Goal: Task Accomplishment & Management: Manage account settings

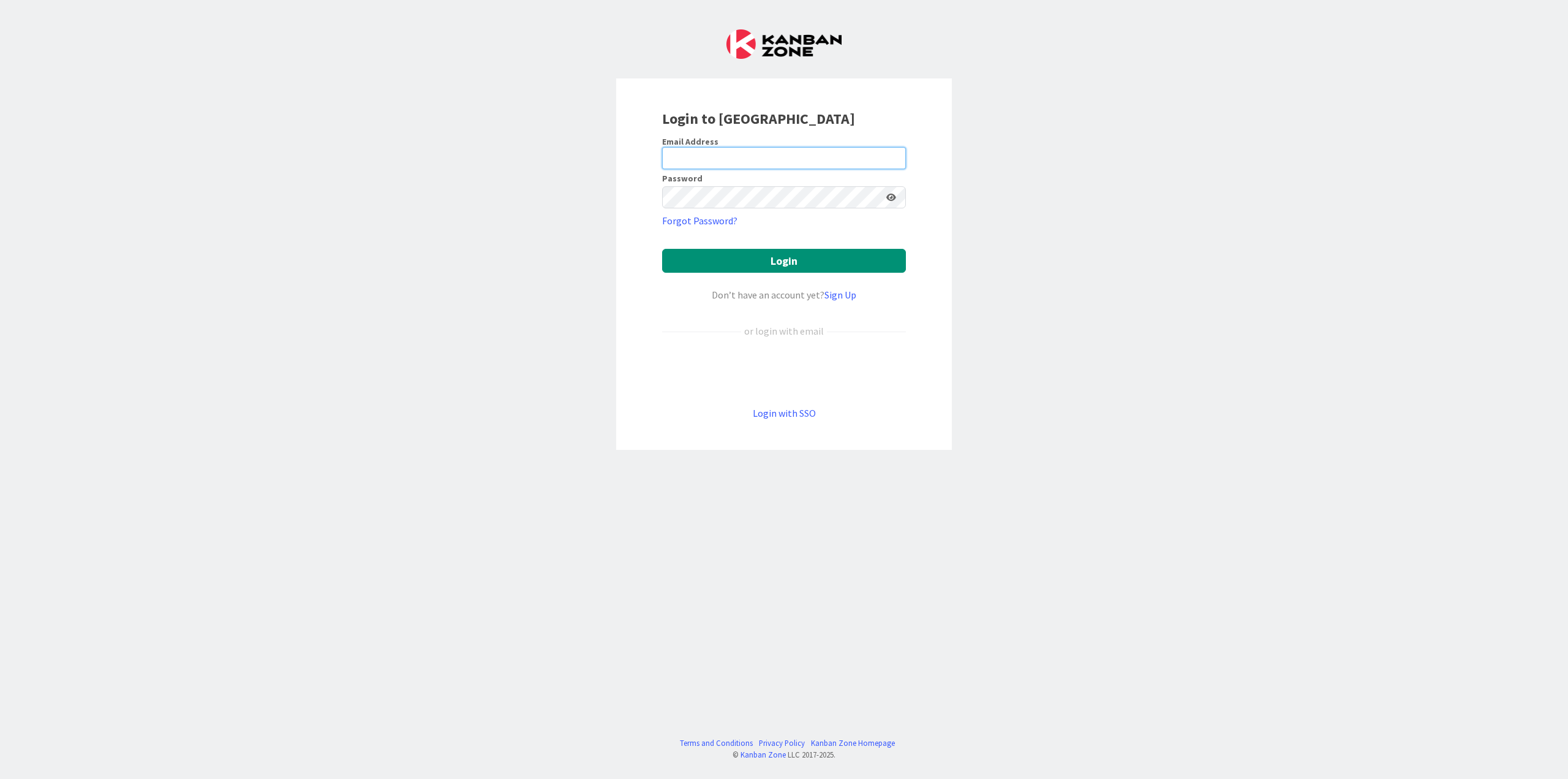
click at [751, 156] on input "email" at bounding box center [784, 158] width 243 height 22
paste input "[PERSON_NAME][EMAIL_ADDRESS][DOMAIN_NAME]"
type input "[PERSON_NAME][EMAIL_ADDRESS][DOMAIN_NAME]"
click at [747, 262] on button "Login" at bounding box center [784, 260] width 243 height 24
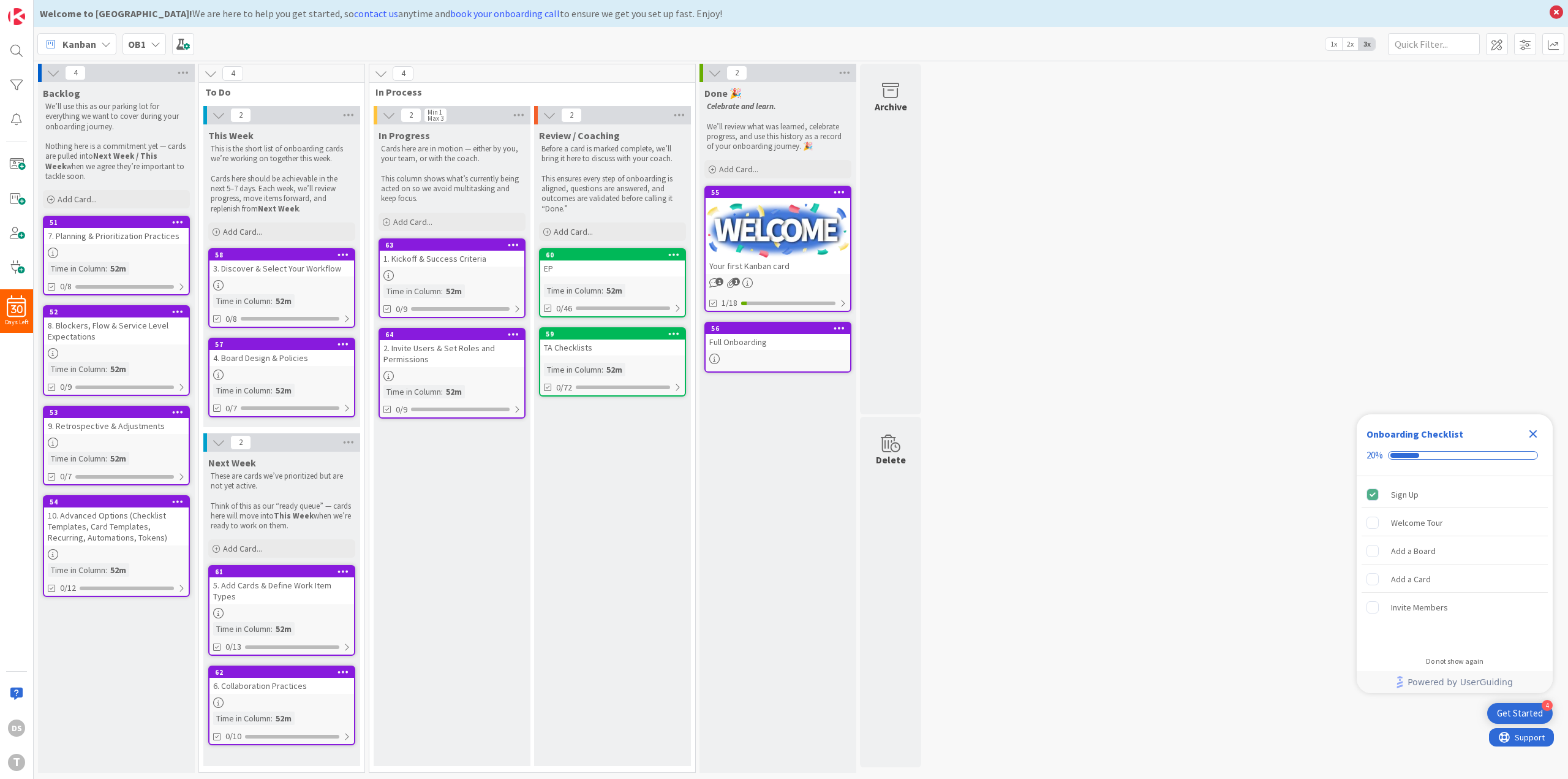
click at [1541, 435] on div "Close Checklist" at bounding box center [1533, 434] width 20 height 20
click at [669, 256] on icon at bounding box center [675, 254] width 12 height 9
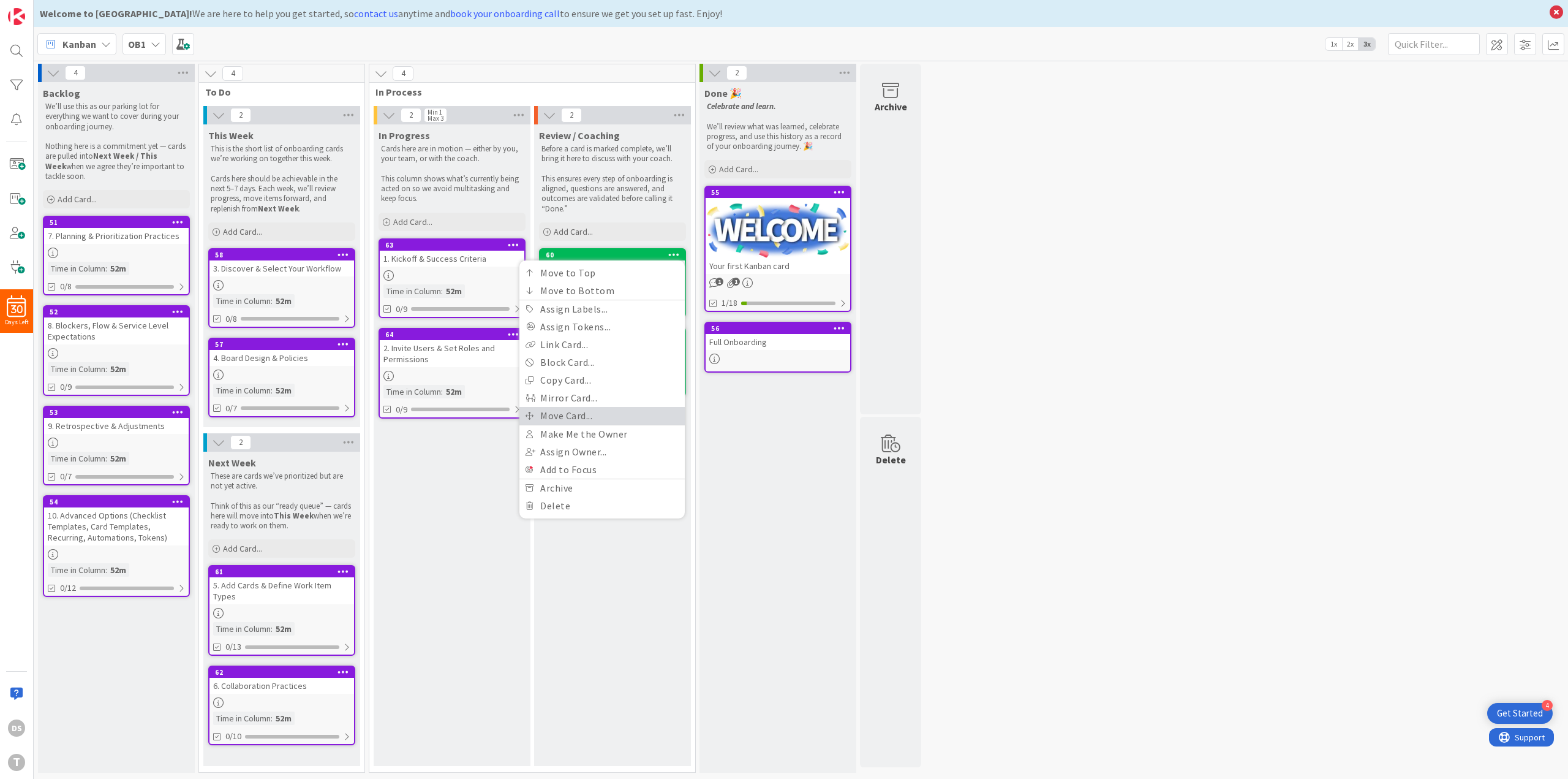
click at [595, 419] on link "Move Card..." at bounding box center [602, 415] width 165 height 18
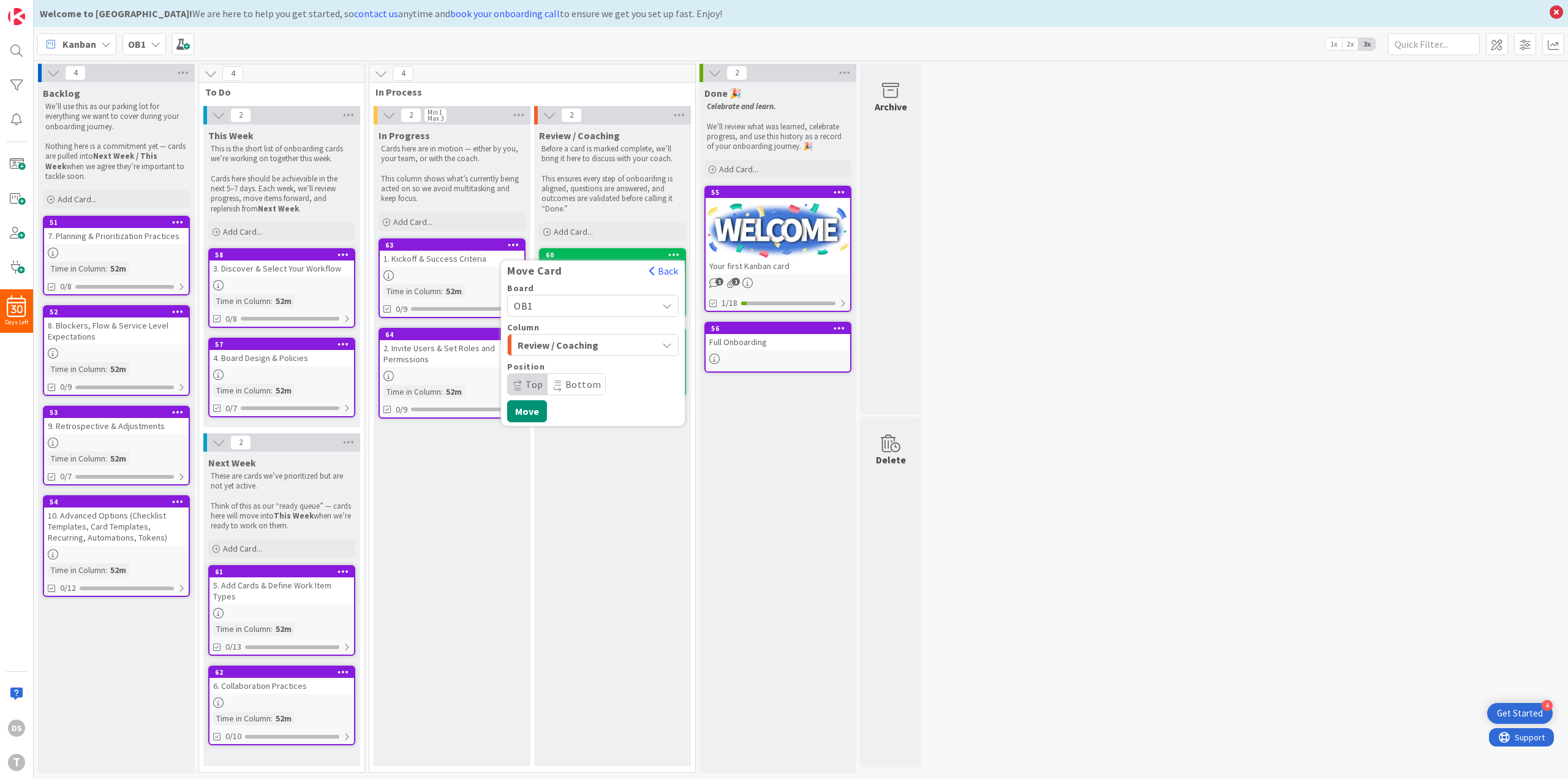
click at [568, 343] on span "Review / Coaching" at bounding box center [563, 345] width 91 height 16
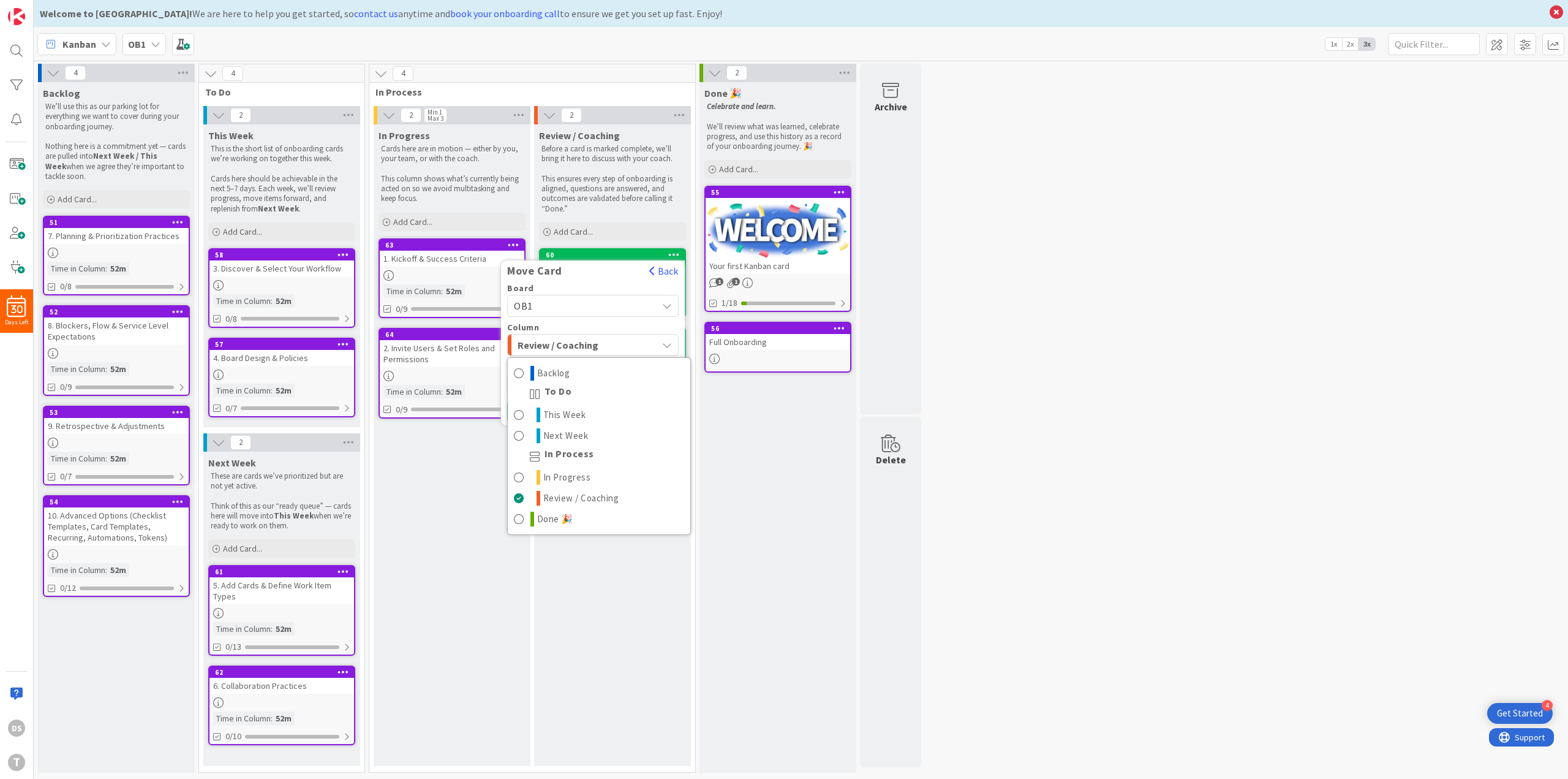
click at [578, 295] on div "OB1" at bounding box center [593, 306] width 172 height 22
click at [580, 282] on div "Move Card Back" at bounding box center [592, 274] width 184 height 20
click at [583, 333] on span "OB1" at bounding box center [600, 334] width 142 height 18
click at [579, 315] on div "OB1" at bounding box center [593, 306] width 172 height 22
click at [681, 324] on div "Board OB1 OB1 EP TA Tutorial for Self-Onboarding Column Backlog Backlog To Do T…" at bounding box center [592, 352] width 184 height 138
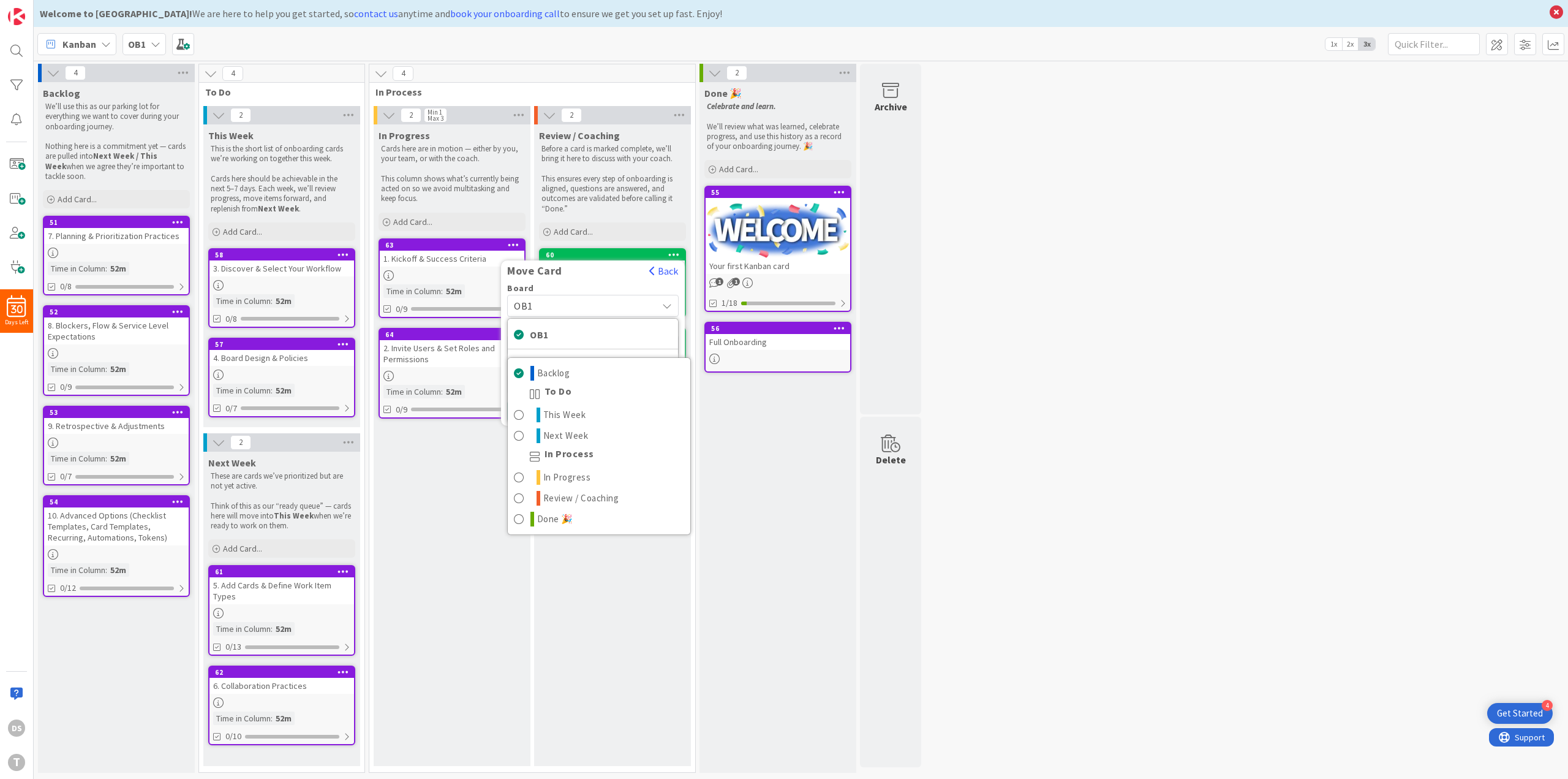
click at [684, 318] on div "Board OB1 OB1 EP TA Tutorial for Self-Onboarding Column Backlog Backlog To Do T…" at bounding box center [592, 352] width 184 height 138
click at [592, 274] on div "Move Card" at bounding box center [571, 271] width 141 height 14
click at [663, 266] on button "Back" at bounding box center [664, 271] width 30 height 14
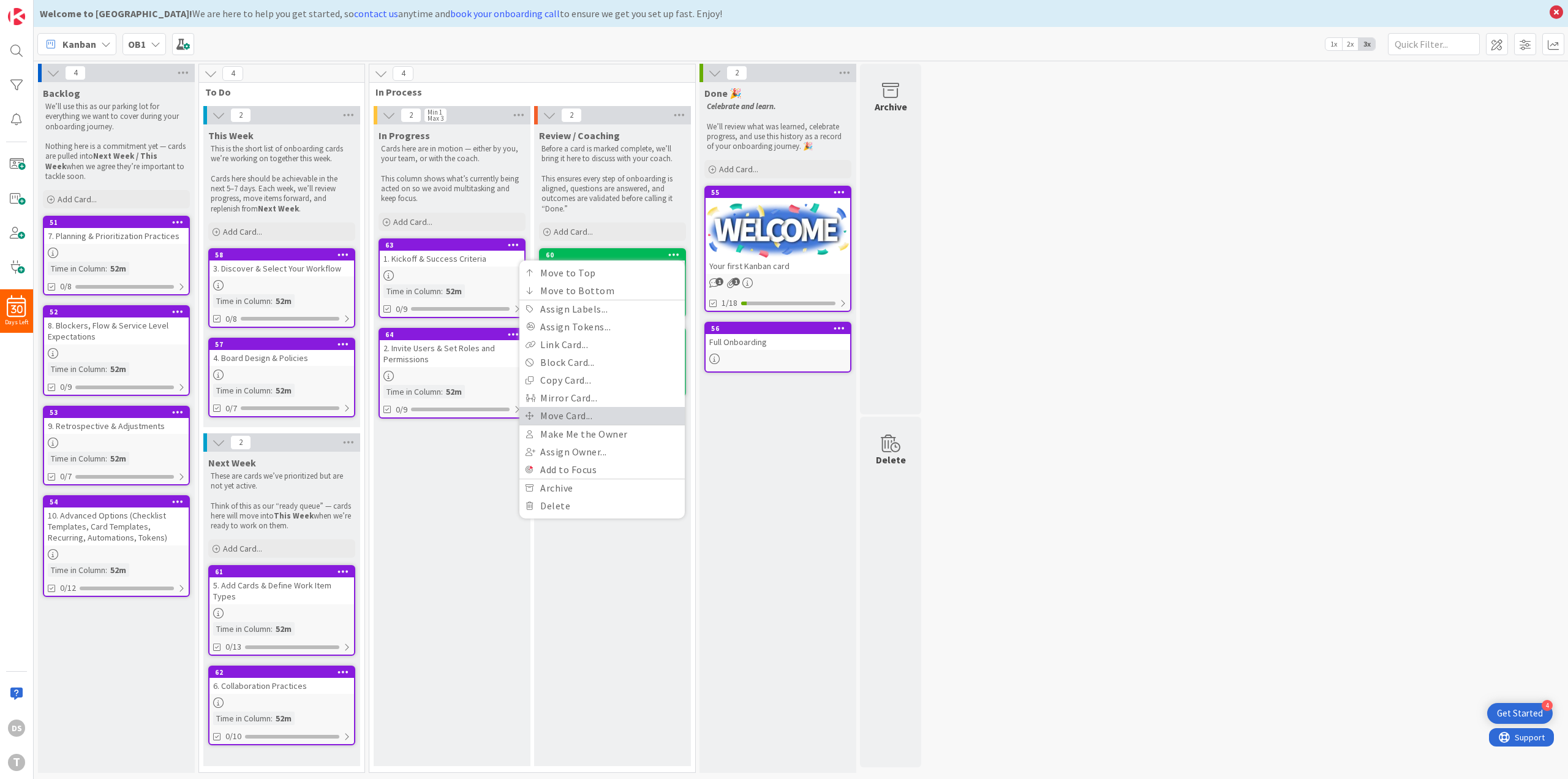
click at [584, 411] on link "Move Card..." at bounding box center [602, 415] width 165 height 18
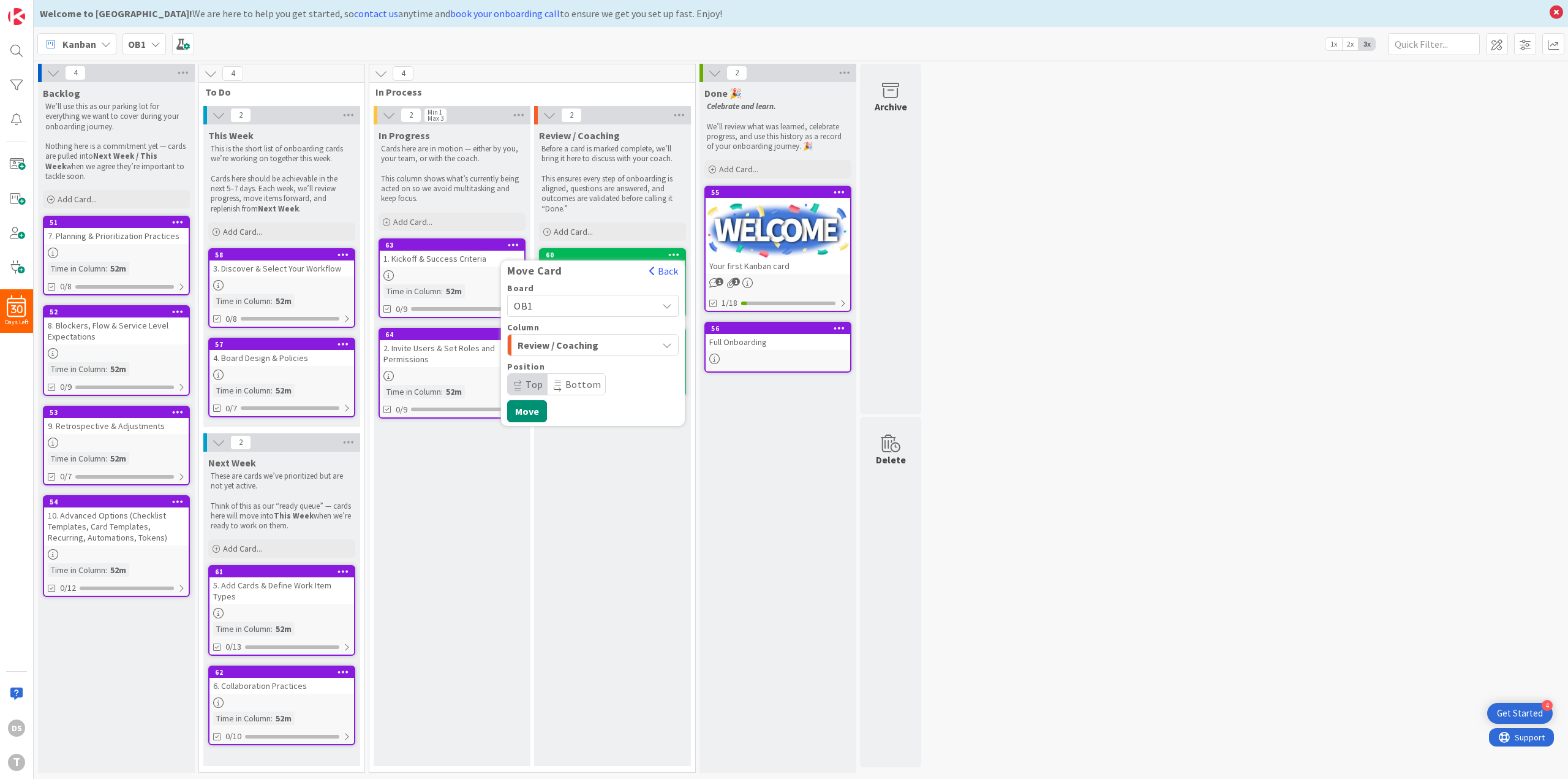
click at [558, 301] on span "OB1" at bounding box center [582, 305] width 137 height 17
click at [549, 367] on span "EP" at bounding box center [600, 363] width 142 height 18
click at [535, 450] on button "Move" at bounding box center [528, 450] width 40 height 22
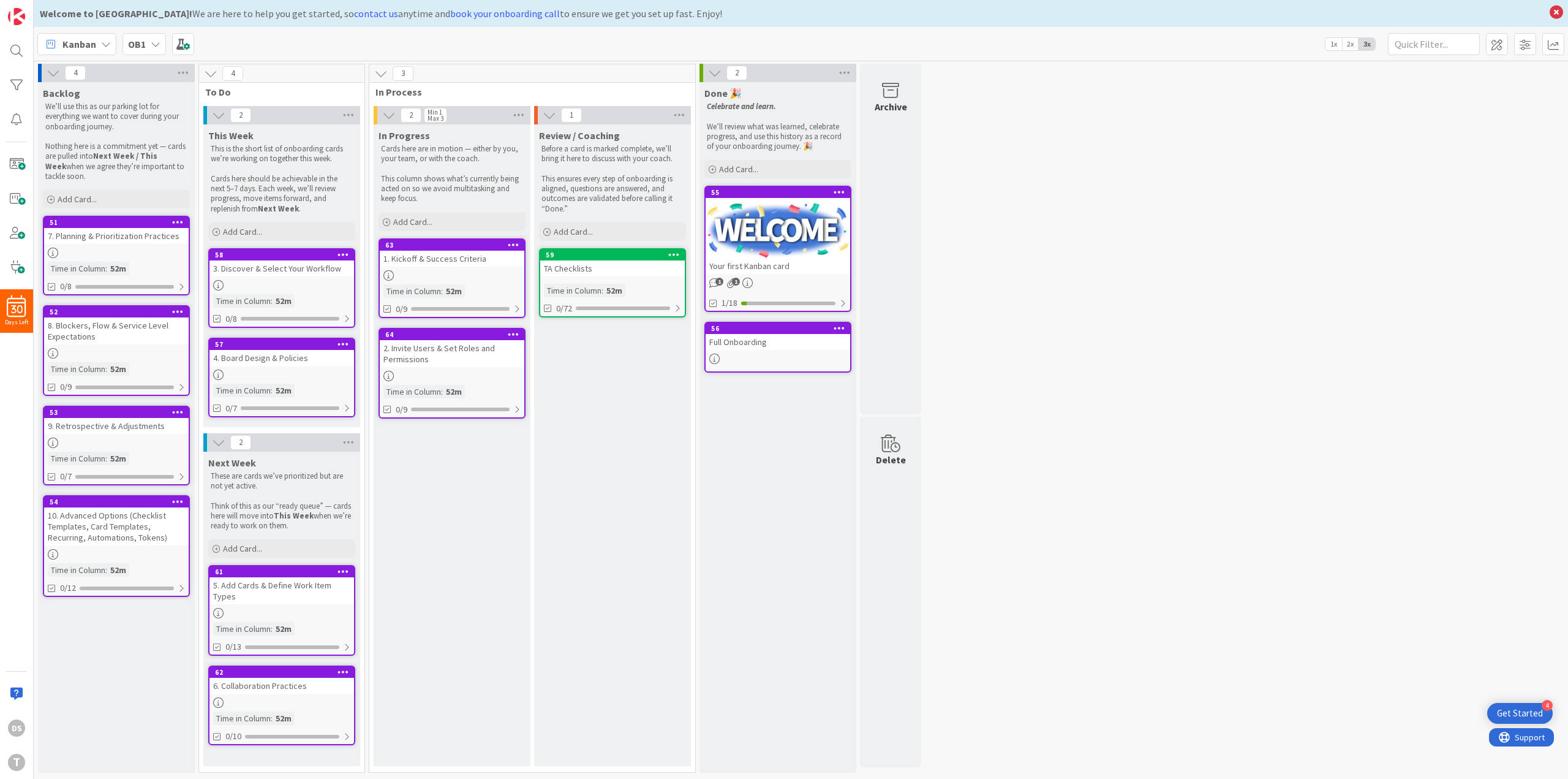
click at [675, 253] on icon at bounding box center [675, 254] width 12 height 9
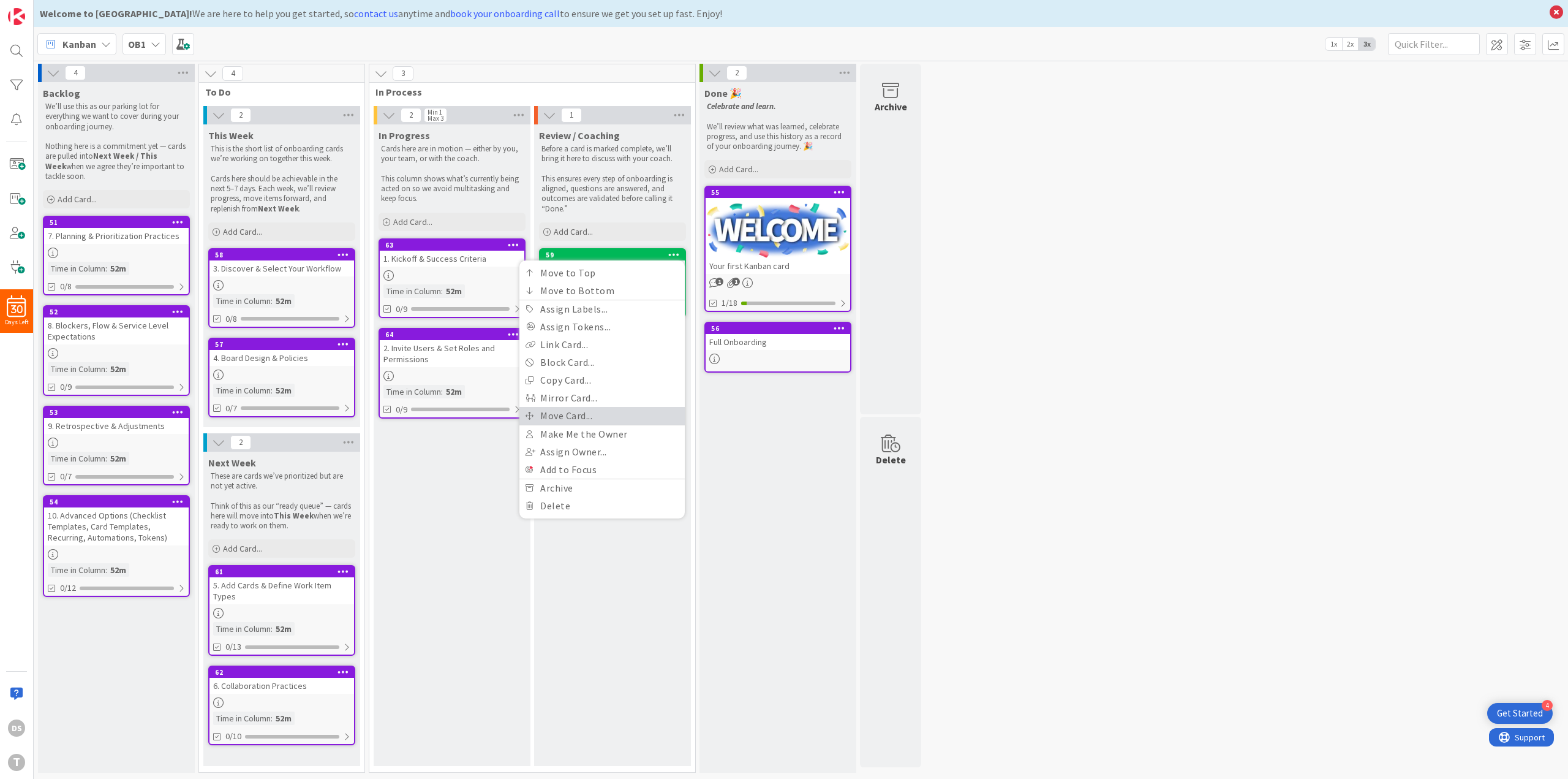
click at [597, 416] on link "Move Card..." at bounding box center [602, 415] width 165 height 18
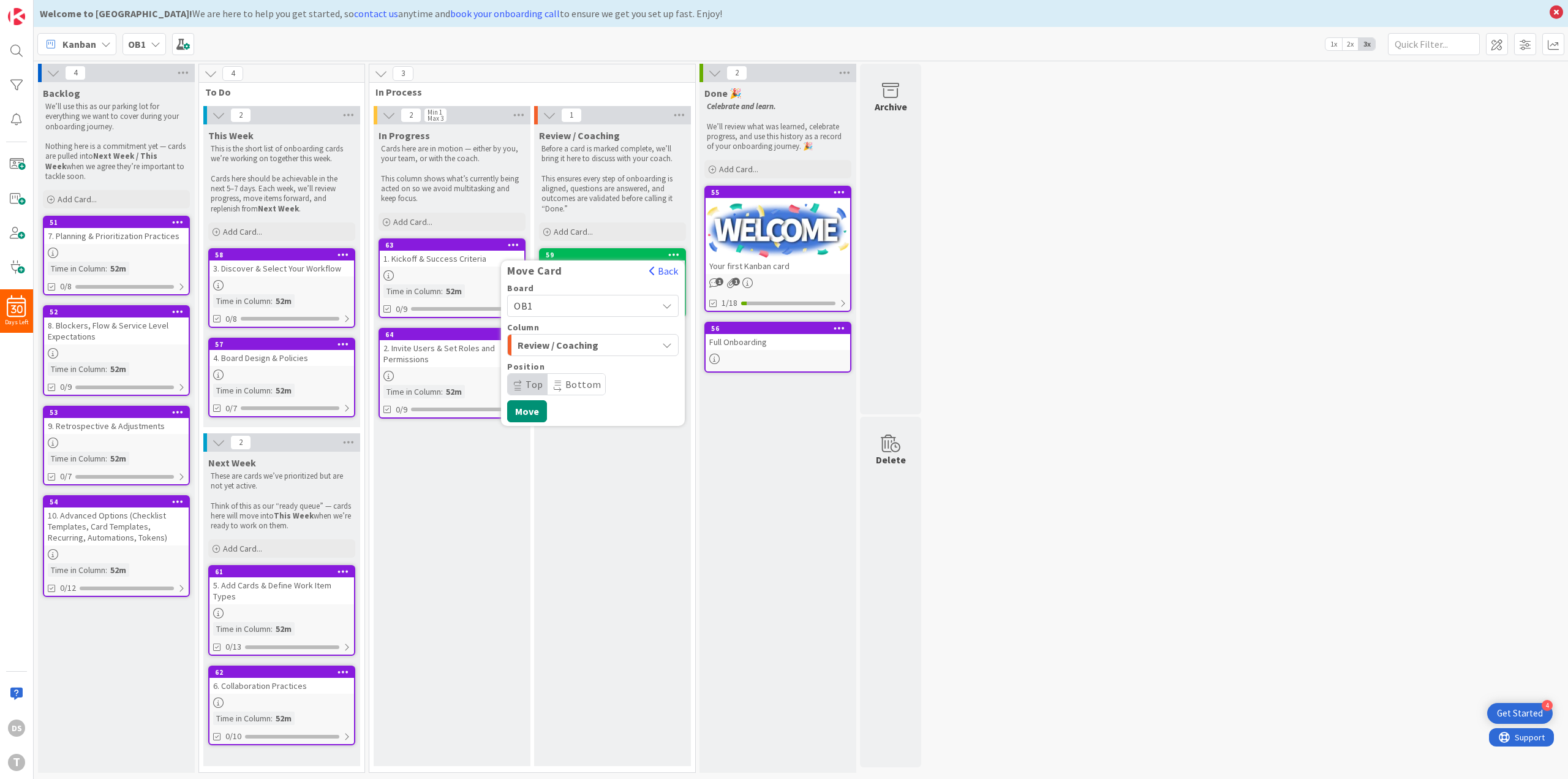
click at [564, 345] on span "Review / Coaching" at bounding box center [563, 345] width 91 height 16
click at [576, 301] on span "OB1" at bounding box center [582, 305] width 137 height 17
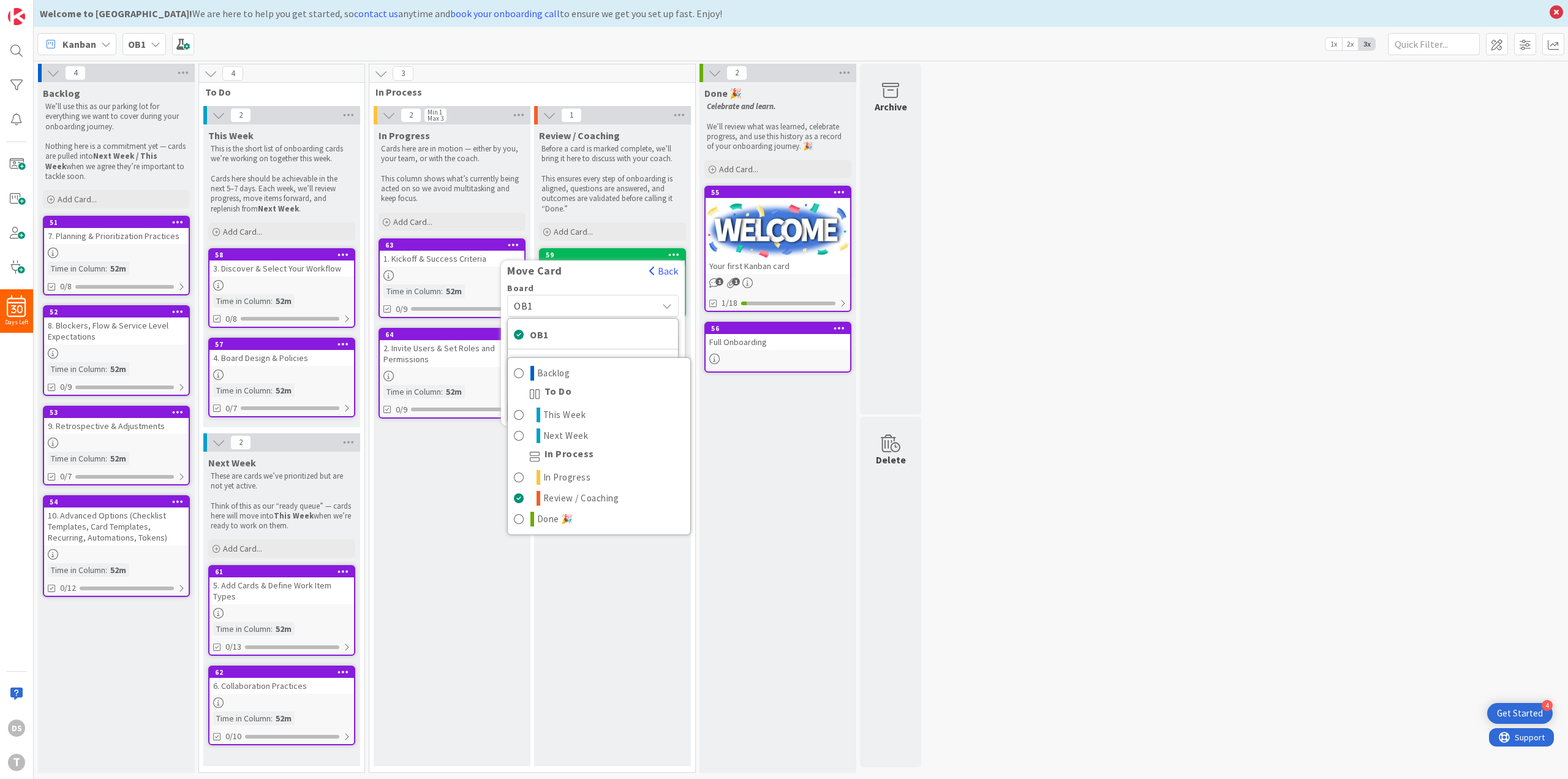
click at [576, 301] on span "OB1" at bounding box center [582, 305] width 137 height 17
click at [587, 340] on span "Review / Coaching" at bounding box center [563, 345] width 91 height 16
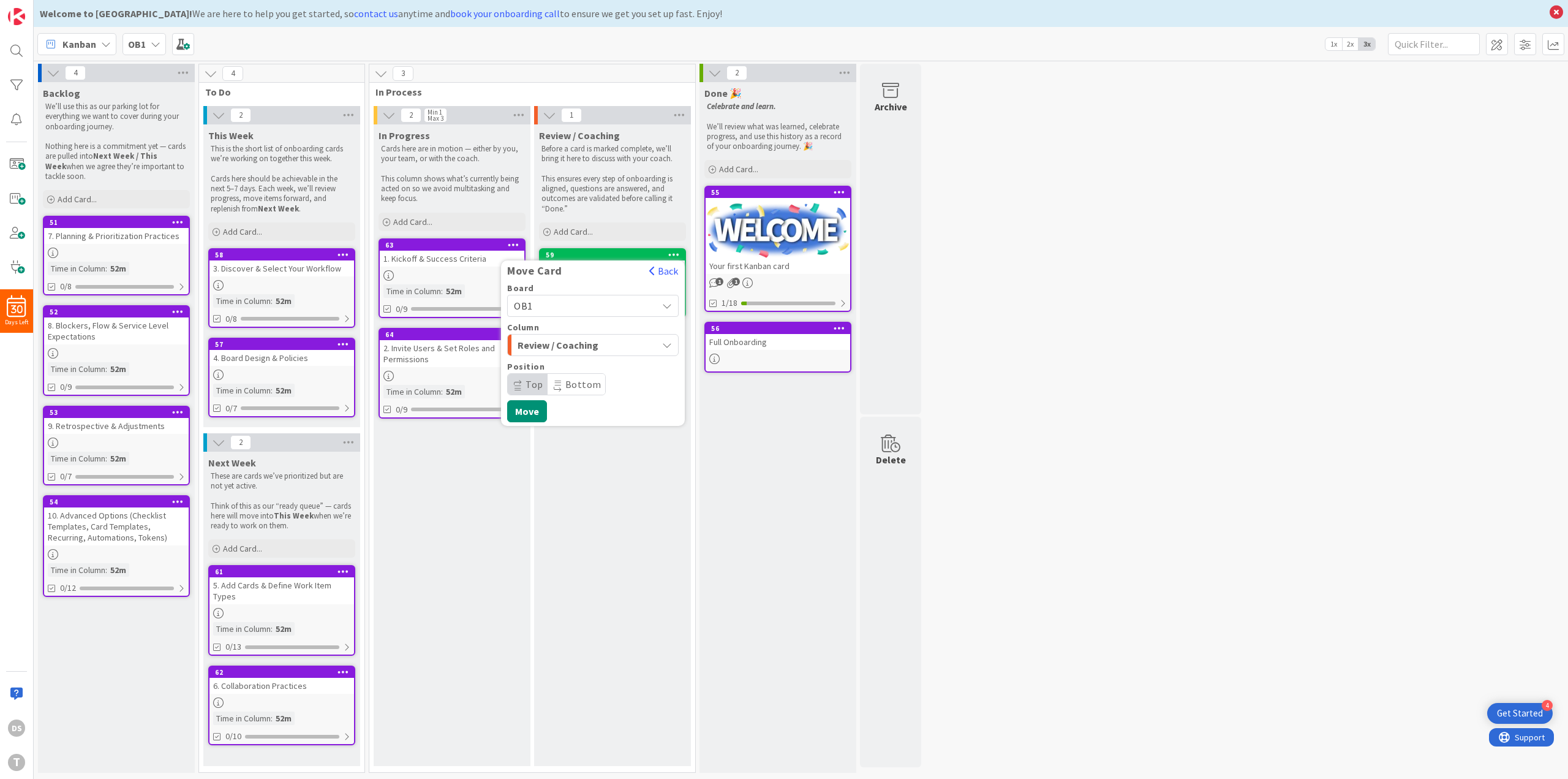
click at [582, 343] on span "Review / Coaching" at bounding box center [563, 345] width 91 height 16
click at [603, 304] on span "OB1" at bounding box center [582, 305] width 137 height 17
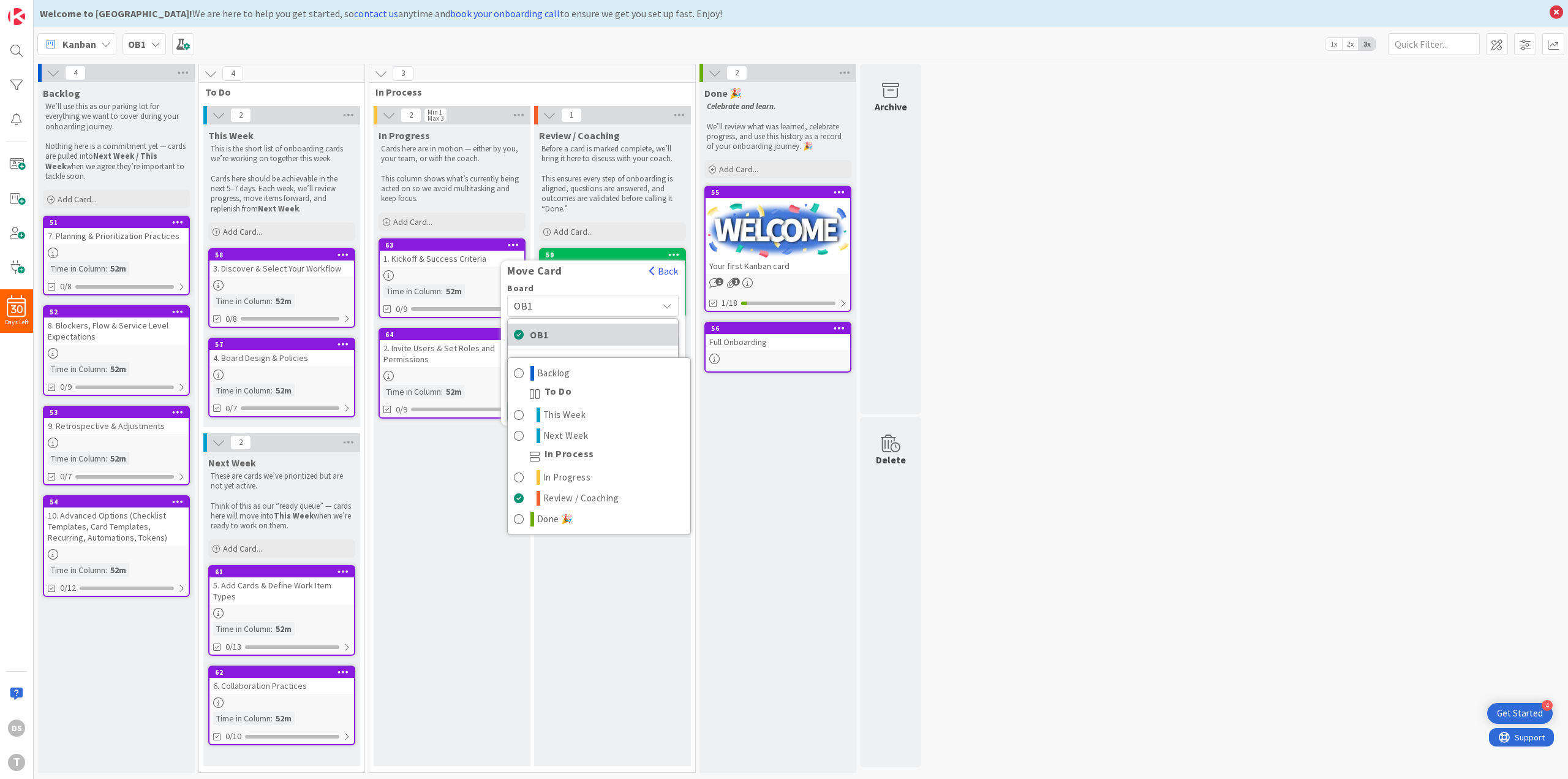
click at [579, 333] on span "OB1" at bounding box center [600, 334] width 142 height 18
click at [593, 348] on span "Backlog" at bounding box center [563, 345] width 91 height 16
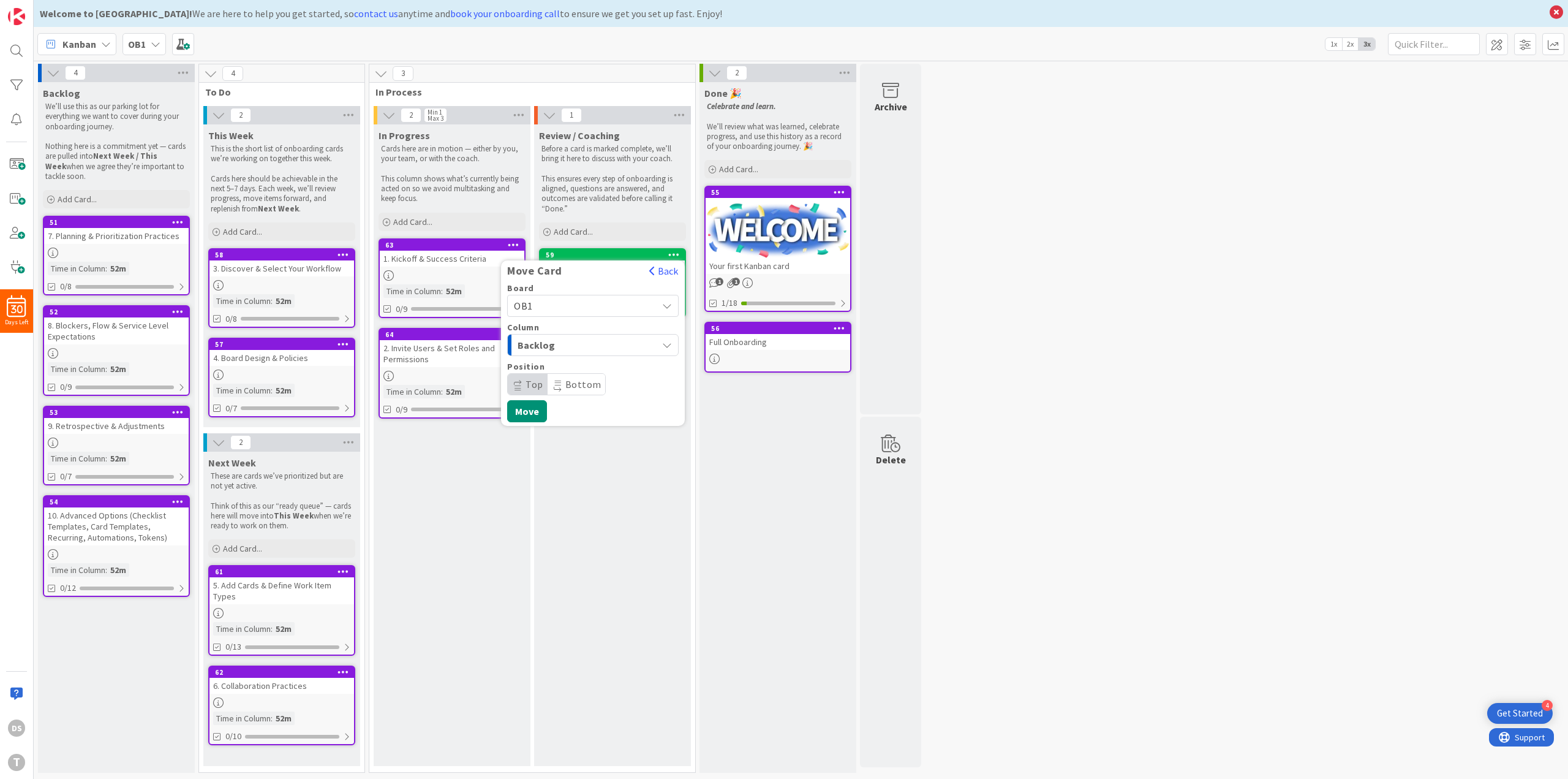
click at [590, 304] on span "OB1" at bounding box center [582, 305] width 137 height 17
click at [586, 380] on span "TA" at bounding box center [600, 386] width 142 height 18
click at [522, 448] on button "Move" at bounding box center [511, 450] width 40 height 22
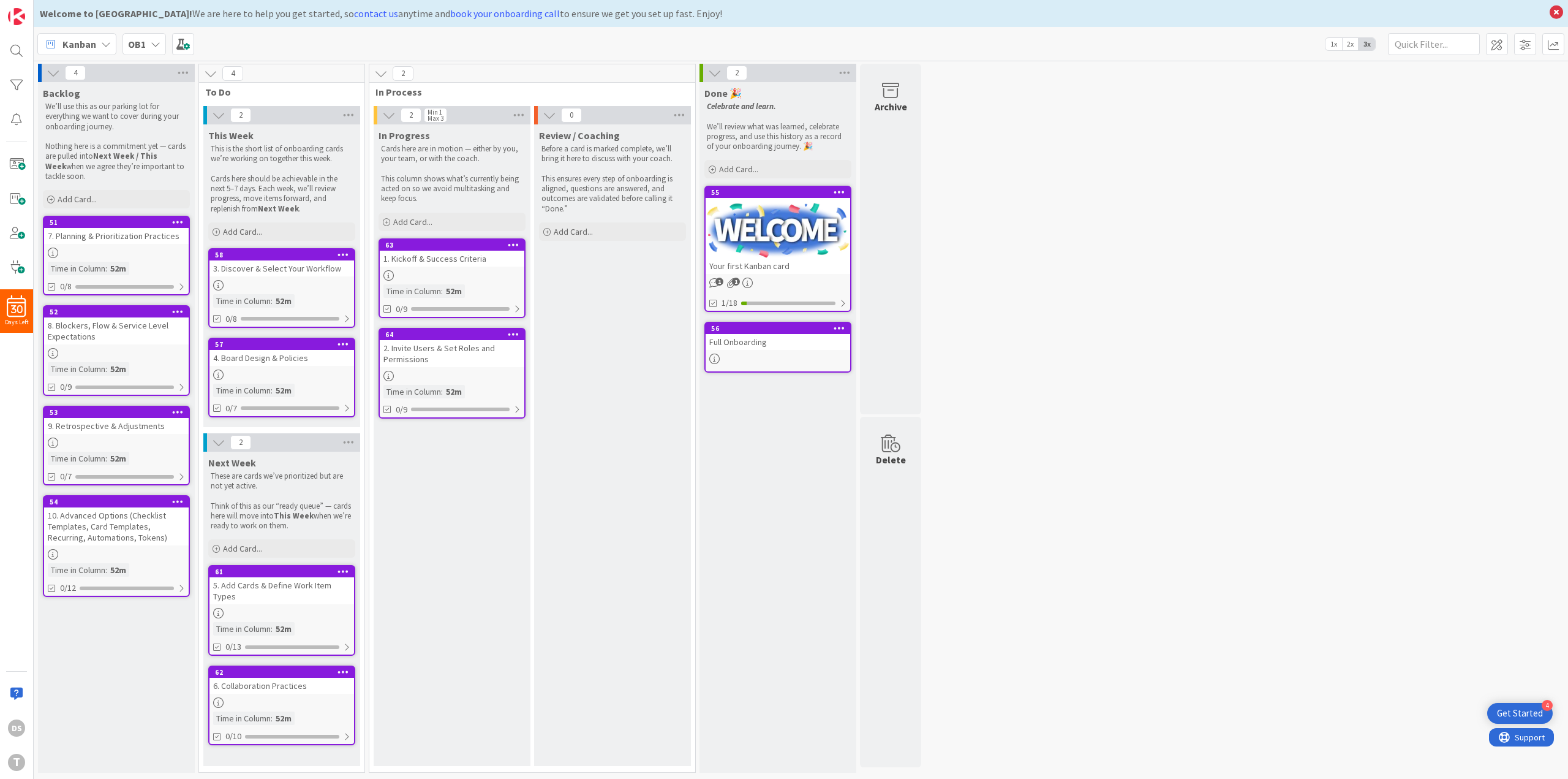
click at [149, 49] on div "OB1" at bounding box center [144, 44] width 44 height 22
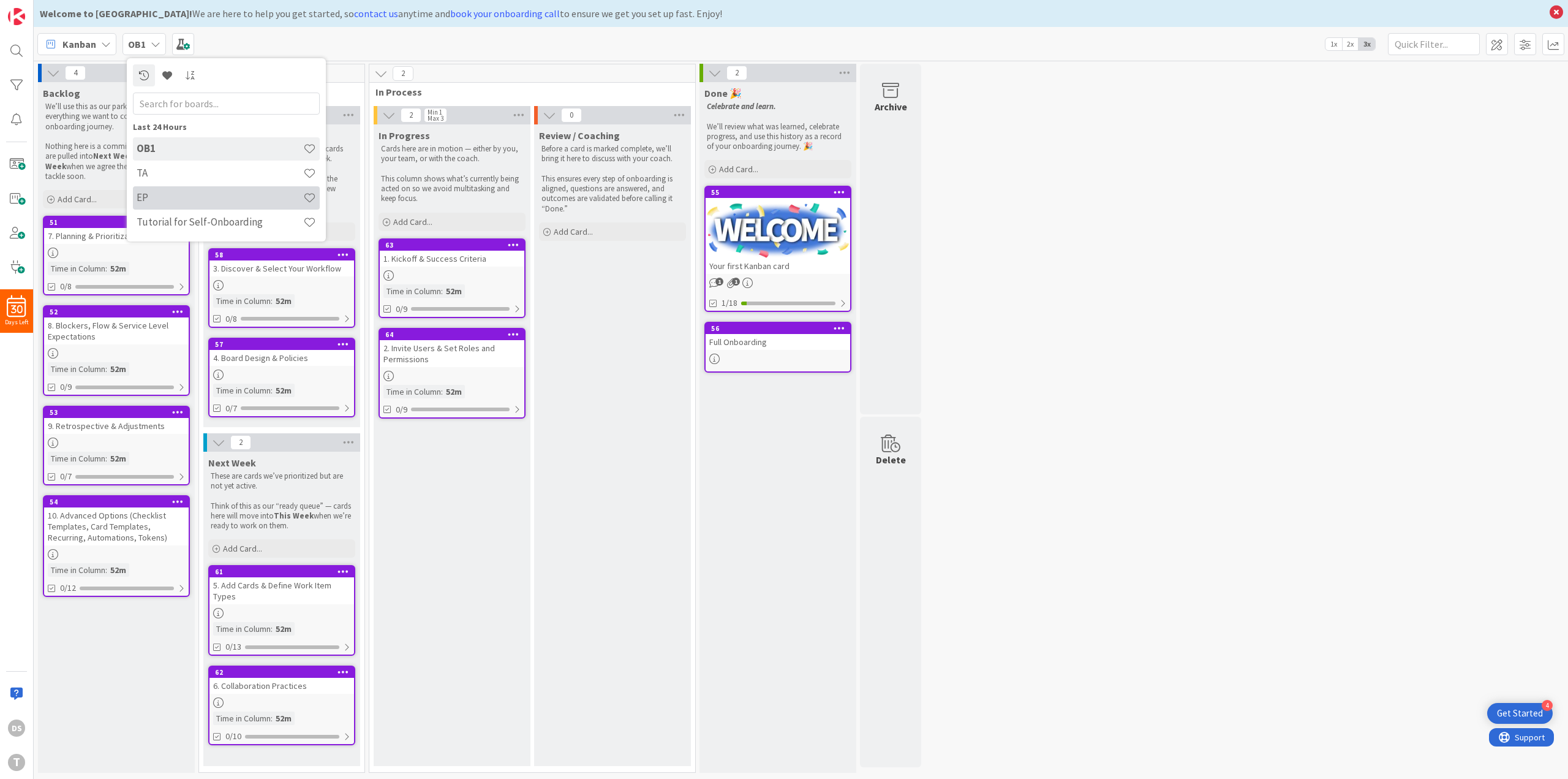
click at [167, 193] on h4 "EP" at bounding box center [220, 197] width 167 height 12
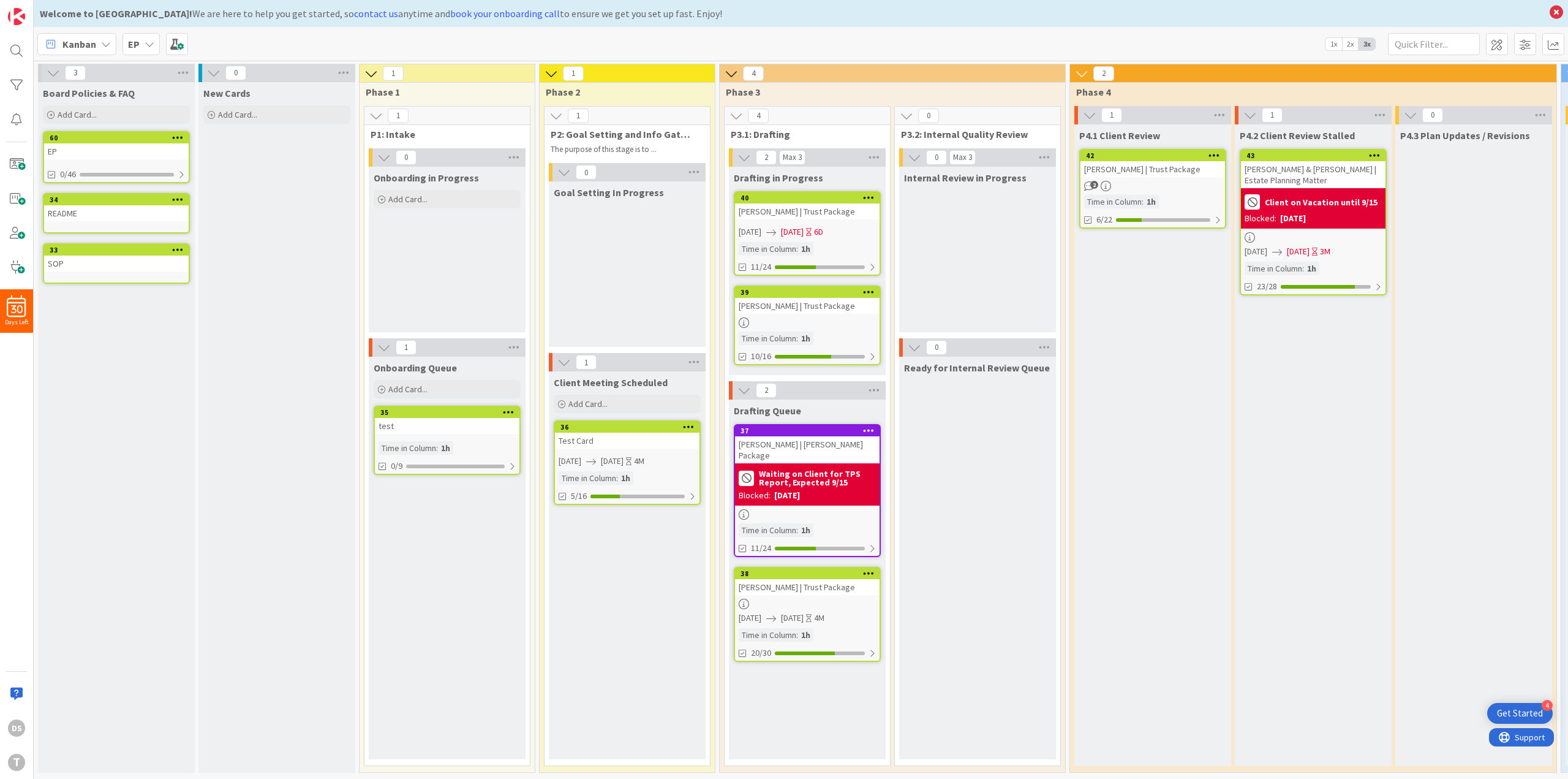
click at [124, 149] on div "EP" at bounding box center [116, 151] width 145 height 16
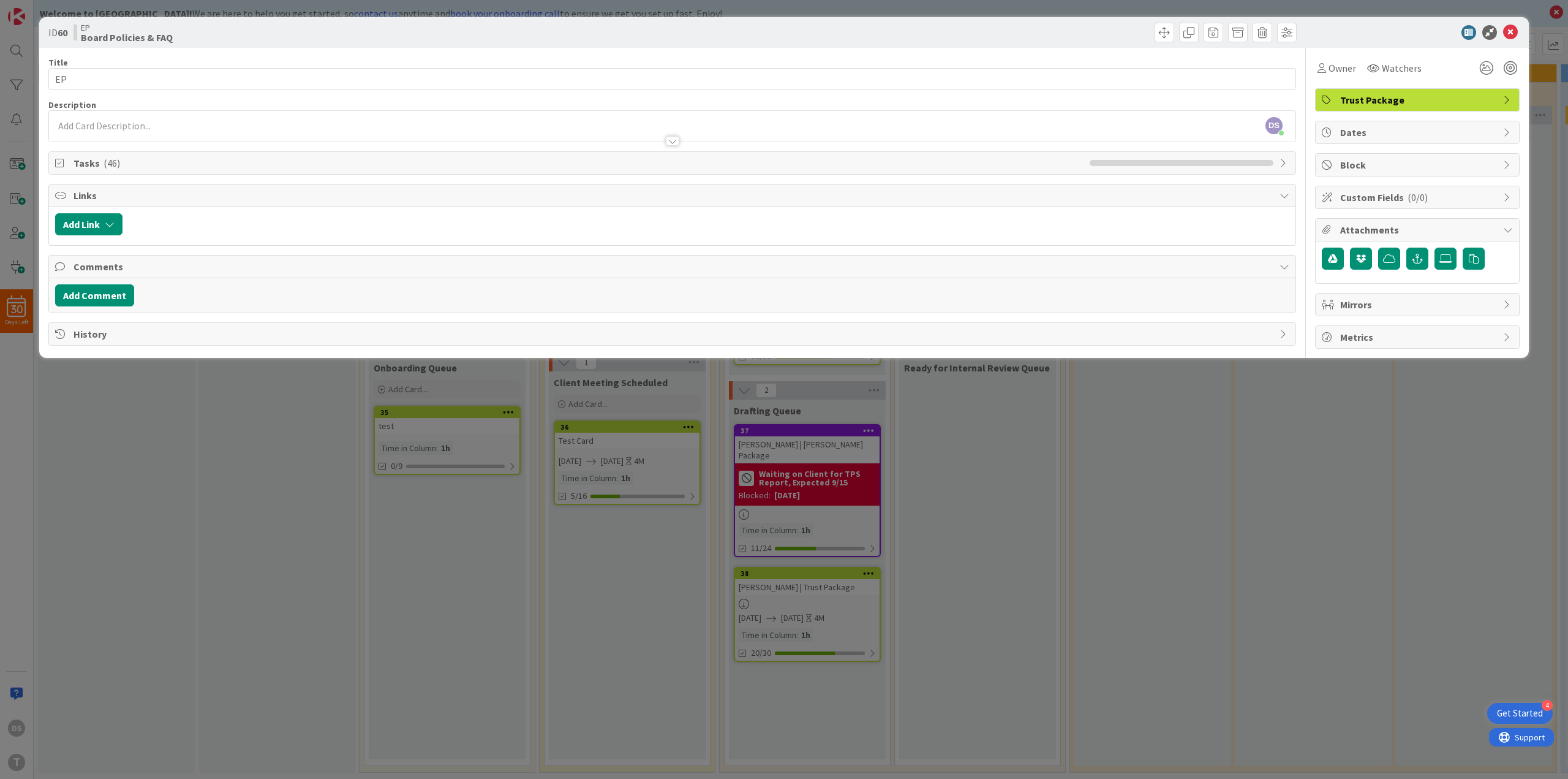
click at [153, 164] on span "Tasks ( 46 )" at bounding box center [578, 163] width 1011 height 15
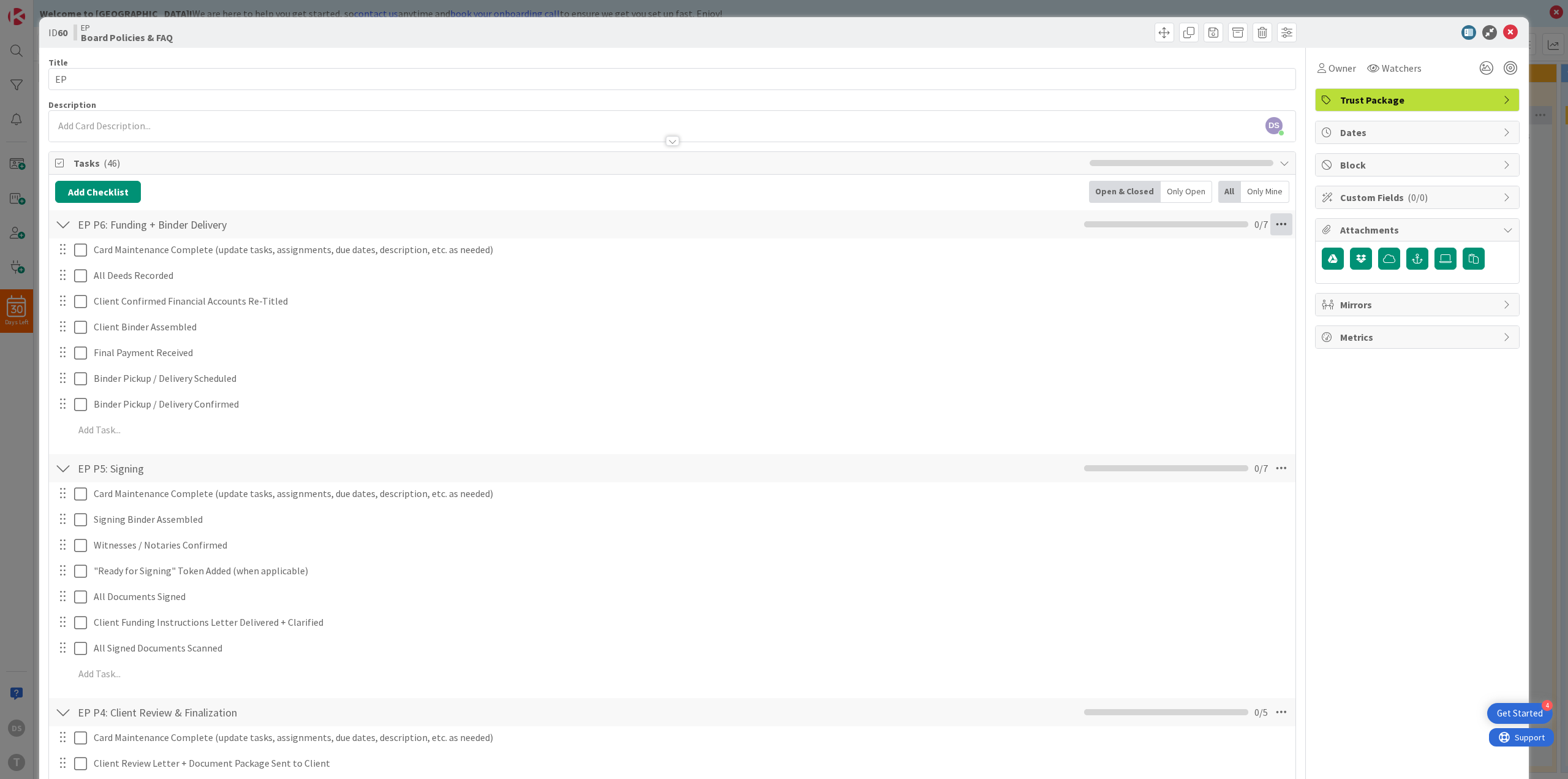
click at [1276, 222] on icon at bounding box center [1282, 225] width 22 height 22
click at [1227, 306] on link "Save Checklist As Template..." at bounding box center [1197, 305] width 184 height 18
click at [1276, 467] on icon at bounding box center [1282, 468] width 22 height 22
click at [1235, 569] on link "Save Checklist As Template..." at bounding box center [1197, 567] width 184 height 18
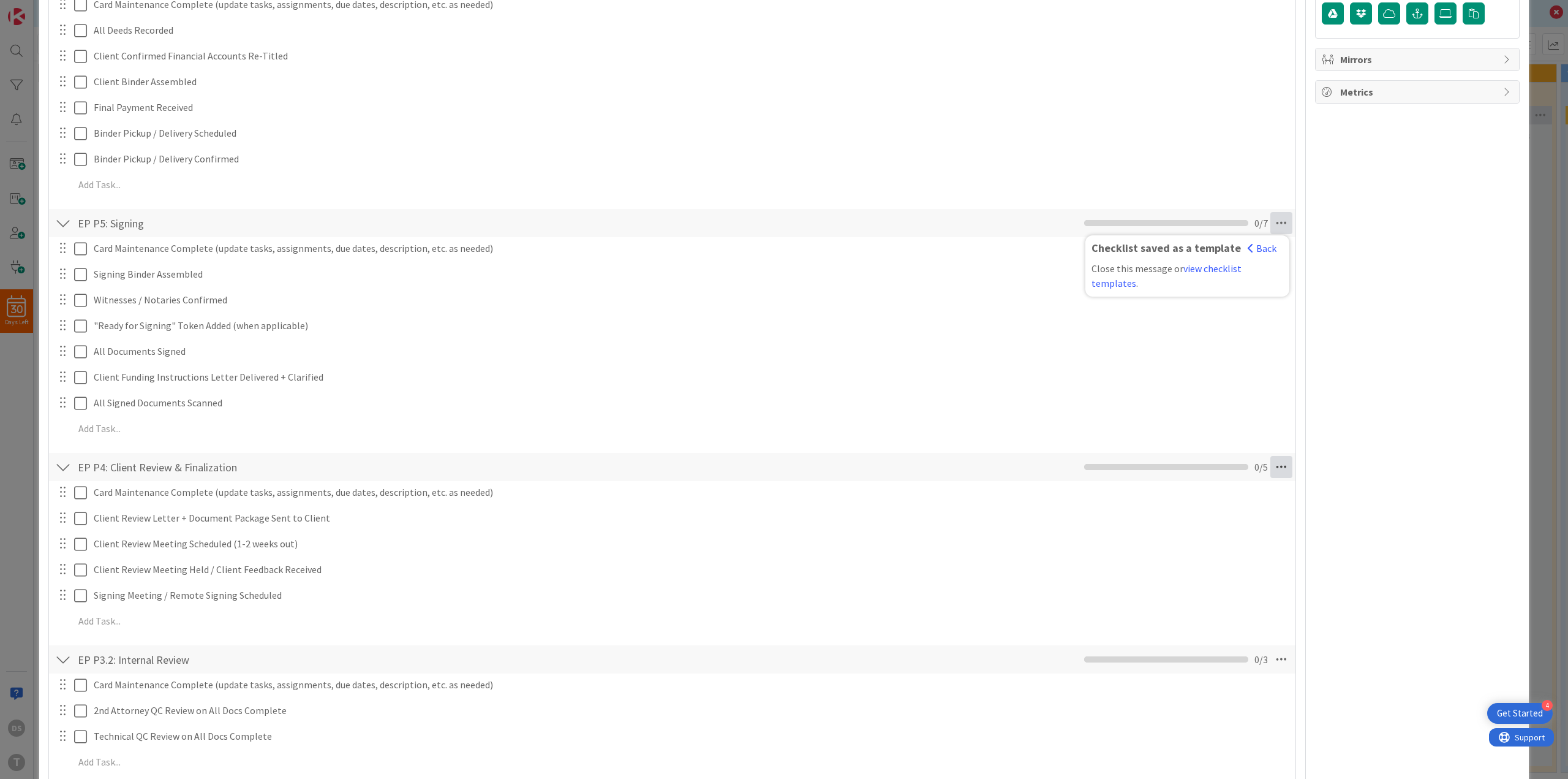
click at [1280, 472] on icon at bounding box center [1282, 467] width 22 height 22
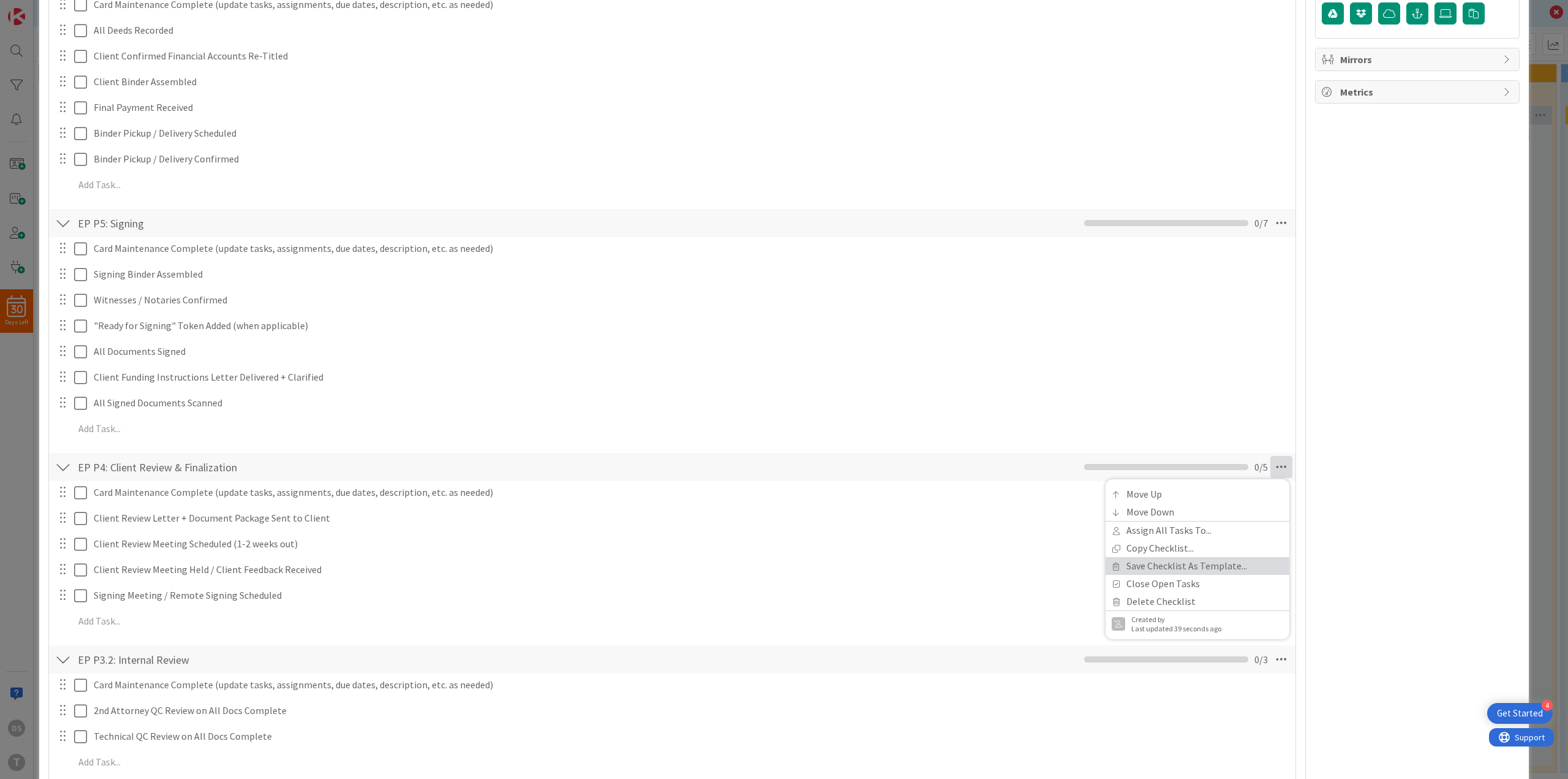
click at [1238, 563] on link "Save Checklist As Template..." at bounding box center [1197, 565] width 184 height 18
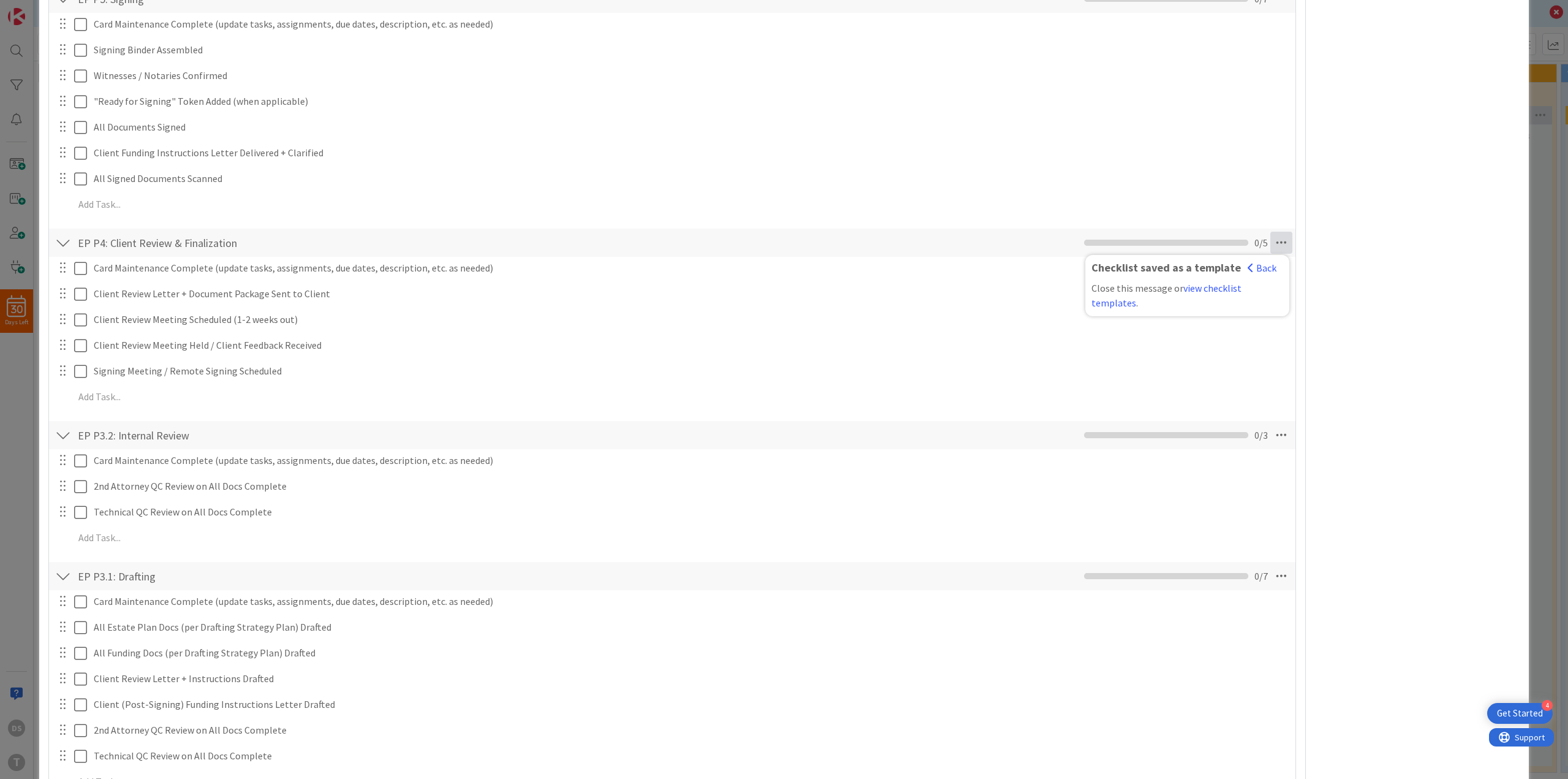
scroll to position [490, 0]
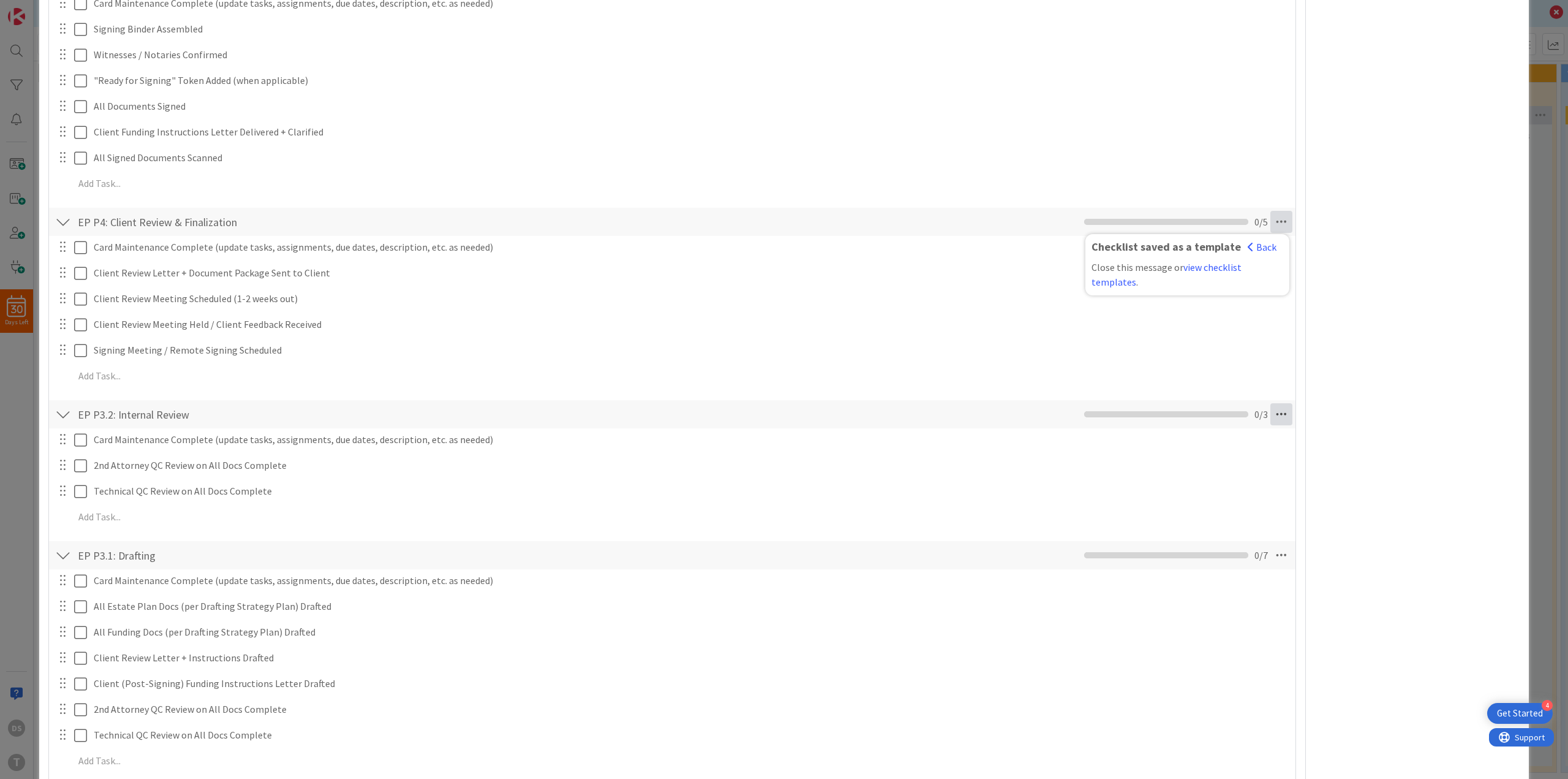
click at [1279, 417] on icon at bounding box center [1282, 414] width 22 height 22
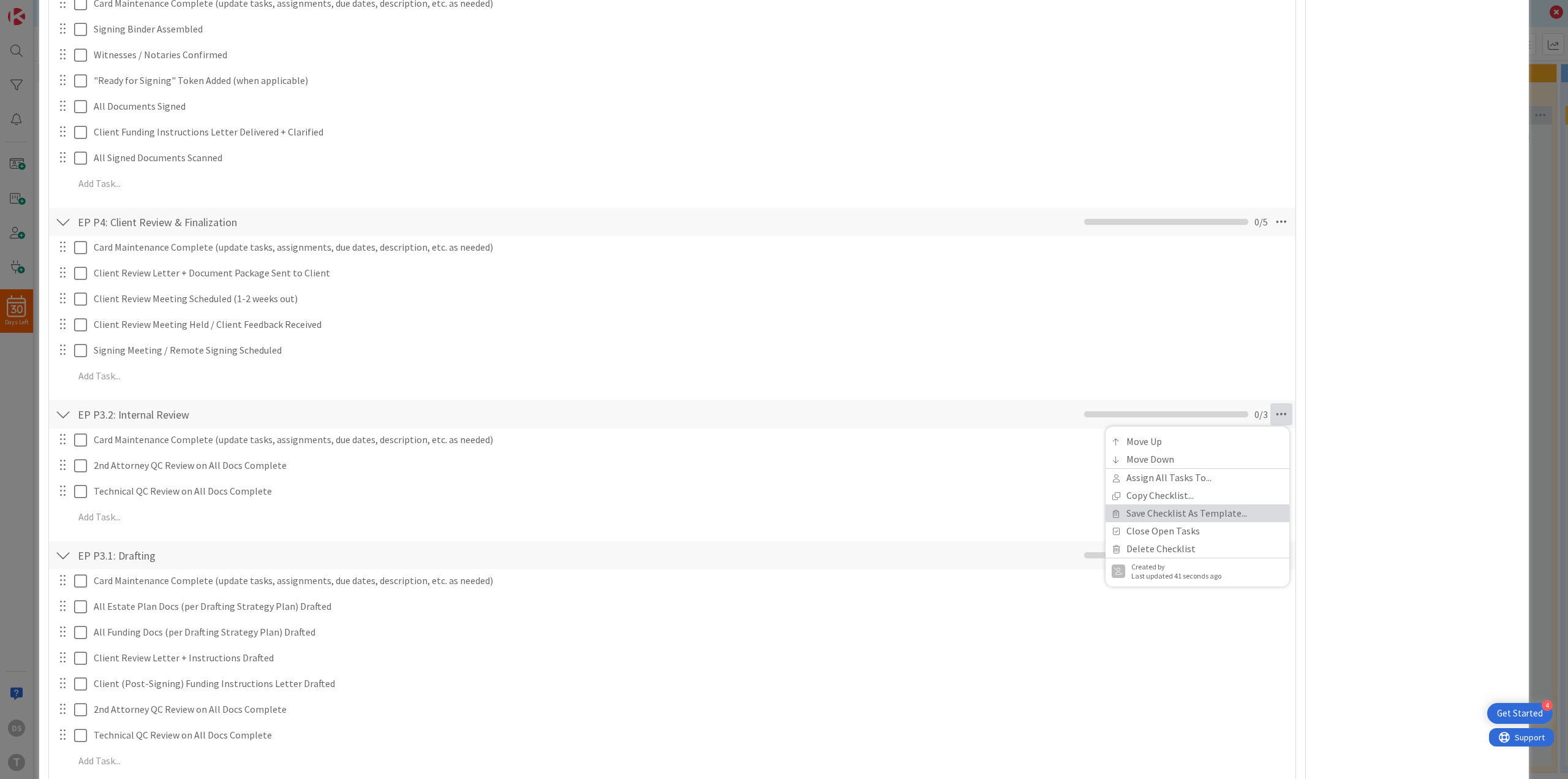
click at [1232, 510] on link "Save Checklist As Template..." at bounding box center [1197, 513] width 184 height 18
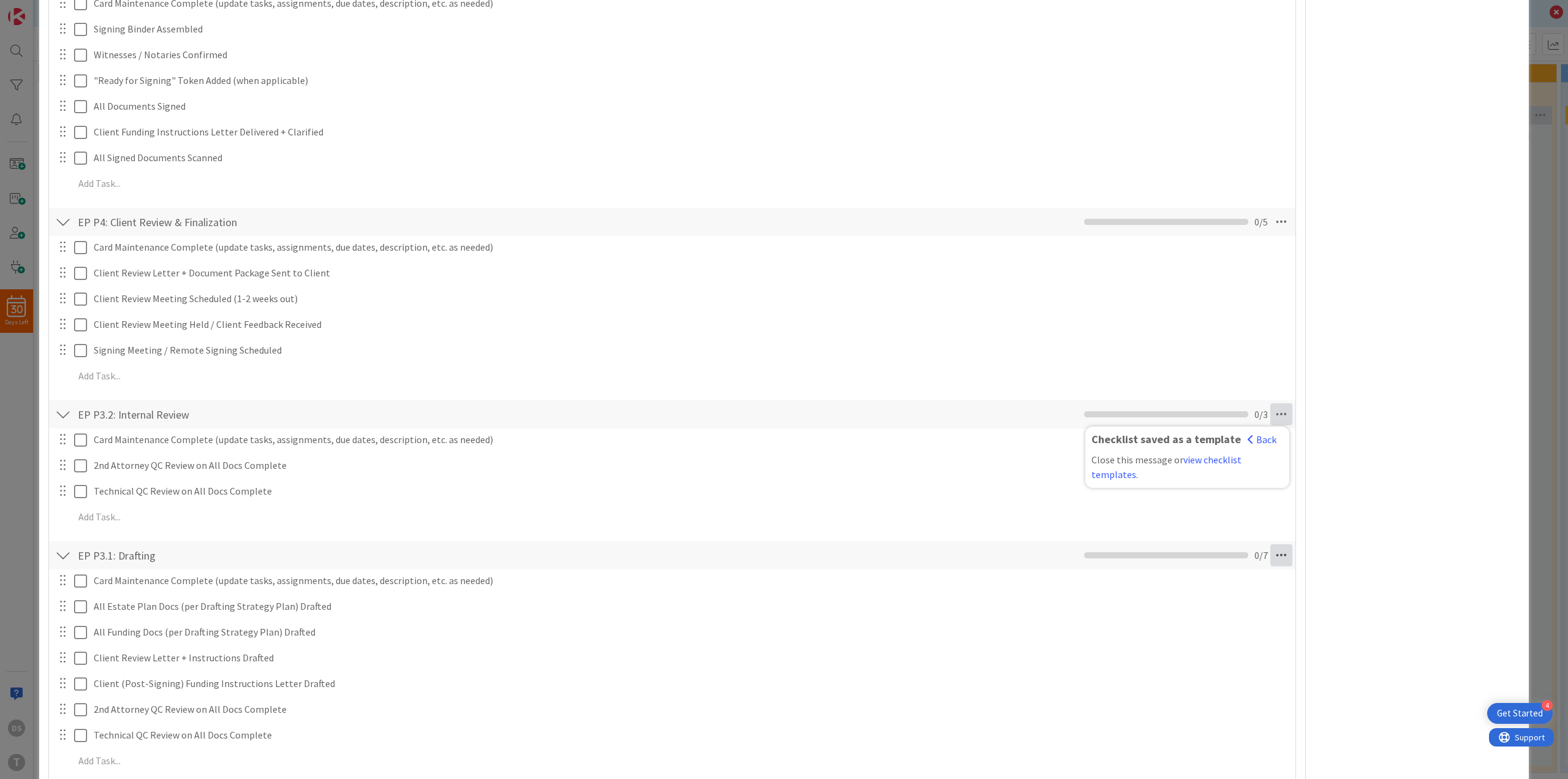
click at [1276, 556] on icon at bounding box center [1282, 555] width 22 height 22
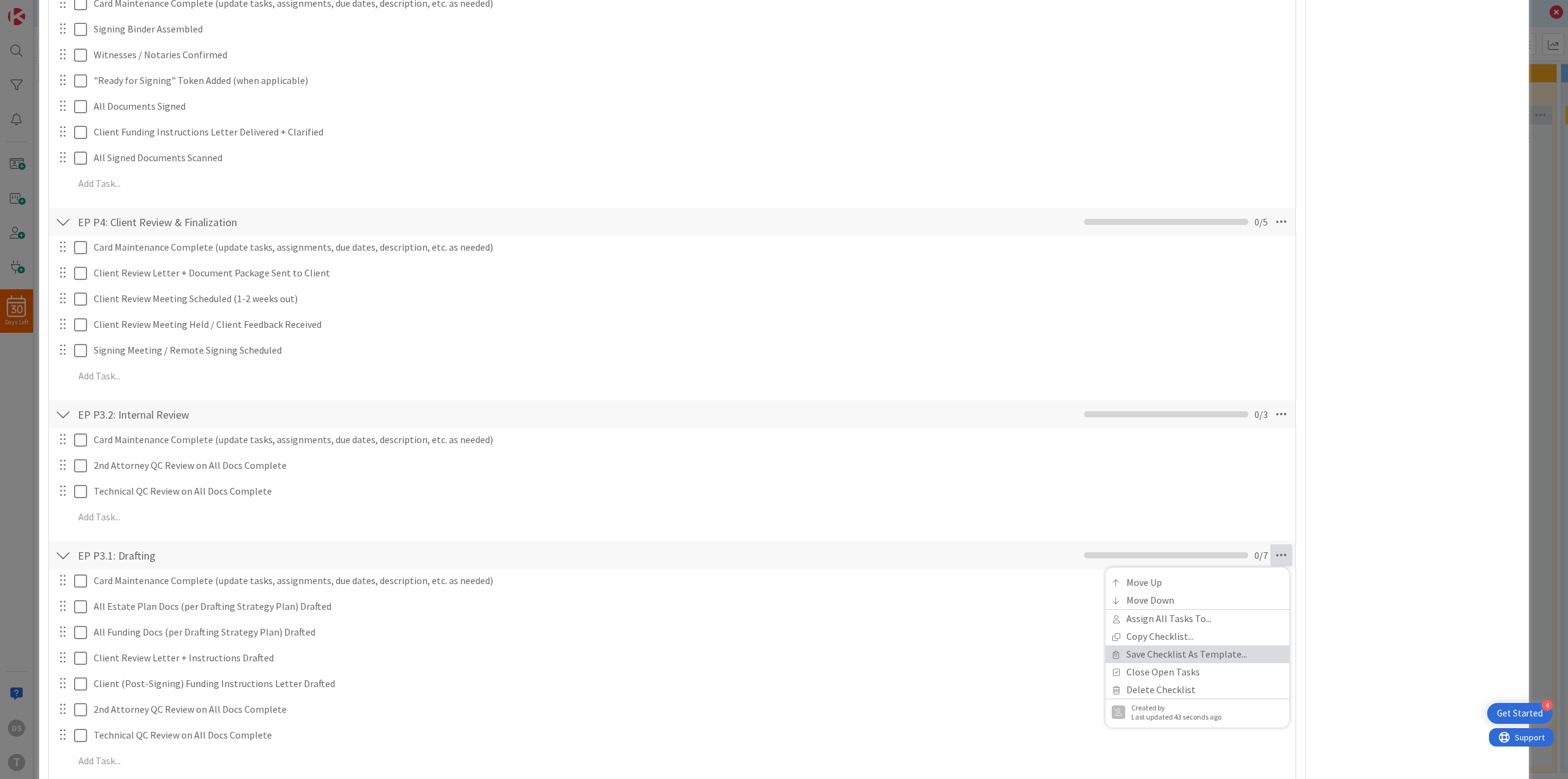
click at [1245, 650] on link "Save Checklist As Template..." at bounding box center [1197, 654] width 184 height 18
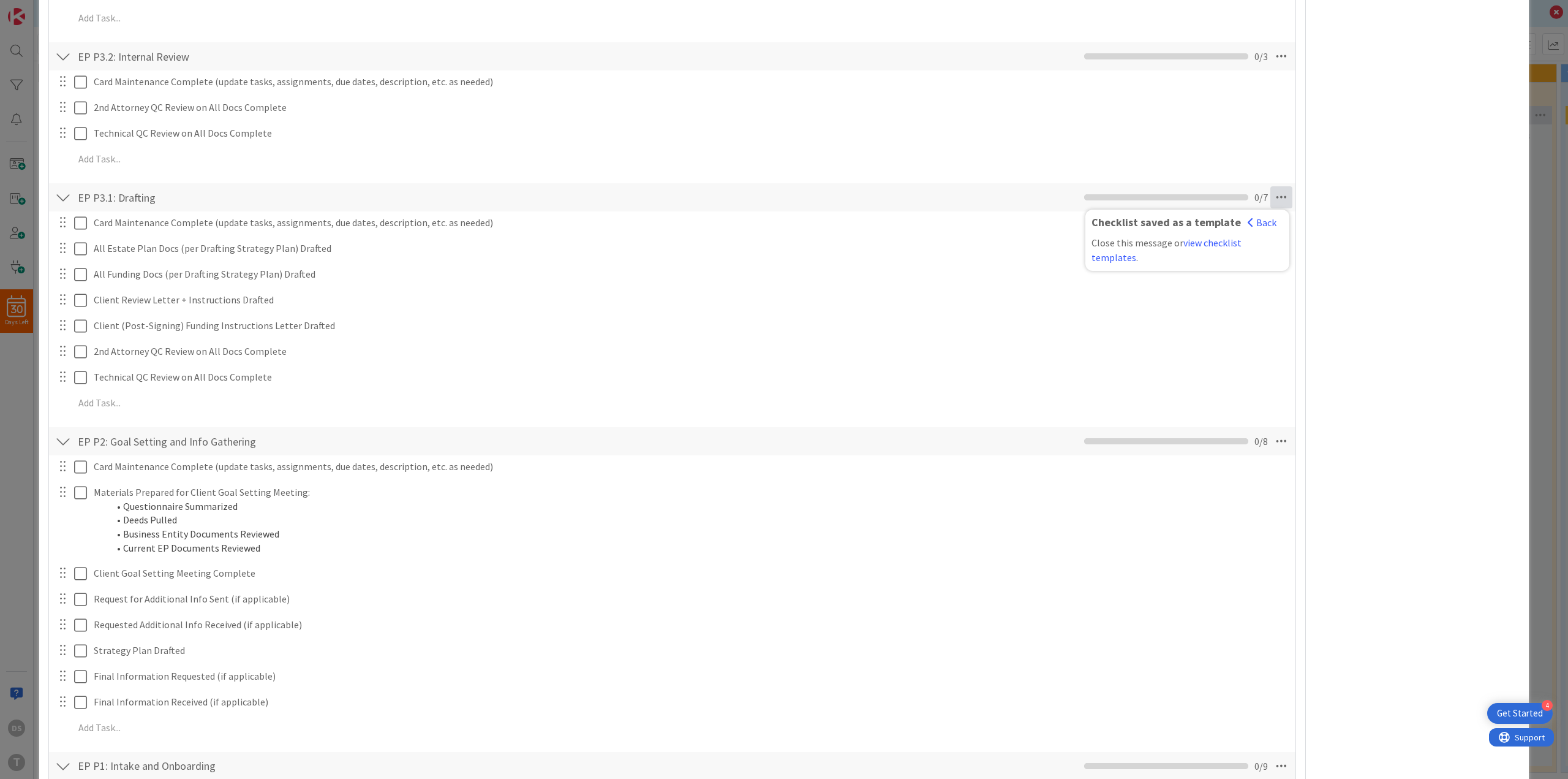
scroll to position [919, 0]
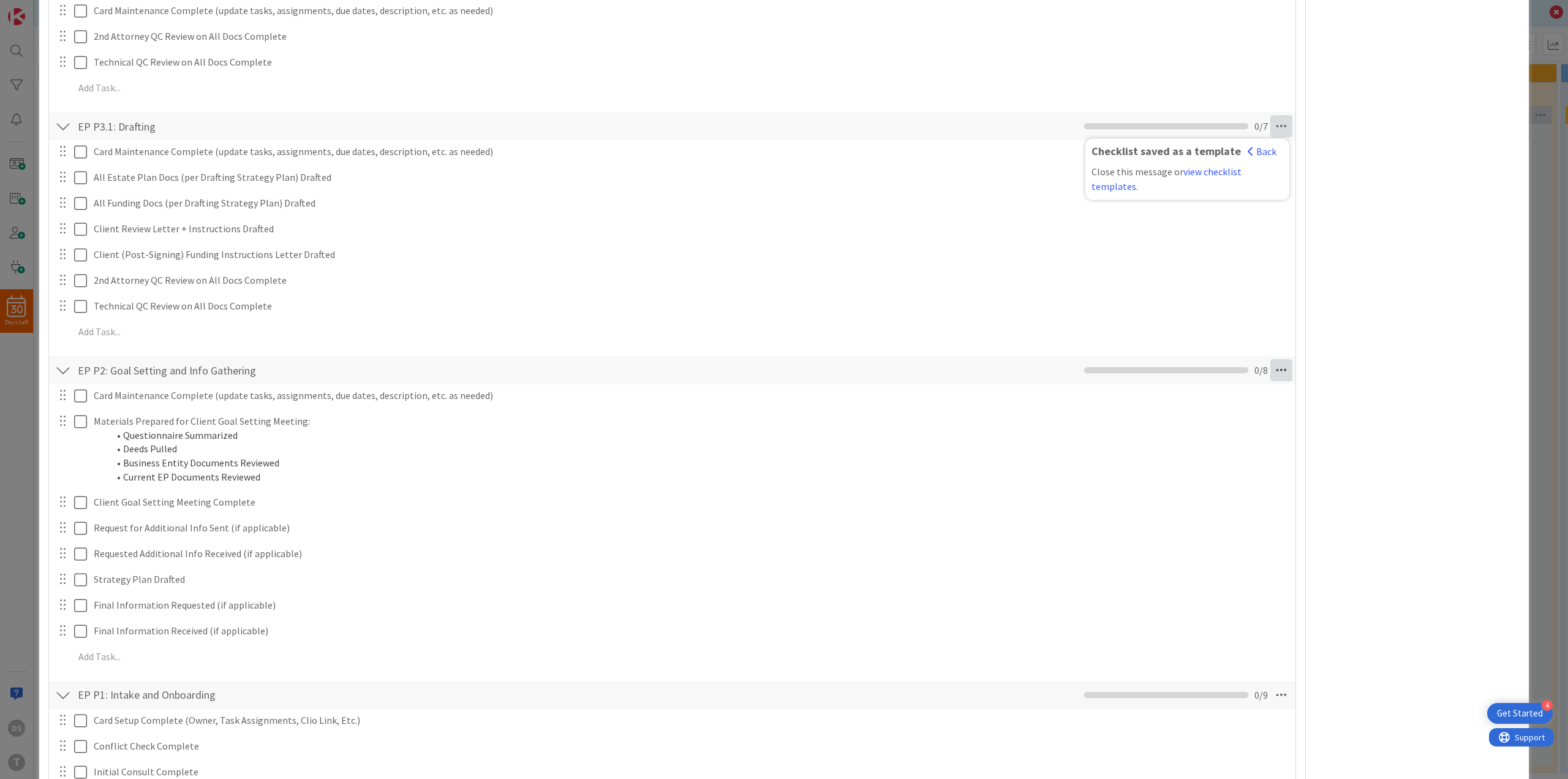
click at [1272, 373] on icon at bounding box center [1282, 370] width 22 height 22
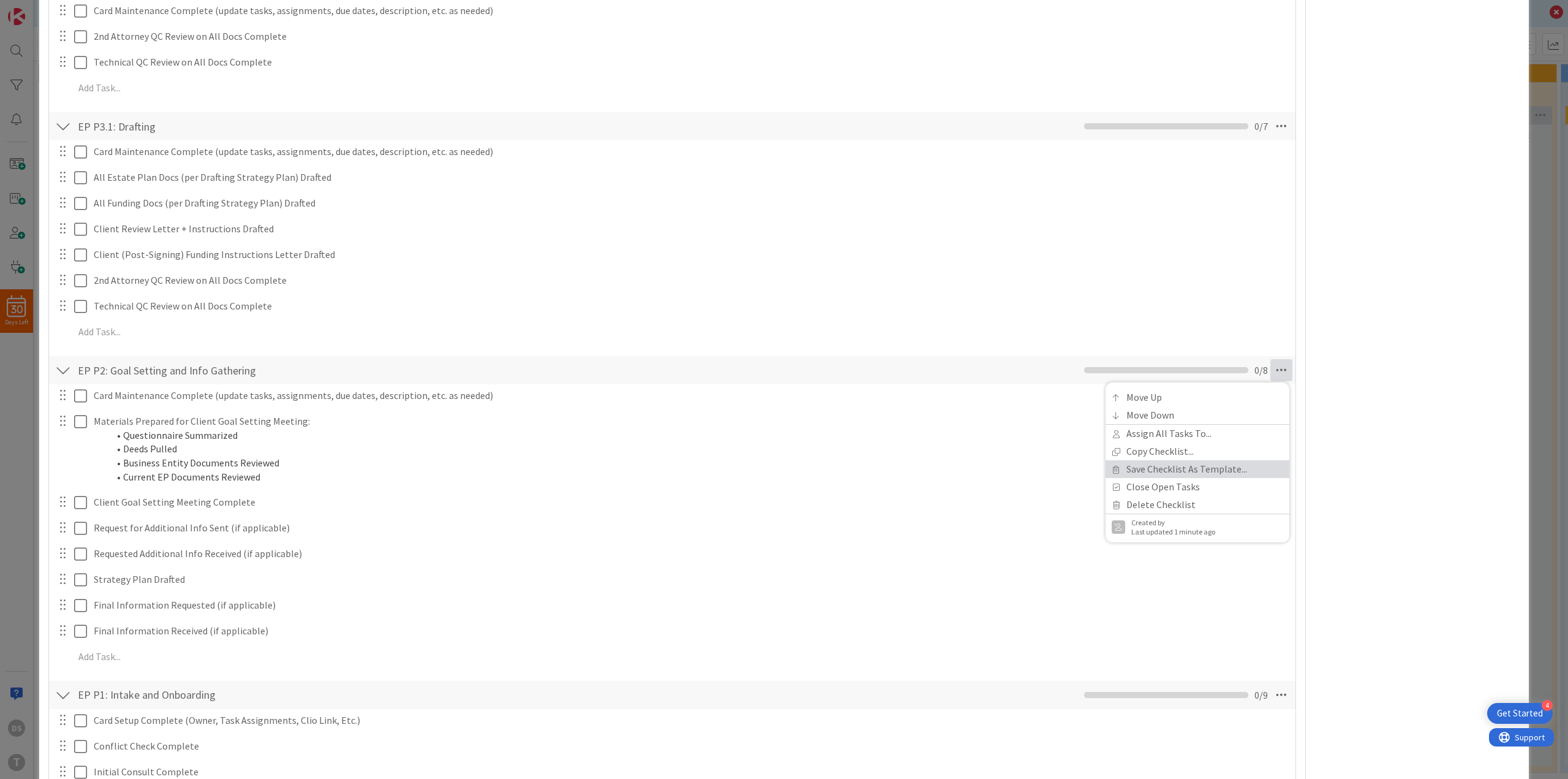
click at [1240, 464] on link "Save Checklist As Template..." at bounding box center [1197, 469] width 184 height 18
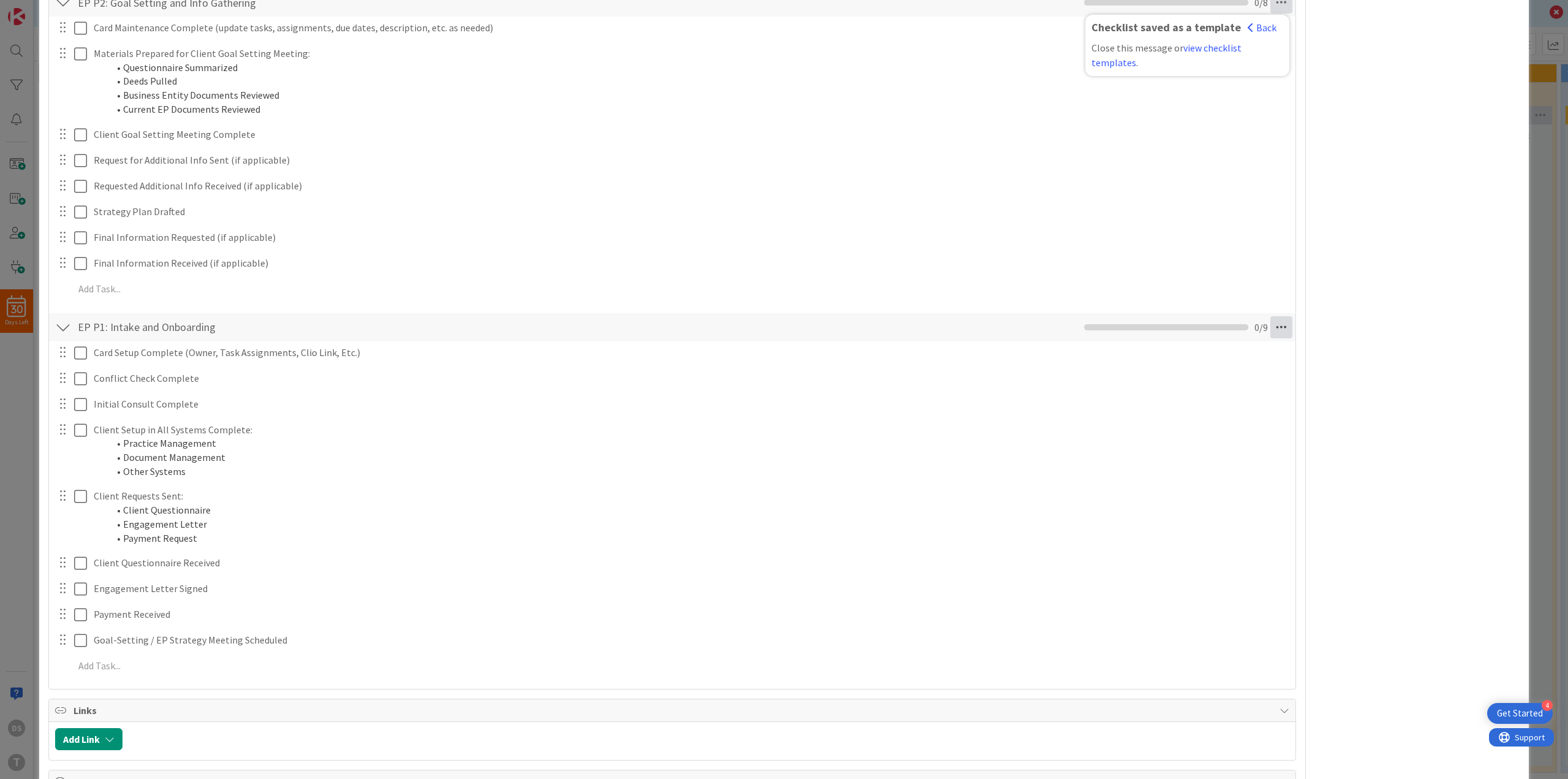
click at [1272, 330] on icon at bounding box center [1282, 327] width 22 height 22
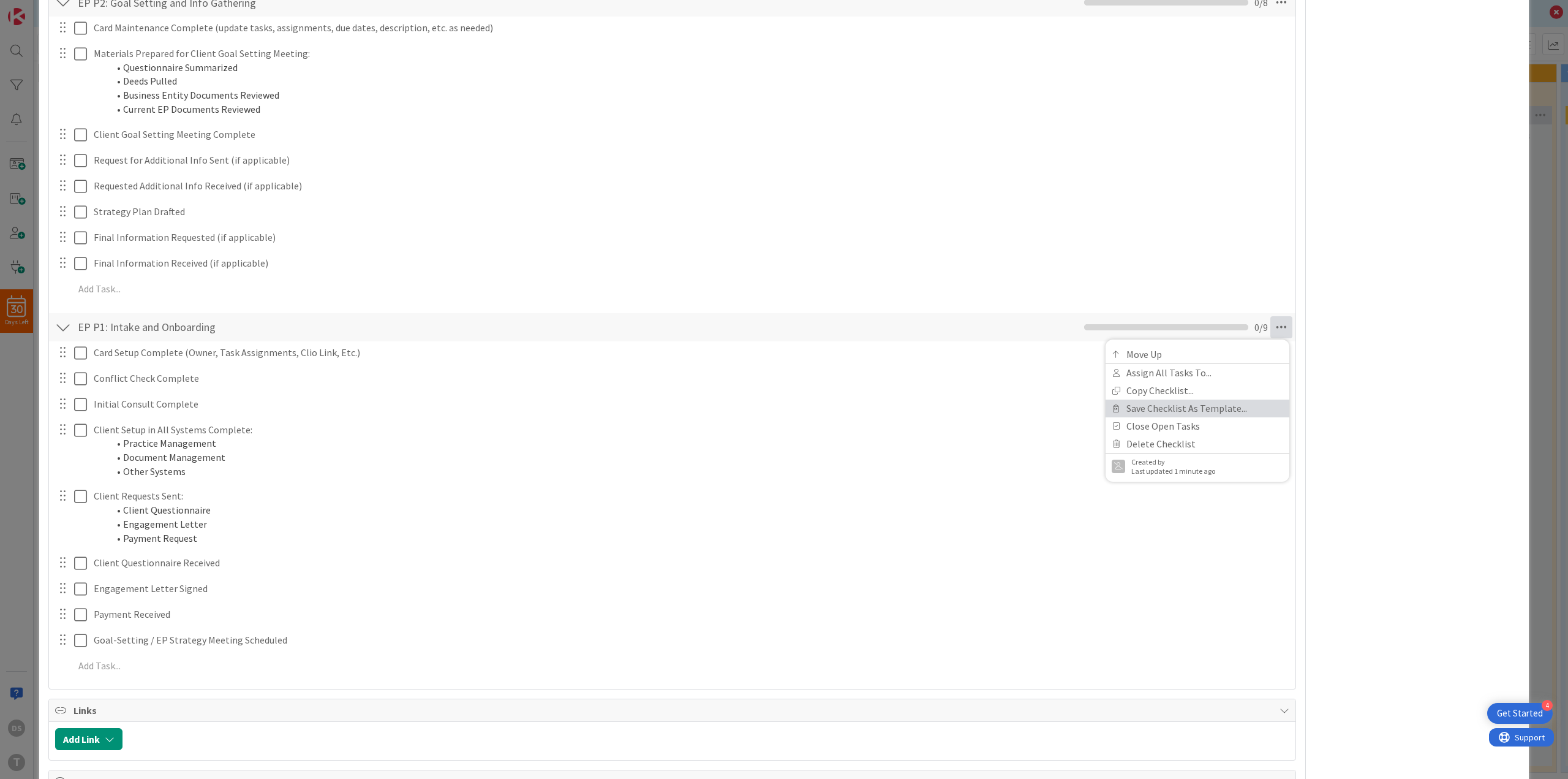
click at [1237, 403] on link "Save Checklist As Template..." at bounding box center [1197, 408] width 184 height 18
click at [1222, 372] on link "view checklist templates" at bounding box center [1167, 380] width 150 height 27
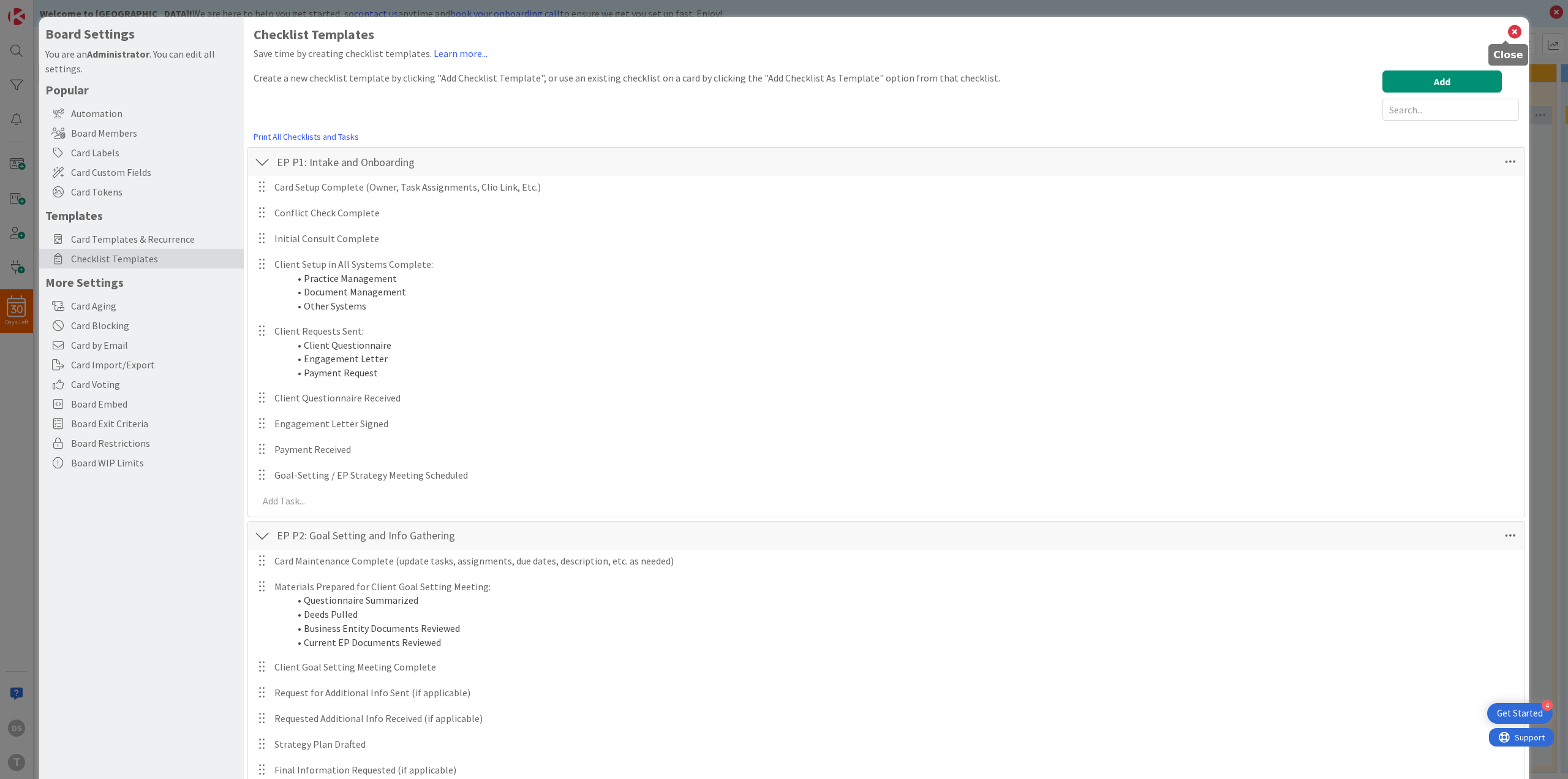
click at [1507, 33] on icon at bounding box center [1515, 31] width 16 height 17
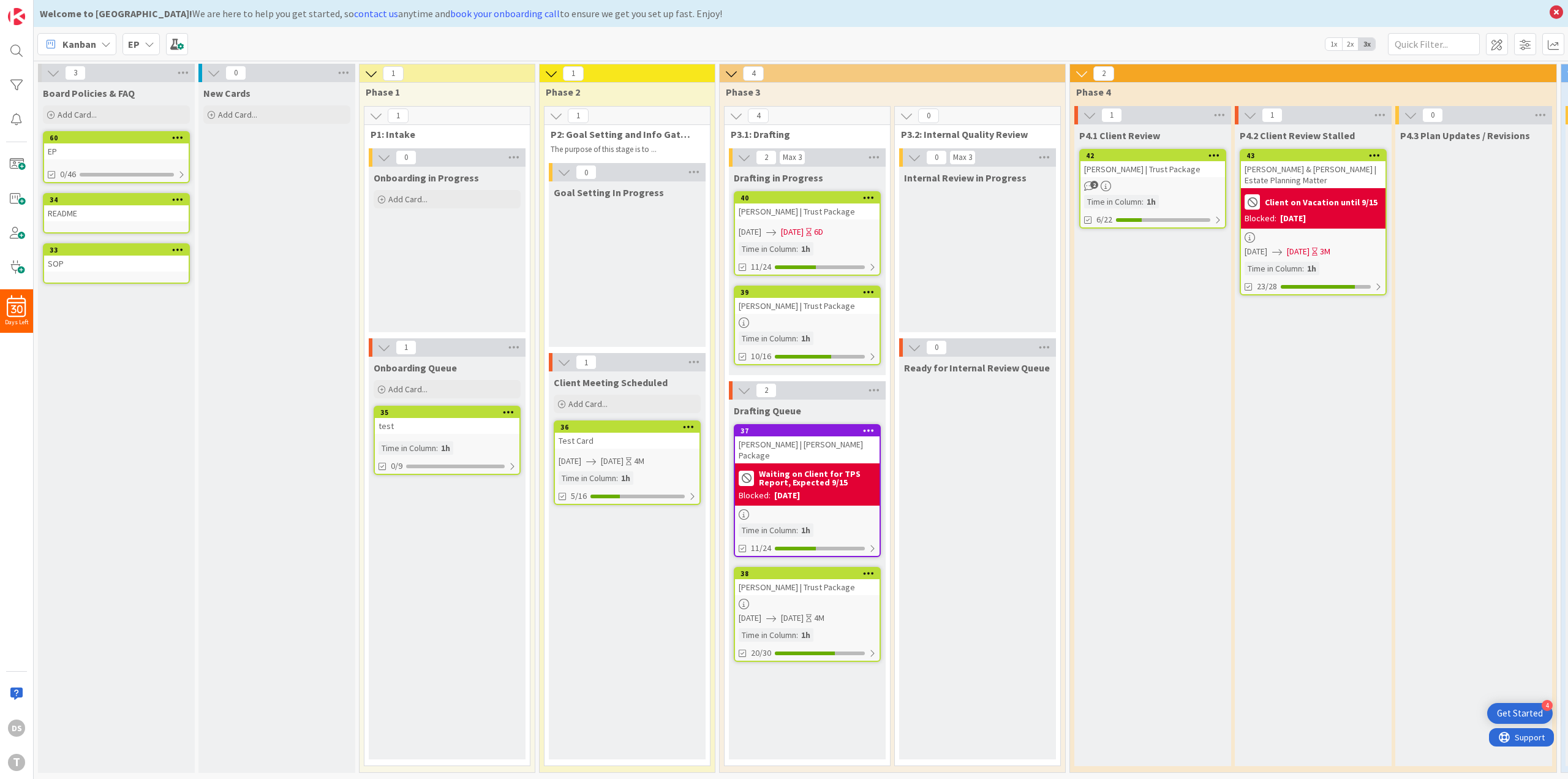
click at [177, 140] on icon at bounding box center [178, 137] width 12 height 9
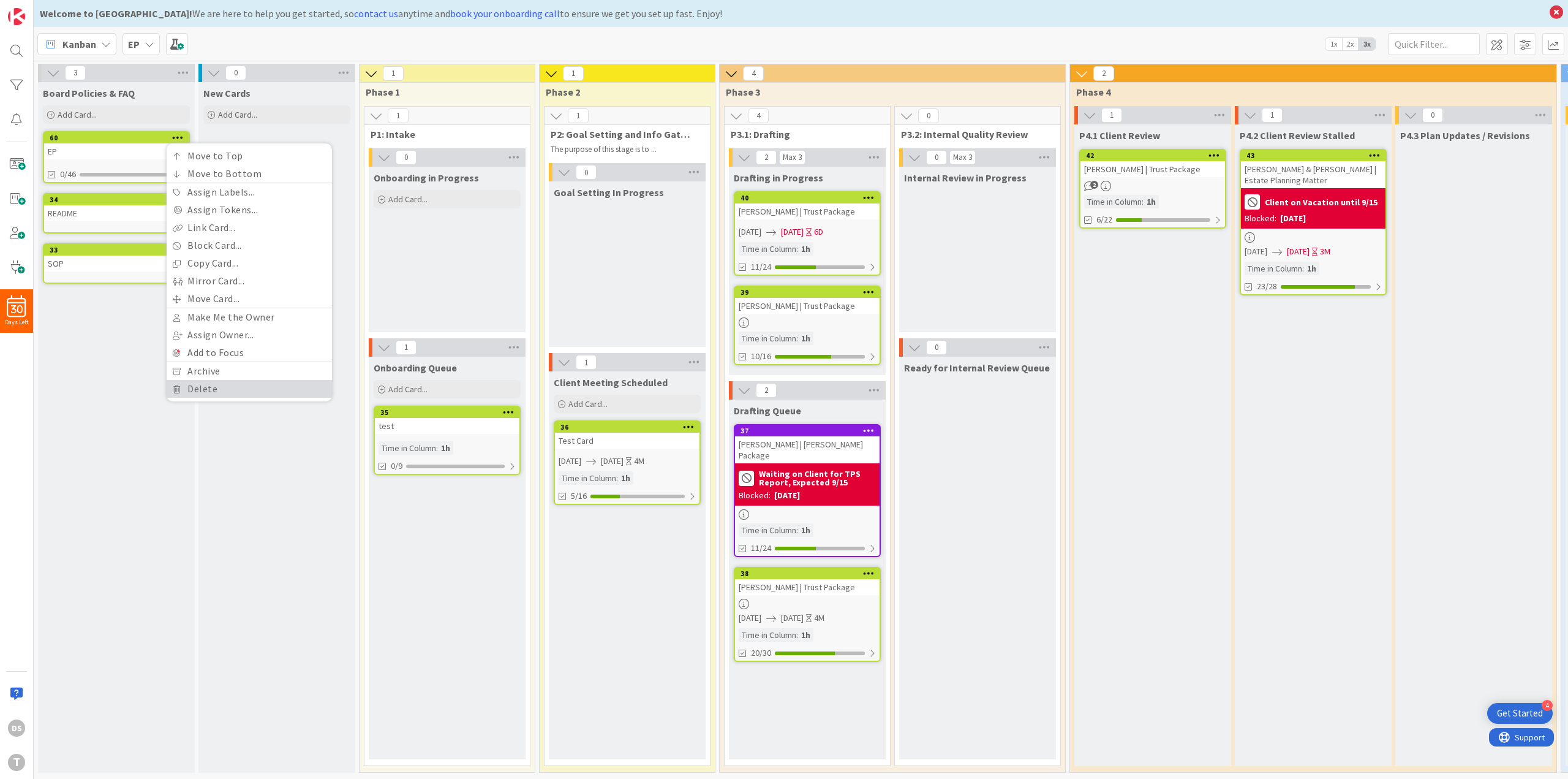
click at [185, 392] on link "Delete" at bounding box center [249, 389] width 165 height 18
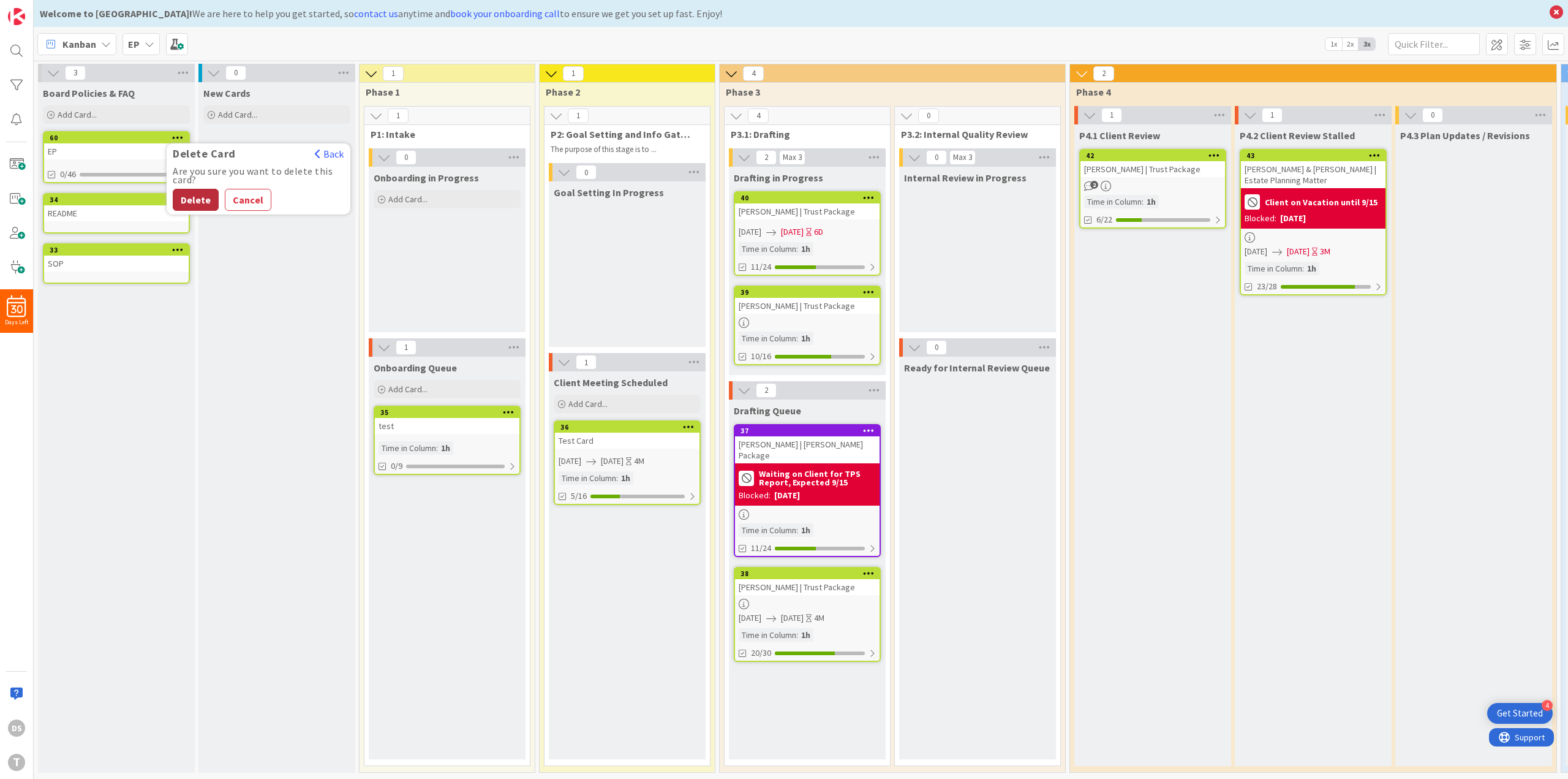
click at [204, 200] on button "Delete" at bounding box center [196, 200] width 46 height 22
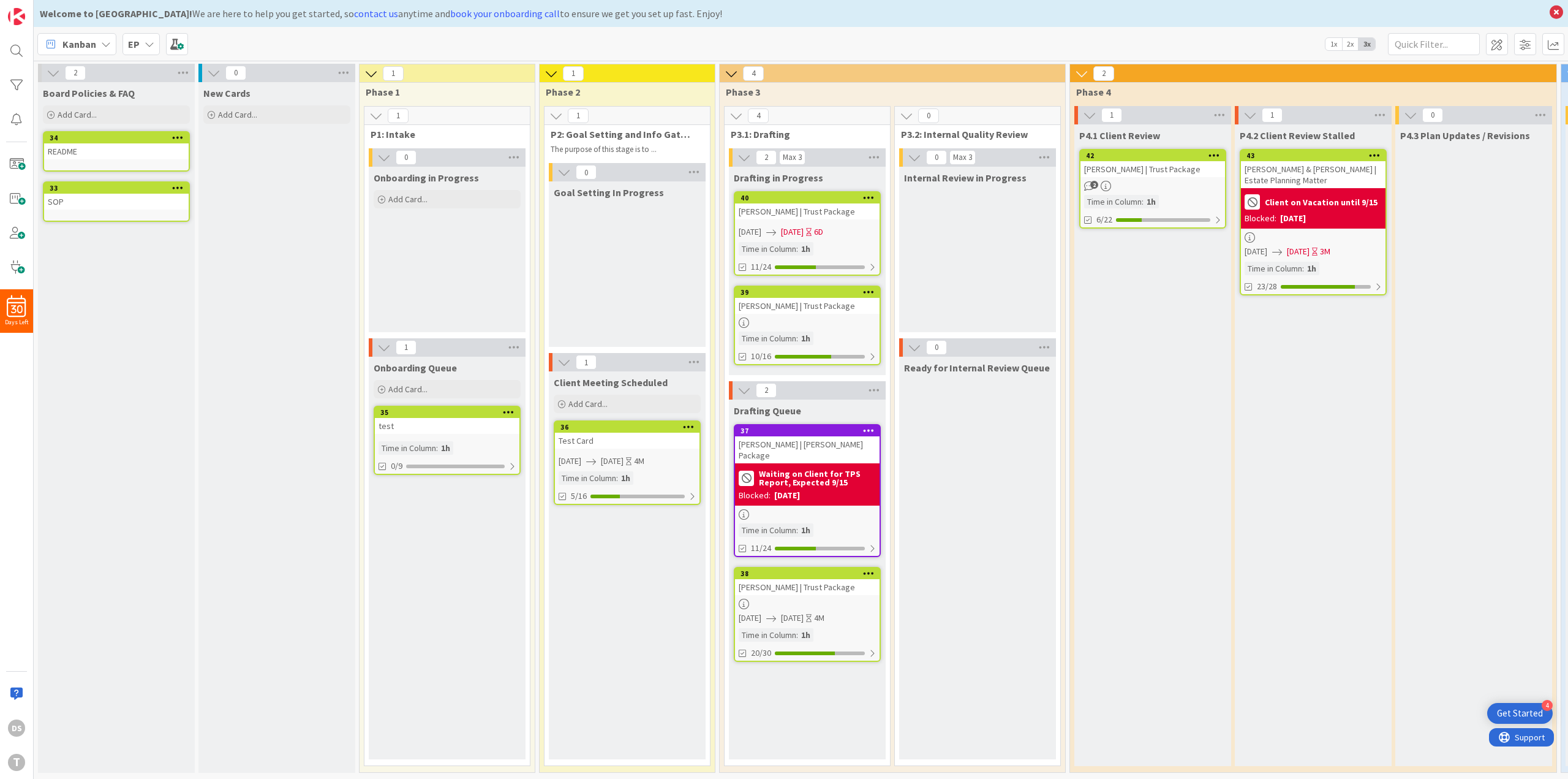
click at [182, 187] on icon at bounding box center [178, 187] width 12 height 9
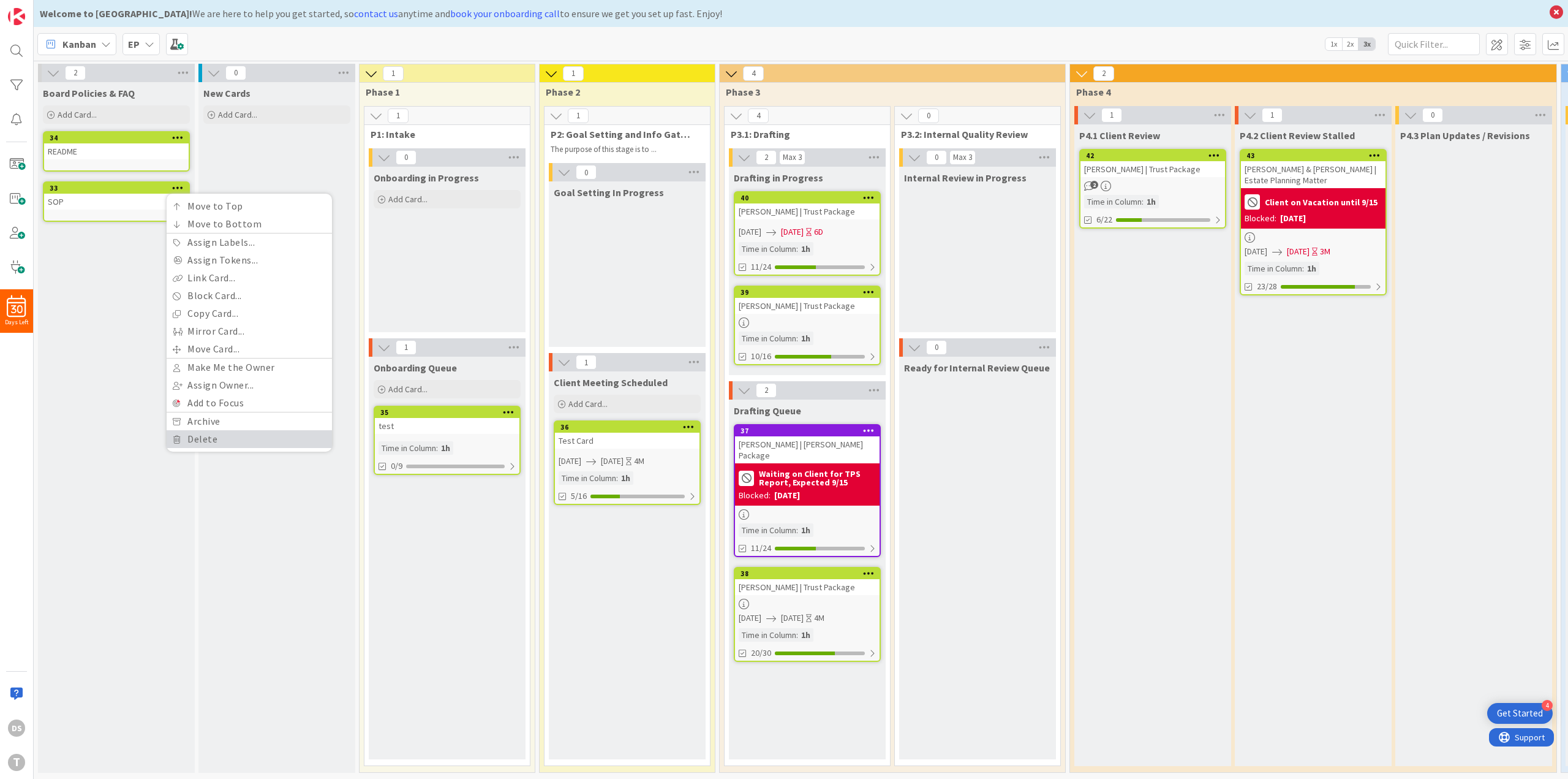
click at [199, 434] on link "Delete" at bounding box center [249, 439] width 165 height 18
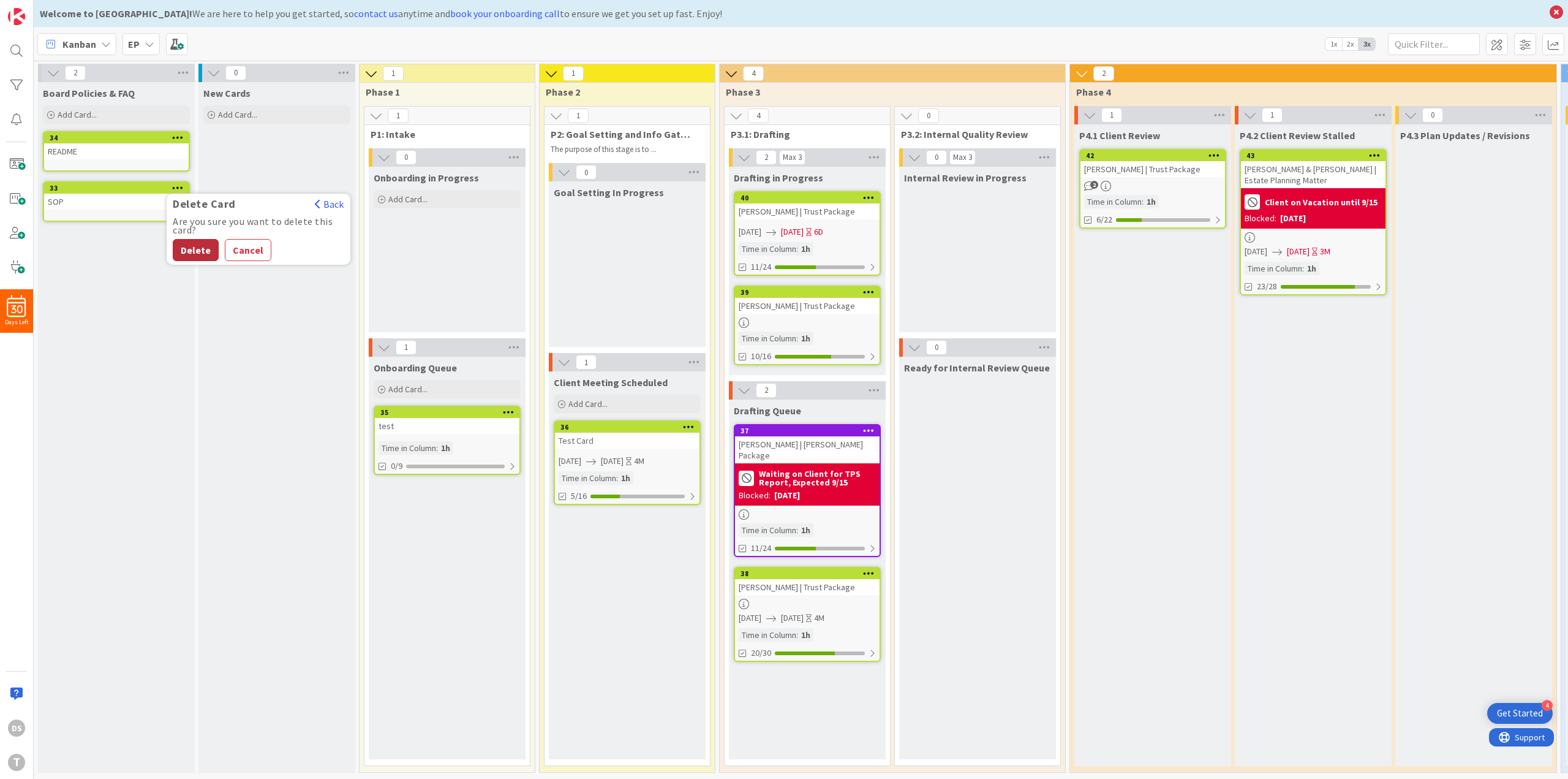
click at [201, 249] on button "Delete" at bounding box center [196, 249] width 46 height 22
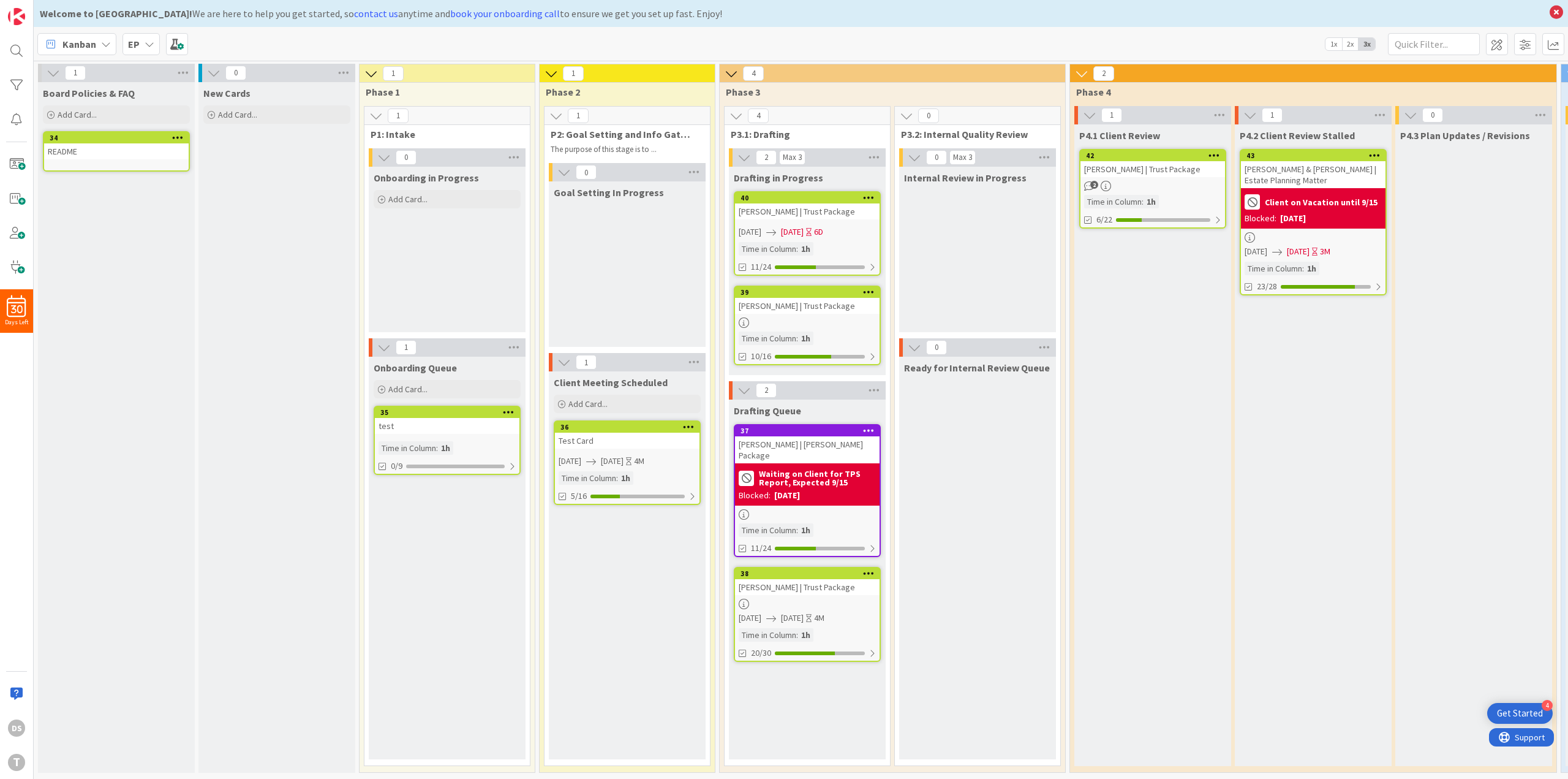
click at [178, 133] on icon at bounding box center [178, 137] width 12 height 9
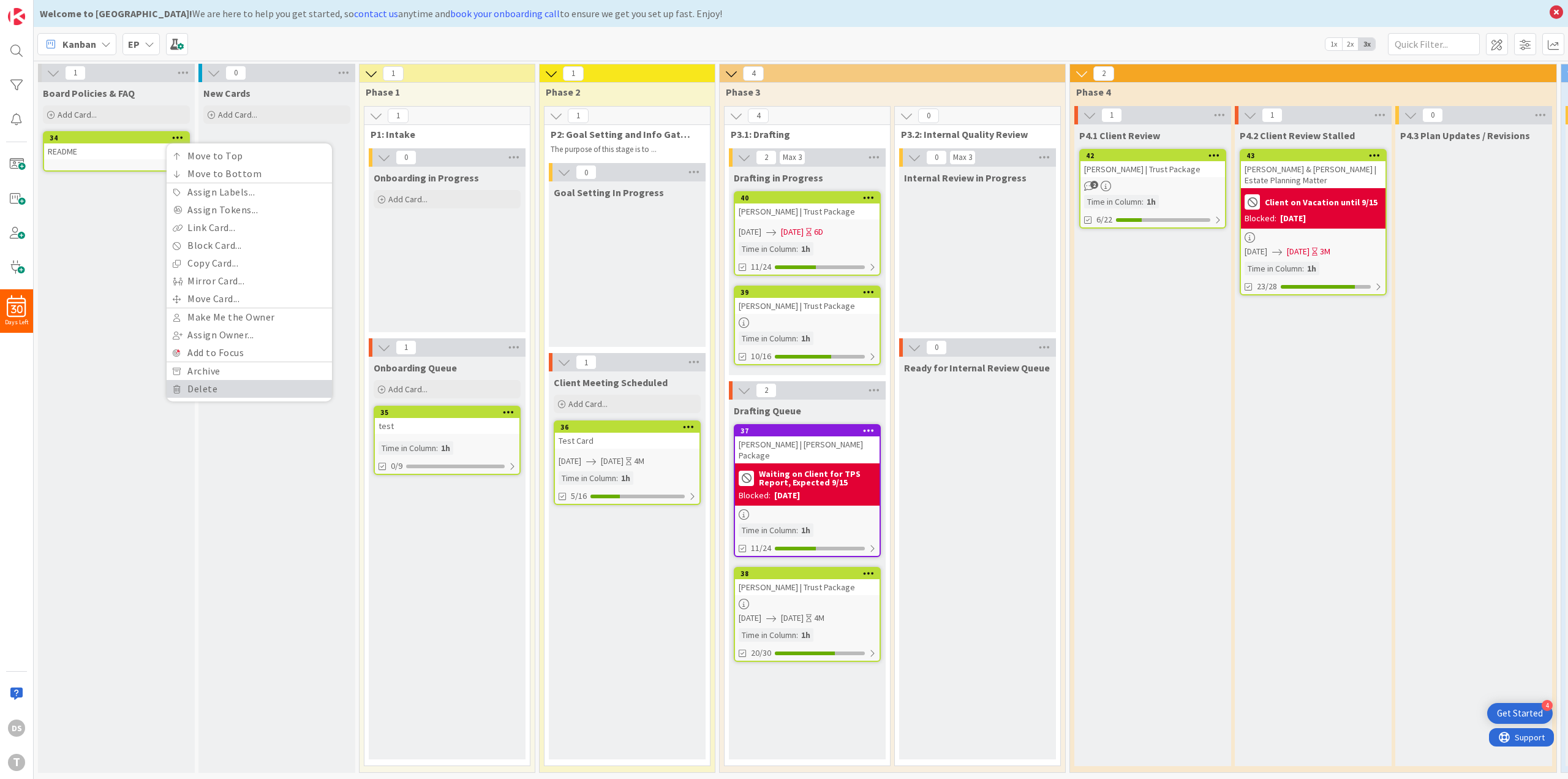
click at [222, 383] on link "Delete" at bounding box center [249, 389] width 165 height 18
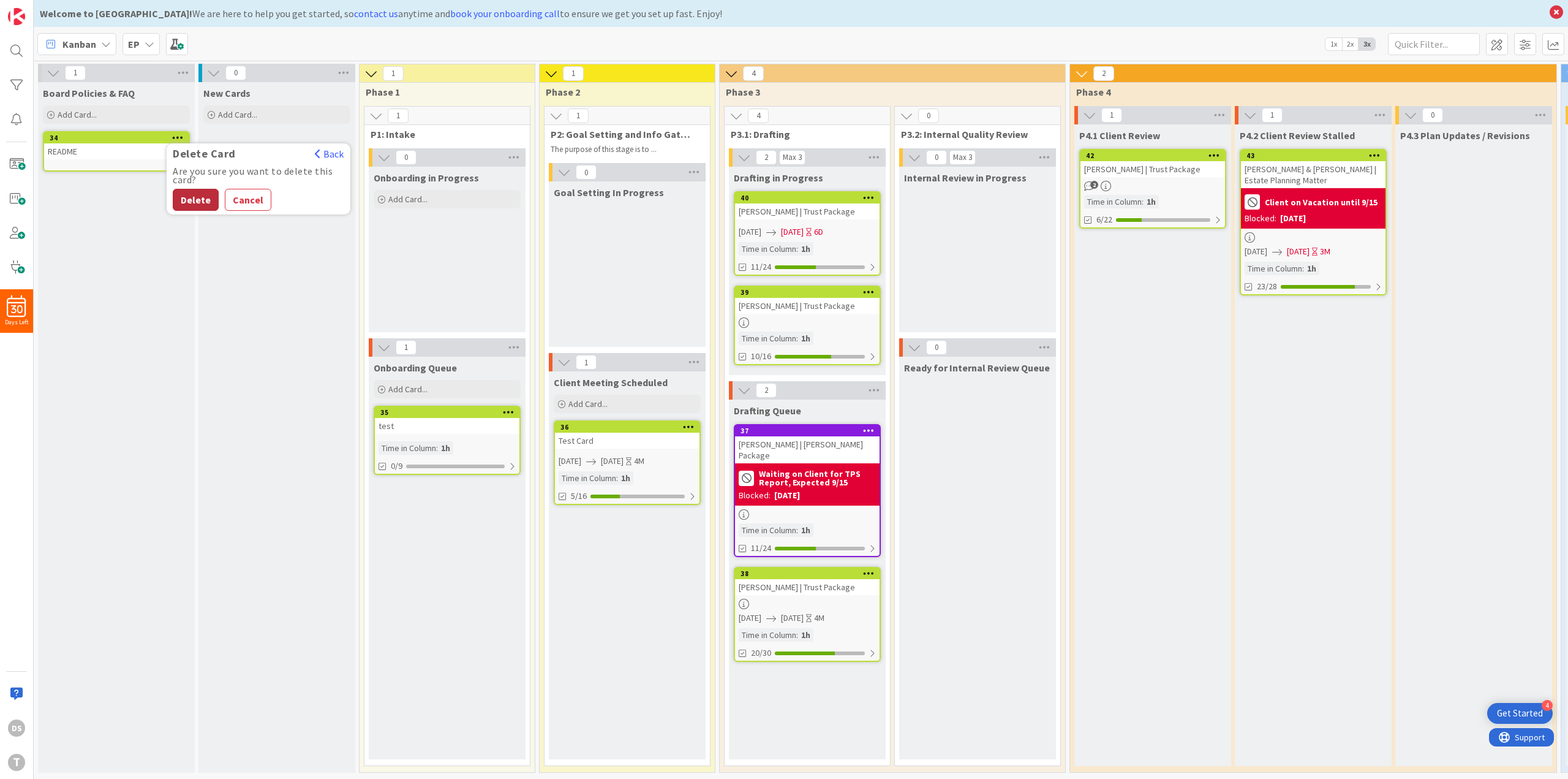
click at [187, 202] on button "Delete" at bounding box center [196, 200] width 46 height 22
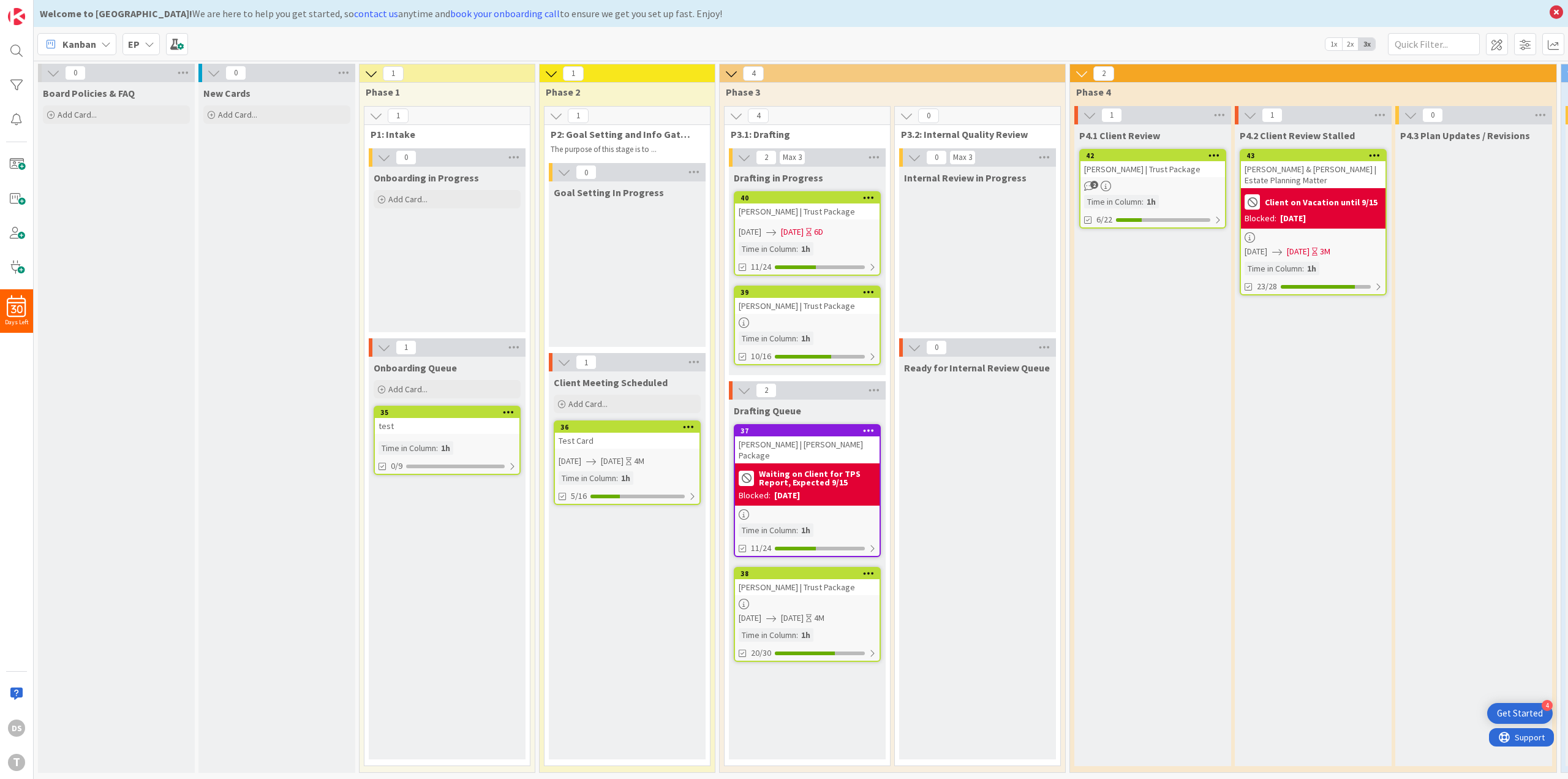
click at [506, 411] on icon at bounding box center [509, 411] width 12 height 9
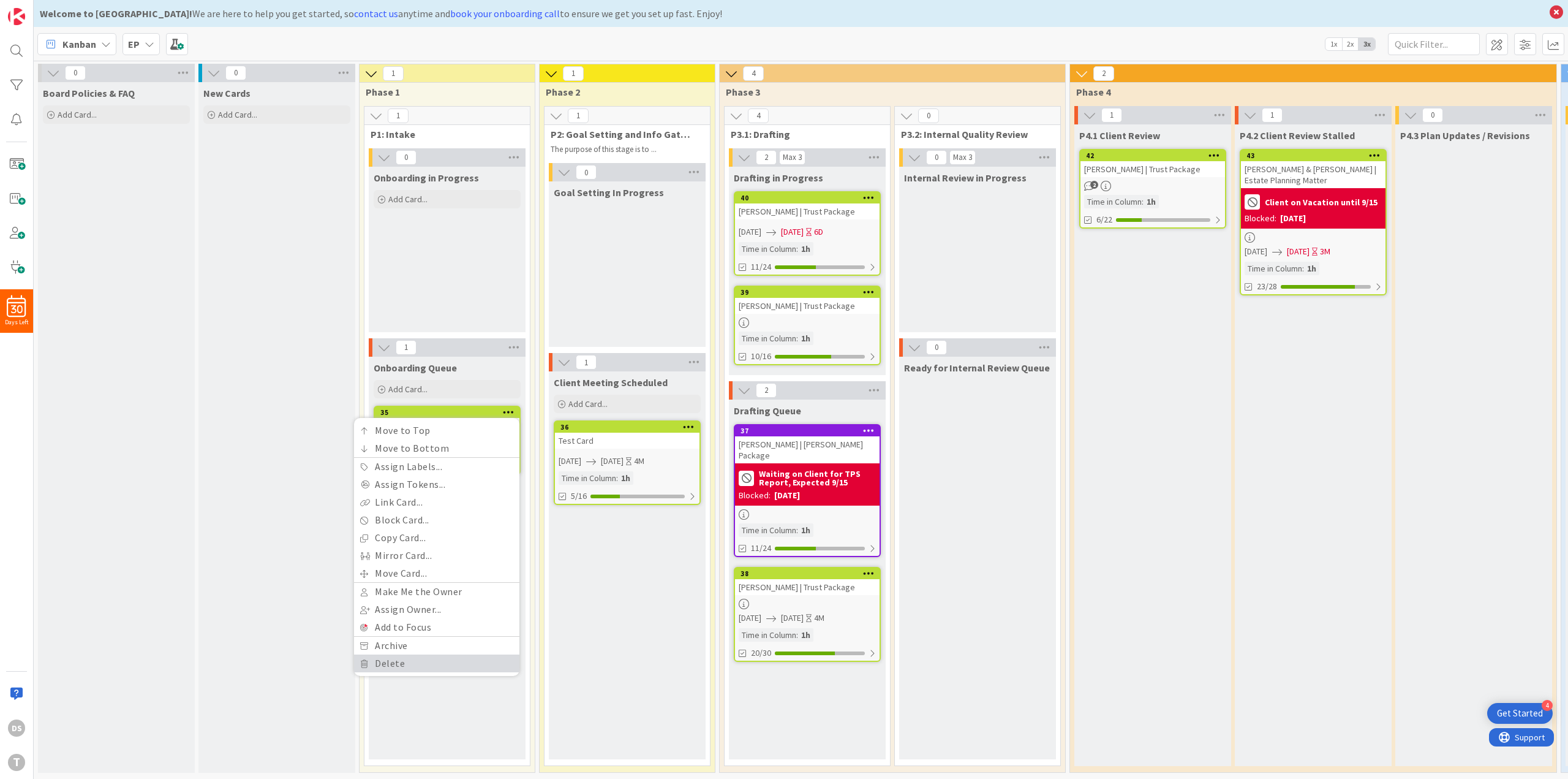
click at [423, 664] on link "Delete" at bounding box center [436, 663] width 165 height 18
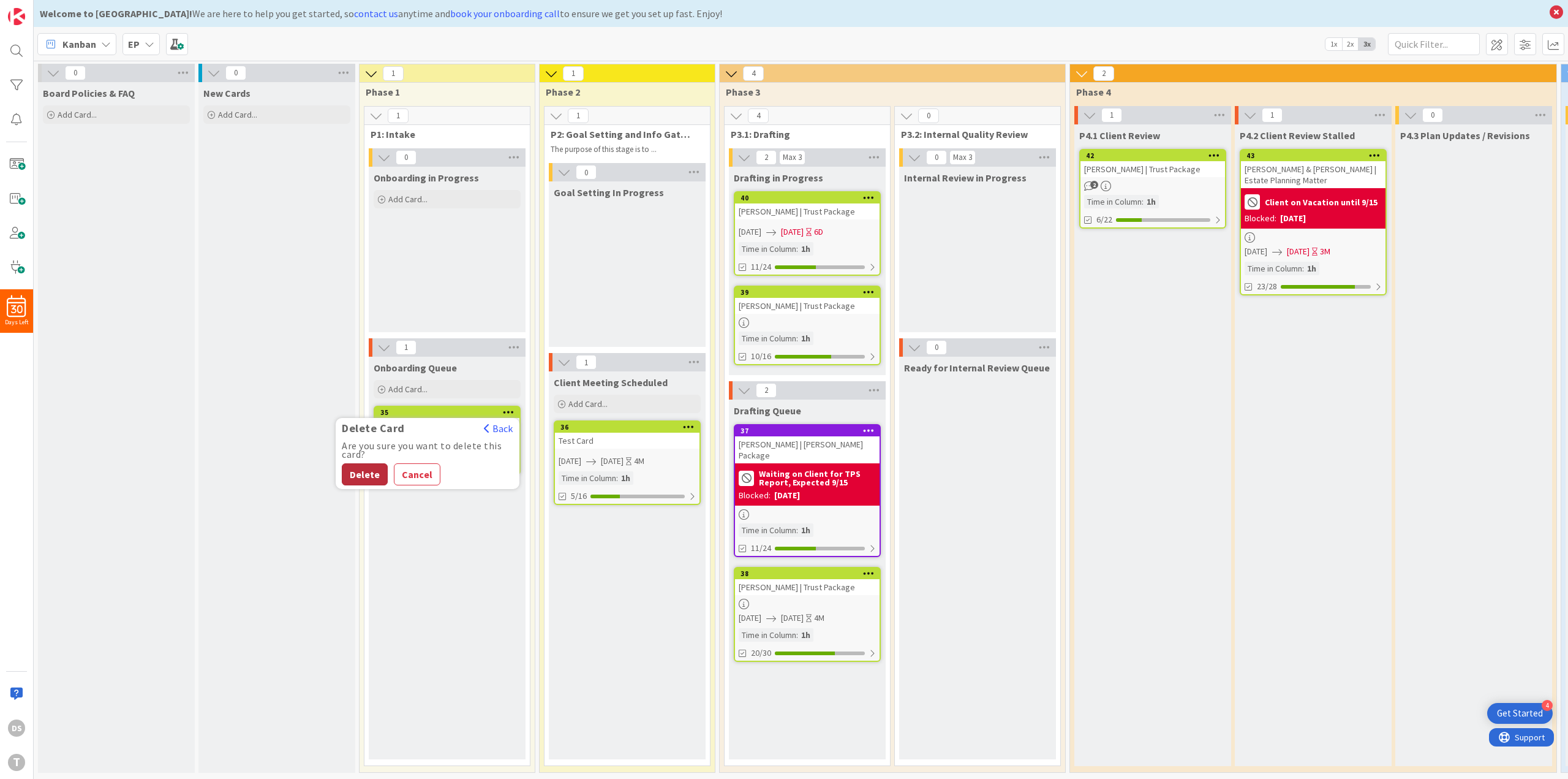
click at [373, 467] on button "Delete" at bounding box center [365, 474] width 46 height 22
click at [690, 427] on icon at bounding box center [689, 426] width 12 height 9
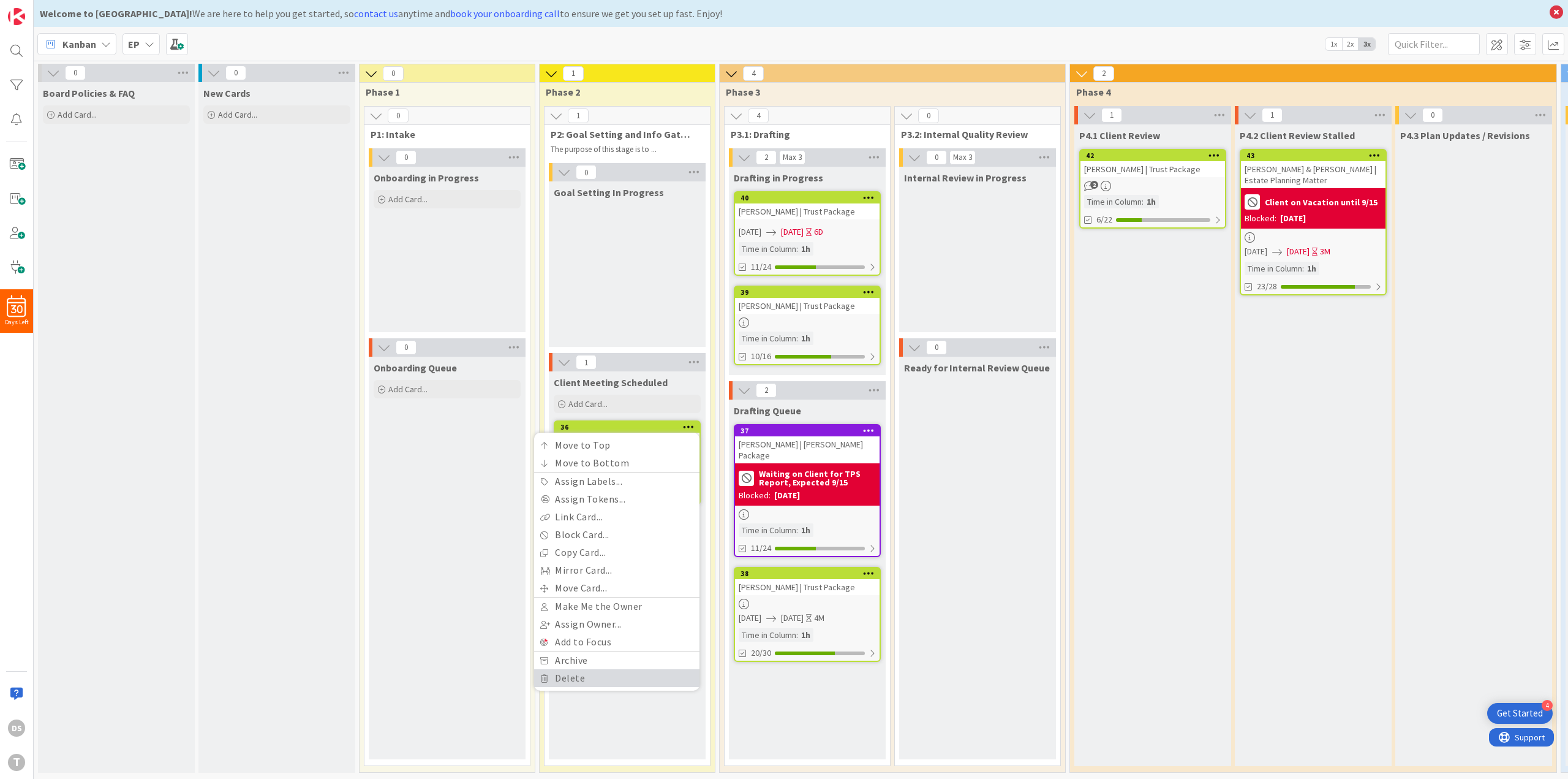
click at [579, 681] on link "Delete" at bounding box center [617, 678] width 165 height 18
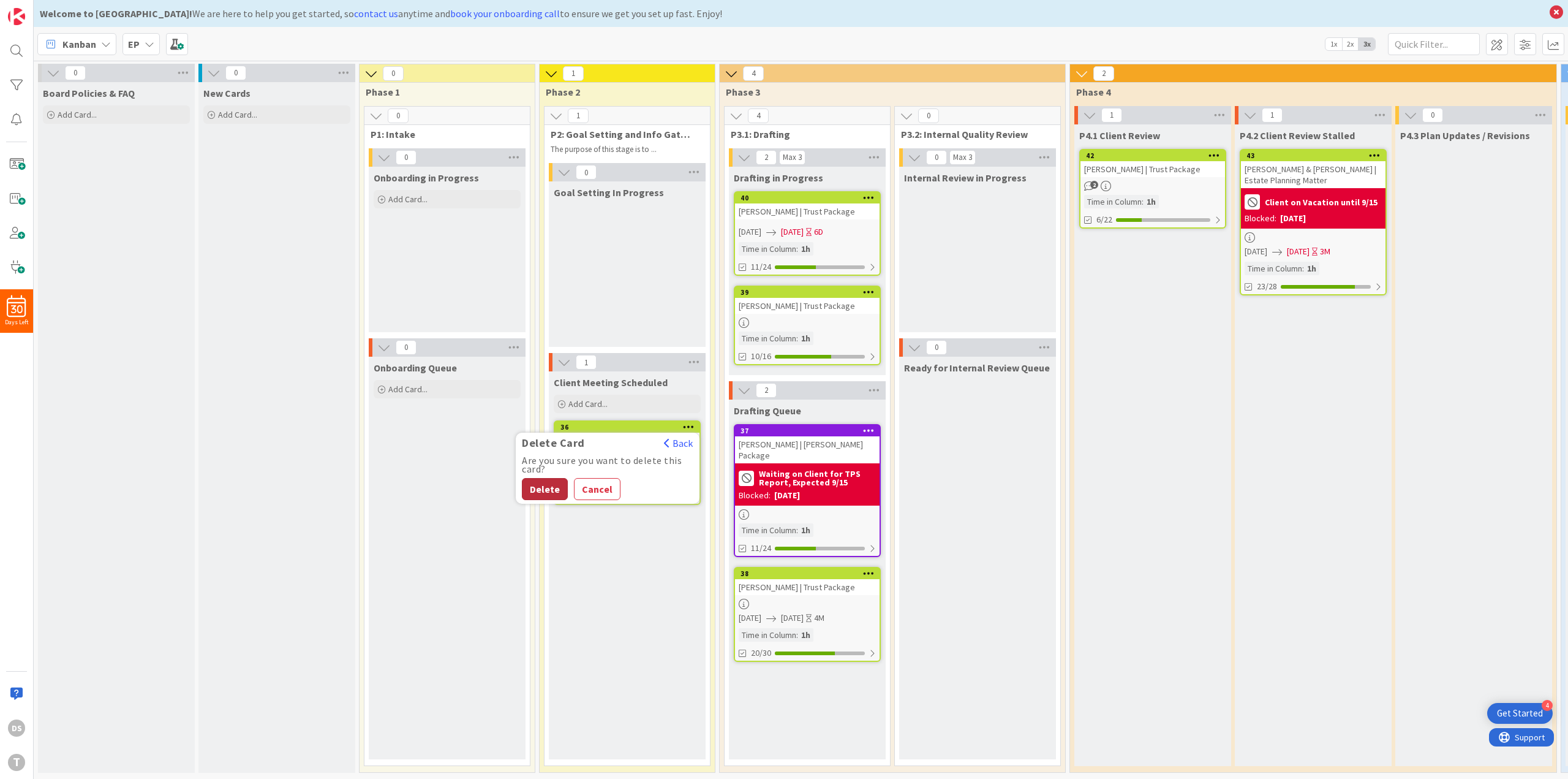
click at [549, 485] on button "Delete" at bounding box center [545, 489] width 46 height 22
drag, startPoint x: 870, startPoint y: 192, endPoint x: 870, endPoint y: 199, distance: 7.0
click at [870, 193] on icon at bounding box center [869, 197] width 12 height 9
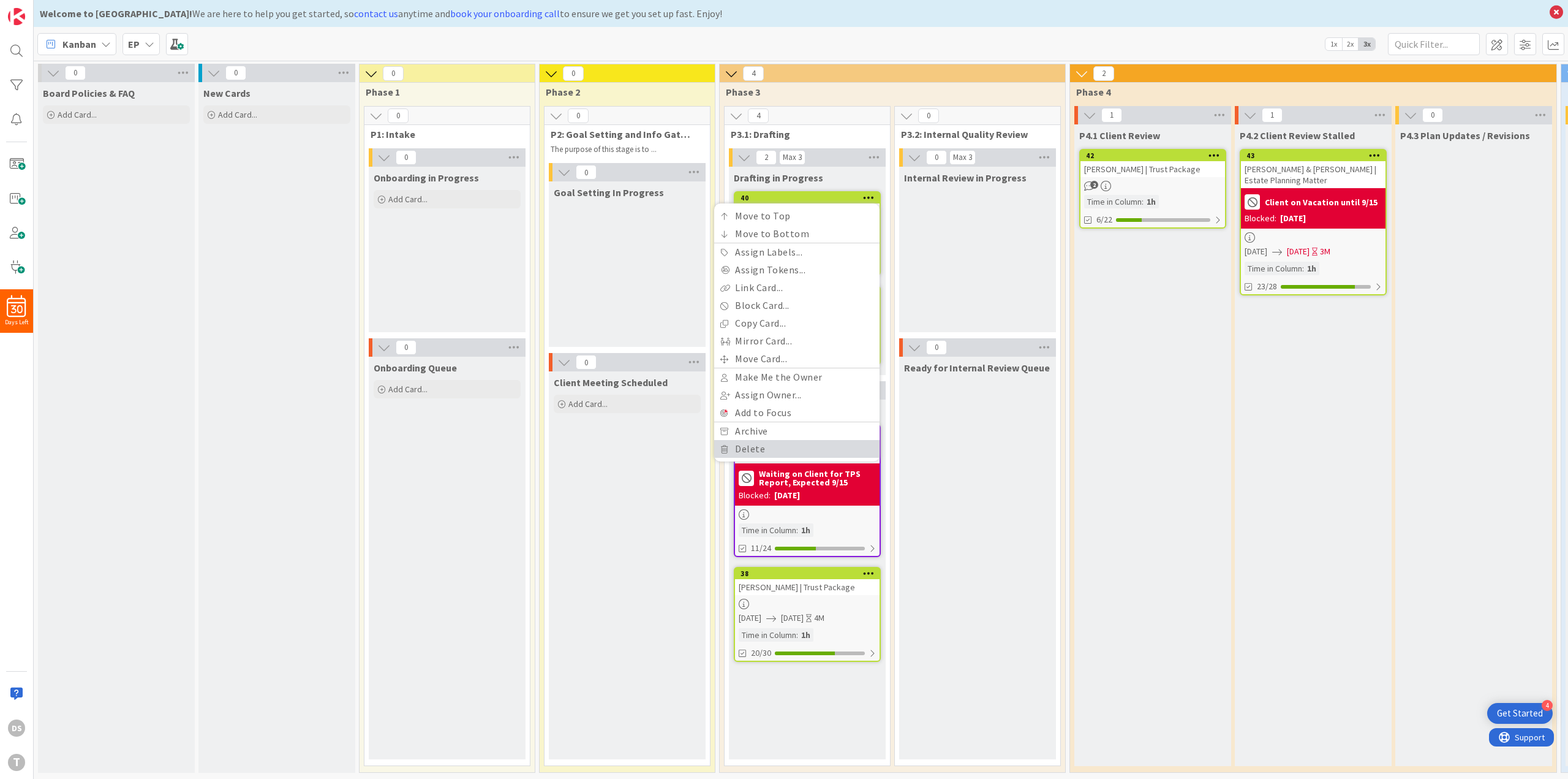
click at [811, 452] on link "Delete" at bounding box center [797, 449] width 165 height 18
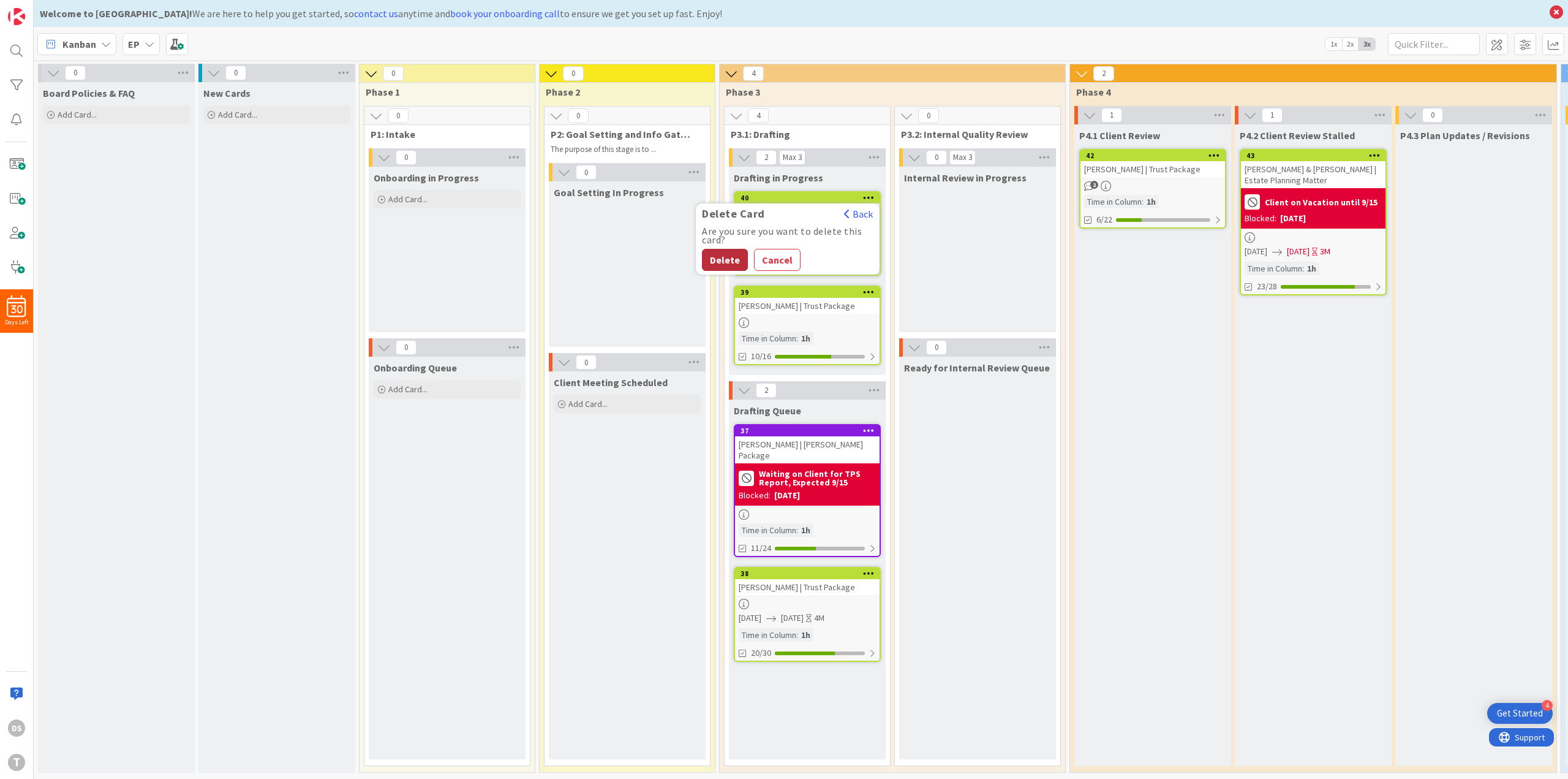
click at [737, 259] on button "Delete" at bounding box center [725, 259] width 46 height 22
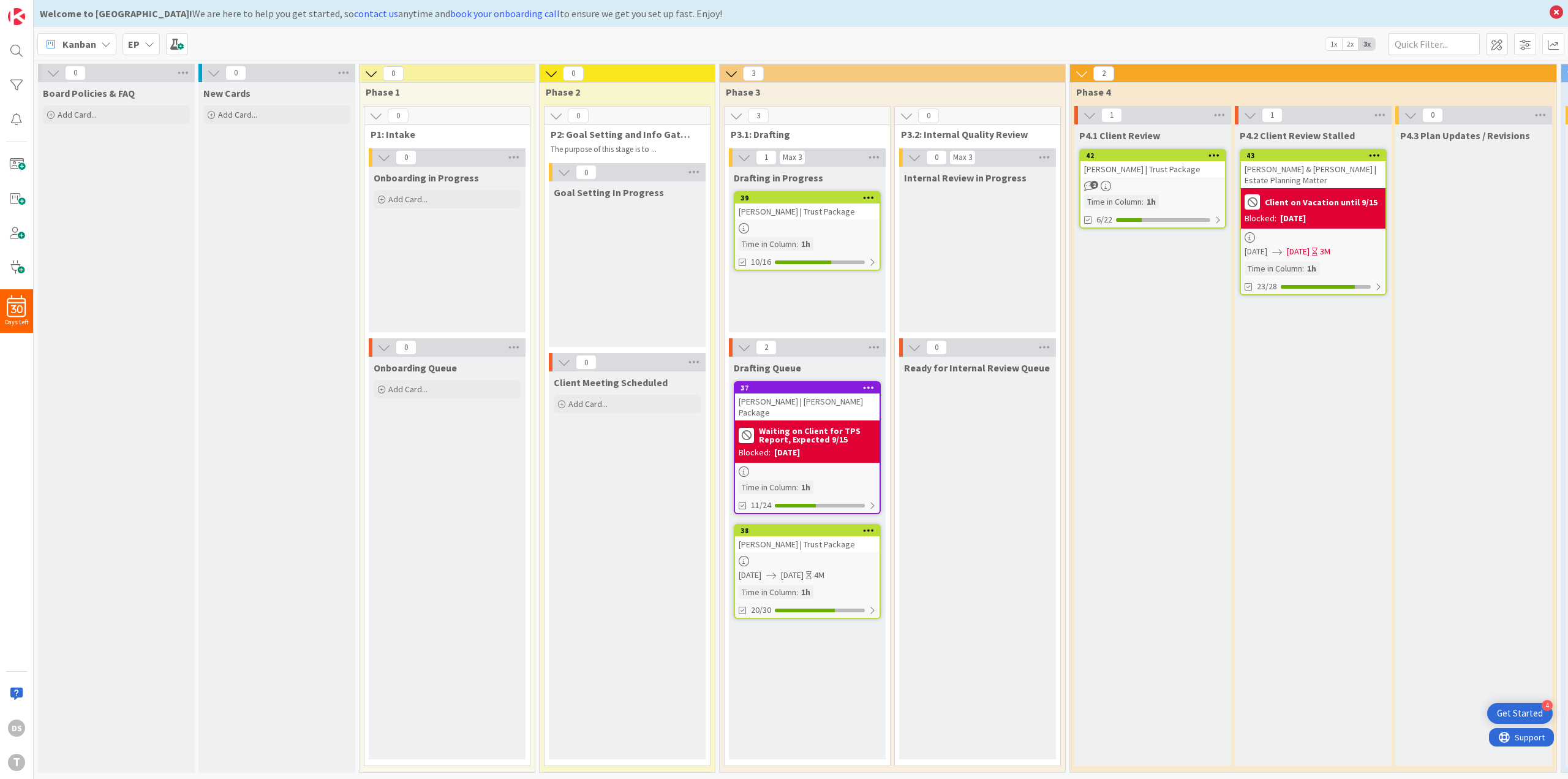
click at [870, 194] on icon at bounding box center [869, 197] width 12 height 9
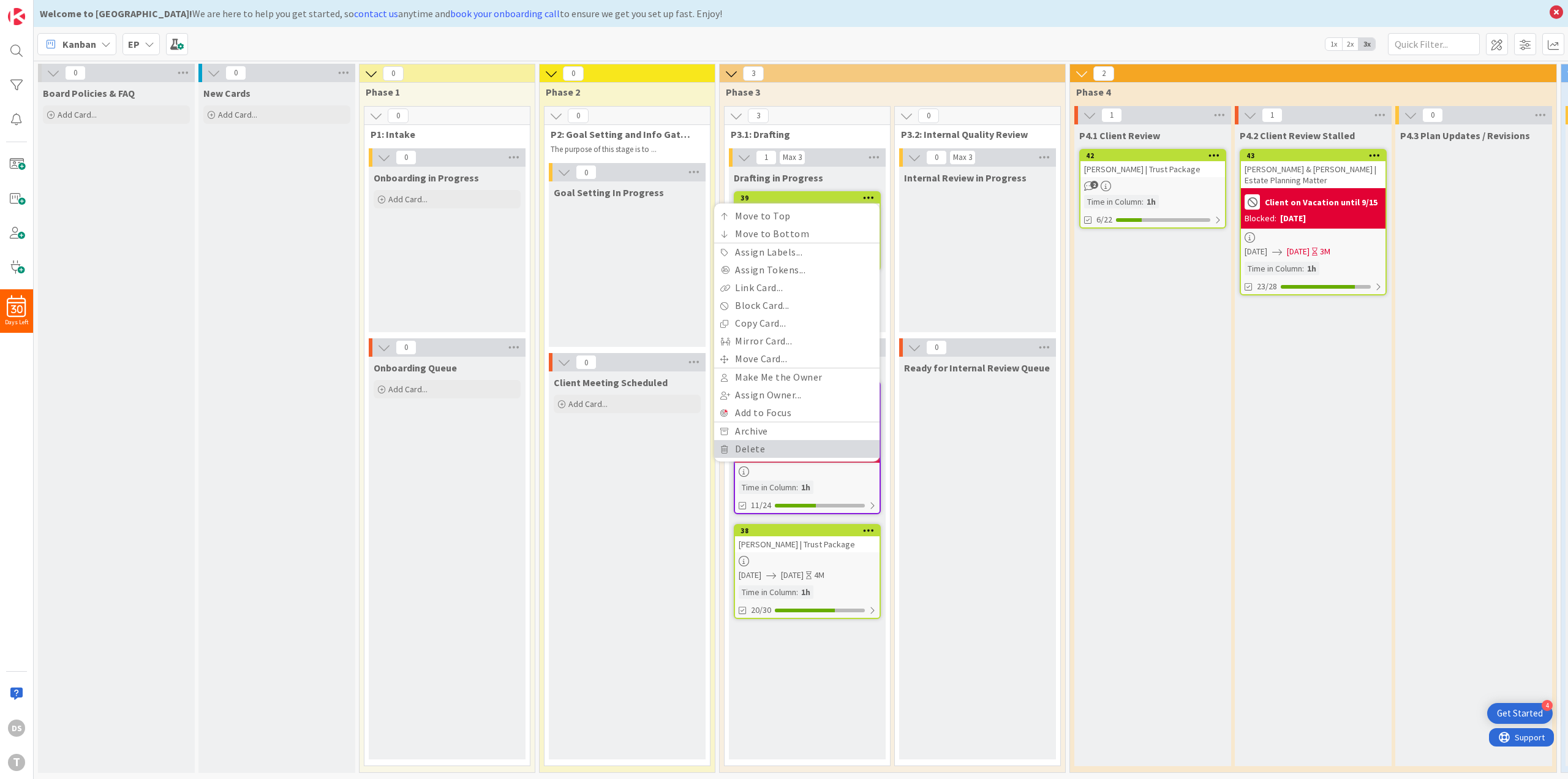
click at [784, 450] on link "Delete" at bounding box center [797, 449] width 165 height 18
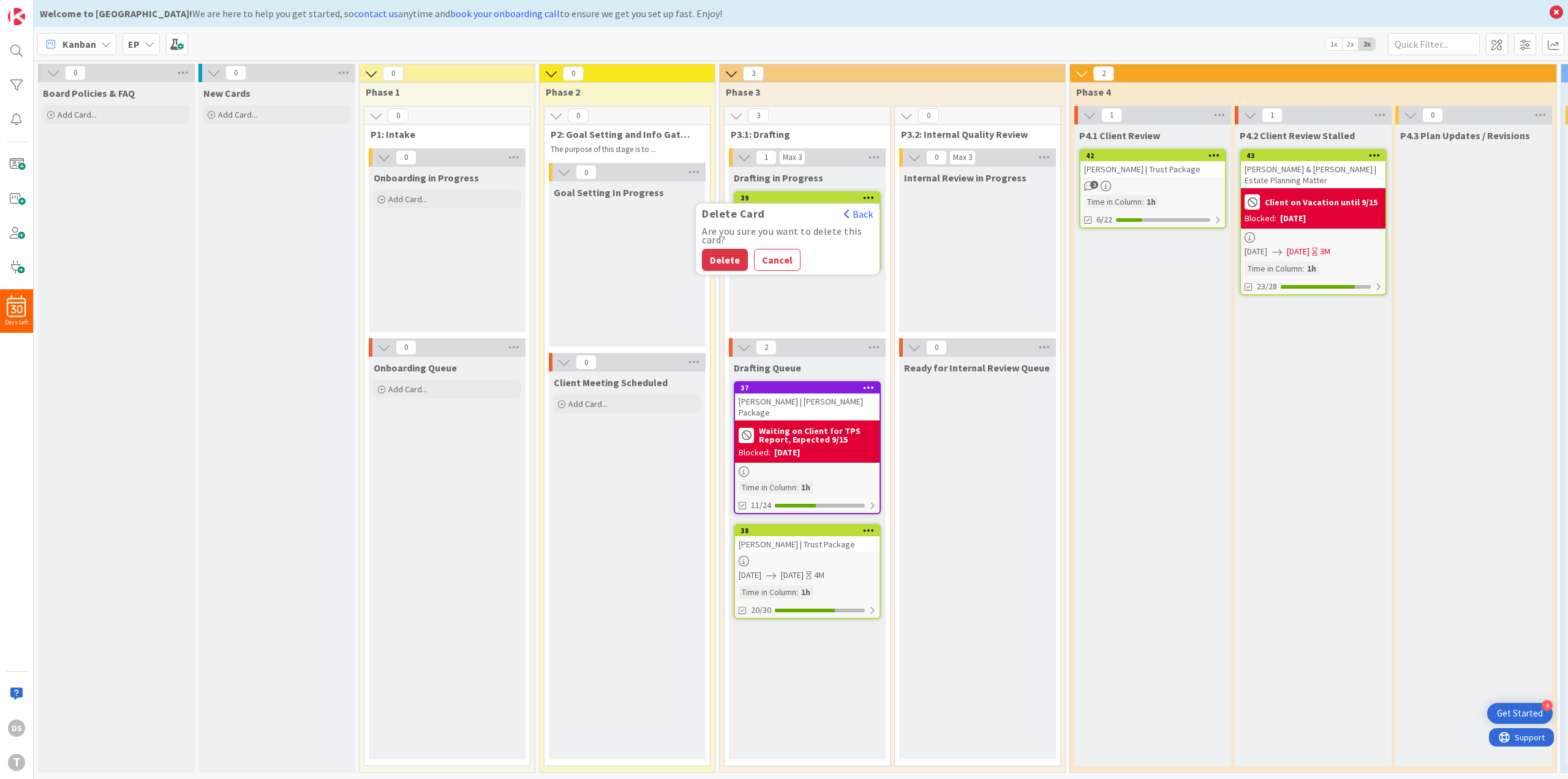
click at [724, 242] on div "Are you sure you want to delete this card?" at bounding box center [788, 234] width 172 height 17
click at [731, 254] on button "Delete" at bounding box center [725, 259] width 46 height 22
click at [869, 386] on icon at bounding box center [869, 387] width 12 height 9
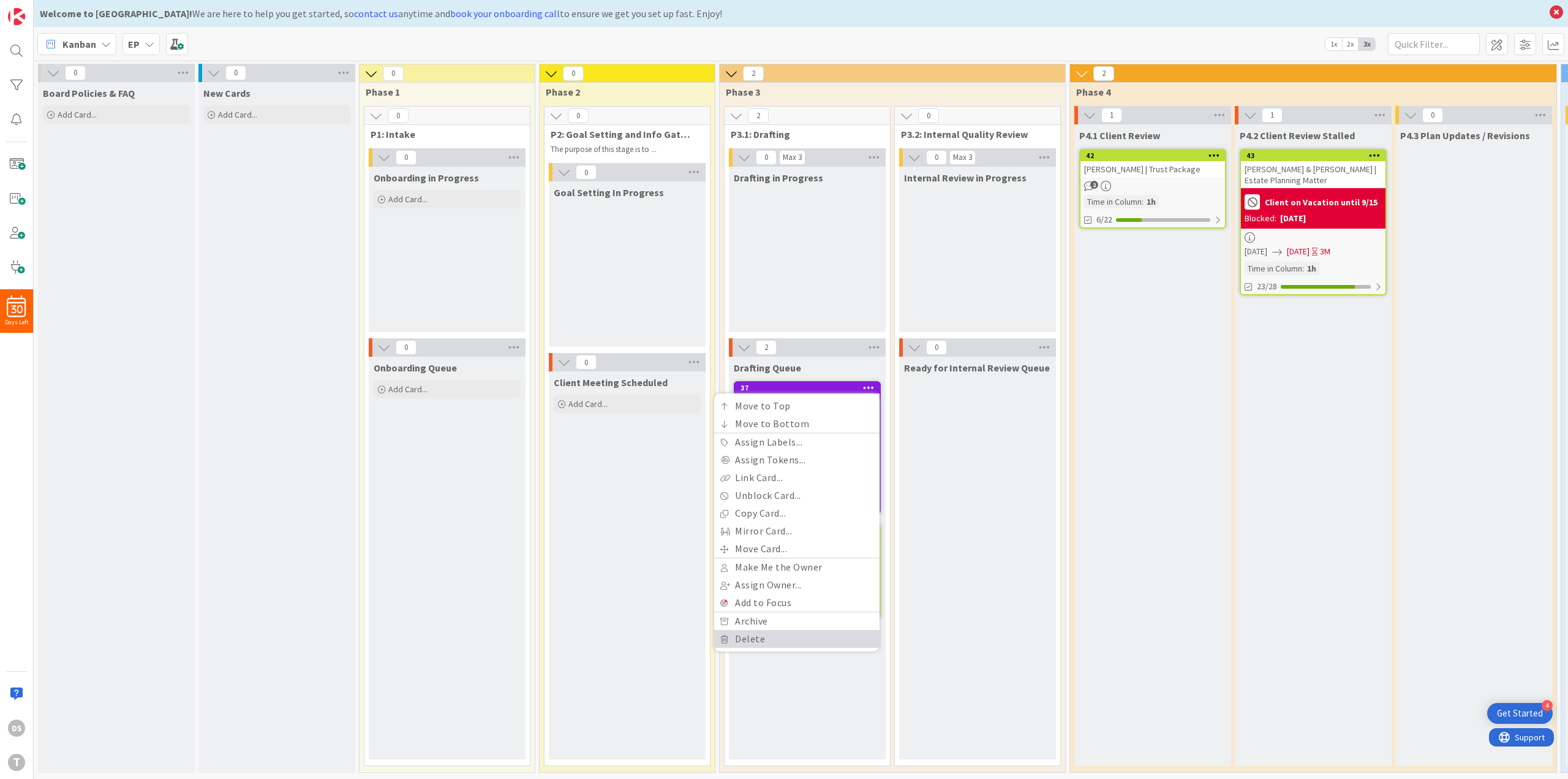
click at [772, 641] on link "Delete" at bounding box center [797, 639] width 165 height 18
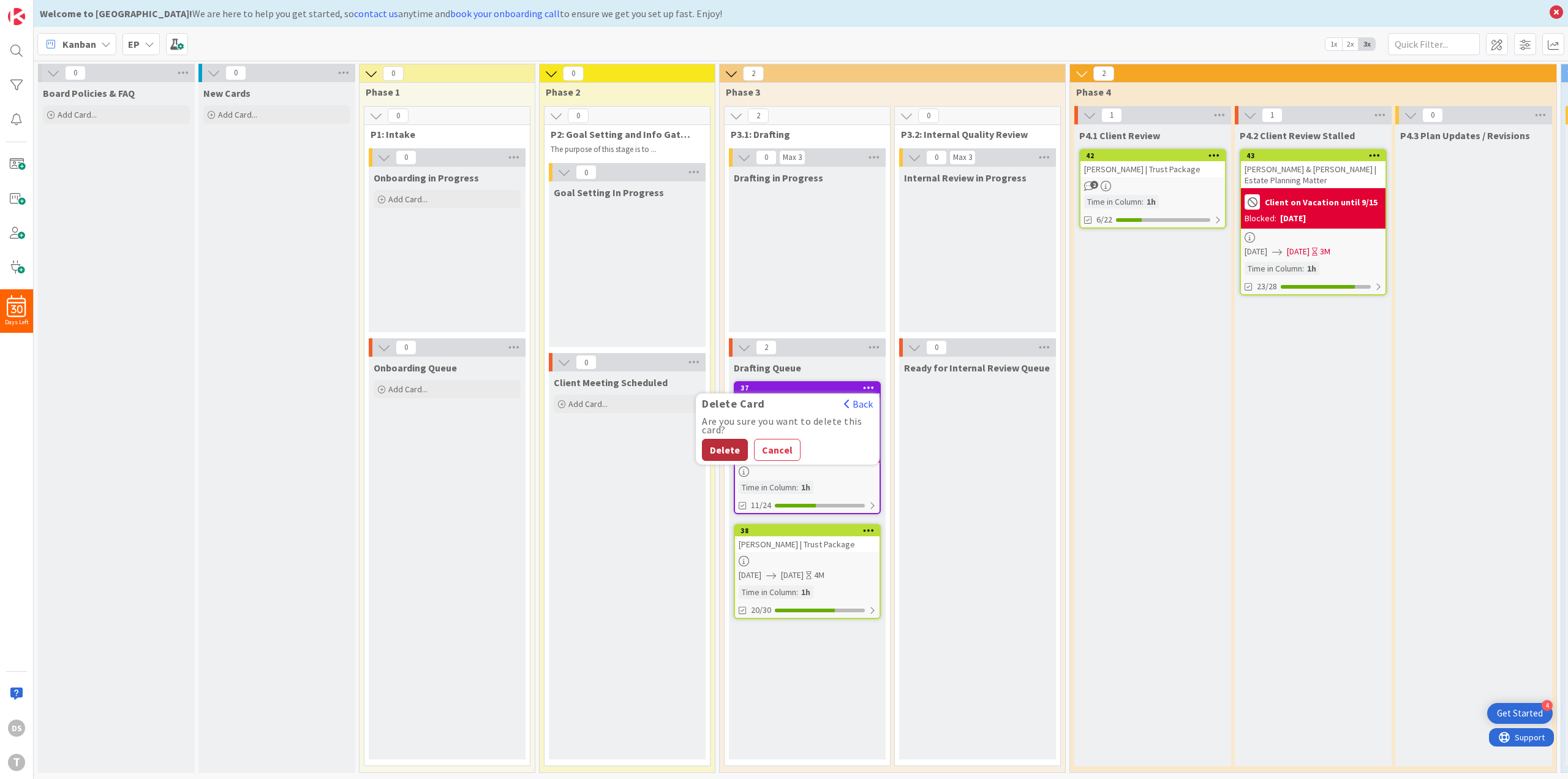
click at [729, 449] on button "Delete" at bounding box center [725, 449] width 46 height 22
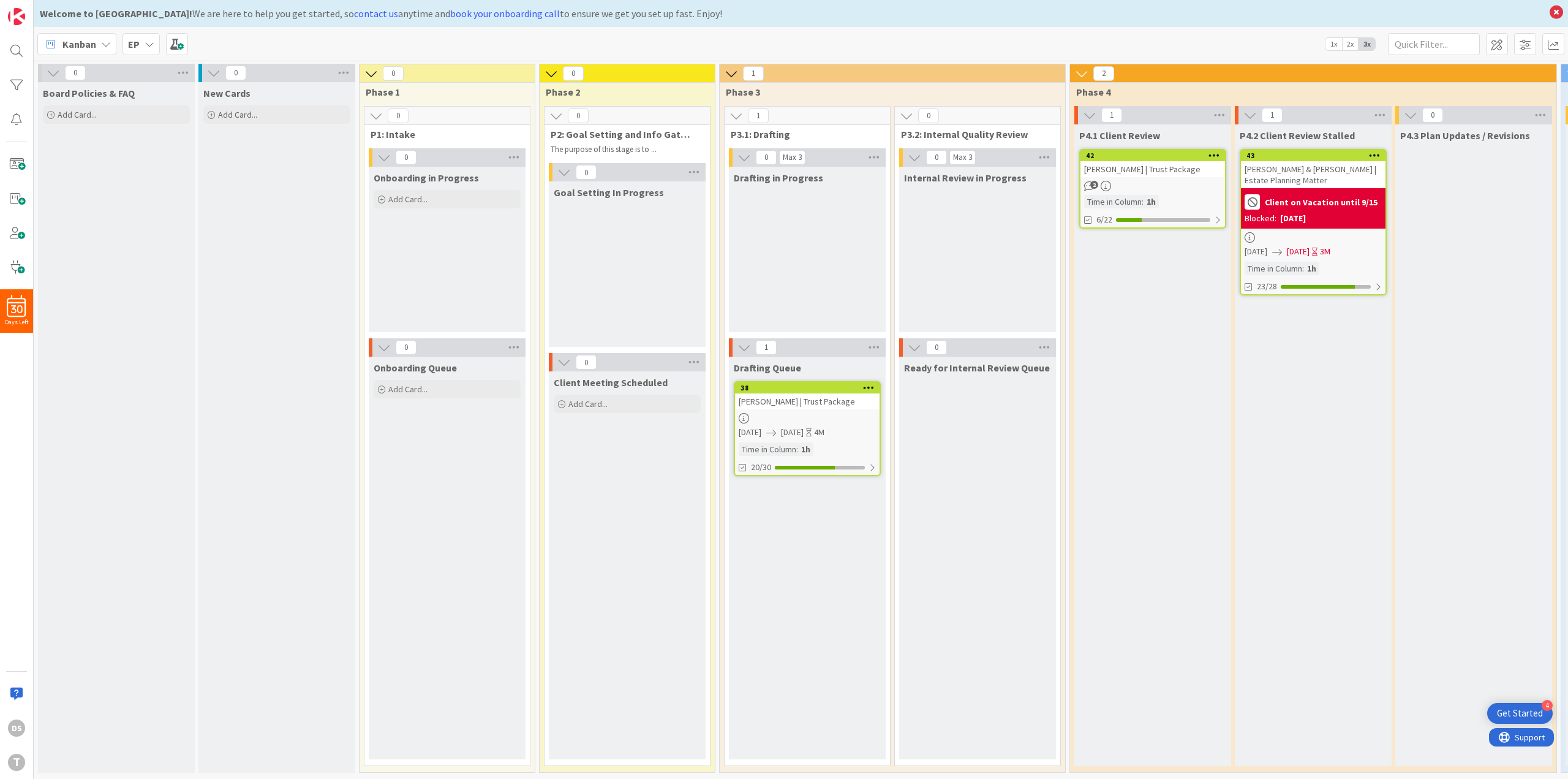
click at [866, 386] on icon at bounding box center [869, 387] width 12 height 9
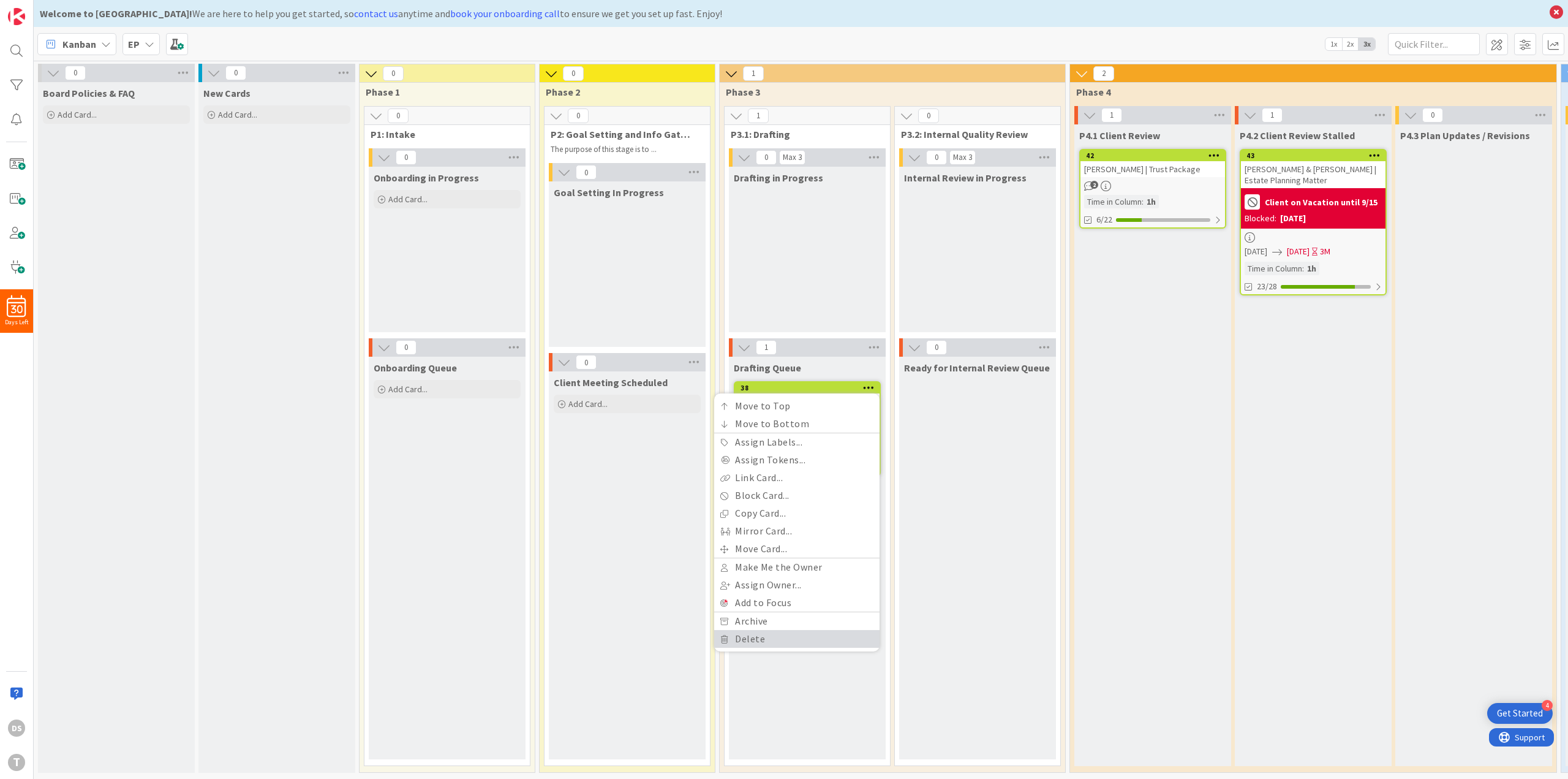
click at [780, 637] on link "Delete" at bounding box center [797, 639] width 165 height 18
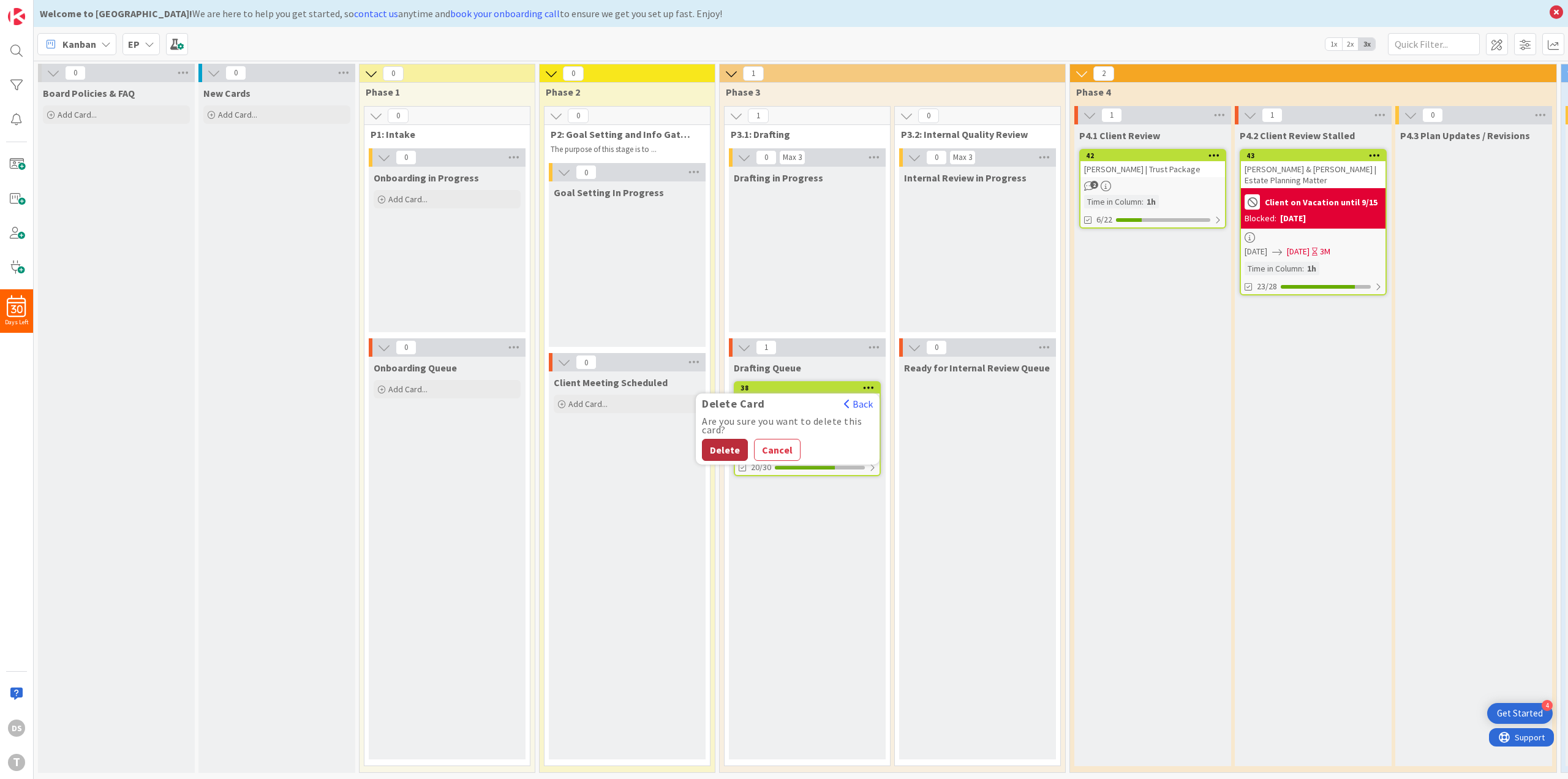
click at [733, 443] on button "Delete" at bounding box center [725, 449] width 46 height 22
click at [1214, 153] on icon at bounding box center [1214, 155] width 12 height 9
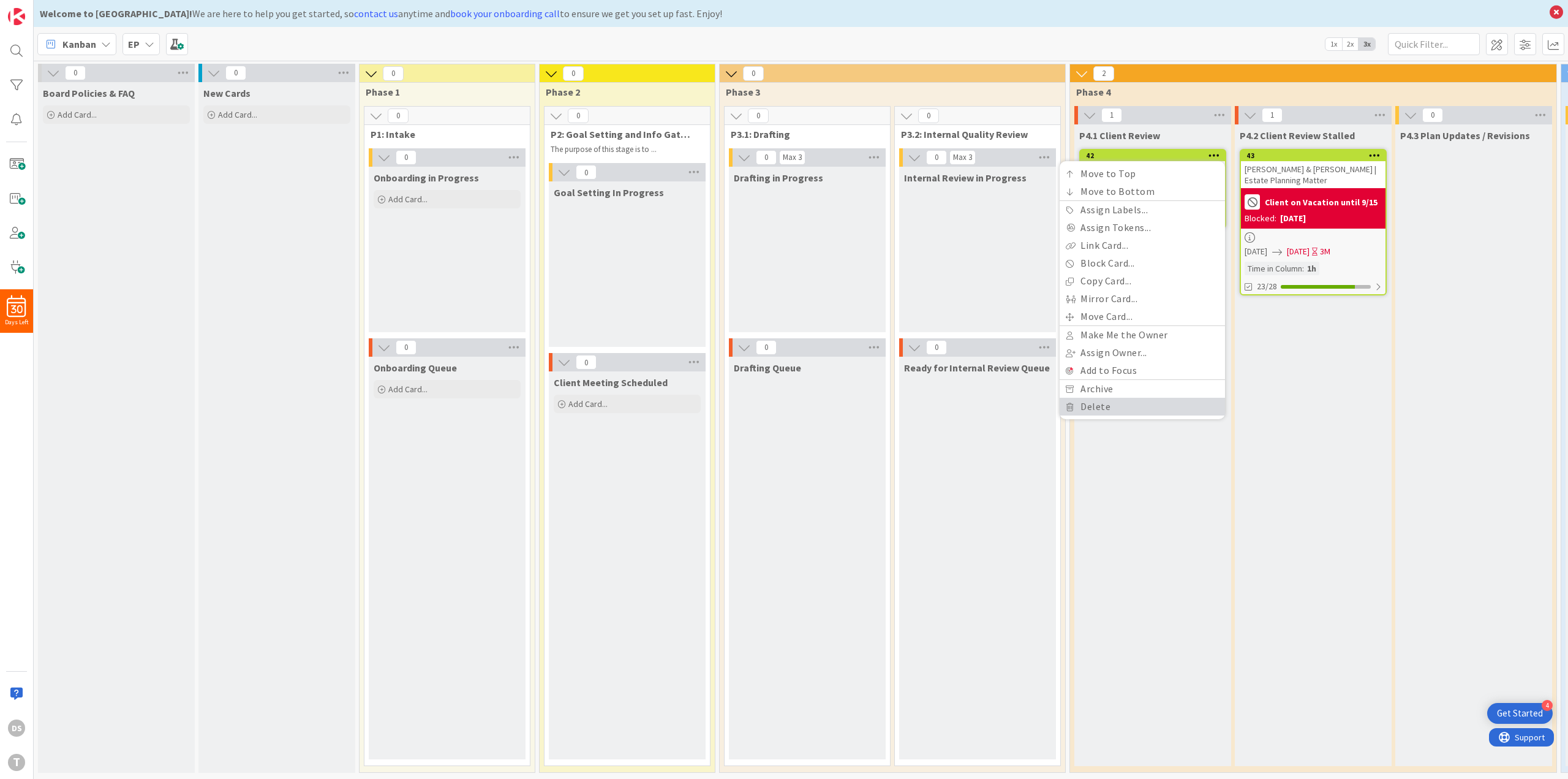
click at [1088, 412] on link "Delete" at bounding box center [1143, 406] width 165 height 18
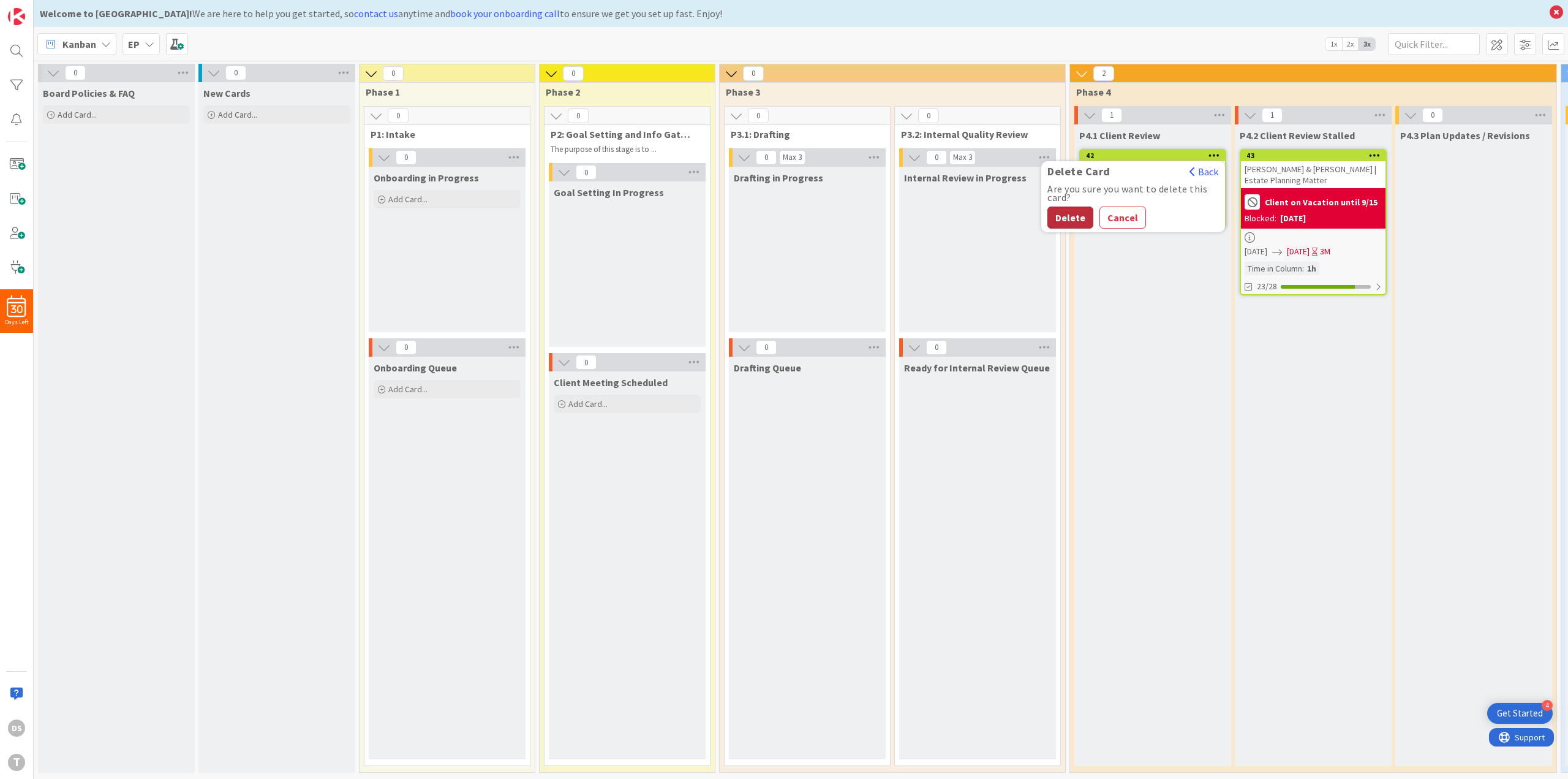
click at [1068, 209] on button "Delete" at bounding box center [1070, 218] width 46 height 22
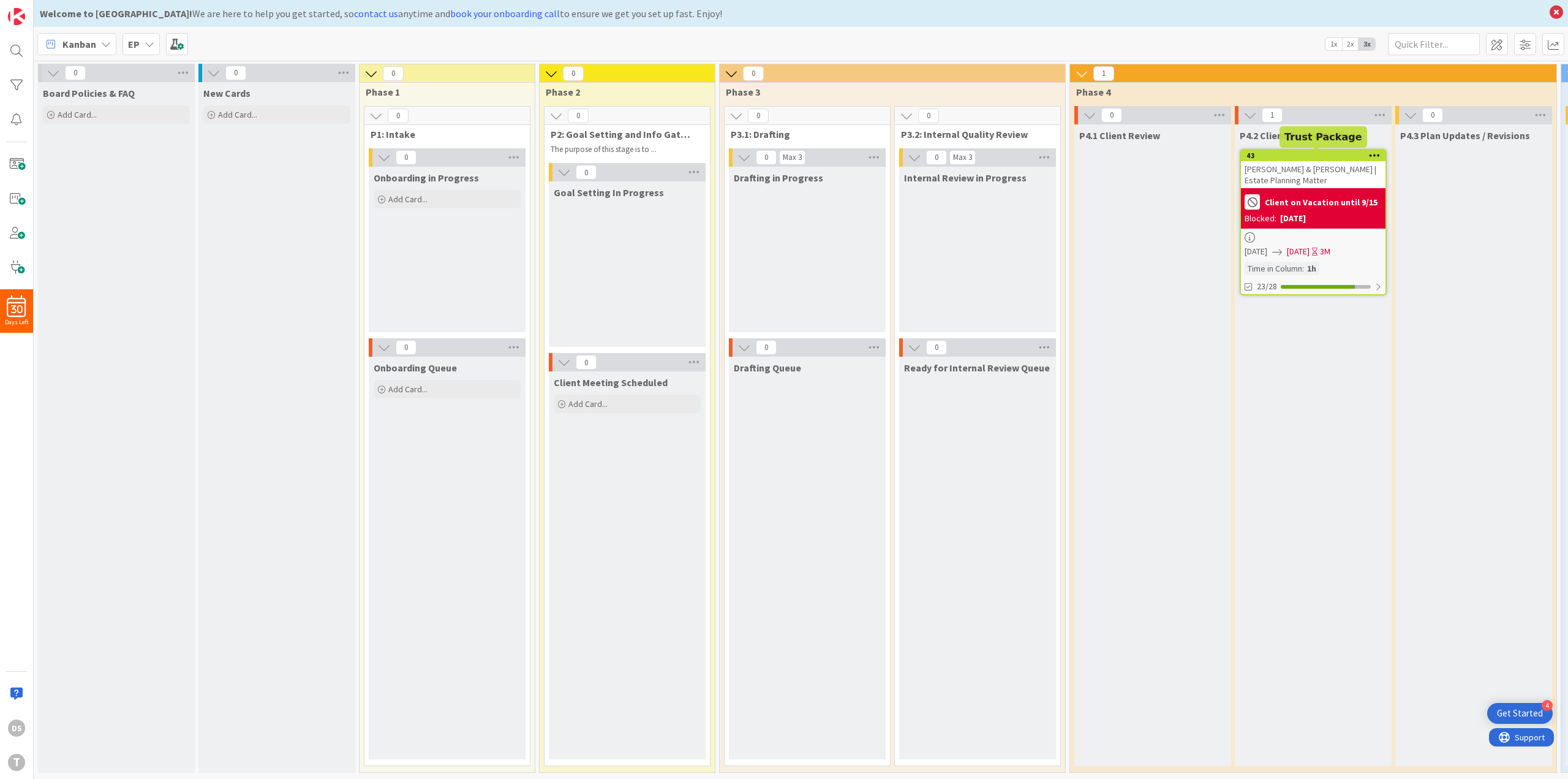
click at [1370, 153] on icon at bounding box center [1375, 155] width 12 height 9
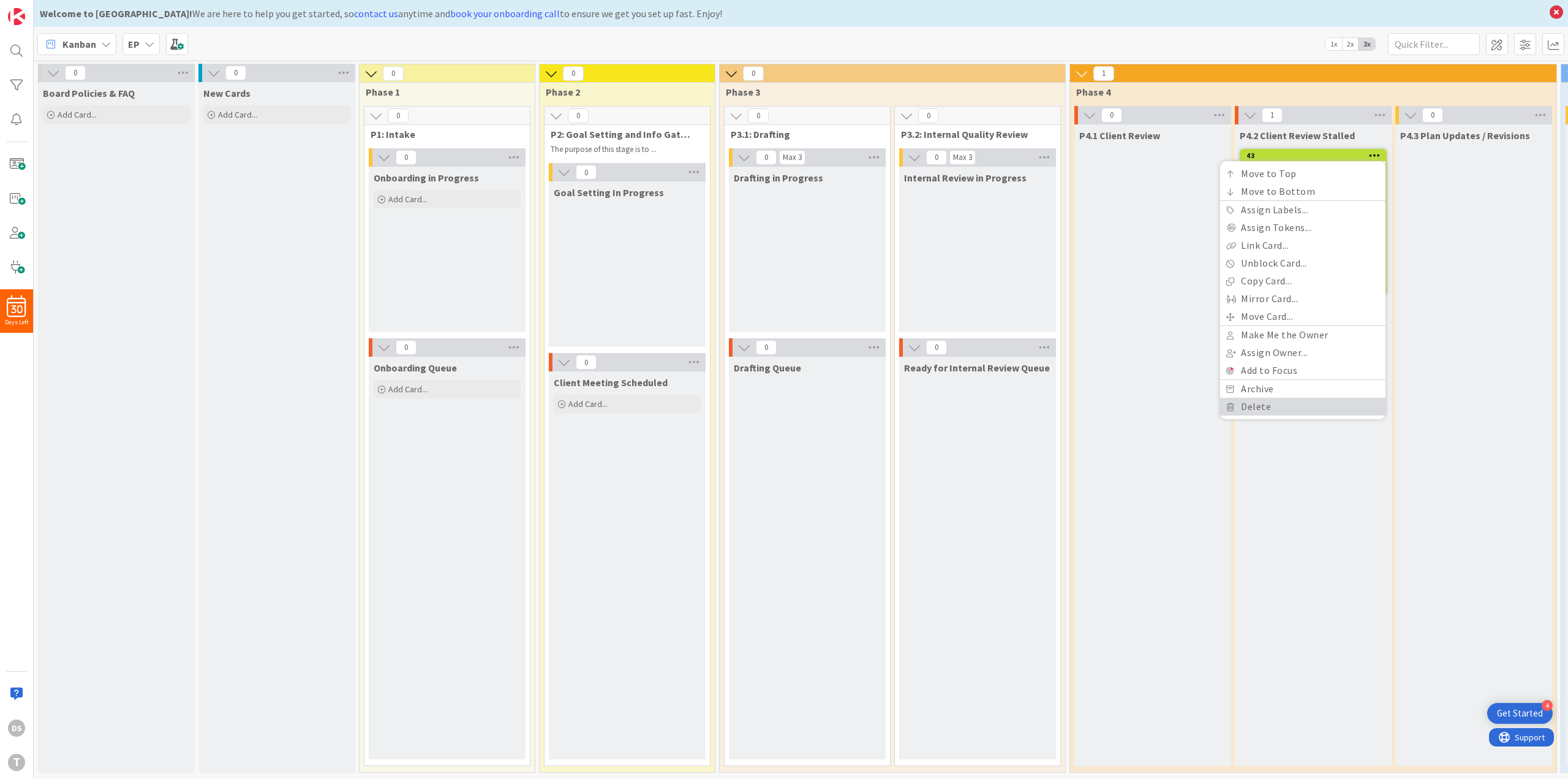
click at [1238, 406] on link "Delete" at bounding box center [1303, 406] width 165 height 18
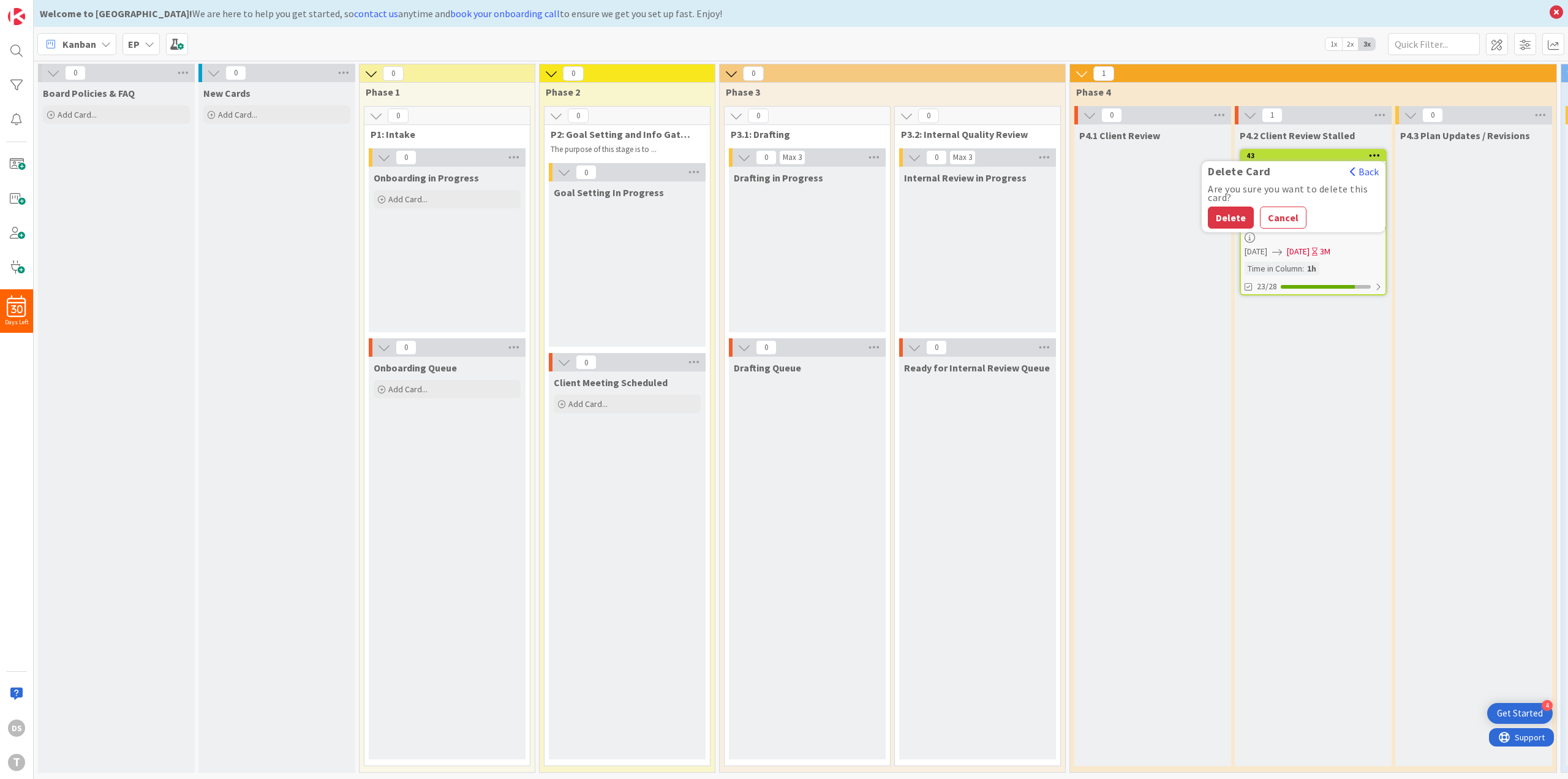
click at [1228, 211] on button "Delete" at bounding box center [1231, 218] width 46 height 22
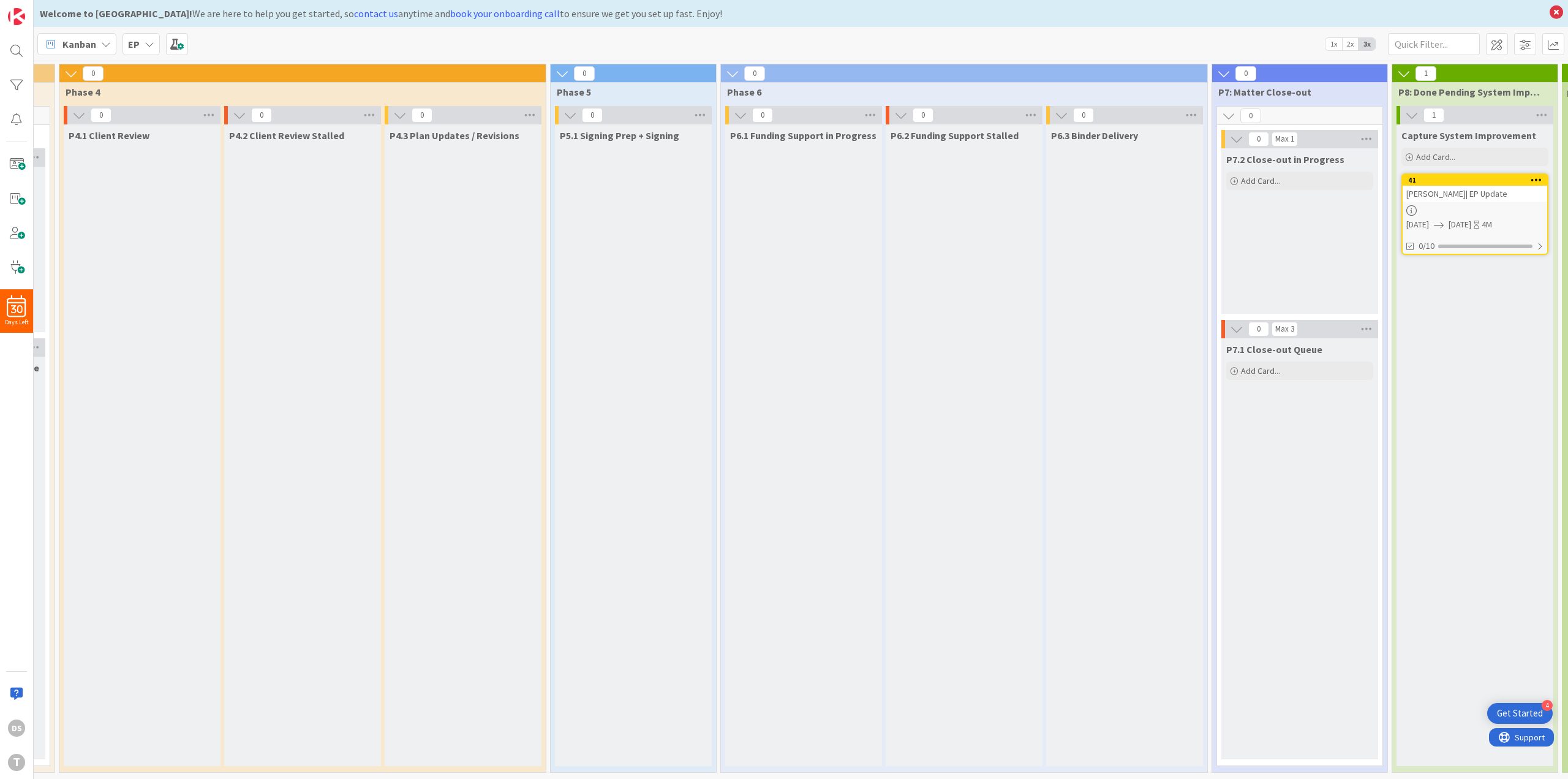
scroll to position [0, 1240]
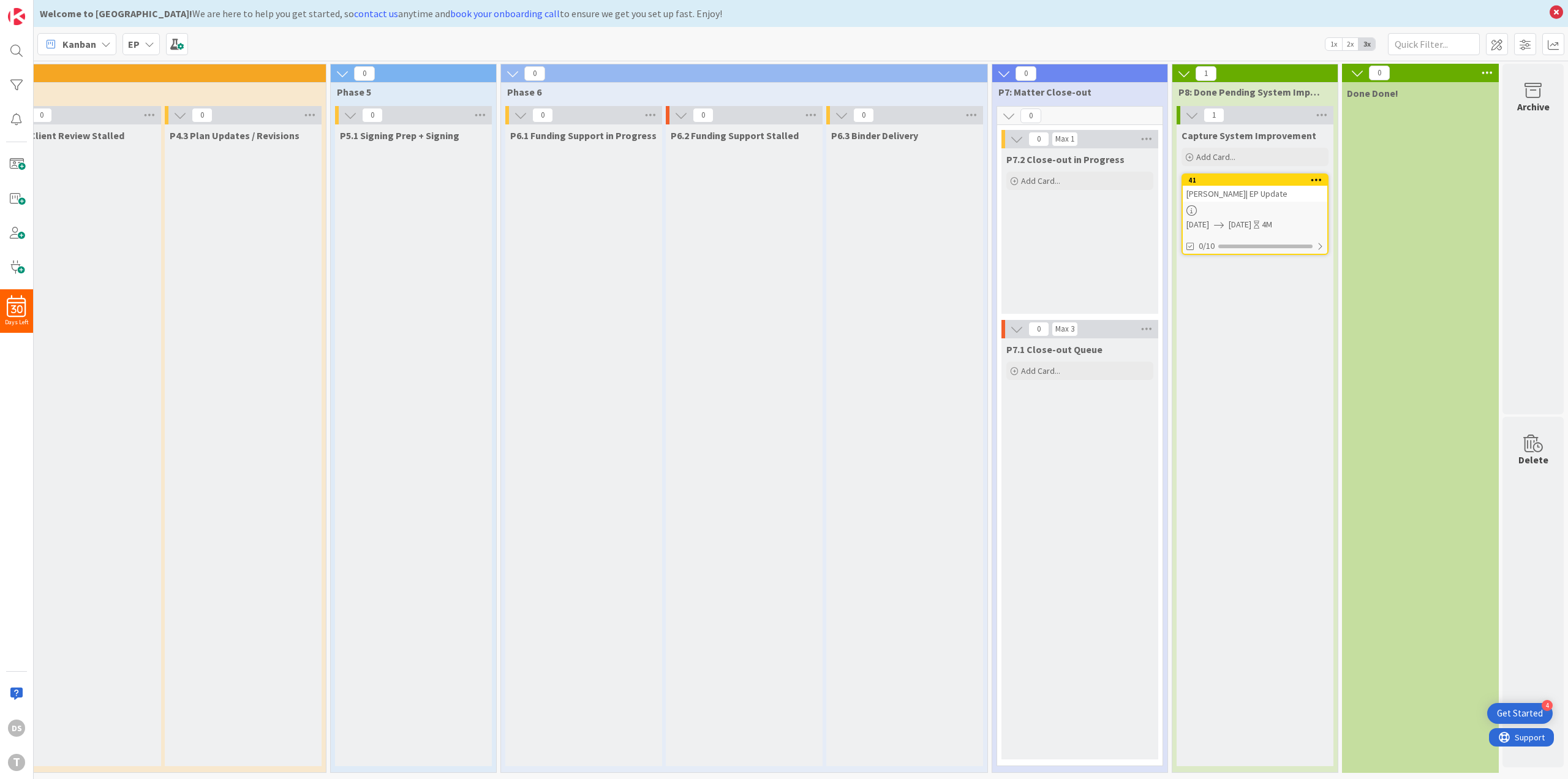
click at [1314, 177] on div at bounding box center [1317, 180] width 22 height 9
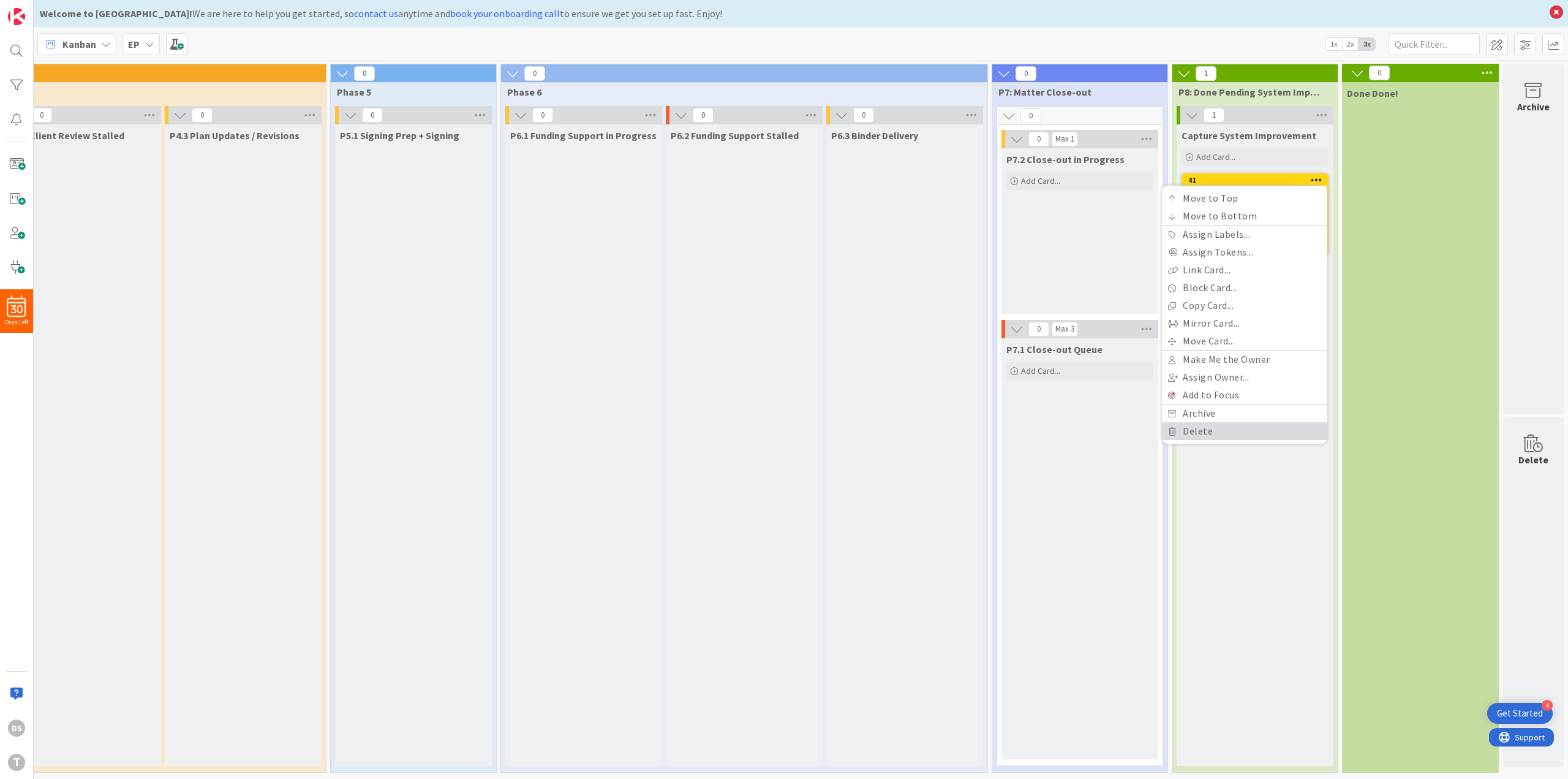
click at [1250, 435] on link "Delete" at bounding box center [1245, 431] width 165 height 18
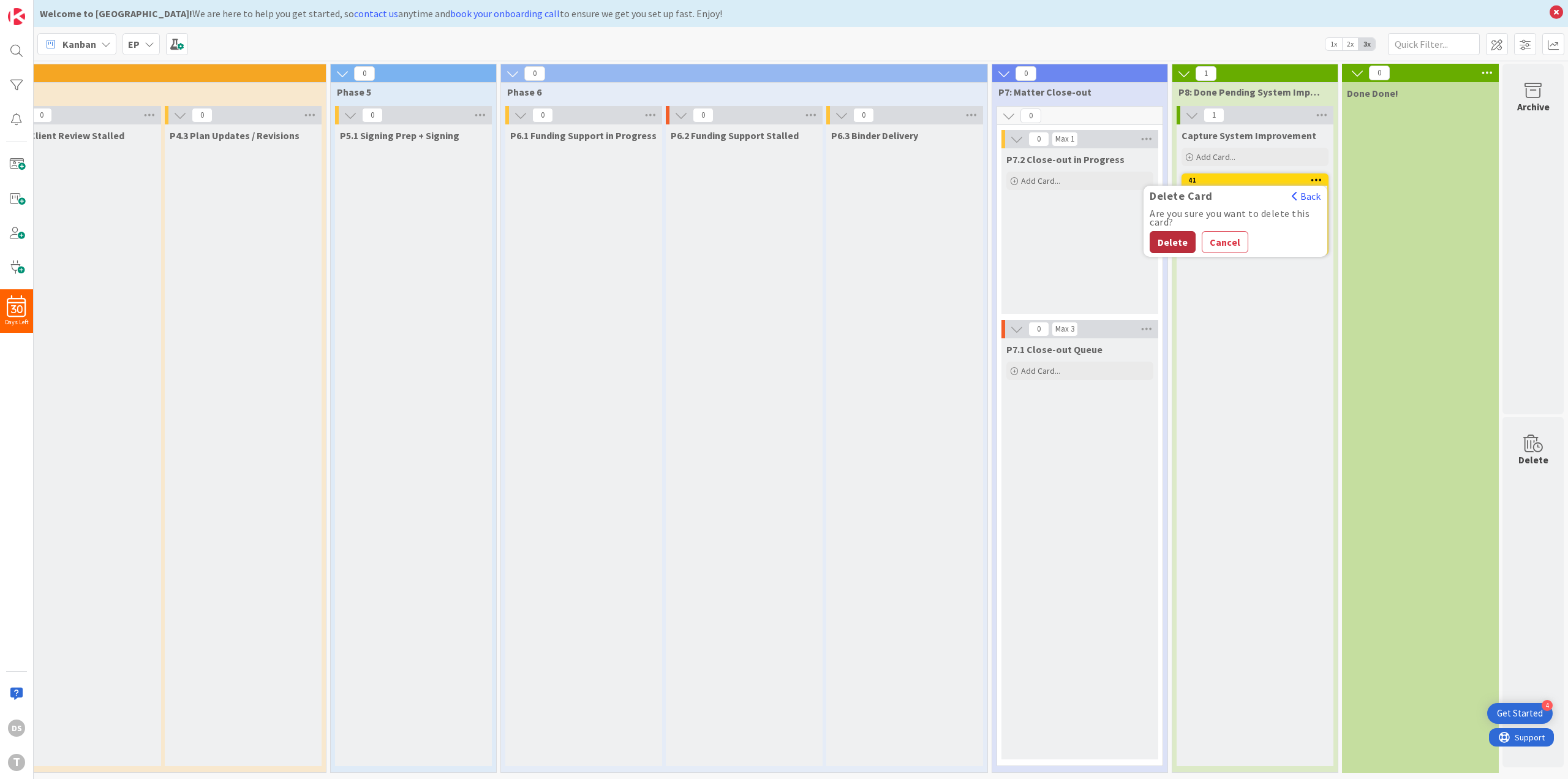
click at [1176, 235] on button "Delete" at bounding box center [1173, 241] width 46 height 22
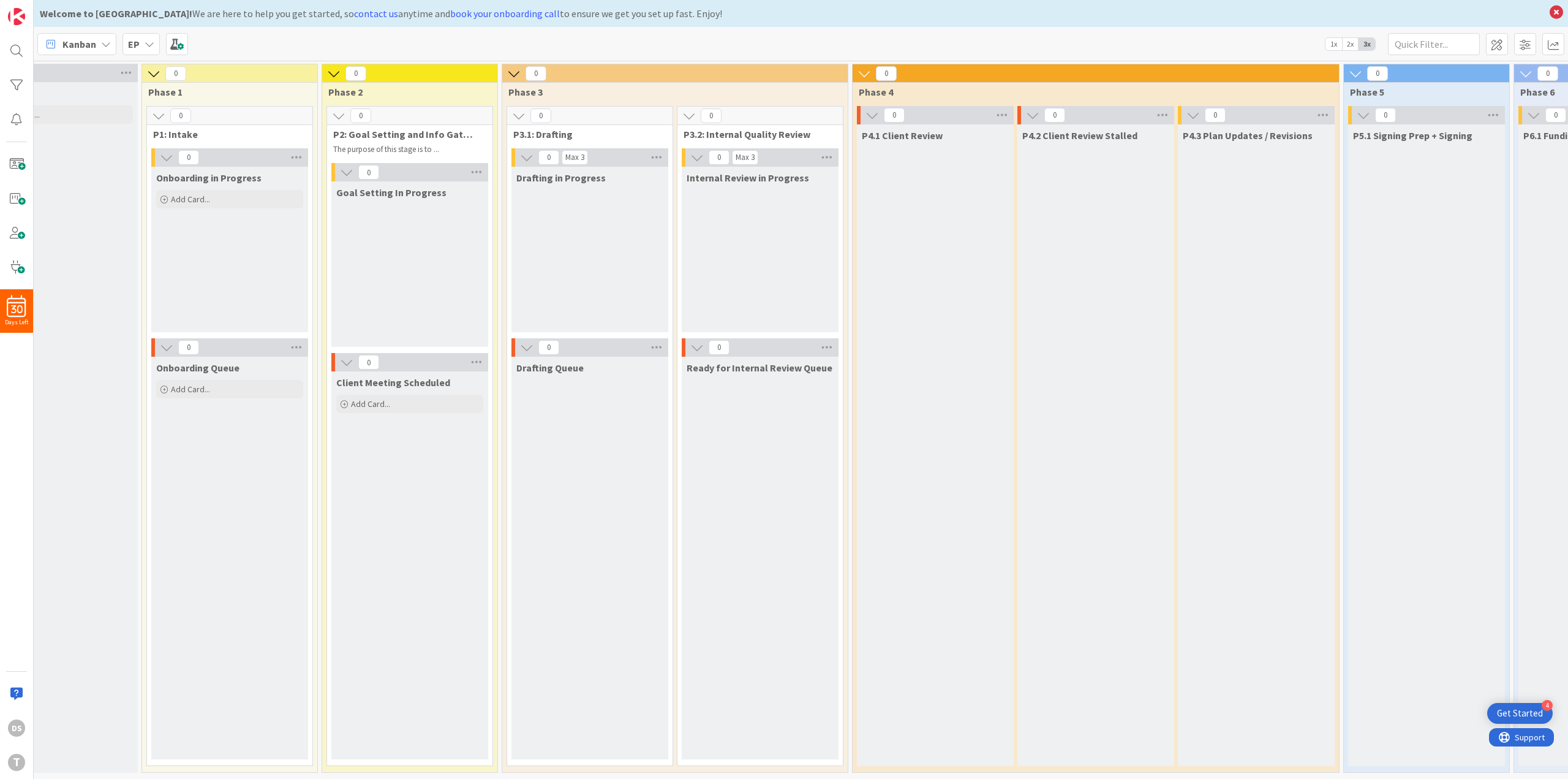
scroll to position [0, 0]
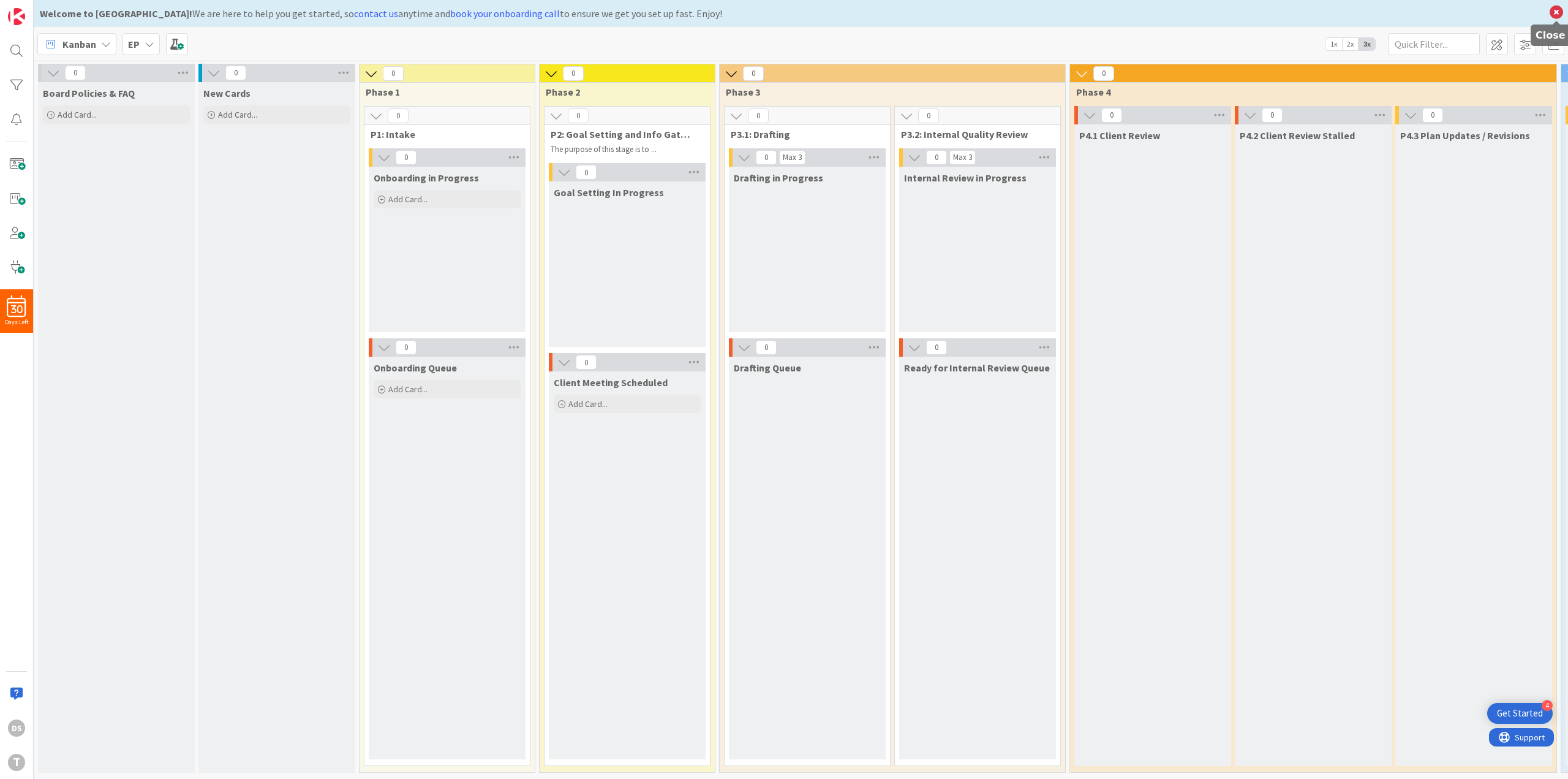
click at [1552, 9] on icon at bounding box center [1557, 12] width 16 height 17
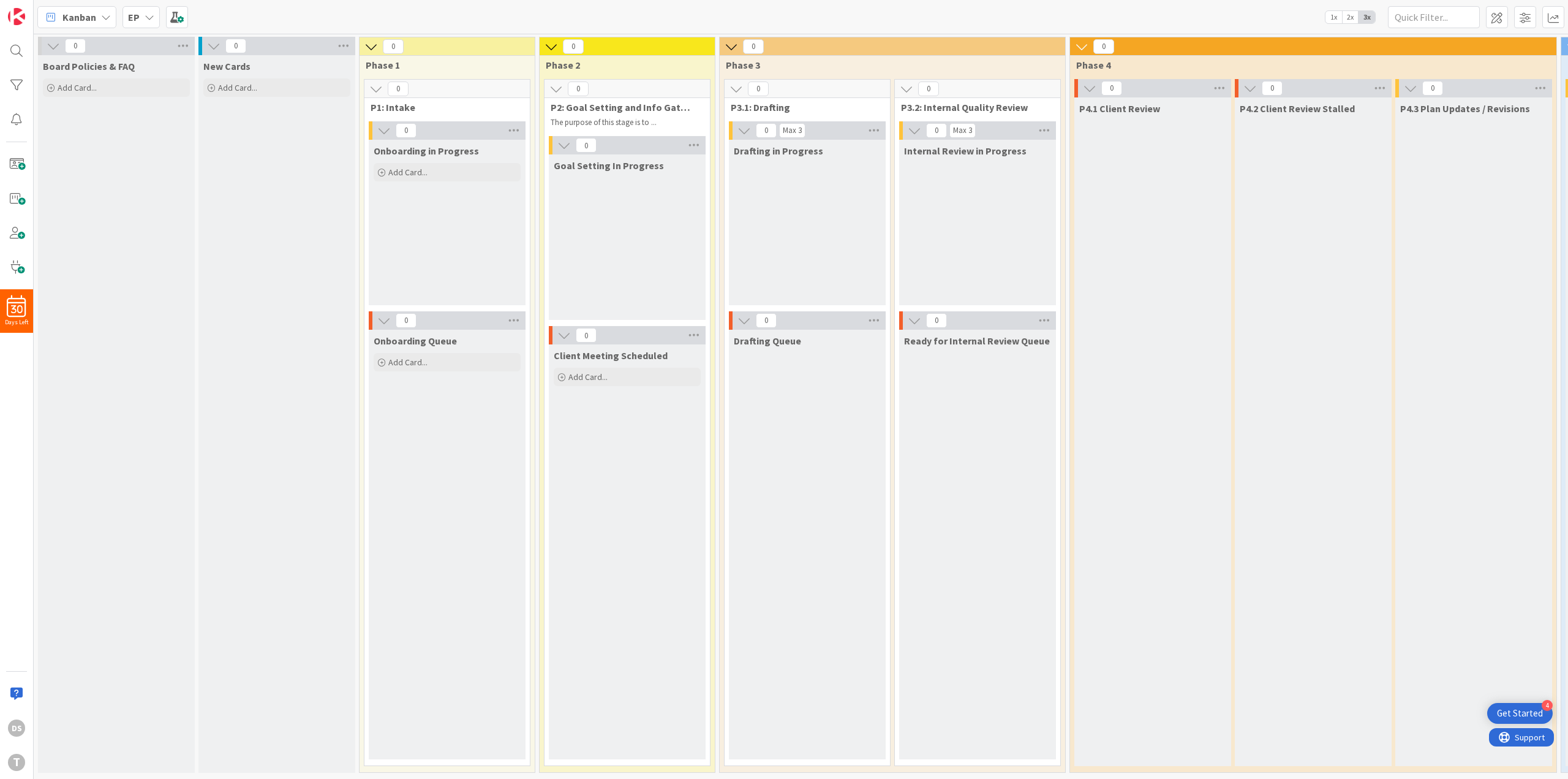
click at [146, 13] on icon at bounding box center [150, 17] width 10 height 10
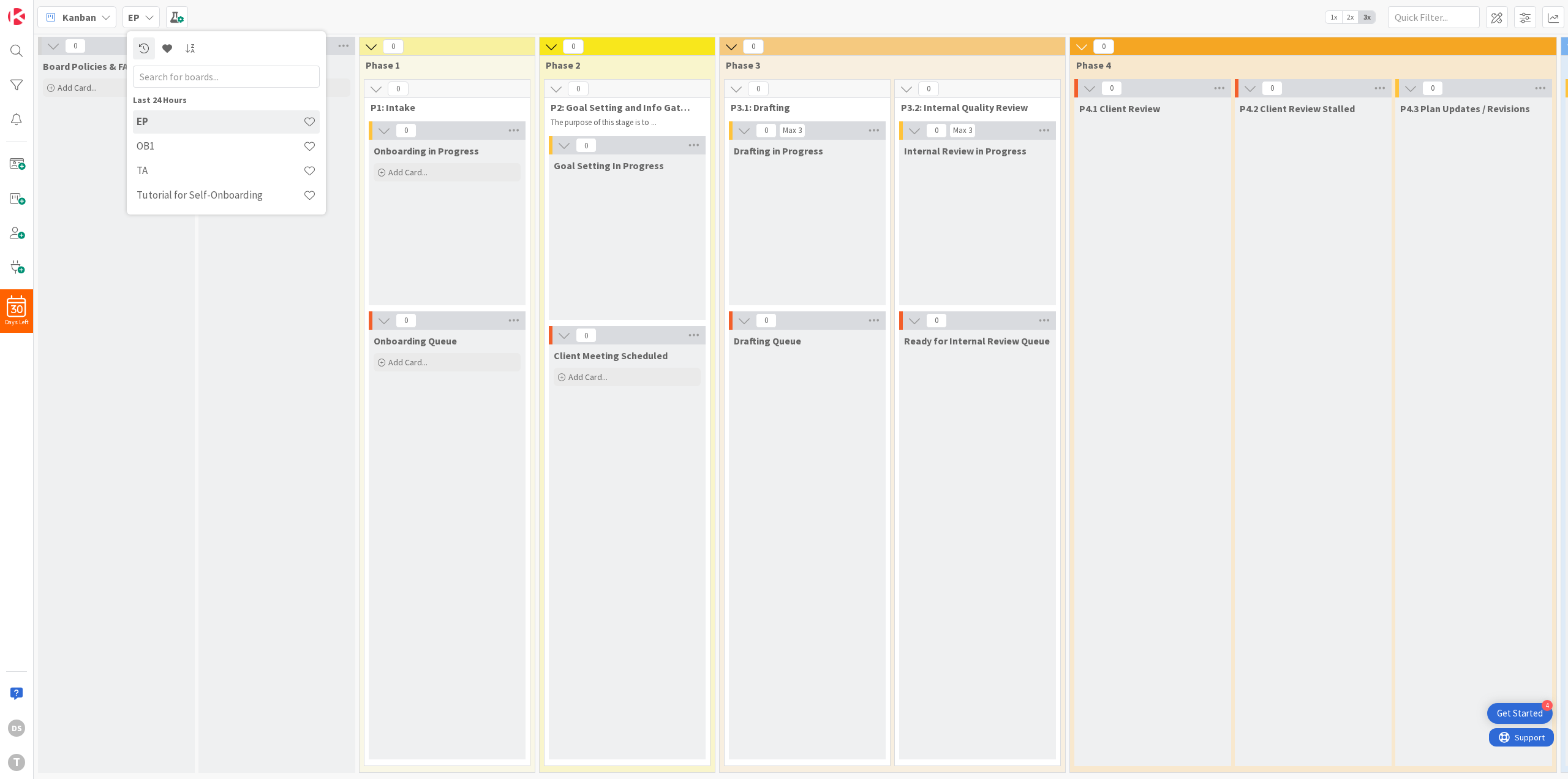
click at [159, 170] on h4 "TA" at bounding box center [220, 170] width 167 height 12
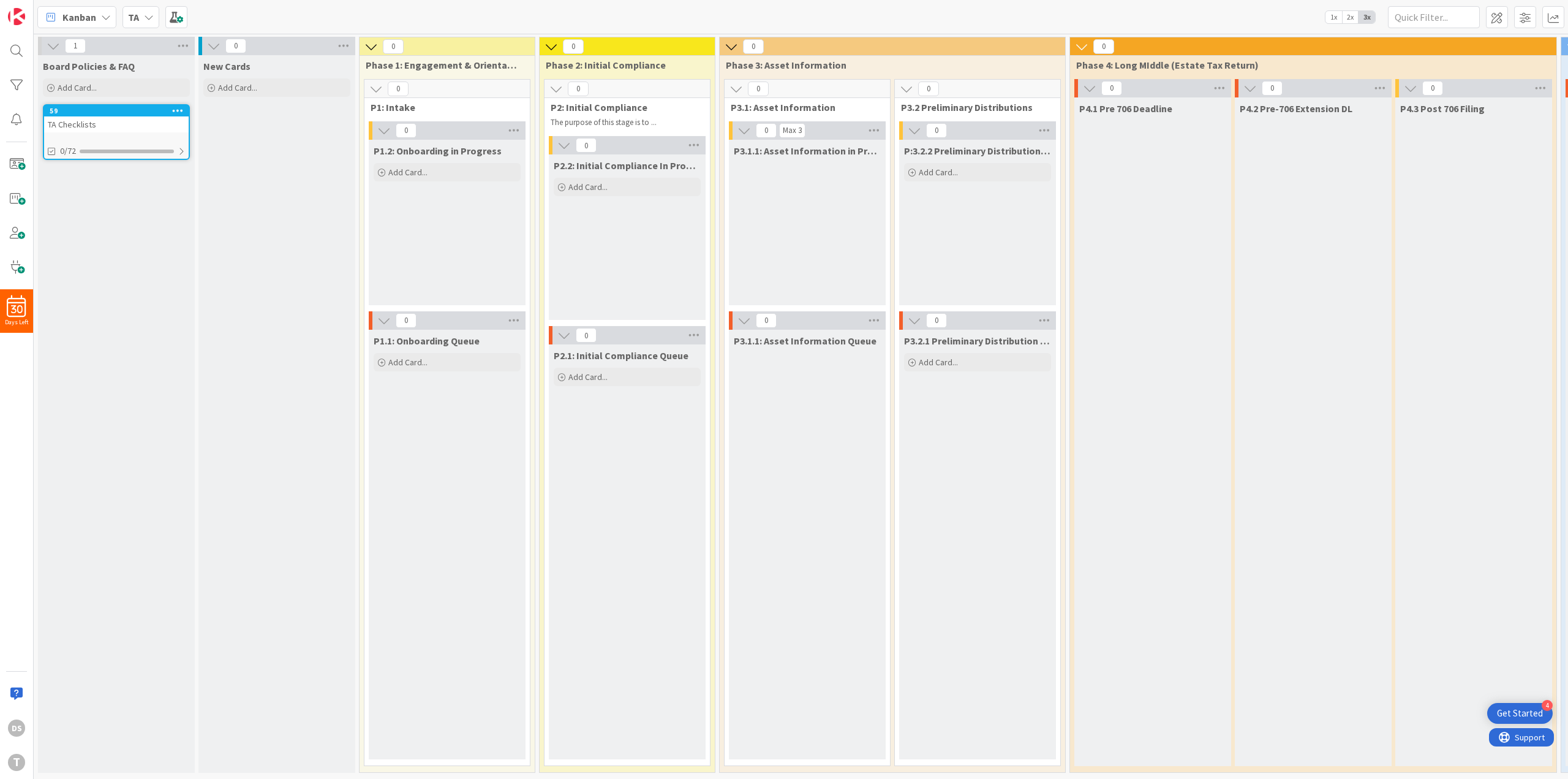
click at [143, 120] on div "TA Checklists" at bounding box center [116, 124] width 145 height 16
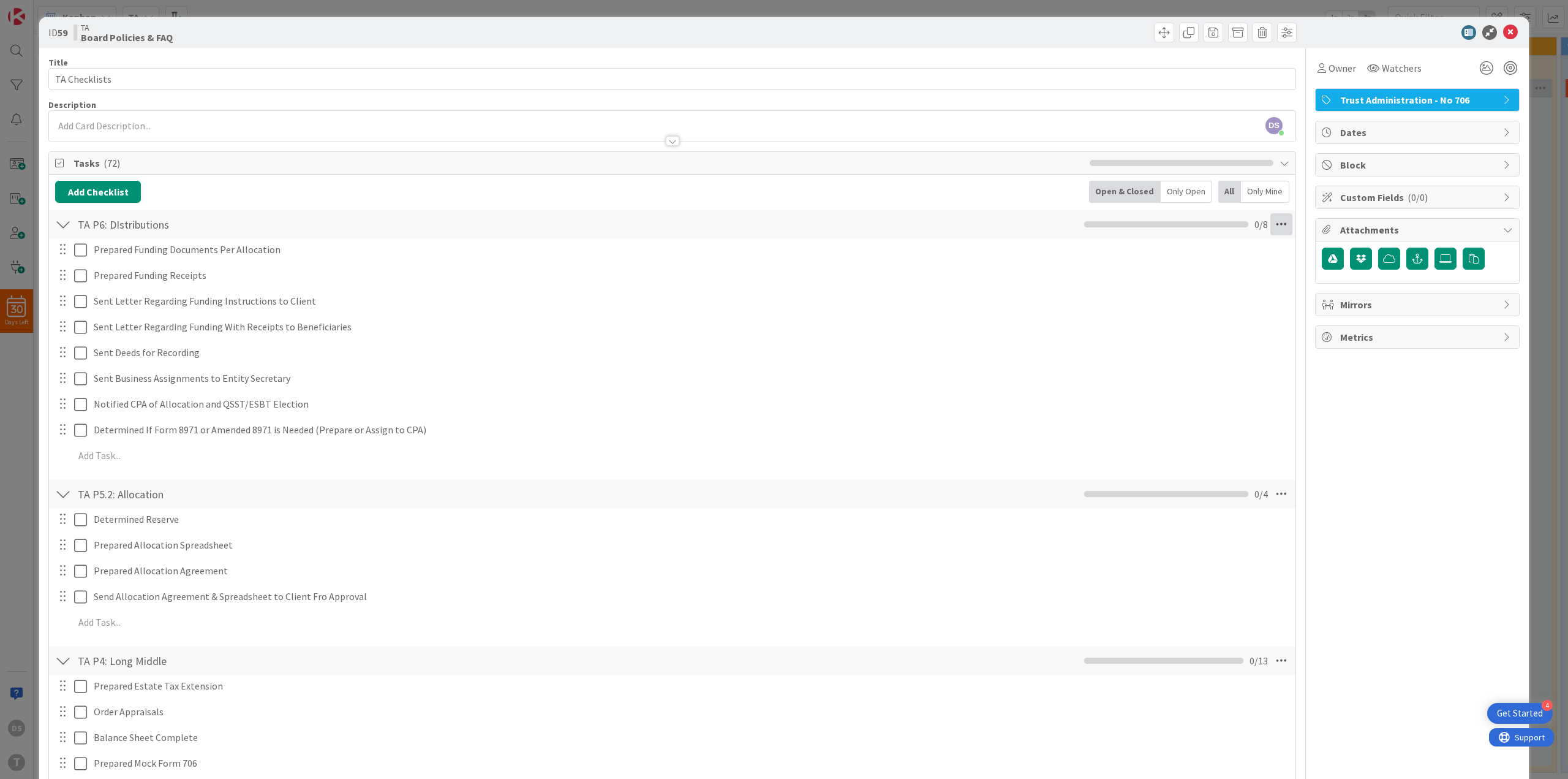
click at [1276, 228] on icon at bounding box center [1282, 225] width 22 height 22
click at [1228, 307] on link "Save Checklist As Template..." at bounding box center [1197, 305] width 184 height 18
click at [1279, 508] on div "TA P5.2: Allocation Checklist Name 19 / 64 TA P5.2: Allocation 0 / 4" at bounding box center [672, 494] width 1247 height 28
click at [1271, 490] on icon at bounding box center [1282, 494] width 22 height 22
click at [1250, 597] on link "Save Checklist As Template..." at bounding box center [1197, 593] width 184 height 18
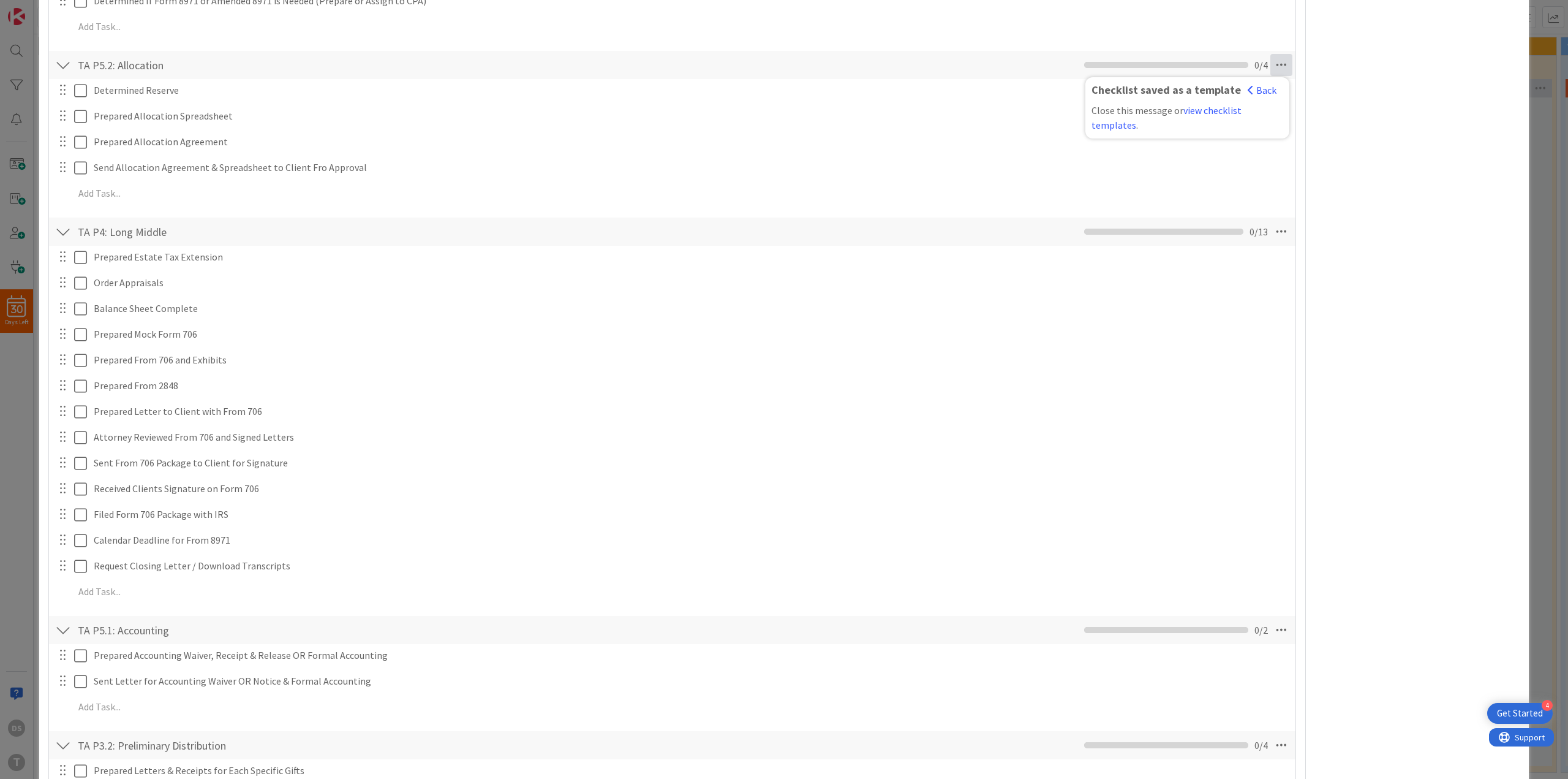
scroll to position [674, 0]
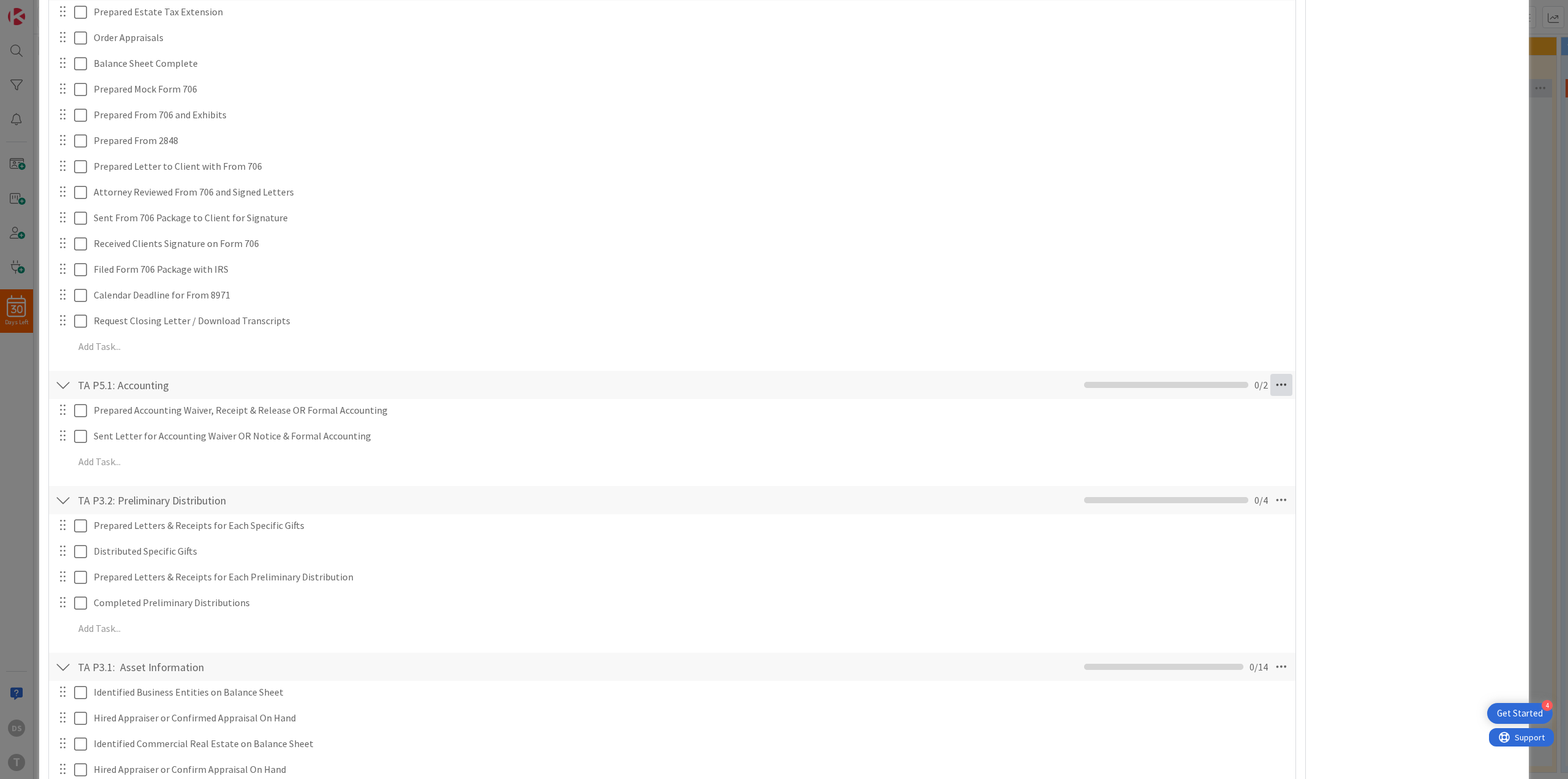
click at [1271, 384] on icon at bounding box center [1282, 385] width 22 height 22
click at [1221, 480] on link "Save Checklist As Template..." at bounding box center [1197, 484] width 184 height 18
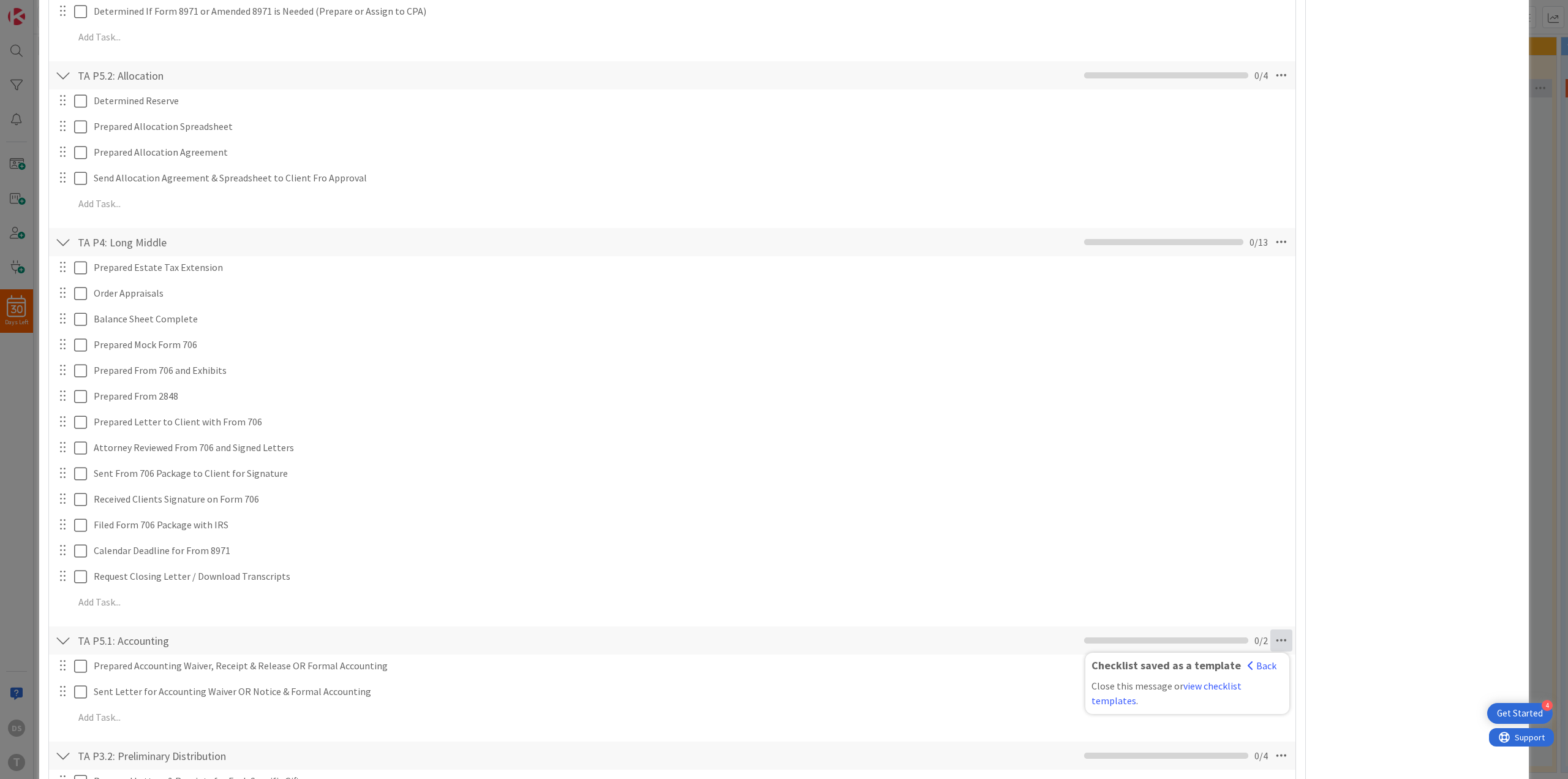
scroll to position [368, 0]
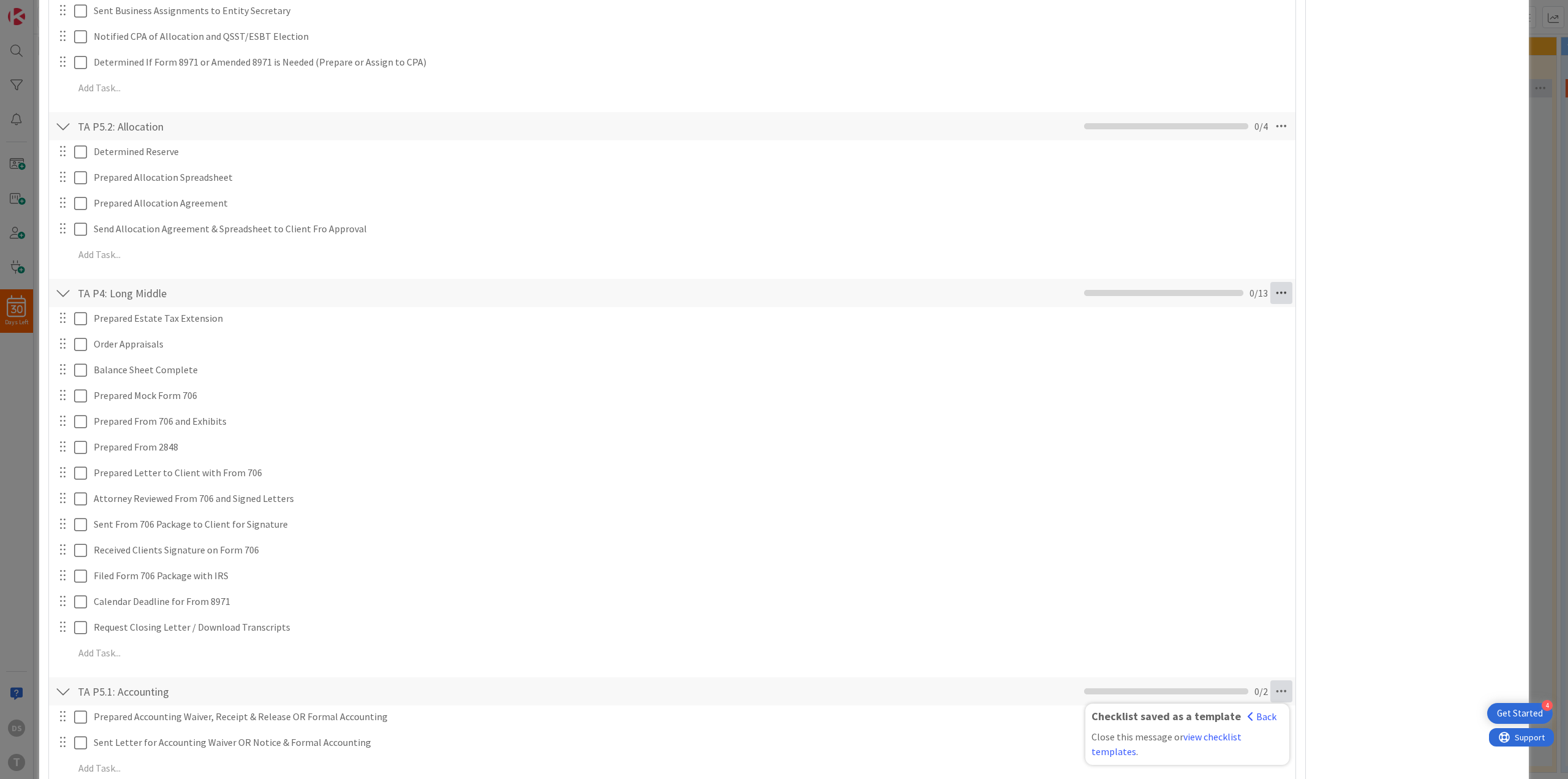
click at [1272, 291] on icon at bounding box center [1282, 293] width 22 height 22
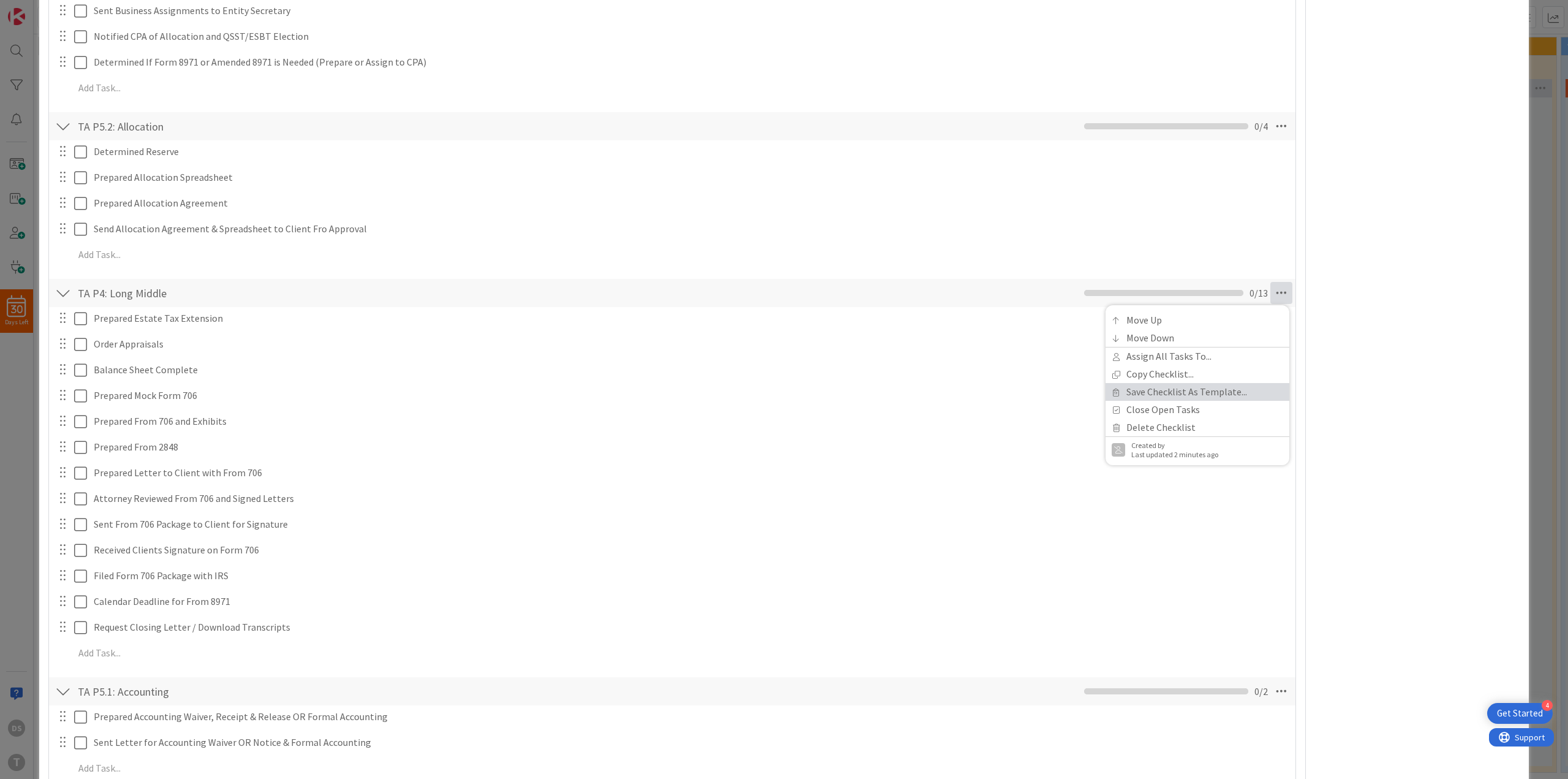
click at [1229, 393] on link "Save Checklist As Template..." at bounding box center [1197, 391] width 184 height 18
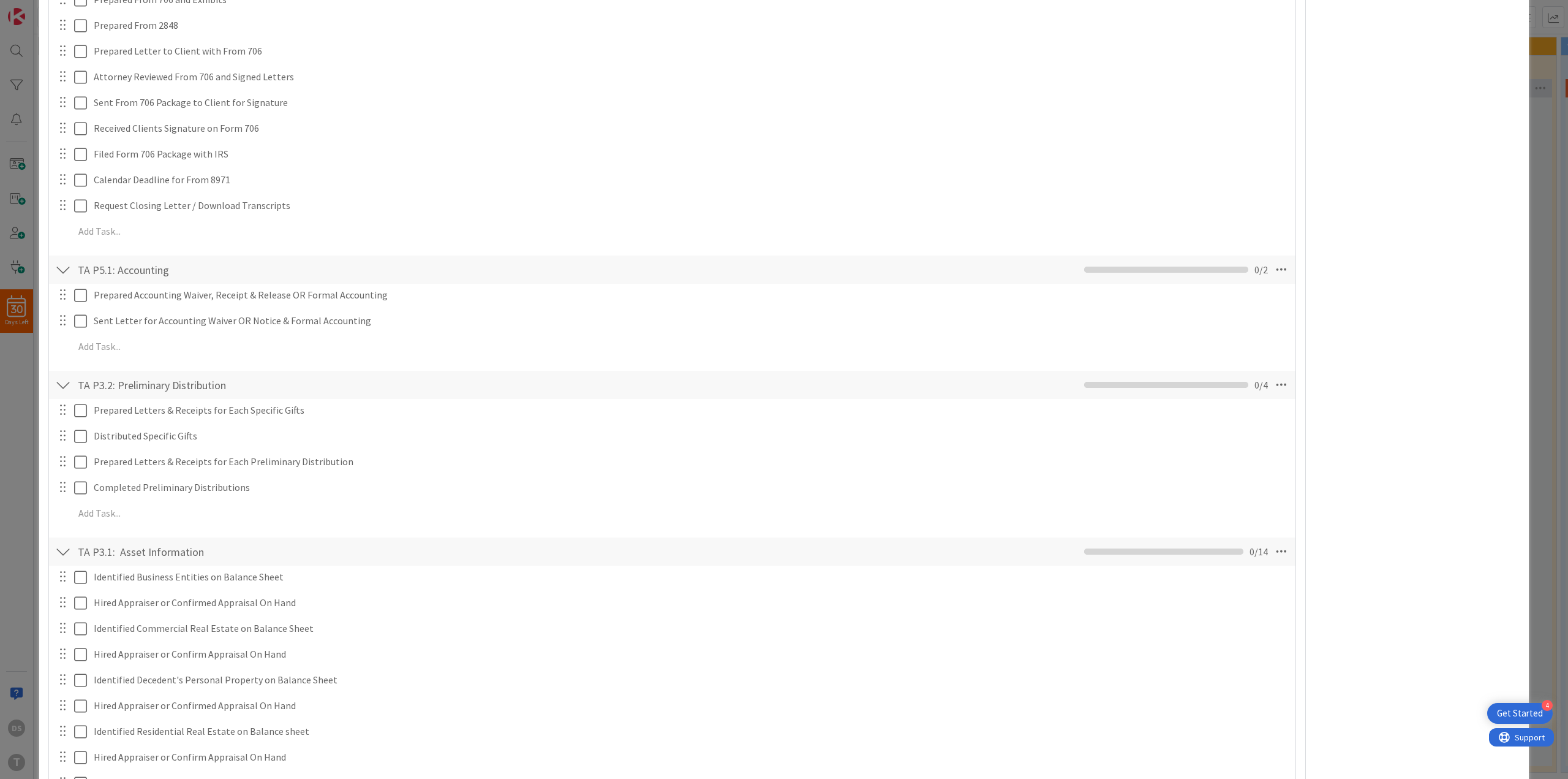
scroll to position [797, 0]
click at [1281, 381] on icon at bounding box center [1282, 378] width 22 height 22
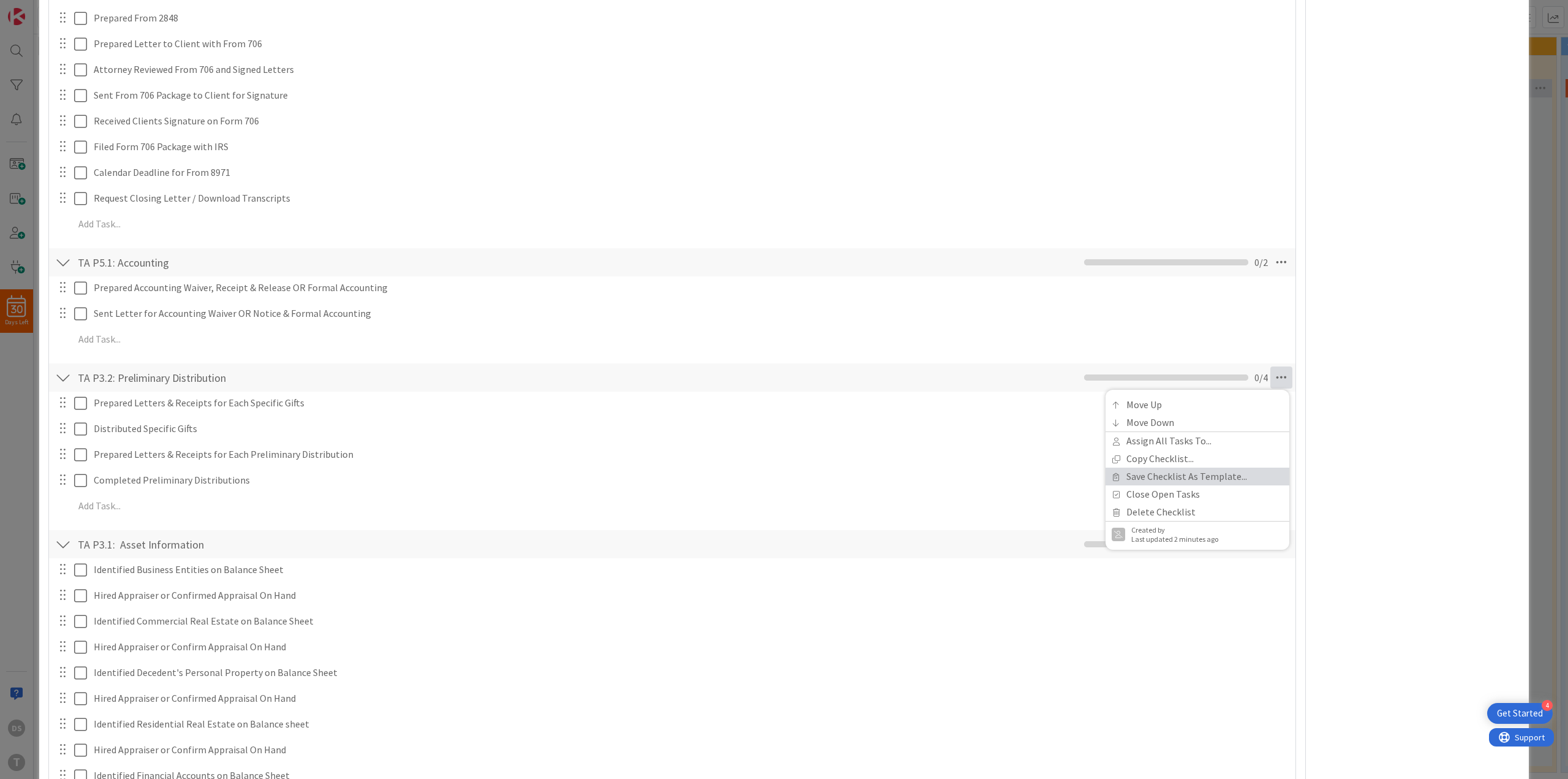
click at [1250, 470] on link "Save Checklist As Template..." at bounding box center [1197, 476] width 184 height 18
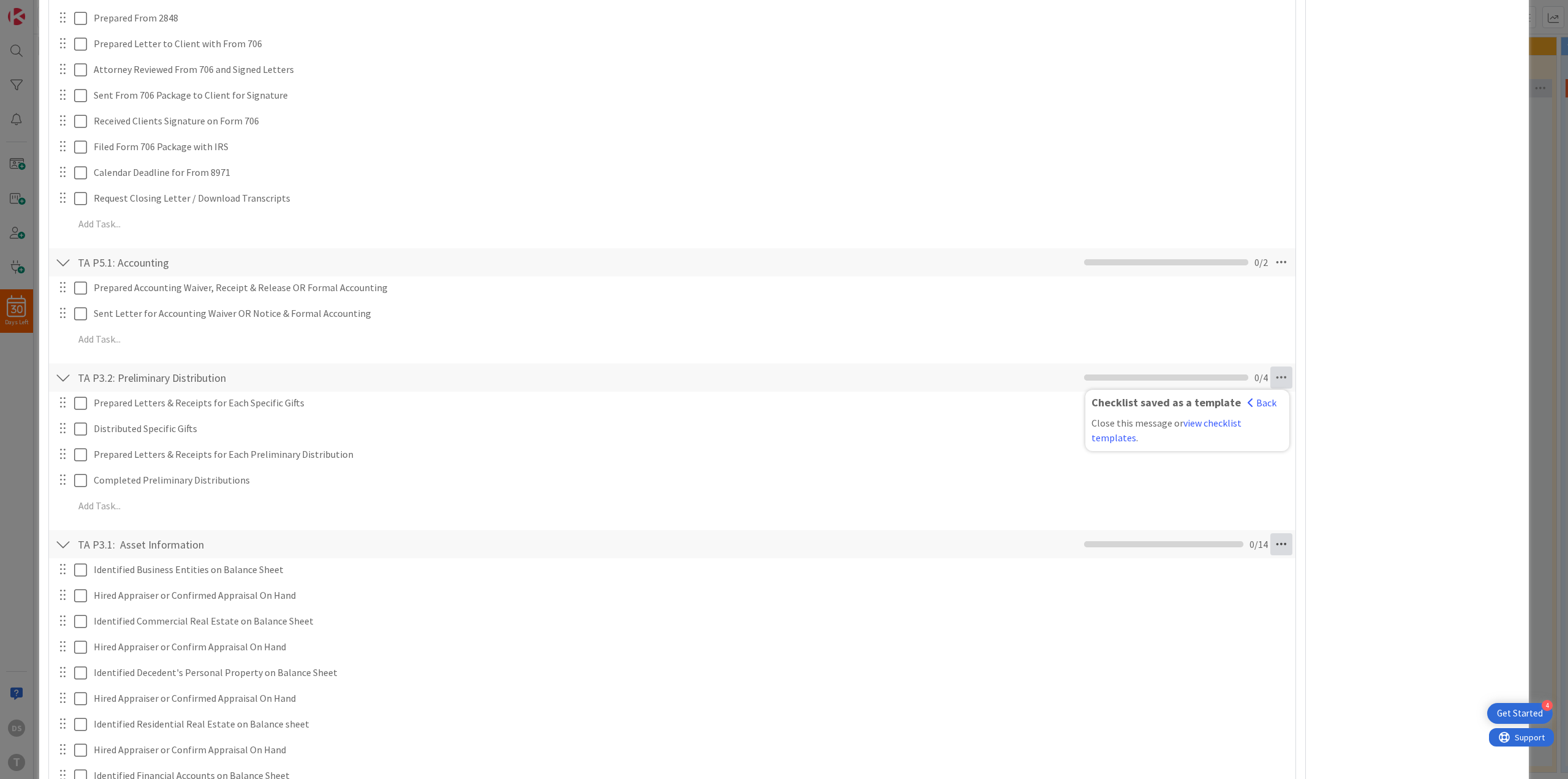
click at [1273, 542] on icon at bounding box center [1282, 544] width 22 height 22
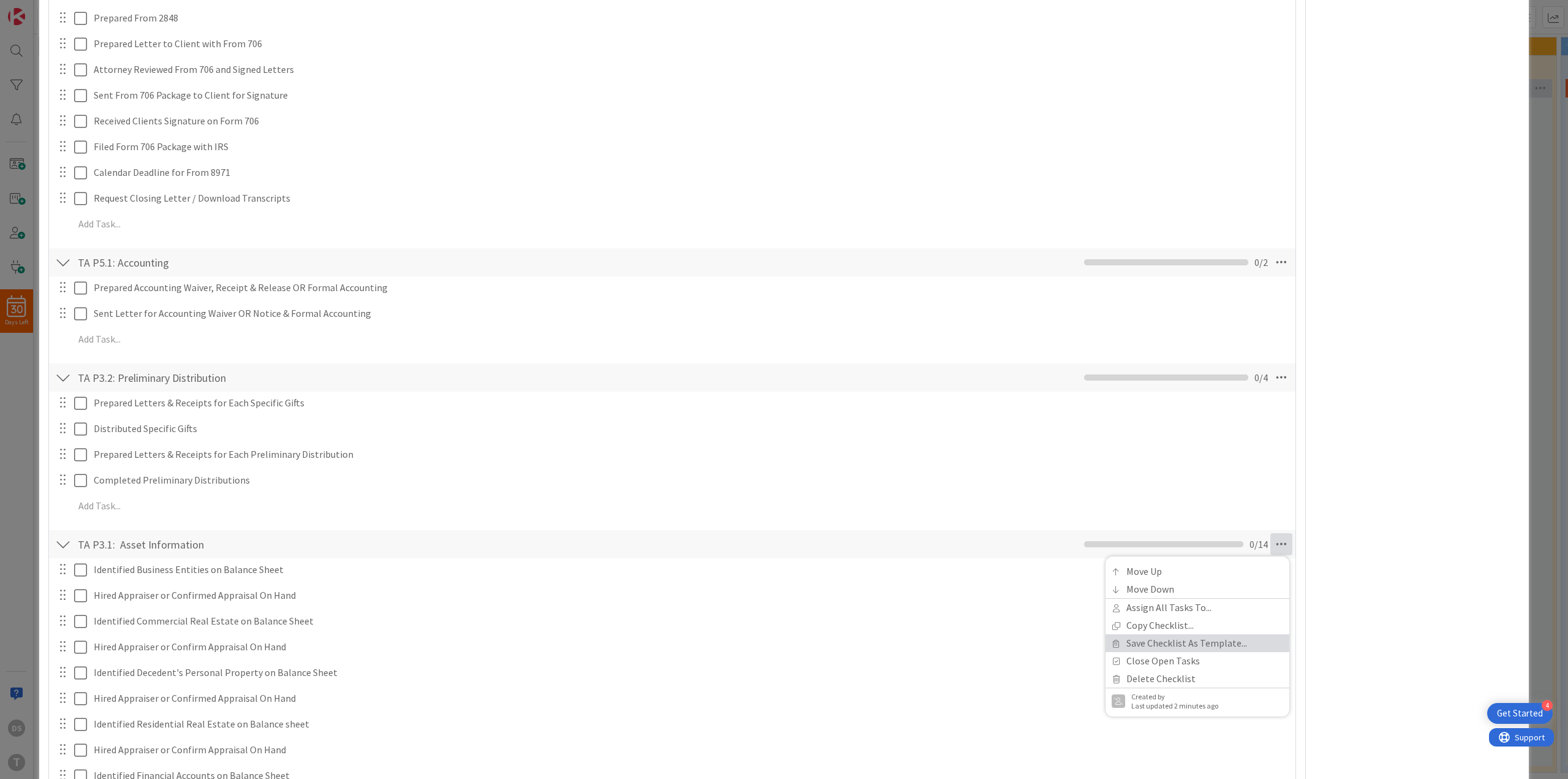
click at [1241, 636] on link "Save Checklist As Template..." at bounding box center [1197, 643] width 184 height 18
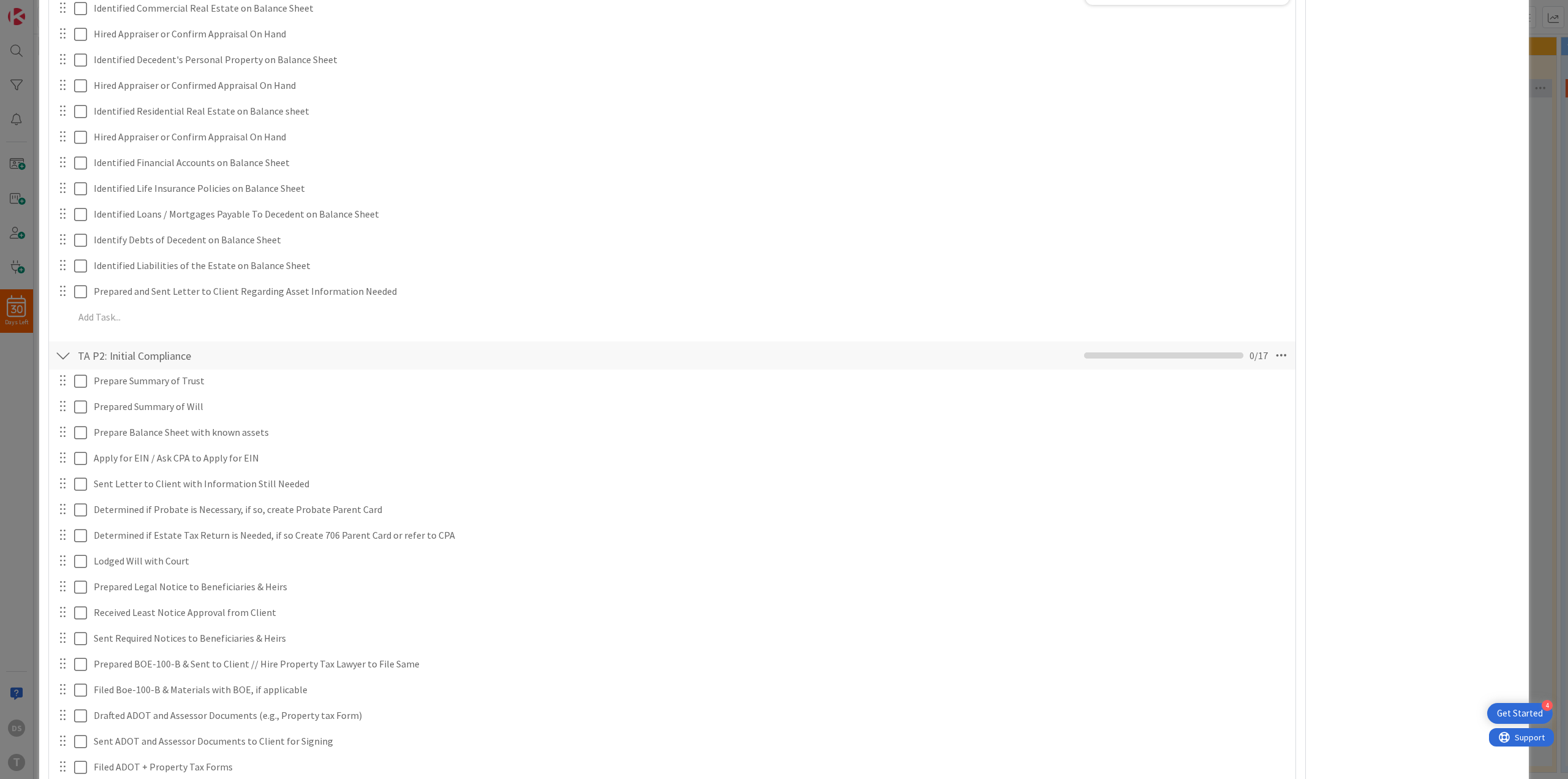
scroll to position [1531, 0]
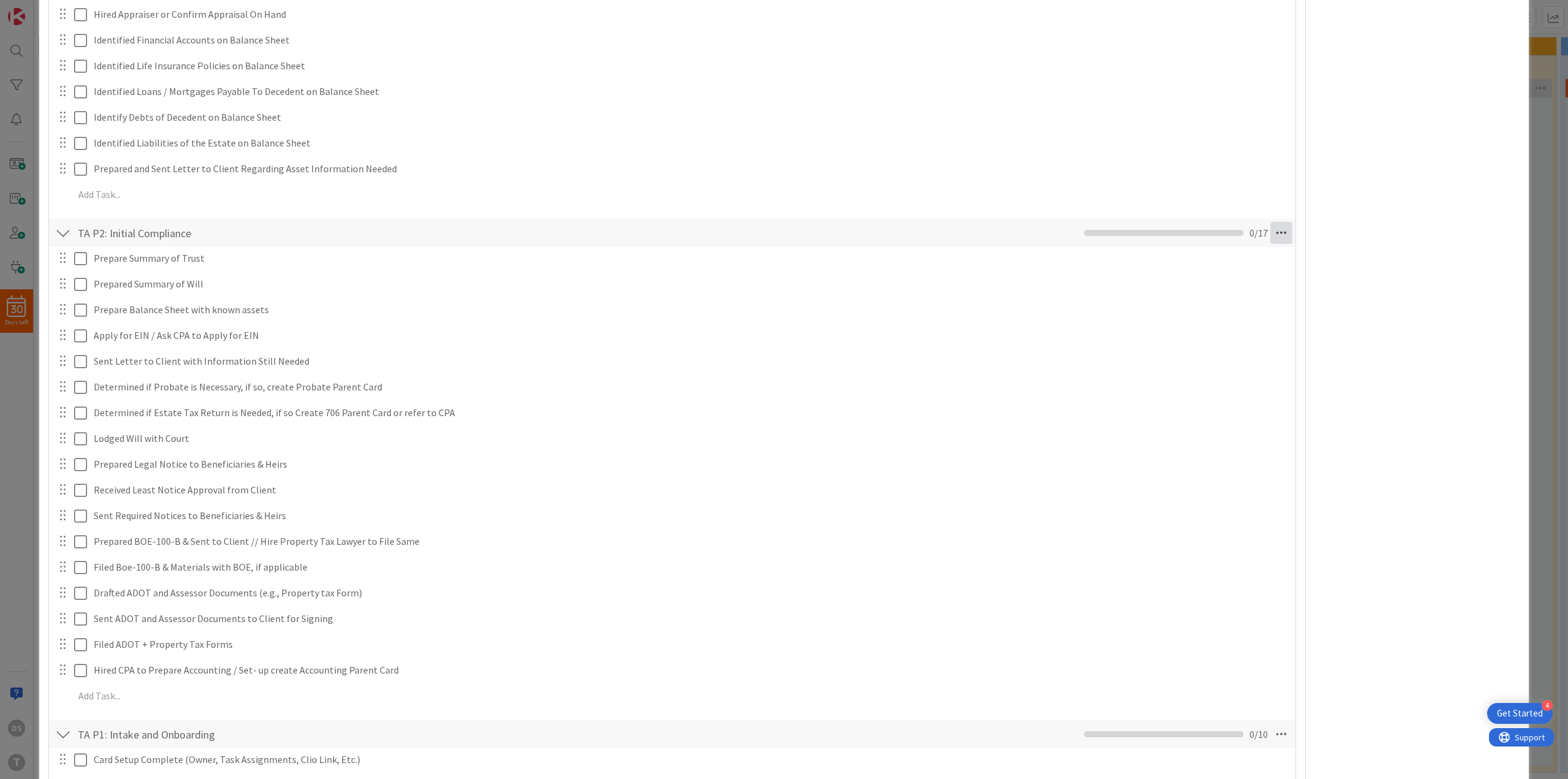
click at [1271, 233] on icon at bounding box center [1282, 233] width 22 height 22
click at [1233, 328] on link "Save Checklist As Template..." at bounding box center [1197, 332] width 184 height 18
click at [1278, 734] on icon at bounding box center [1282, 734] width 22 height 22
click at [1188, 651] on link "Save Checklist As Template..." at bounding box center [1197, 649] width 184 height 18
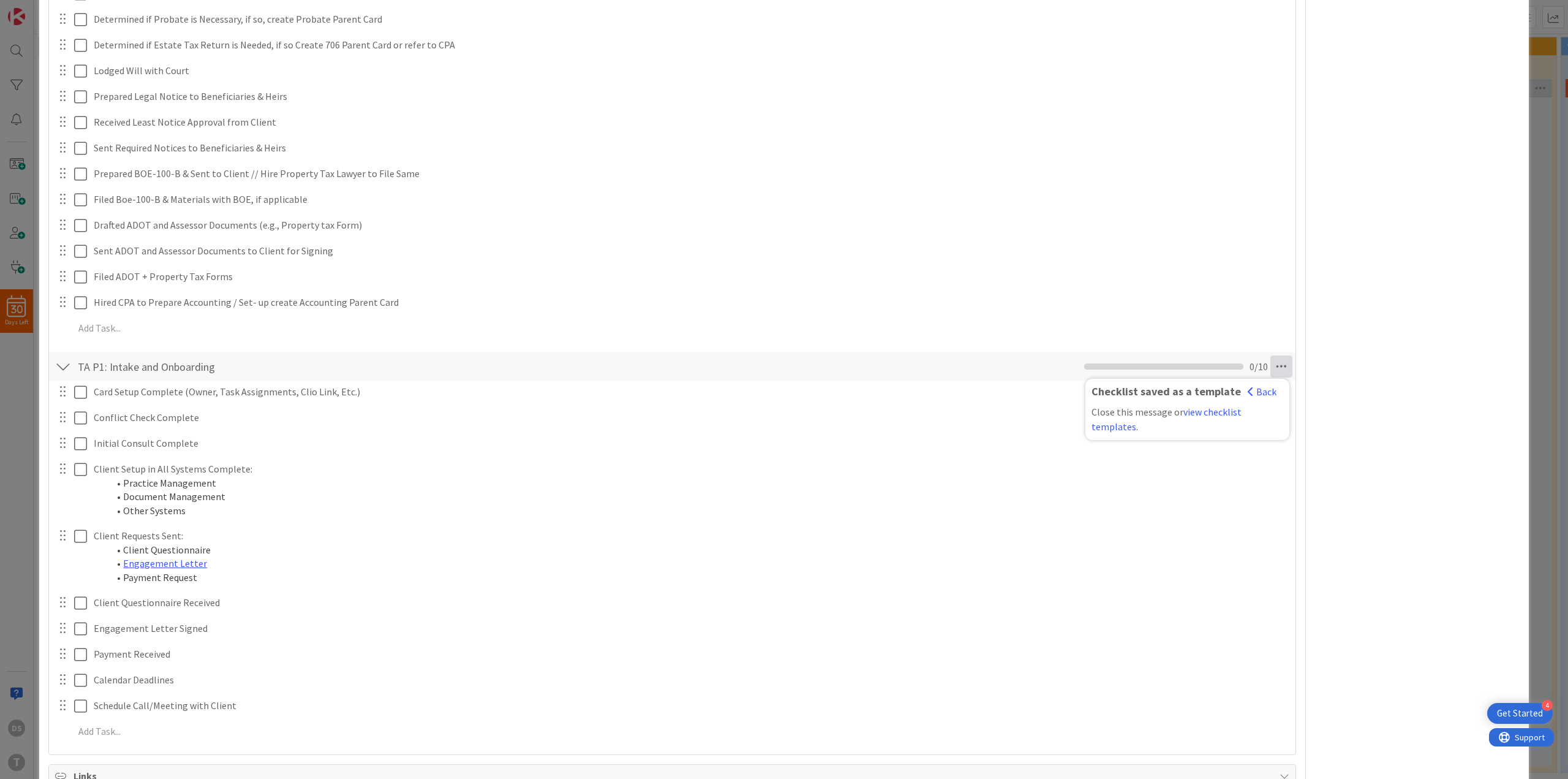
scroll to position [2073, 0]
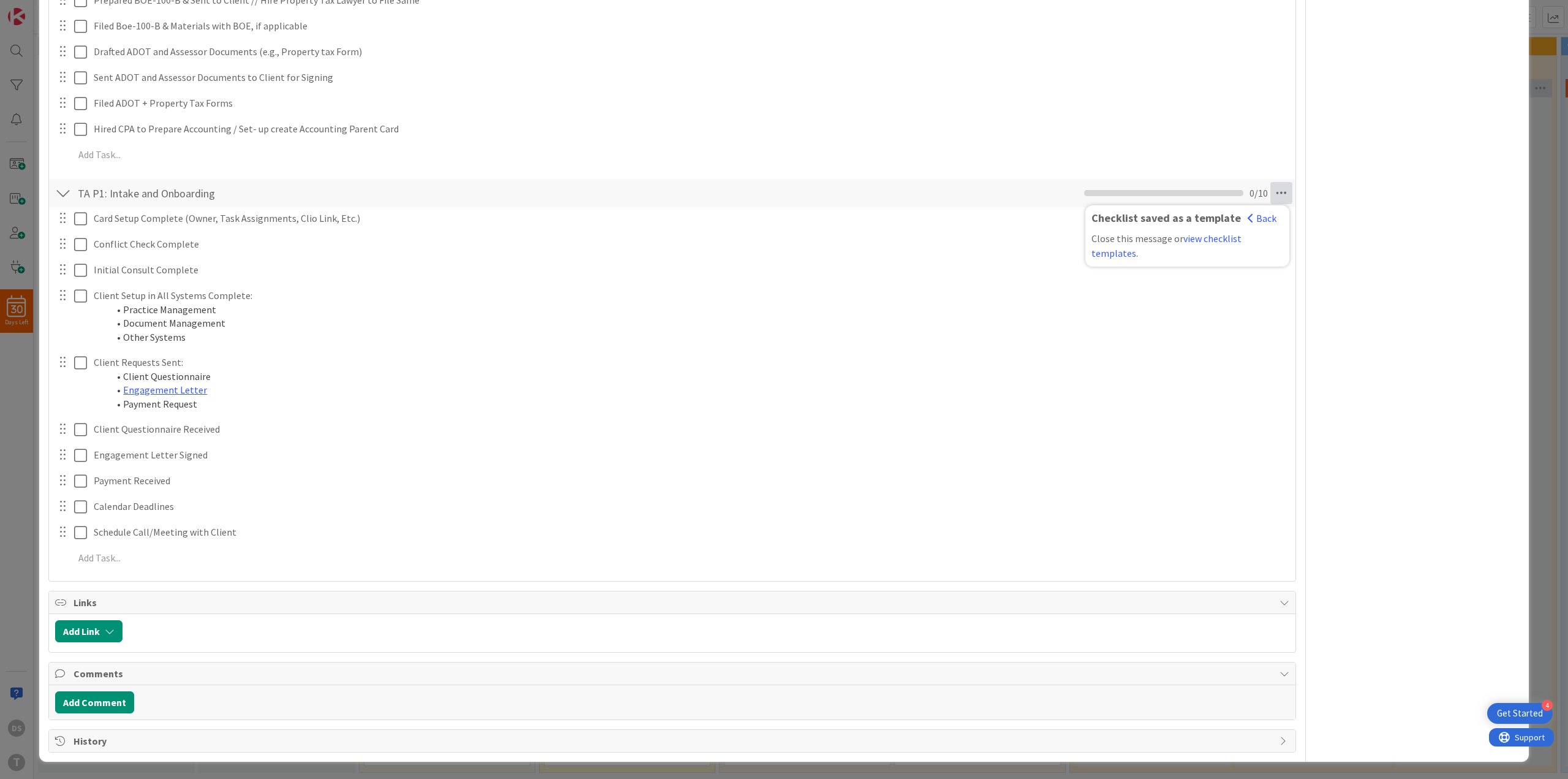
click at [1193, 244] on div "Close this message or view checklist templates ." at bounding box center [1187, 245] width 192 height 30
click at [1196, 242] on link "view checklist templates" at bounding box center [1167, 245] width 150 height 27
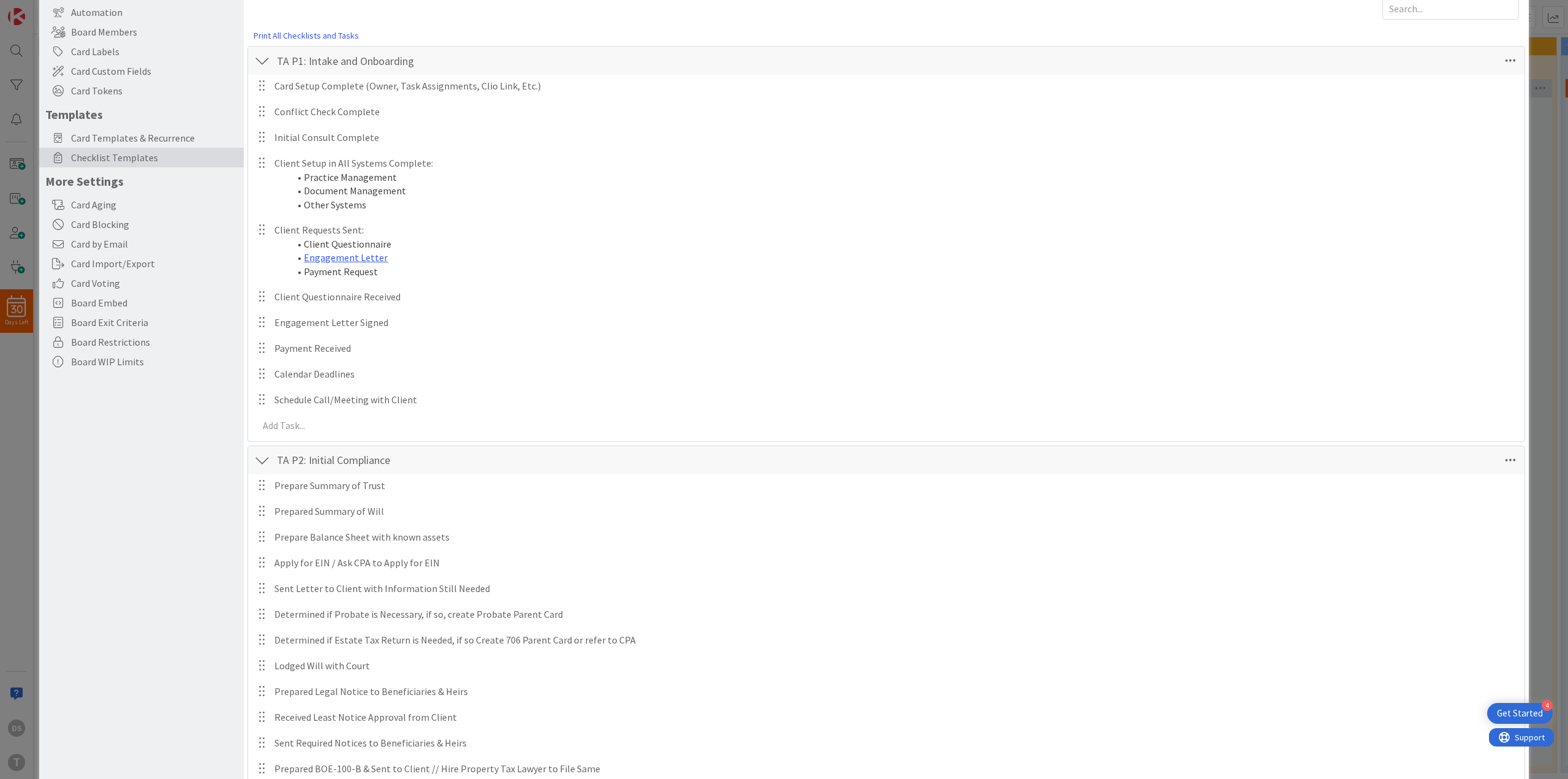
scroll to position [91, 0]
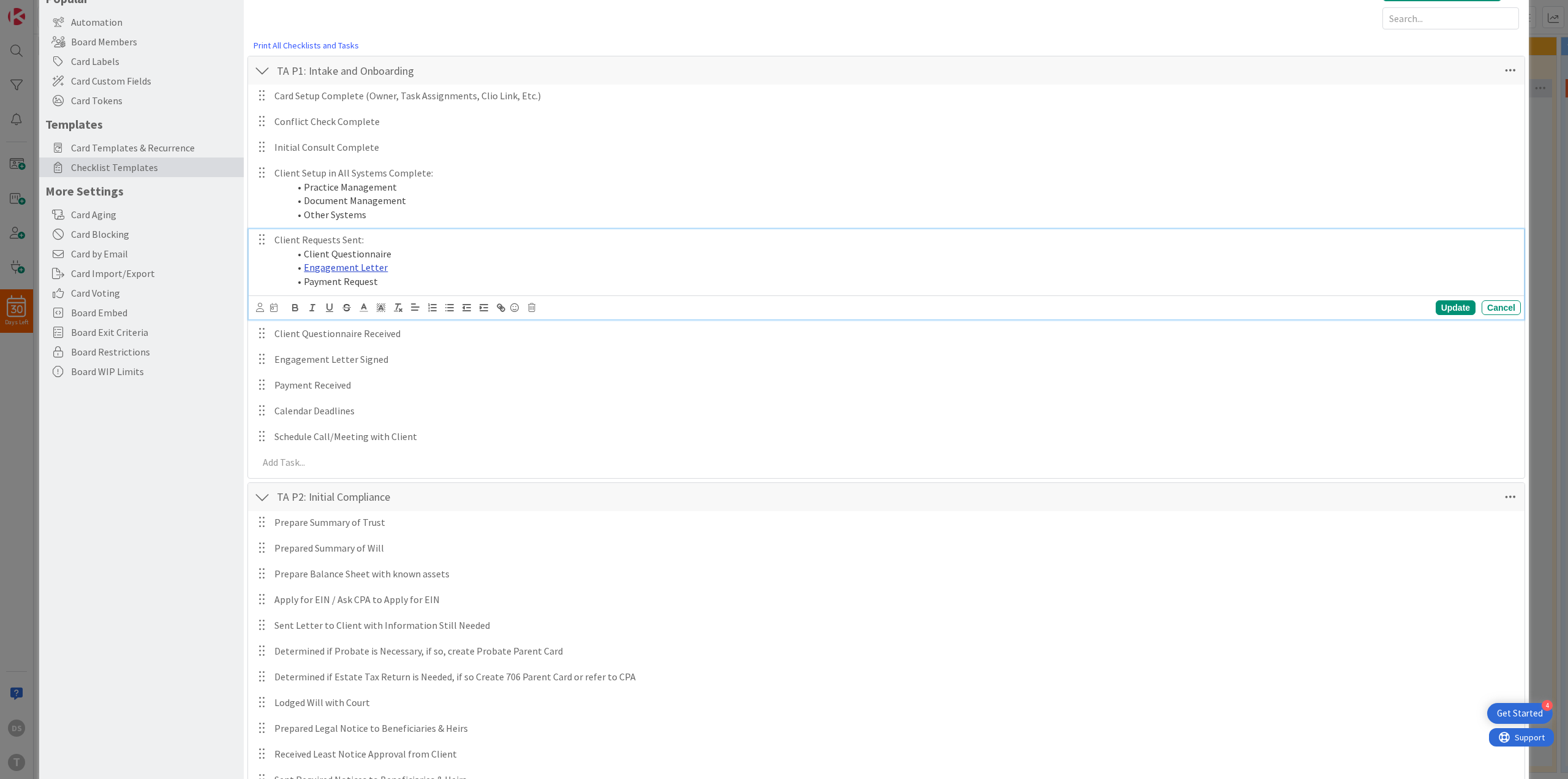
click at [357, 266] on link "Engagement Letter" at bounding box center [346, 267] width 83 height 12
click at [417, 289] on link at bounding box center [399, 290] width 35 height 9
click at [494, 258] on li "Client Questionnaire" at bounding box center [902, 253] width 1227 height 14
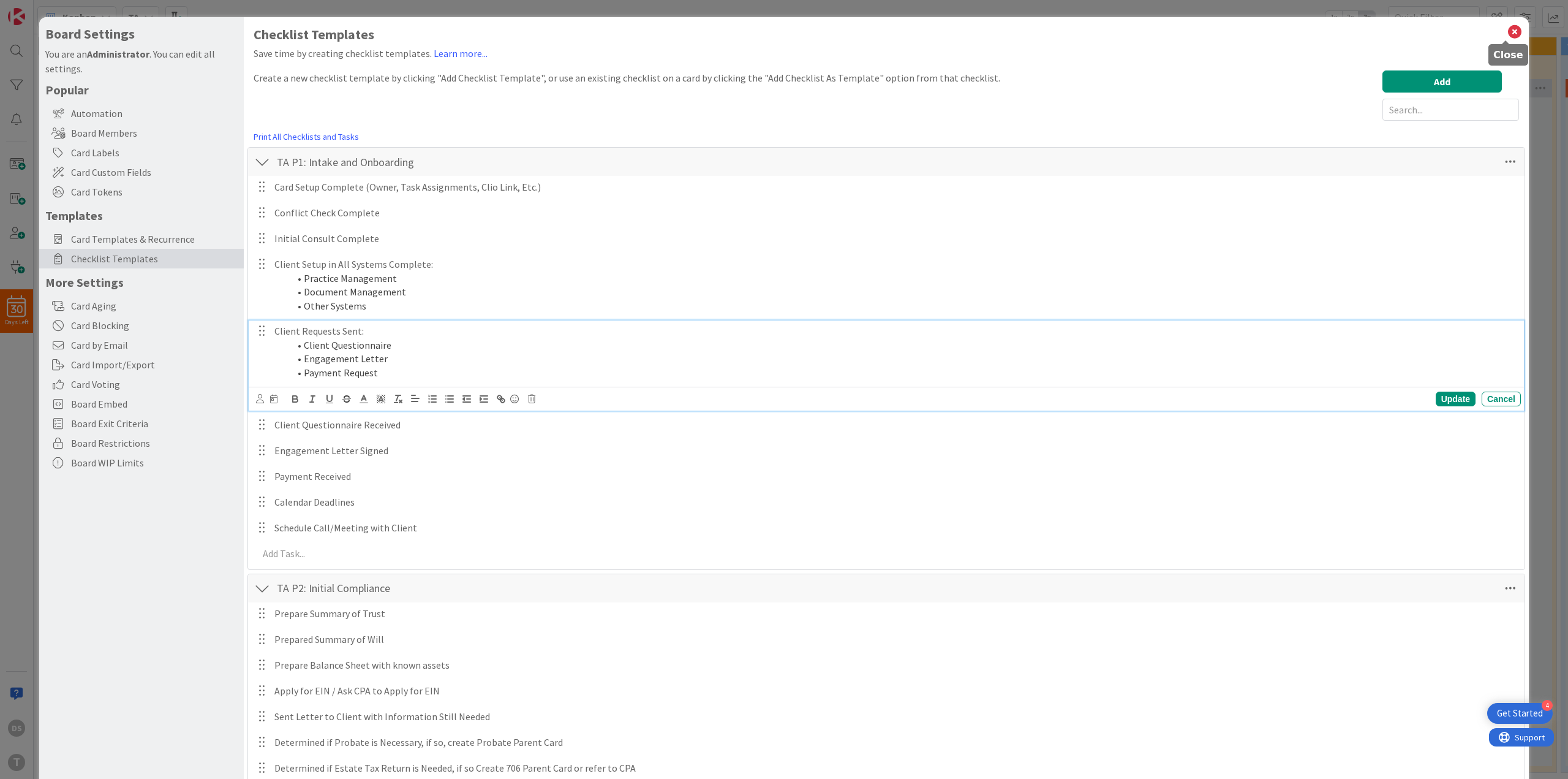
click at [1507, 33] on icon at bounding box center [1515, 31] width 16 height 17
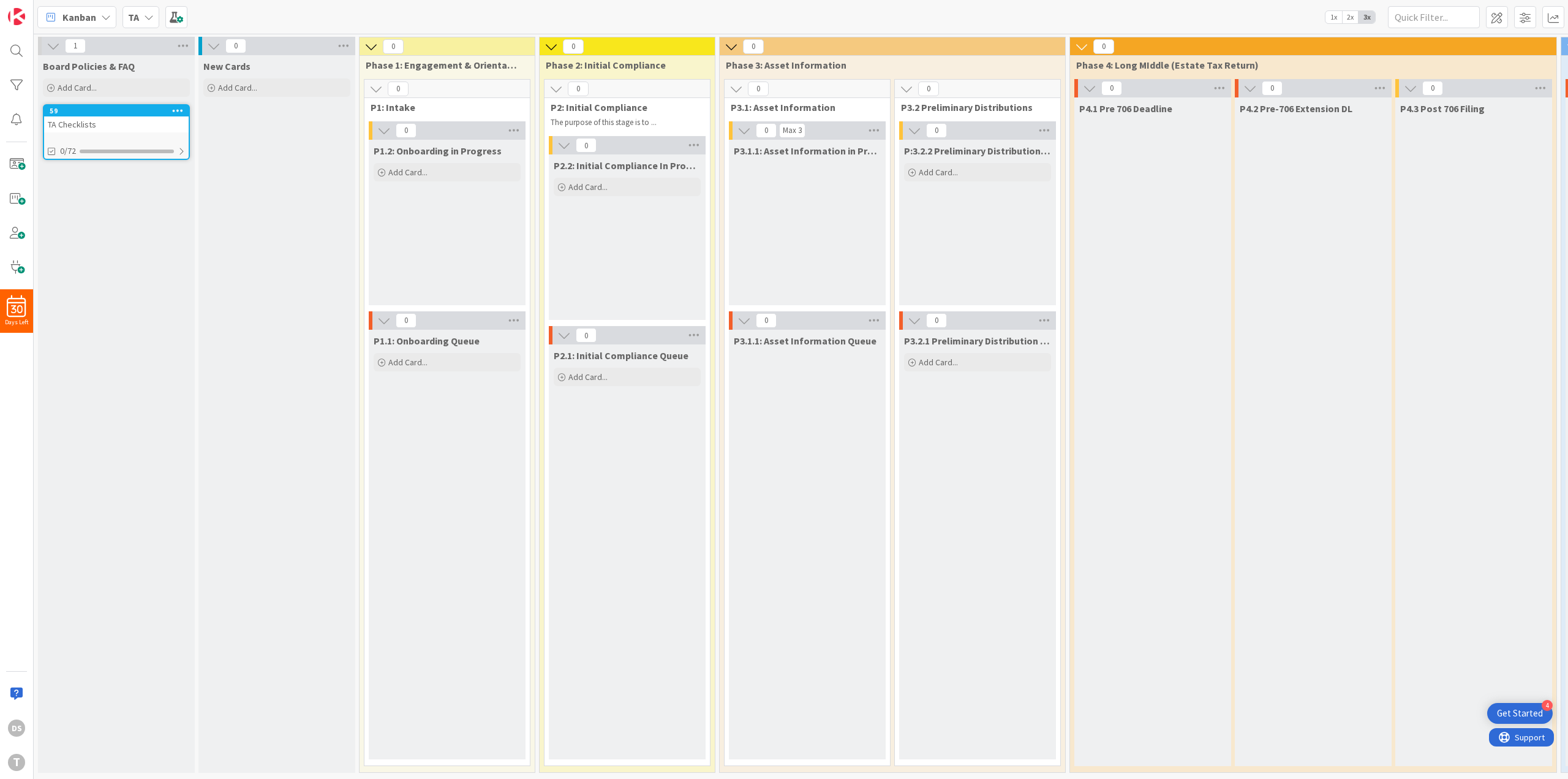
click at [176, 111] on icon at bounding box center [178, 110] width 12 height 9
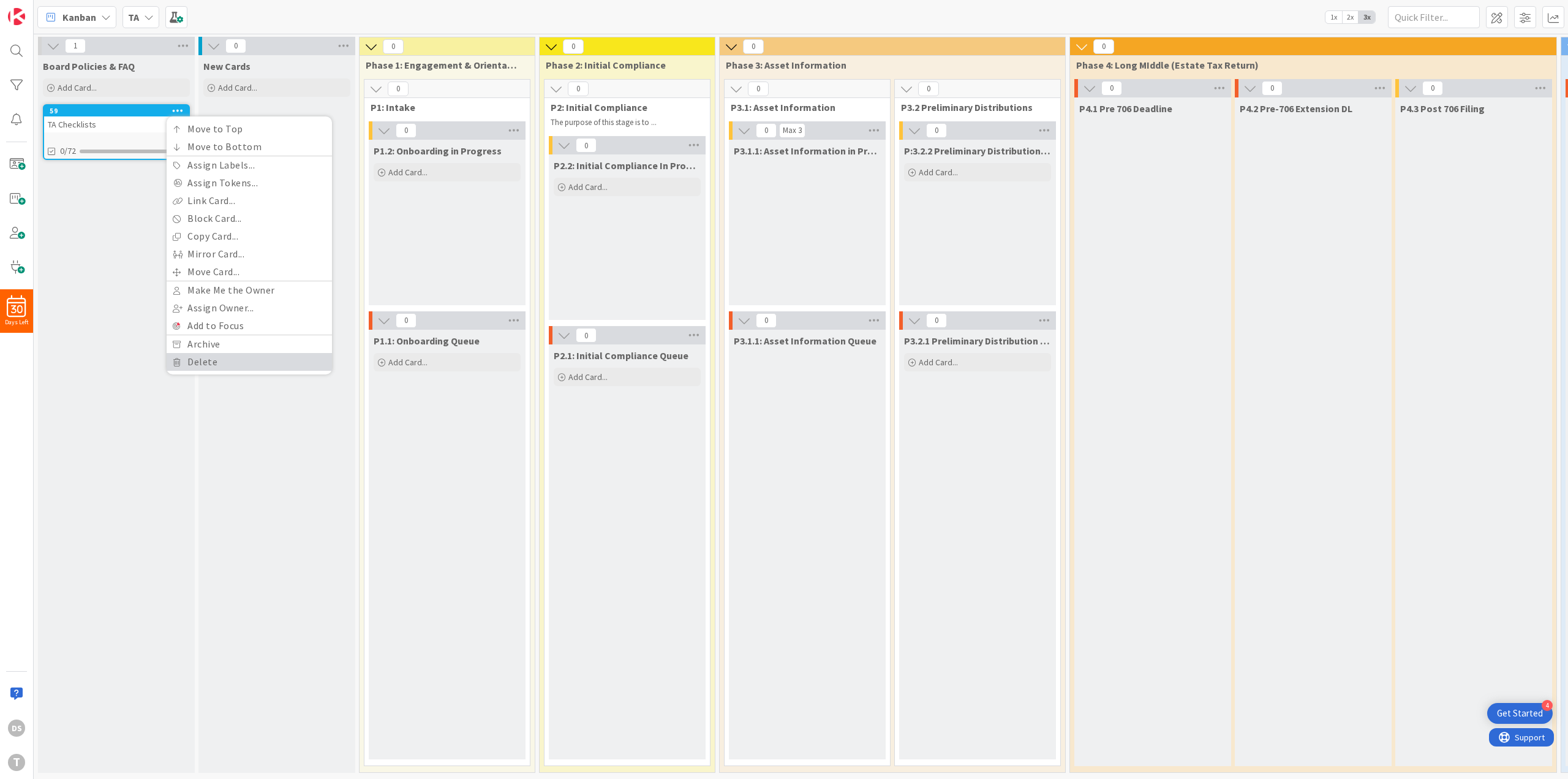
click at [197, 366] on link "Delete" at bounding box center [249, 362] width 165 height 18
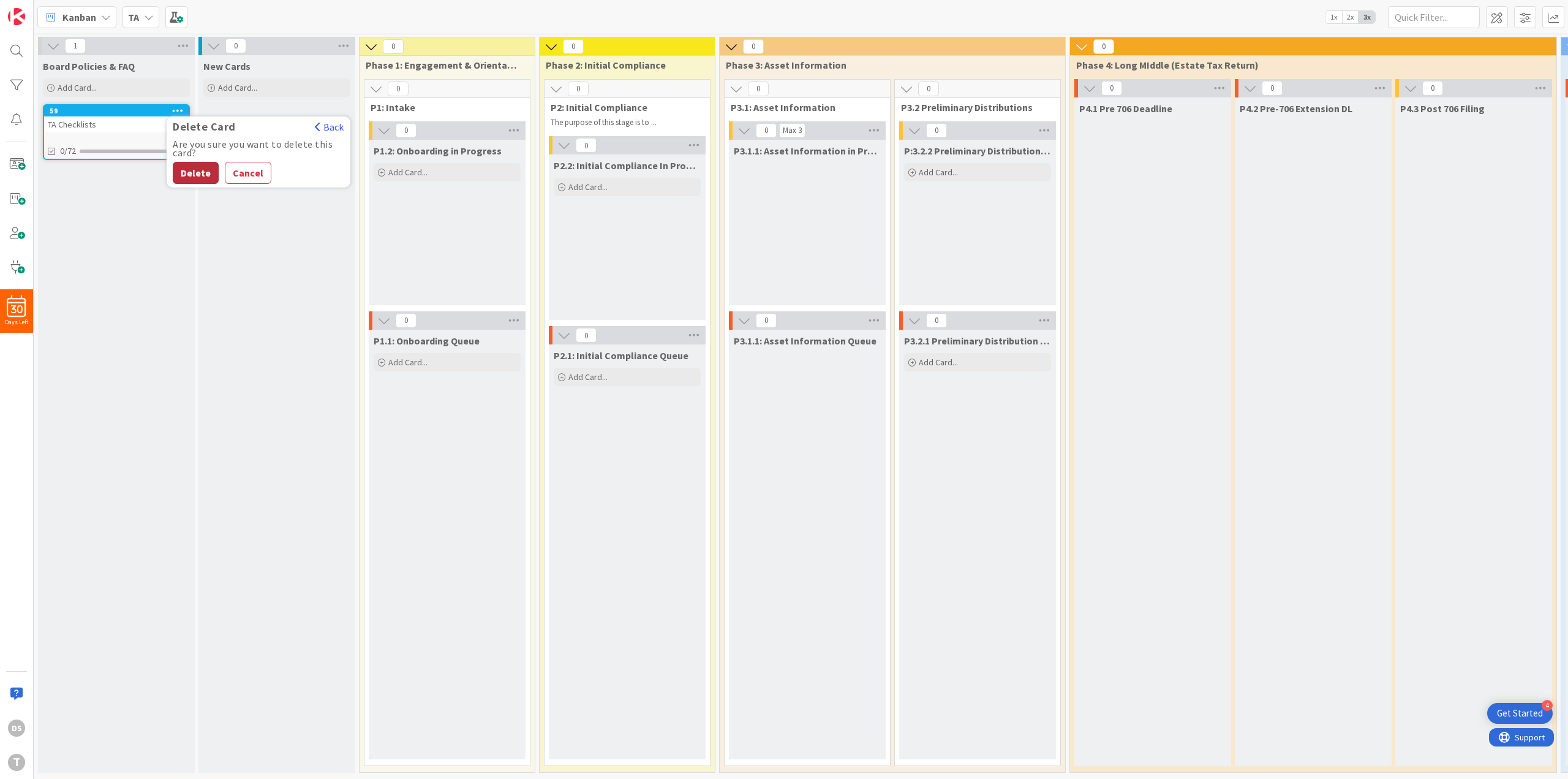
click at [204, 179] on button "Delete" at bounding box center [196, 173] width 46 height 22
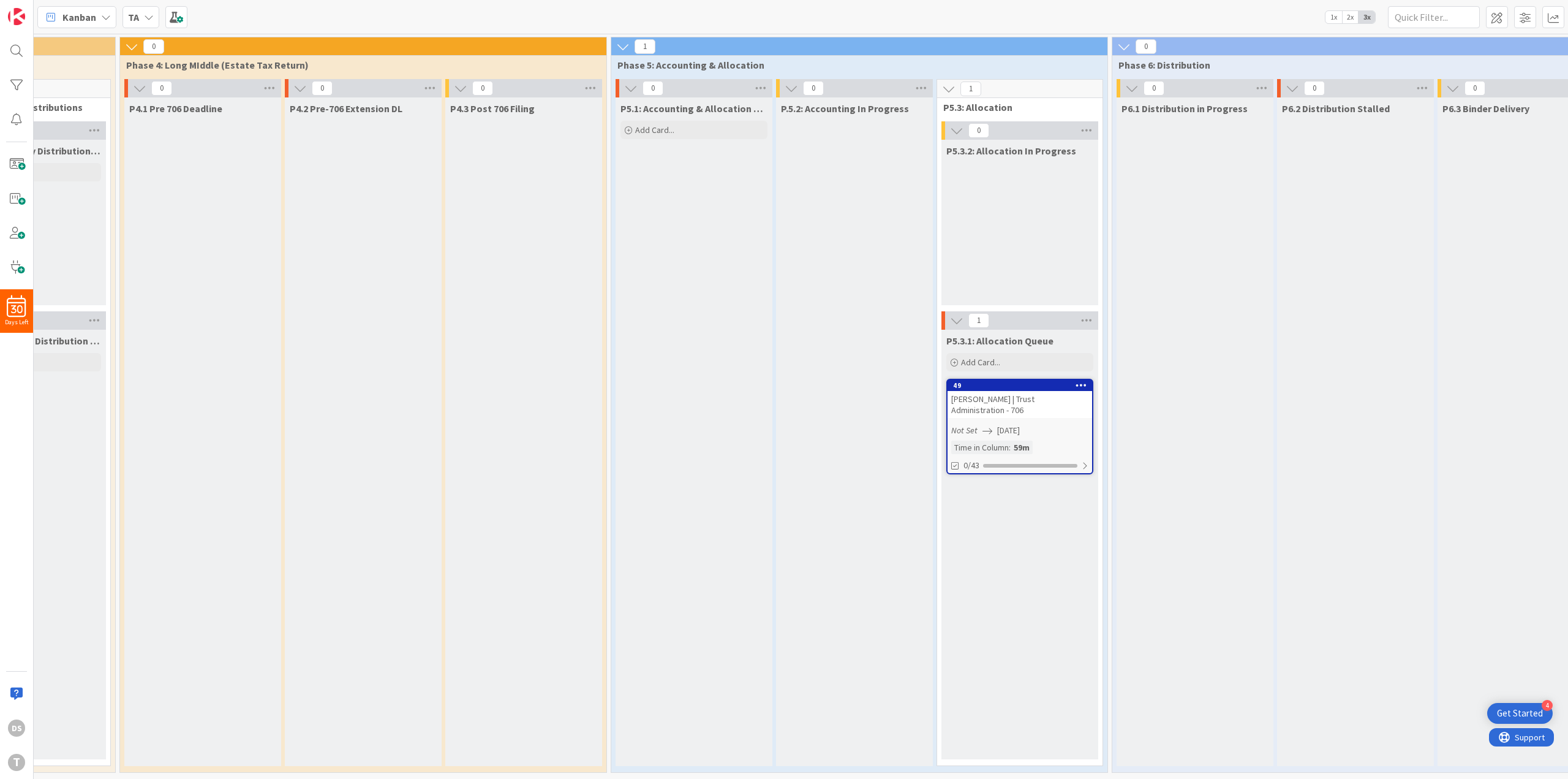
scroll to position [0, 1389]
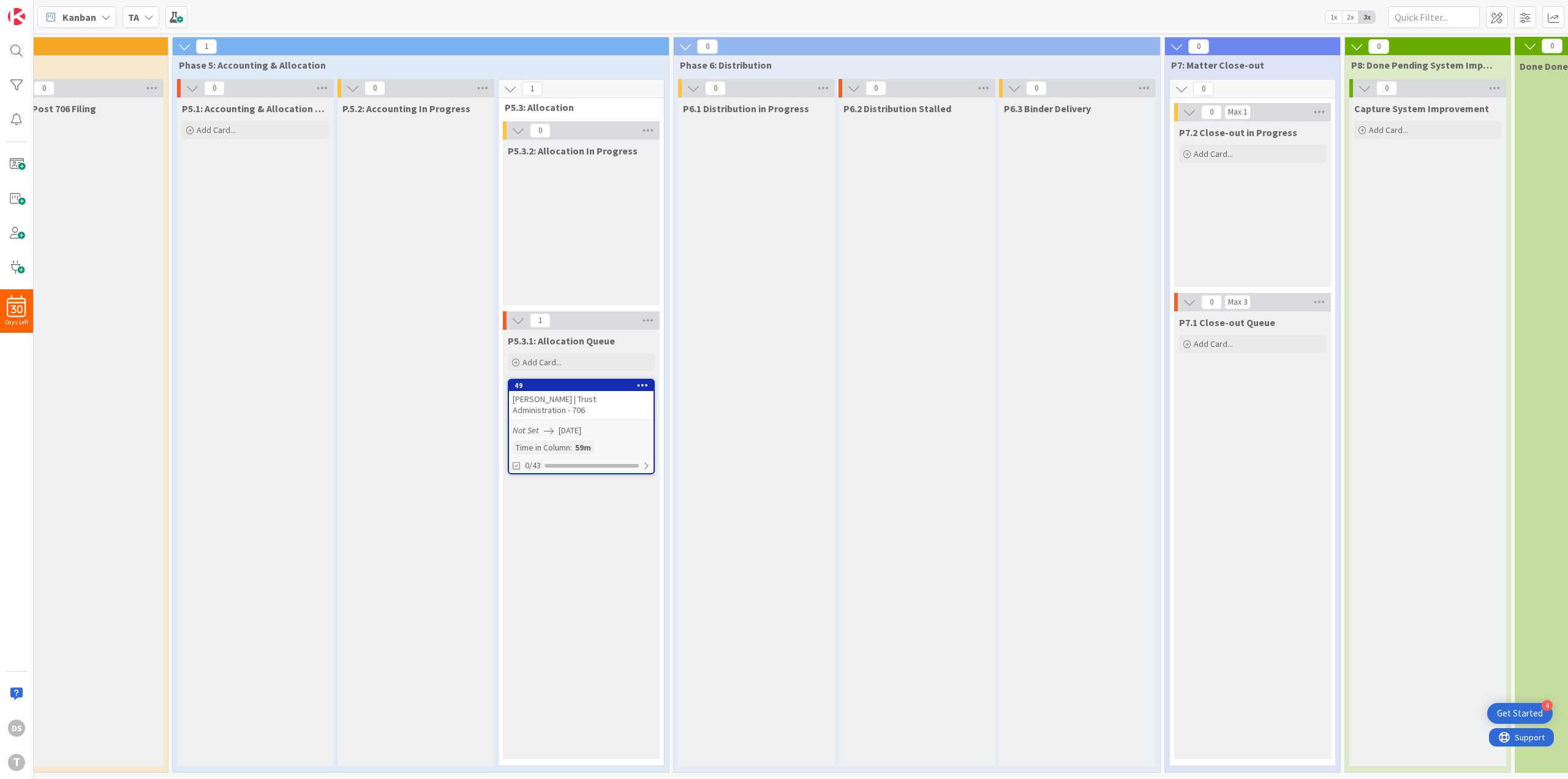
click at [646, 381] on icon at bounding box center [643, 385] width 12 height 9
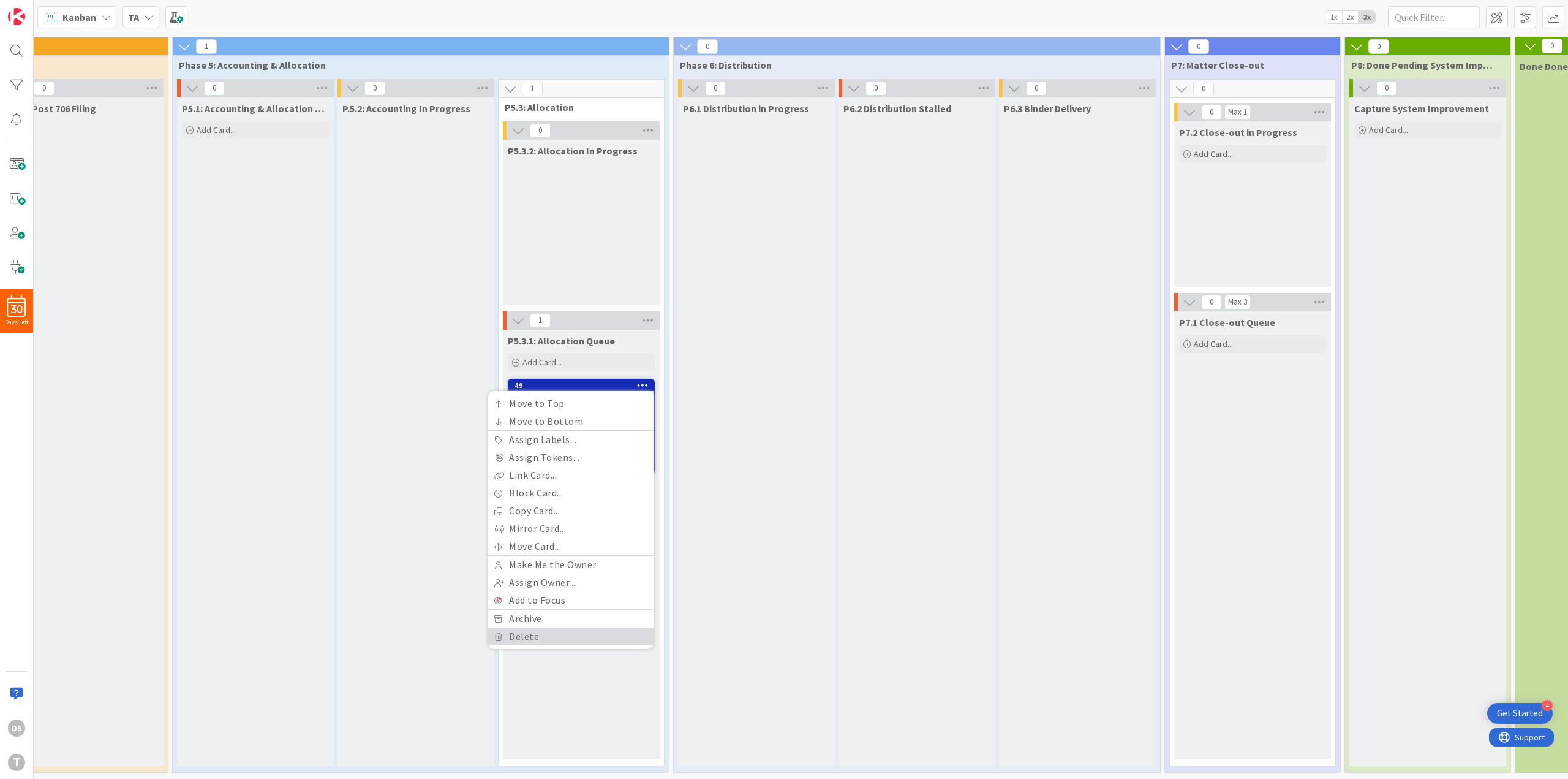
click at [577, 630] on link "Delete" at bounding box center [570, 636] width 165 height 18
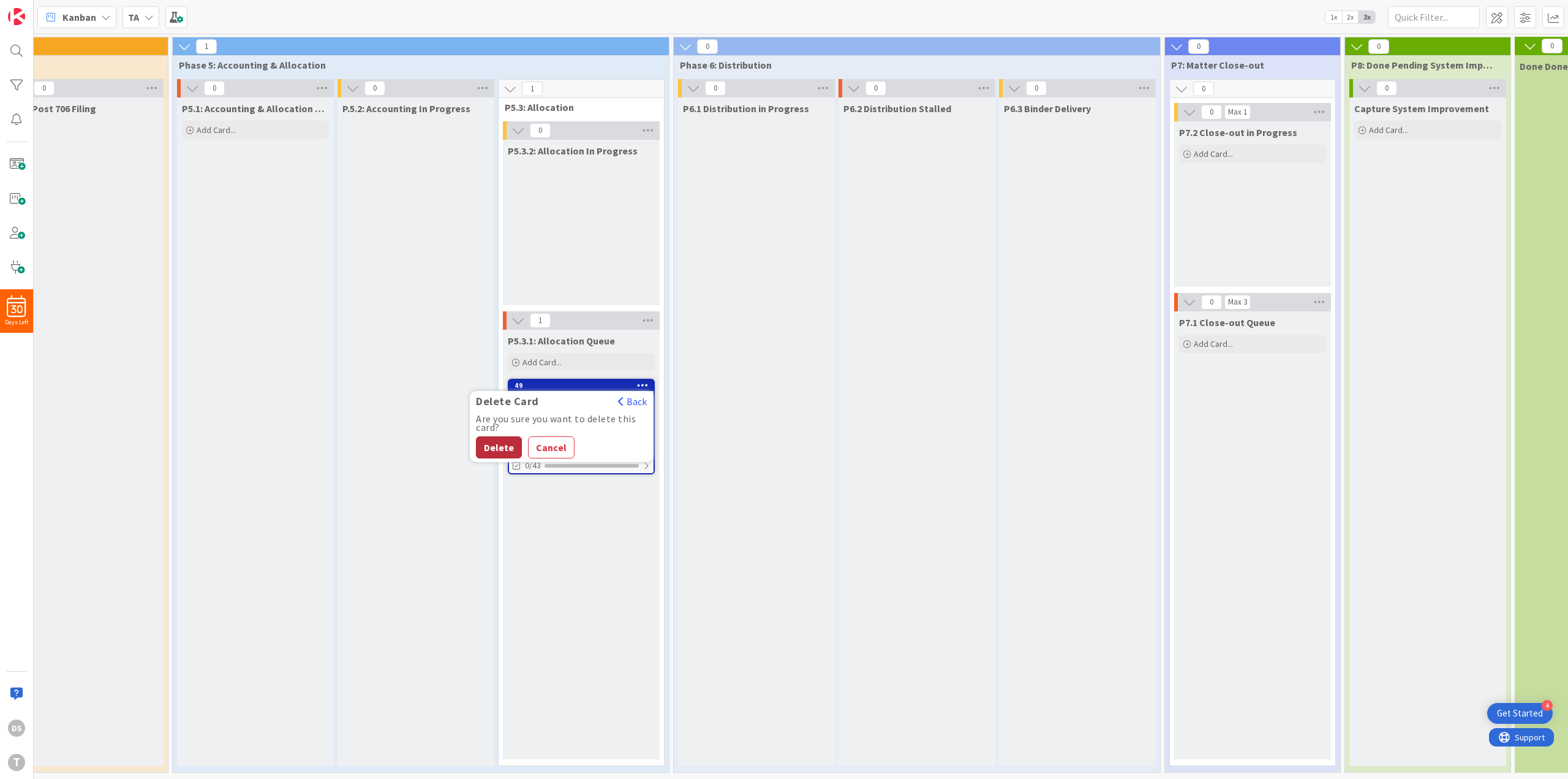
click at [495, 445] on button "Delete" at bounding box center [499, 447] width 46 height 22
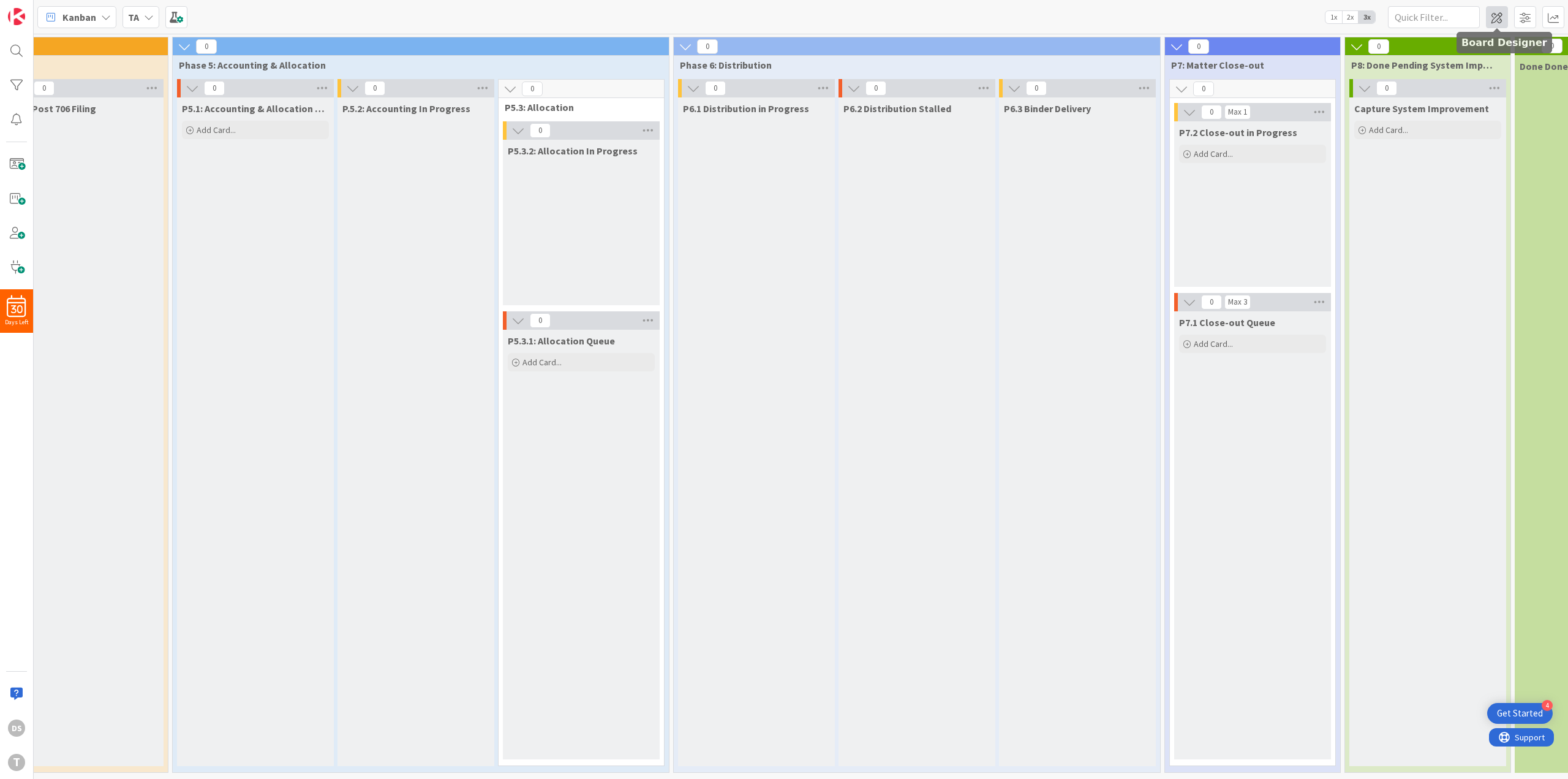
click at [1500, 15] on span at bounding box center [1497, 17] width 22 height 22
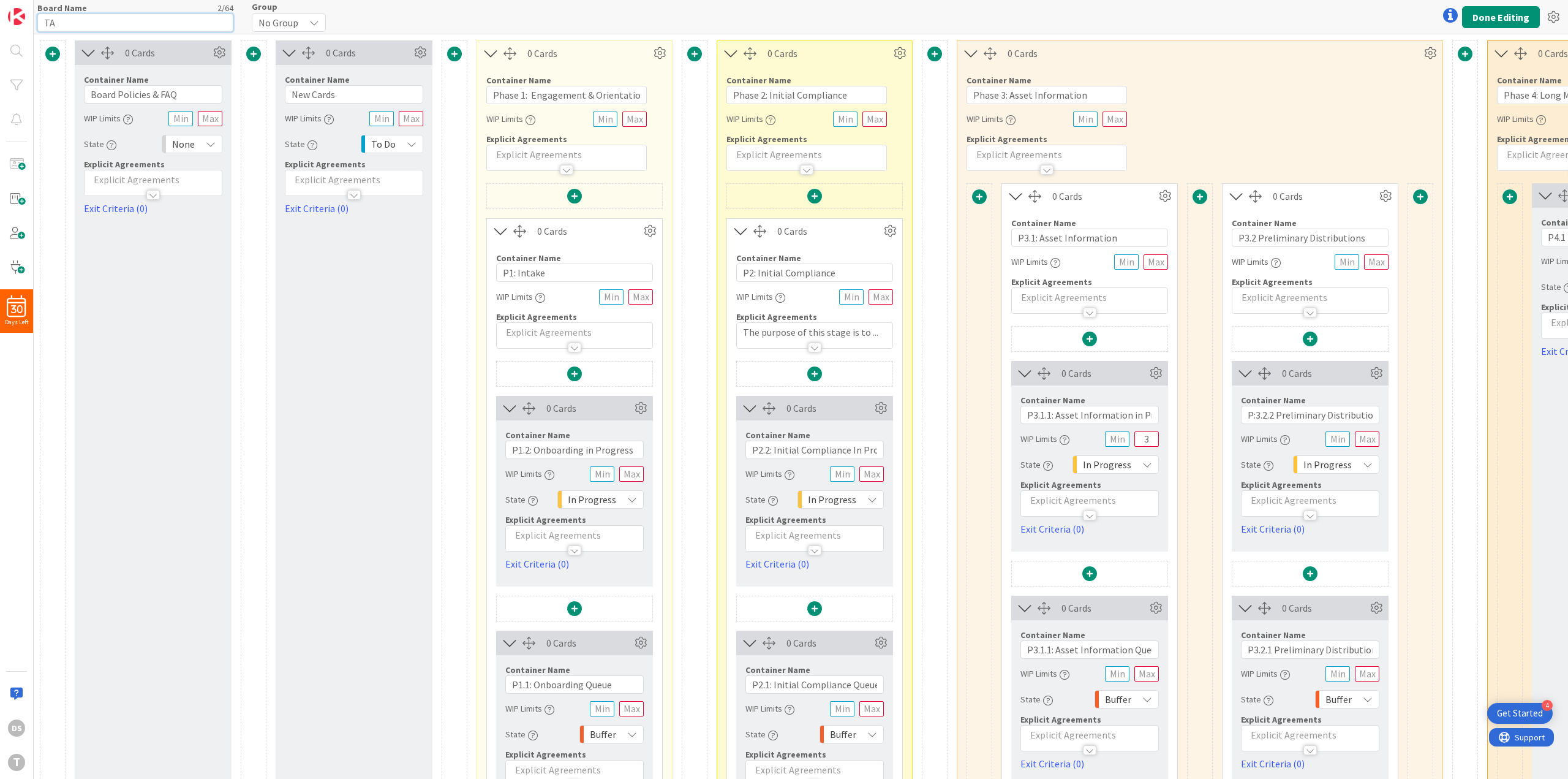
click at [119, 23] on input "TA" at bounding box center [135, 23] width 196 height 18
type input "Trust Administration"
click at [1502, 20] on button "Done Editing" at bounding box center [1501, 17] width 78 height 22
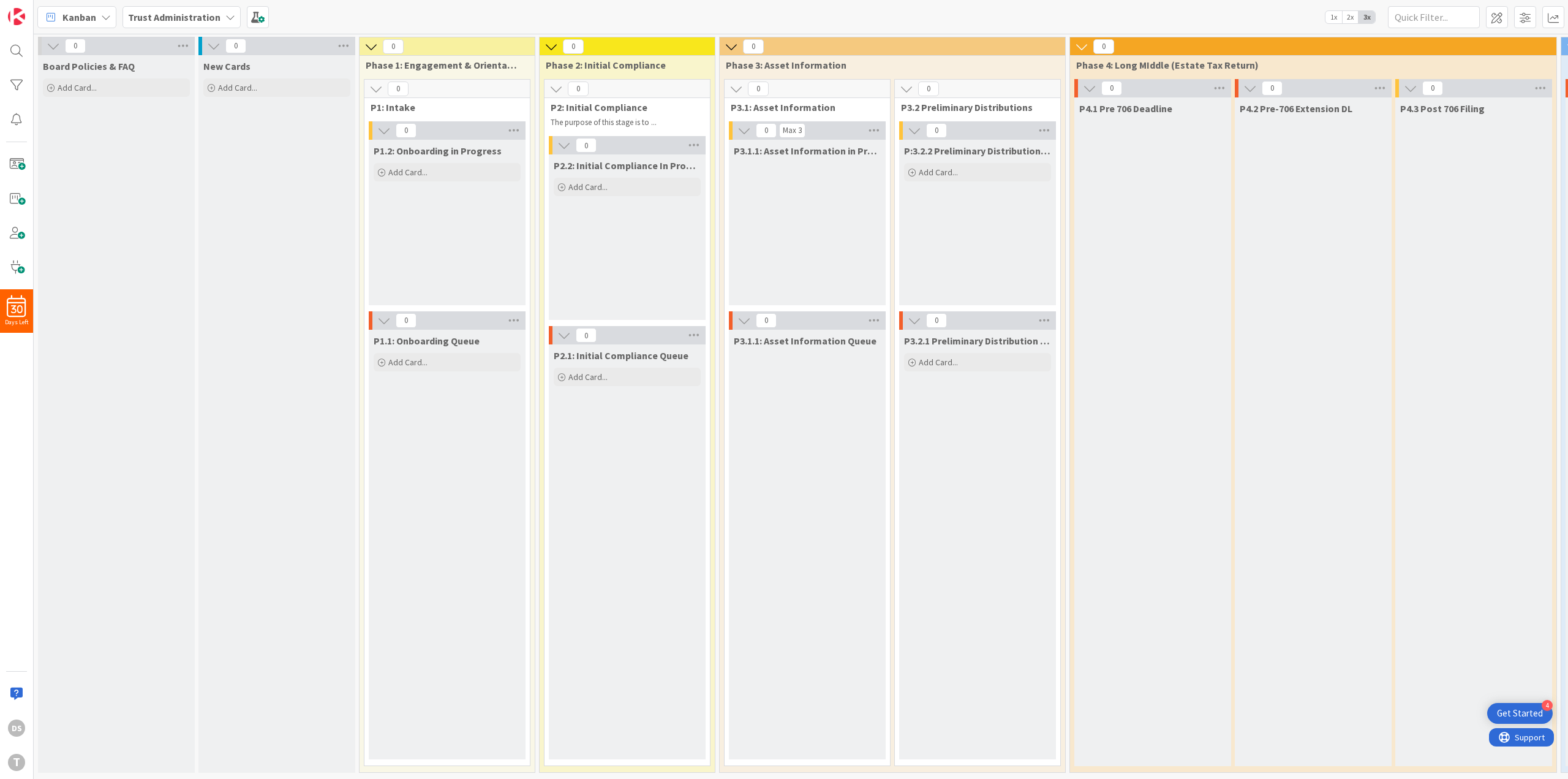
click at [212, 18] on b "Trust Administration" at bounding box center [174, 17] width 92 height 12
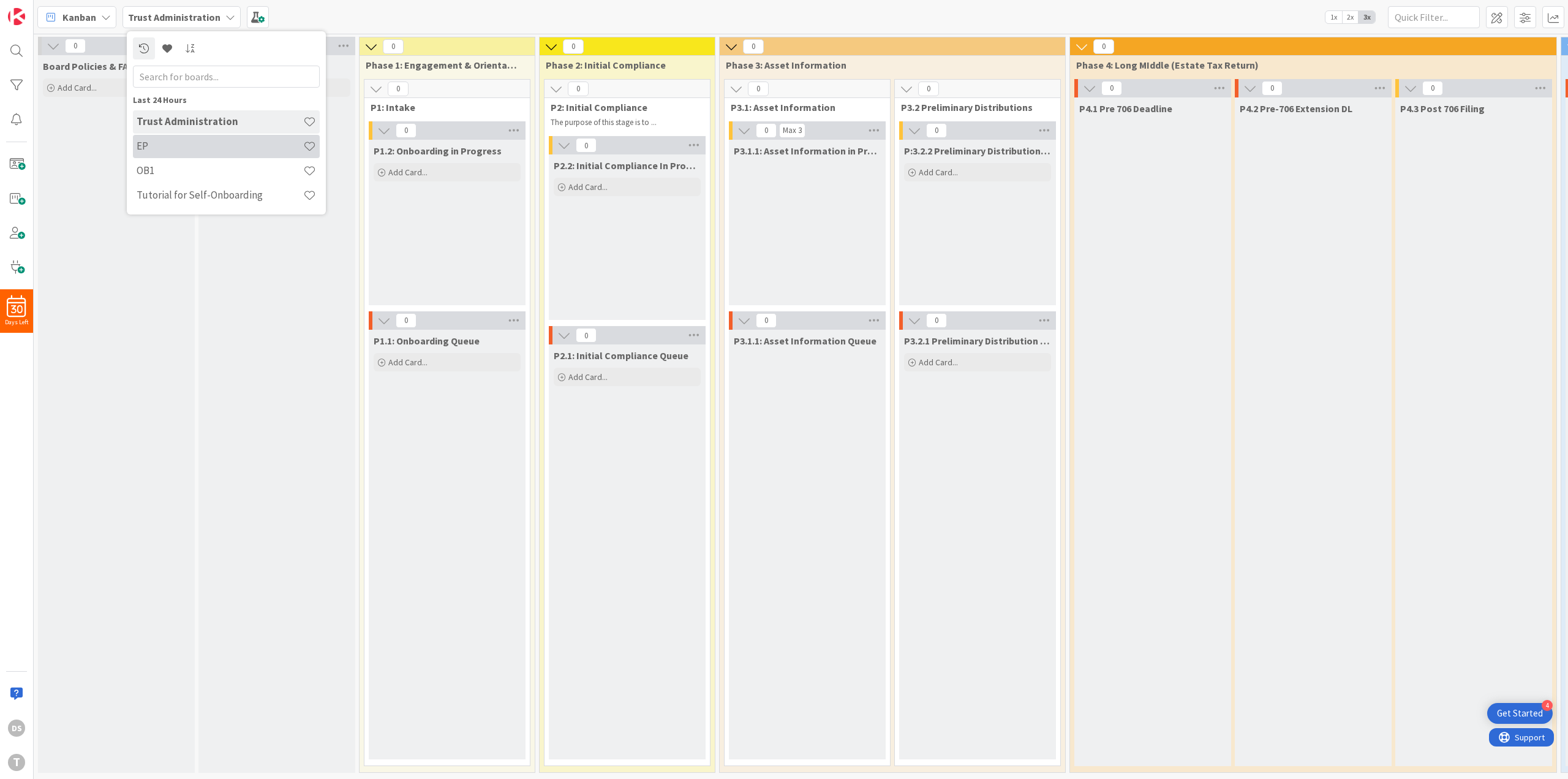
click at [201, 148] on h4 "EP" at bounding box center [220, 146] width 167 height 12
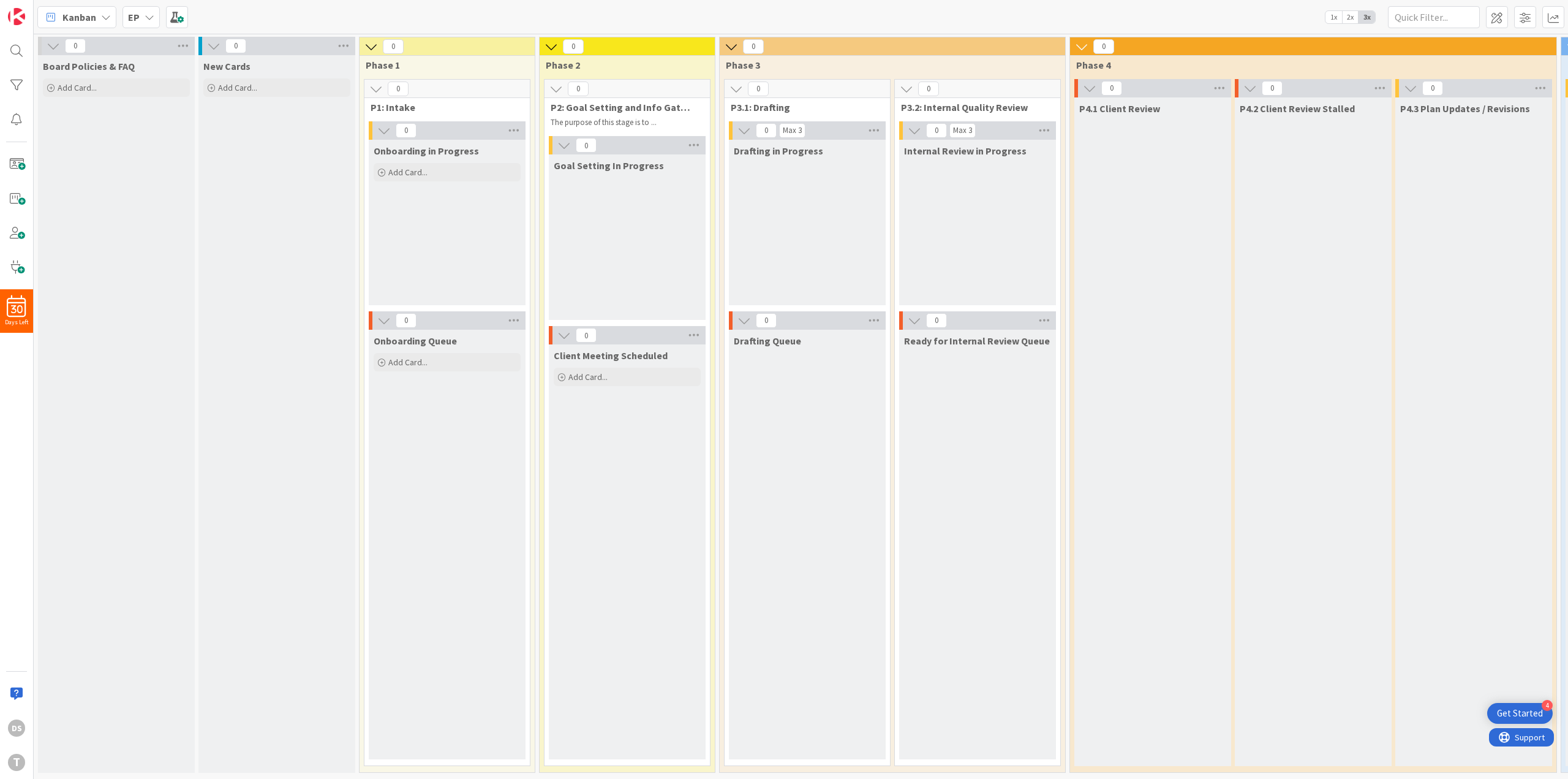
click at [149, 18] on icon at bounding box center [150, 17] width 10 height 10
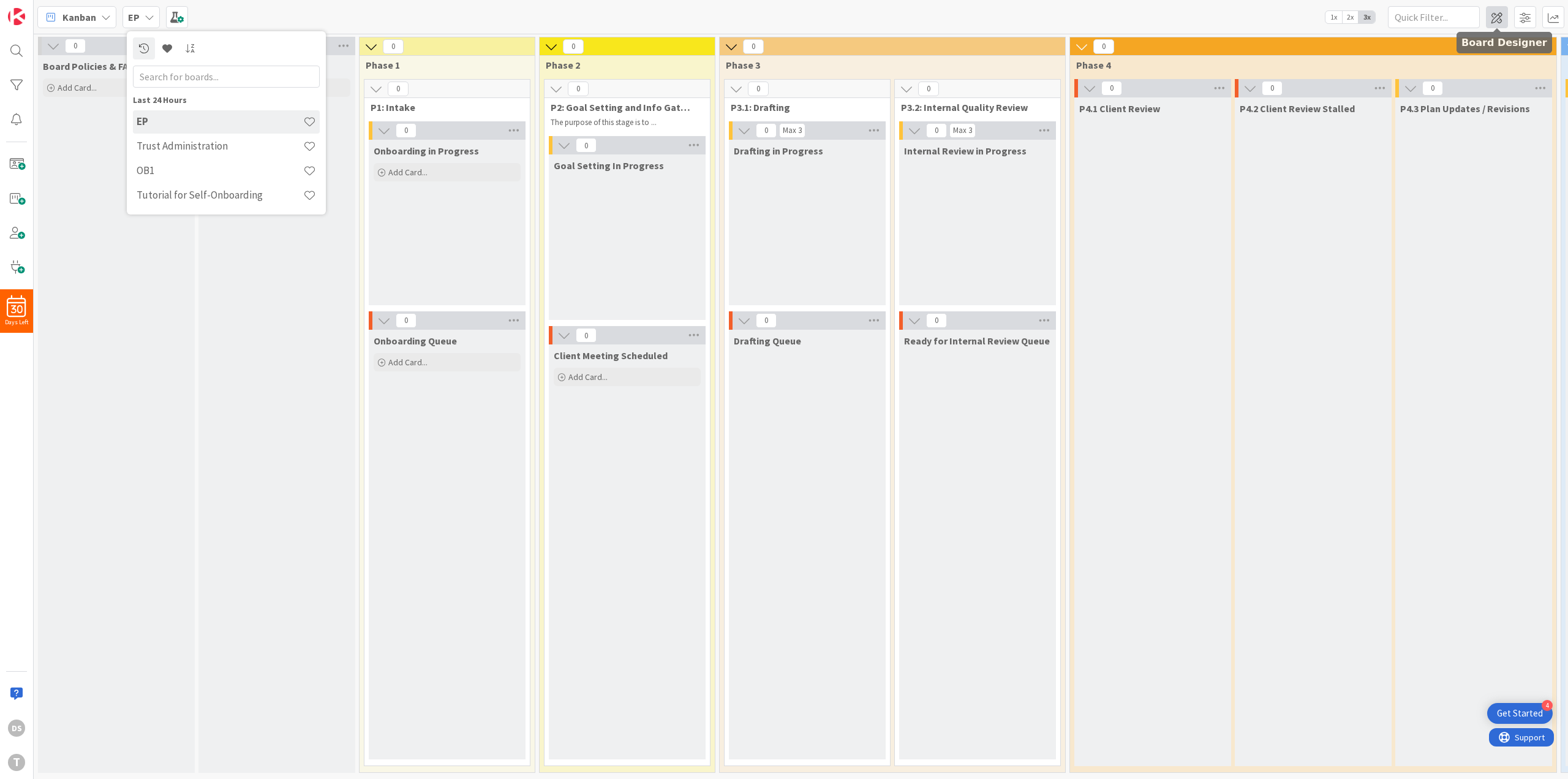
click at [1491, 23] on span at bounding box center [1497, 17] width 22 height 22
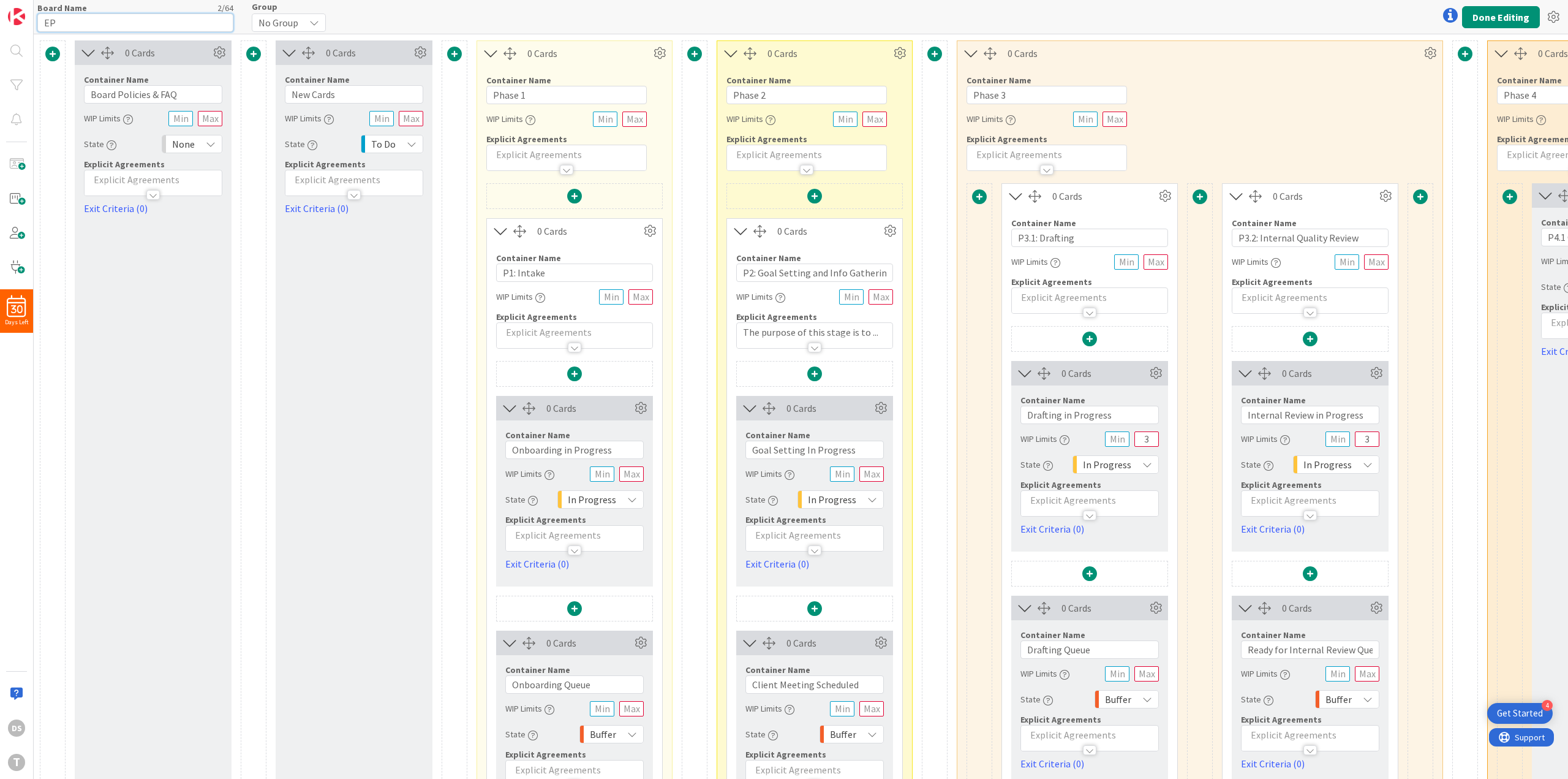
click at [133, 19] on input "EP" at bounding box center [135, 23] width 196 height 18
type input "Estate Planning"
click at [1499, 15] on button "Done Editing" at bounding box center [1501, 17] width 78 height 22
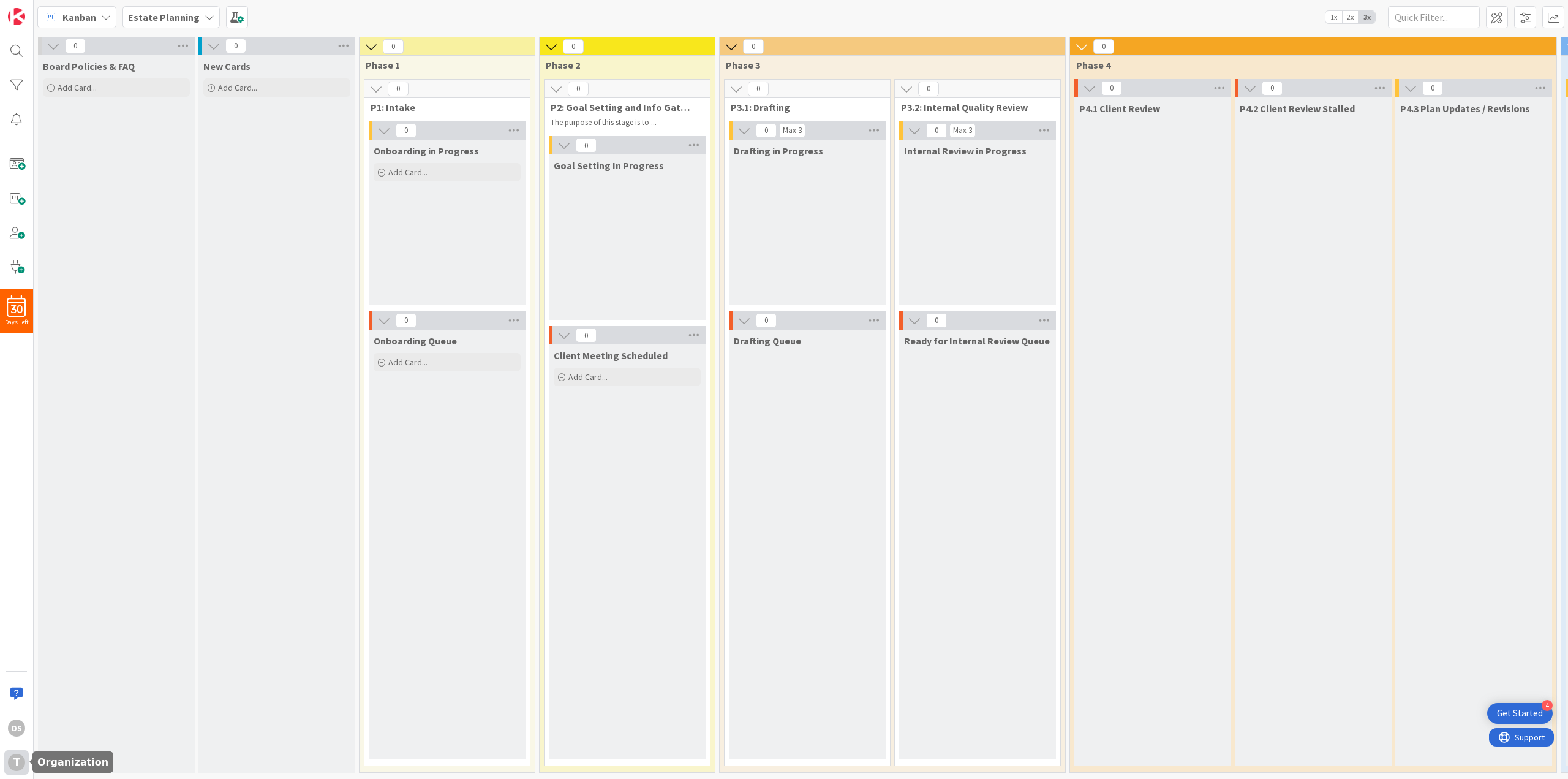
click at [18, 761] on div "T" at bounding box center [16, 761] width 17 height 17
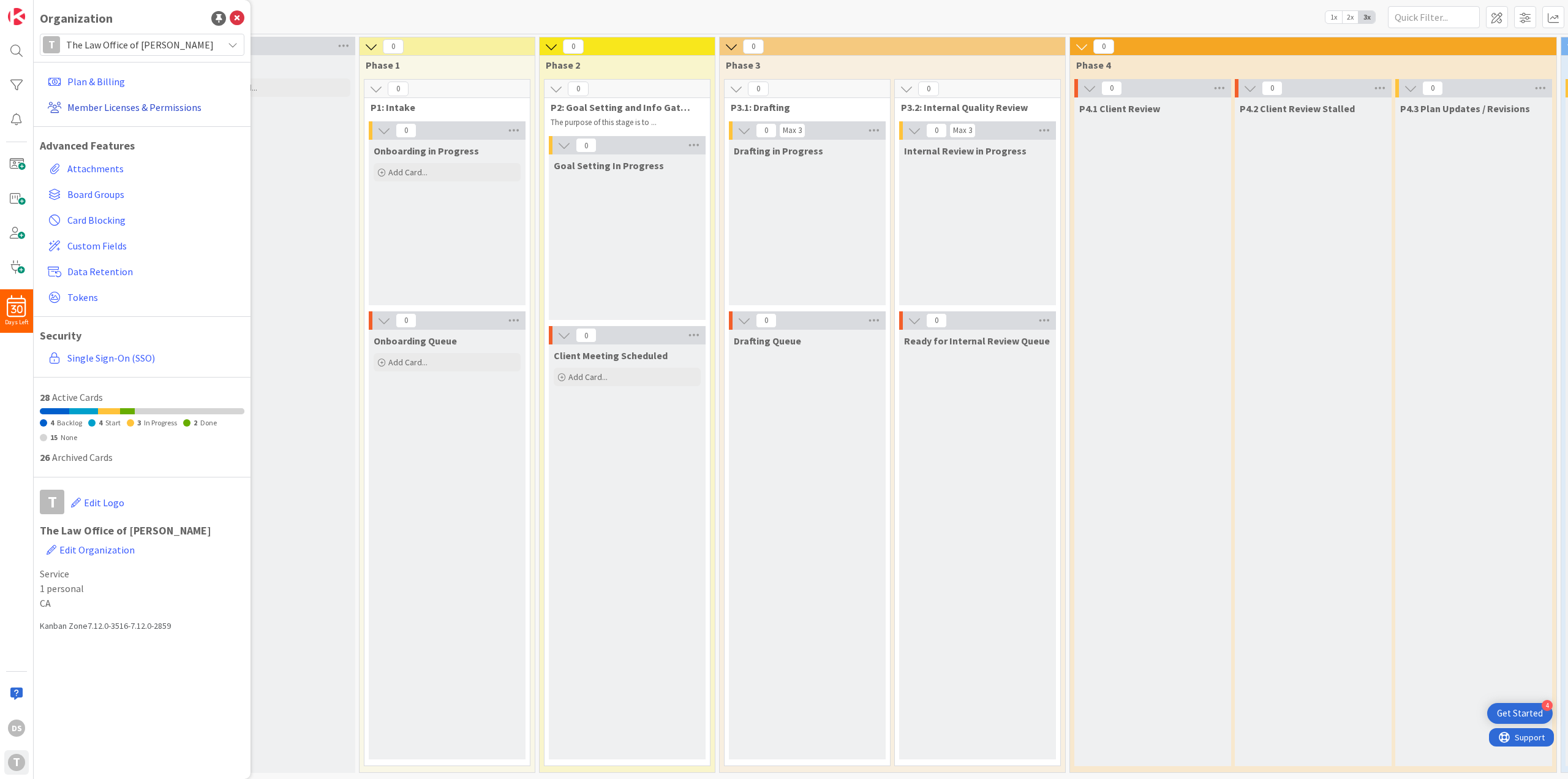
click at [135, 111] on link "Member Licenses & Permissions" at bounding box center [143, 107] width 202 height 22
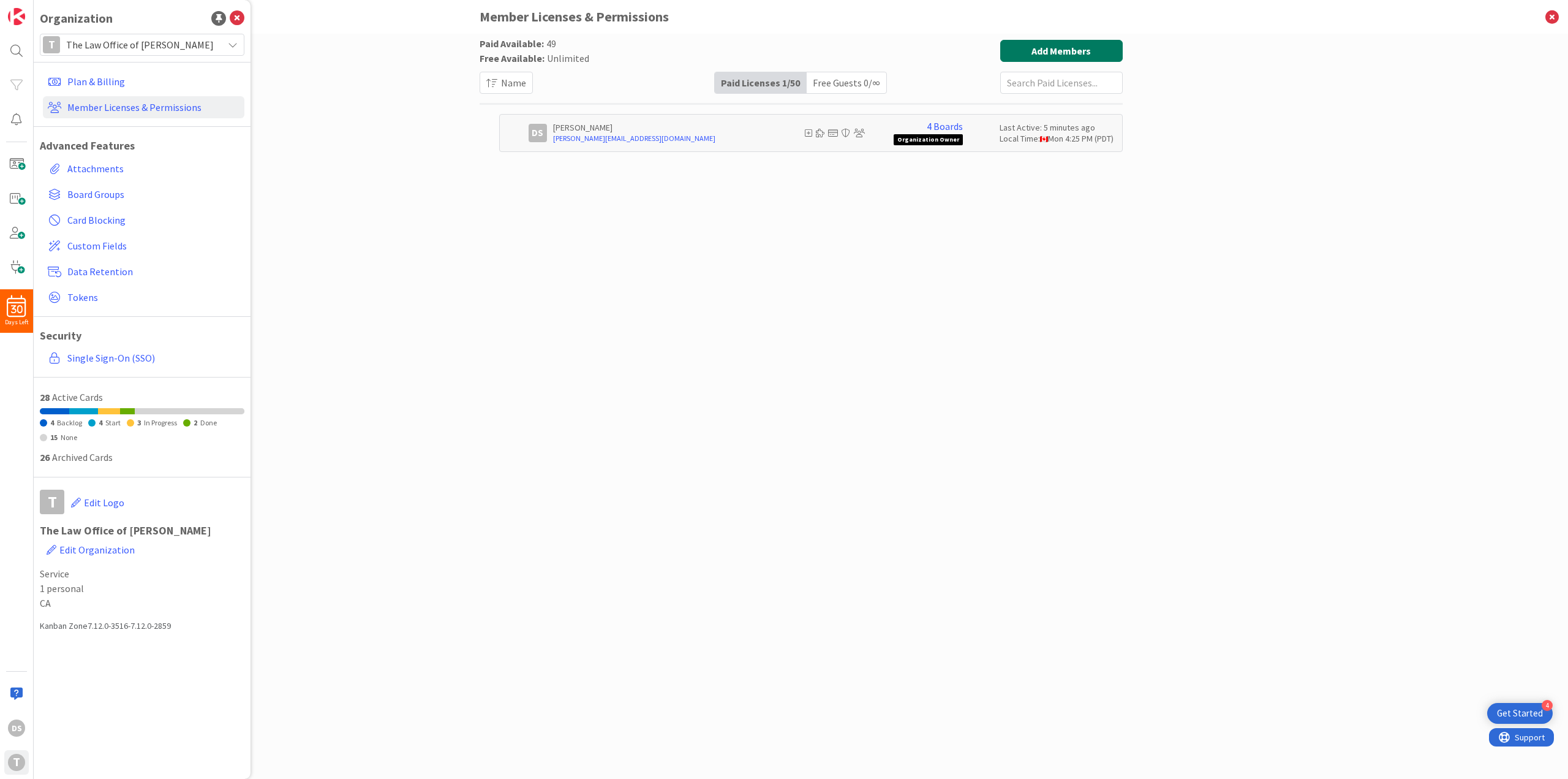
click at [1066, 50] on button "Add Members" at bounding box center [1061, 51] width 122 height 22
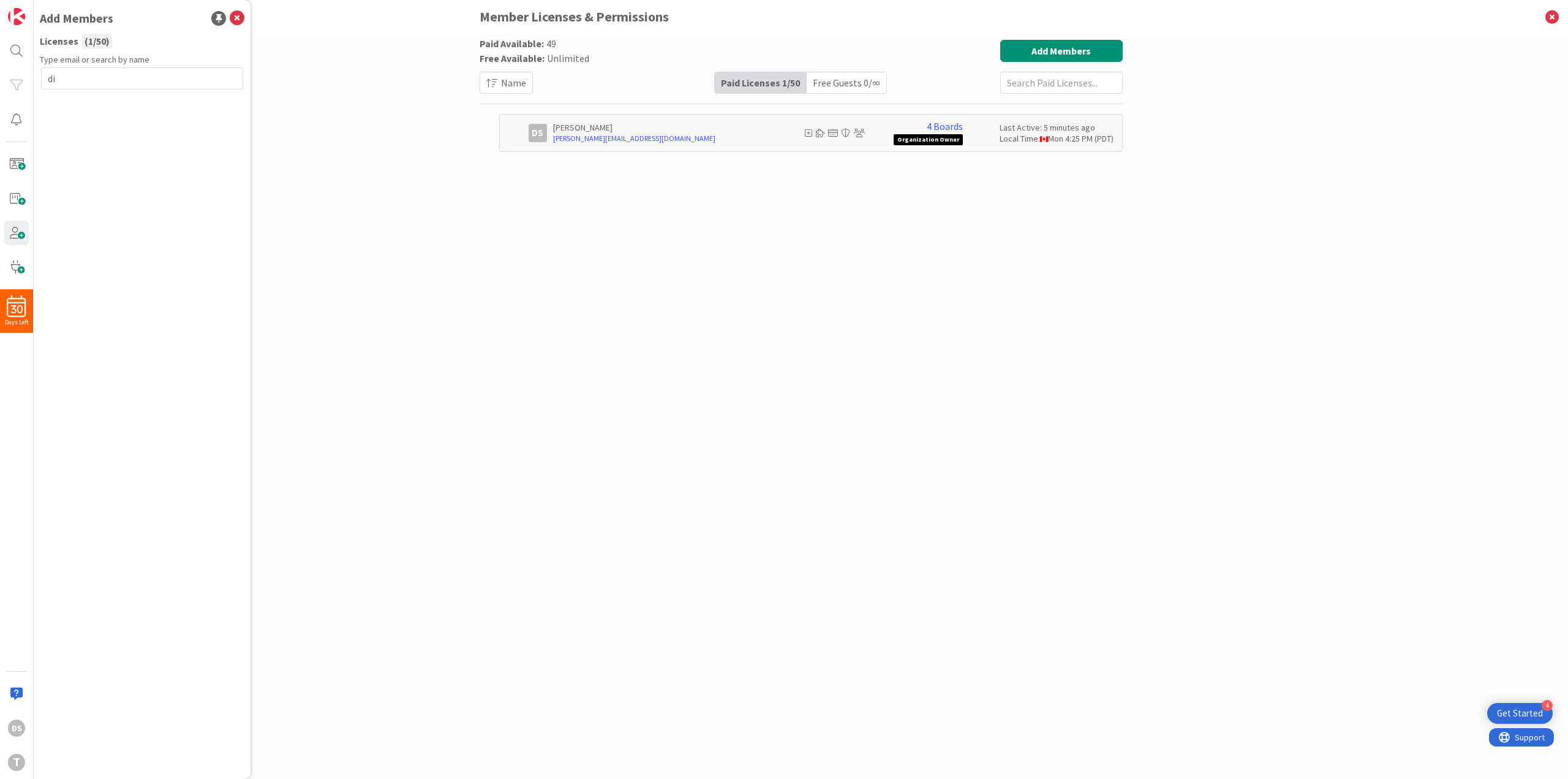
type input "d"
paste input "[PERSON_NAME][EMAIL_ADDRESS][DOMAIN_NAME]"
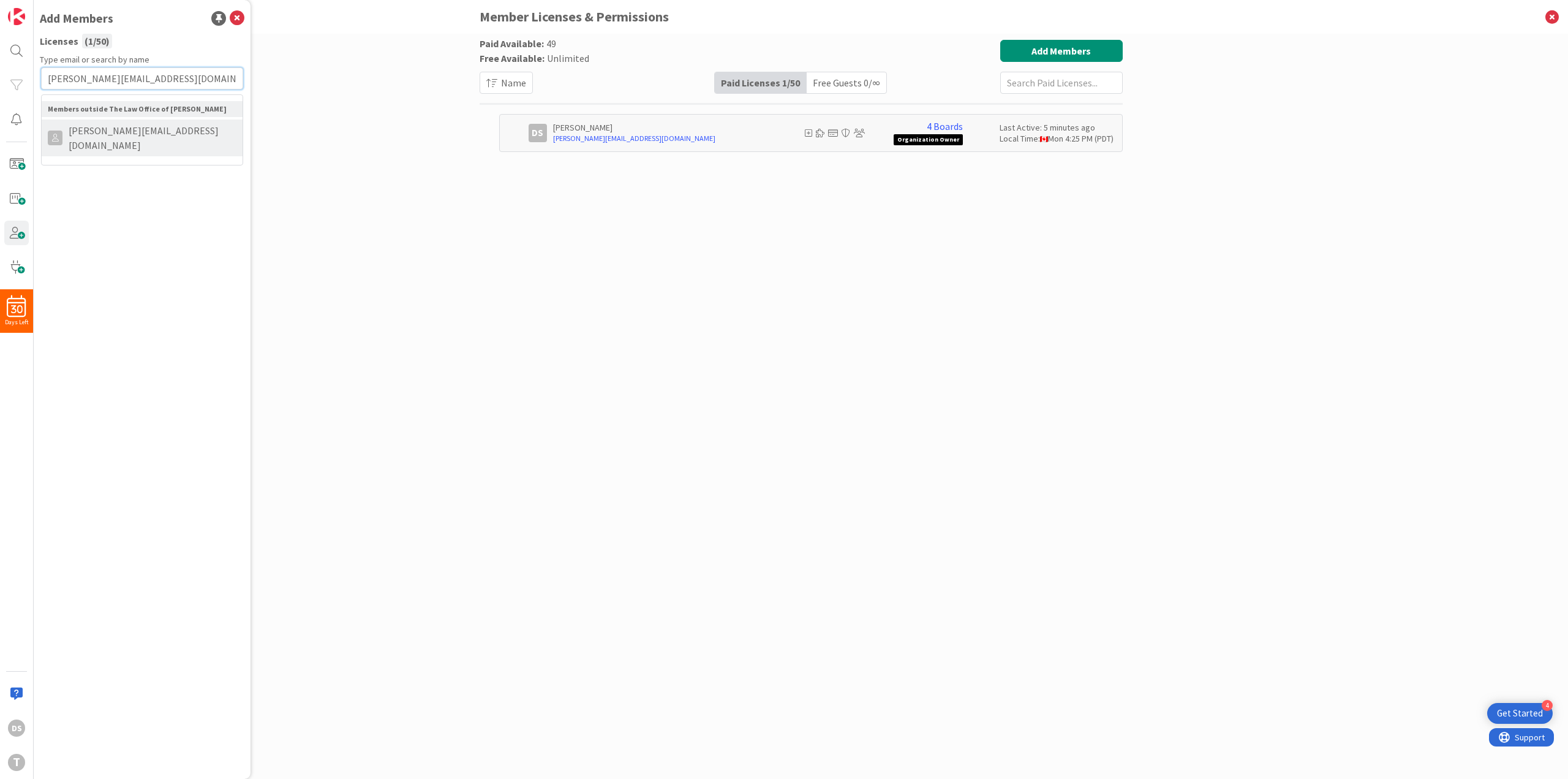
type input "[PERSON_NAME][EMAIL_ADDRESS][DOMAIN_NAME]"
click at [119, 130] on span "[PERSON_NAME][EMAIL_ADDRESS][DOMAIN_NAME]" at bounding box center [149, 138] width 174 height 30
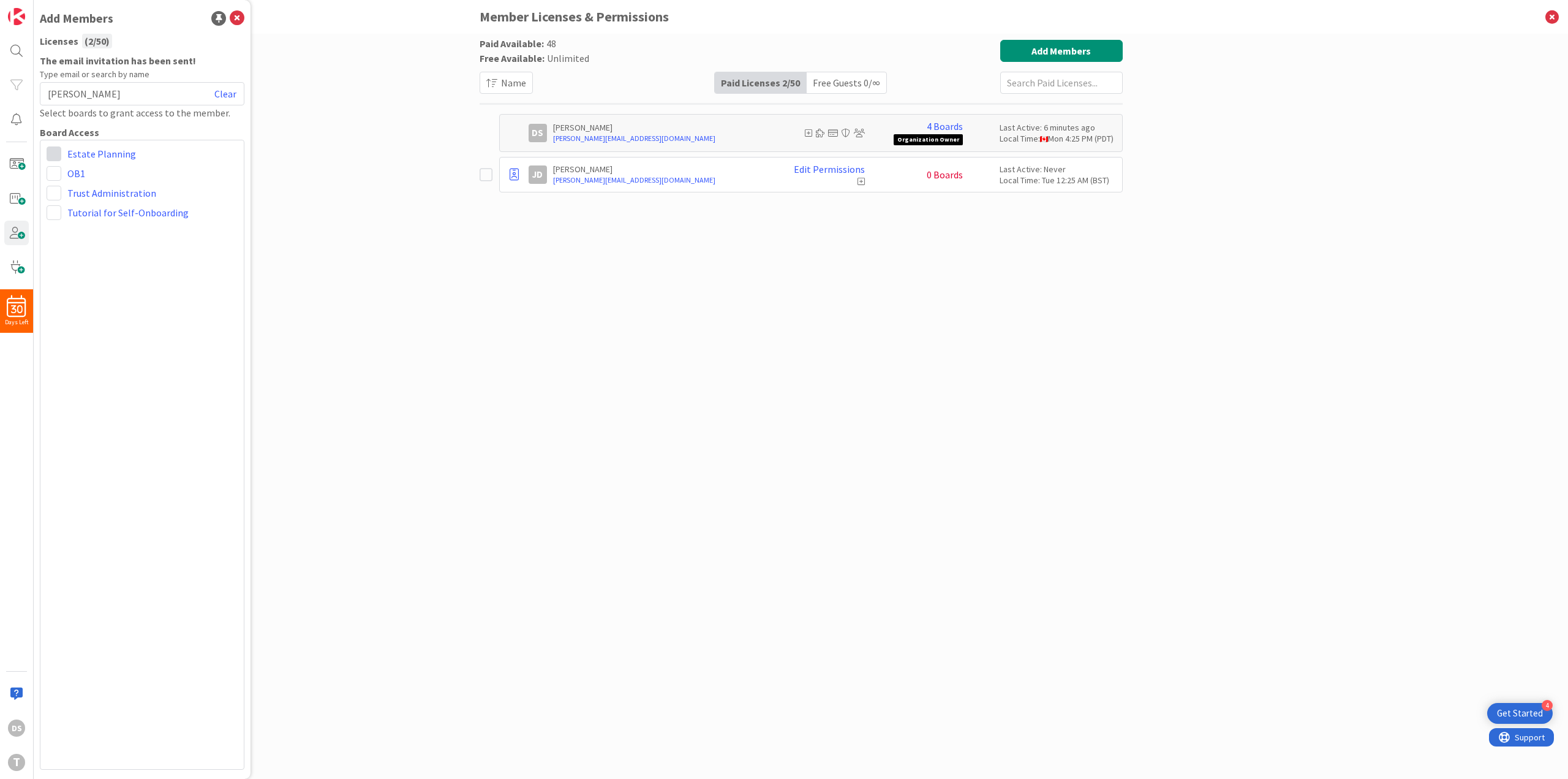
click at [53, 153] on span at bounding box center [54, 153] width 15 height 15
click at [90, 176] on span "Administrator" at bounding box center [134, 179] width 93 height 18
click at [56, 193] on span at bounding box center [54, 193] width 15 height 15
click at [91, 224] on span "Administrator" at bounding box center [134, 218] width 93 height 18
click at [55, 212] on span at bounding box center [54, 213] width 15 height 15
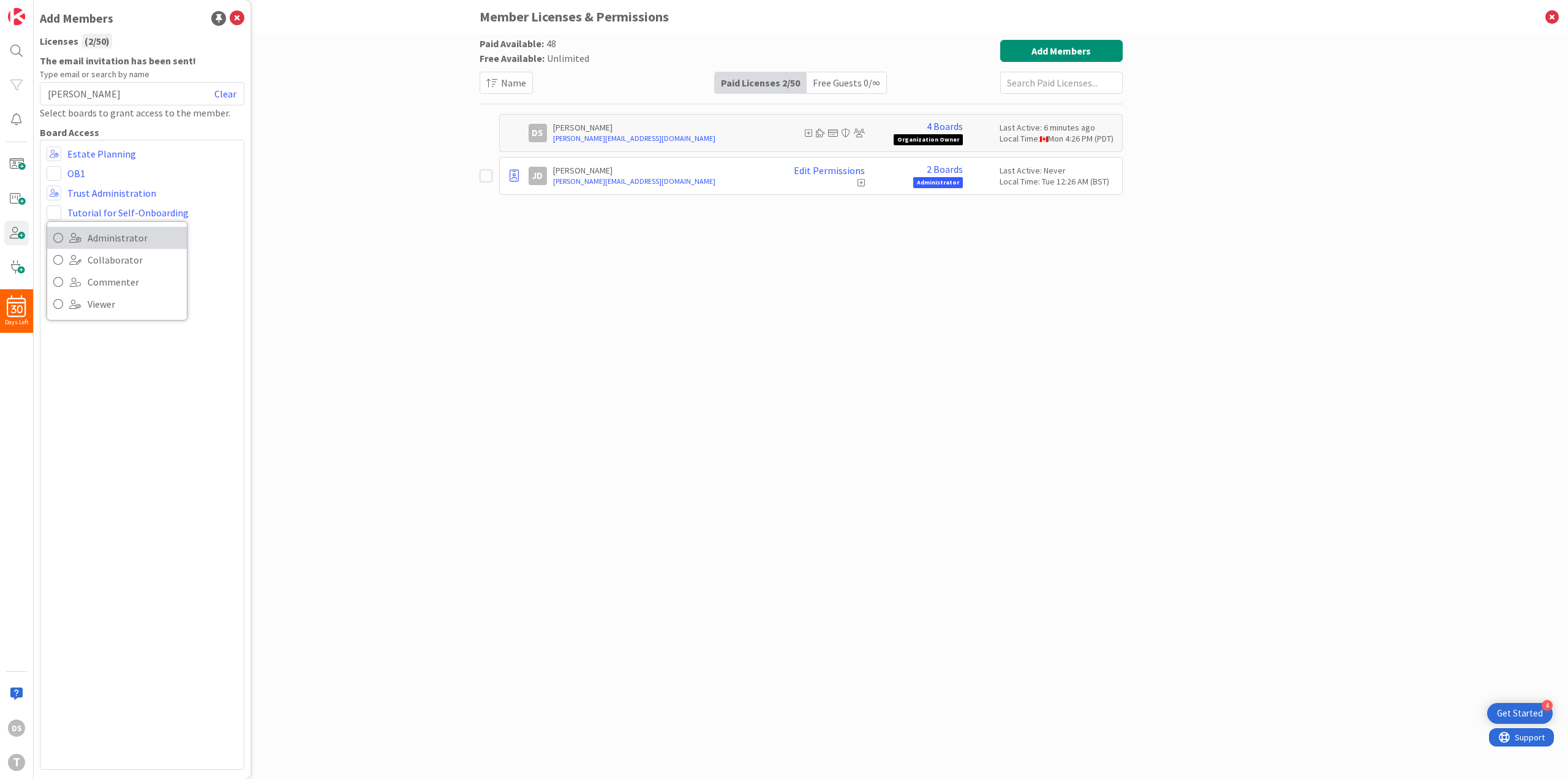
click at [95, 234] on span "Administrator" at bounding box center [134, 237] width 93 height 18
click at [49, 176] on span at bounding box center [54, 173] width 15 height 15
click at [83, 198] on link "Administrator" at bounding box center [116, 199] width 140 height 22
click at [213, 94] on div "[PERSON_NAME]" at bounding box center [142, 93] width 205 height 23
click at [228, 91] on link "Clear" at bounding box center [226, 93] width 22 height 15
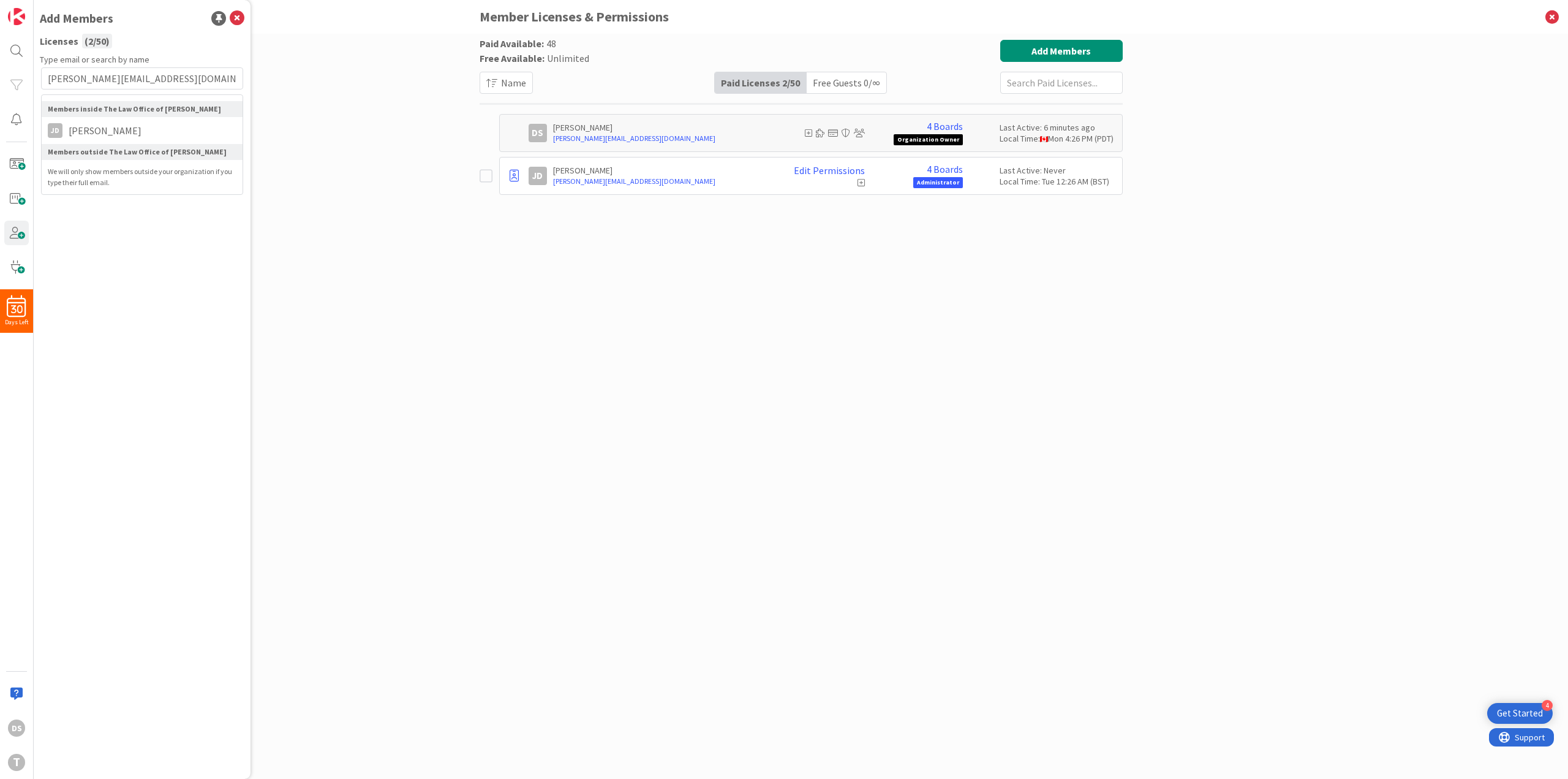
click at [50, 79] on input "[PERSON_NAME][EMAIL_ADDRESS][DOMAIN_NAME]" at bounding box center [141, 78] width 202 height 22
type input "[EMAIL_ADDRESS][DOMAIN_NAME]"
click at [161, 125] on span "[EMAIL_ADDRESS][DOMAIN_NAME]" at bounding box center [143, 130] width 162 height 15
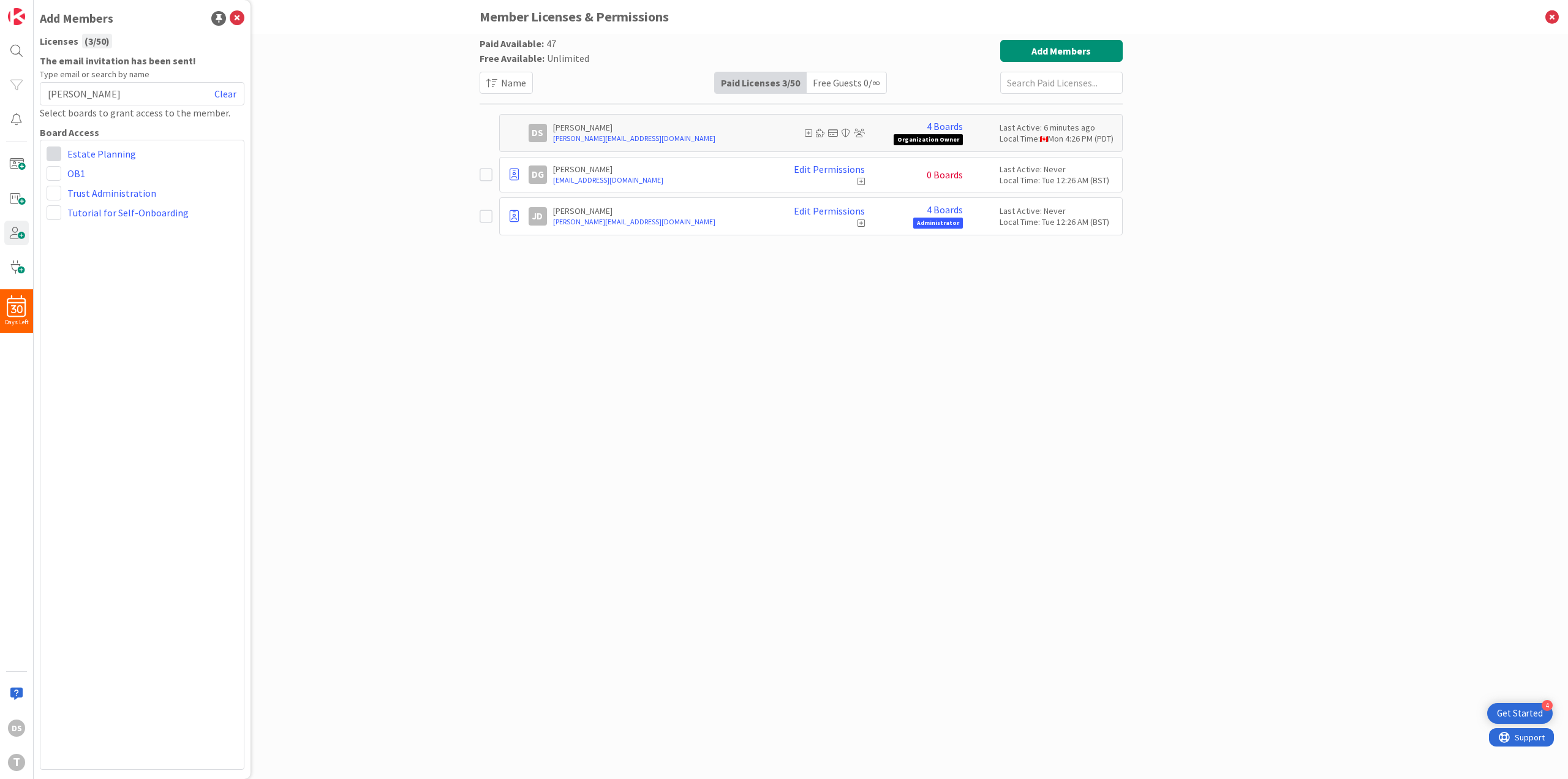
click at [59, 157] on span at bounding box center [54, 153] width 15 height 15
click at [112, 179] on span "Administrator" at bounding box center [134, 179] width 93 height 18
click at [57, 175] on span at bounding box center [54, 173] width 15 height 15
drag, startPoint x: 98, startPoint y: 198, endPoint x: 88, endPoint y: 198, distance: 10.0
click at [98, 198] on span "Administrator" at bounding box center [134, 199] width 93 height 18
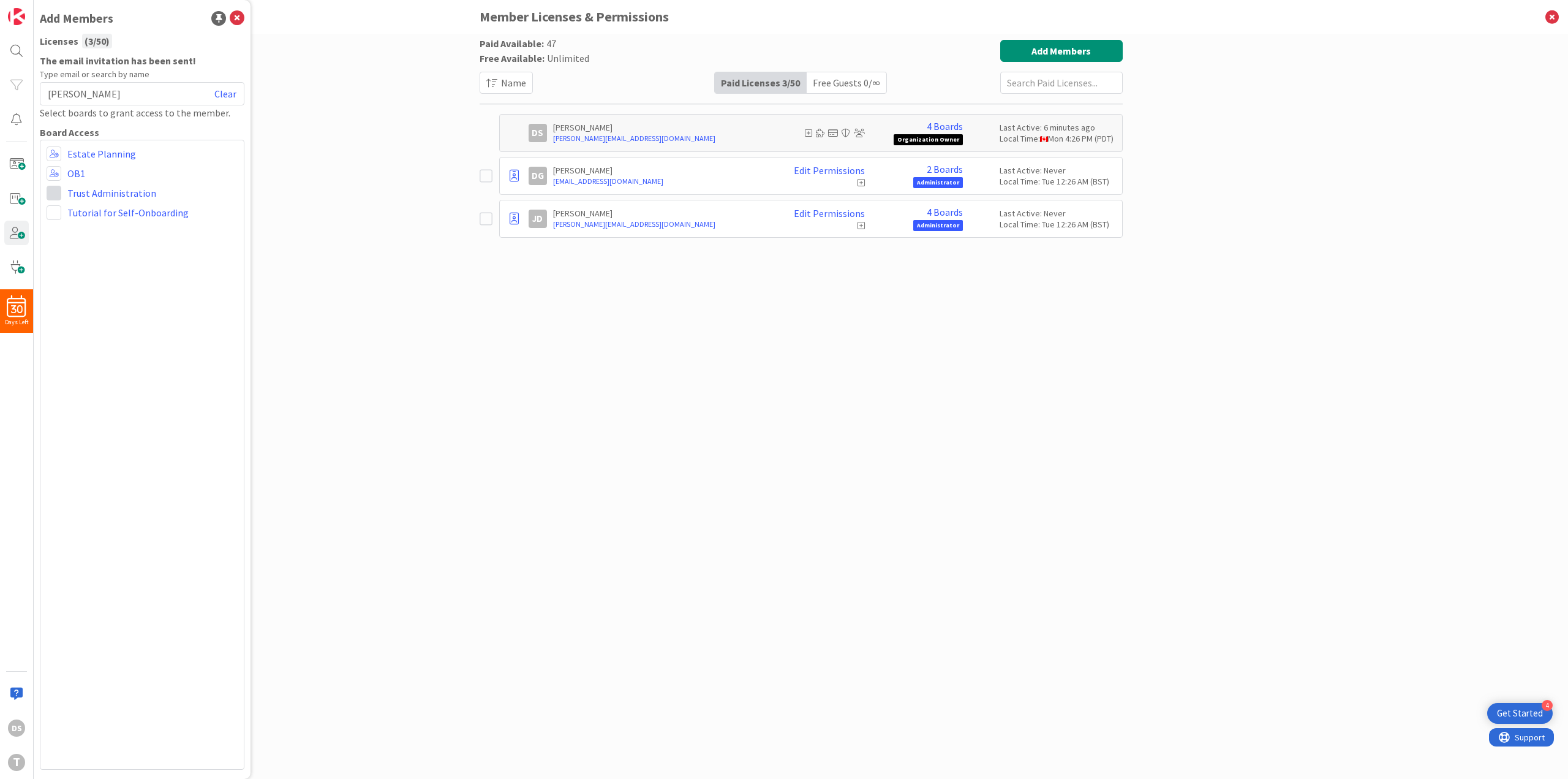
click at [60, 188] on span at bounding box center [54, 193] width 15 height 15
drag, startPoint x: 94, startPoint y: 220, endPoint x: 85, endPoint y: 221, distance: 9.1
click at [95, 221] on span "Administrator" at bounding box center [134, 218] width 93 height 18
click at [57, 211] on span at bounding box center [54, 213] width 15 height 15
click at [107, 236] on span "Administrator" at bounding box center [134, 237] width 93 height 18
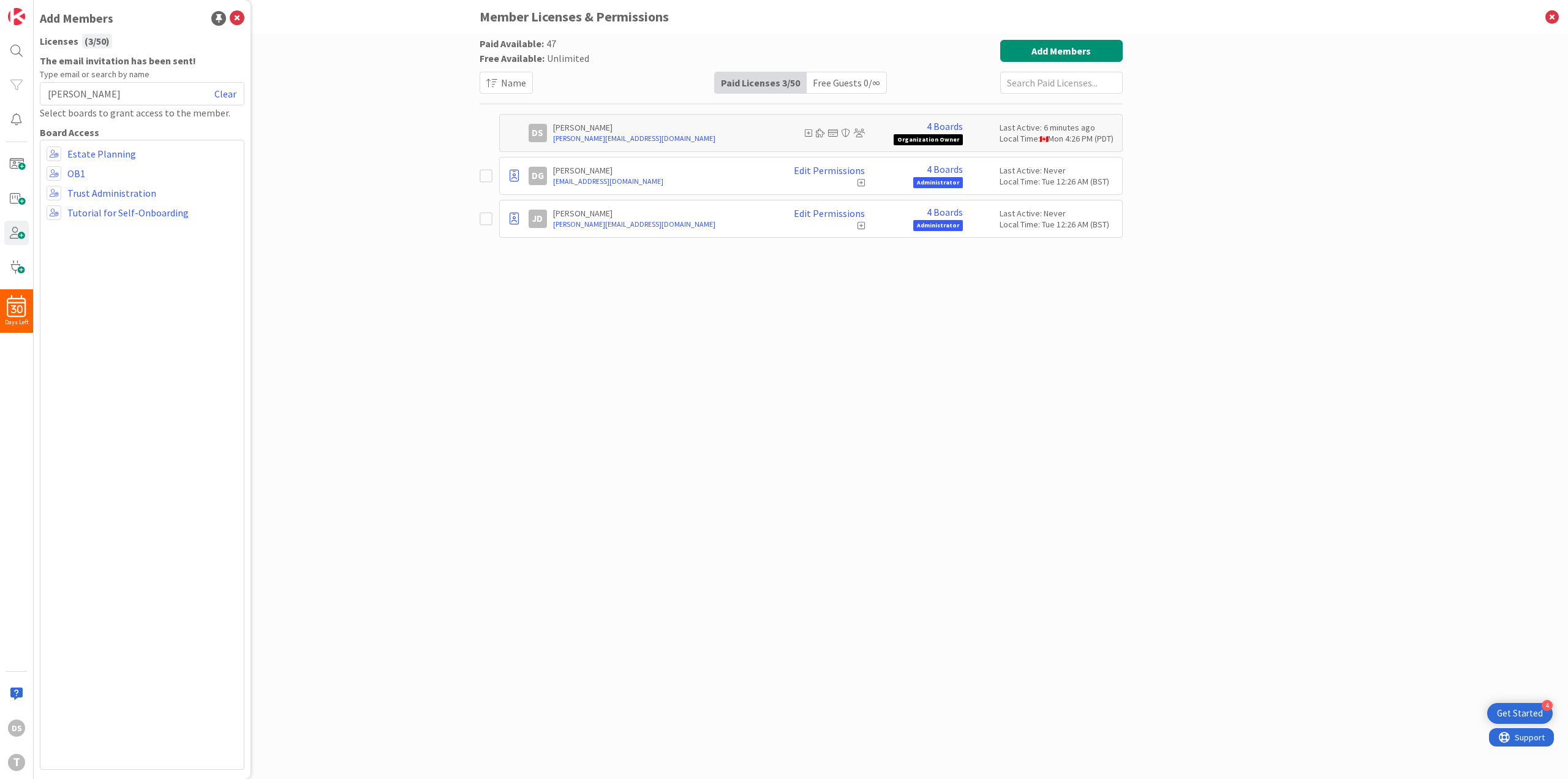
click at [864, 181] on icon at bounding box center [861, 182] width 7 height 9
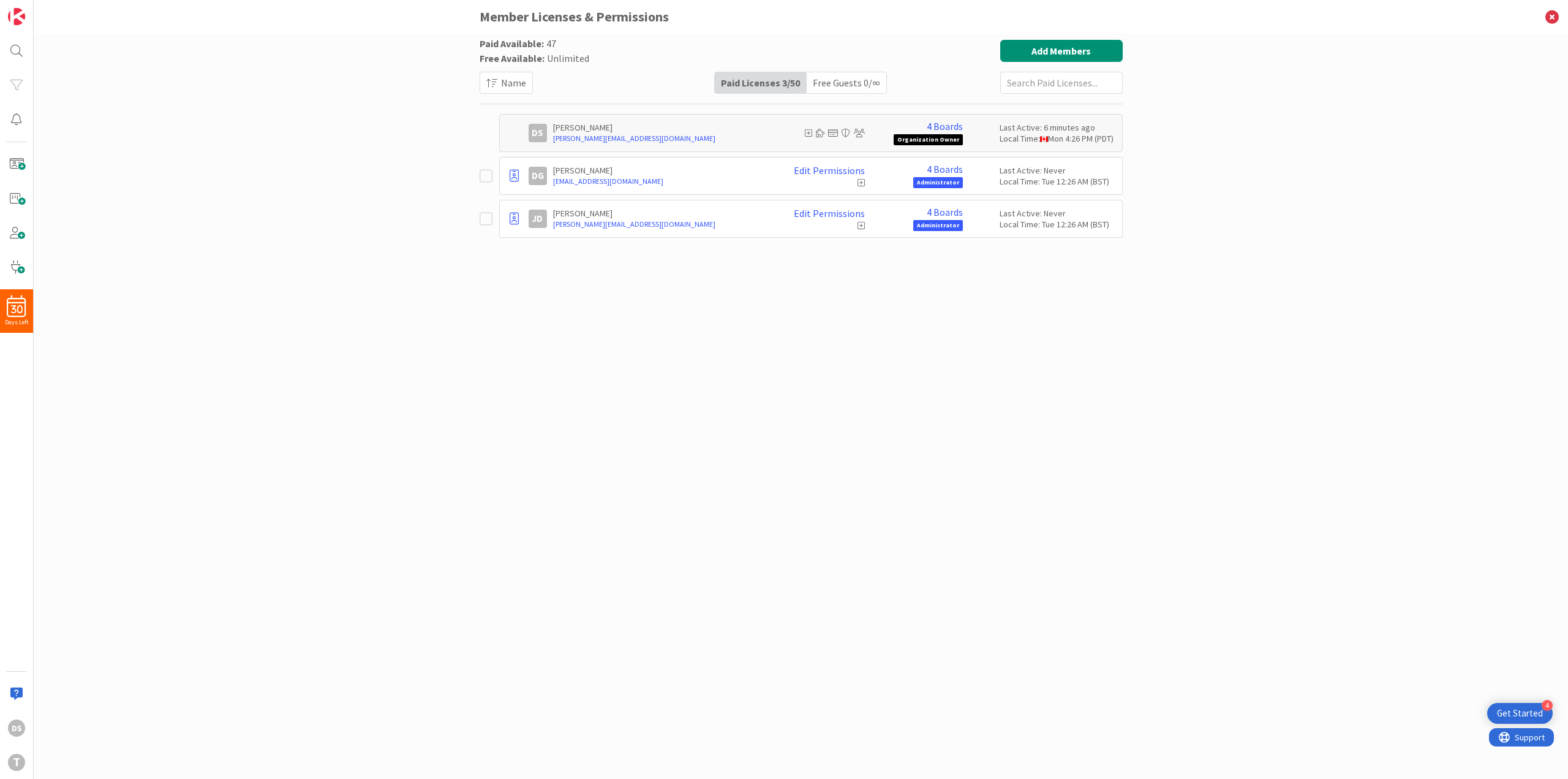
click at [864, 181] on icon at bounding box center [861, 182] width 7 height 9
click at [861, 182] on icon at bounding box center [861, 182] width 7 height 9
click at [843, 173] on link "Edit Permissions" at bounding box center [830, 170] width 72 height 11
click at [992, 220] on button at bounding box center [994, 217] width 14 height 14
drag, startPoint x: 992, startPoint y: 233, endPoint x: 995, endPoint y: 248, distance: 15.3
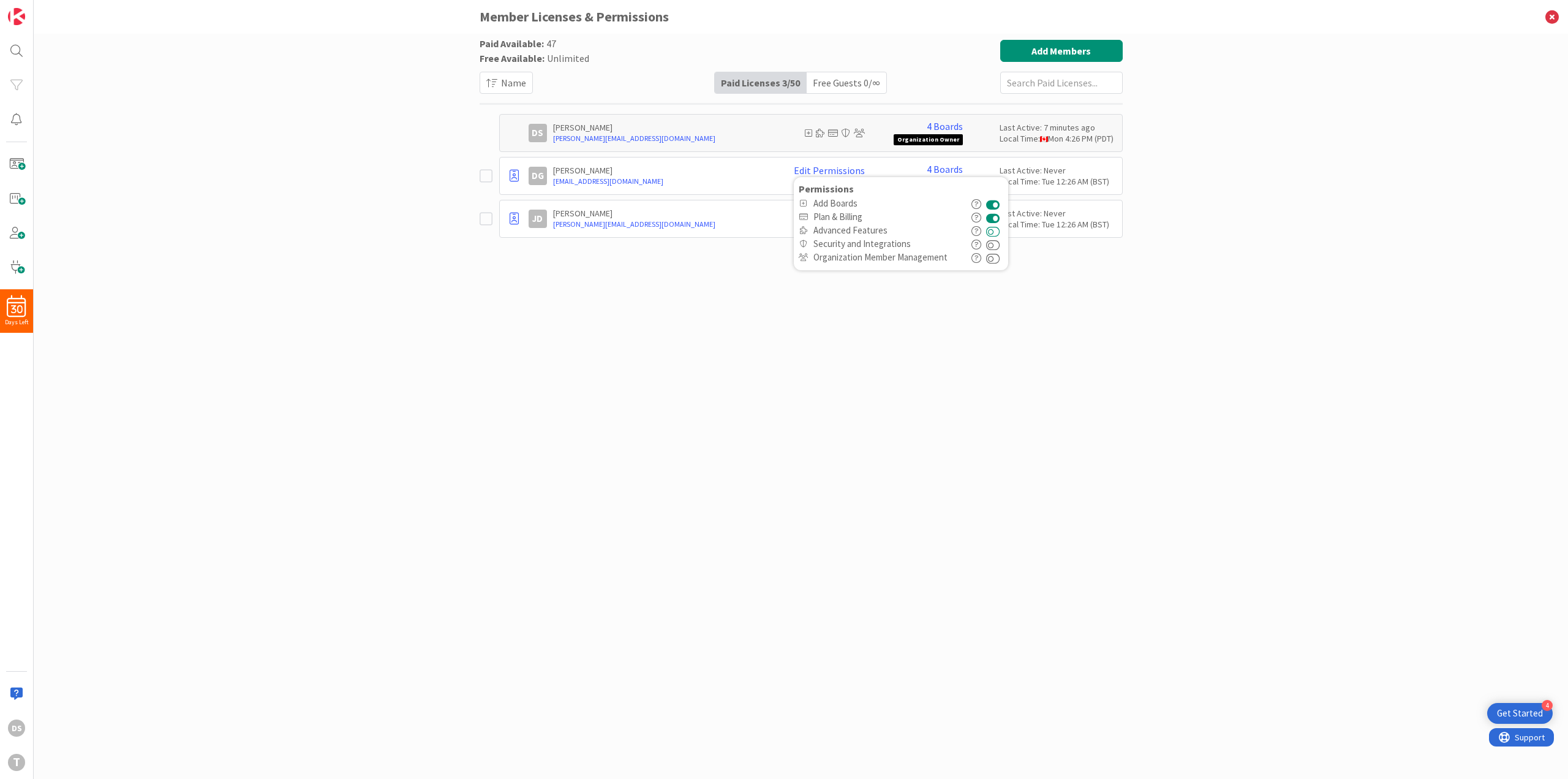
click at [992, 233] on button at bounding box center [994, 231] width 14 height 14
click at [996, 250] on button at bounding box center [994, 244] width 14 height 14
click at [996, 259] on button at bounding box center [994, 257] width 14 height 14
drag, startPoint x: 969, startPoint y: 377, endPoint x: 785, endPoint y: 308, distance: 196.5
click at [968, 379] on div "Paid Available: 47 Free Available: Unlimited Name Paid Licenses 3 / 50 Free Gue…" at bounding box center [801, 393] width 643 height 708
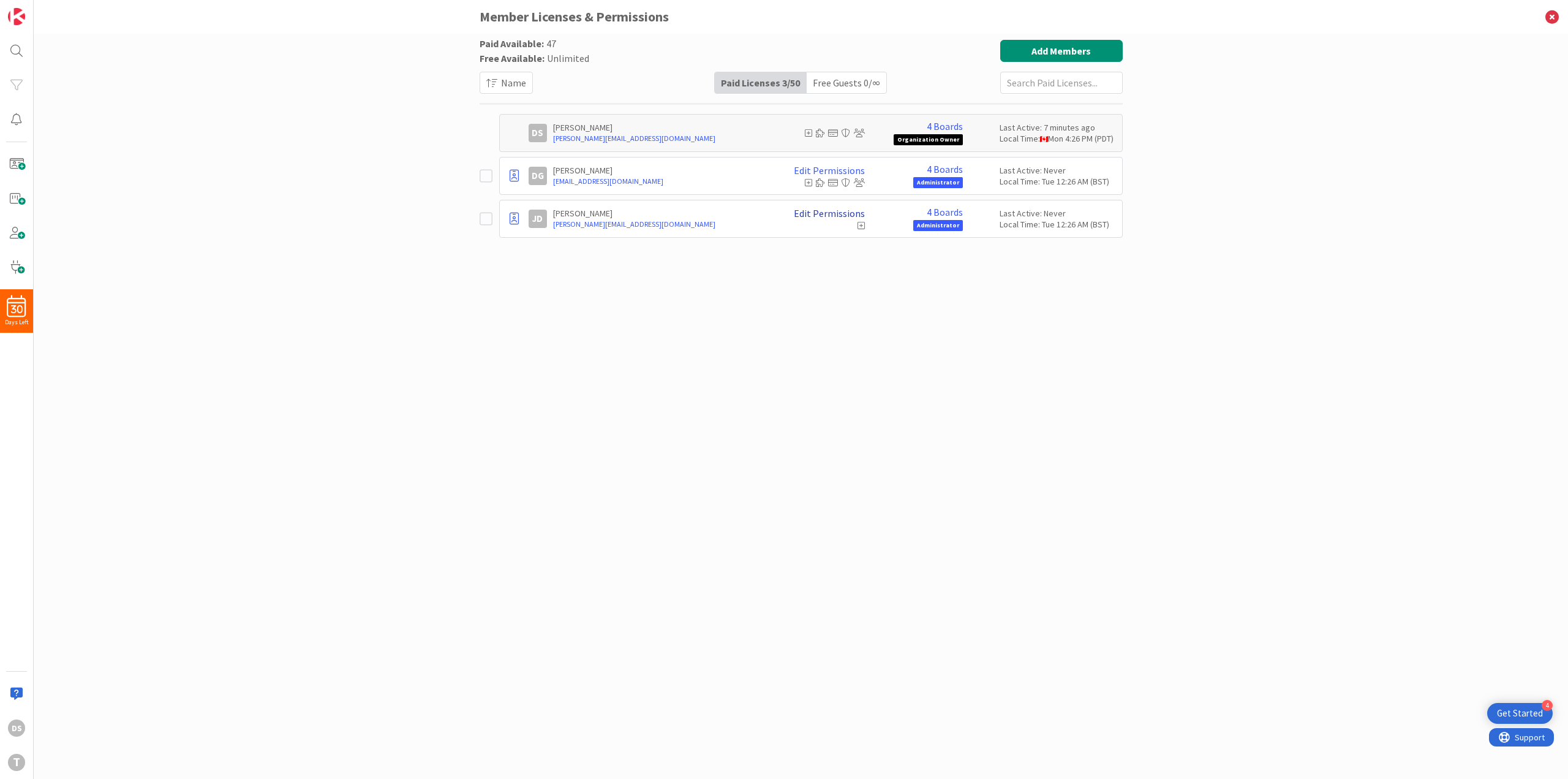
click at [842, 215] on link "Edit Permissions" at bounding box center [830, 213] width 72 height 11
click at [997, 275] on button at bounding box center [994, 273] width 14 height 14
click at [999, 290] on button at bounding box center [994, 287] width 14 height 14
click at [1000, 303] on button at bounding box center [994, 300] width 14 height 14
click at [1120, 284] on div "Paid Available: 47 Free Available: Unlimited Name Paid Licenses 3 / 50 Free Gue…" at bounding box center [801, 393] width 643 height 708
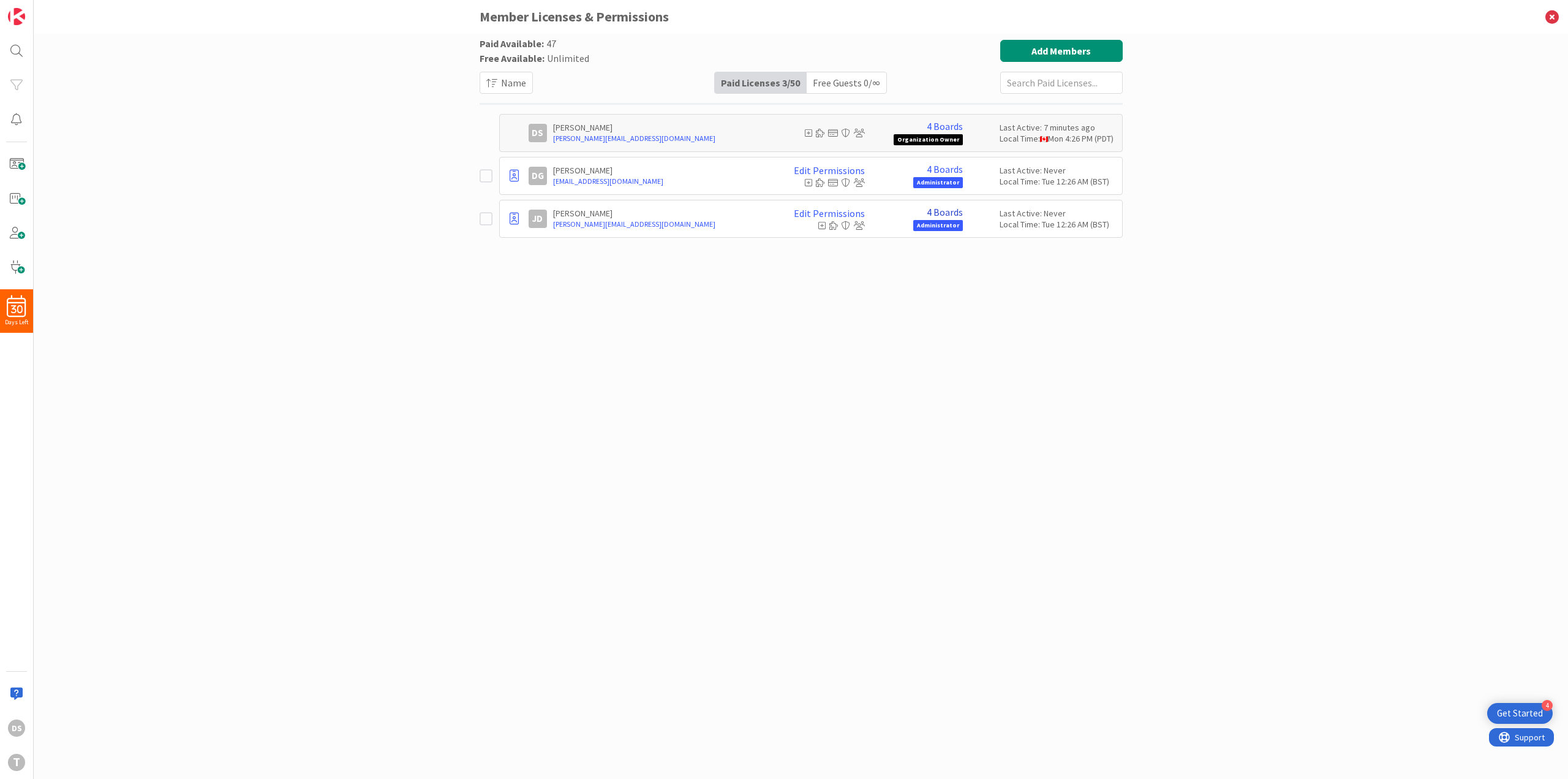
click at [935, 209] on link "4 Boards" at bounding box center [945, 212] width 36 height 11
click at [838, 269] on div "Paid Available: 47 Free Available: Unlimited Name Paid Licenses 3 / 50 Free Gue…" at bounding box center [801, 393] width 643 height 708
click at [832, 210] on link "Edit Permissions" at bounding box center [830, 213] width 72 height 11
click at [1184, 230] on div "Paid Available: 47 Free Available: Unlimited Name Paid Licenses 3 / 50 Free Gue…" at bounding box center [801, 406] width 1534 height 745
click at [1554, 14] on icon at bounding box center [1552, 17] width 32 height 34
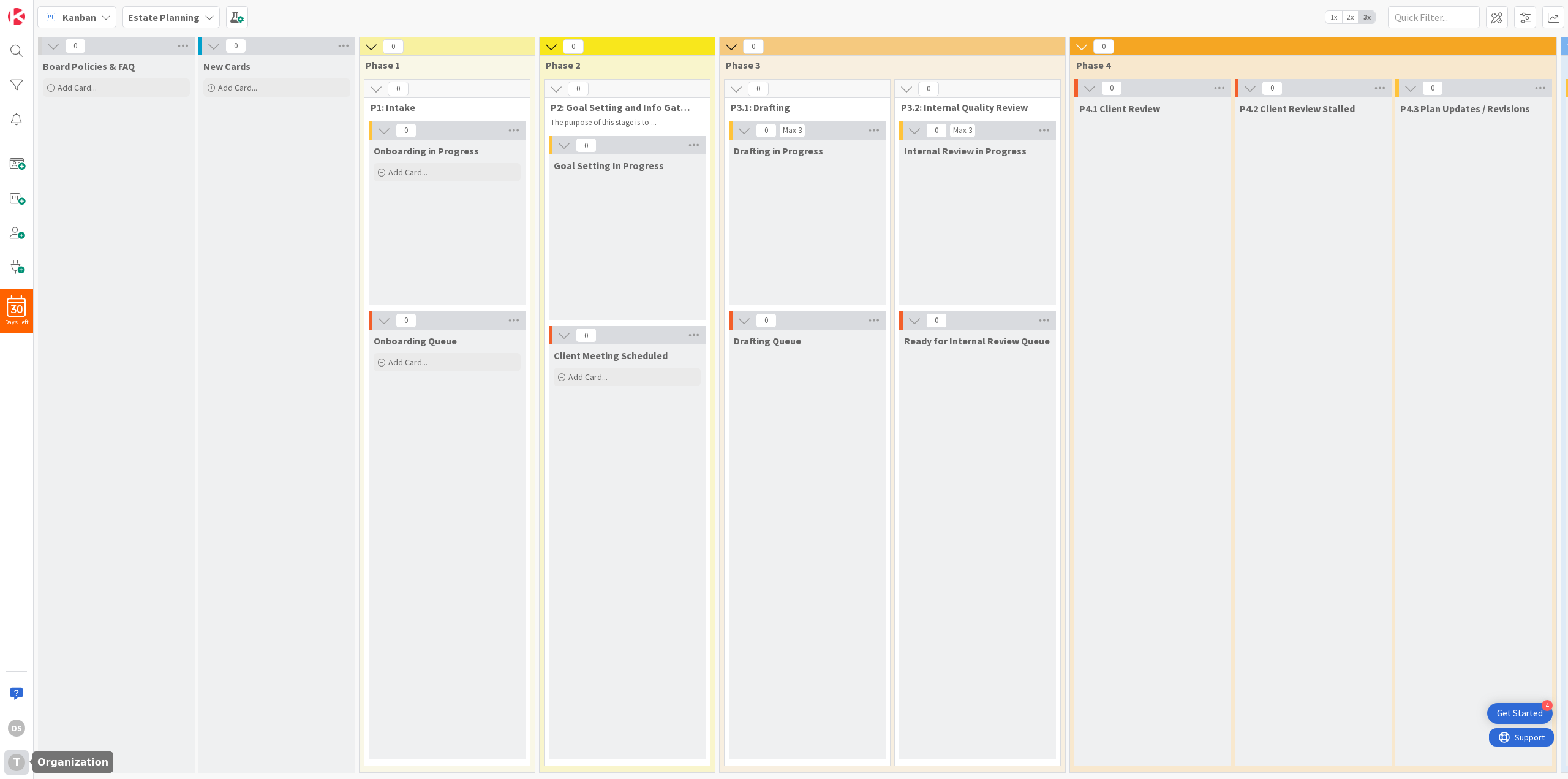
click at [24, 765] on div "T" at bounding box center [16, 761] width 17 height 17
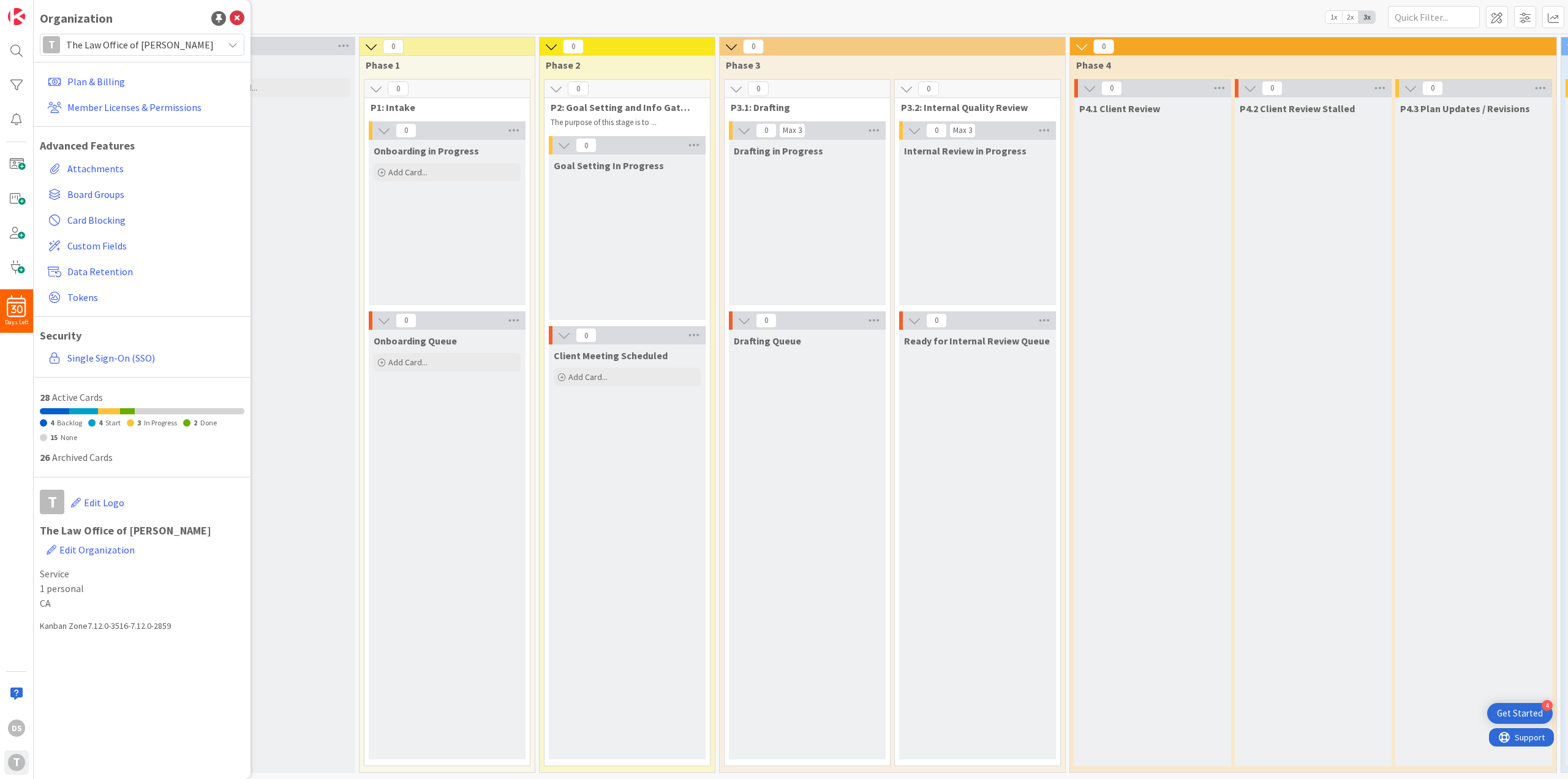
drag, startPoint x: 631, startPoint y: 520, endPoint x: 496, endPoint y: 375, distance: 198.1
click at [630, 521] on div "Client Meeting Scheduled Add Card..." at bounding box center [627, 551] width 157 height 414
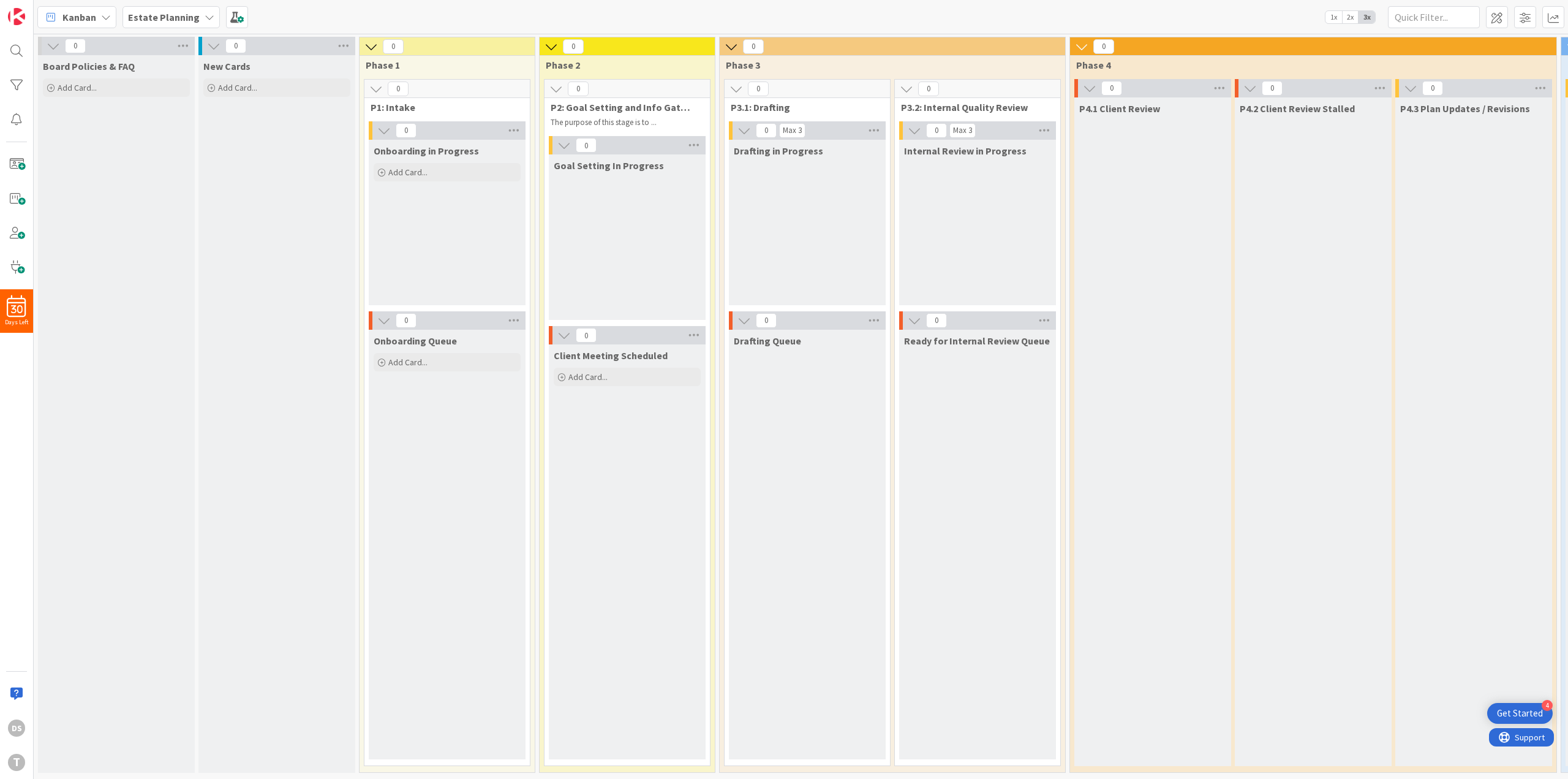
click at [188, 15] on b "Estate Planning" at bounding box center [164, 17] width 72 height 12
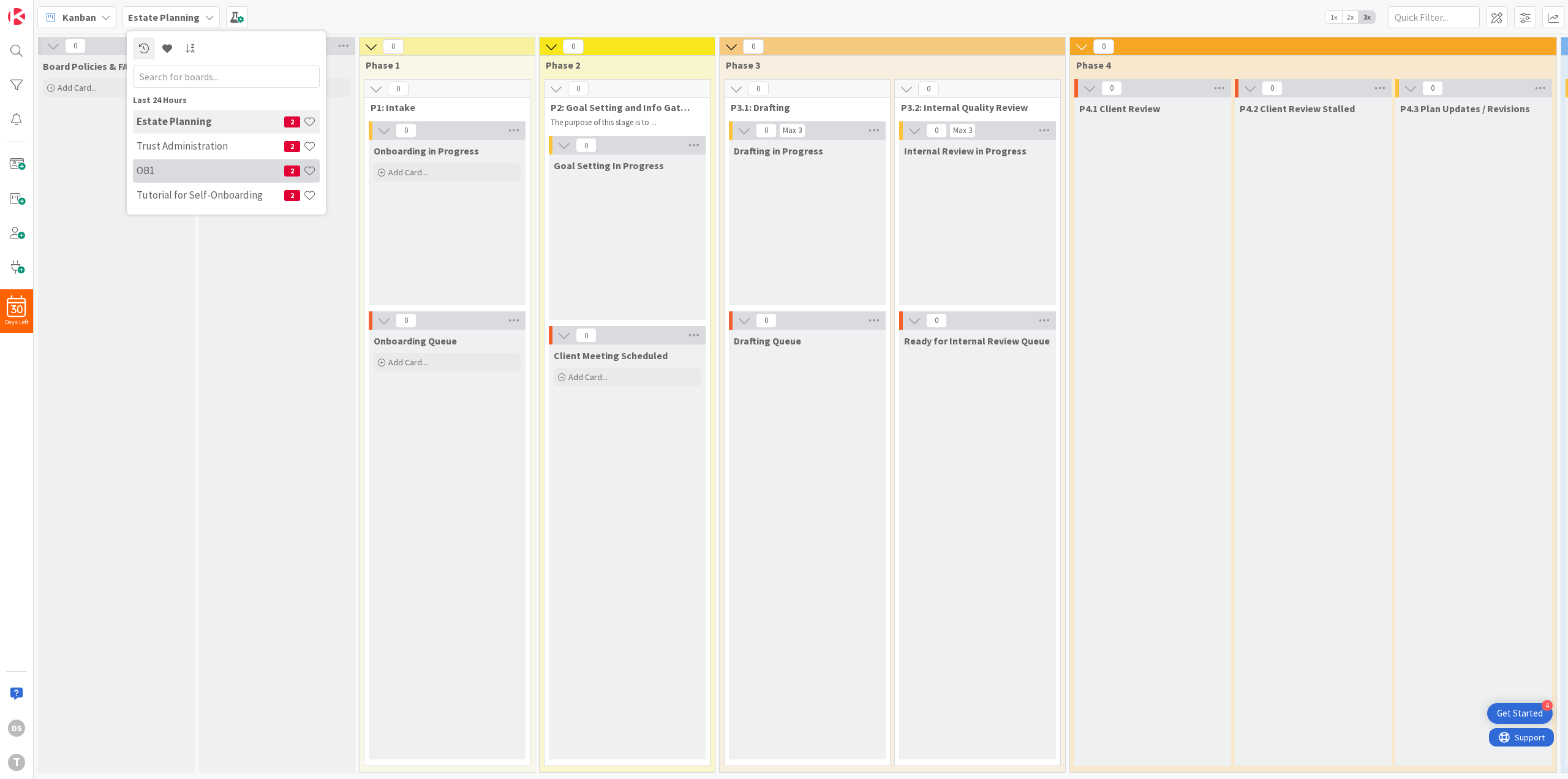
click at [177, 163] on div "OB1 2" at bounding box center [227, 170] width 187 height 23
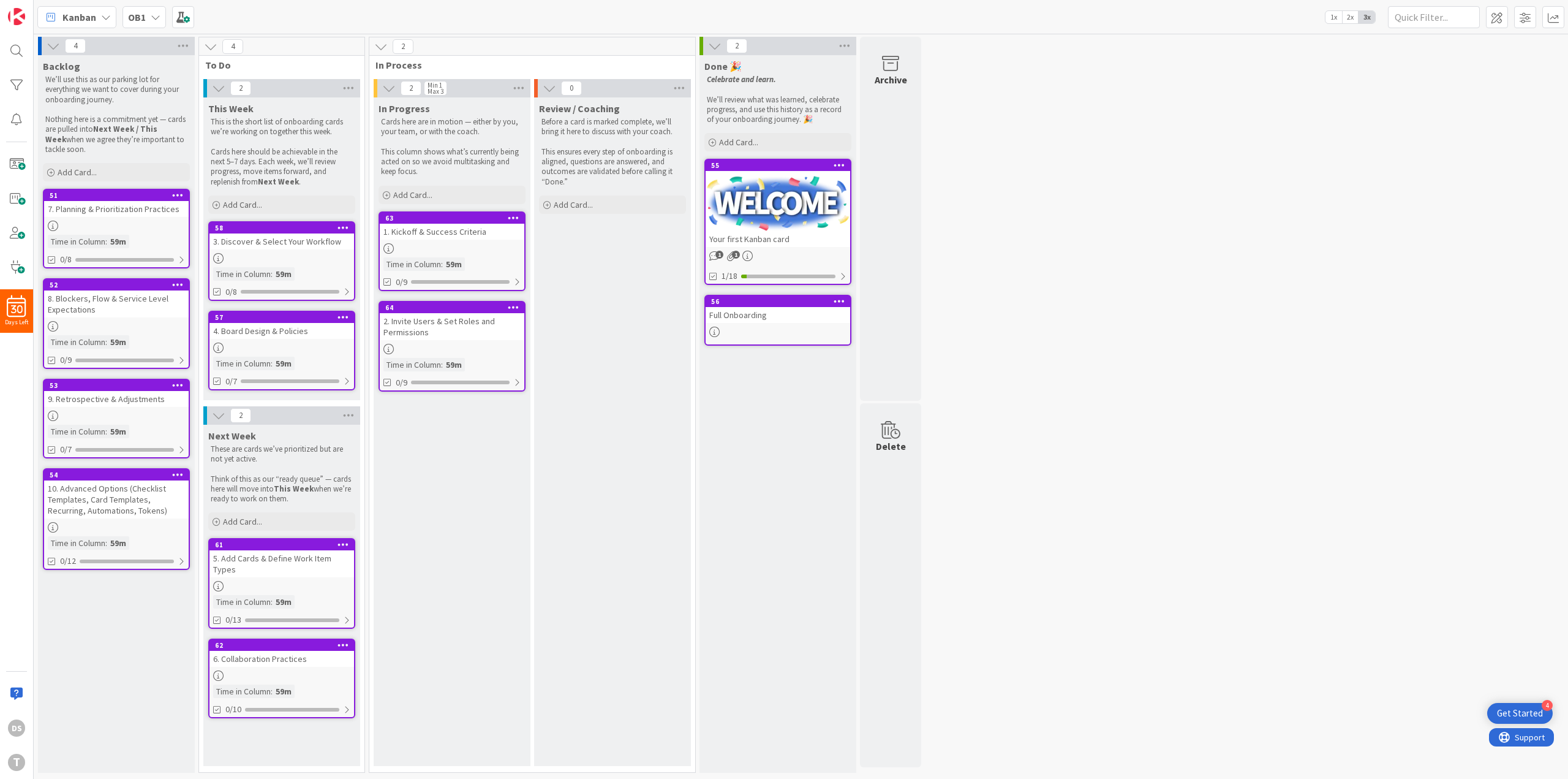
click at [842, 304] on icon at bounding box center [840, 300] width 12 height 9
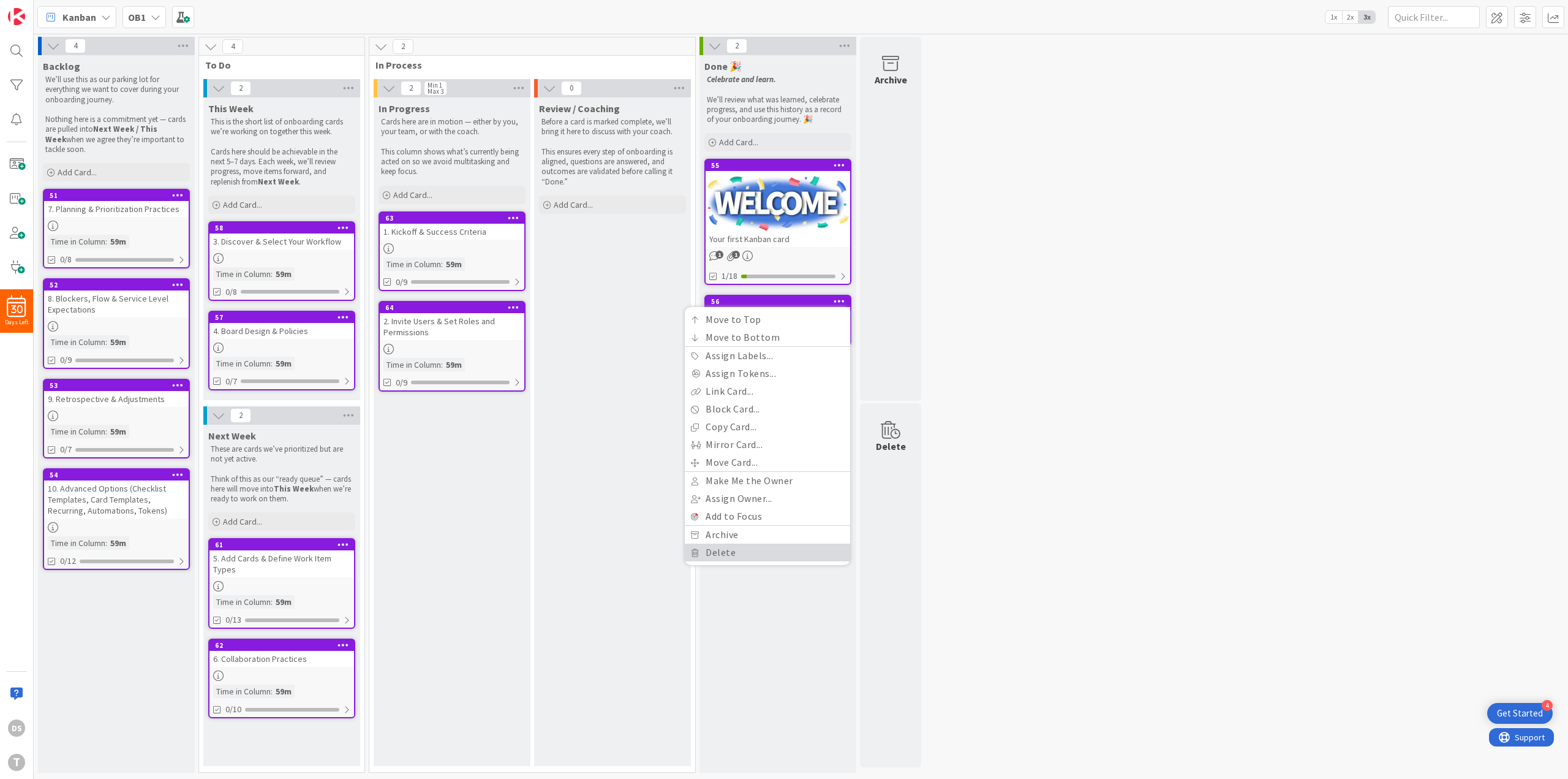
click at [793, 545] on link "Delete" at bounding box center [767, 552] width 165 height 18
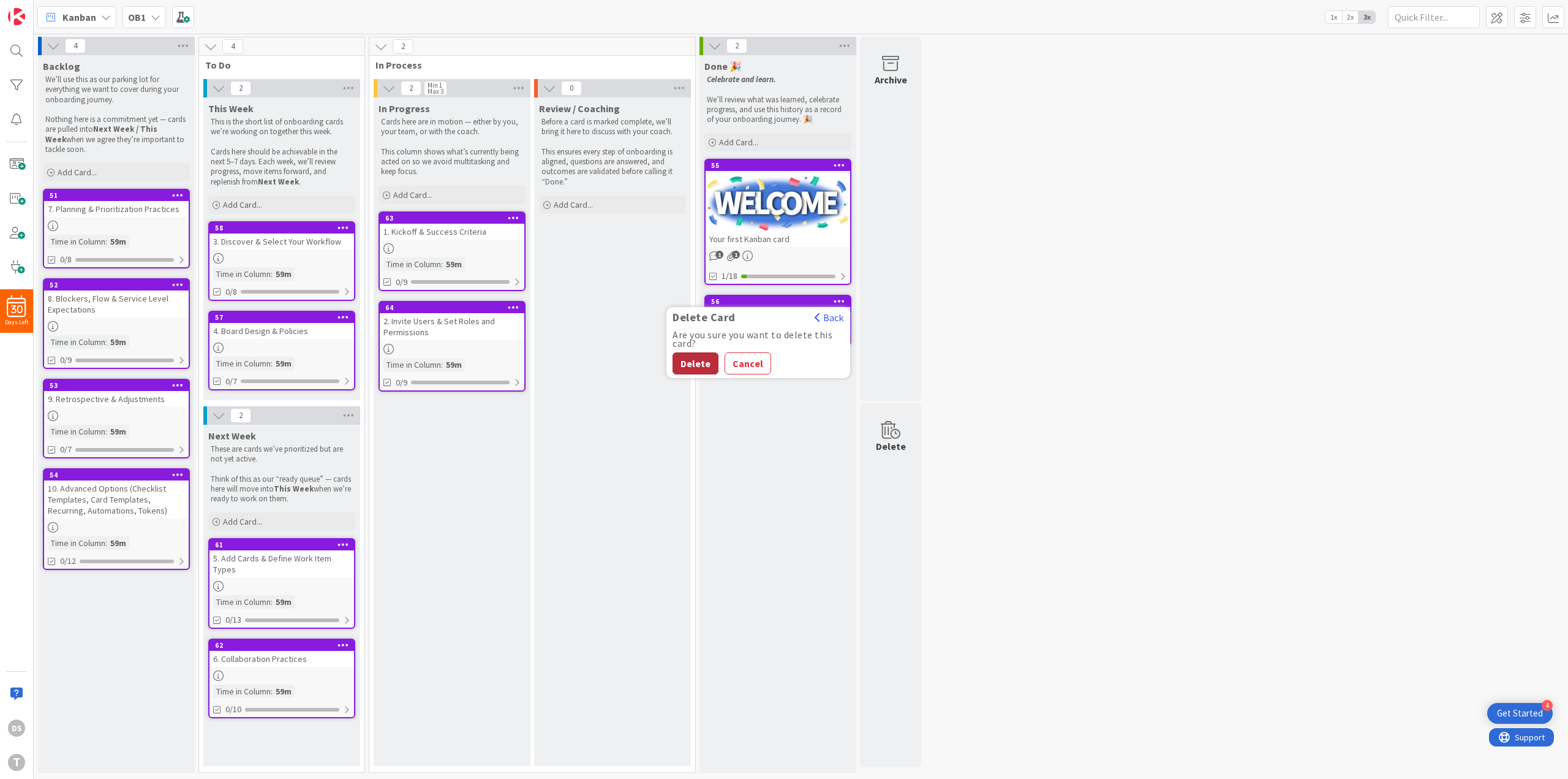
click at [685, 361] on button "Delete" at bounding box center [696, 364] width 46 height 22
click at [801, 256] on div "1 1" at bounding box center [778, 255] width 145 height 10
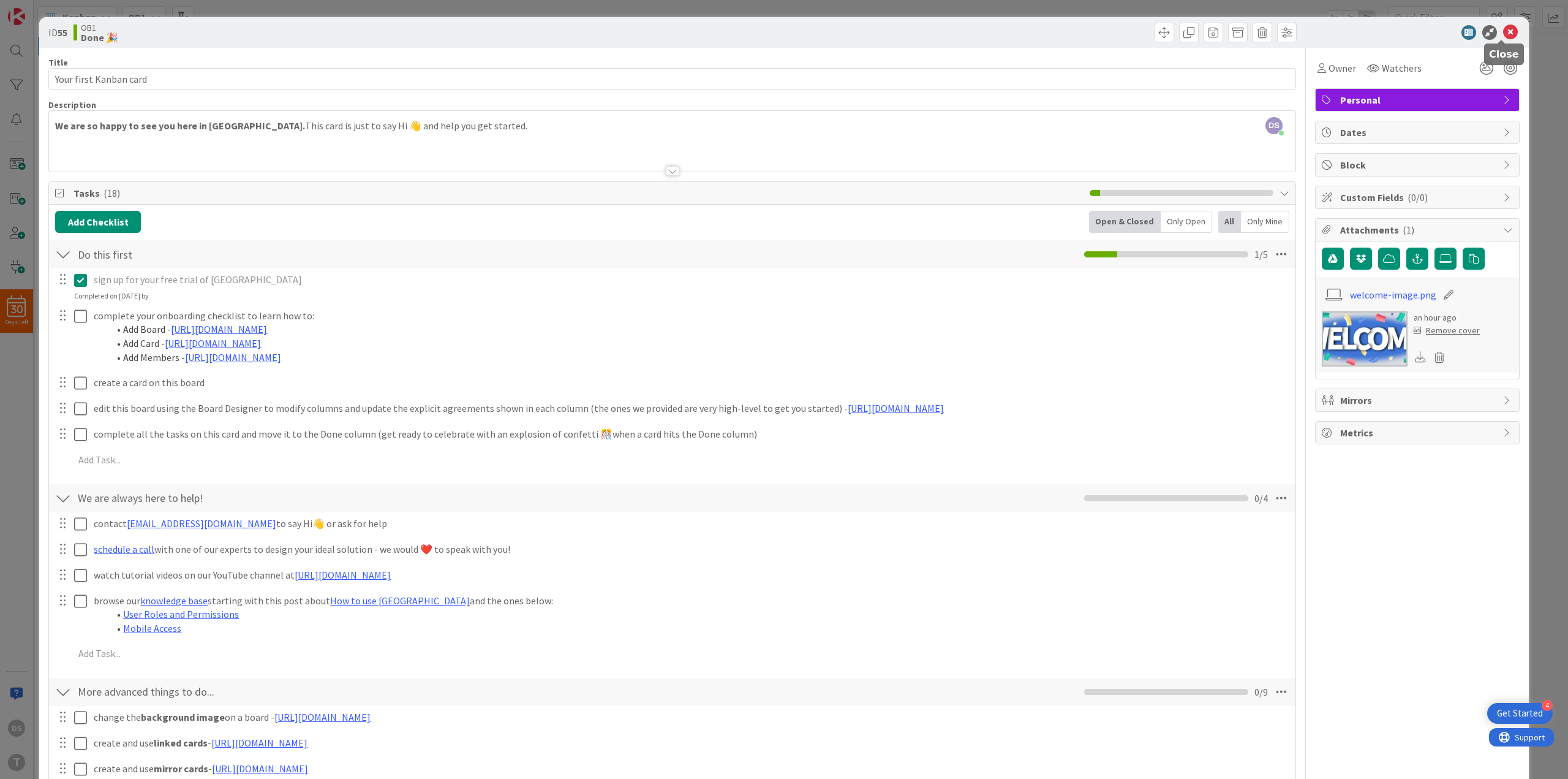
click at [1503, 30] on icon at bounding box center [1510, 32] width 15 height 15
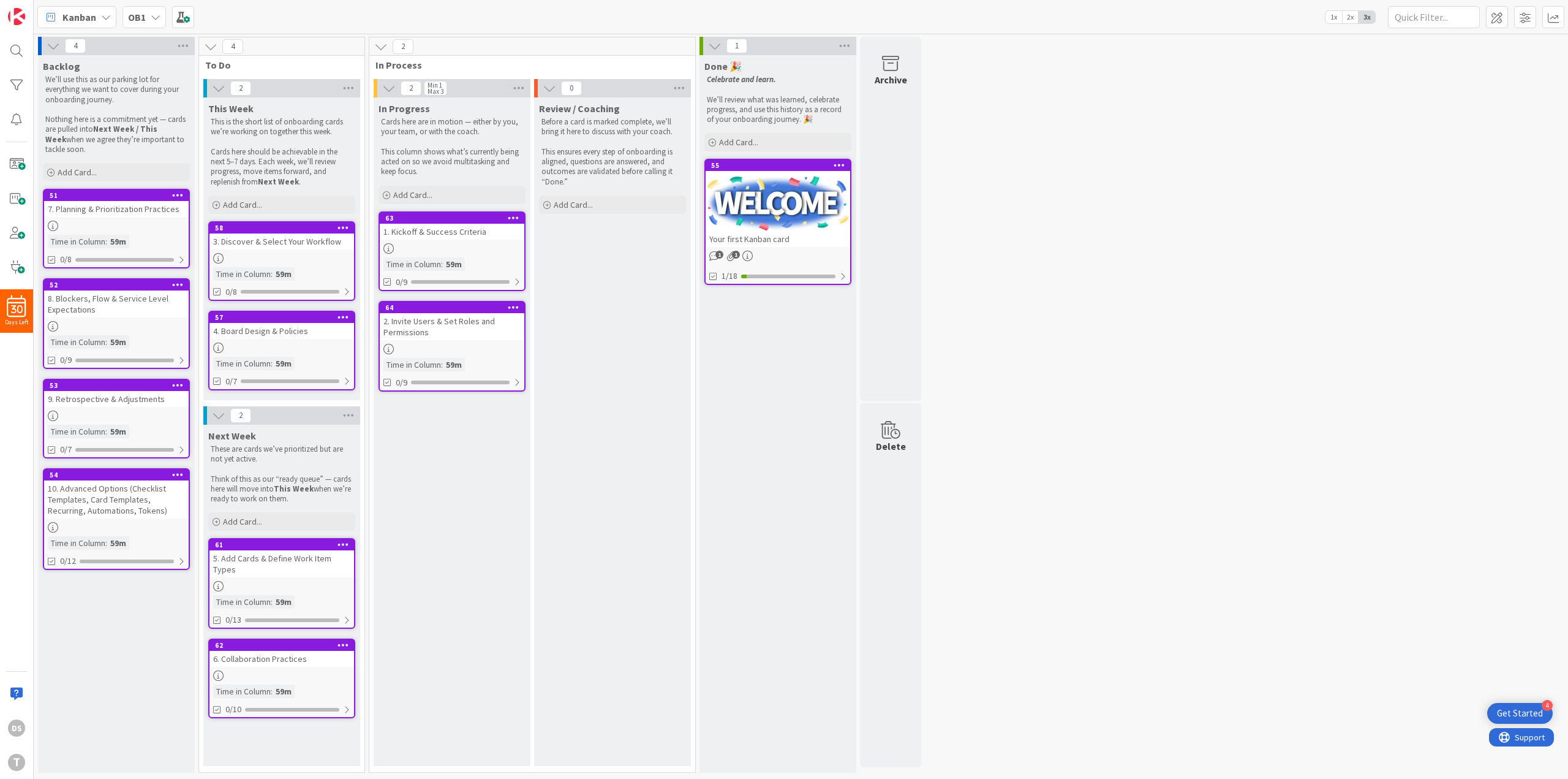
click at [474, 256] on div "63 1. Kickoff & Success Criteria Time in [GEOGRAPHIC_DATA] : 59m 0/9" at bounding box center [452, 251] width 147 height 79
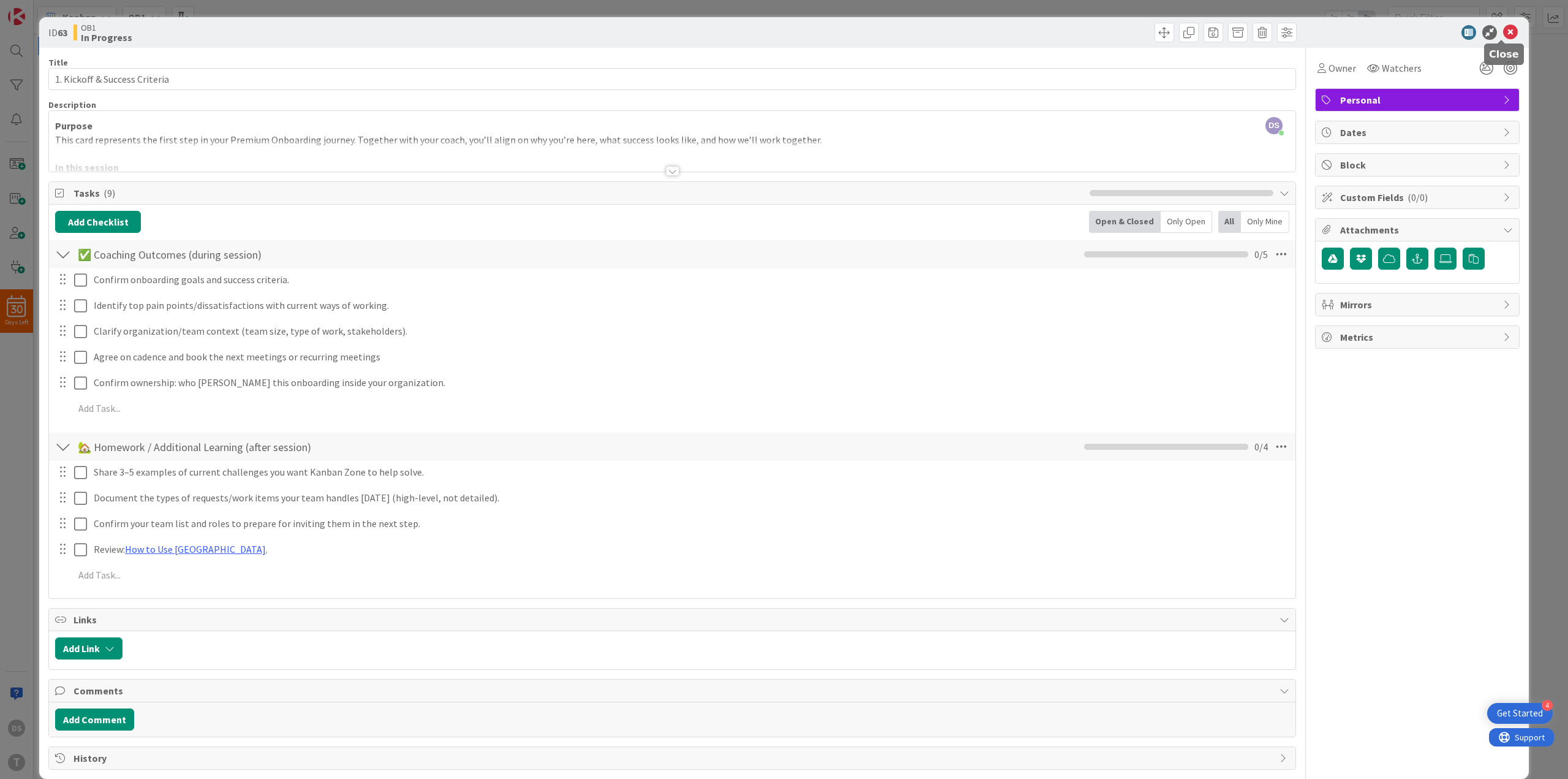
click at [1503, 31] on icon at bounding box center [1510, 32] width 15 height 15
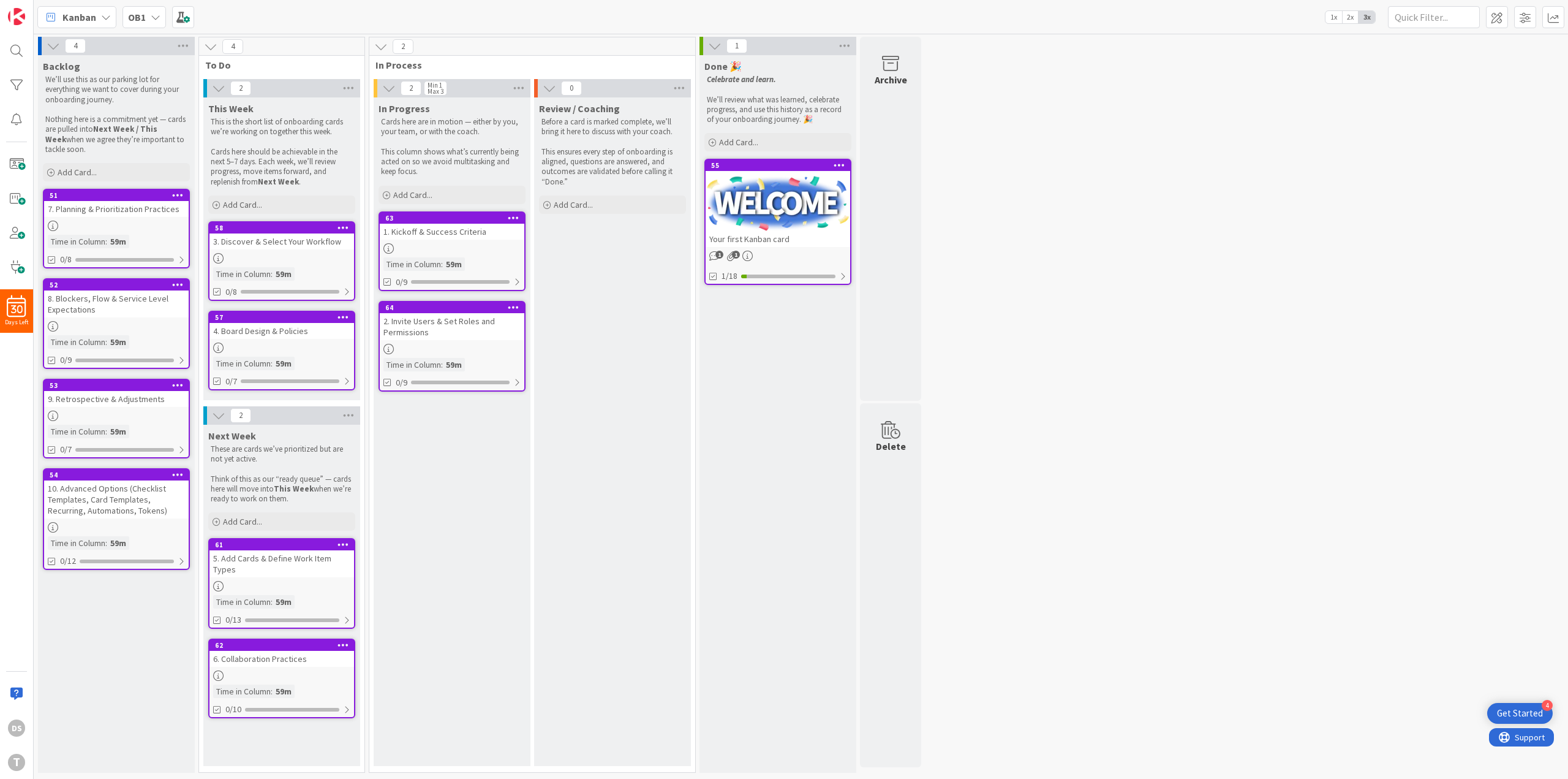
click at [463, 332] on div "2. Invite Users & Set Roles and Permissions" at bounding box center [452, 326] width 145 height 27
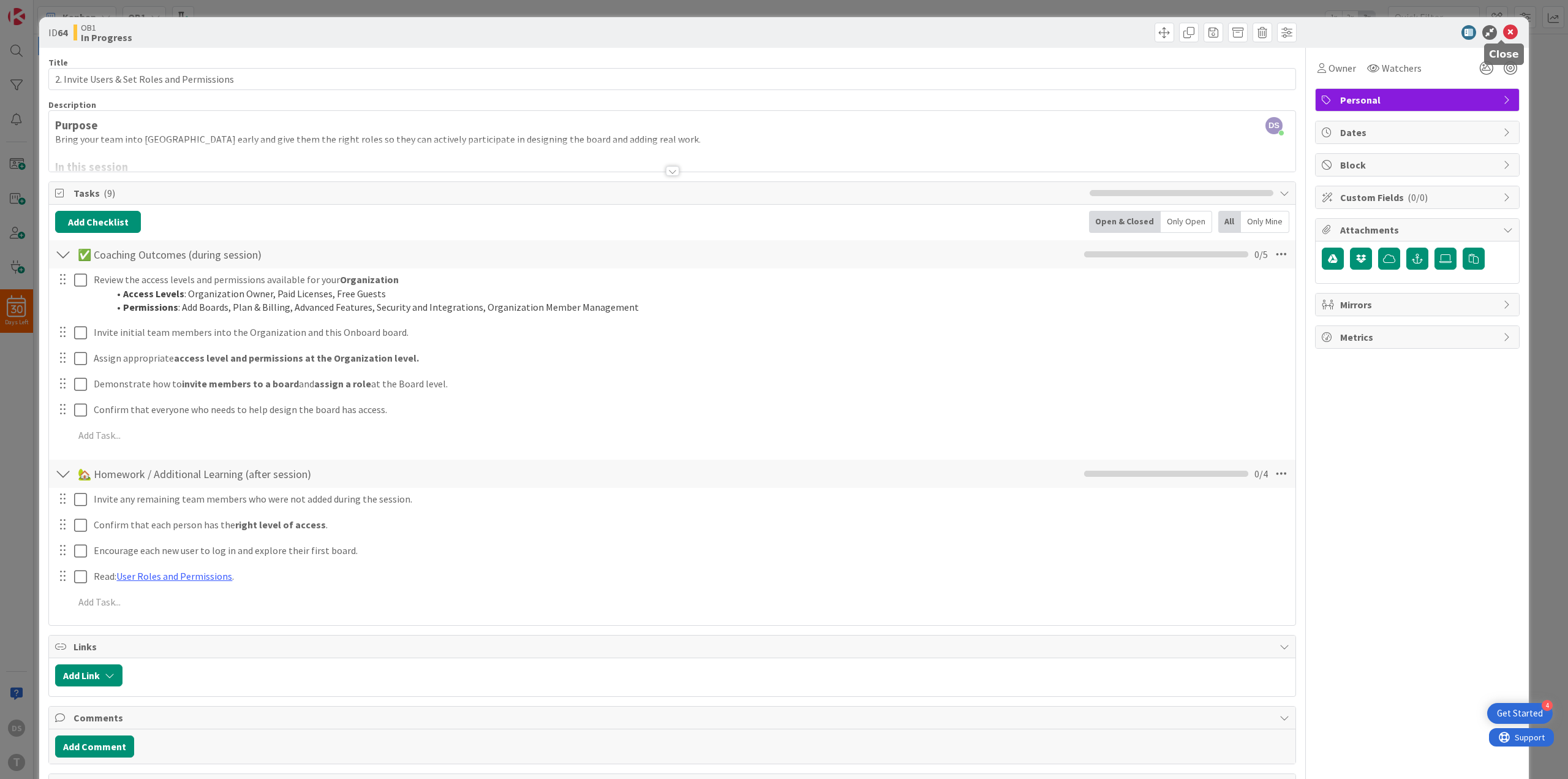
click at [1503, 36] on icon at bounding box center [1510, 32] width 15 height 15
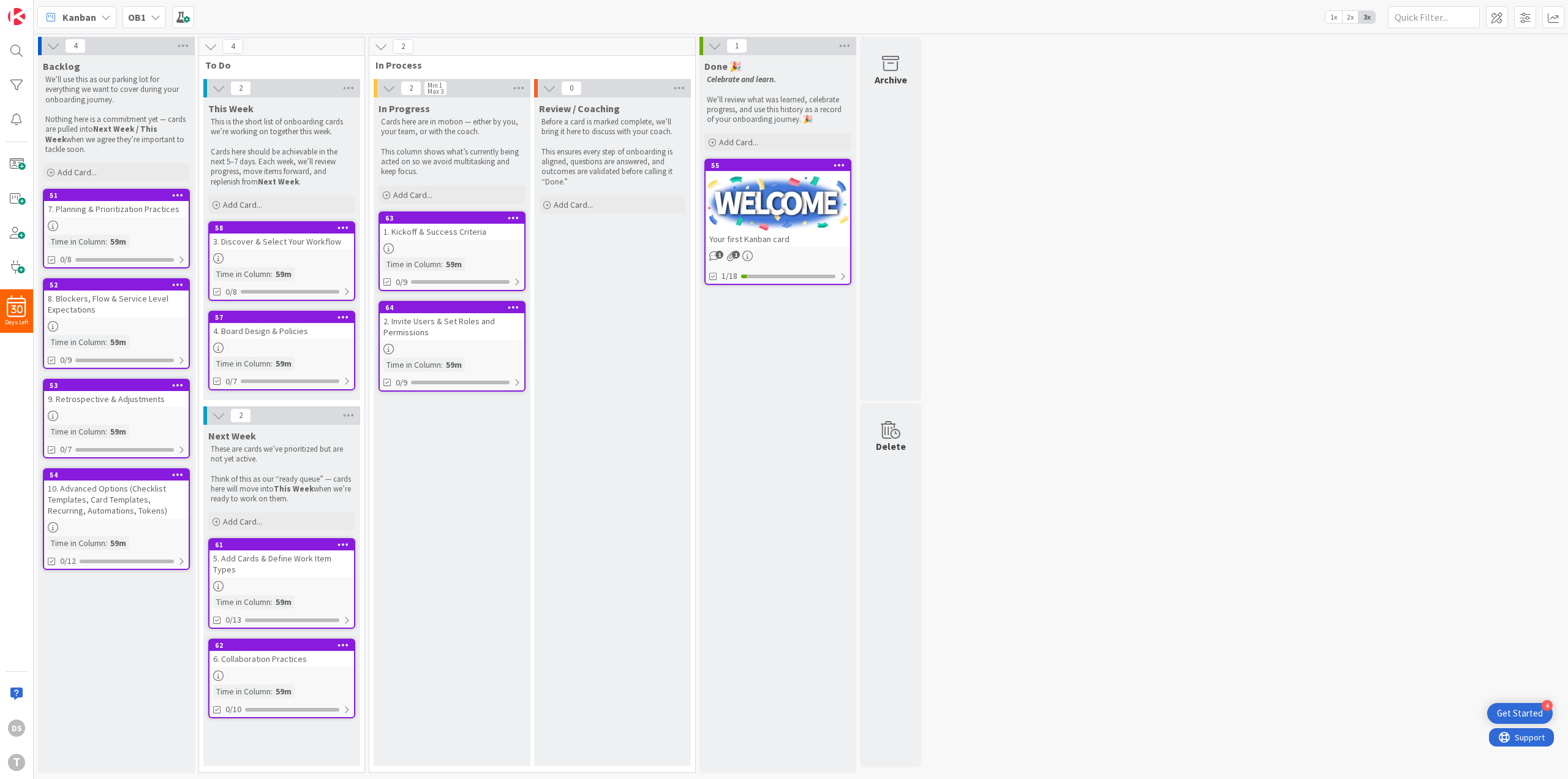
click at [279, 243] on div "3. Discover & Select Your Workflow" at bounding box center [282, 241] width 145 height 16
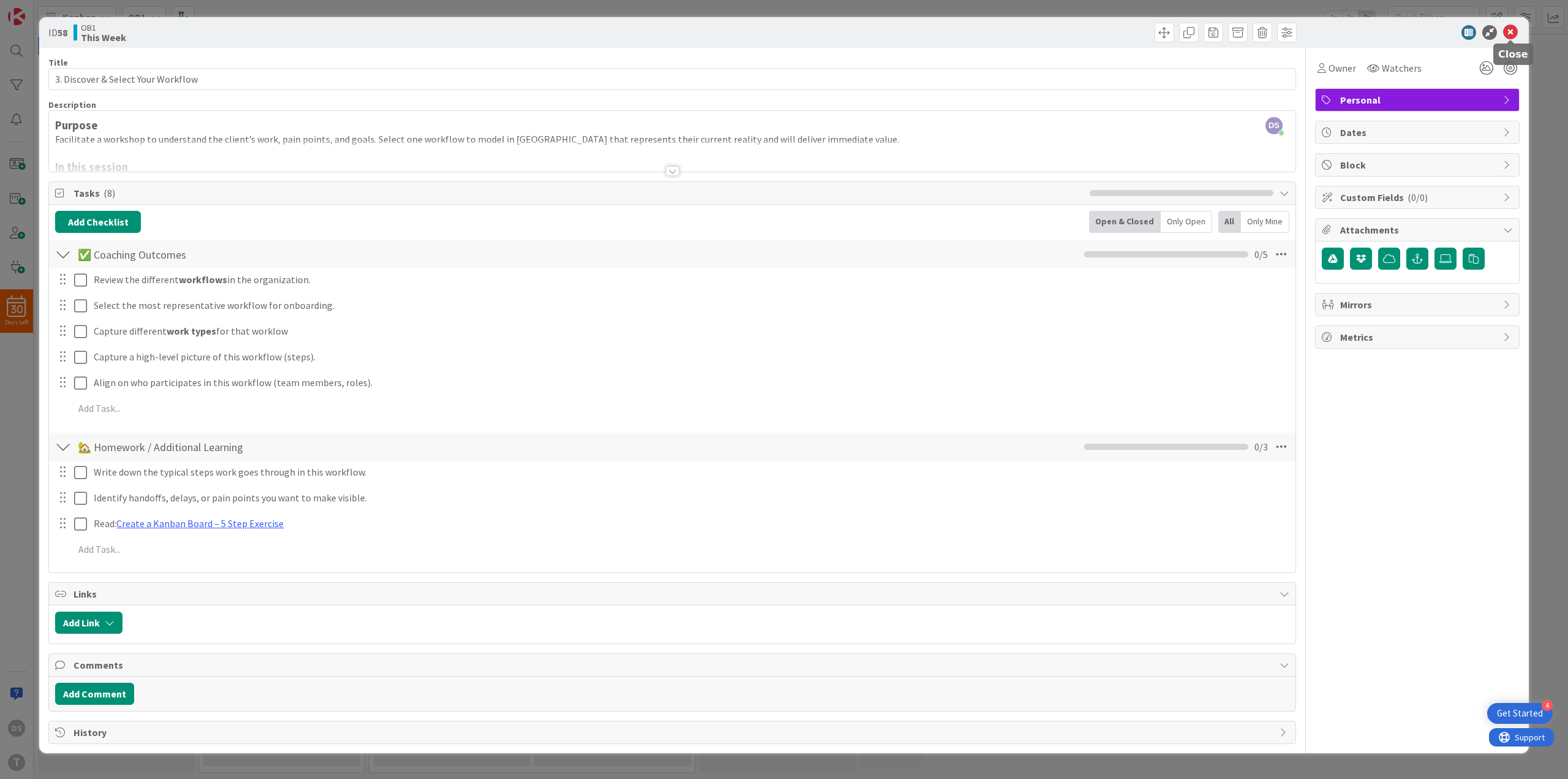
click at [1512, 32] on icon at bounding box center [1510, 32] width 15 height 15
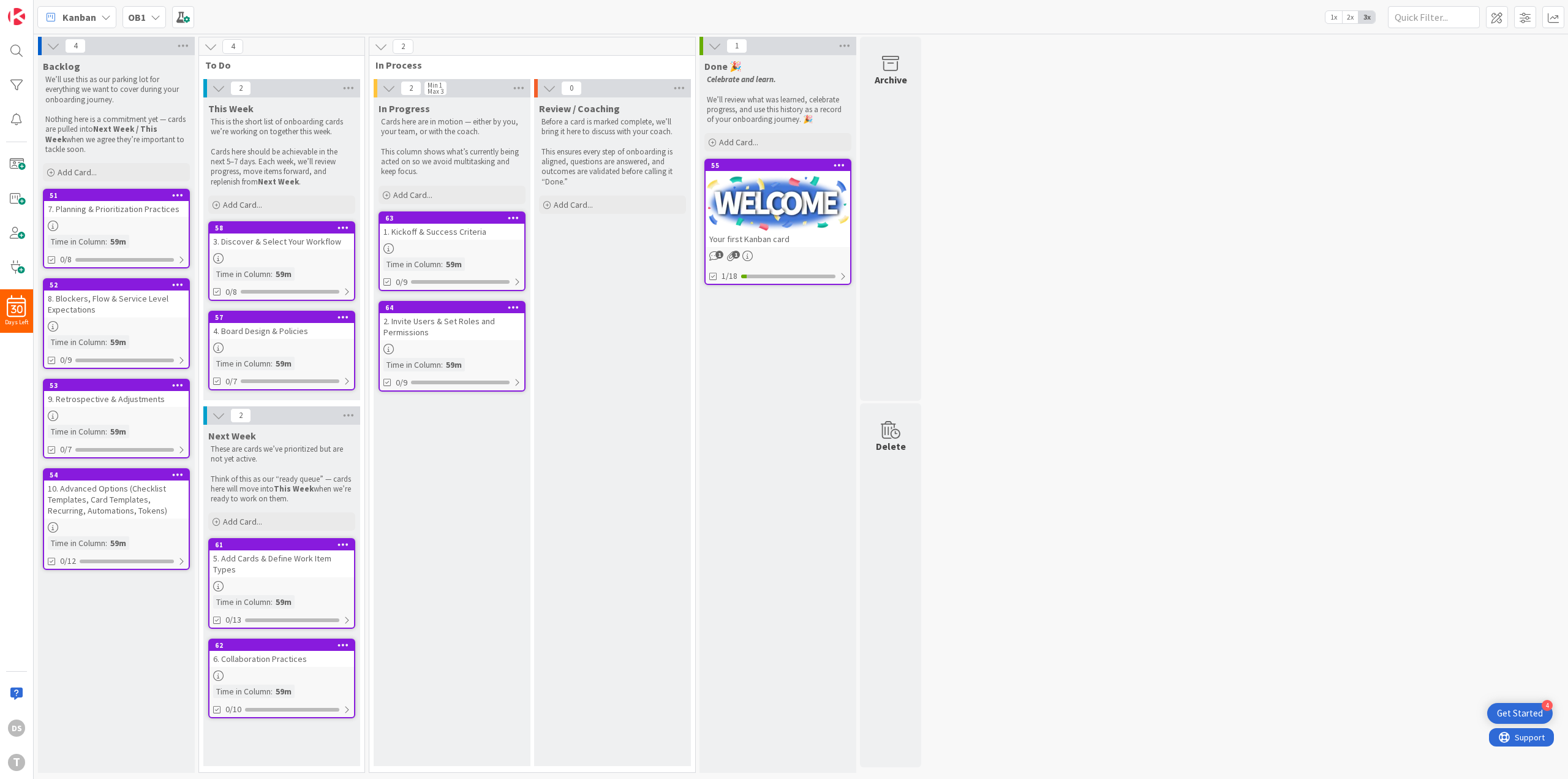
click at [300, 335] on div "4. Board Design & Policies" at bounding box center [282, 331] width 145 height 16
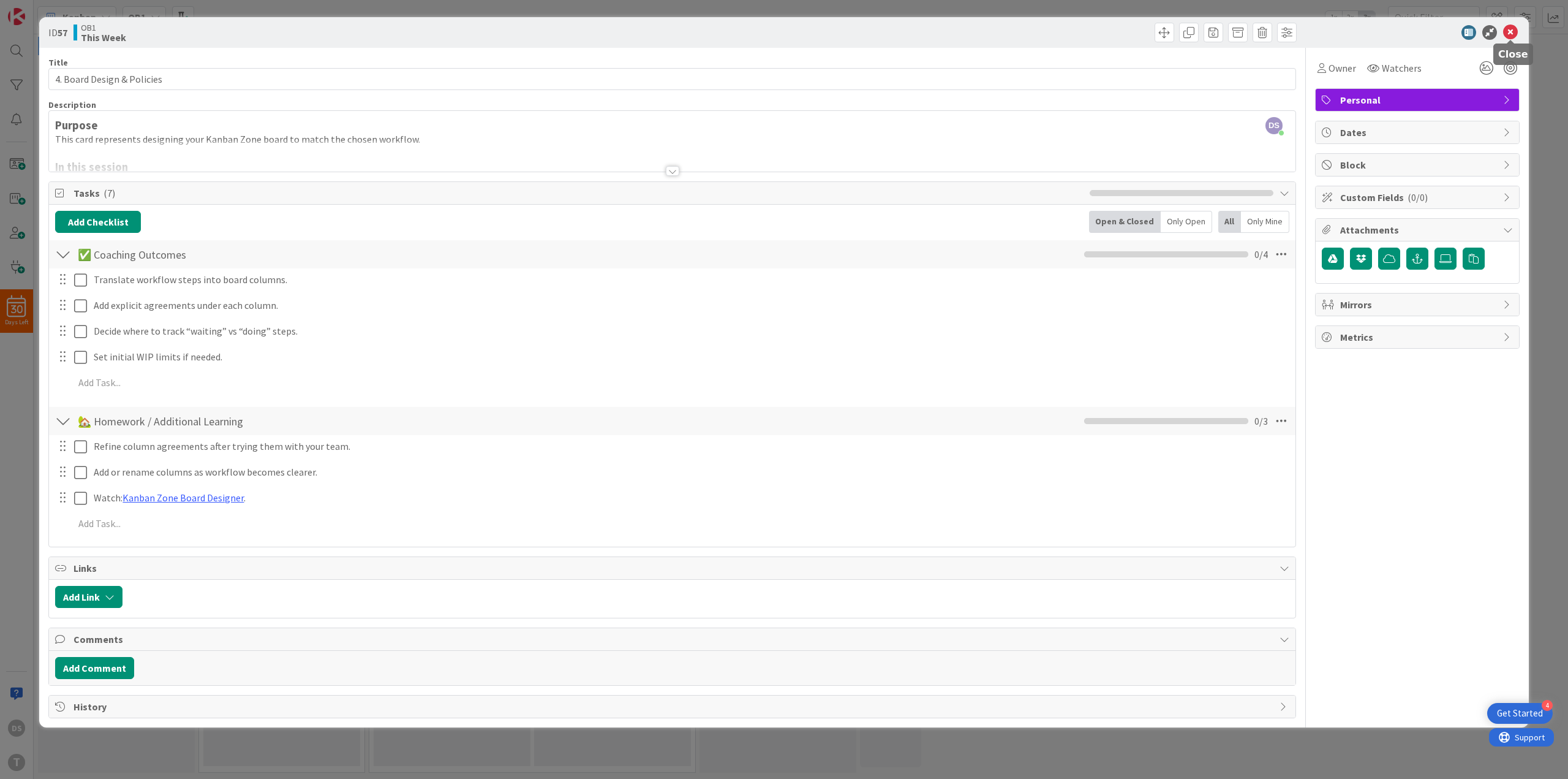
click at [1509, 26] on icon at bounding box center [1510, 32] width 15 height 15
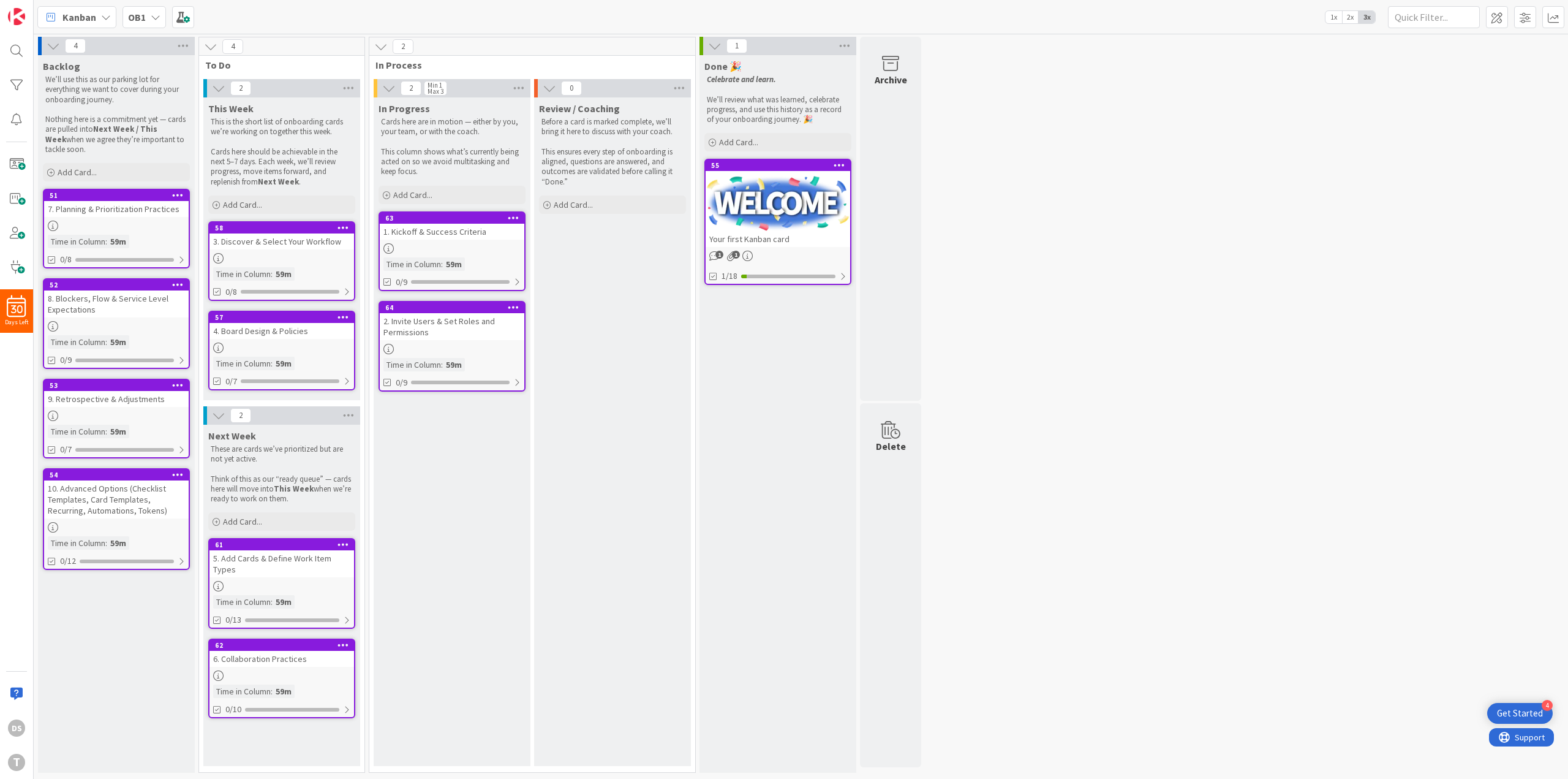
click at [125, 215] on div "7. Planning & Prioritization Practices" at bounding box center [116, 209] width 145 height 16
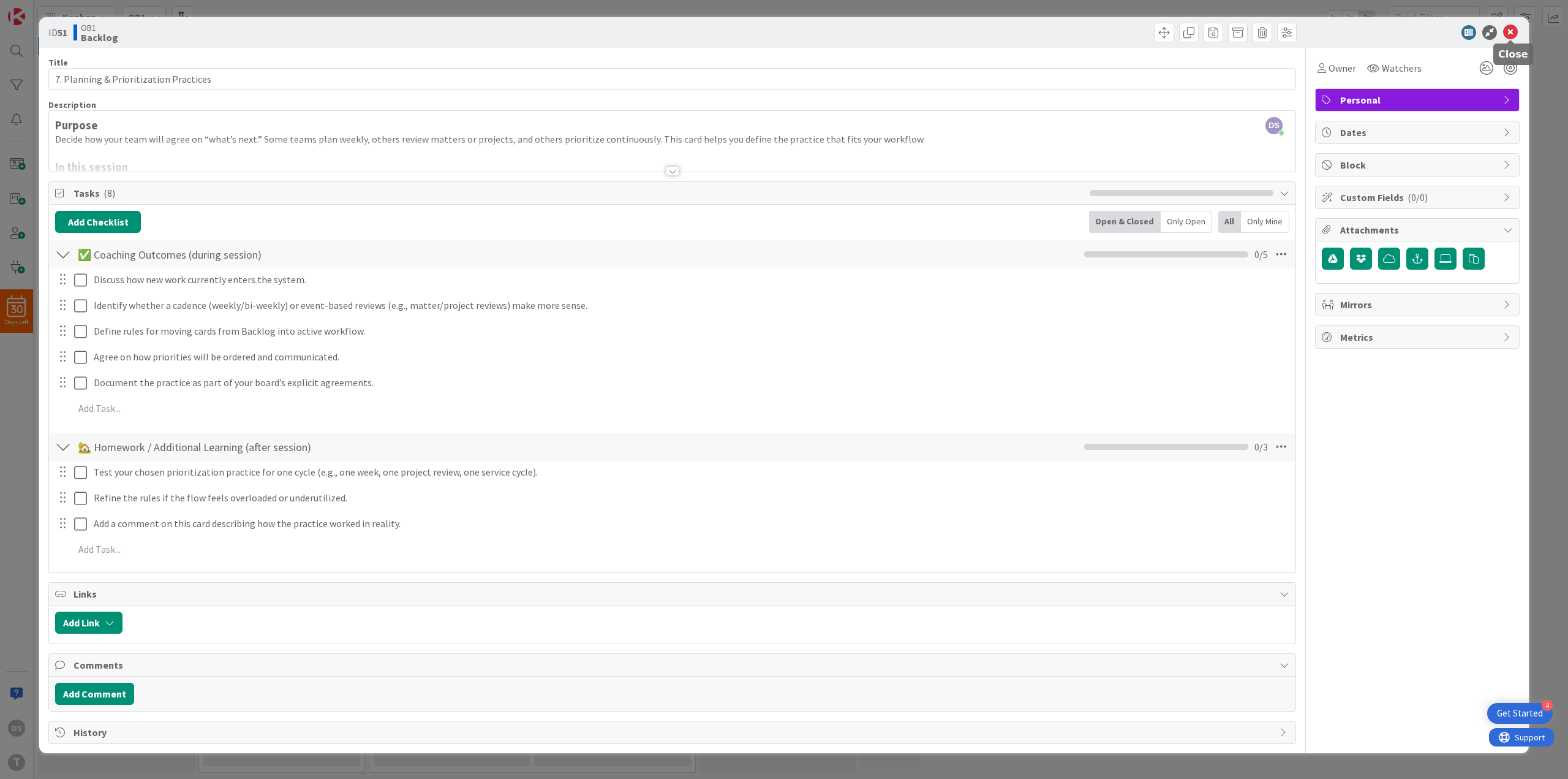
click at [1512, 33] on icon at bounding box center [1510, 32] width 15 height 15
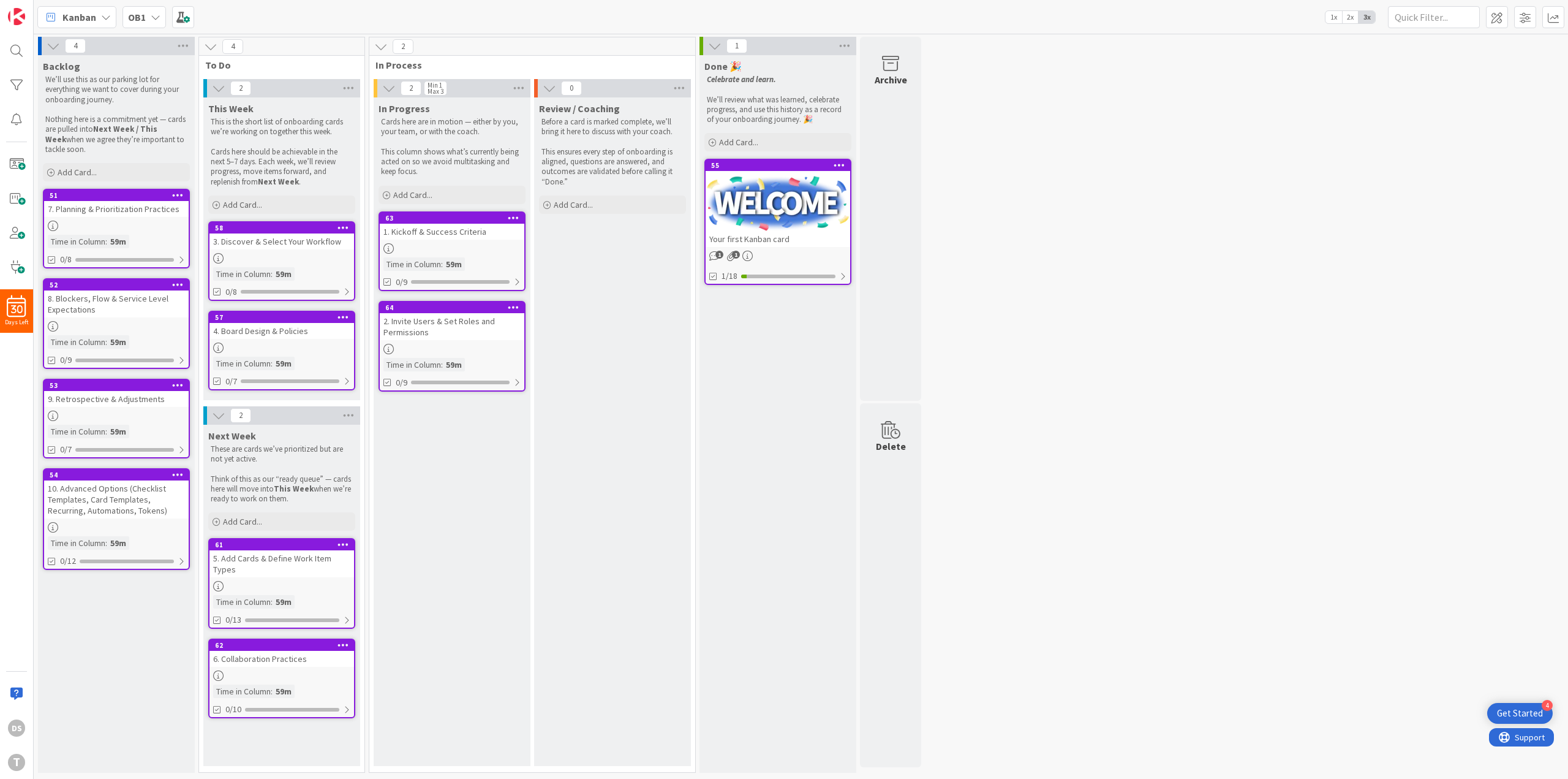
click at [458, 225] on div "1. Kickoff & Success Criteria" at bounding box center [452, 232] width 145 height 16
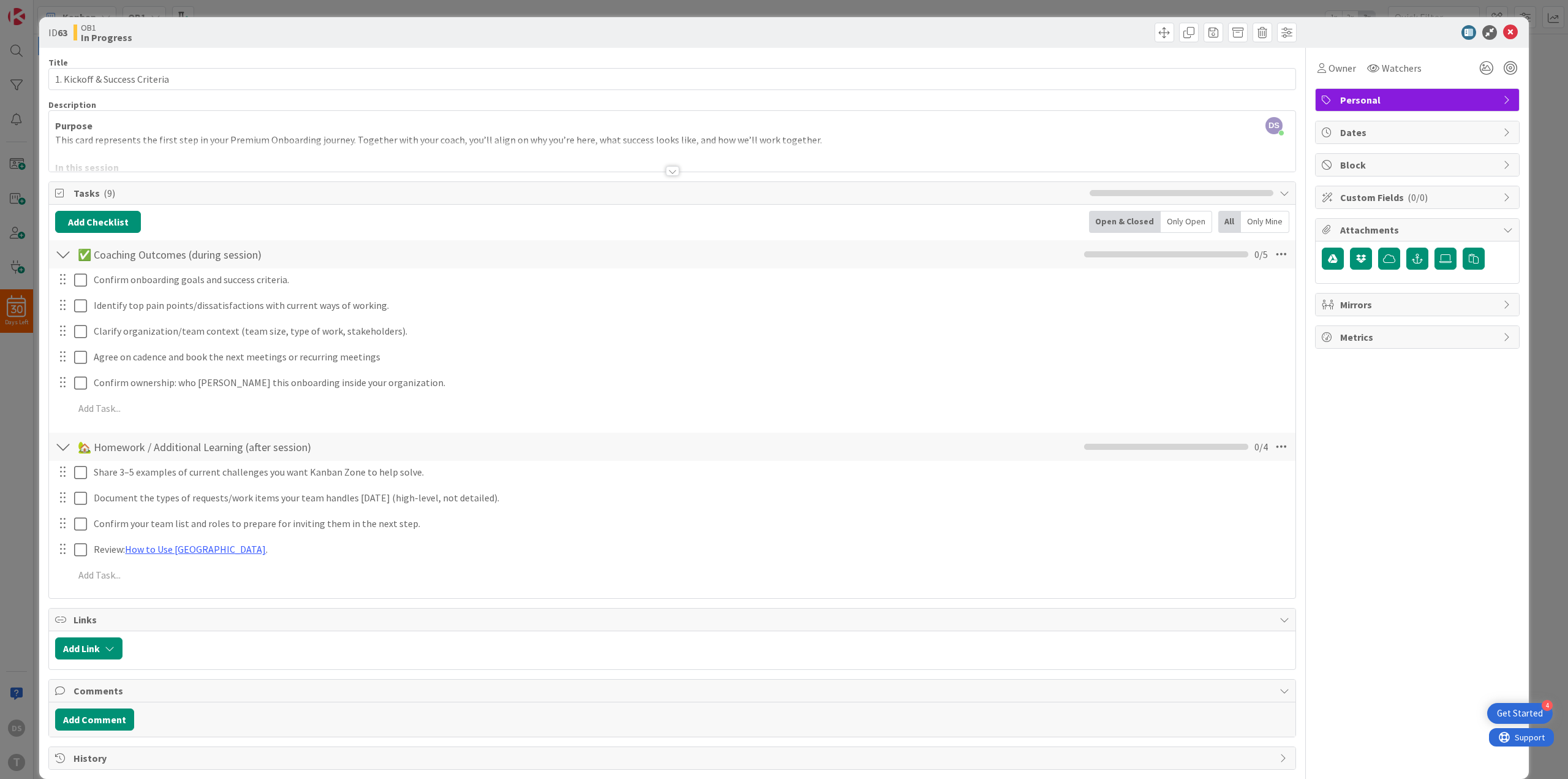
click at [1517, 27] on div "ID 63 OB1 In Progress" at bounding box center [783, 32] width 1490 height 31
click at [1504, 31] on icon at bounding box center [1510, 32] width 15 height 15
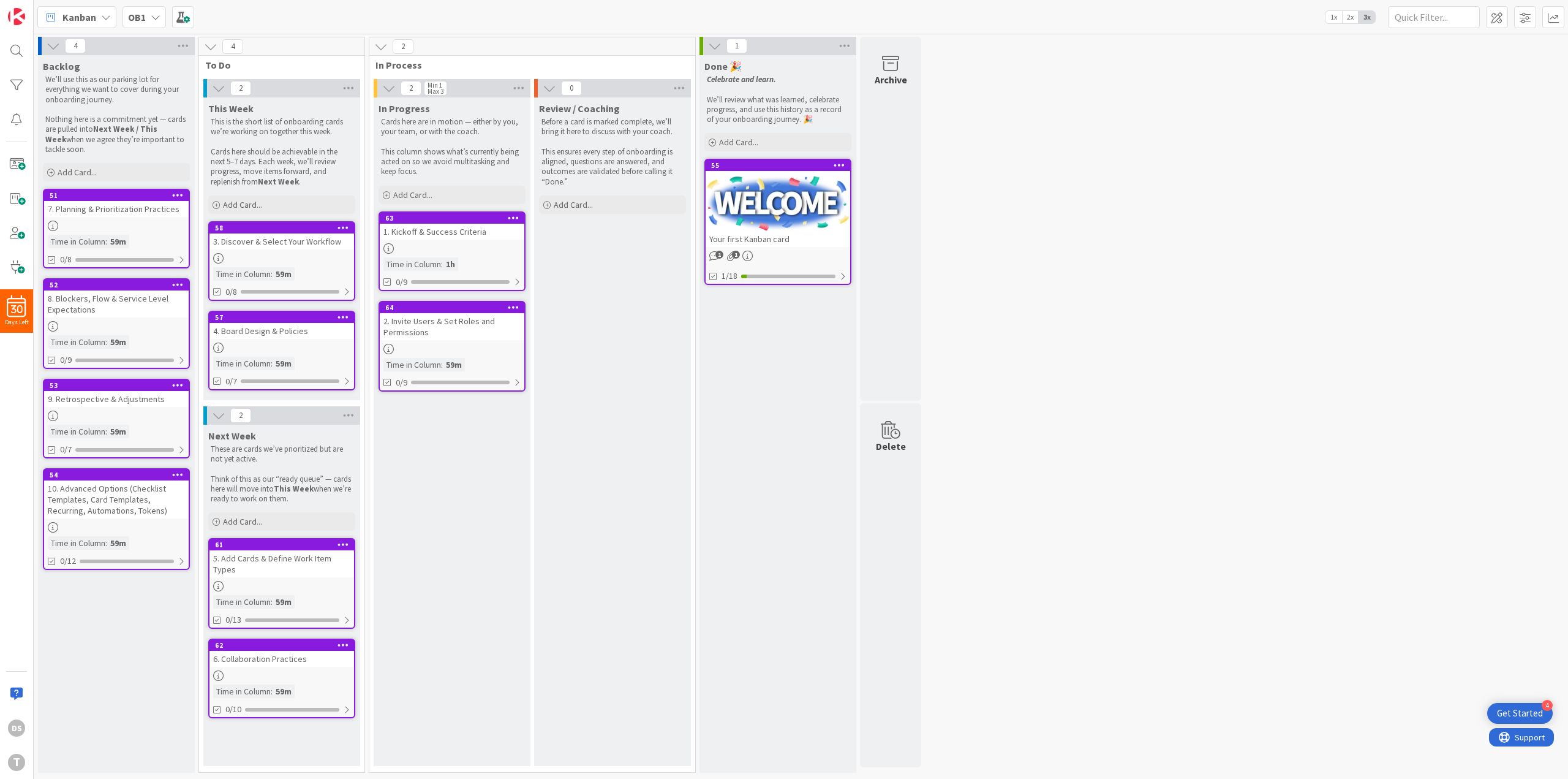
click at [290, 565] on div "5. Add Cards & Define Work Item Types" at bounding box center [282, 563] width 145 height 27
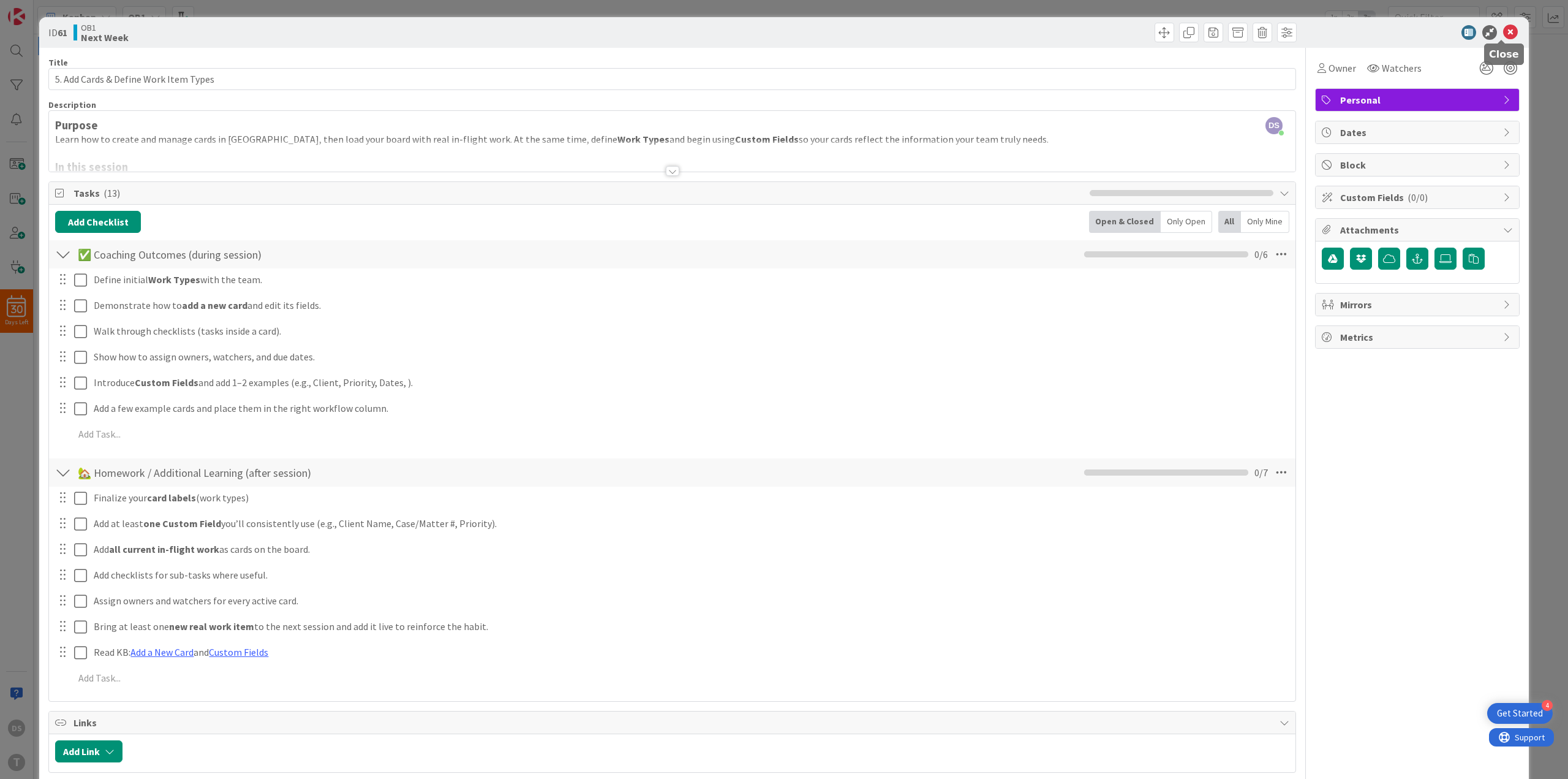
click at [1503, 32] on icon at bounding box center [1510, 32] width 15 height 15
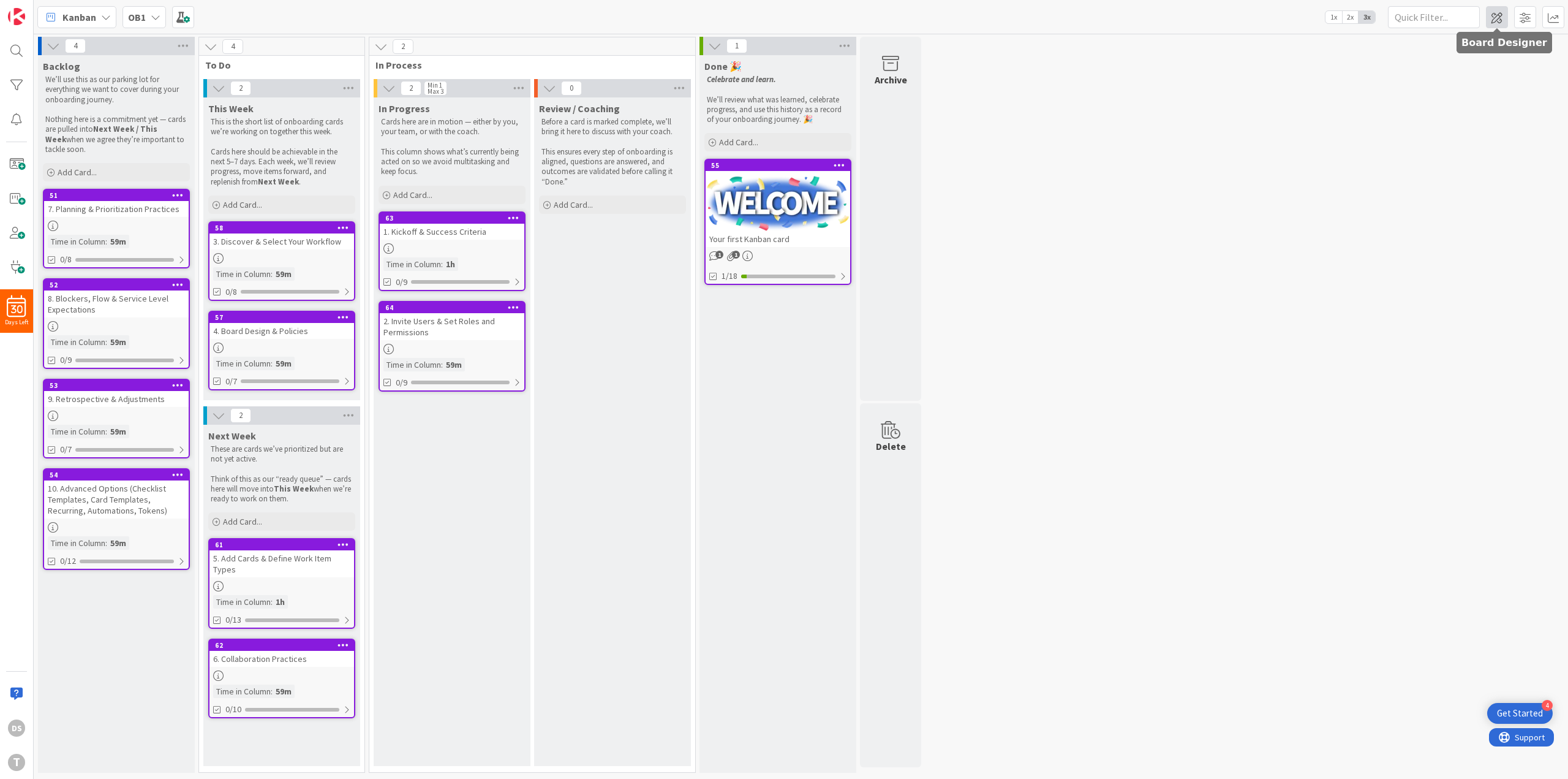
click at [1494, 16] on span at bounding box center [1497, 17] width 22 height 22
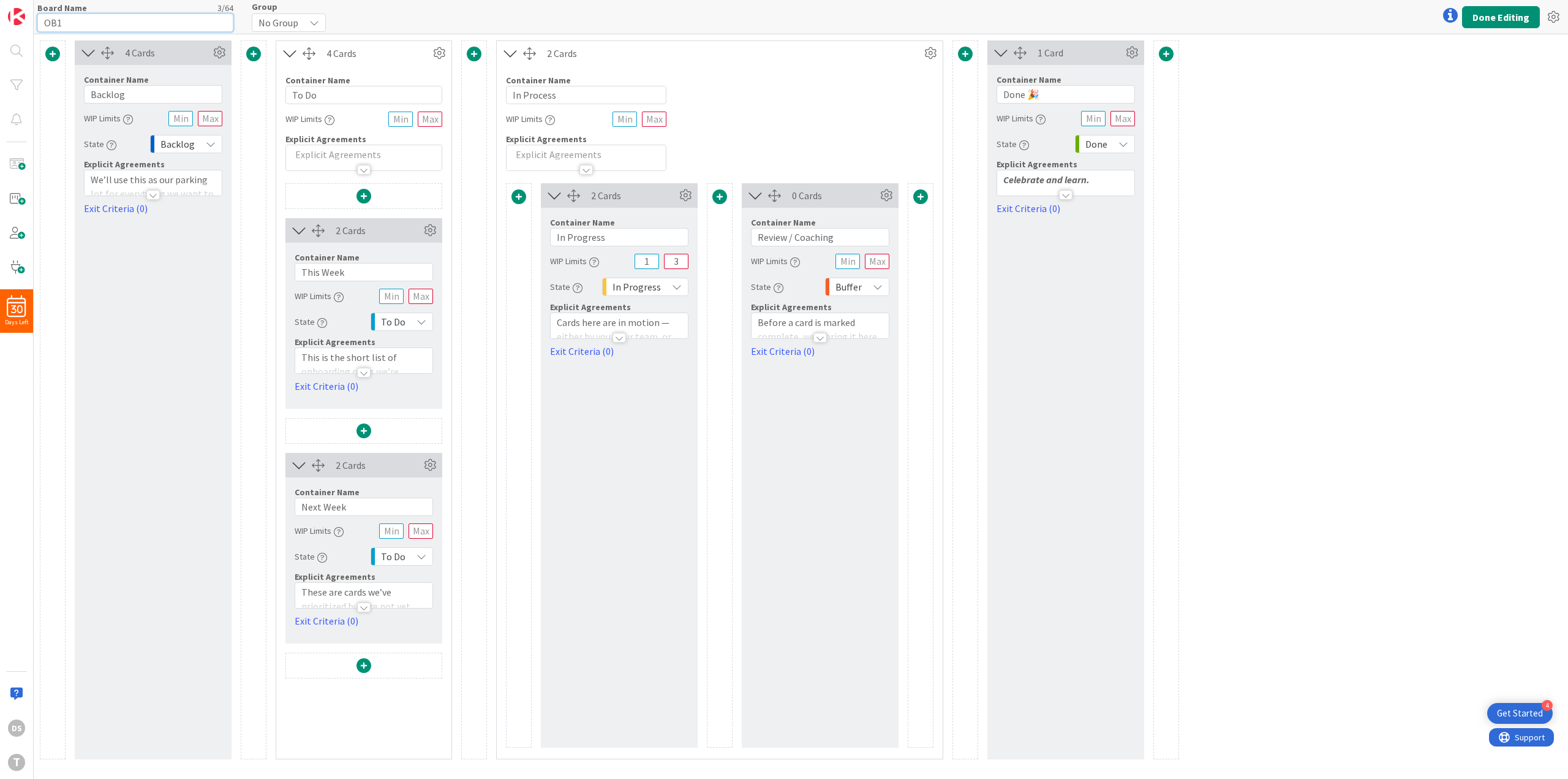
click at [138, 23] on input "OB1" at bounding box center [135, 23] width 196 height 18
type input "GreenLine Onboarding"
click at [1496, 11] on button "Done Editing" at bounding box center [1501, 17] width 78 height 22
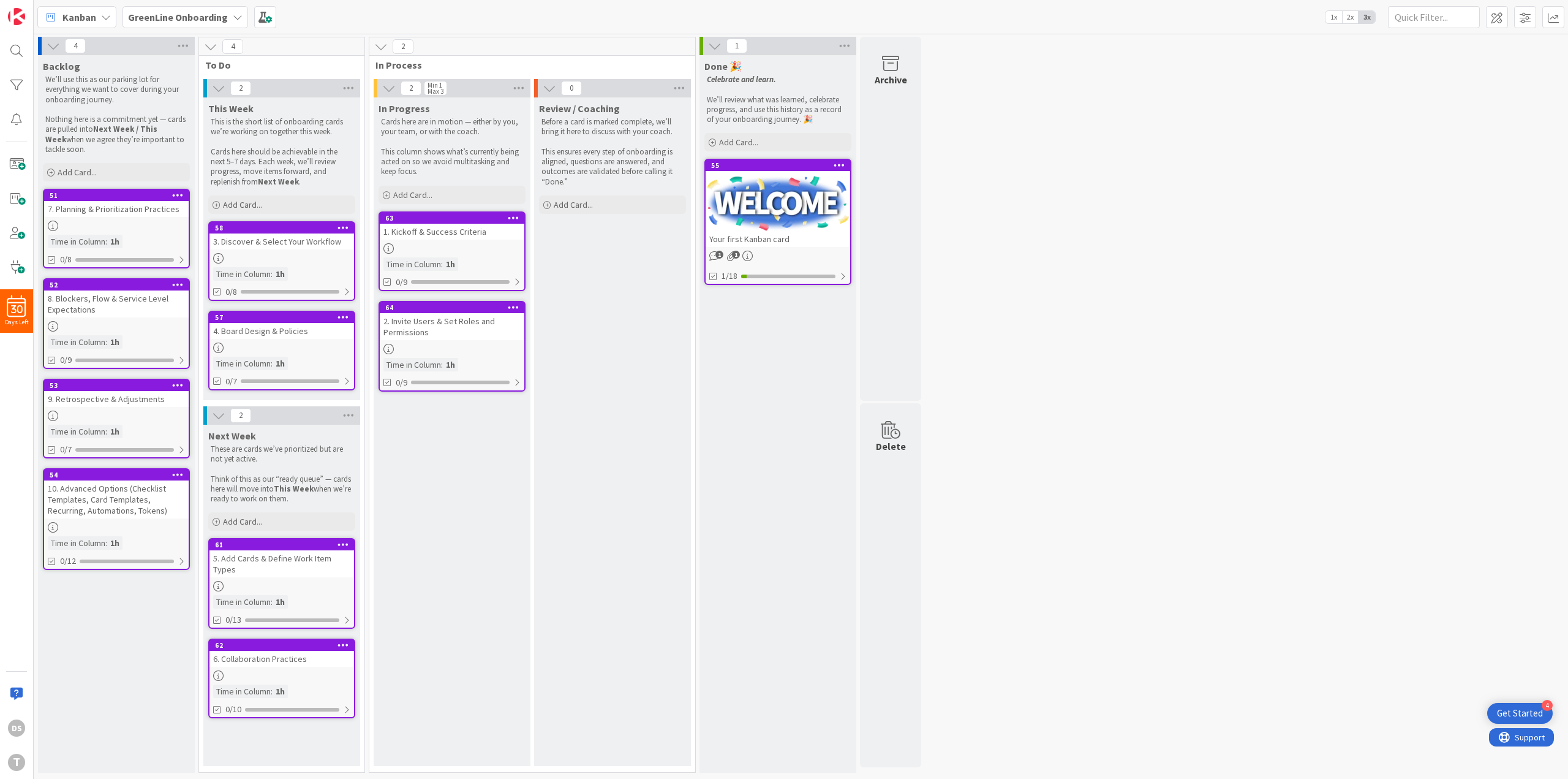
click at [840, 162] on icon at bounding box center [840, 165] width 12 height 9
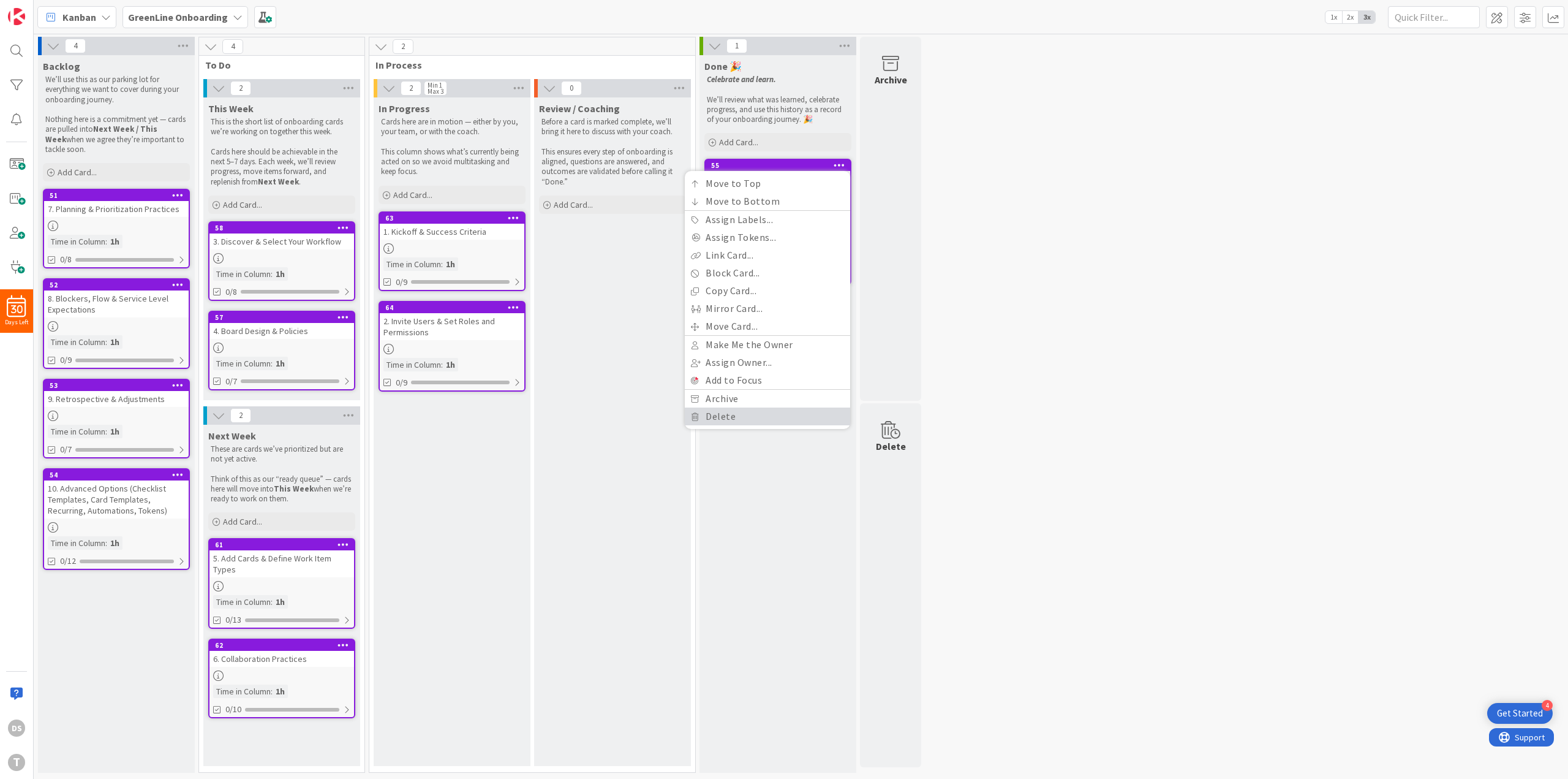
click at [755, 416] on link "Delete" at bounding box center [767, 416] width 165 height 18
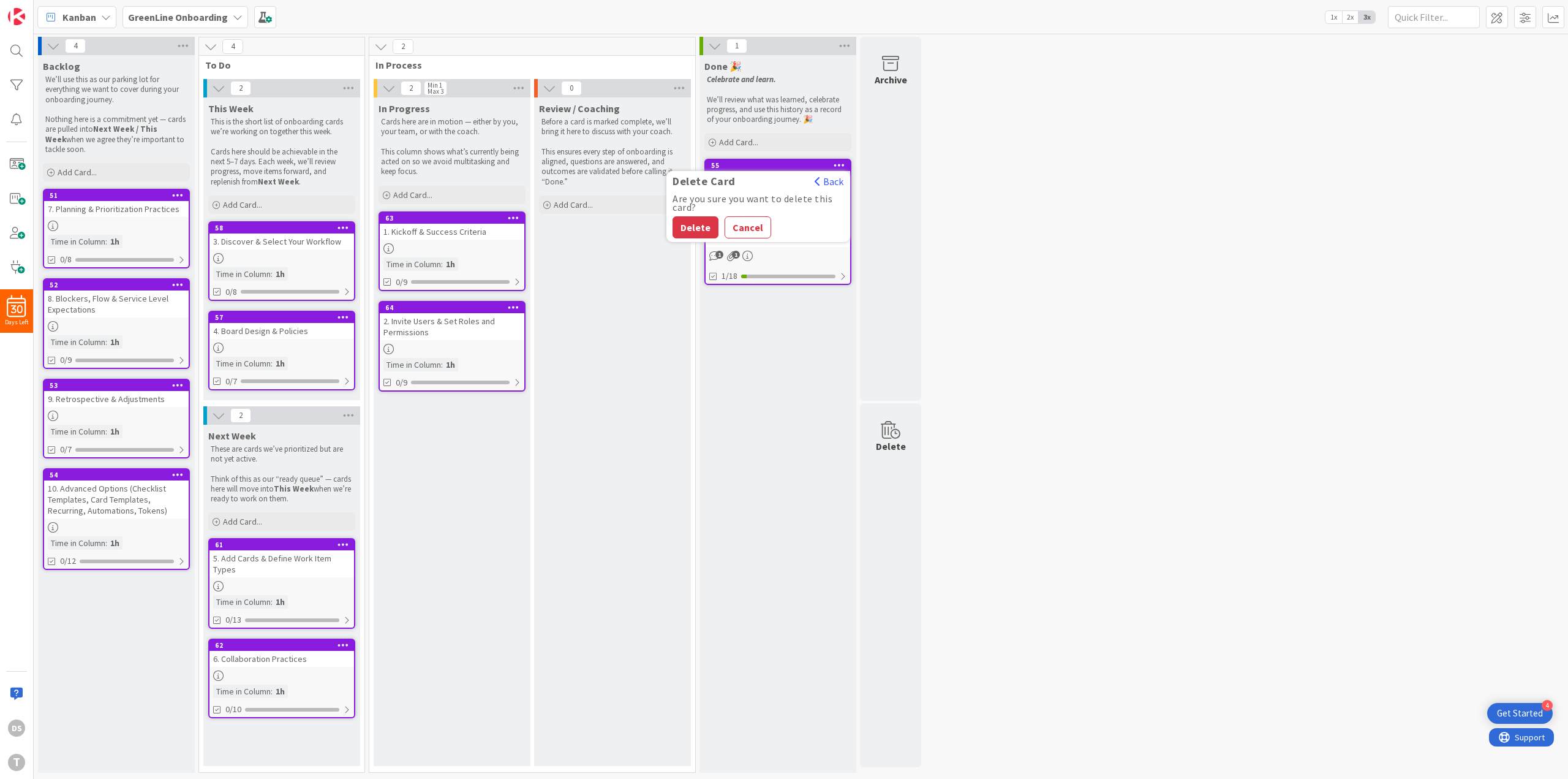
click at [695, 217] on button "Delete" at bounding box center [696, 228] width 46 height 22
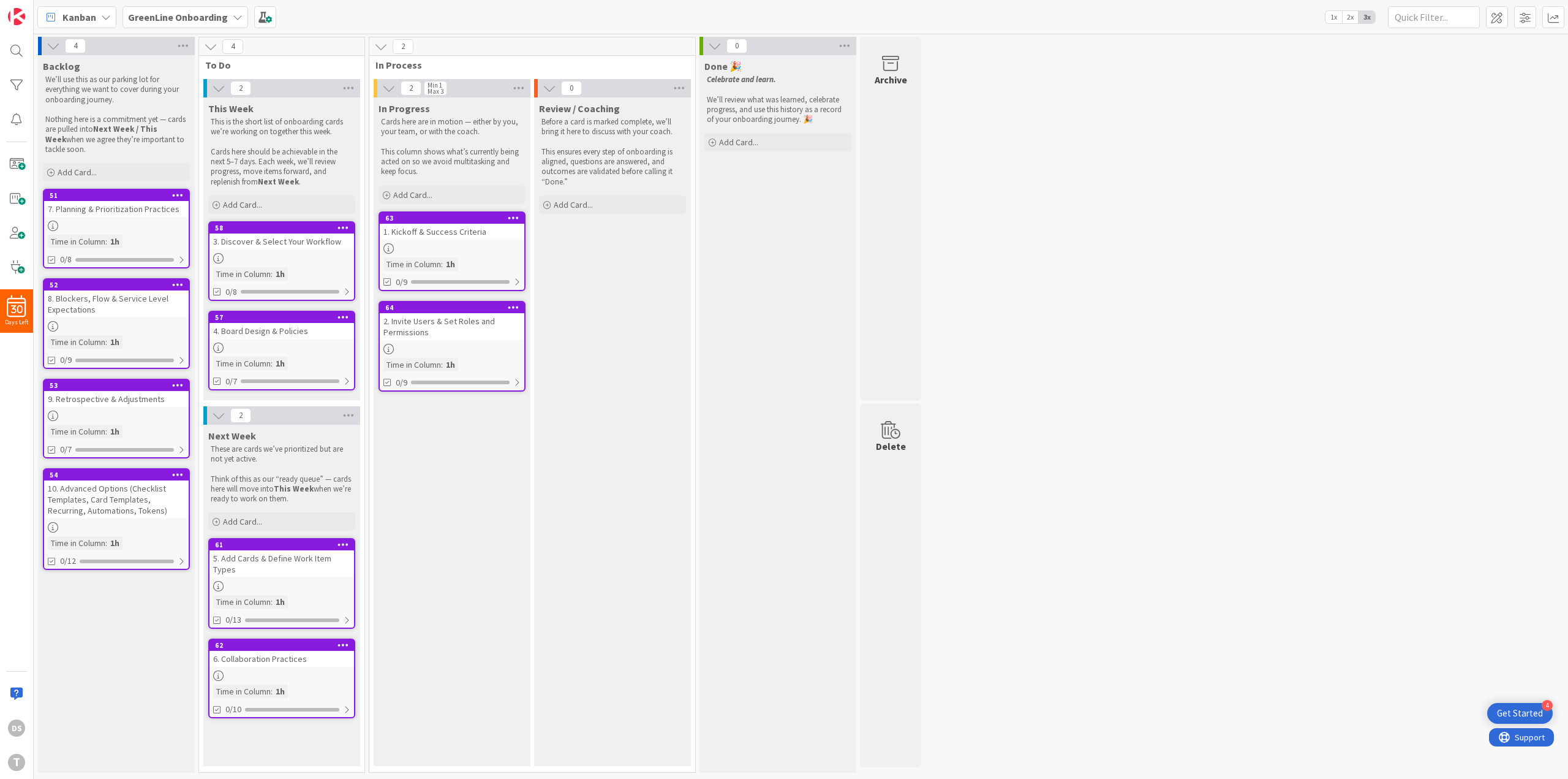
click at [668, 459] on div "Review / Coaching Before a card is marked complete, we’ll bring it here to disc…" at bounding box center [613, 431] width 157 height 669
click at [179, 15] on b "GreenLine Onboarding" at bounding box center [178, 17] width 99 height 12
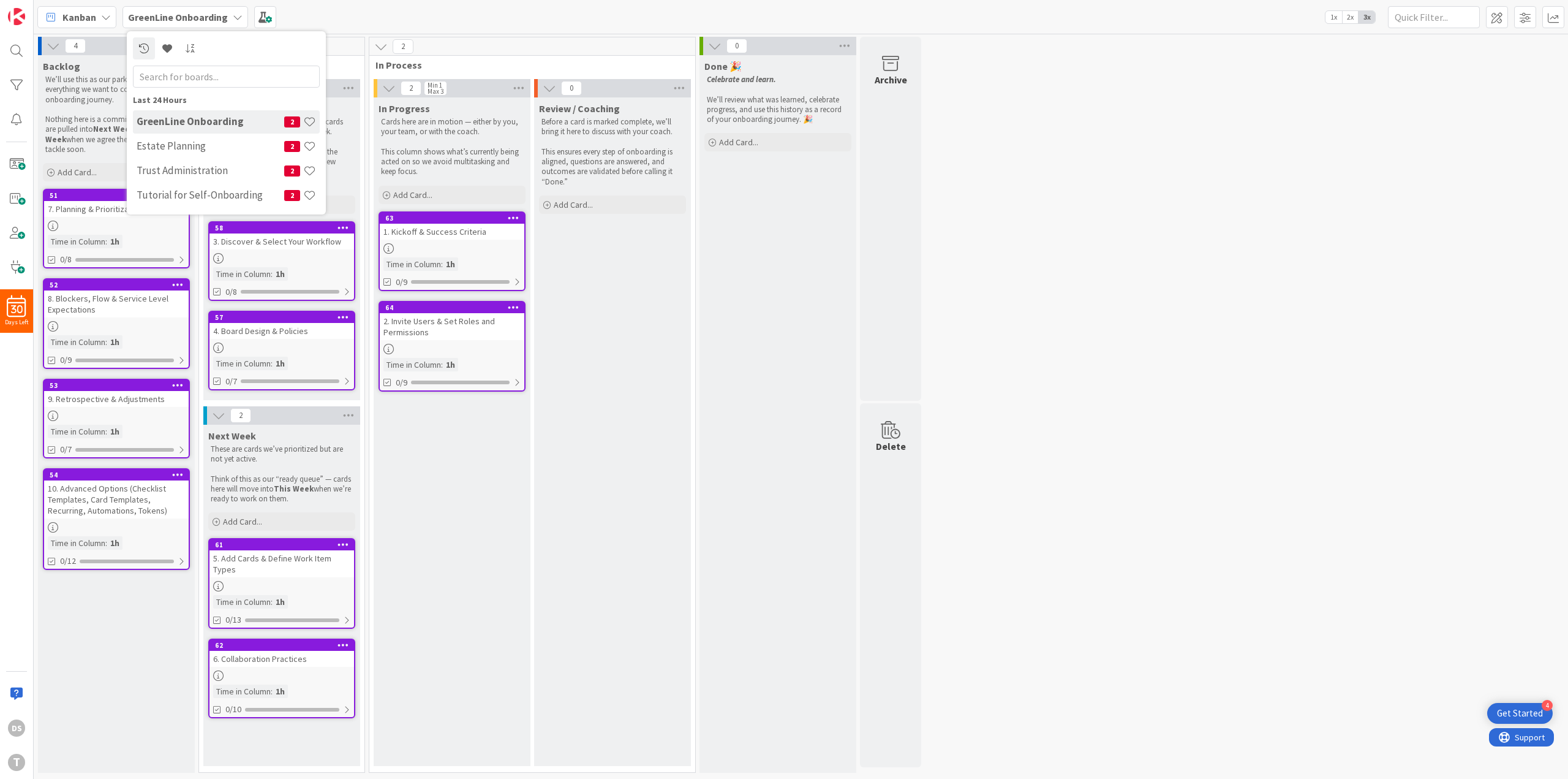
click at [179, 15] on b "GreenLine Onboarding" at bounding box center [178, 17] width 99 height 12
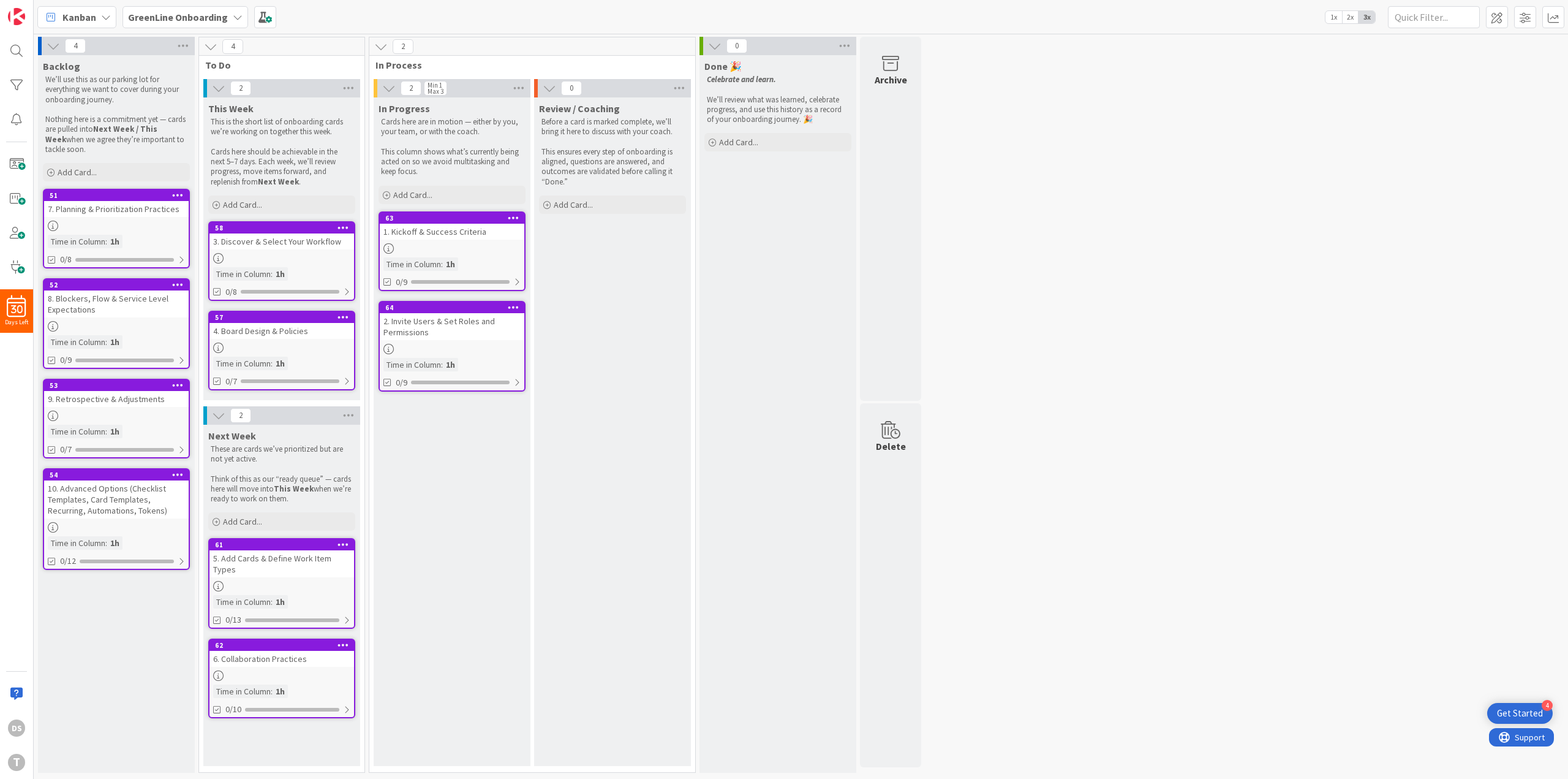
click at [270, 245] on div "3. Discover & Select Your Workflow" at bounding box center [282, 241] width 145 height 16
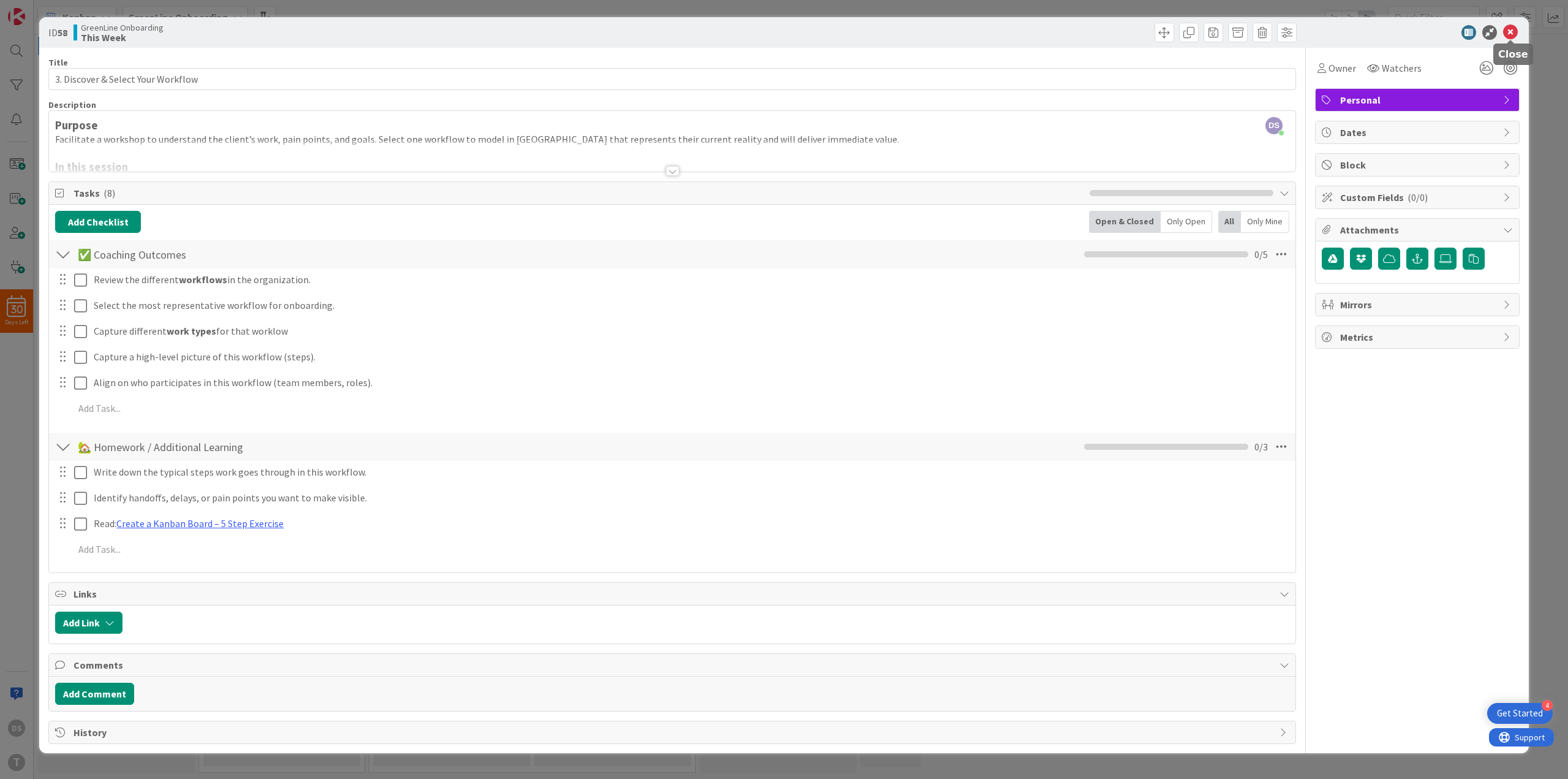
click at [1514, 34] on icon at bounding box center [1510, 32] width 15 height 15
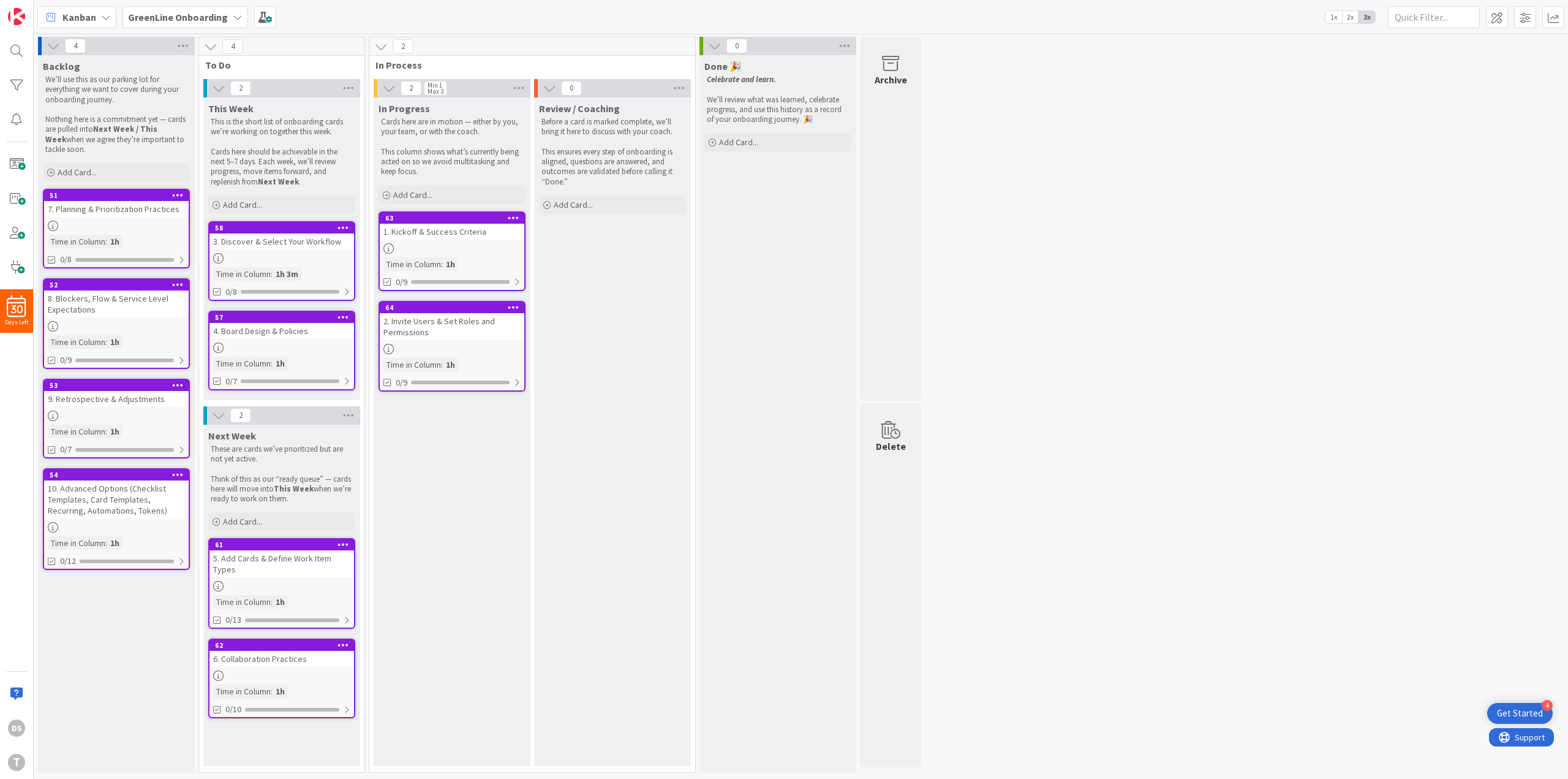
click at [293, 338] on div "4. Board Design & Policies" at bounding box center [282, 331] width 145 height 16
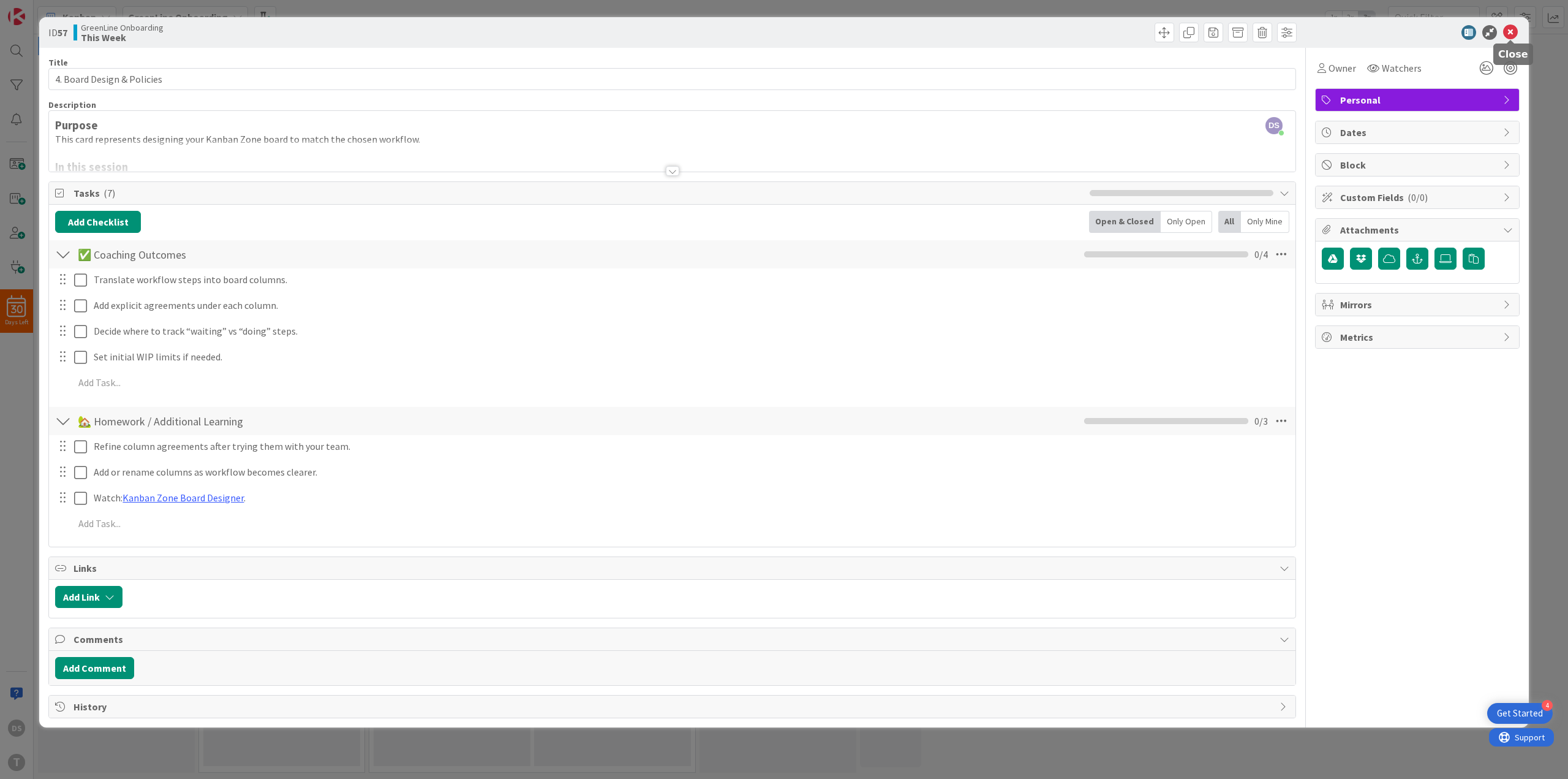
click at [1508, 35] on icon at bounding box center [1510, 32] width 15 height 15
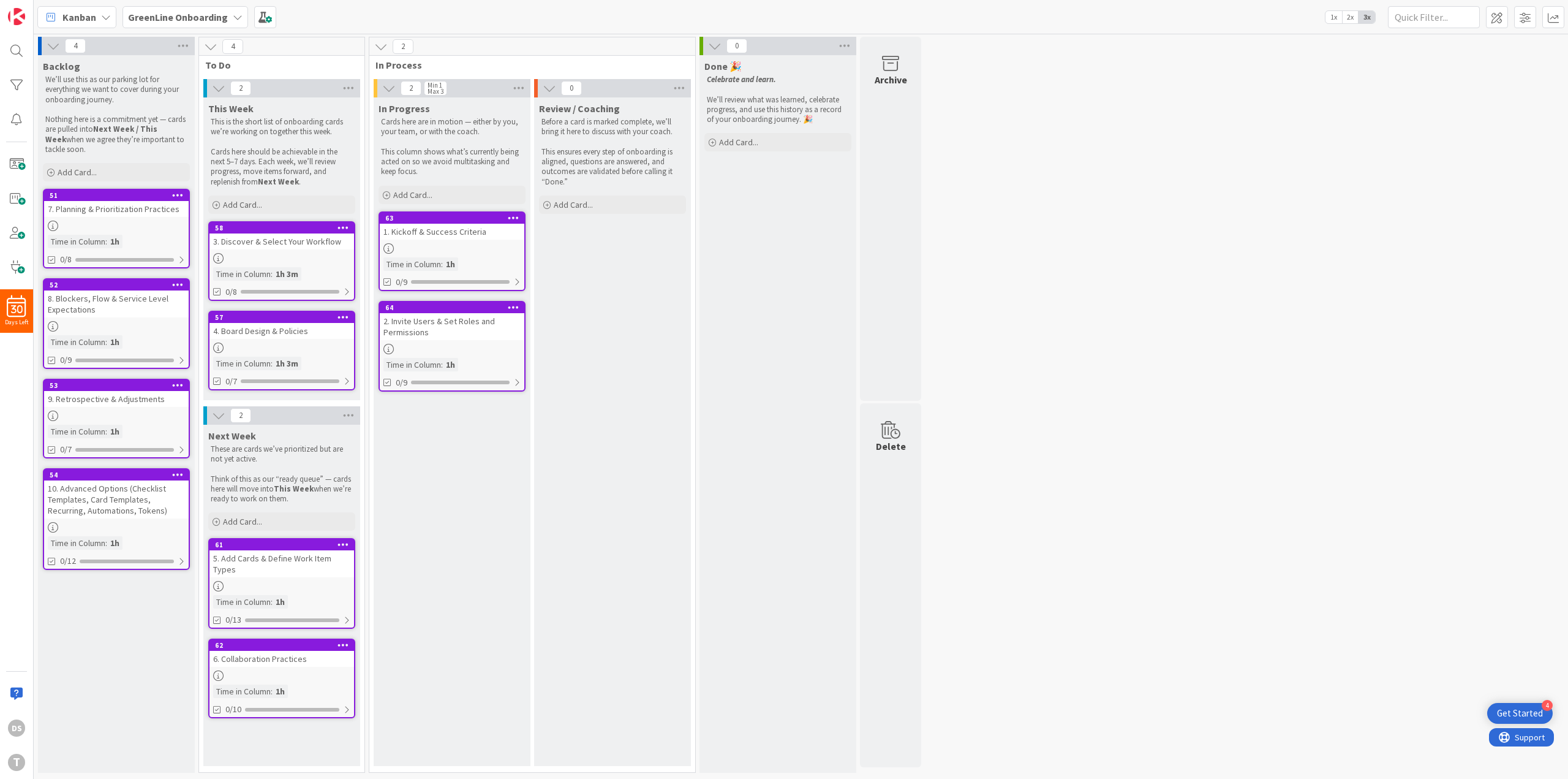
click at [341, 234] on div "3. Discover & Select Your Workflow" at bounding box center [282, 241] width 145 height 16
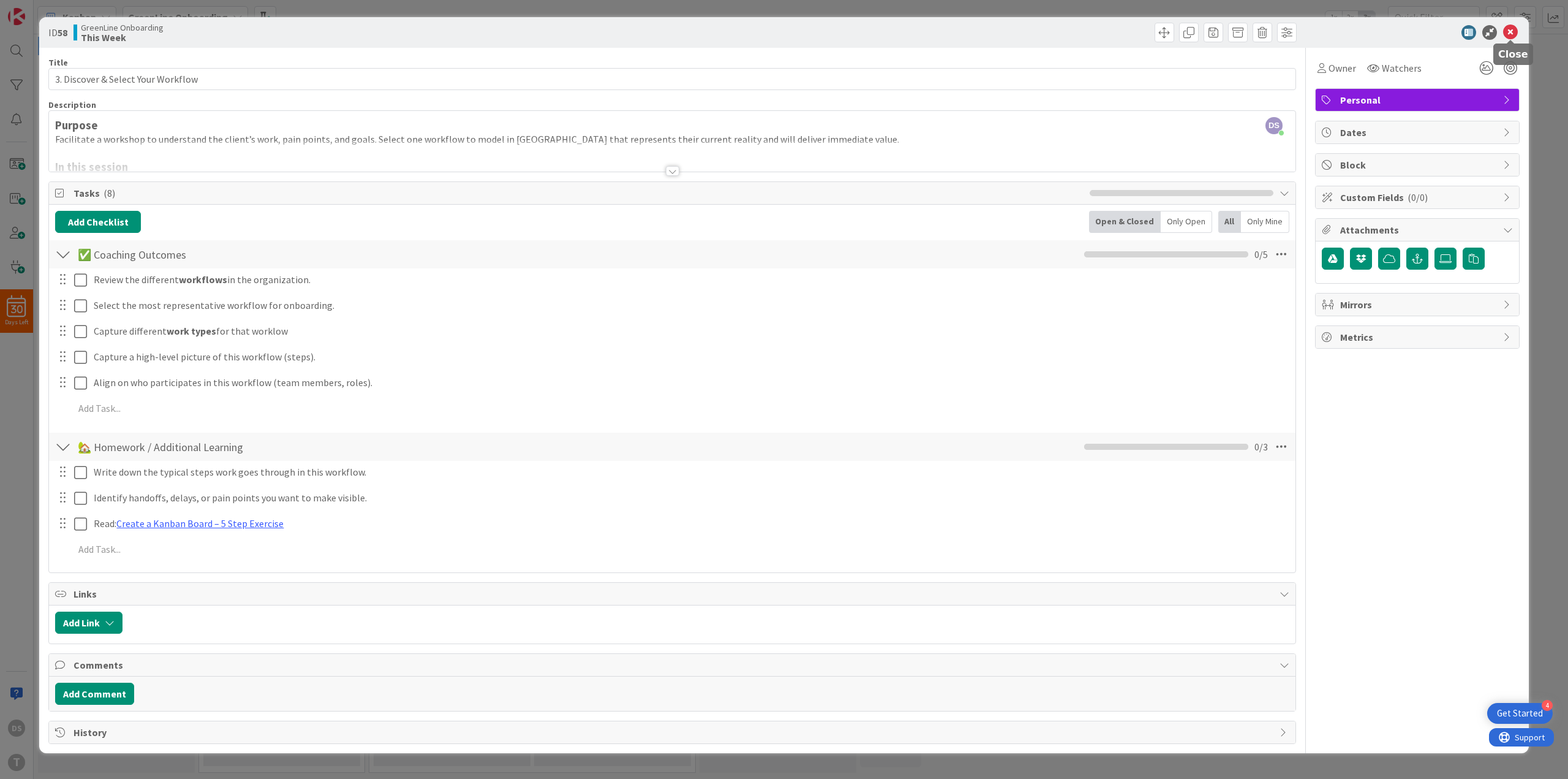
click at [1508, 36] on icon at bounding box center [1510, 32] width 15 height 15
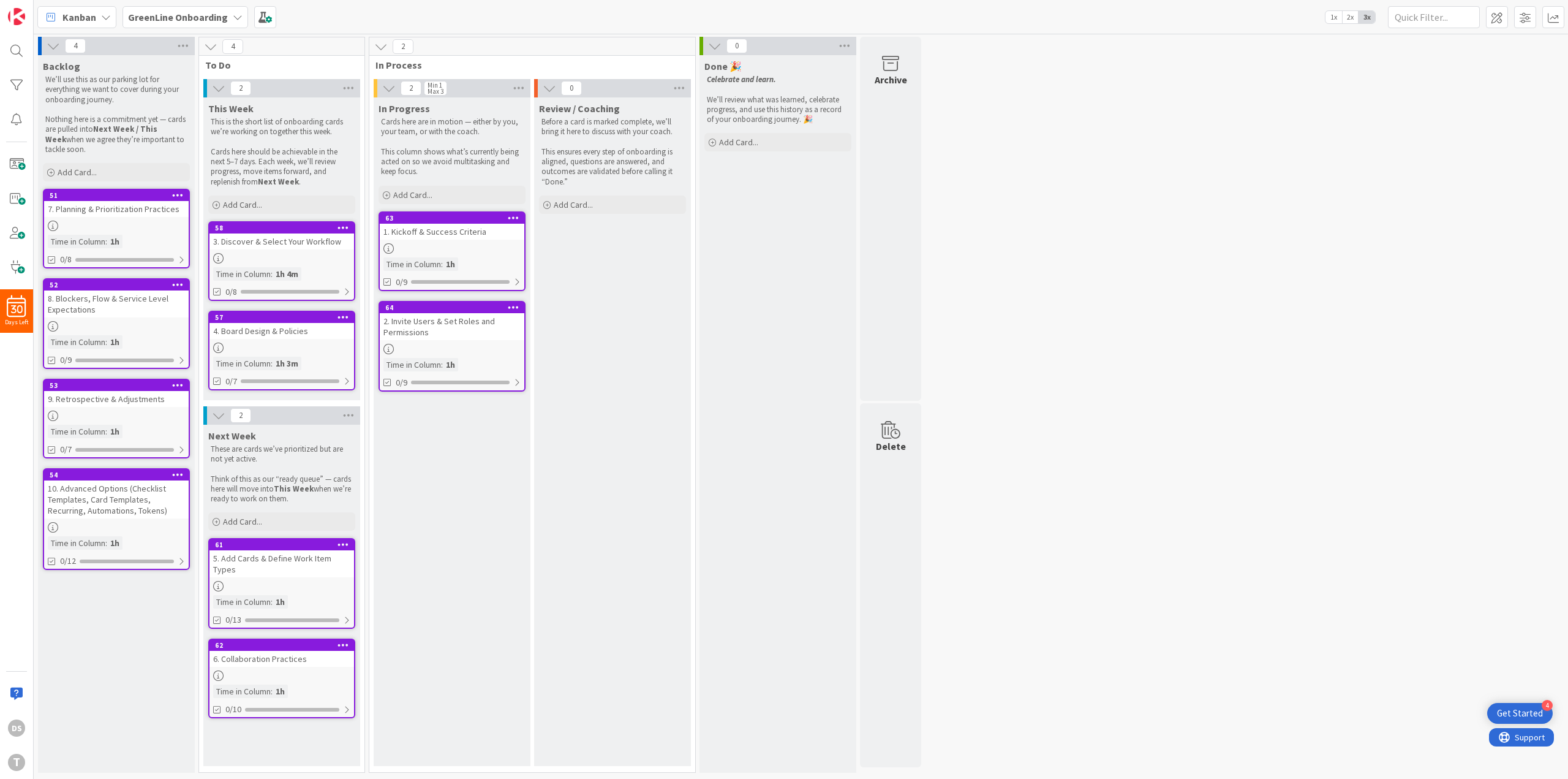
click at [289, 550] on div "5. Add Cards & Define Work Item Types" at bounding box center [282, 563] width 145 height 27
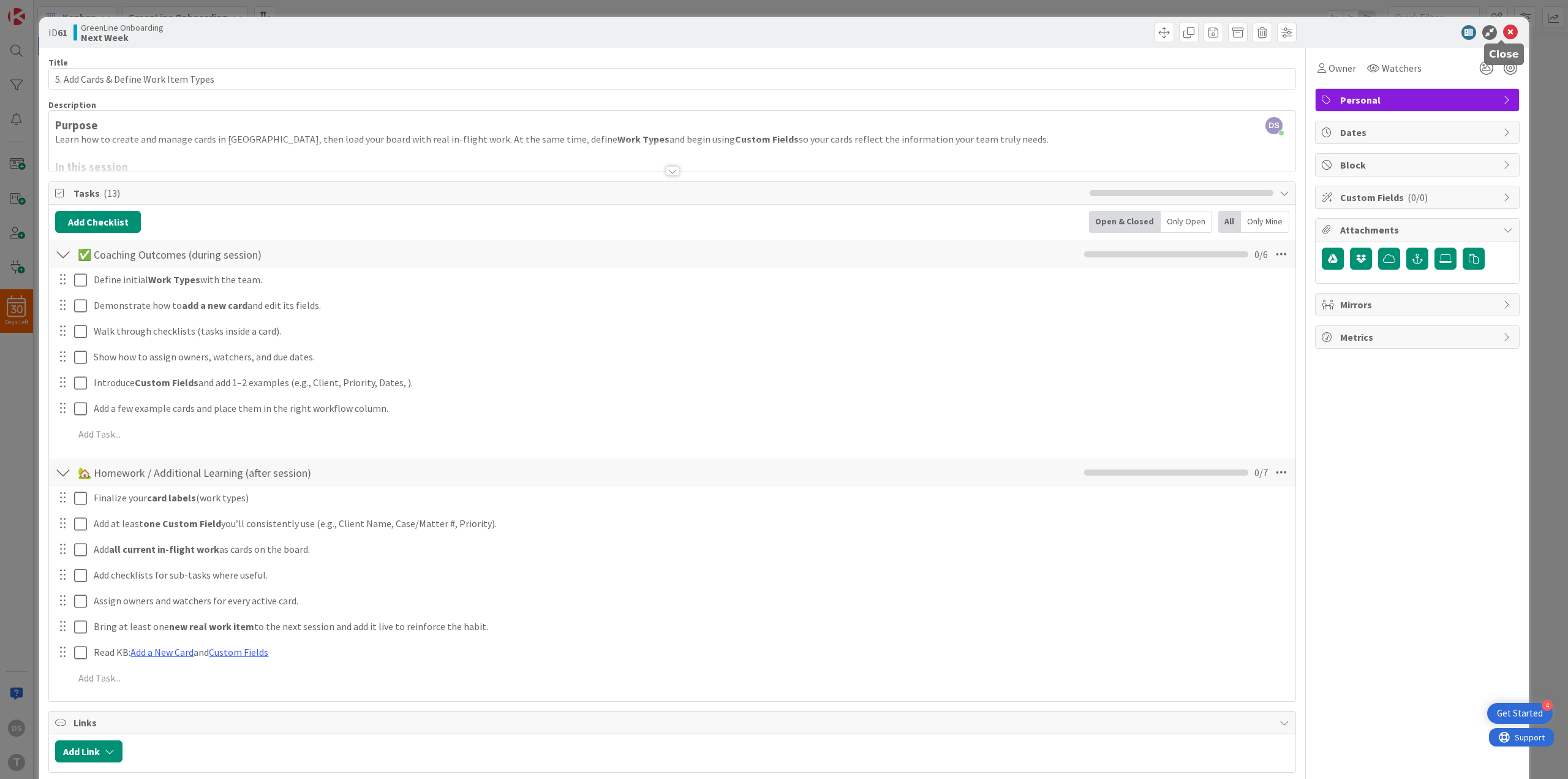
click at [1503, 33] on icon at bounding box center [1510, 32] width 15 height 15
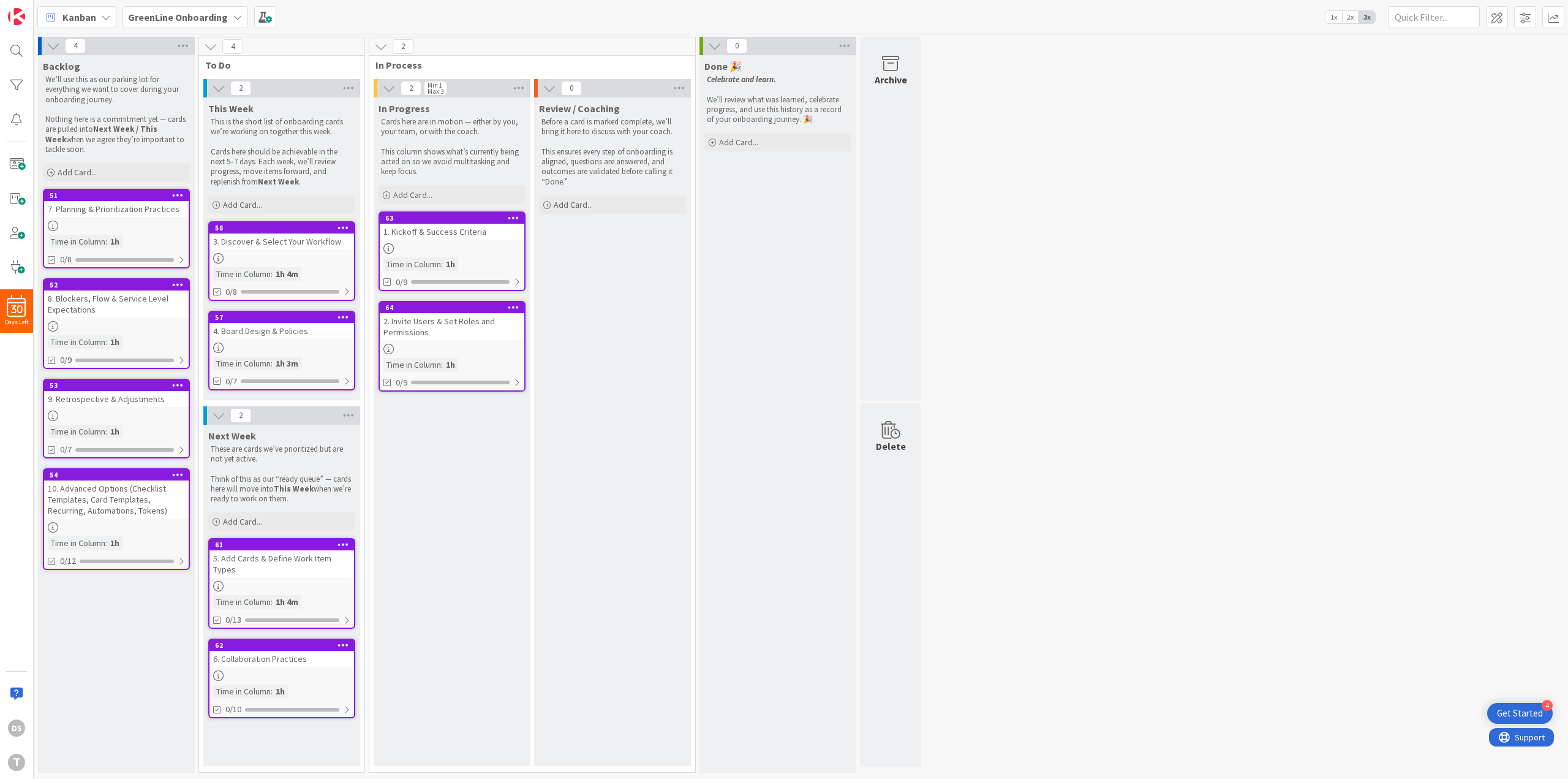
click at [310, 248] on div "3. Discover & Select Your Workflow" at bounding box center [282, 241] width 145 height 16
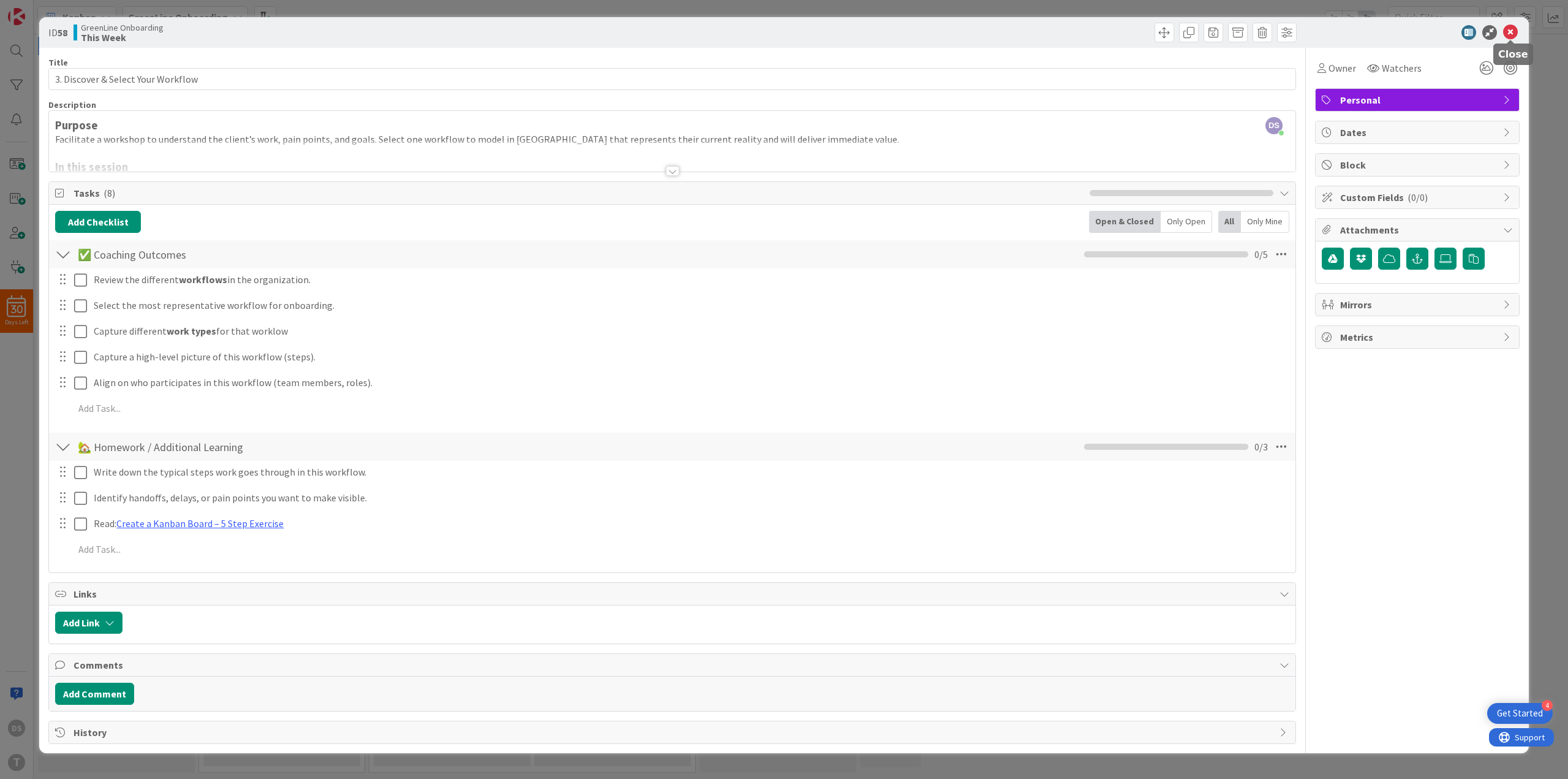
click at [1513, 33] on icon at bounding box center [1510, 32] width 15 height 15
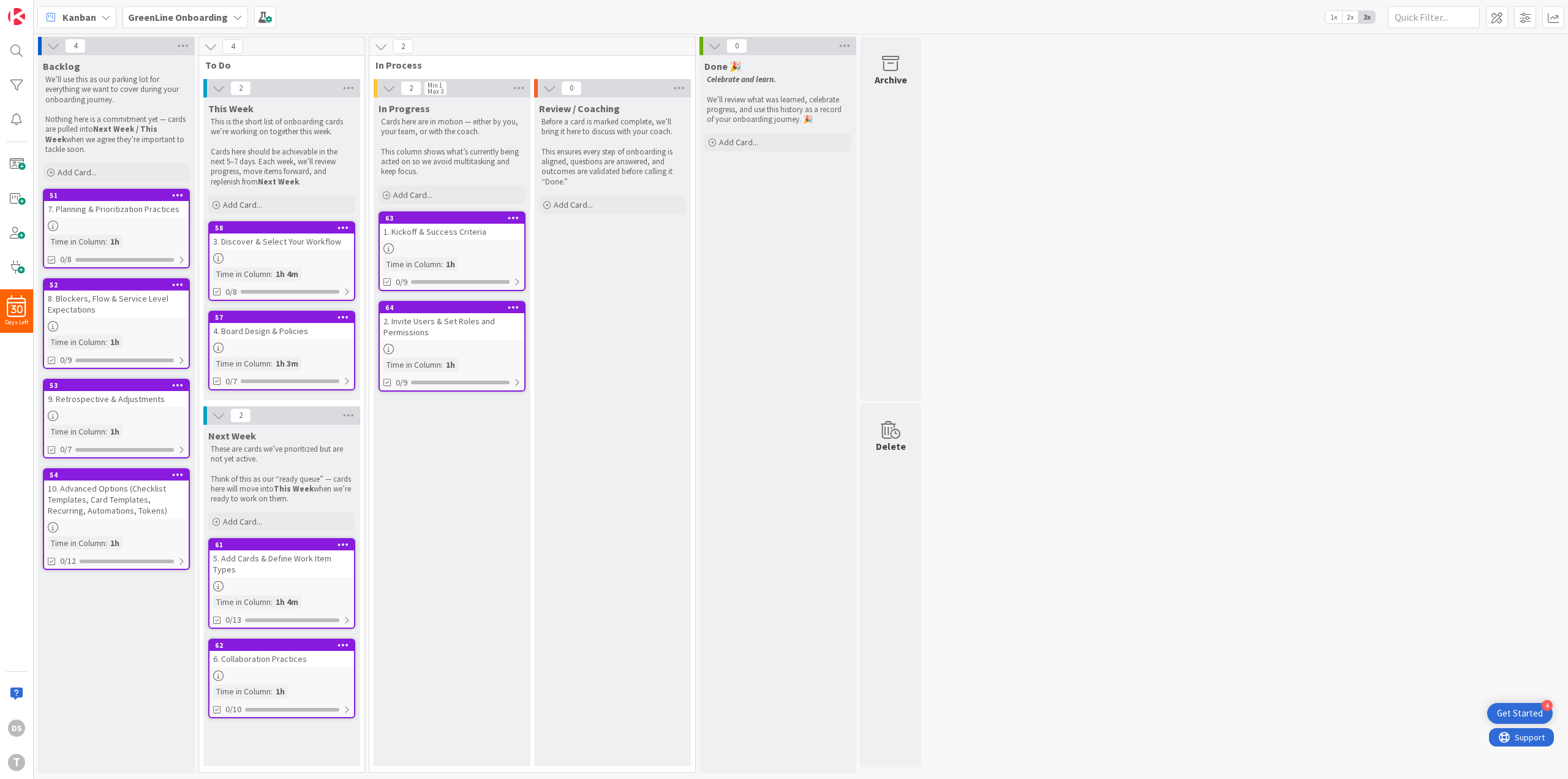
click at [272, 336] on div "4. Board Design & Policies" at bounding box center [282, 331] width 145 height 16
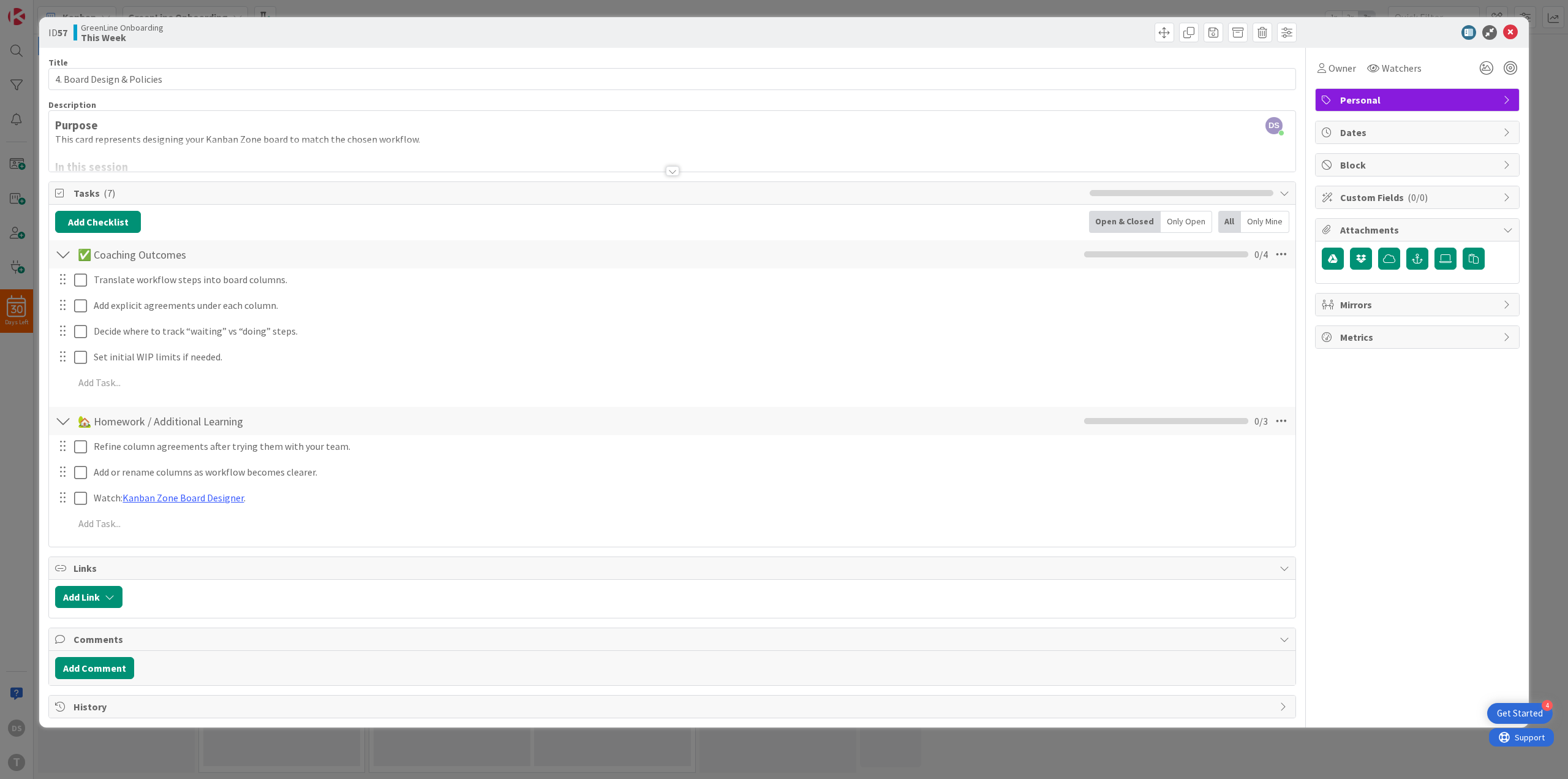
click at [142, 143] on div at bounding box center [672, 155] width 1247 height 31
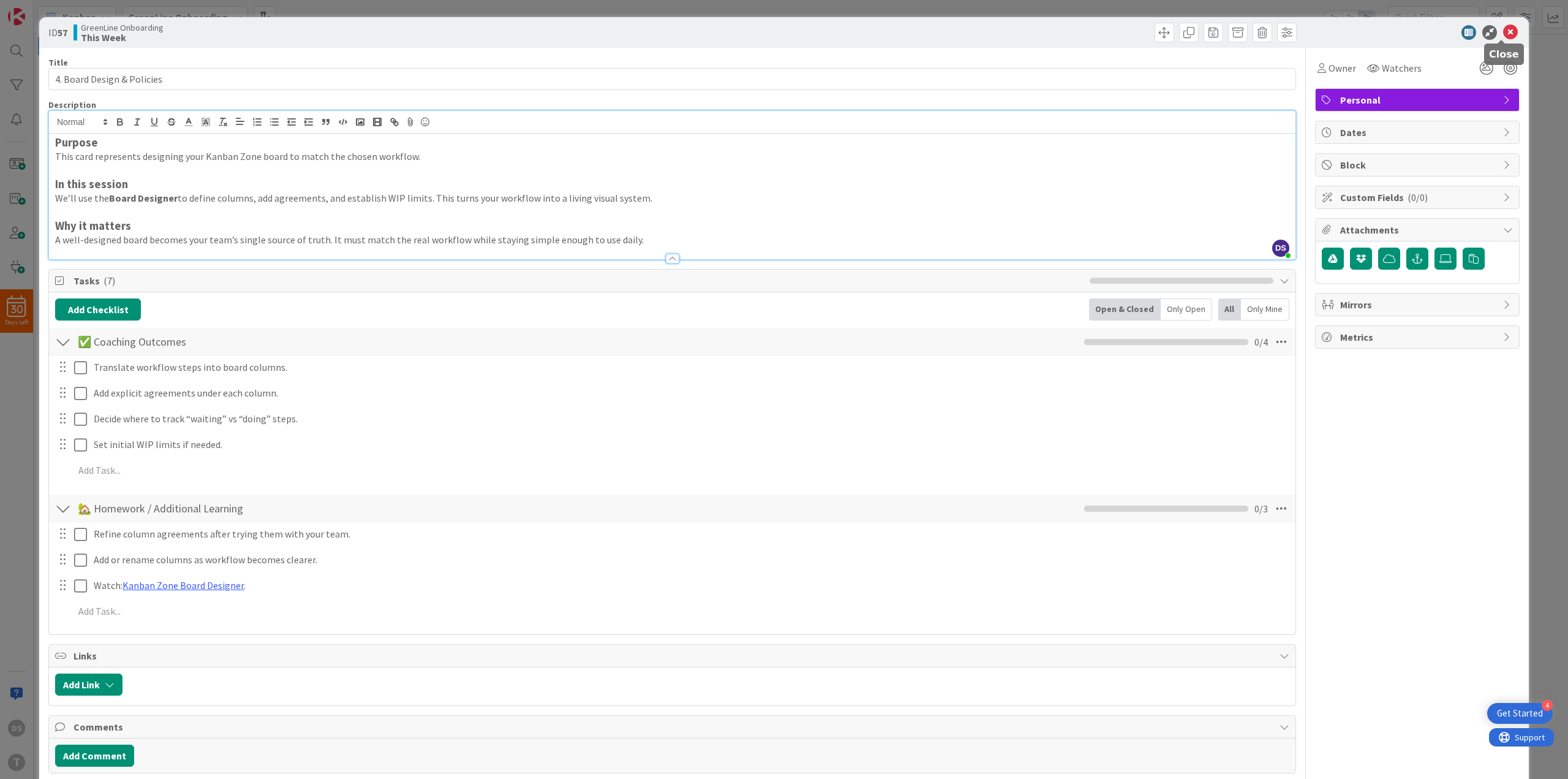
click at [1503, 35] on icon at bounding box center [1510, 32] width 15 height 15
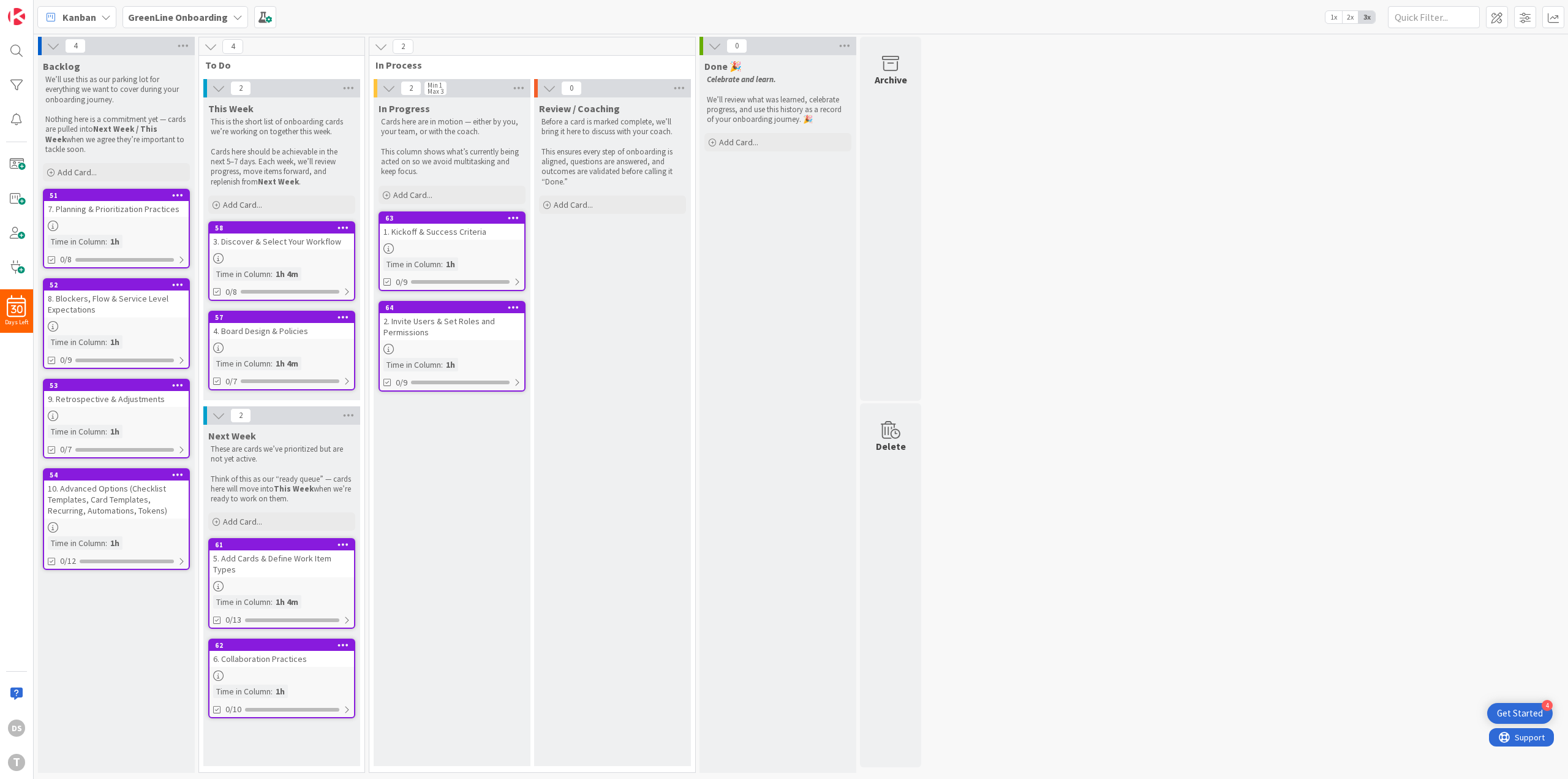
click at [283, 243] on div "3. Discover & Select Your Workflow" at bounding box center [282, 241] width 145 height 16
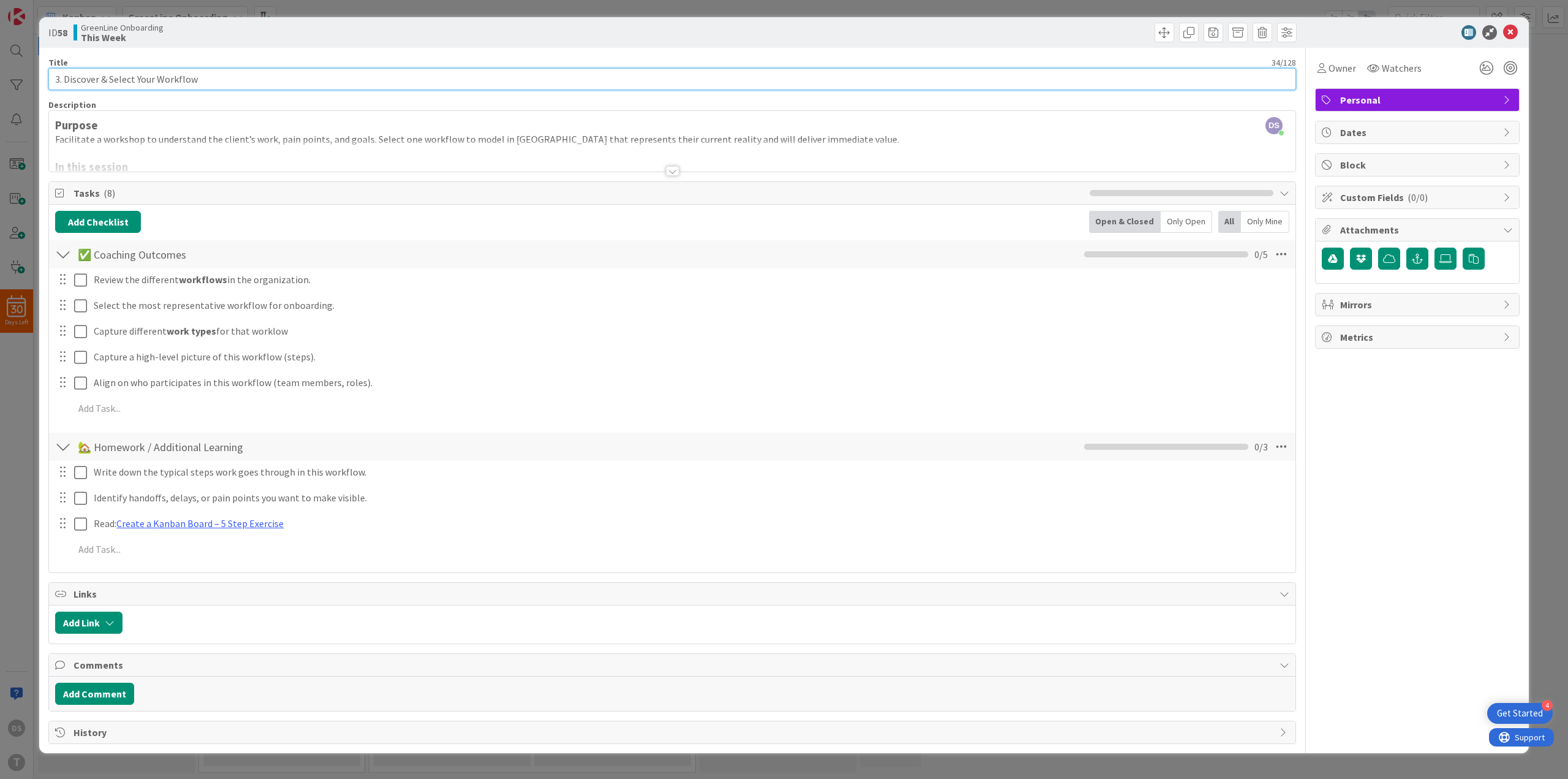
click at [85, 78] on input "3. Discover & Select Your Workflow" at bounding box center [673, 78] width 1248 height 22
drag, startPoint x: 85, startPoint y: 78, endPoint x: 106, endPoint y: 78, distance: 21.0
click at [106, 78] on input "3. Discover & Select Your Workflow" at bounding box center [673, 78] width 1248 height 22
click at [183, 79] on input "3. Select Your Workflow" at bounding box center [673, 78] width 1248 height 22
type input "3. Select Your Workflow + Add Cards"
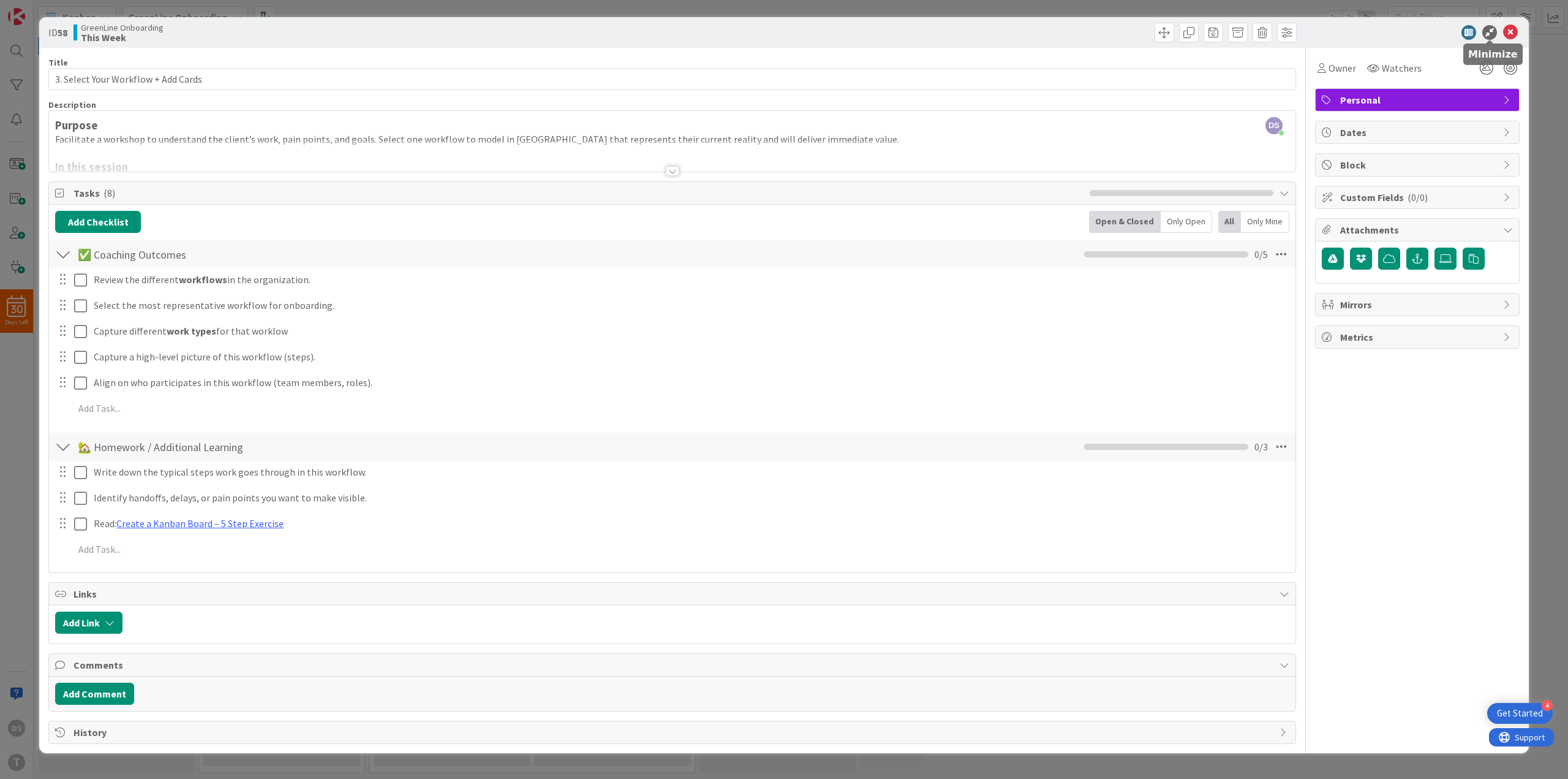
click at [1486, 31] on icon at bounding box center [1490, 32] width 15 height 15
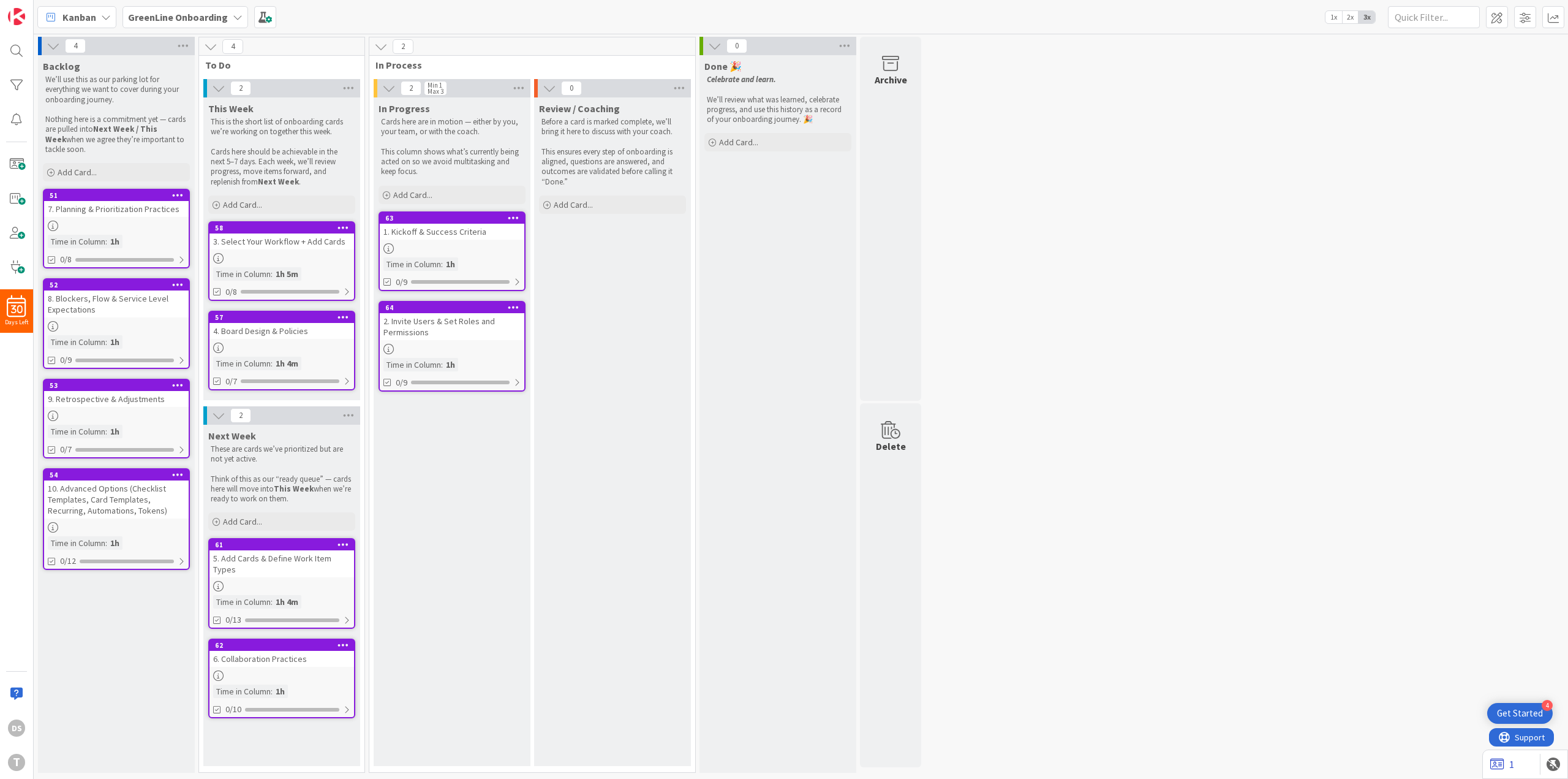
click at [1497, 760] on icon at bounding box center [1497, 764] width 14 height 12
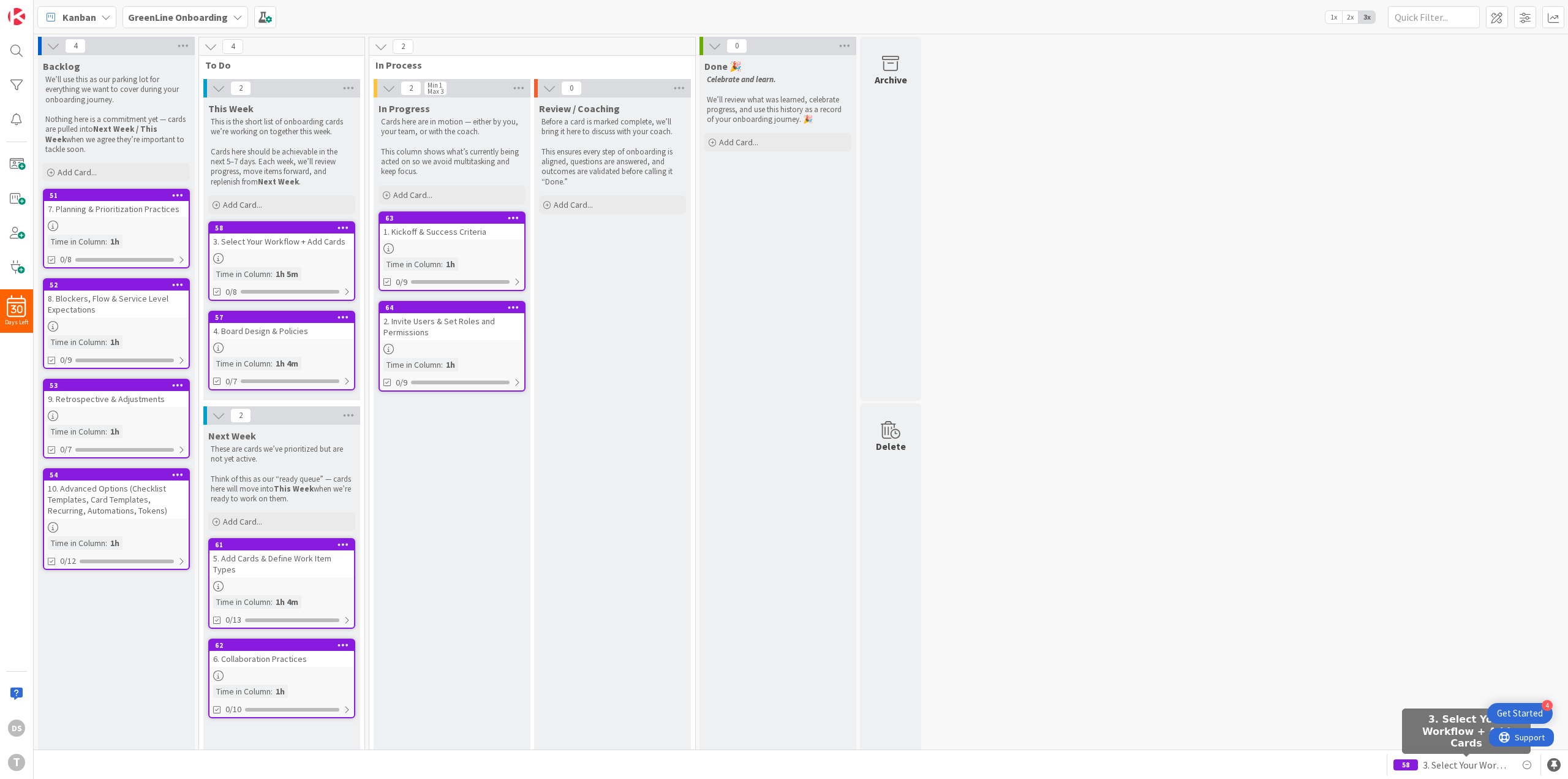
click at [1450, 761] on span "3. Select Your Workflow + Add Cards" at bounding box center [1467, 764] width 87 height 15
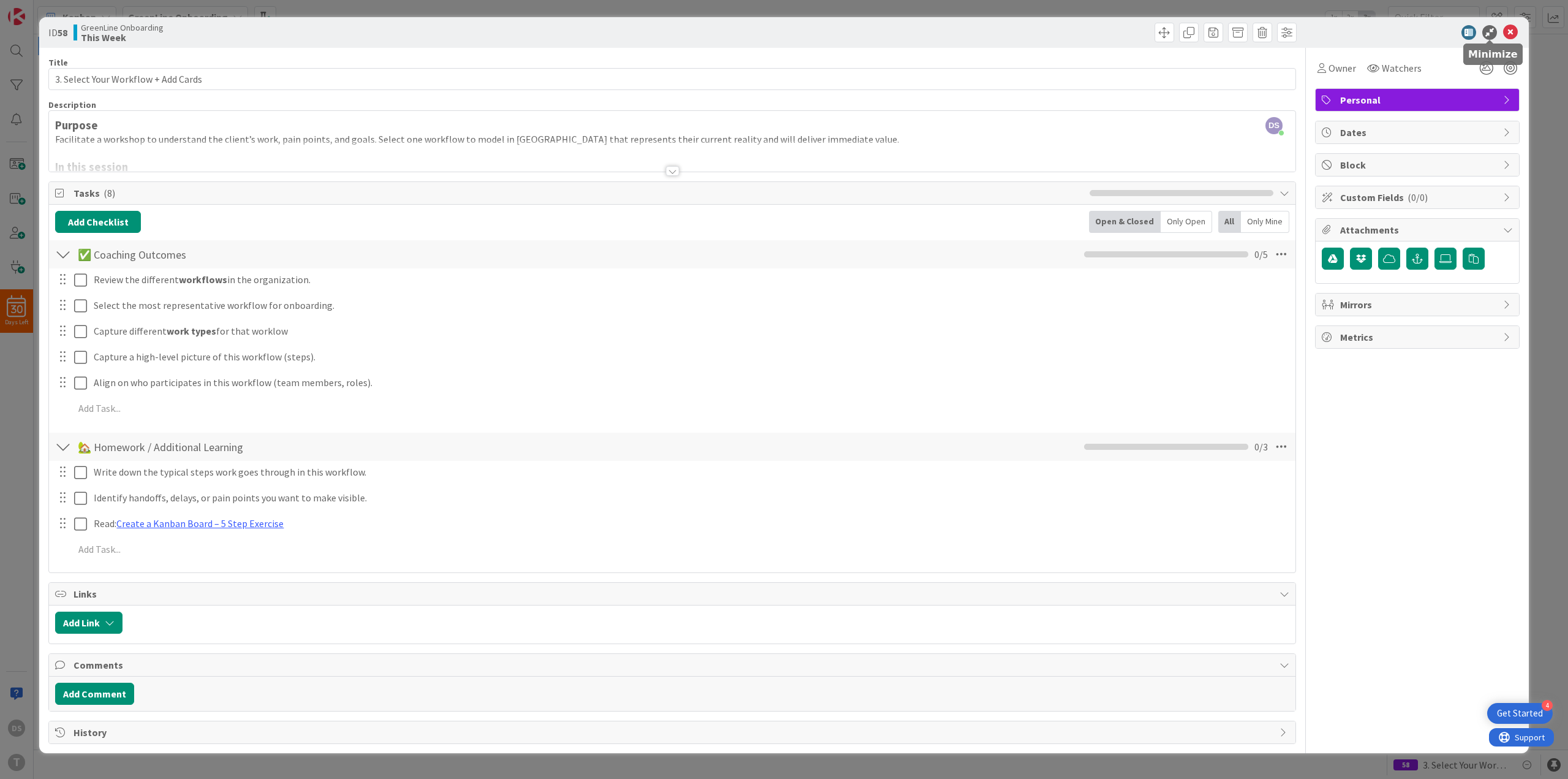
drag, startPoint x: 1490, startPoint y: 33, endPoint x: 1461, endPoint y: 48, distance: 32.6
click at [1490, 33] on icon at bounding box center [1490, 32] width 15 height 15
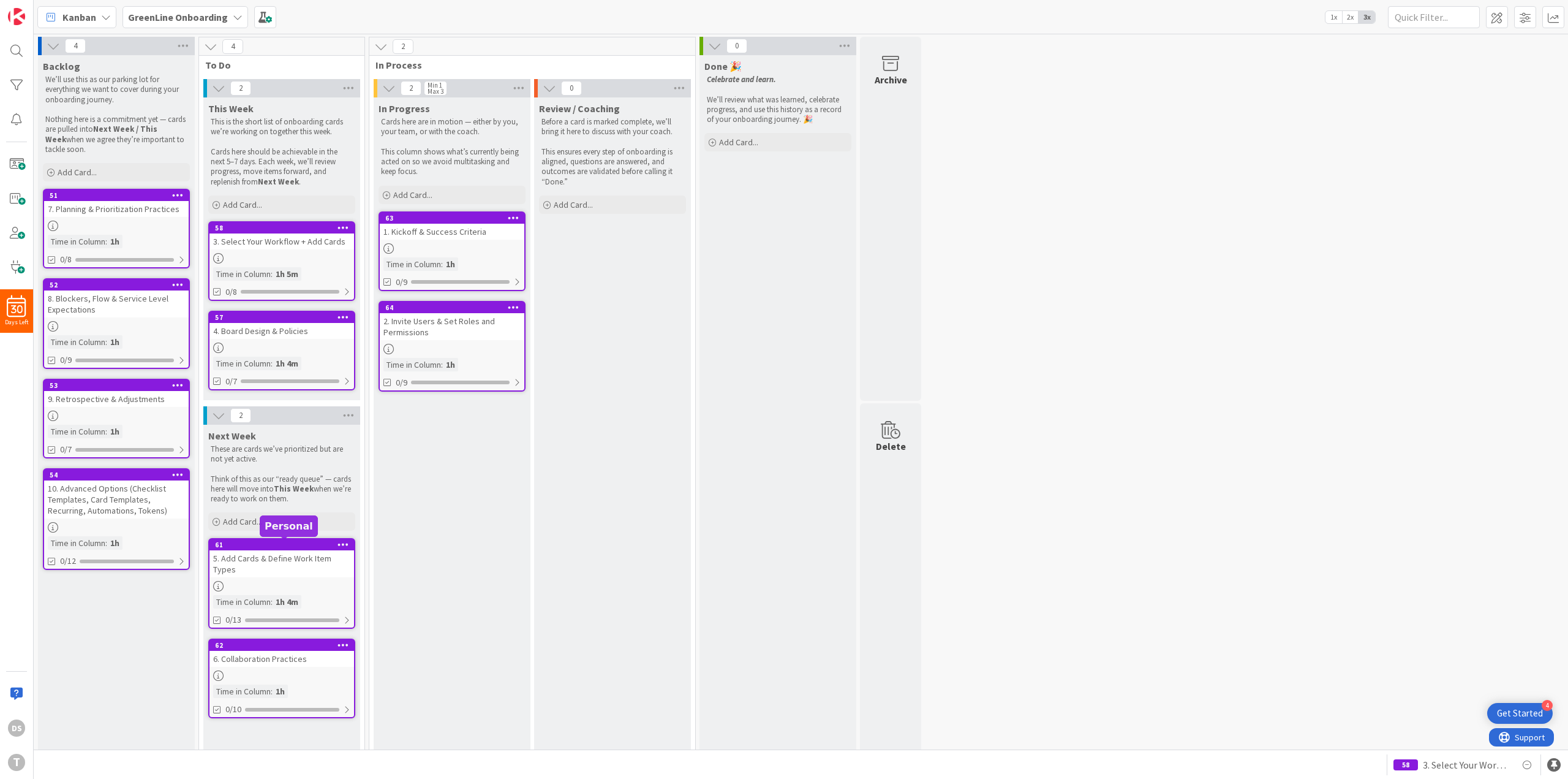
click at [261, 550] on div "5. Add Cards & Define Work Item Types" at bounding box center [282, 563] width 145 height 27
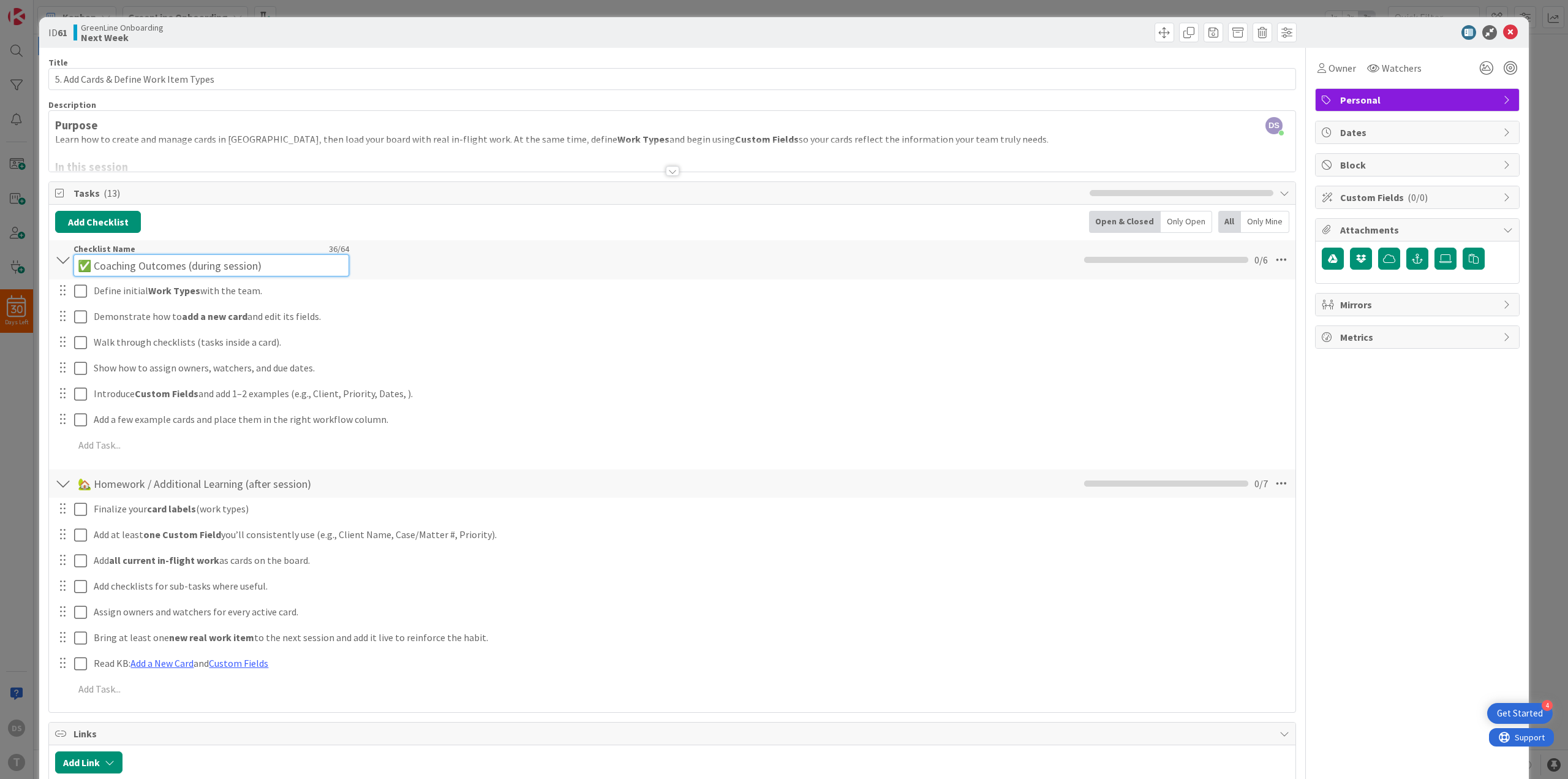
click at [283, 253] on div "Checklist Name 36 / 64 ✅ Coaching Outcomes (during session)" at bounding box center [211, 259] width 275 height 33
click at [93, 269] on input "✅ Coaching Outcomes (during session)" at bounding box center [211, 265] width 275 height 22
click at [102, 266] on input "✅zzz Coaching Outcomes (during session)" at bounding box center [211, 265] width 275 height 22
type input "✅zzz Coaching Outcomes (during session)"
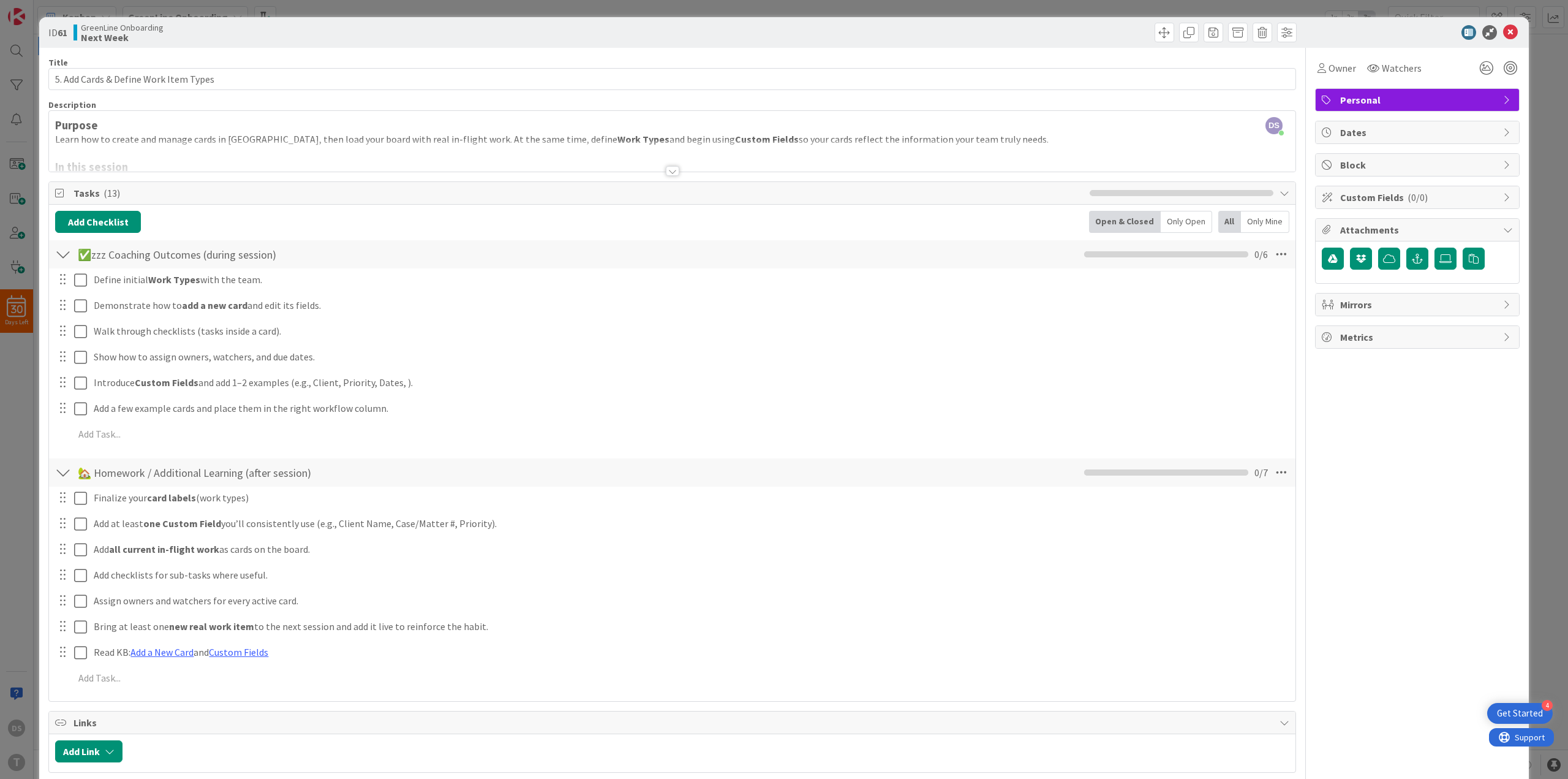
click at [285, 143] on div at bounding box center [672, 155] width 1247 height 31
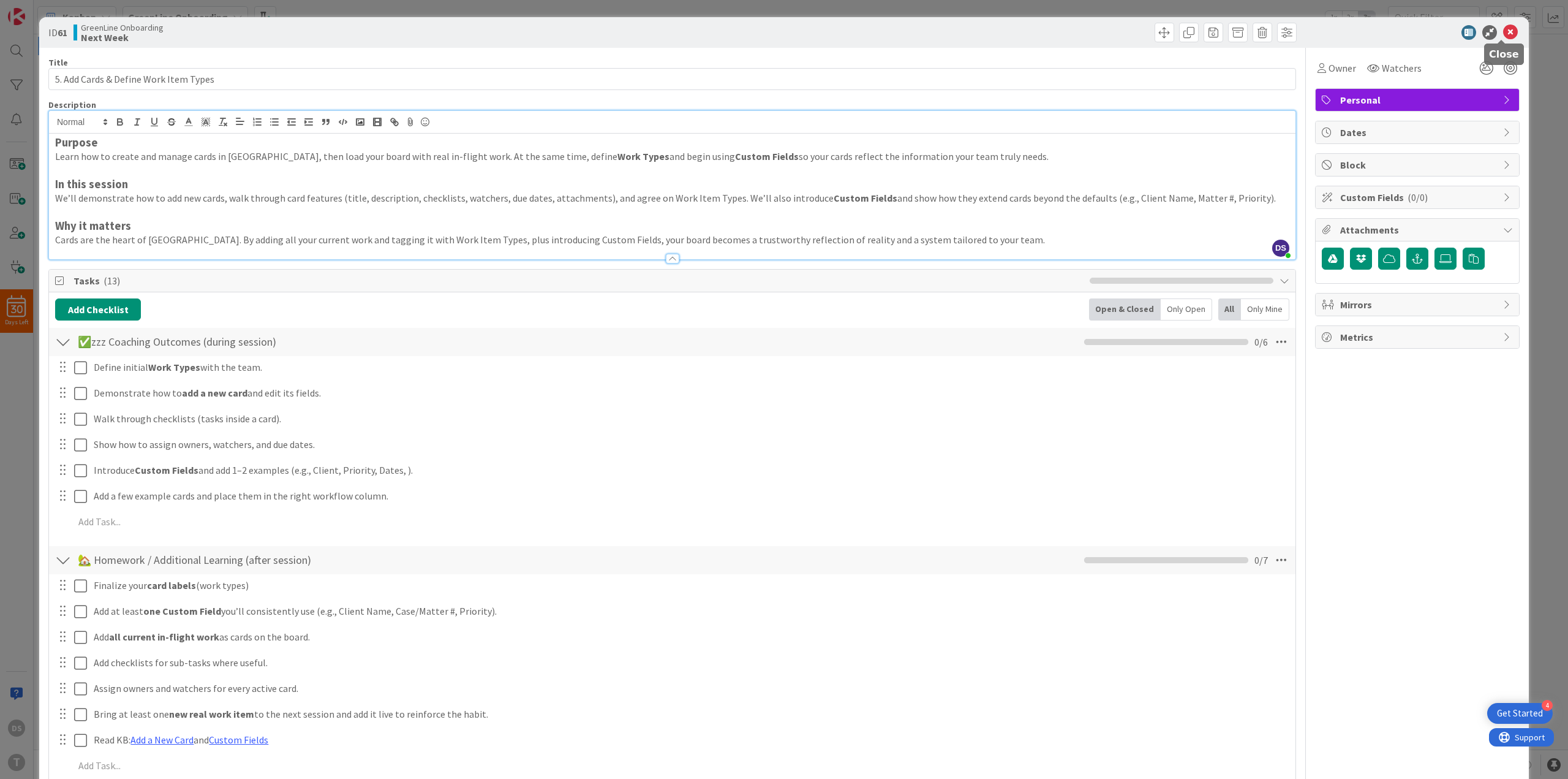
click at [1503, 31] on icon at bounding box center [1510, 32] width 15 height 15
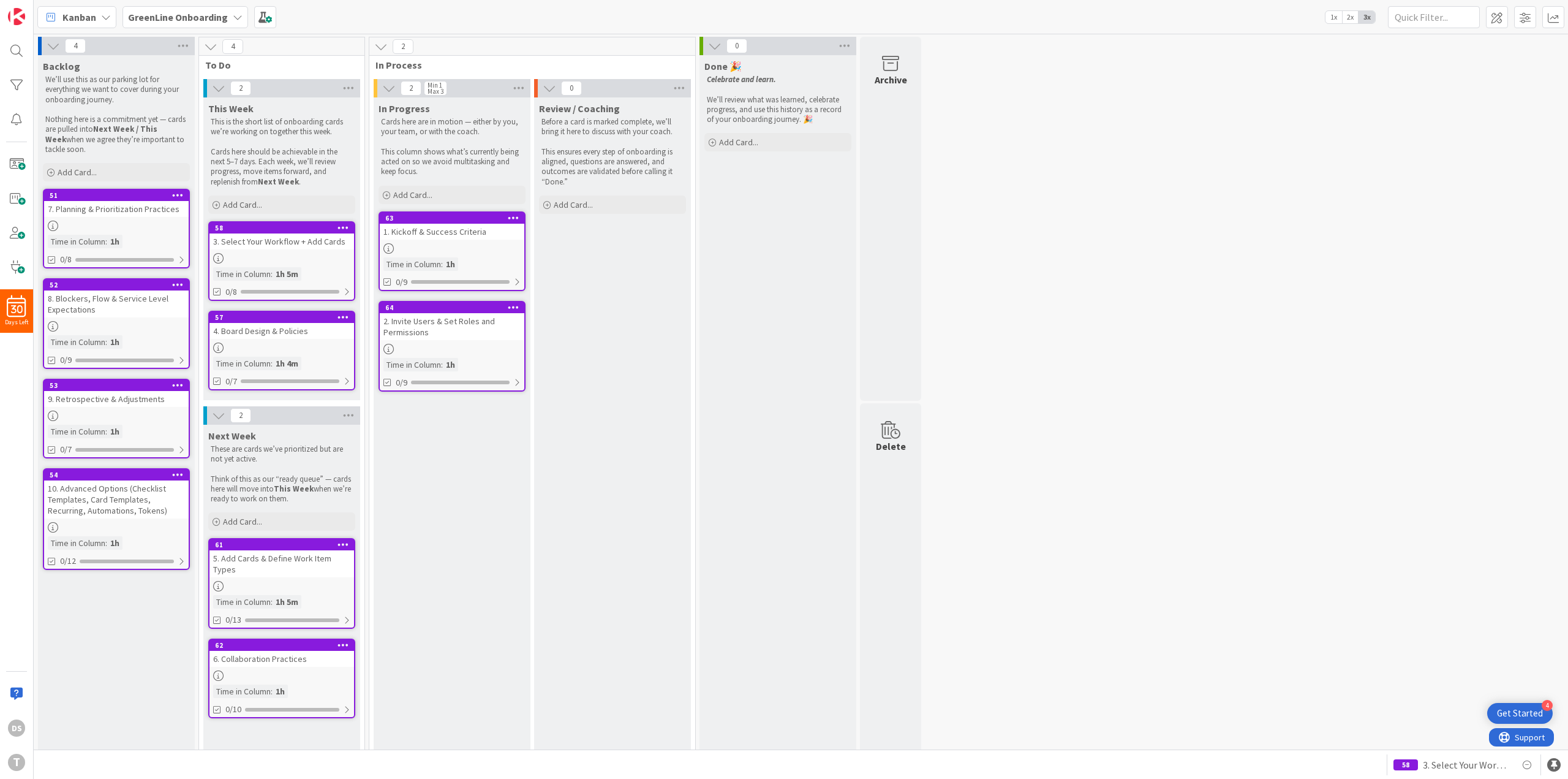
click at [325, 241] on div "3. Select Your Workflow + Add Cards" at bounding box center [282, 241] width 145 height 16
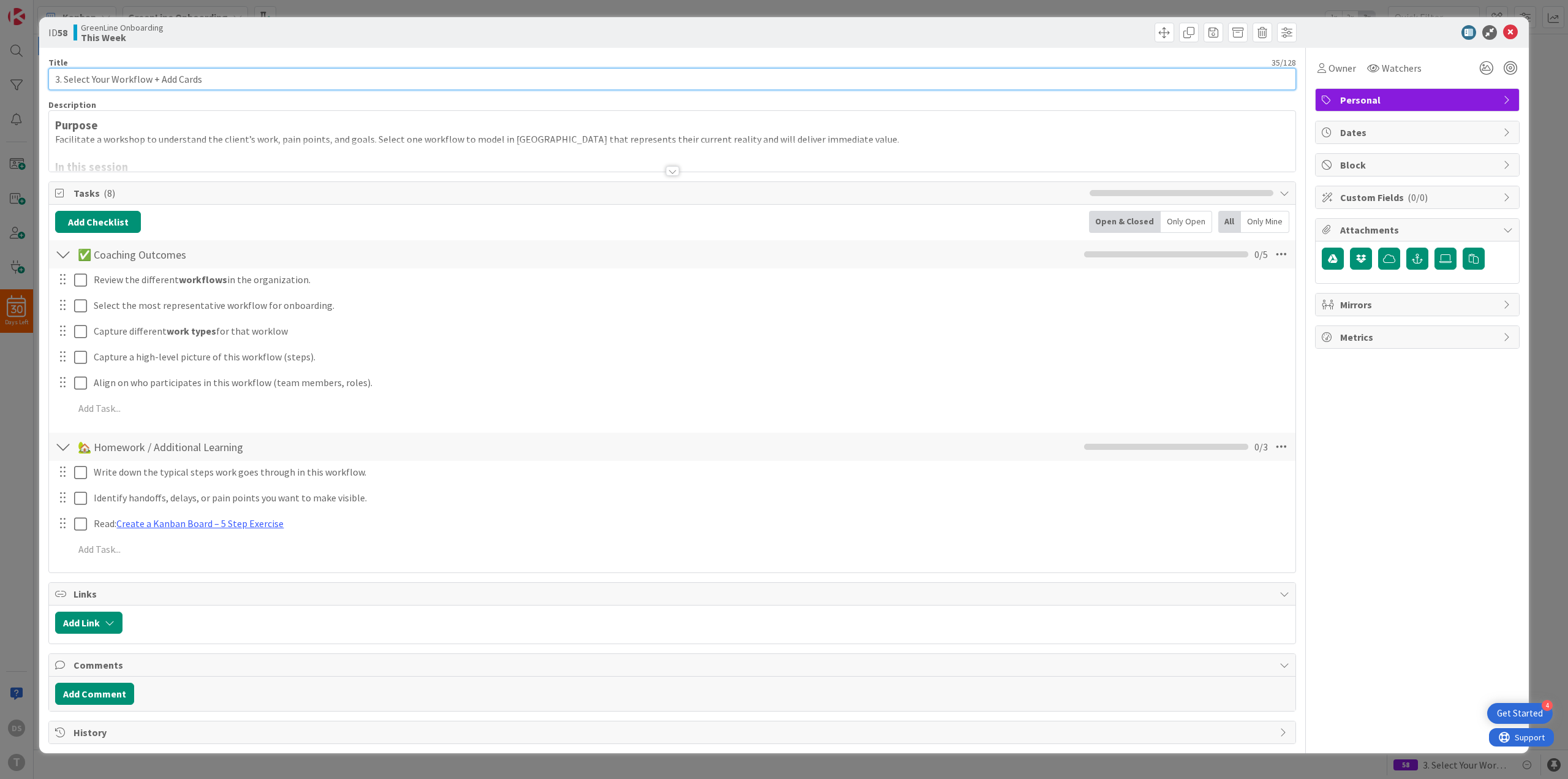
drag, startPoint x: 149, startPoint y: 76, endPoint x: 282, endPoint y: 73, distance: 133.0
click at [282, 73] on input "3. Select Your Workflow + Add Cards" at bounding box center [673, 78] width 1248 height 22
click at [67, 76] on input "3. Select Your Workflow" at bounding box center [673, 78] width 1248 height 22
type input "3. Discover + Select Your Workflow"
click at [1514, 31] on icon at bounding box center [1510, 32] width 15 height 15
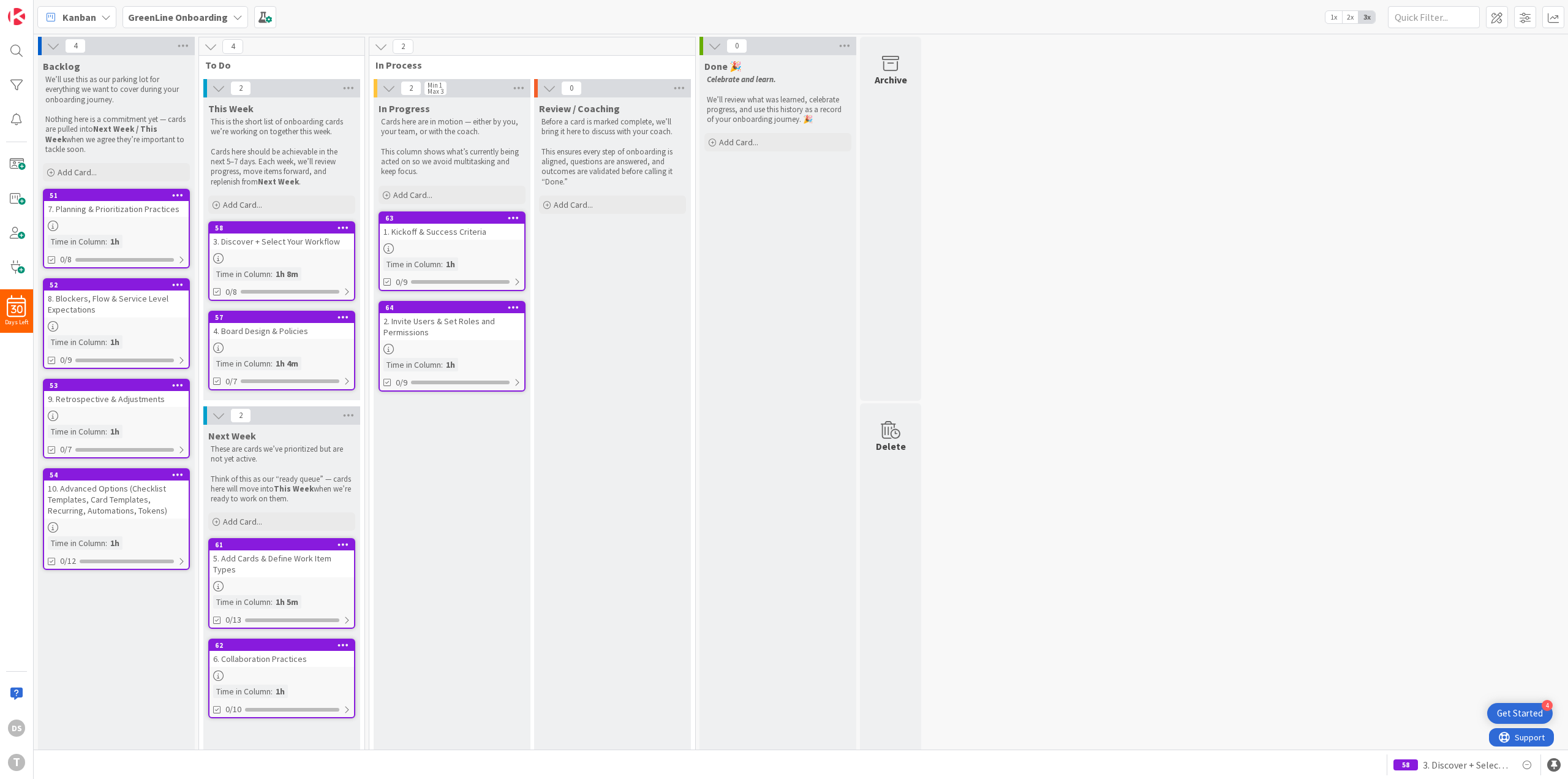
click at [1457, 384] on div "4 Backlog We’ll use this as our parking lot for everything we want to cover dur…" at bounding box center [801, 404] width 1530 height 736
click at [322, 237] on div "3. Discover + Select Your Workflow" at bounding box center [282, 241] width 145 height 16
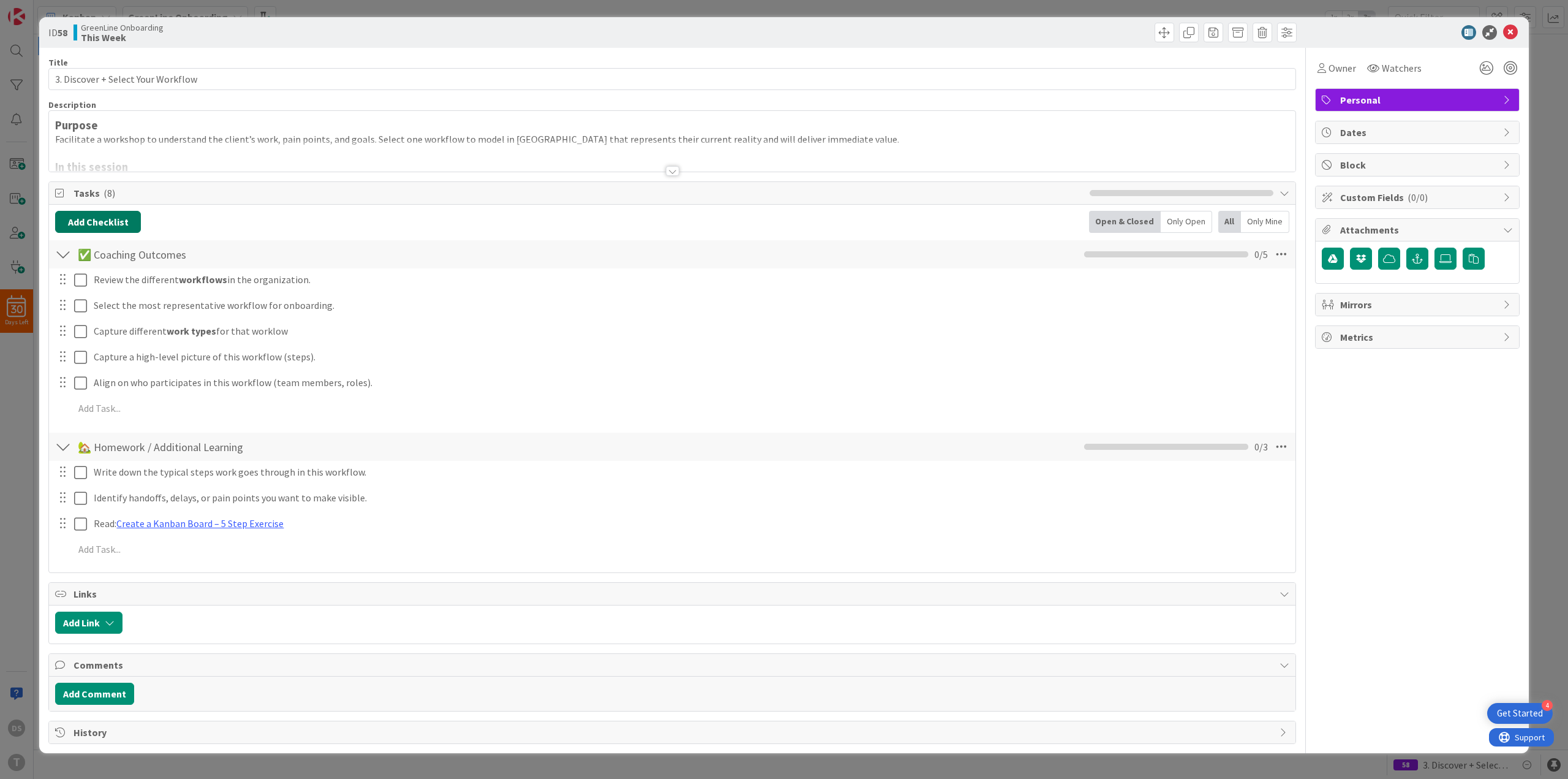
click at [107, 217] on button "Add Checklist" at bounding box center [97, 222] width 85 height 22
click at [266, 148] on div at bounding box center [672, 155] width 1247 height 31
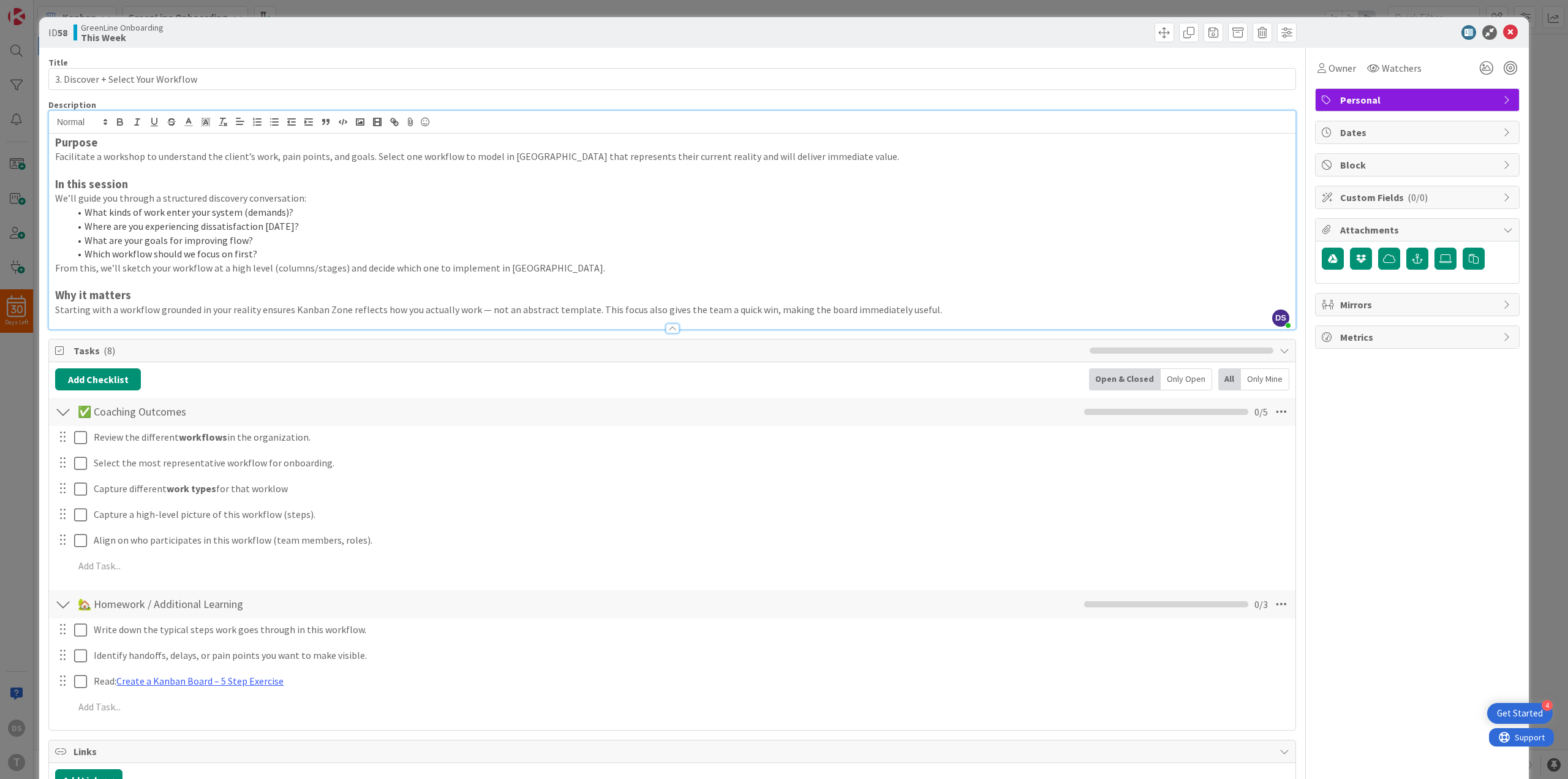
click at [264, 38] on div "GreenLine Onboarding This Week" at bounding box center [372, 33] width 596 height 20
click at [1503, 36] on icon at bounding box center [1510, 32] width 15 height 15
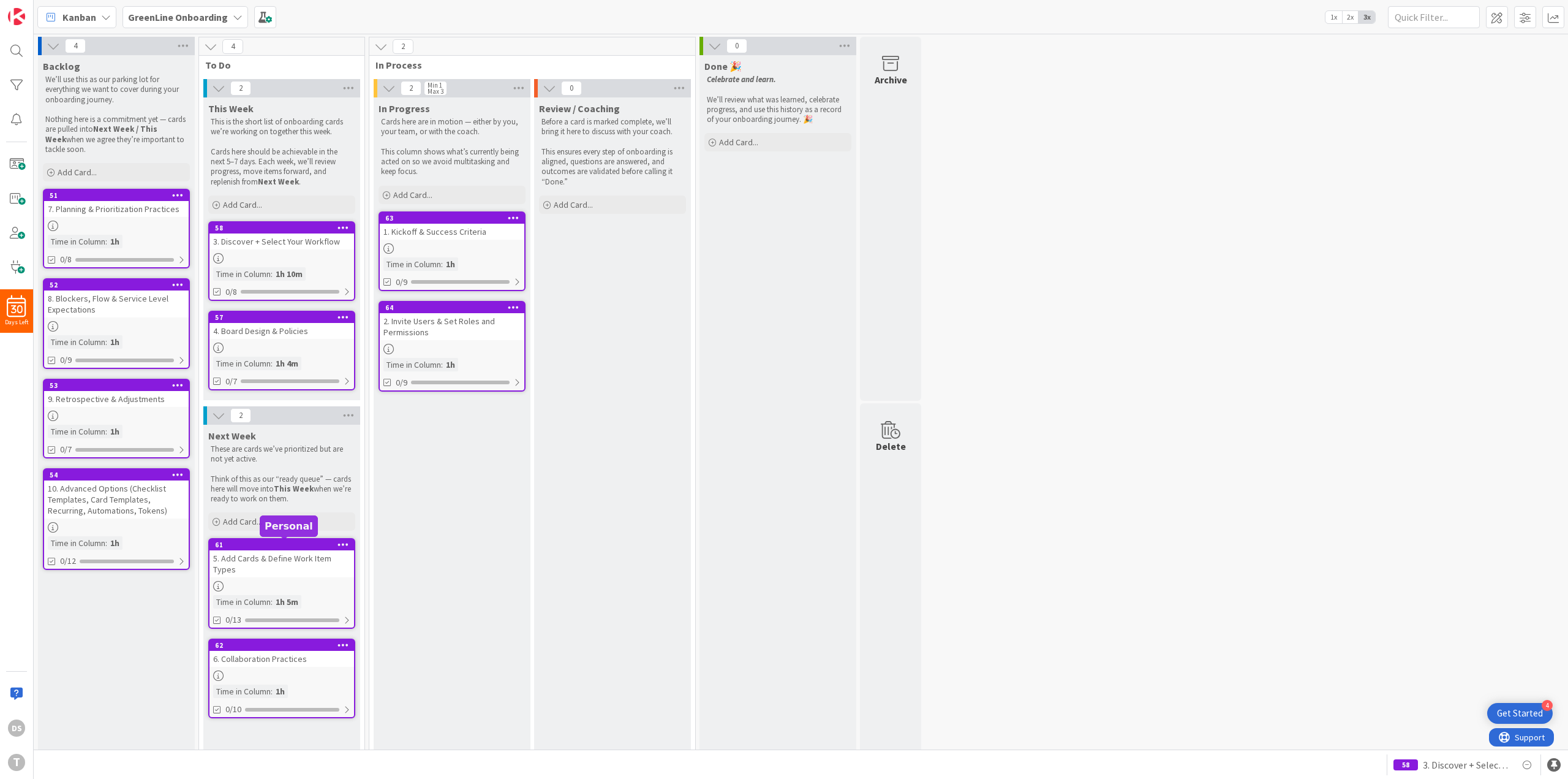
click at [314, 541] on div "61" at bounding box center [284, 545] width 139 height 9
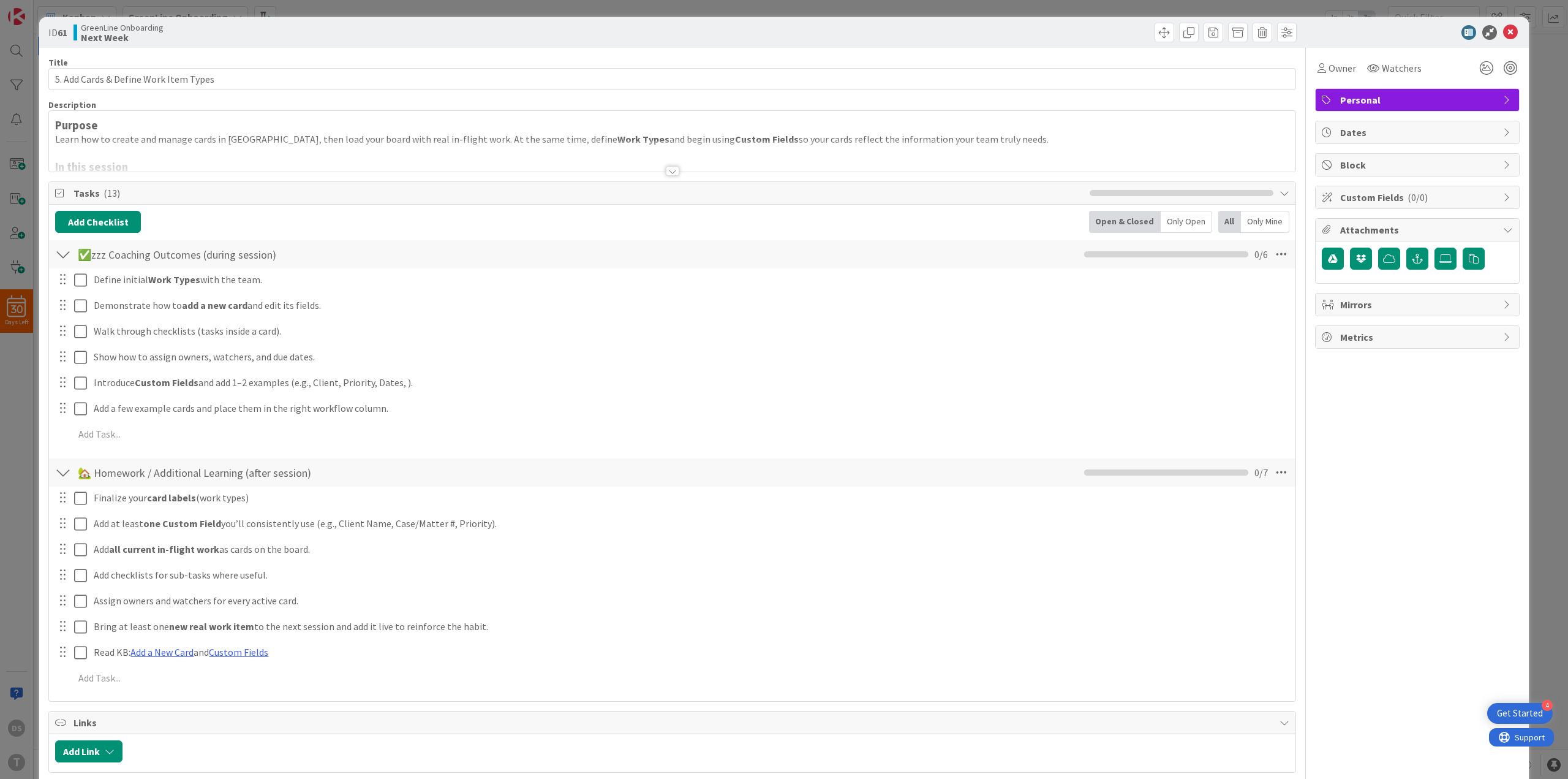
click at [456, 157] on div at bounding box center [672, 155] width 1247 height 31
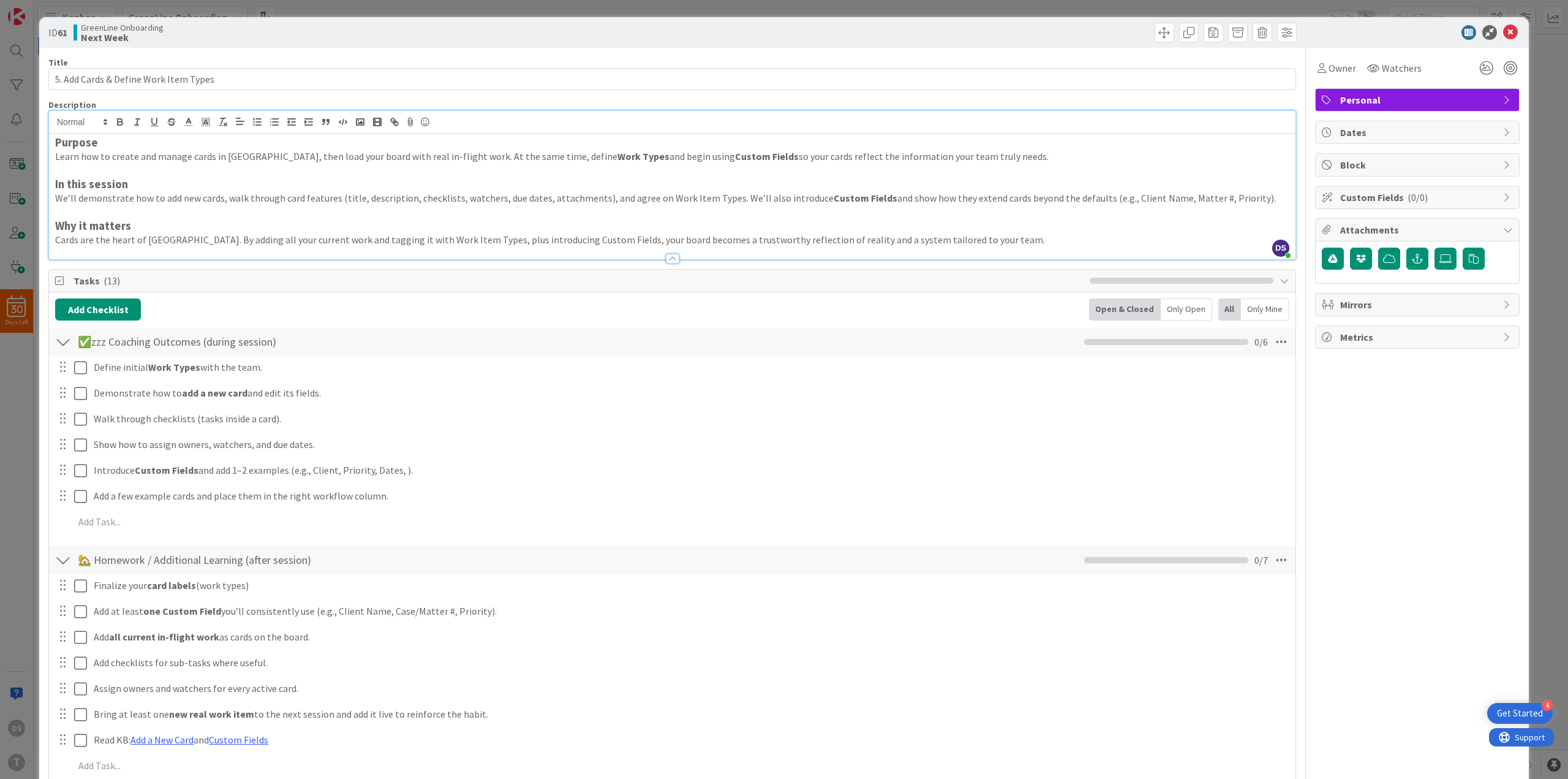
click at [1348, 532] on div "Owner Watchers Personal Dates Block Custom Fields ( 0/0 ) Attachments Mirrors M…" at bounding box center [1418, 504] width 205 height 912
drag, startPoint x: 1501, startPoint y: 33, endPoint x: 1414, endPoint y: 45, distance: 87.8
click at [1503, 32] on icon at bounding box center [1510, 32] width 15 height 15
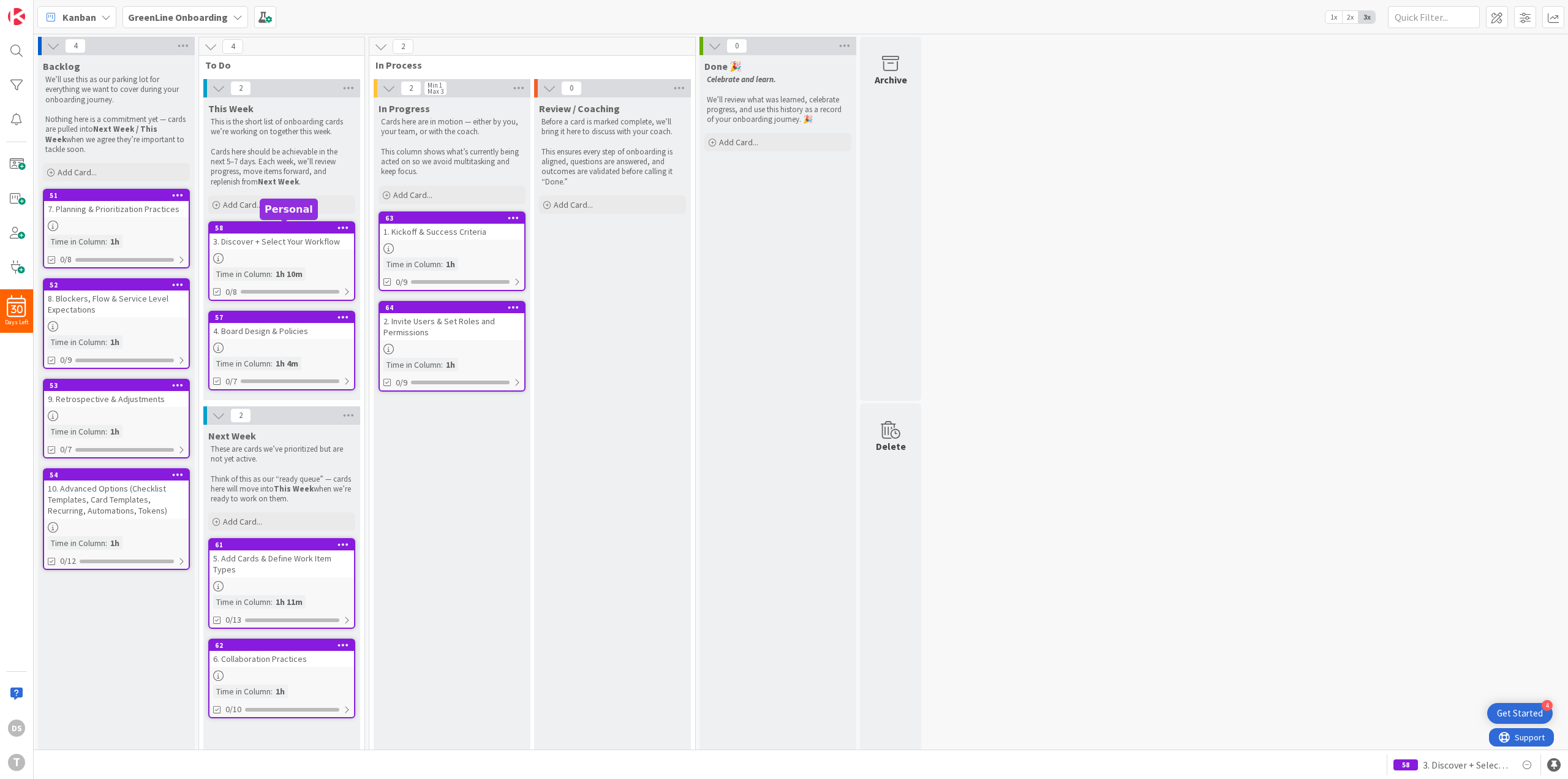
click at [299, 231] on div "58" at bounding box center [284, 228] width 139 height 9
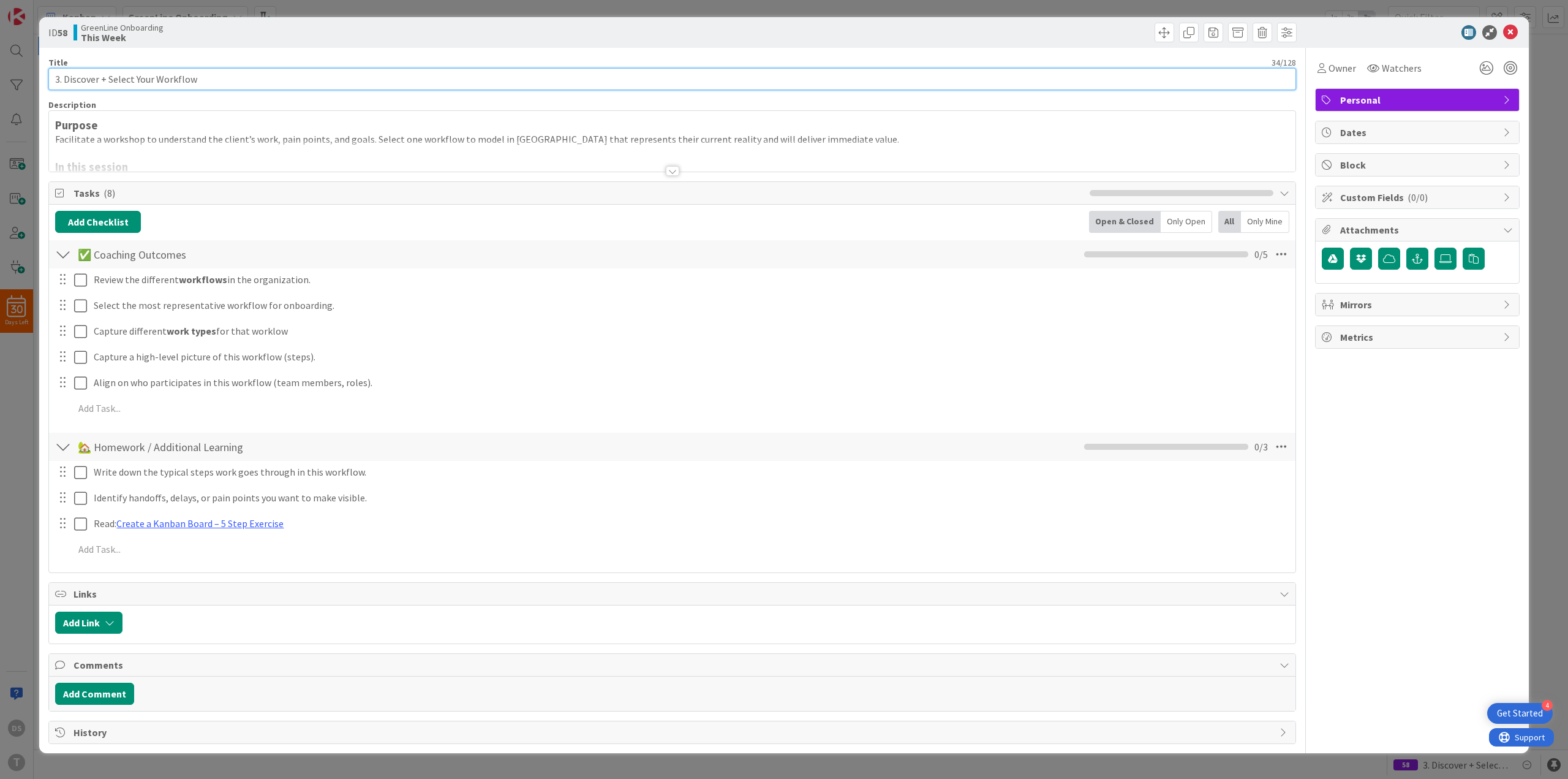
click at [85, 78] on input "3. Discover + Select Your Workflow" at bounding box center [673, 78] width 1248 height 22
drag, startPoint x: 85, startPoint y: 78, endPoint x: 228, endPoint y: 78, distance: 143.0
click at [228, 78] on input "3. Discover + Select Your Workflow" at bounding box center [673, 78] width 1248 height 22
paste input "Your Workflow & Add Real Work"
click at [165, 82] on input "3. Discover Your Workflow & Add Real Work" at bounding box center [673, 78] width 1248 height 22
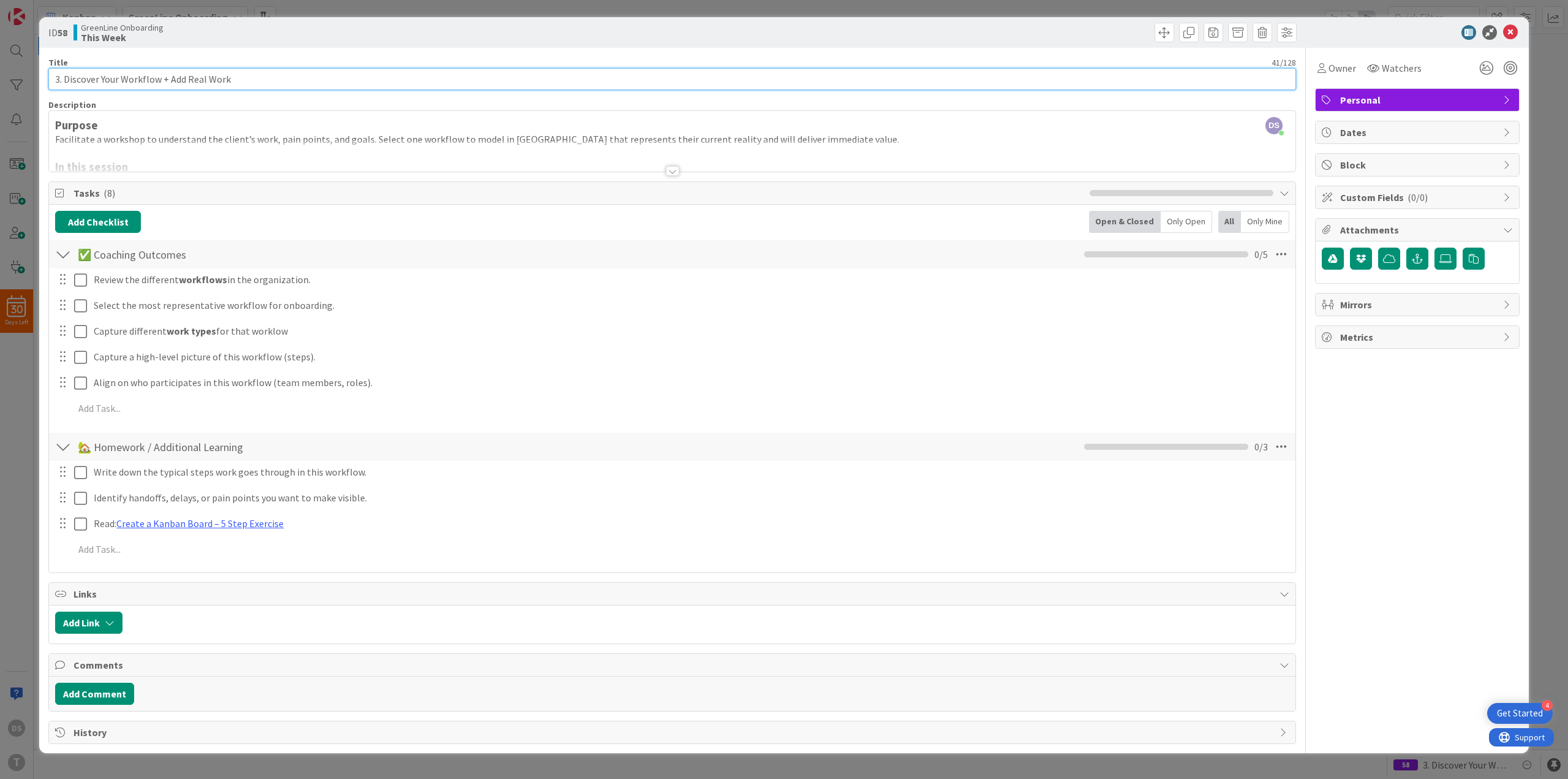
type input "3. Discover Your Workflow + Add Real Work"
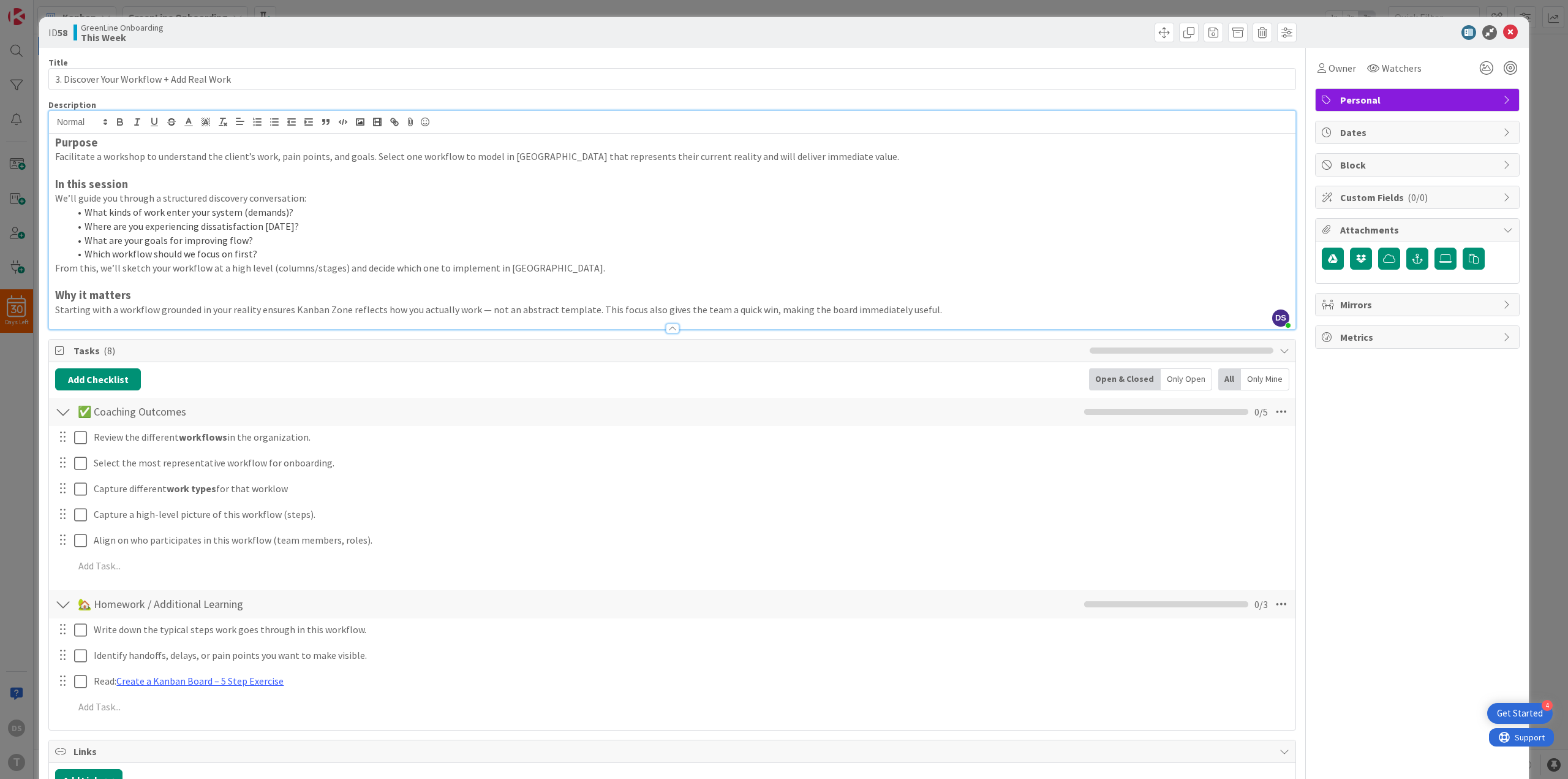
click at [276, 136] on div "Purpose Facilitate a workshop to understand the client’s work, pain points, and…" at bounding box center [672, 231] width 1247 height 196
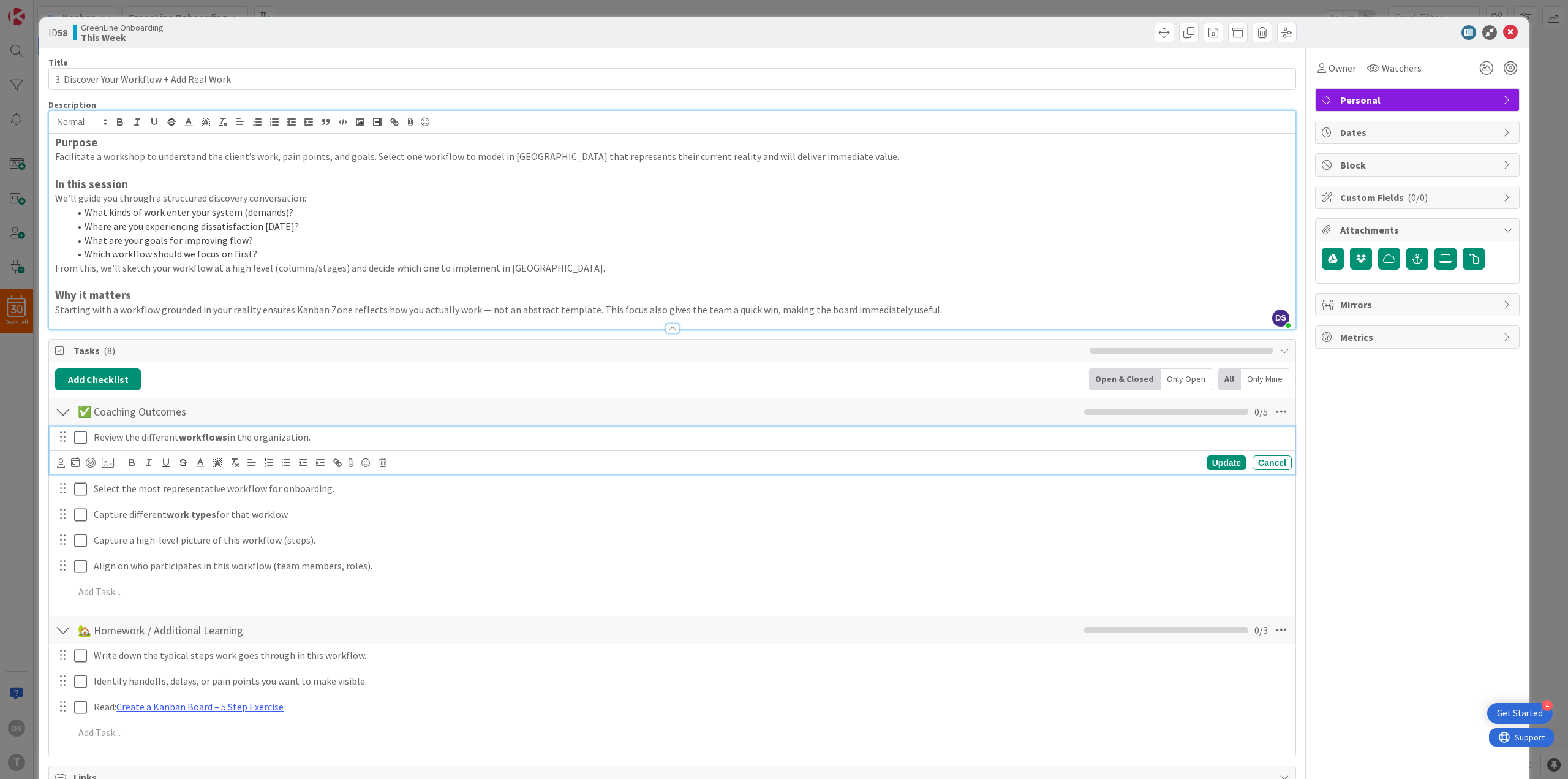
click at [279, 435] on p "Review the different workflows in the organization." at bounding box center [690, 437] width 1193 height 14
click at [273, 441] on p "Review and select the most representative workflow." at bounding box center [690, 437] width 1193 height 14
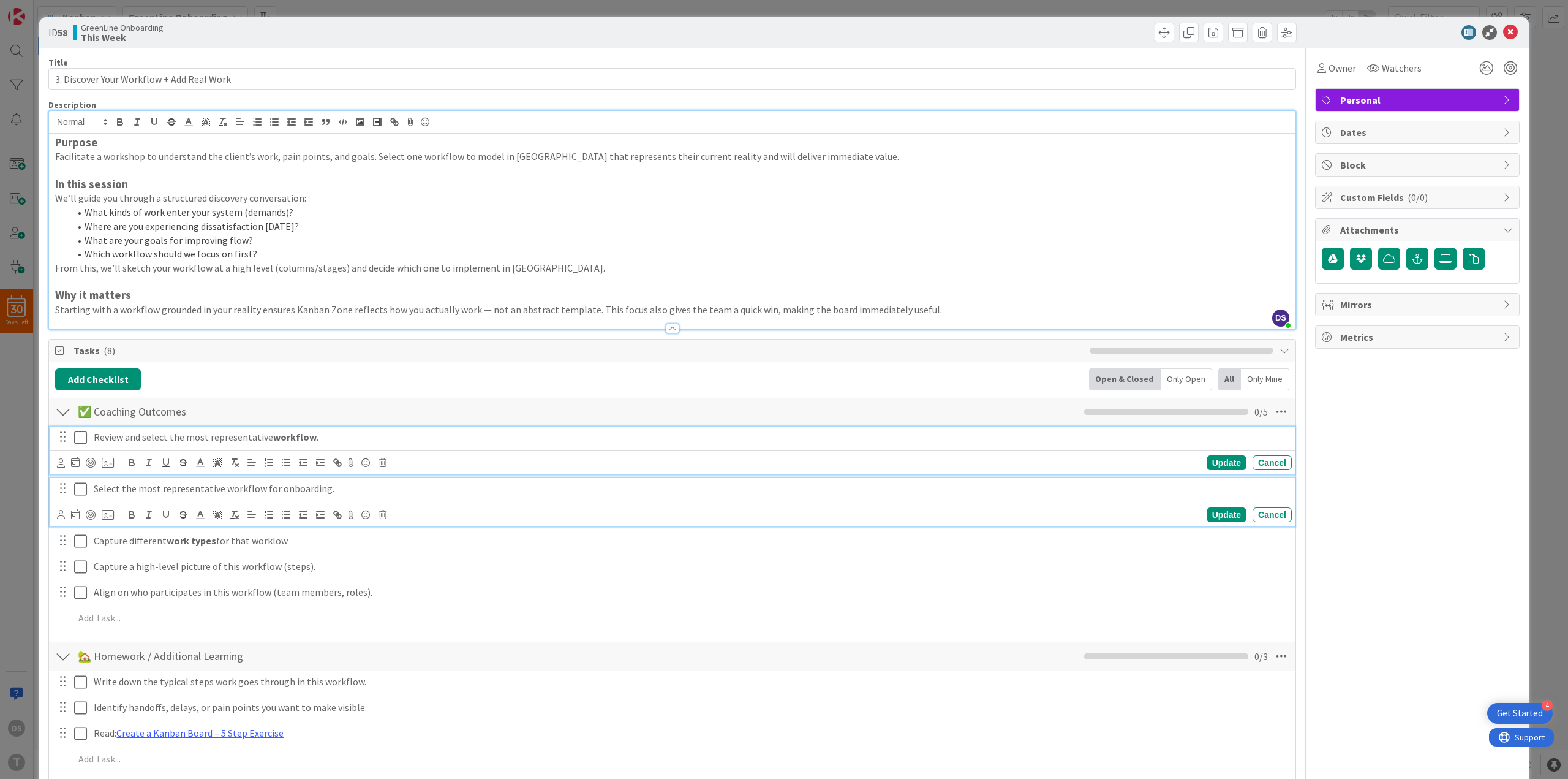
click at [231, 490] on p "Select the most representative workflow for onboarding." at bounding box center [690, 489] width 1193 height 14
click at [231, 509] on icon "button" at bounding box center [235, 514] width 11 height 11
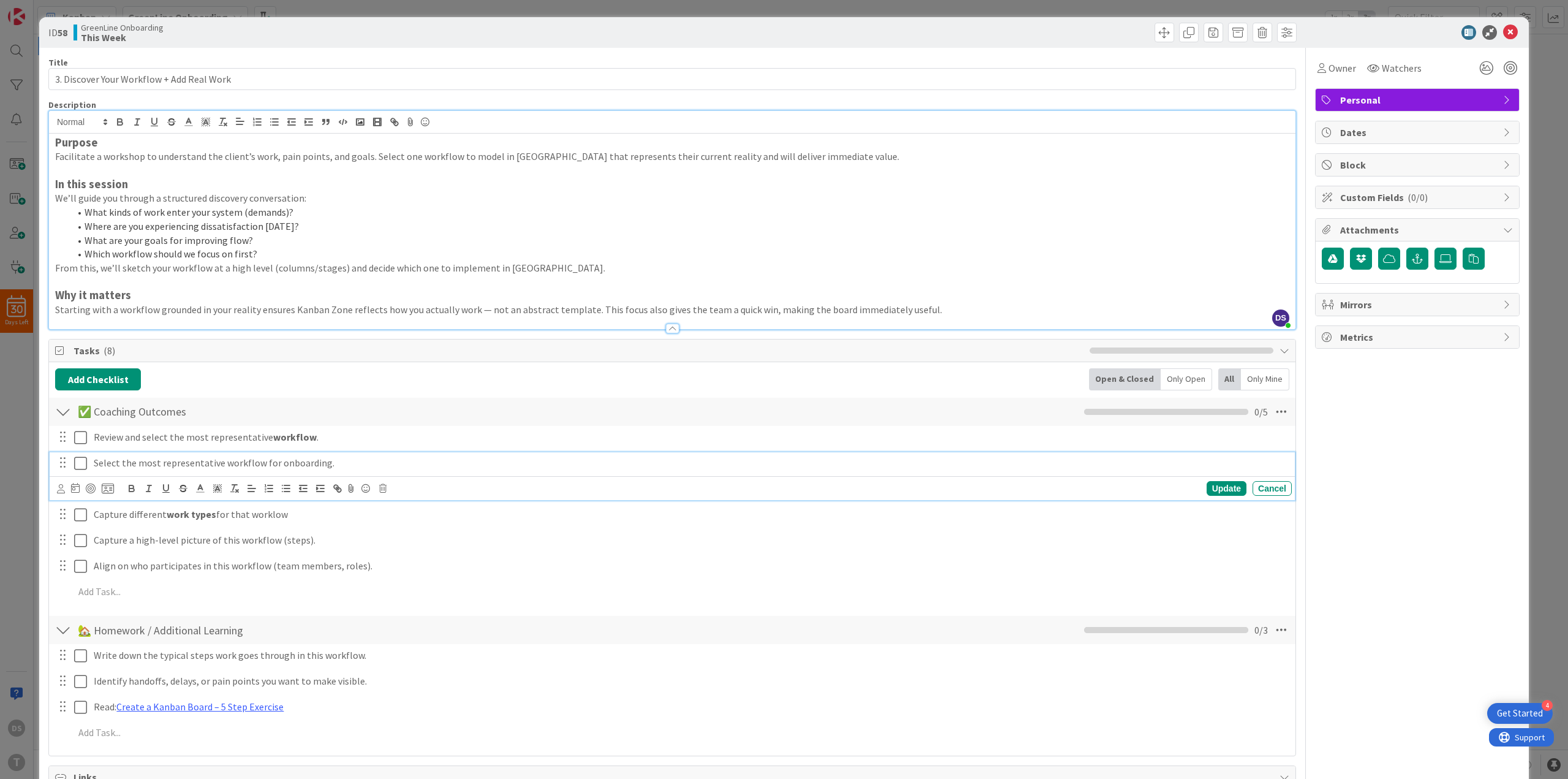
click at [151, 465] on p "Select the most representative workflow for onboarding." at bounding box center [690, 463] width 1193 height 14
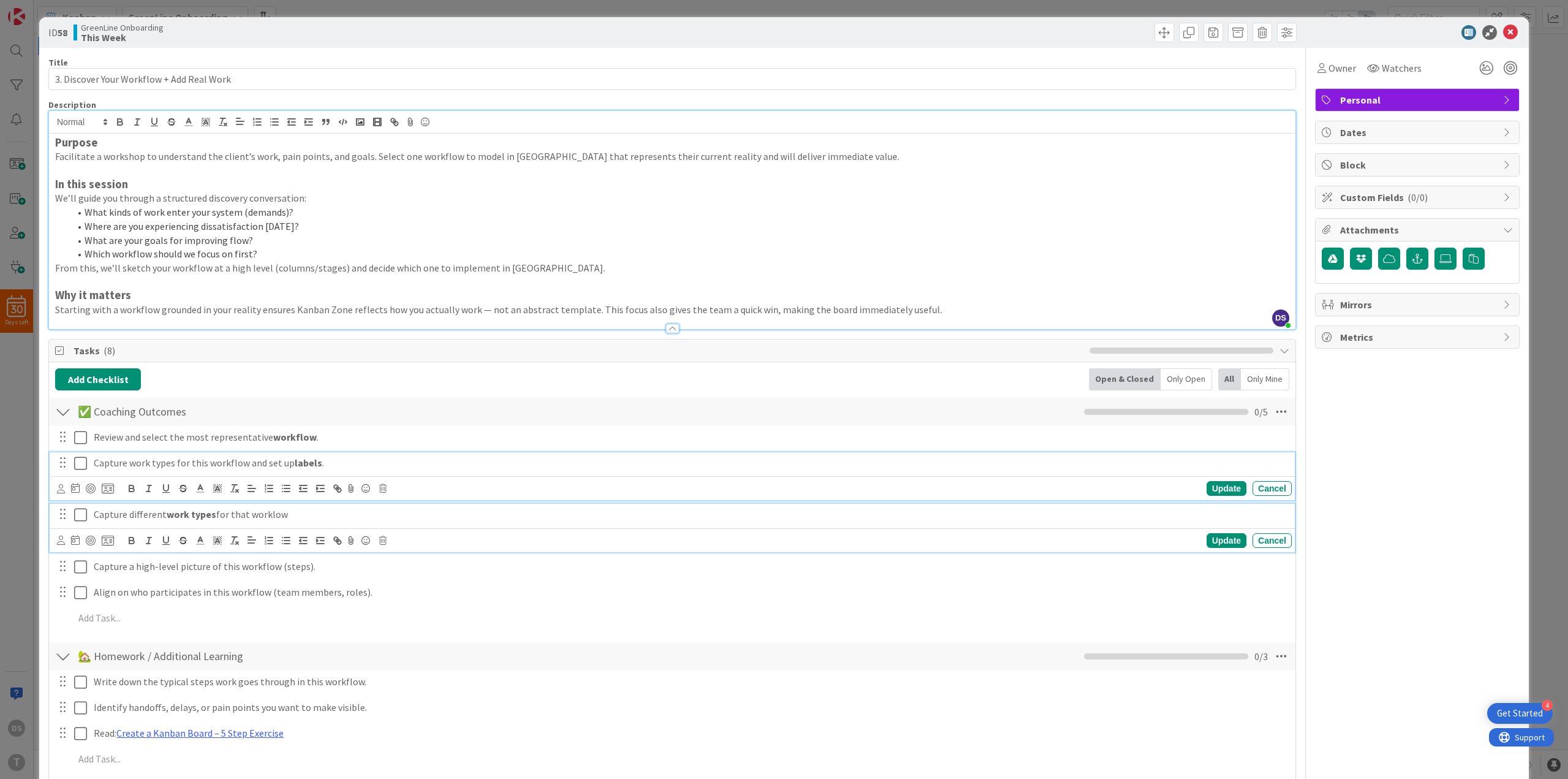
click at [146, 513] on p "Capture different work types for that worklow" at bounding box center [690, 515] width 1193 height 14
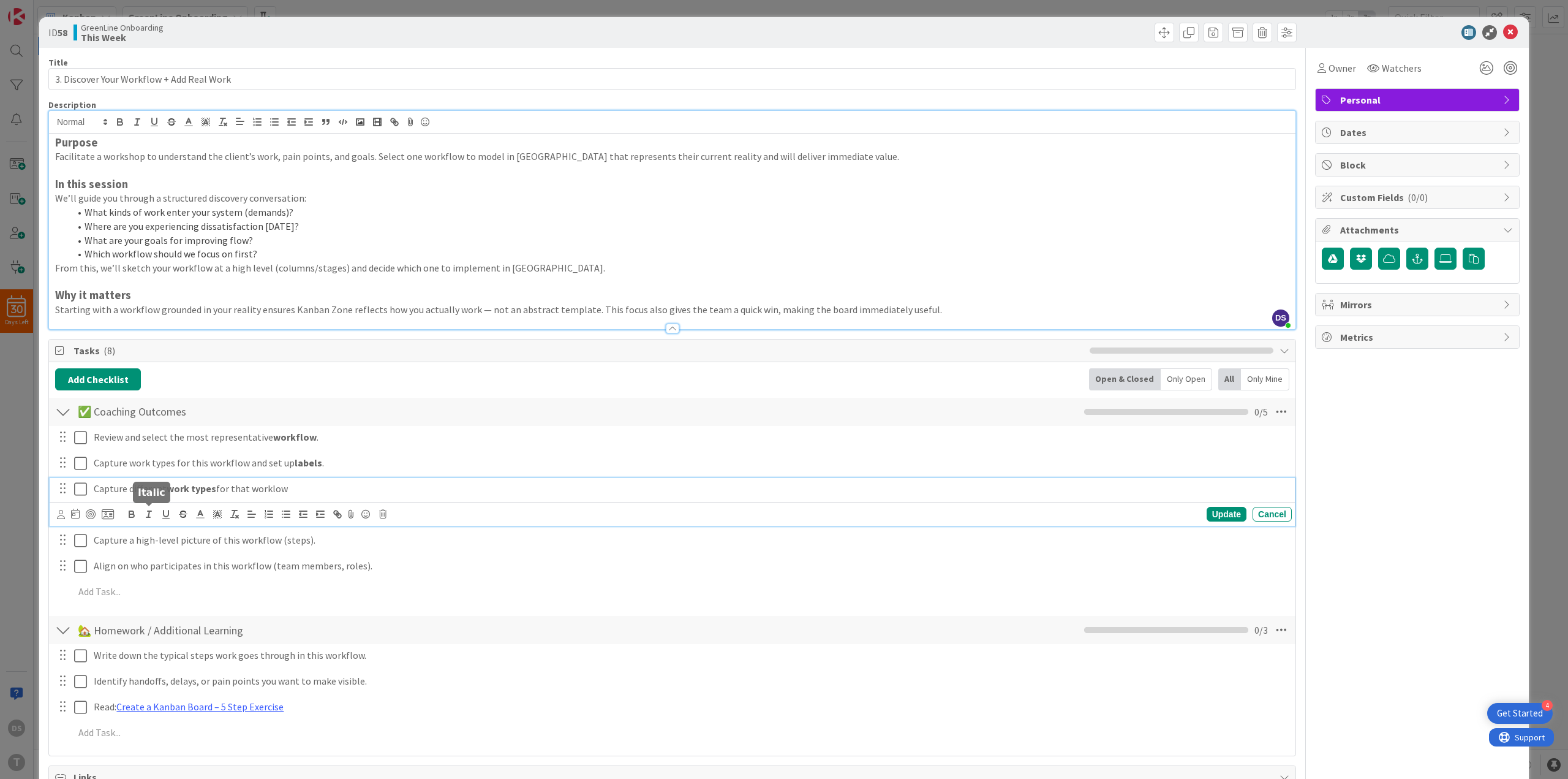
click at [146, 513] on icon "button" at bounding box center [148, 514] width 11 height 11
click at [124, 491] on p "Capture diffe ﻿ rent work types for that worklow" at bounding box center [690, 489] width 1193 height 14
click at [124, 491] on p "Capture different work types for that worklow" at bounding box center [690, 489] width 1193 height 14
click at [188, 487] on p "Demonstrate how to add new cards and key card features (checklists, watchers, d…" at bounding box center [690, 489] width 1193 height 14
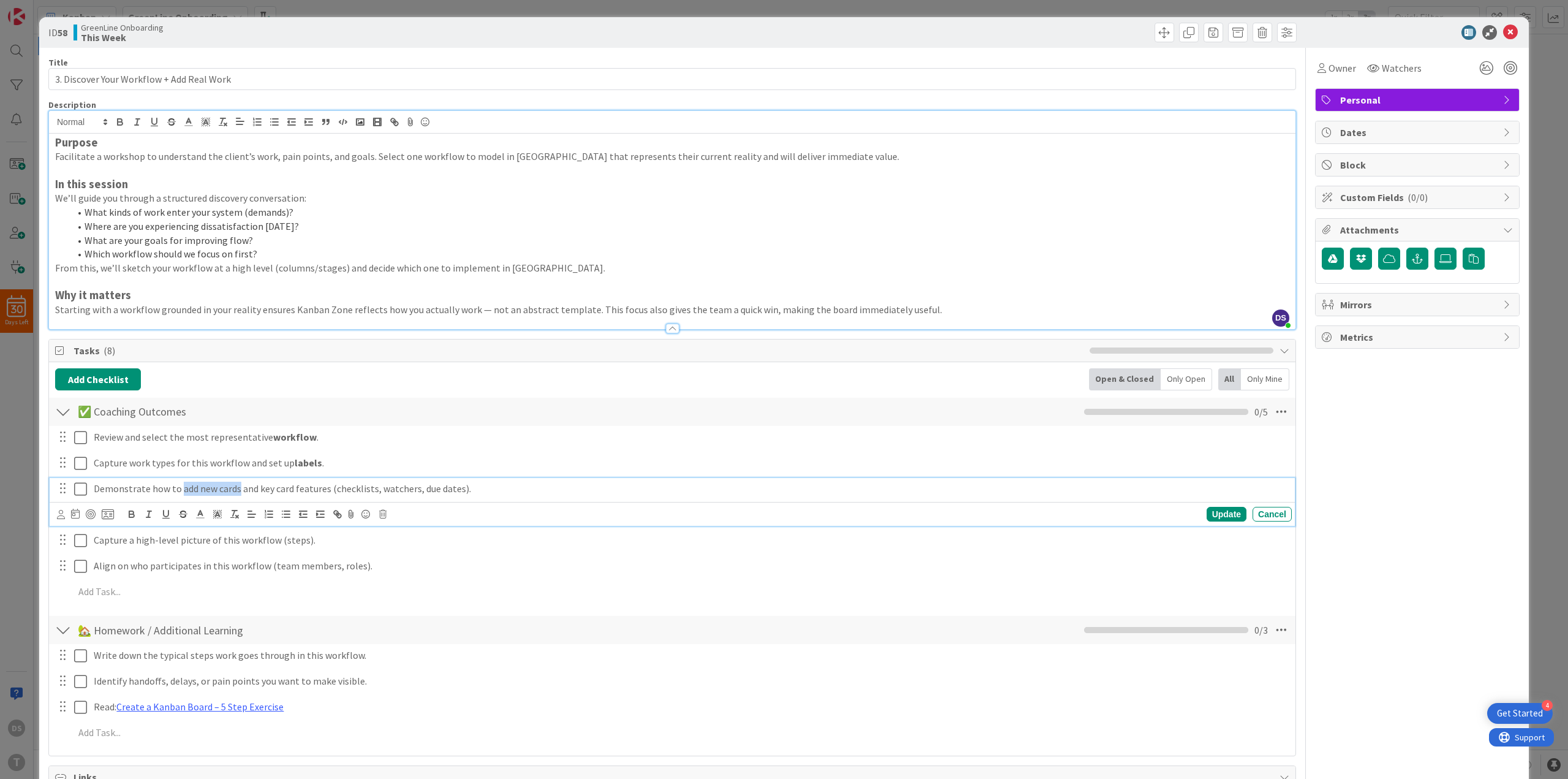
drag, startPoint x: 188, startPoint y: 487, endPoint x: 233, endPoint y: 488, distance: 45.0
click at [233, 488] on p "Demonstrate how to add new cards and key card features (checklists, watchers, d…" at bounding box center [690, 489] width 1193 height 14
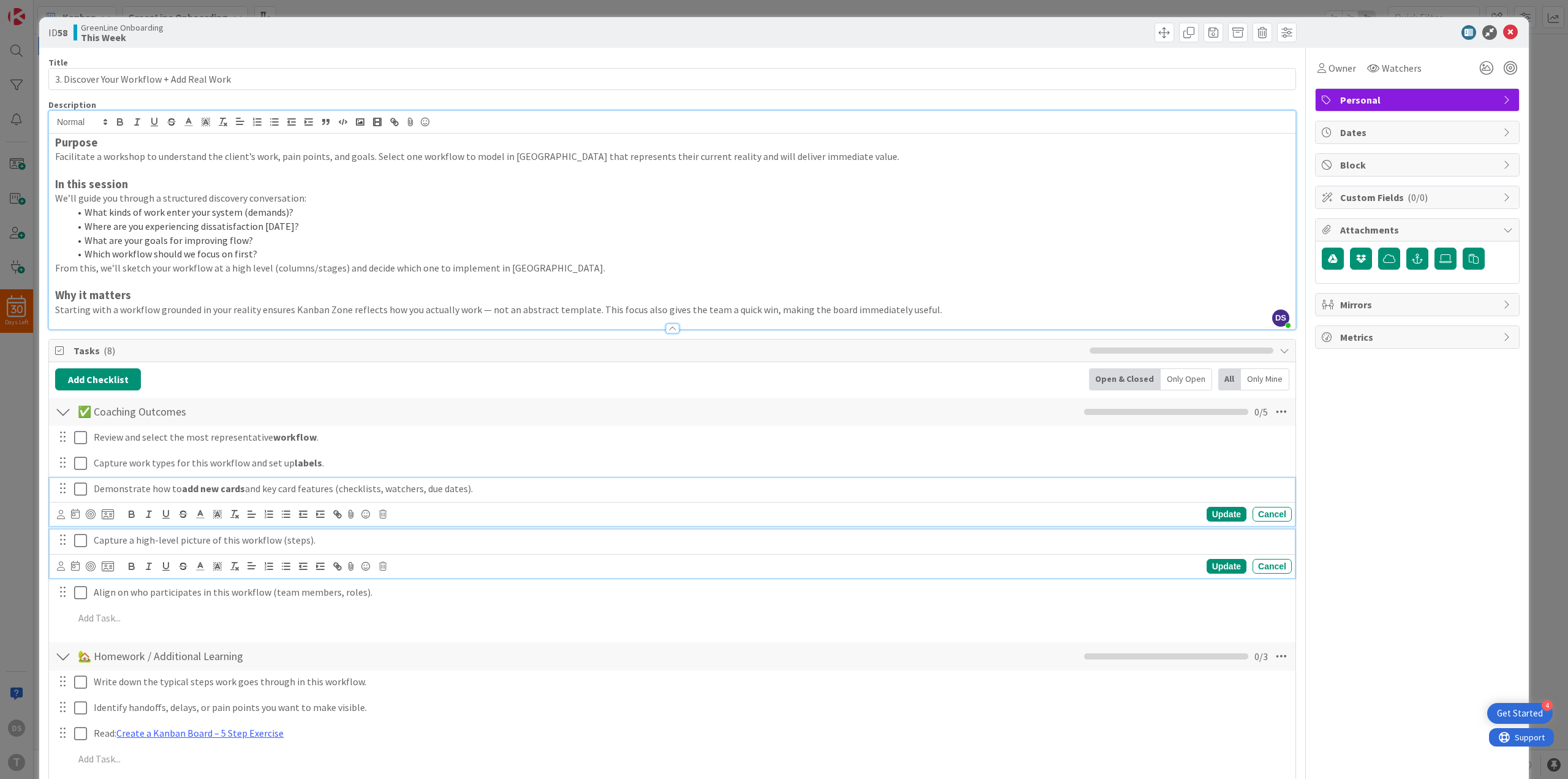
click at [189, 541] on p "Capture a high-level picture of this workflow (steps)." at bounding box center [690, 540] width 1193 height 14
click at [189, 558] on button "button" at bounding box center [183, 565] width 17 height 15
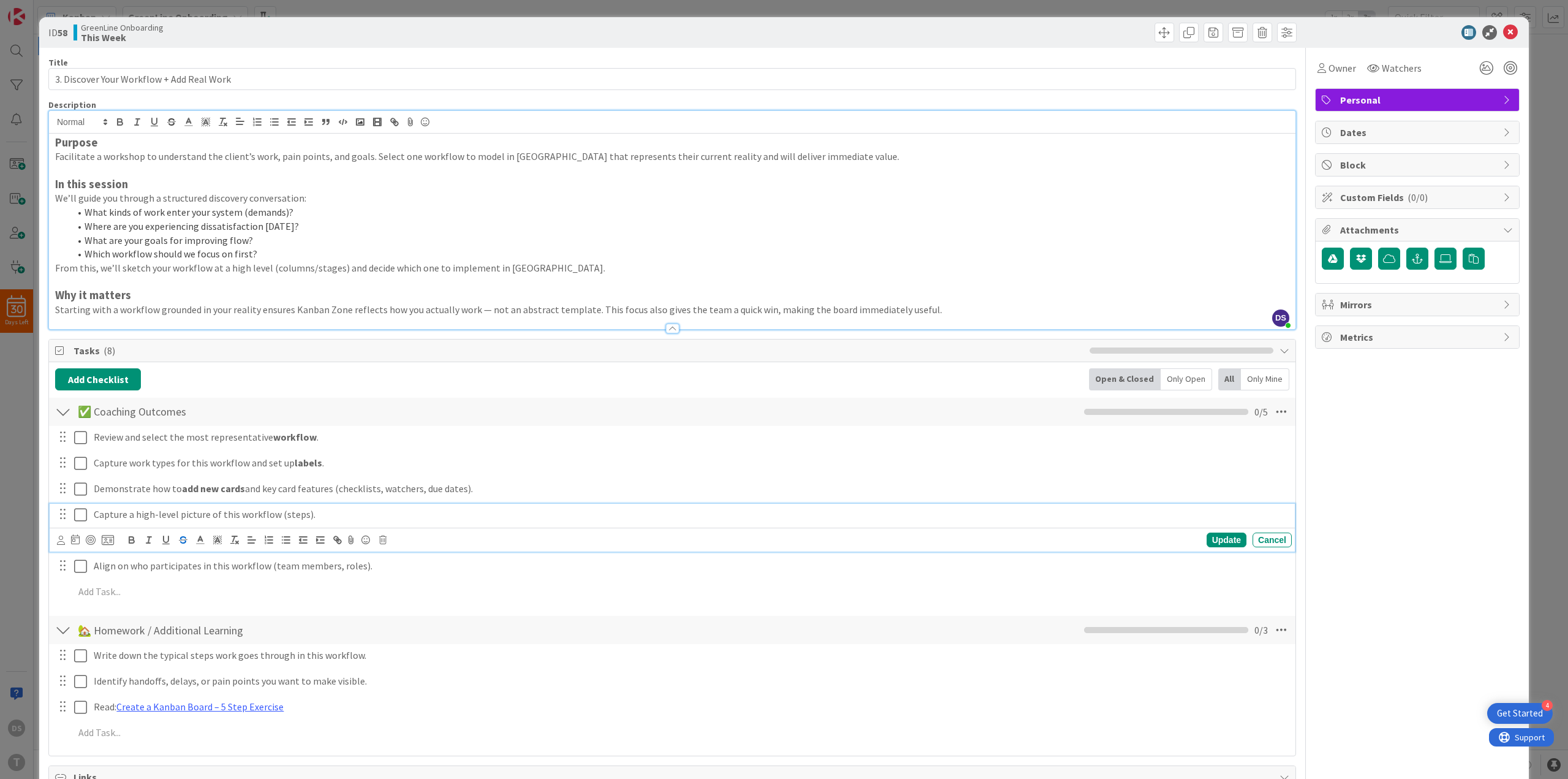
click at [263, 506] on div "Capture a high-level pic ﻿ ture of this workflow (steps)." at bounding box center [690, 515] width 1203 height 22
click at [264, 510] on p "Capture a high-level picture of this workflow (steps)." at bounding box center [690, 515] width 1193 height 14
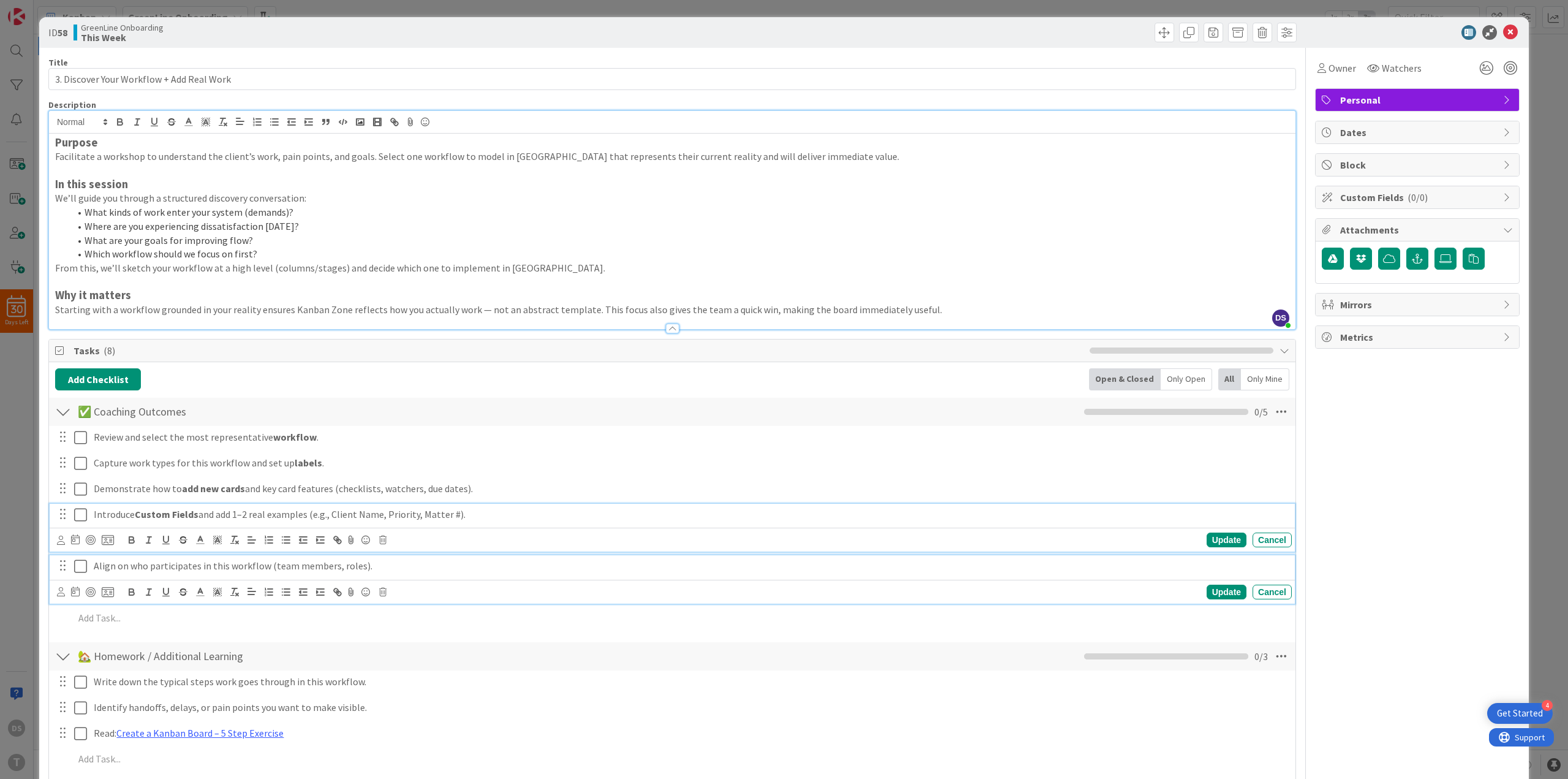
click at [141, 569] on p "Align on who participates in this workflow (team members, roles)." at bounding box center [690, 565] width 1193 height 14
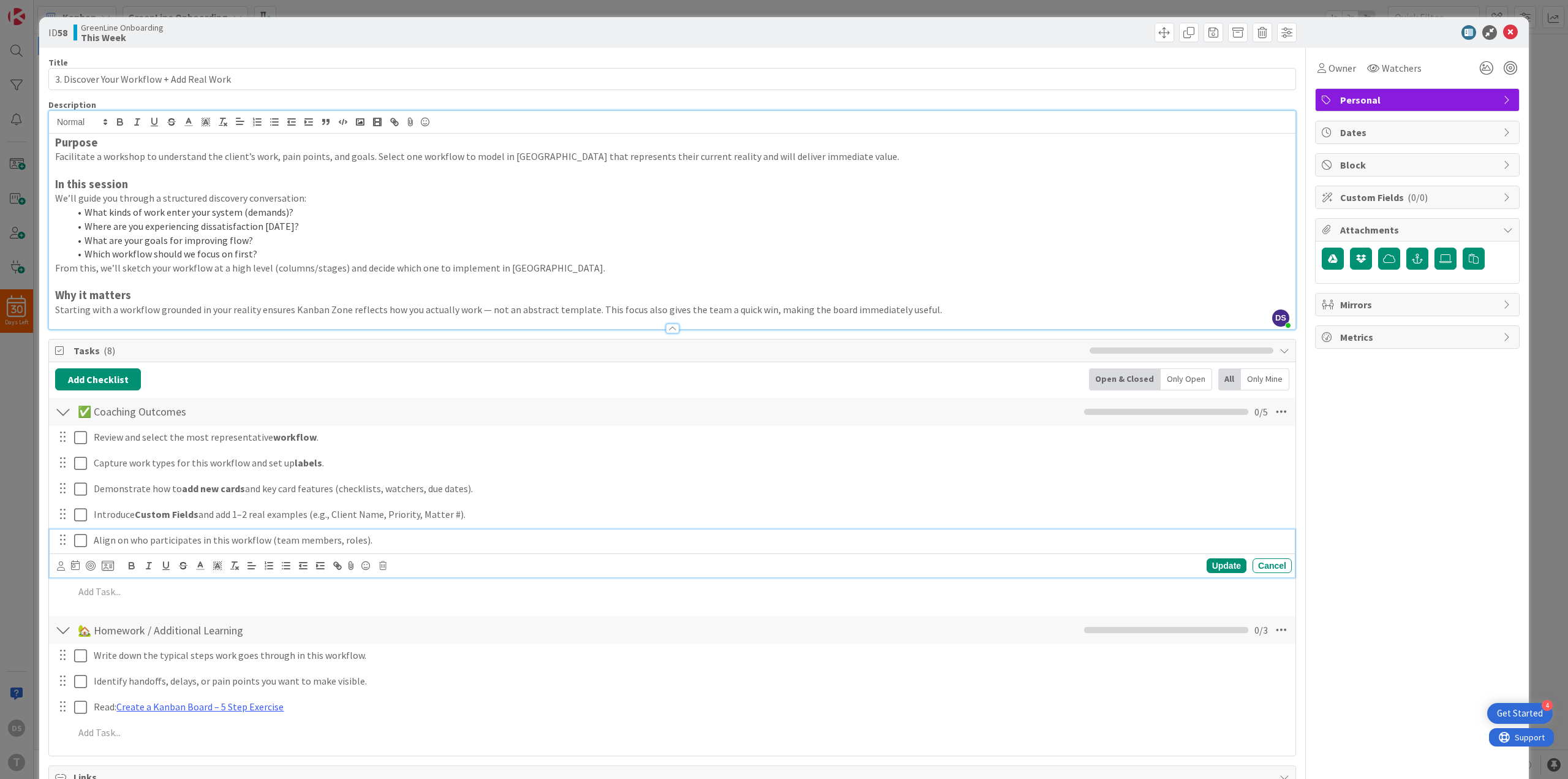
click at [200, 540] on p "Align on who participates in this workflow (team members, roles)." at bounding box center [690, 540] width 1193 height 14
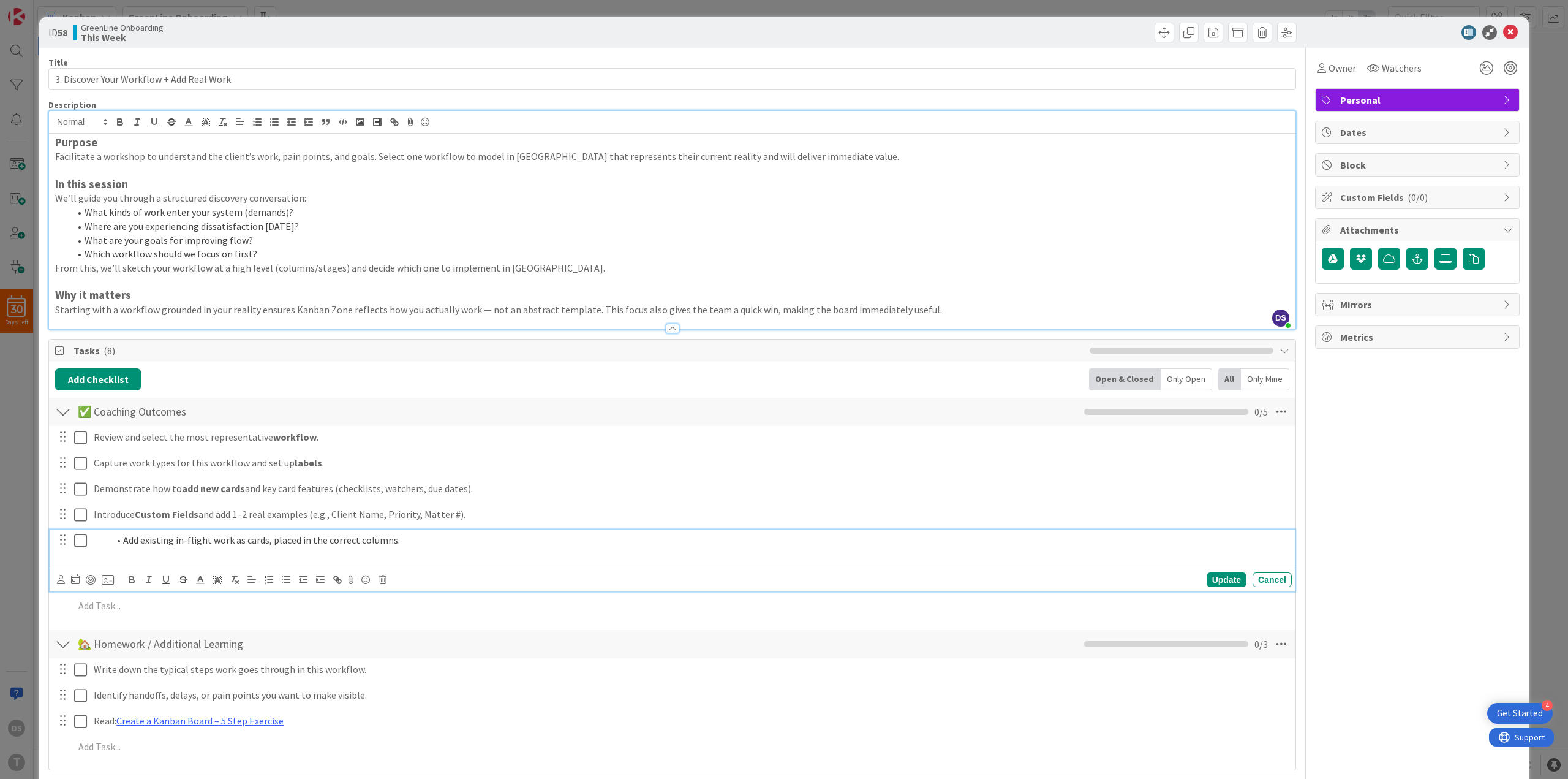
click at [125, 543] on li "Add existing in-flight work as cards, placed in the correct columns." at bounding box center [698, 540] width 1178 height 14
click at [208, 555] on p at bounding box center [690, 553] width 1193 height 14
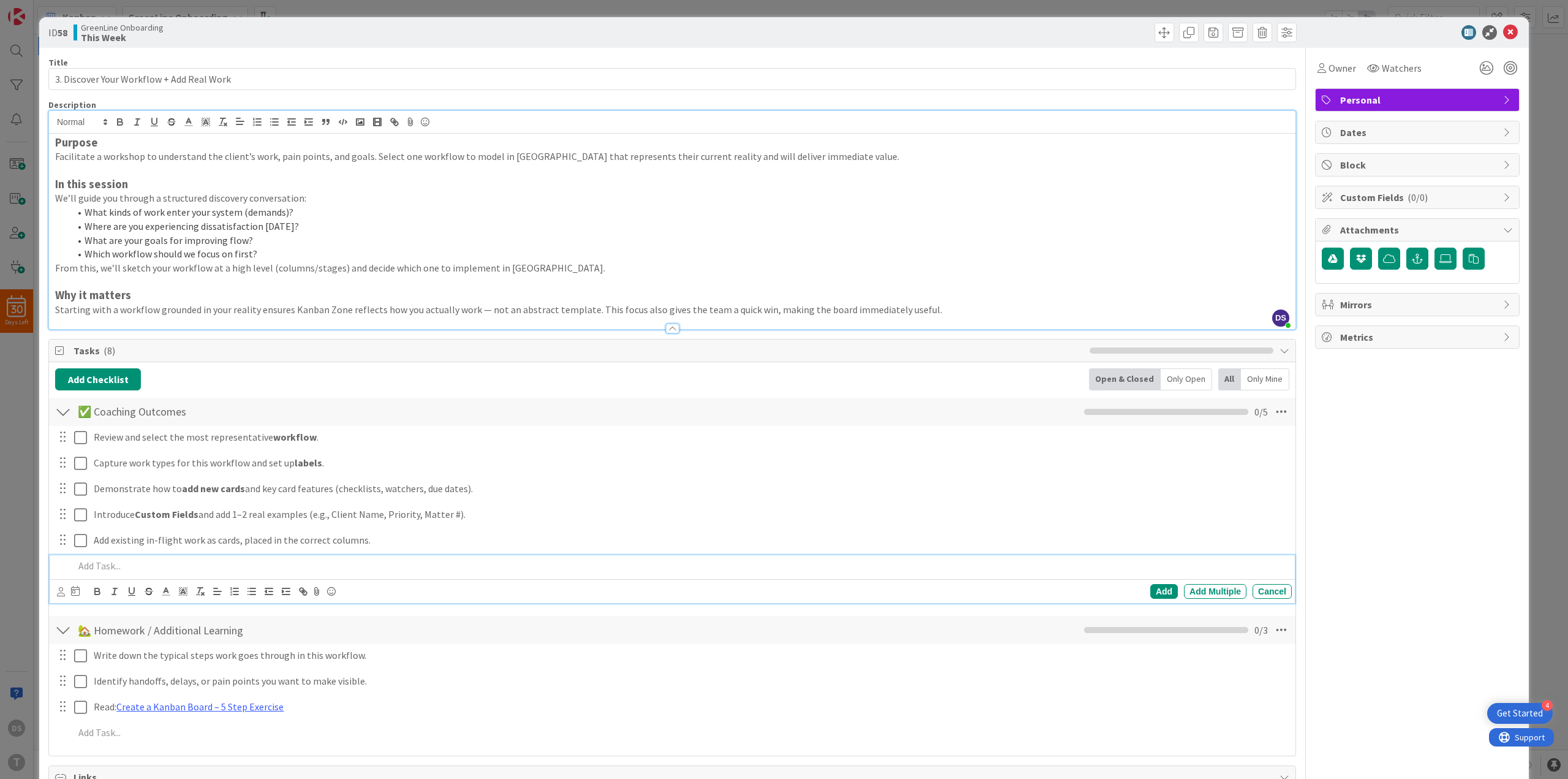
click at [234, 562] on p at bounding box center [681, 565] width 1213 height 14
click at [236, 569] on p "Define team roles and participation in the flow." at bounding box center [681, 565] width 1213 height 14
click at [1152, 590] on div "Add" at bounding box center [1165, 591] width 28 height 15
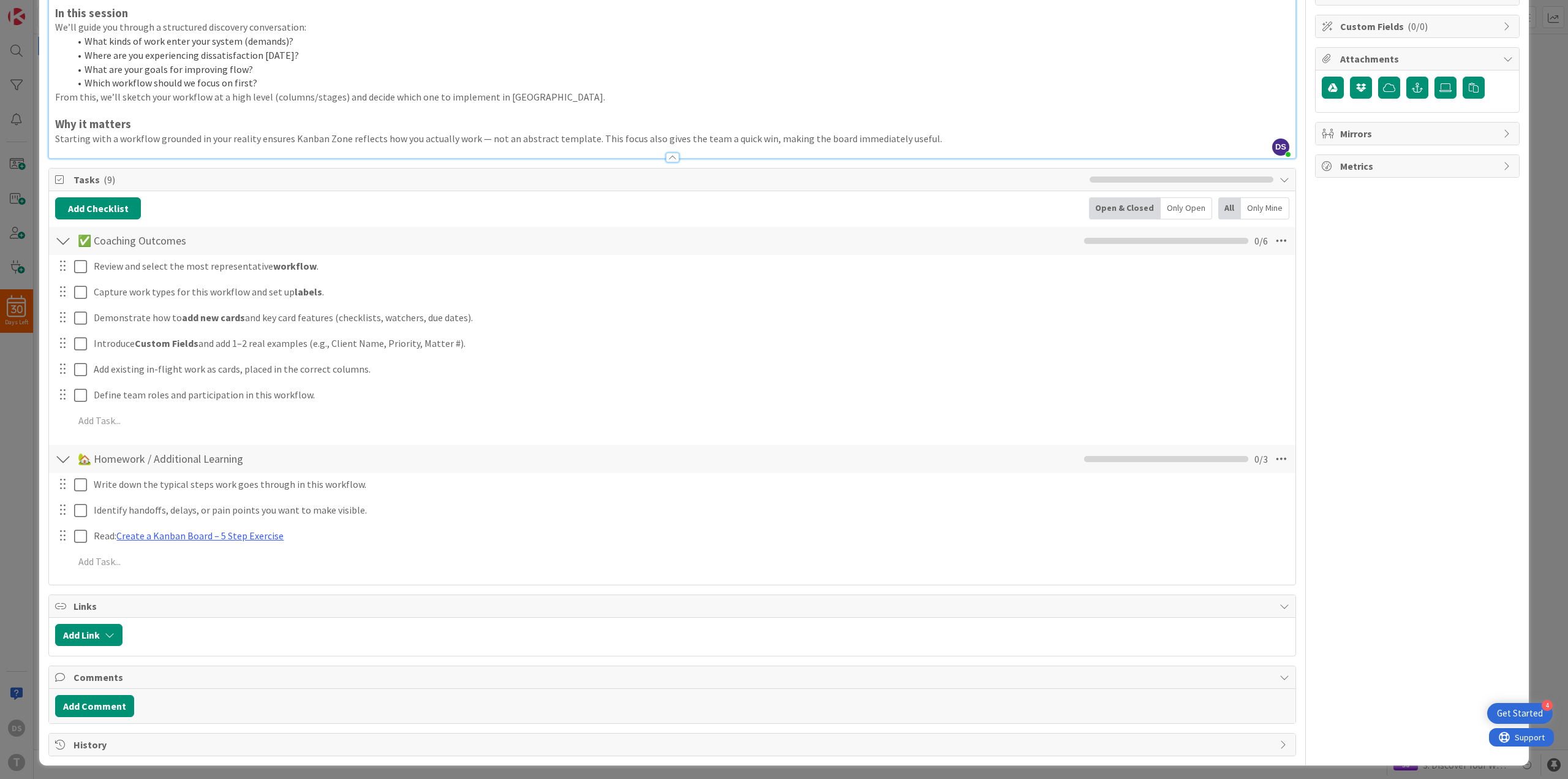
scroll to position [175, 0]
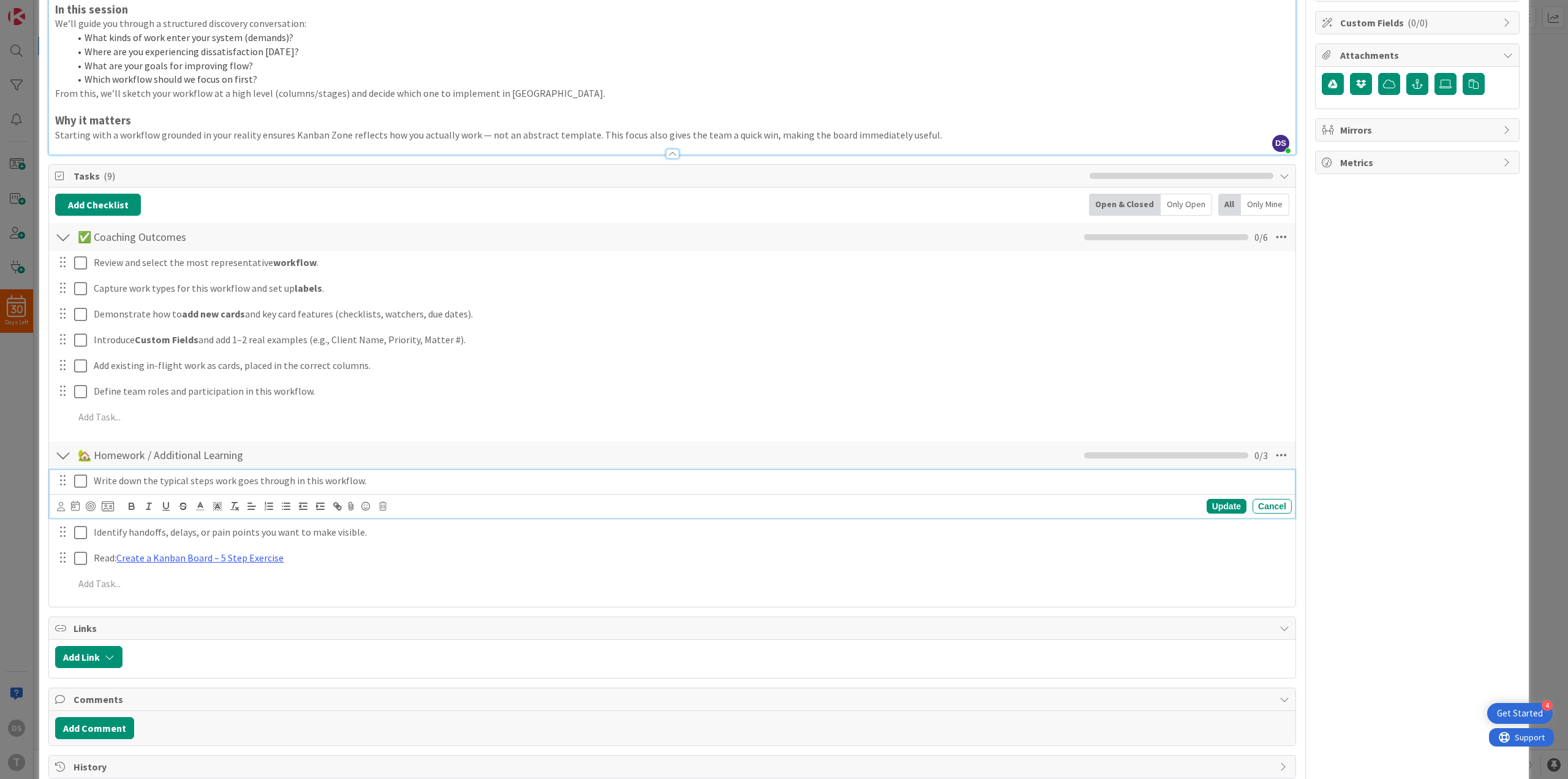
click at [209, 483] on p "Write down the typical steps work goes through in this workflow." at bounding box center [690, 481] width 1193 height 14
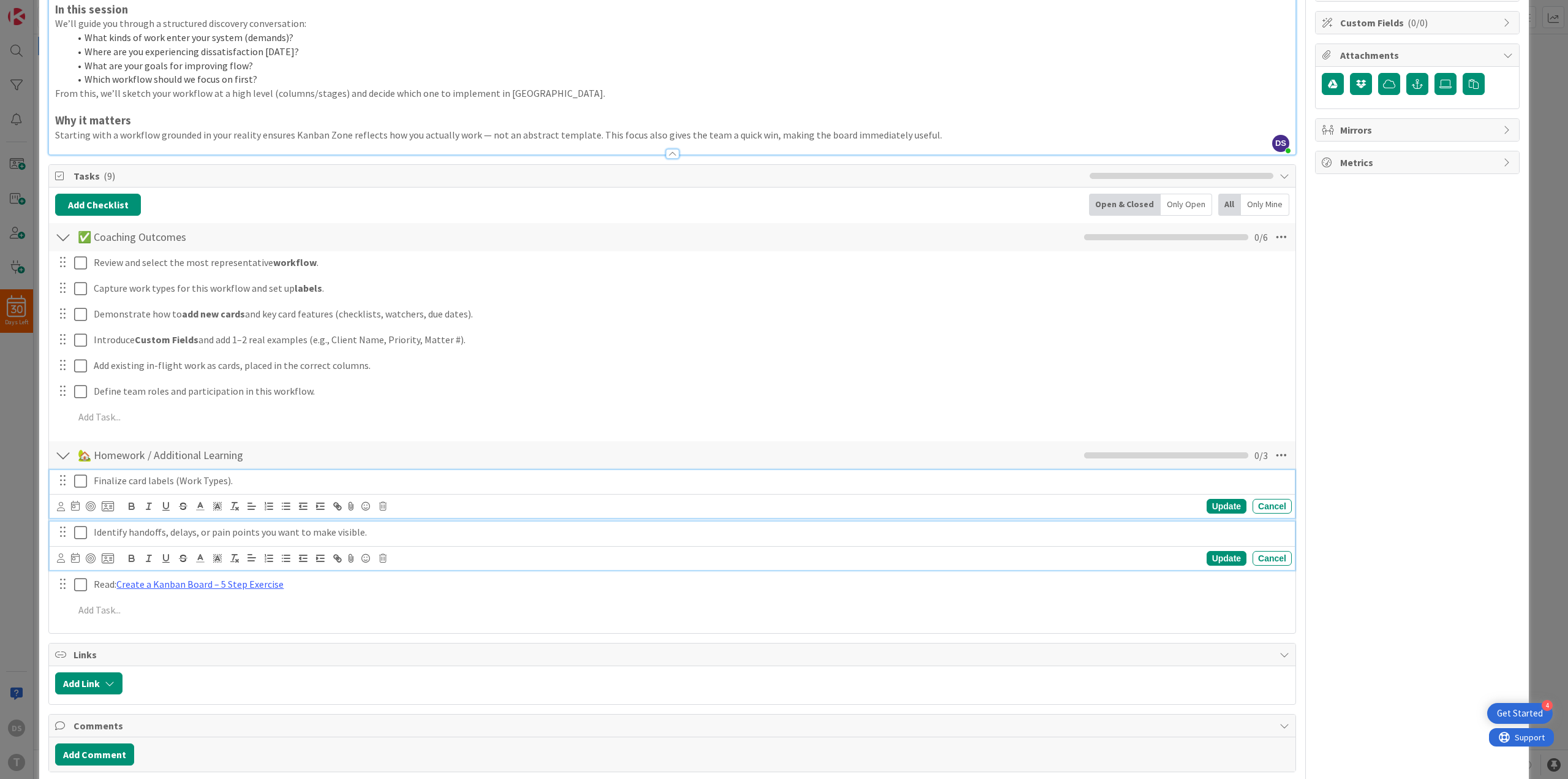
click at [208, 533] on p "Identify handoffs, delays, or pain points you want to make visible." at bounding box center [690, 532] width 1193 height 14
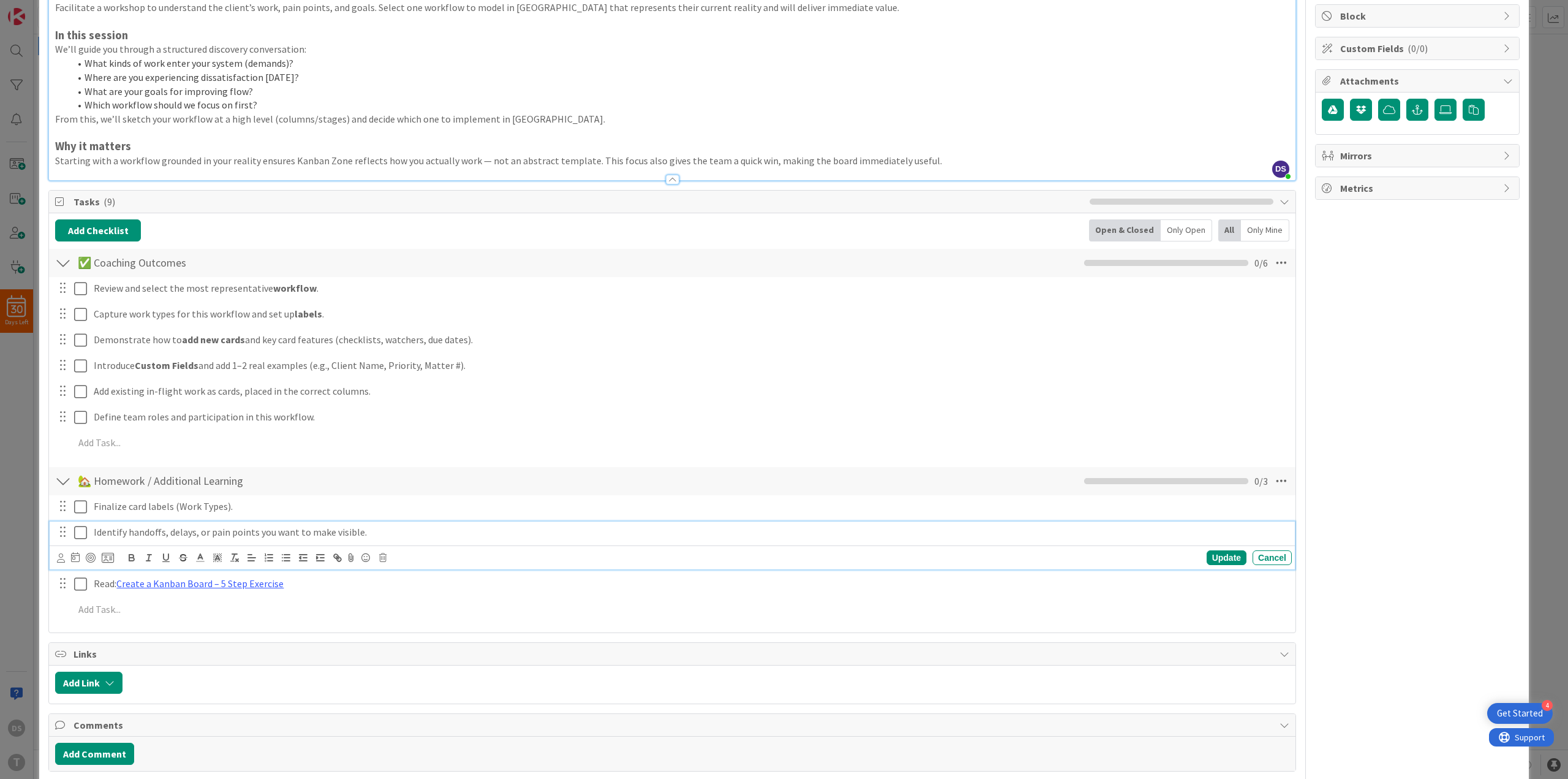
click at [170, 533] on p "Identify handoffs, delays, or pain points you want to make visible." at bounding box center [690, 532] width 1193 height 14
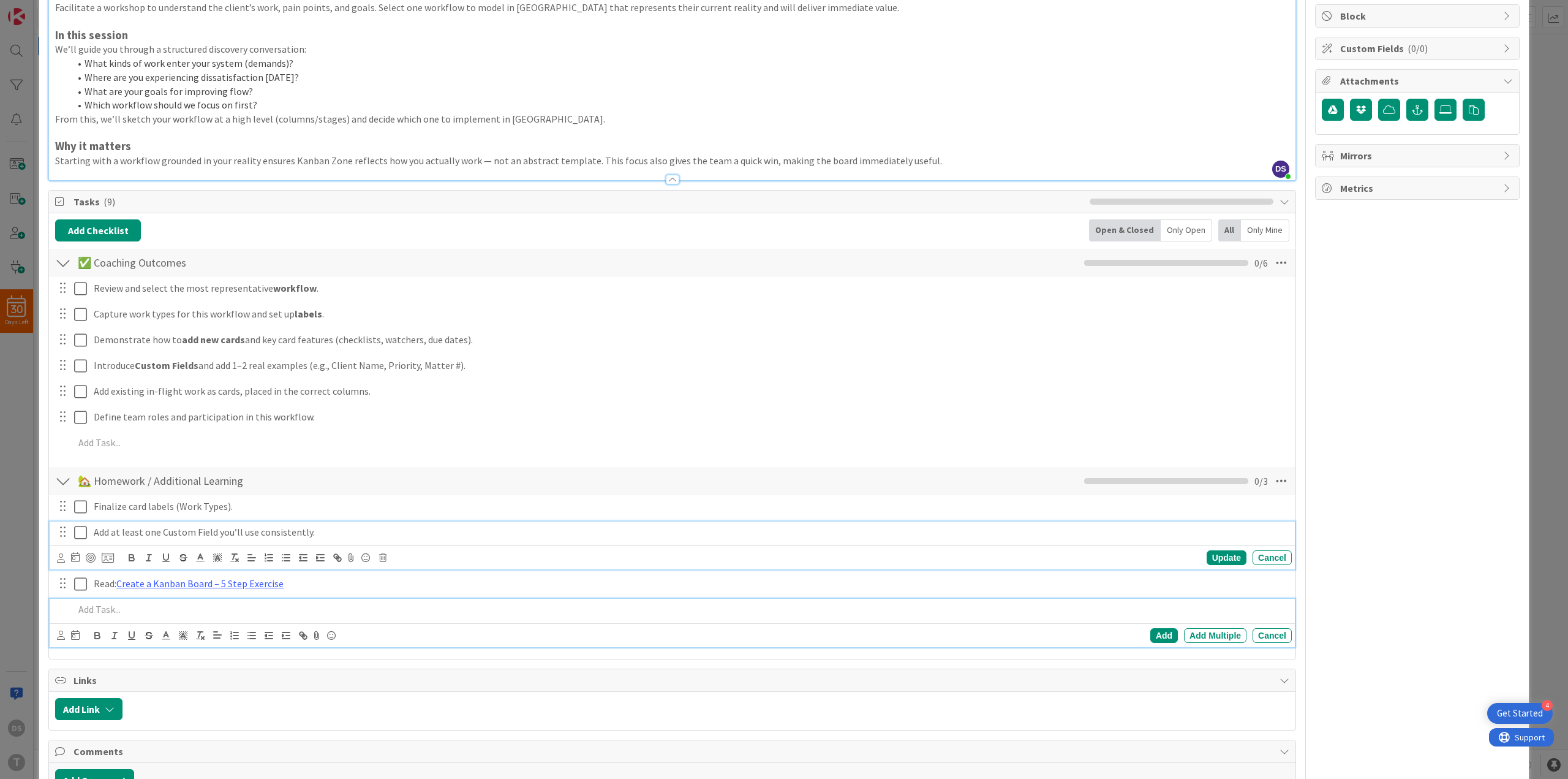
click at [119, 609] on p at bounding box center [681, 609] width 1213 height 14
click at [116, 613] on p at bounding box center [681, 609] width 1213 height 14
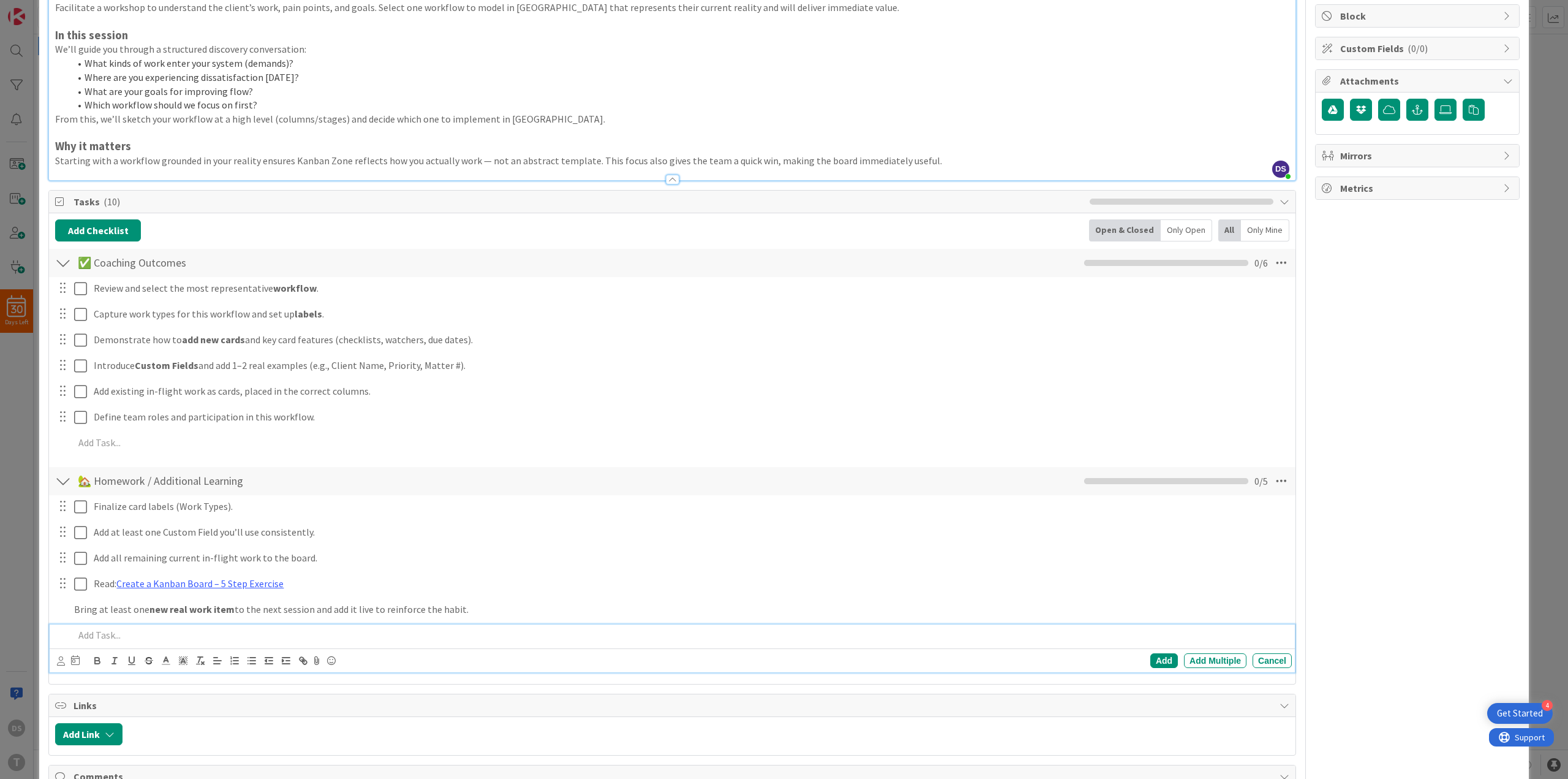
scroll to position [175, 0]
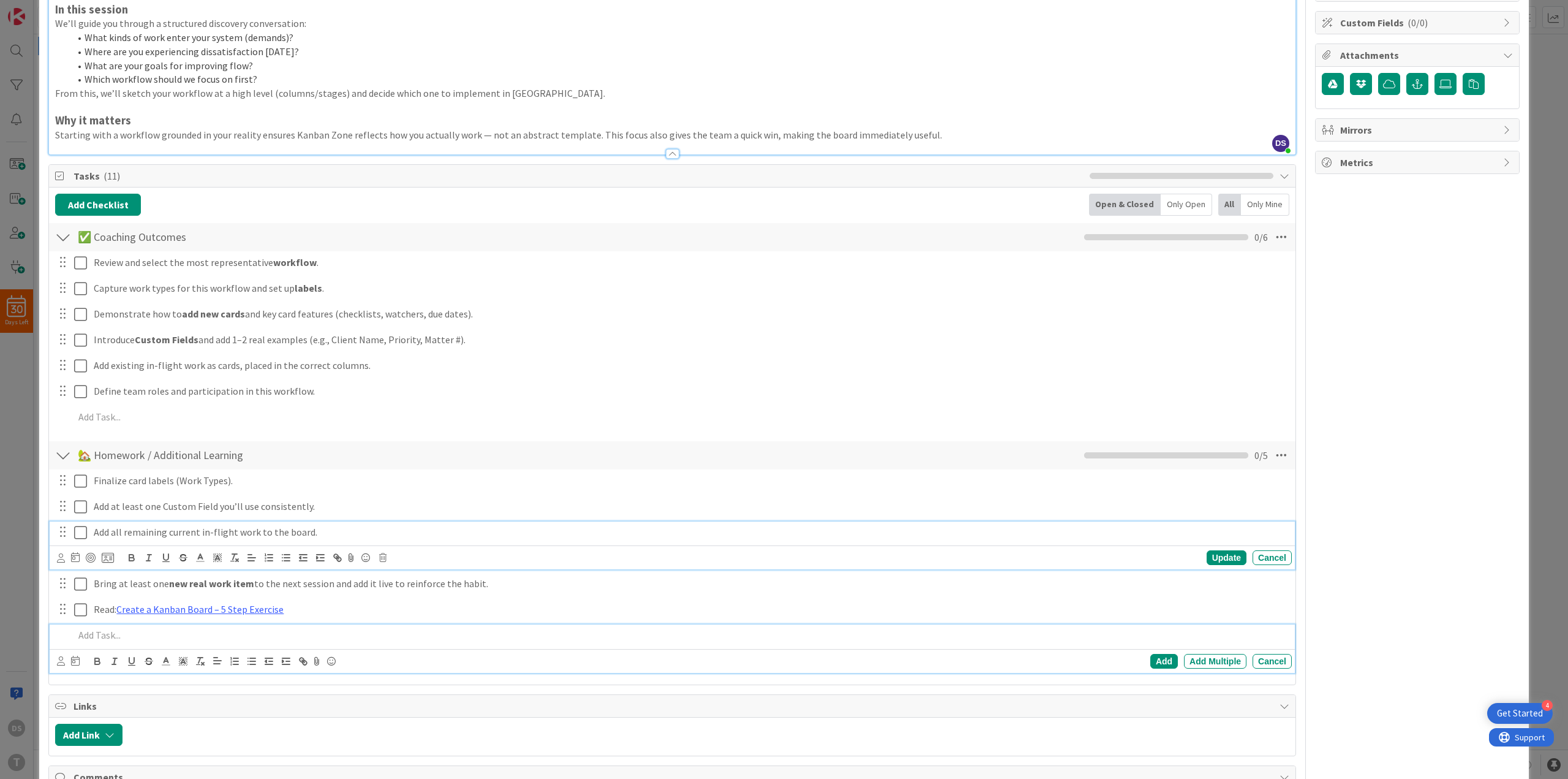
click at [101, 532] on p "Add all remaining current in-flight work to the board." at bounding box center [690, 532] width 1193 height 14
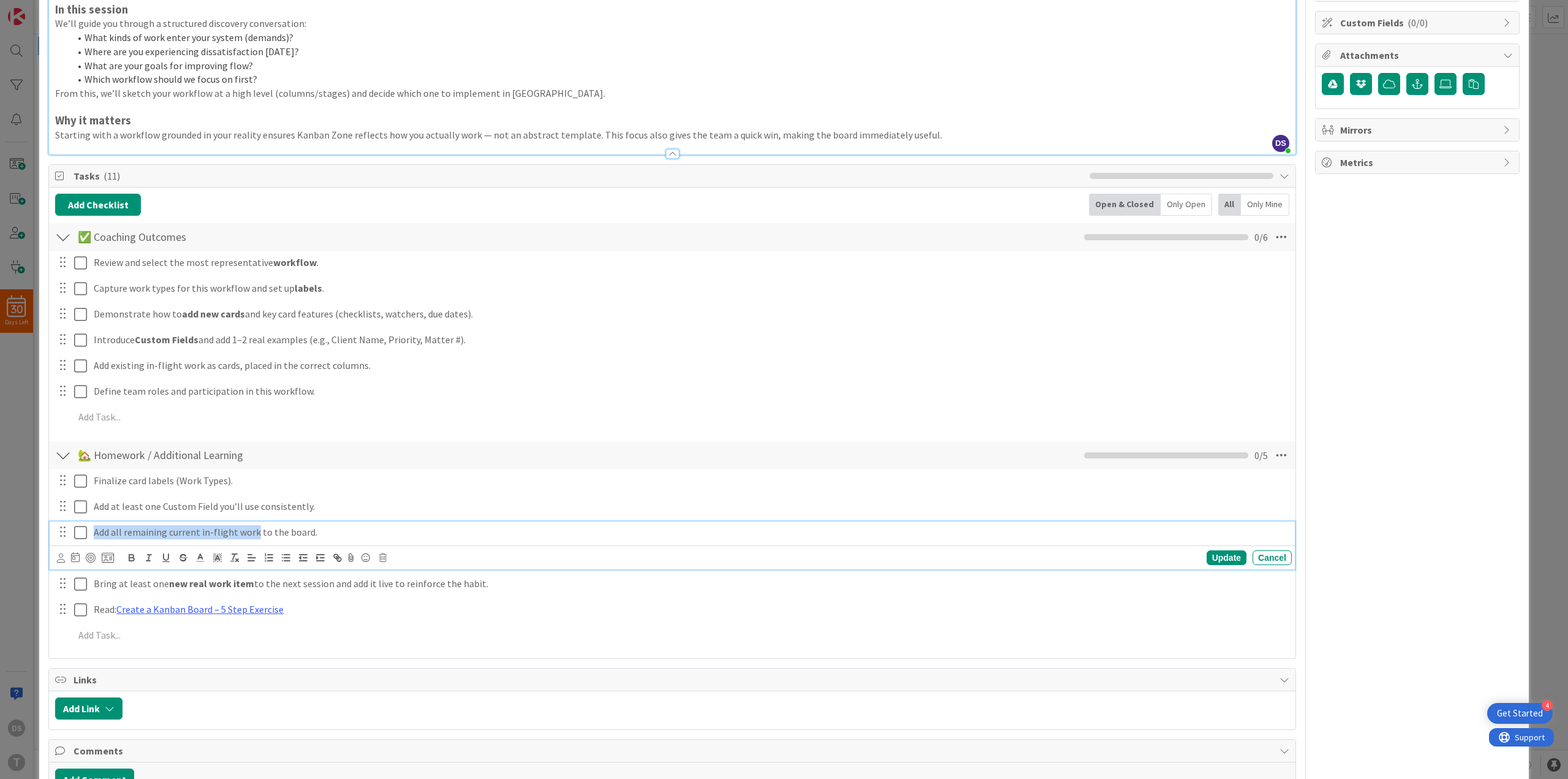
drag, startPoint x: 101, startPoint y: 532, endPoint x: 243, endPoint y: 535, distance: 142.0
click at [243, 535] on p "Add all remaining current in-flight work to the board." at bounding box center [690, 532] width 1193 height 14
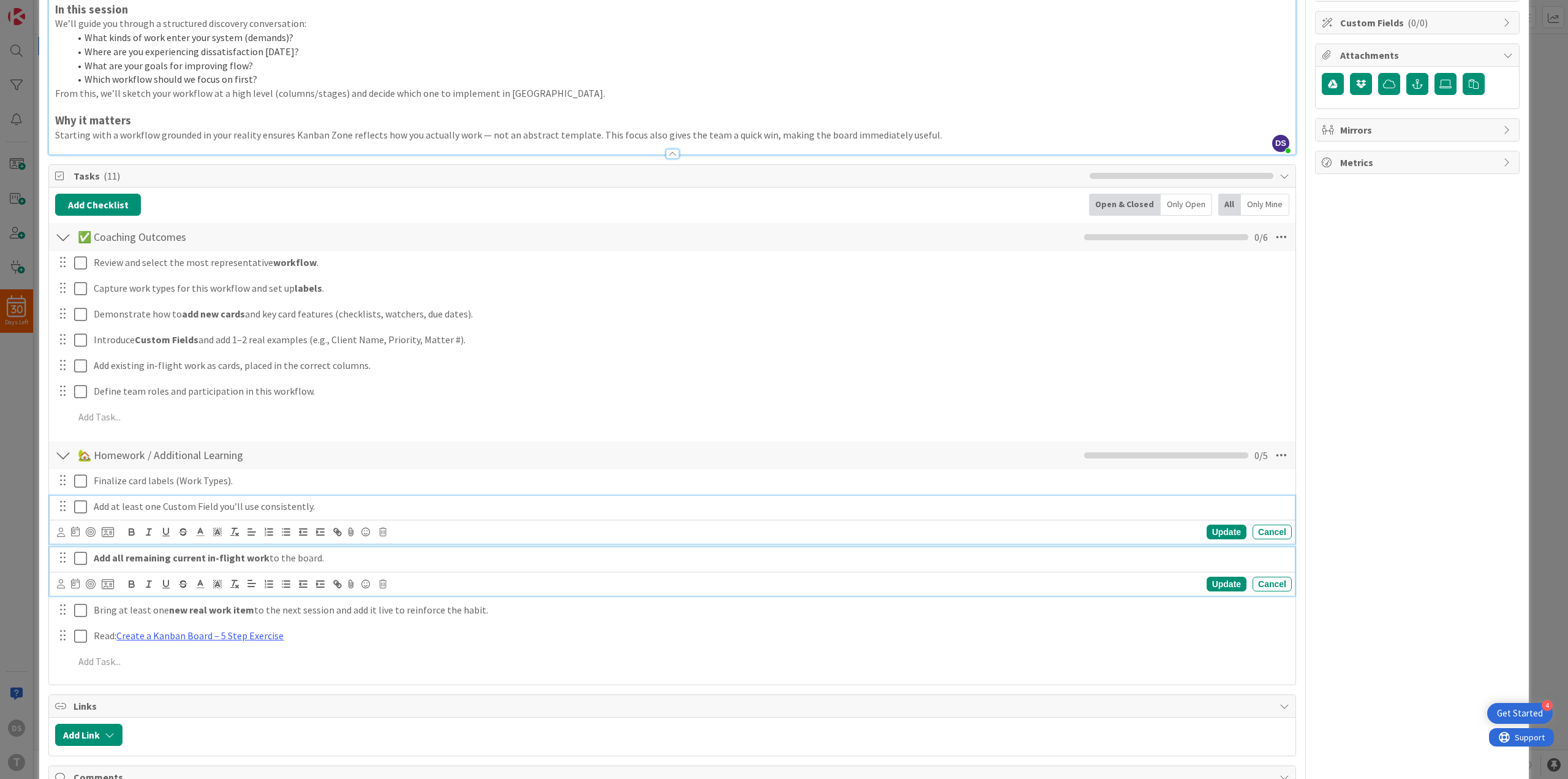
scroll to position [201, 0]
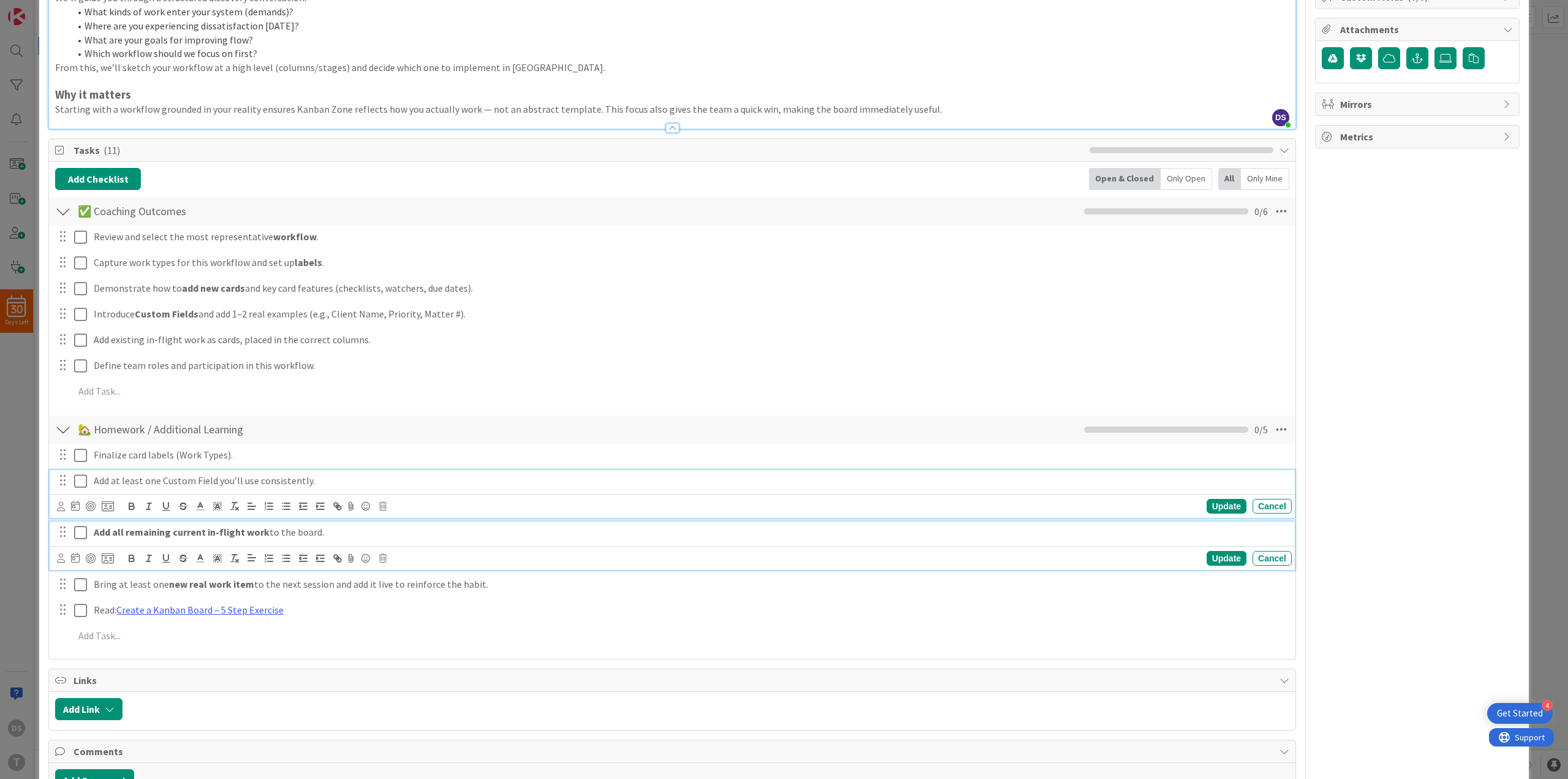
click at [223, 513] on div "Add at least one Custom Field you’ll use consistently. Update Cancel" at bounding box center [672, 494] width 1245 height 49
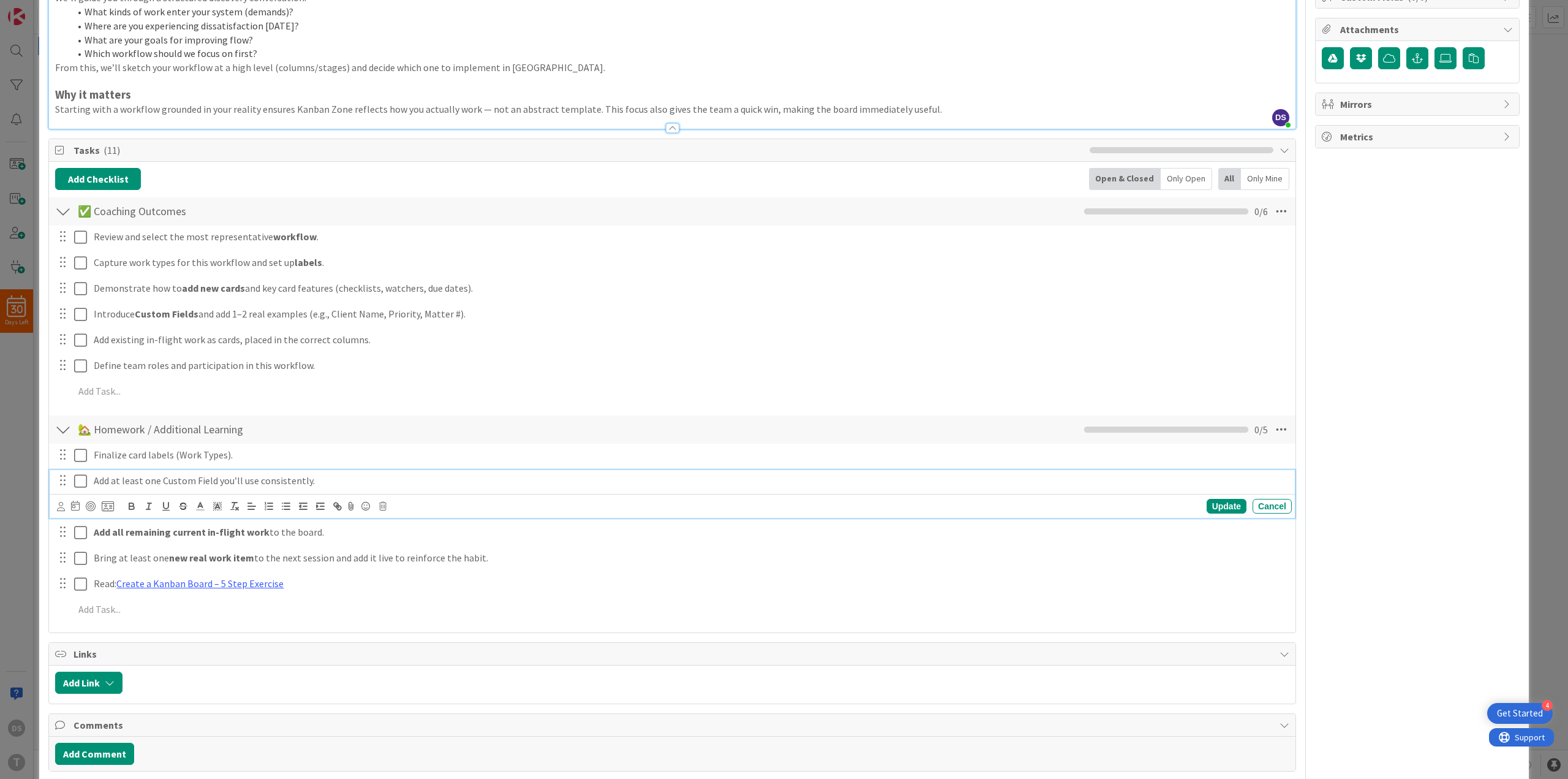
click at [148, 481] on p "Add at least one Custom Field you’ll use consistently." at bounding box center [690, 481] width 1193 height 14
drag, startPoint x: 148, startPoint y: 481, endPoint x: 205, endPoint y: 485, distance: 57.1
click at [205, 485] on p "Add at least one Custom Field you’ll use consistently." at bounding box center [690, 481] width 1193 height 14
click at [185, 480] on p "Add at least one Custom Field you’ll use consistently." at bounding box center [690, 481] width 1193 height 14
drag, startPoint x: 185, startPoint y: 480, endPoint x: 202, endPoint y: 479, distance: 17.0
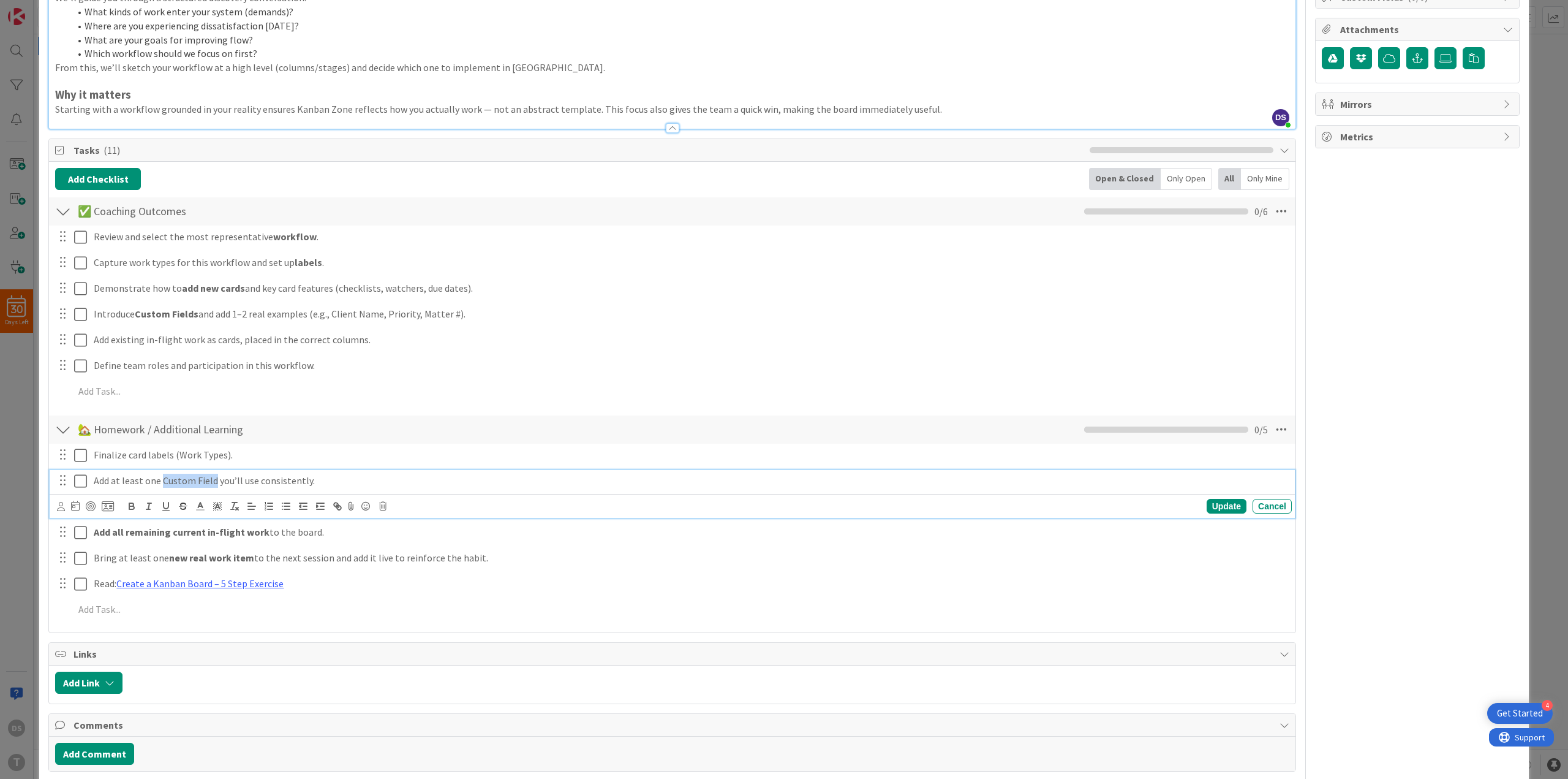
click at [202, 479] on p "Add at least one Custom Field you’ll use consistently." at bounding box center [690, 481] width 1193 height 14
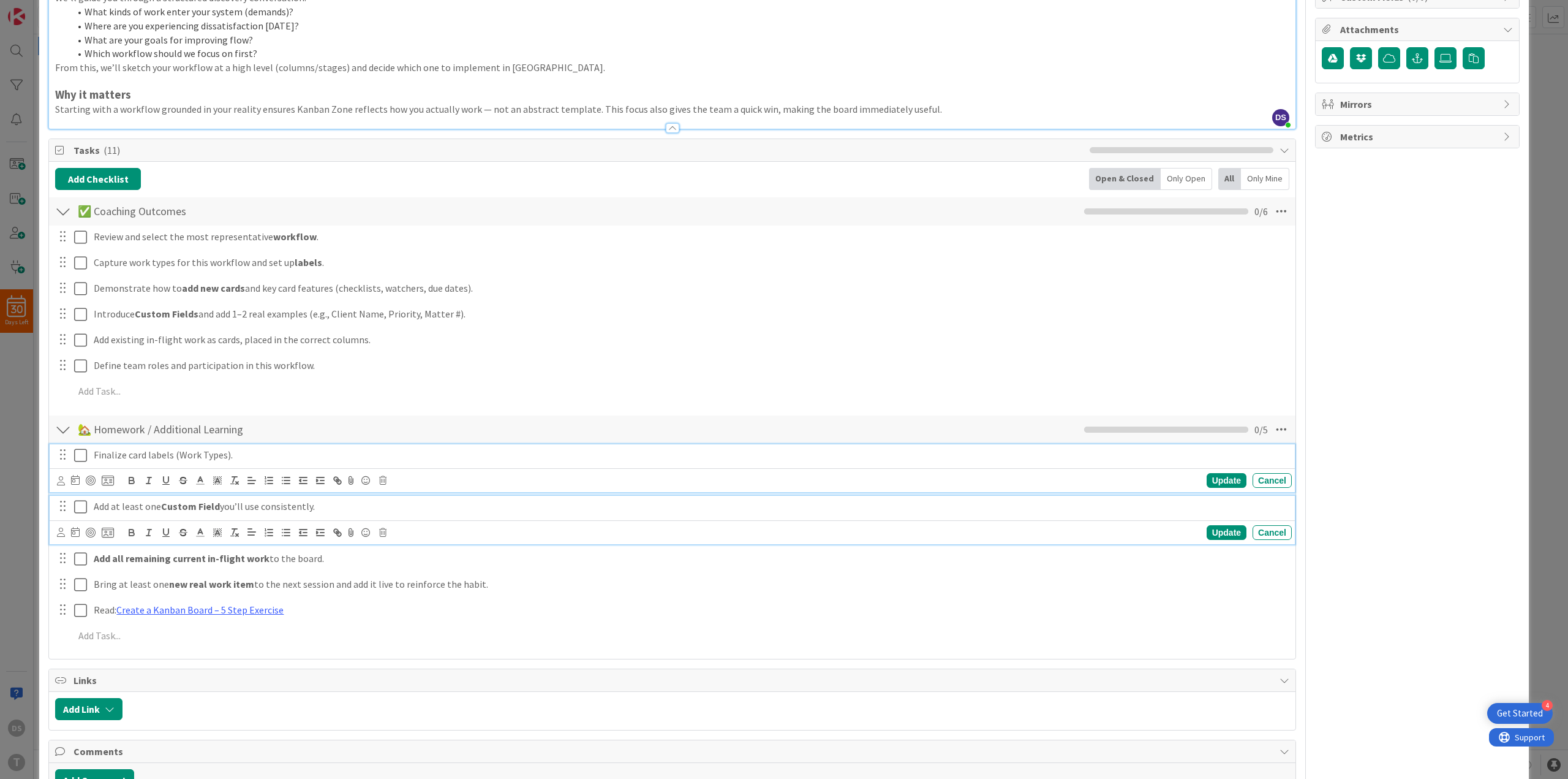
scroll to position [227, 0]
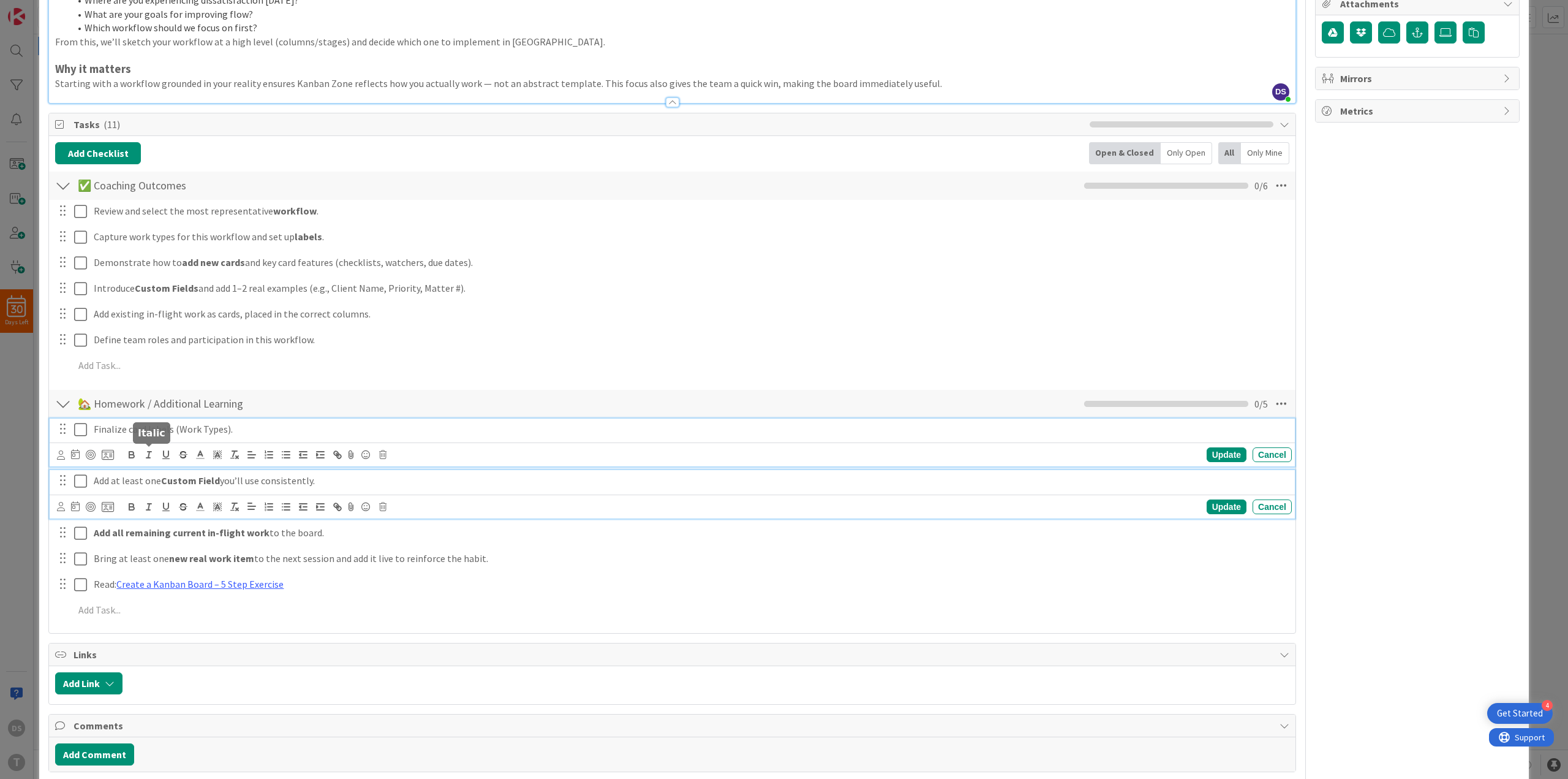
click at [147, 456] on div "Finalize card labels (Work Types). Update Cancel" at bounding box center [672, 442] width 1245 height 49
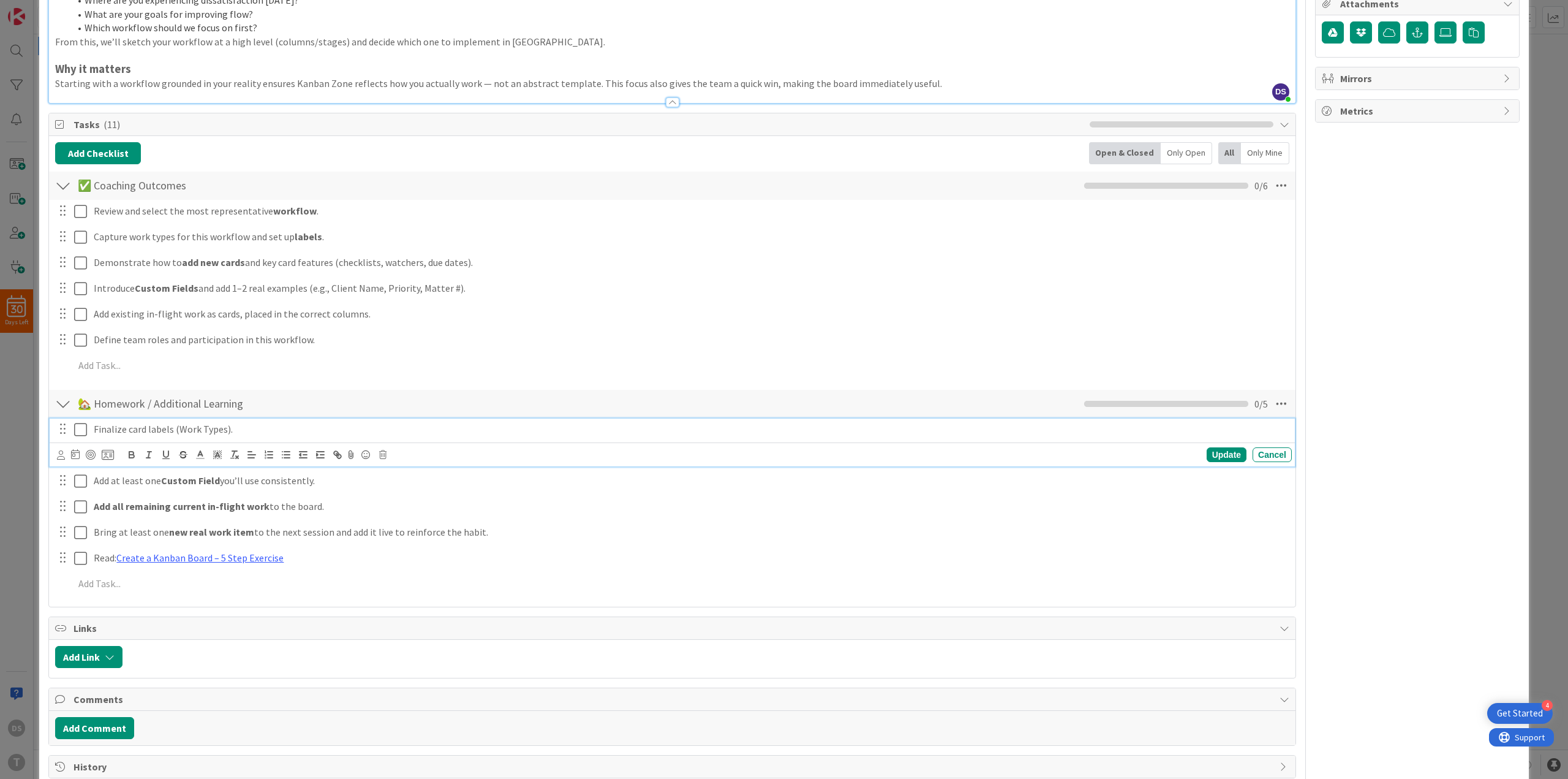
click at [151, 427] on p "Finalize card labels (Work Types)." at bounding box center [690, 429] width 1193 height 14
click at [156, 426] on p "Finalize card Labels (Work Types)." at bounding box center [690, 429] width 1193 height 14
click at [183, 427] on p "Finalize card Labels (Work Types)." at bounding box center [690, 429] width 1193 height 14
click at [204, 426] on p "Finalize card Labels (work Types)." at bounding box center [690, 429] width 1193 height 14
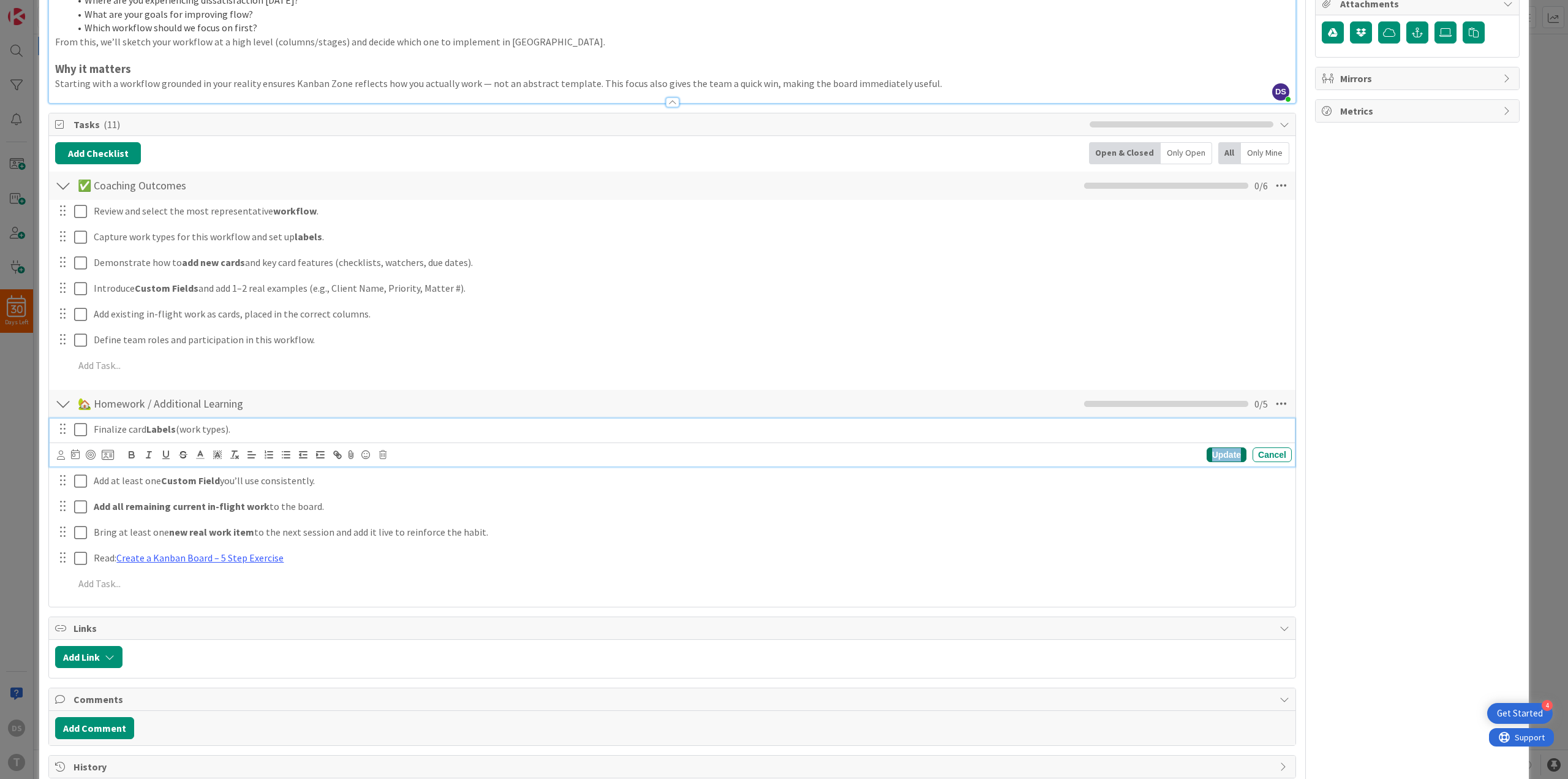
click at [1220, 458] on div "Update" at bounding box center [1227, 454] width 40 height 15
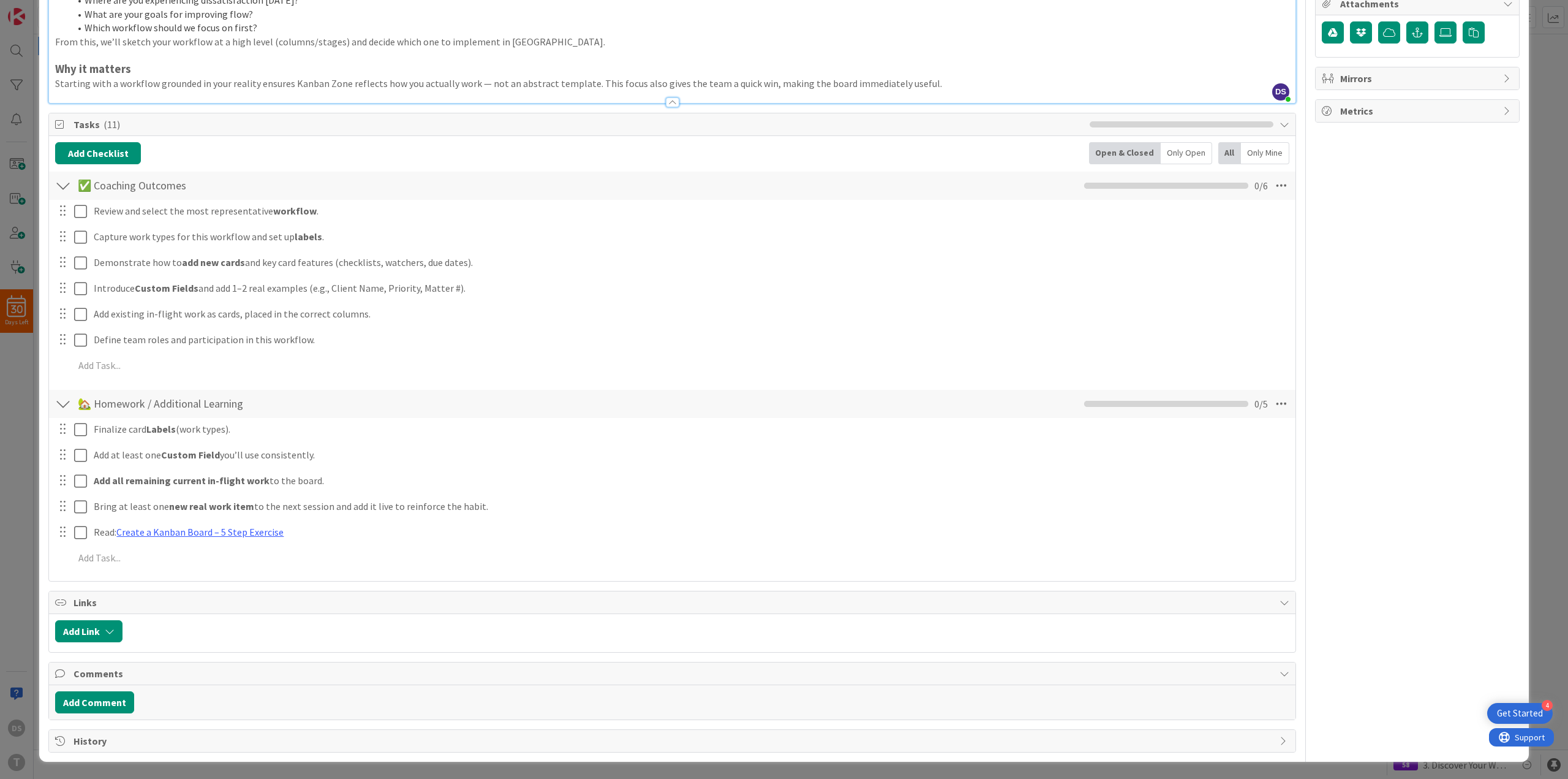
click at [222, 54] on p at bounding box center [672, 56] width 1234 height 14
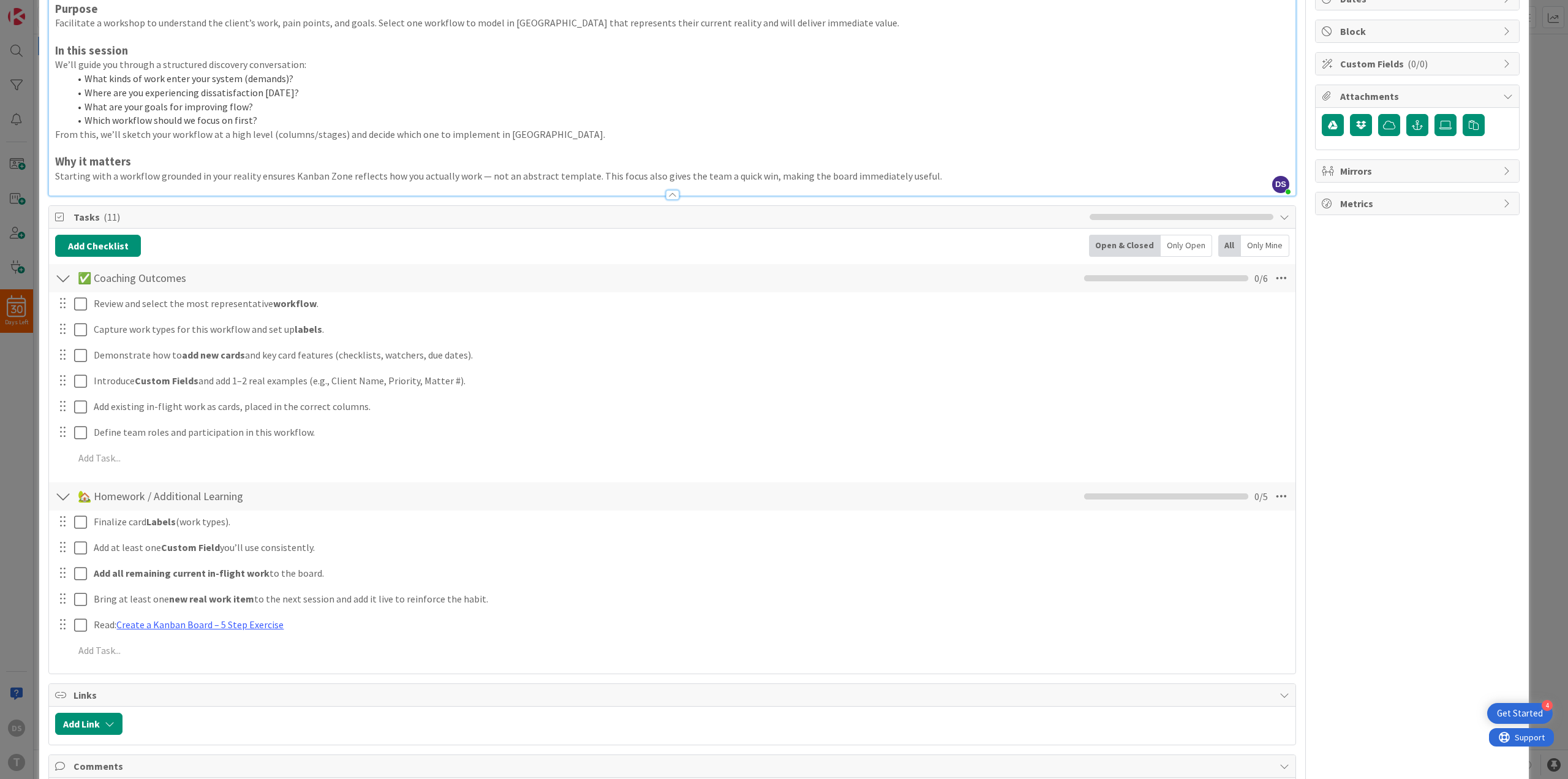
scroll to position [43, 0]
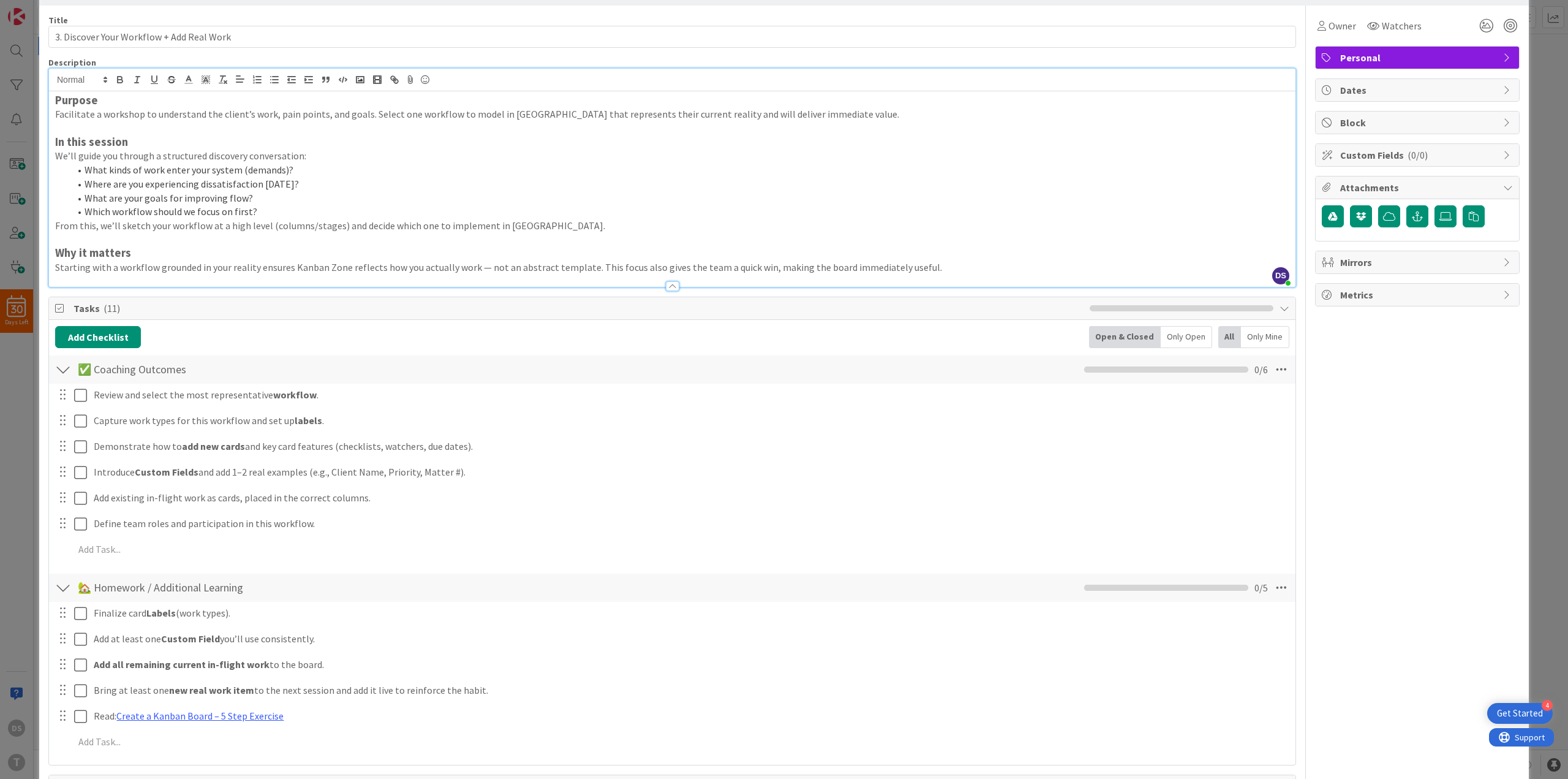
click at [199, 175] on li "What kinds of work enter your system (demands)?" at bounding box center [680, 170] width 1220 height 14
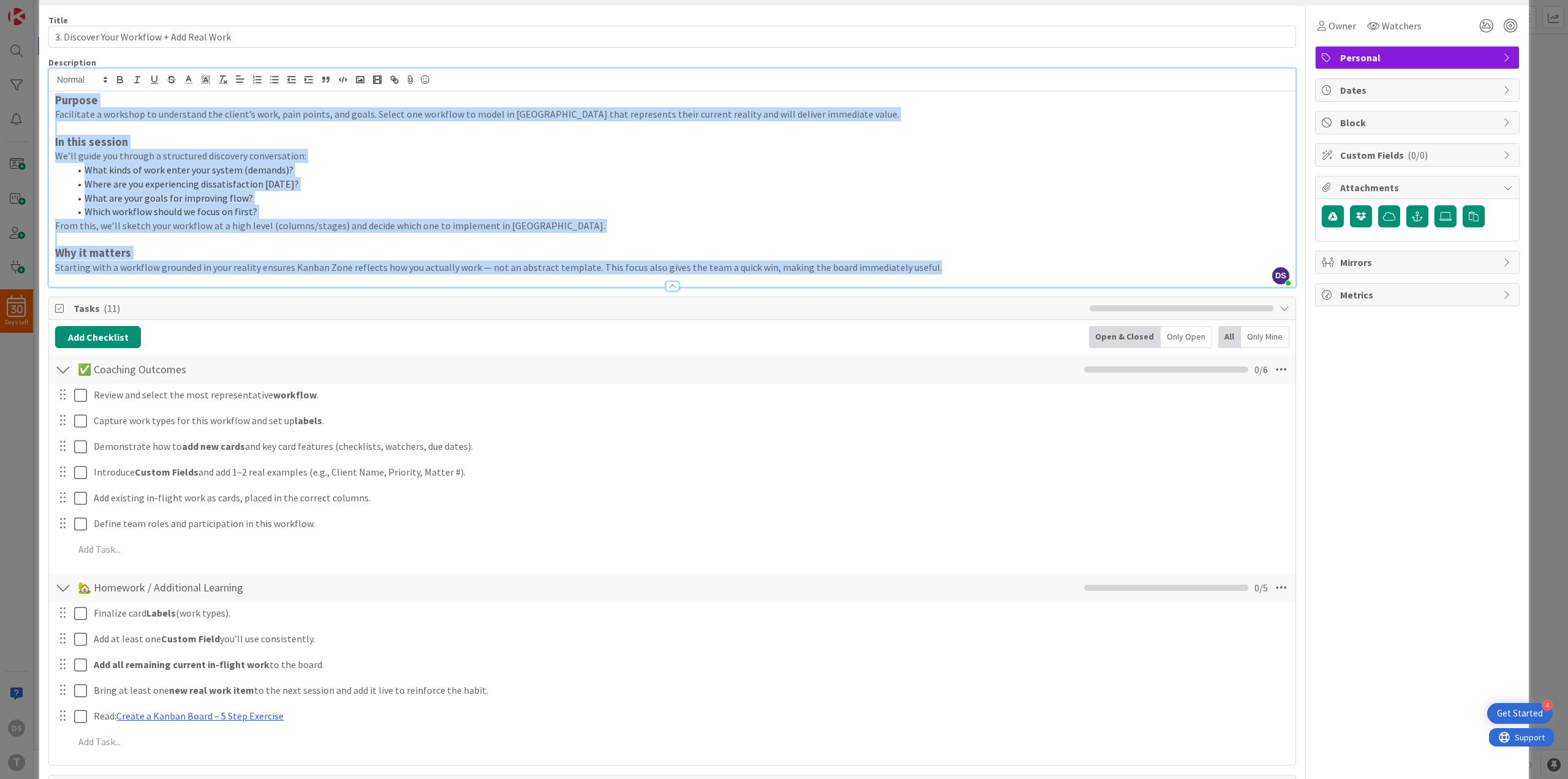
paste div
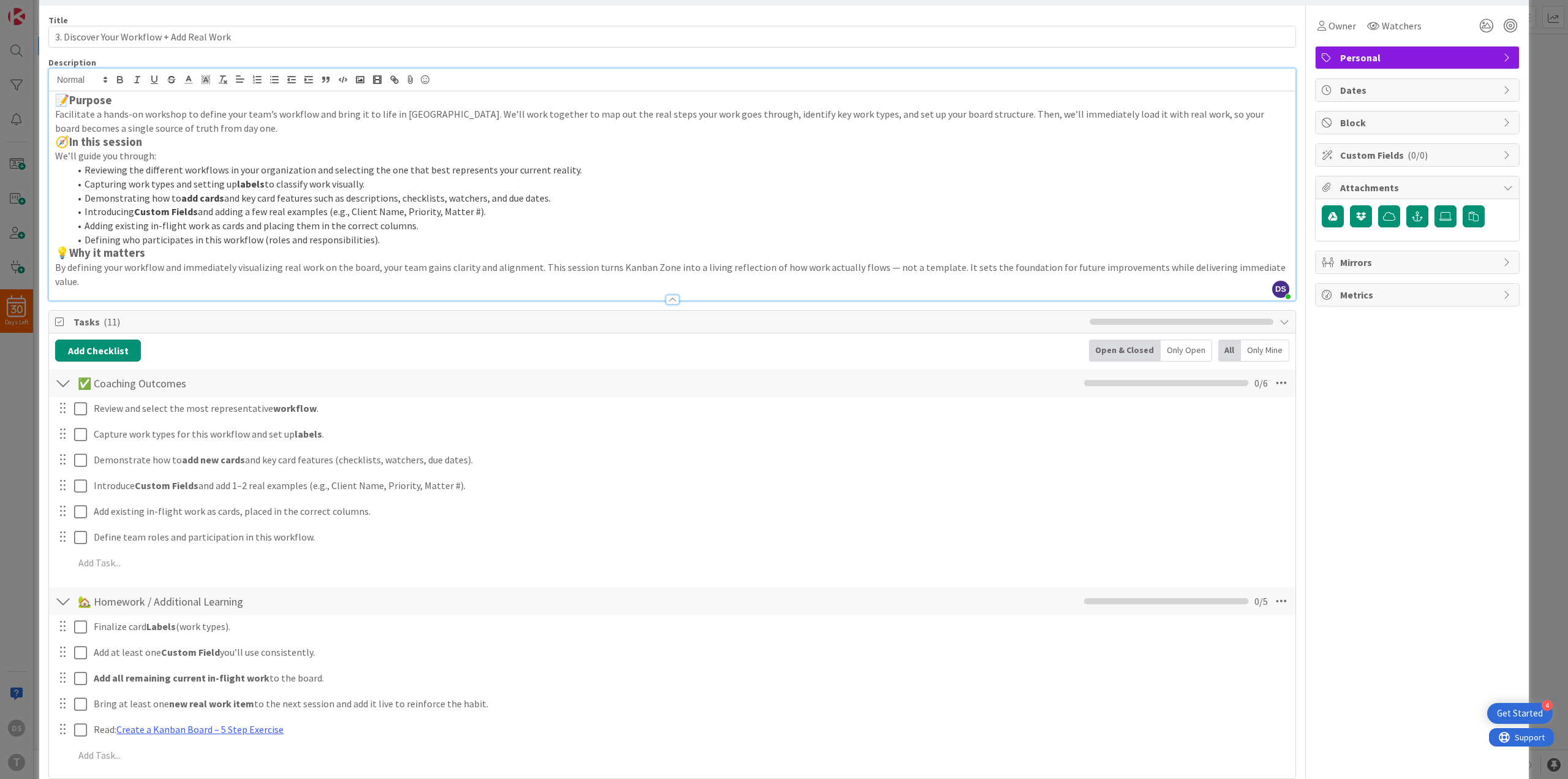
click at [75, 96] on strong "Purpose" at bounding box center [90, 100] width 43 height 14
click at [210, 124] on p "Facilitate a hands-on workshop to define your team’s workflow and bring it to l…" at bounding box center [672, 121] width 1234 height 28
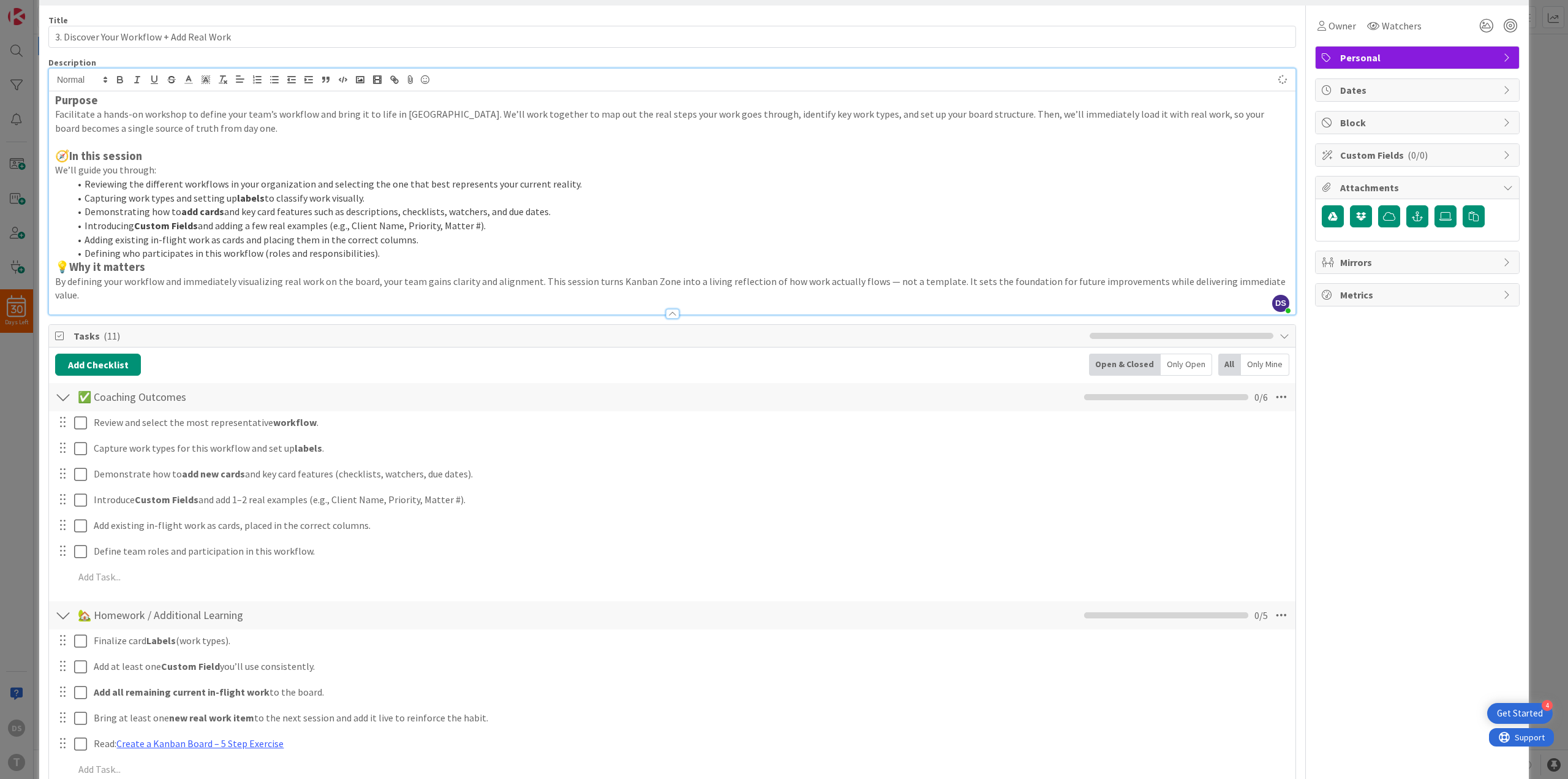
click at [73, 157] on strong "In this session" at bounding box center [105, 156] width 73 height 14
click at [75, 265] on strong "Why it matters" at bounding box center [107, 266] width 76 height 14
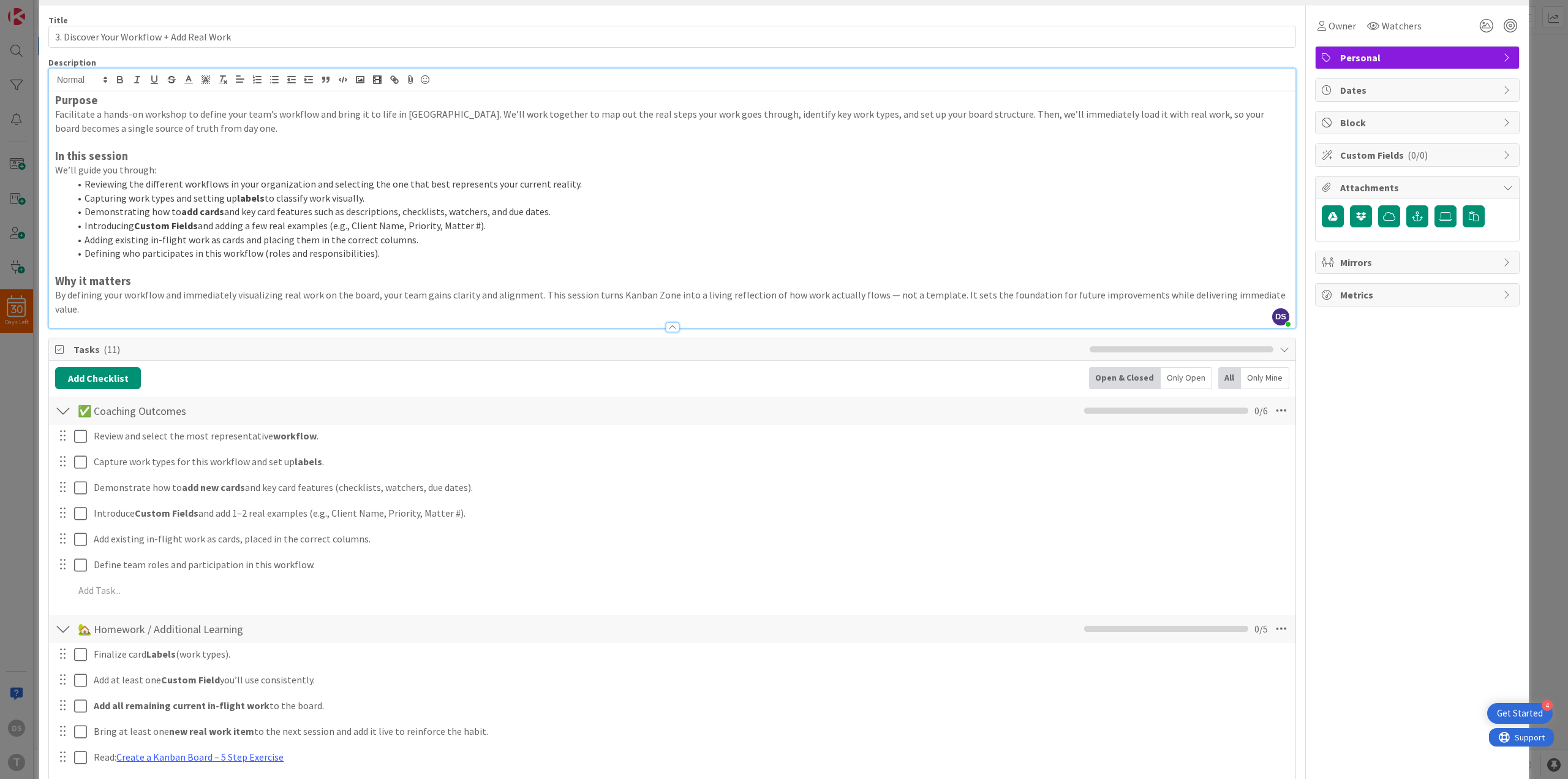
scroll to position [0, 0]
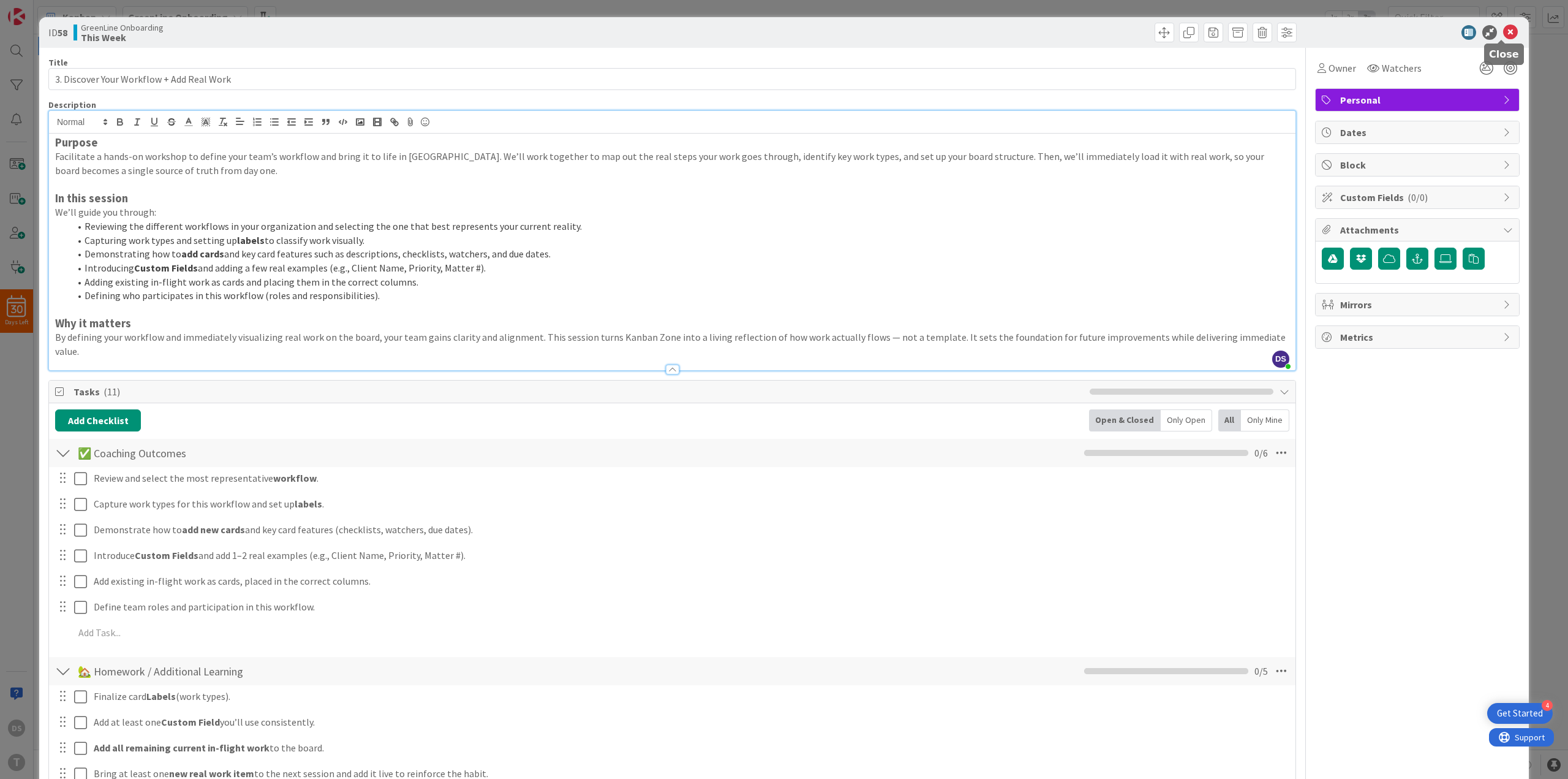
click at [1503, 32] on icon at bounding box center [1510, 32] width 15 height 15
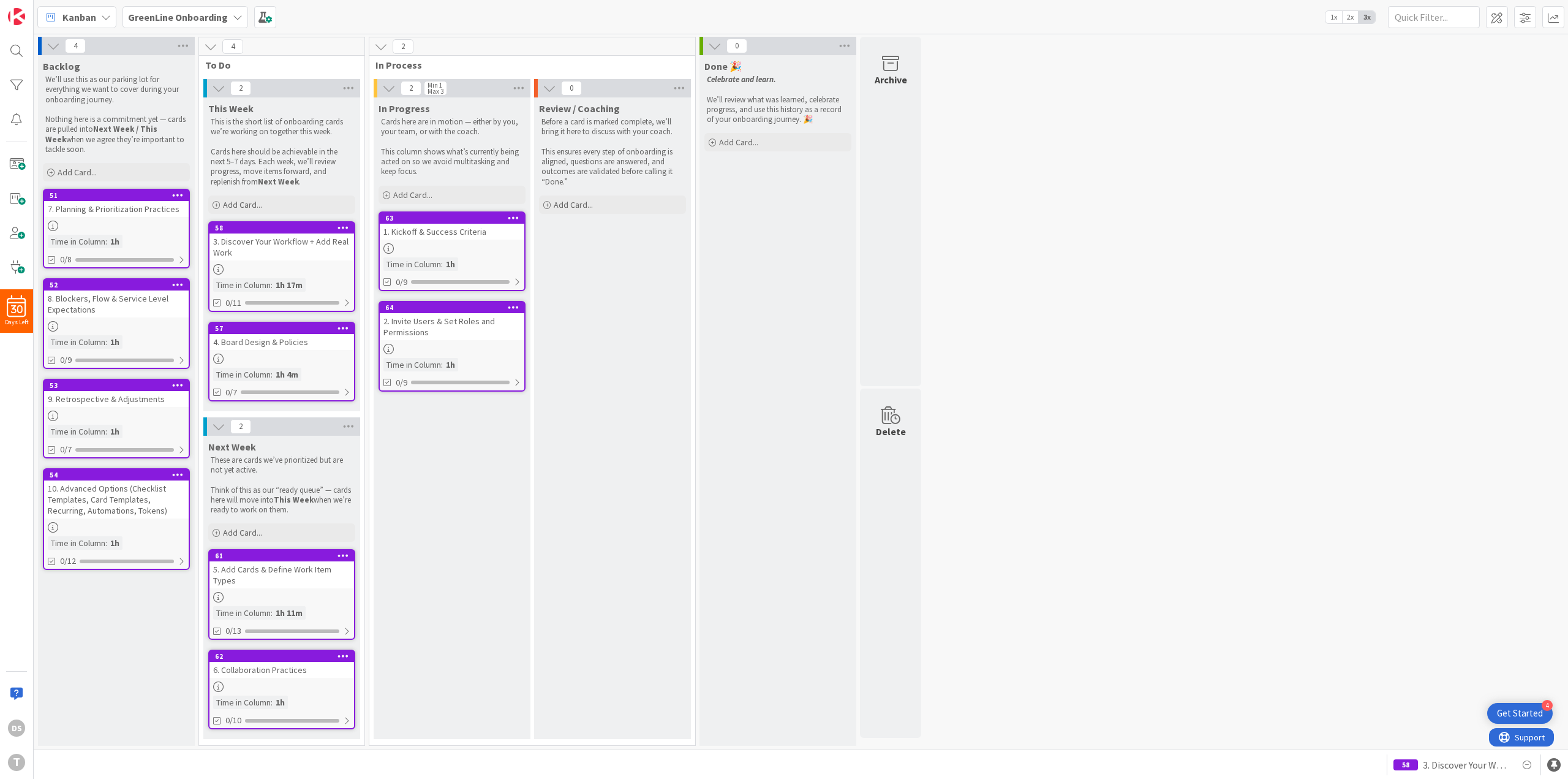
click at [341, 555] on icon at bounding box center [344, 554] width 12 height 9
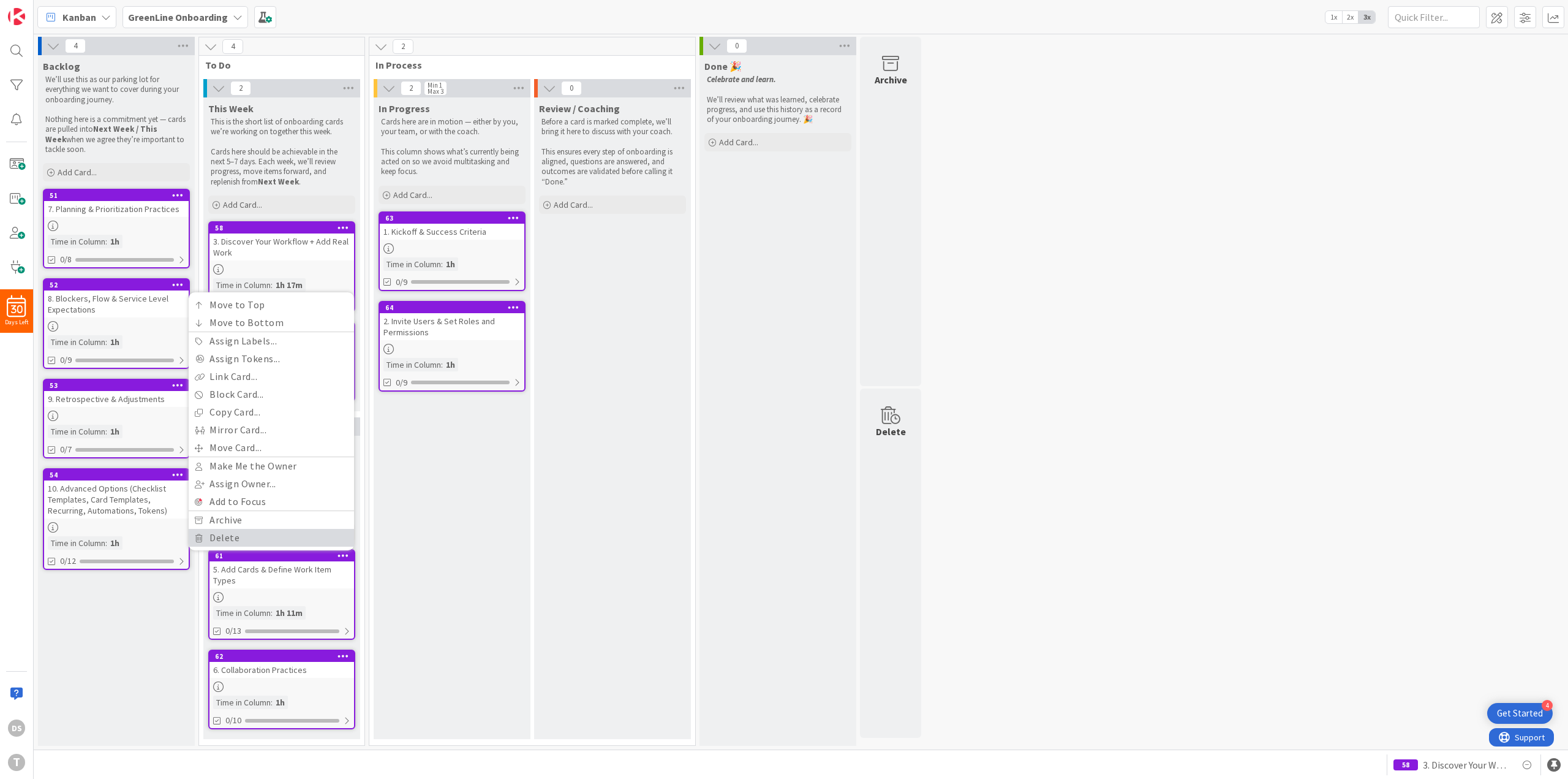
click at [248, 533] on link "Delete" at bounding box center [271, 538] width 165 height 18
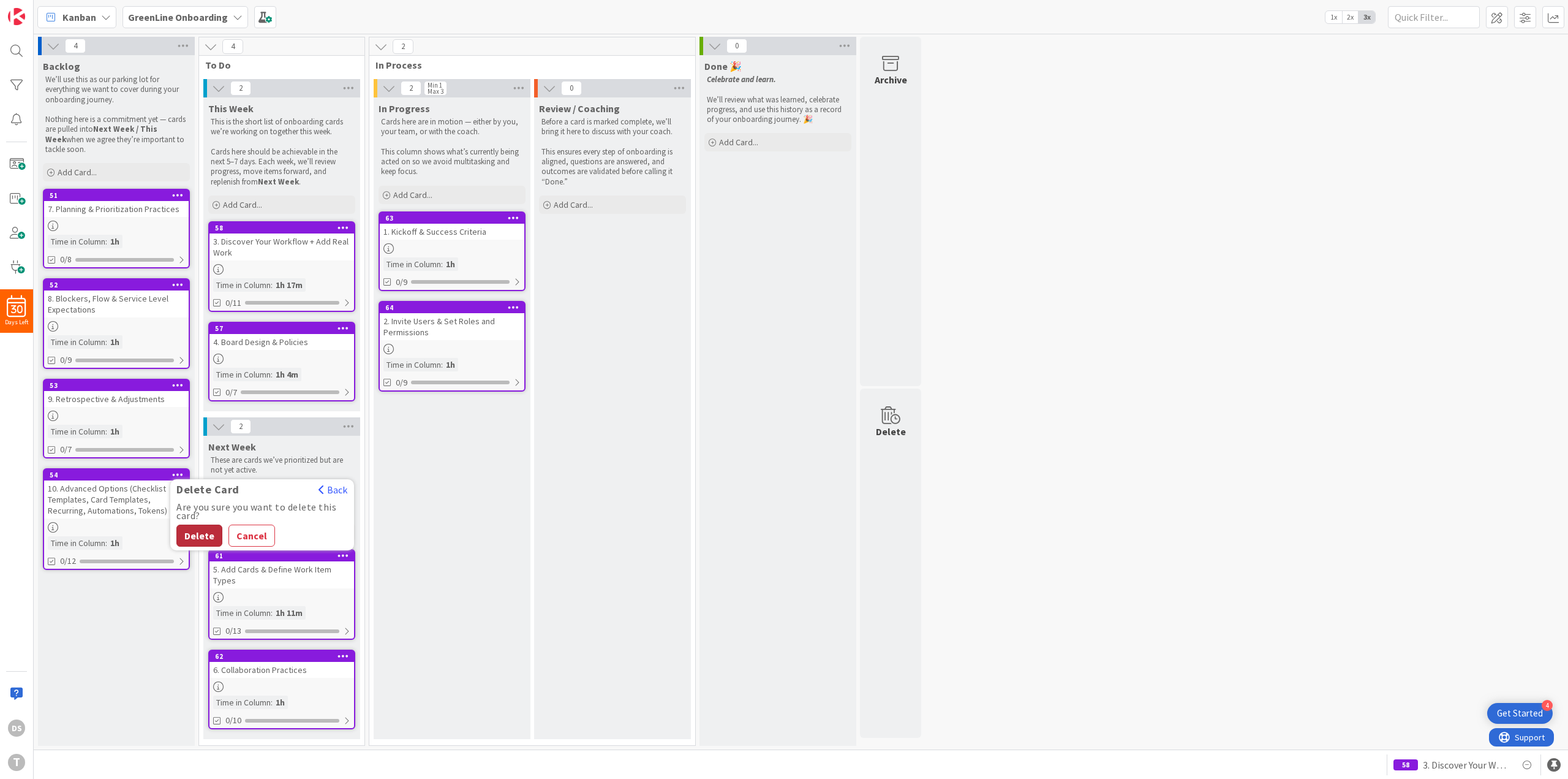
click at [203, 533] on button "Delete" at bounding box center [200, 536] width 46 height 22
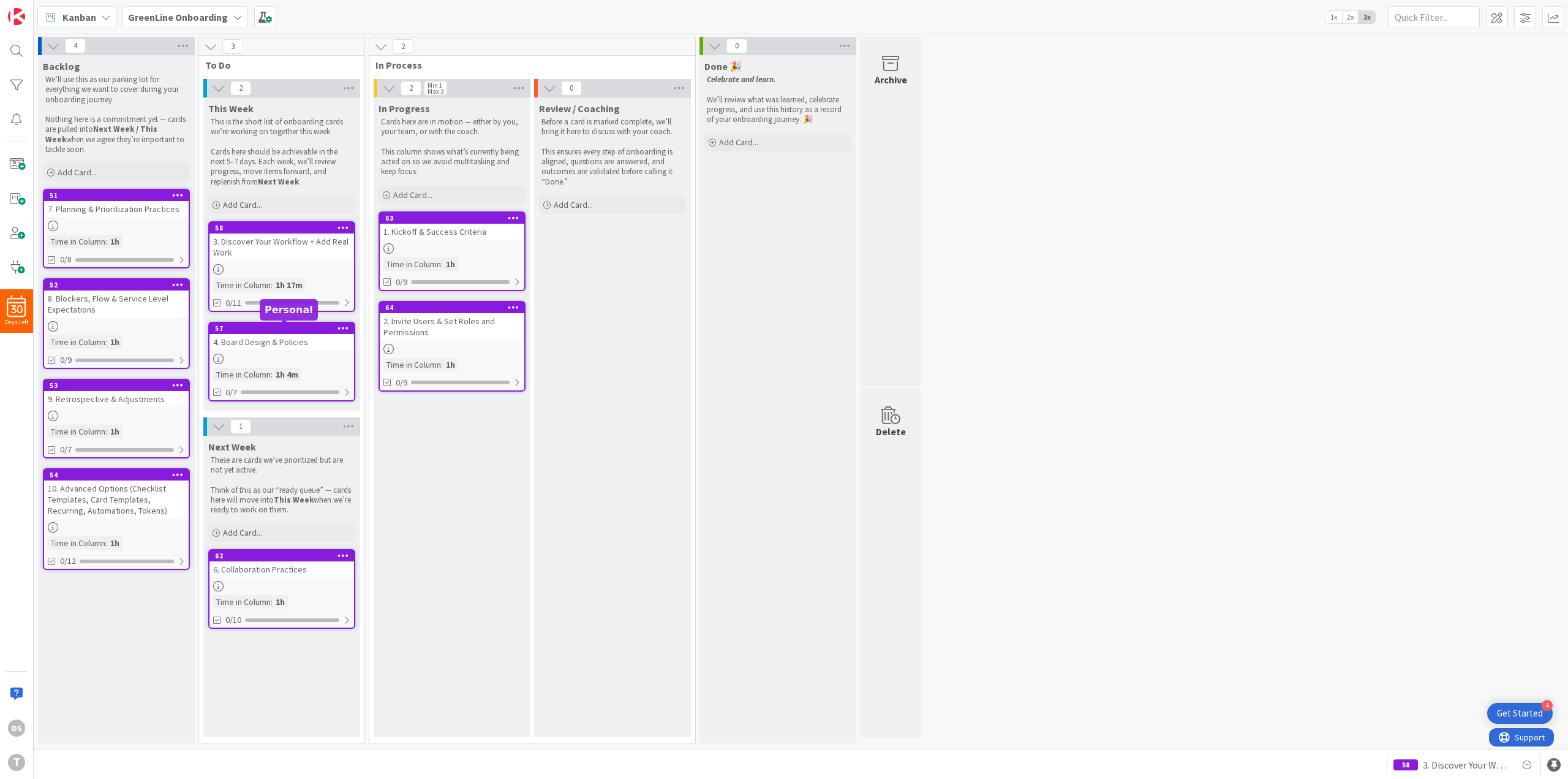
click at [277, 349] on div "4. Board Design & Policies" at bounding box center [282, 342] width 145 height 16
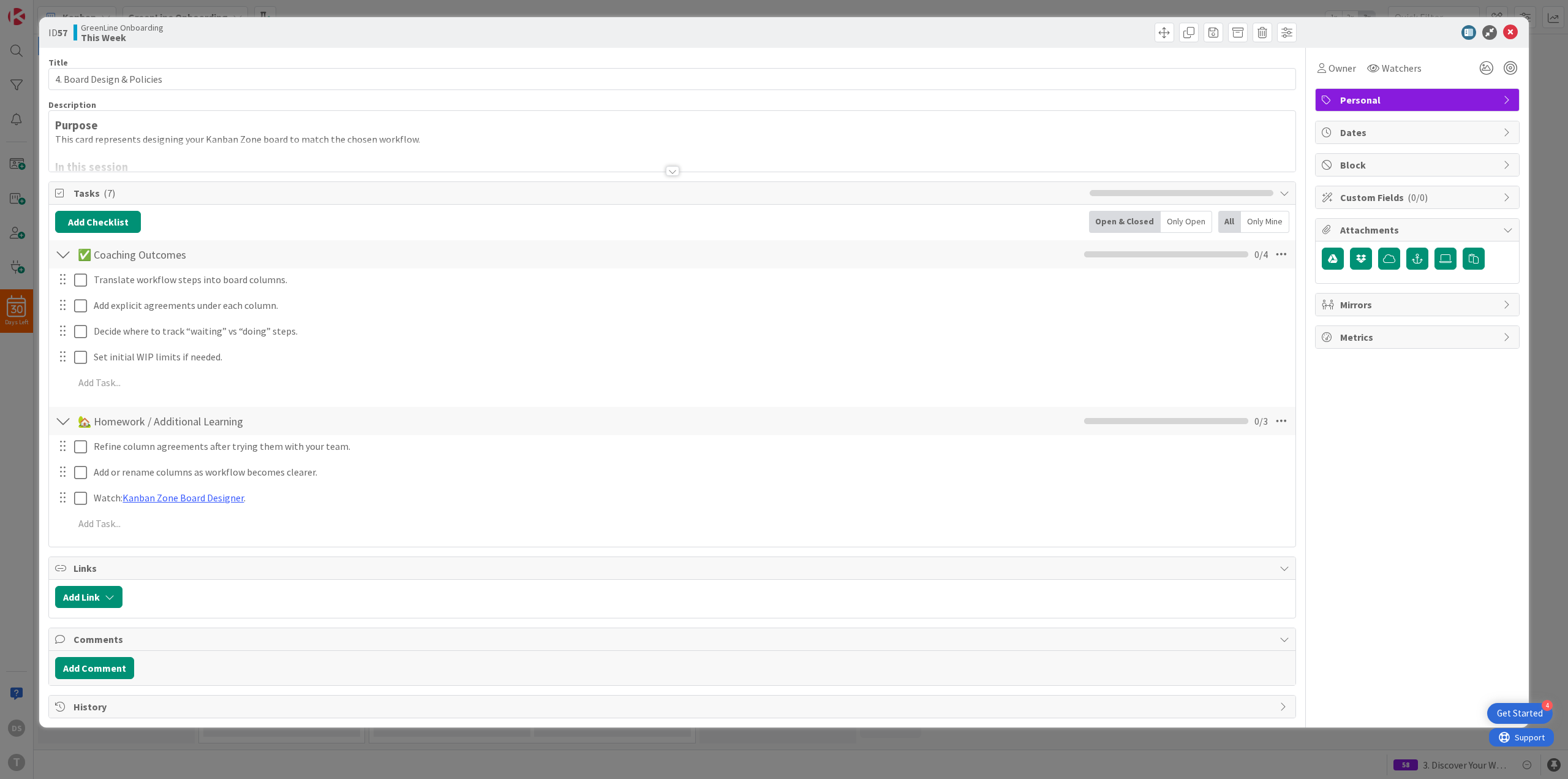
click at [479, 146] on div at bounding box center [672, 155] width 1247 height 31
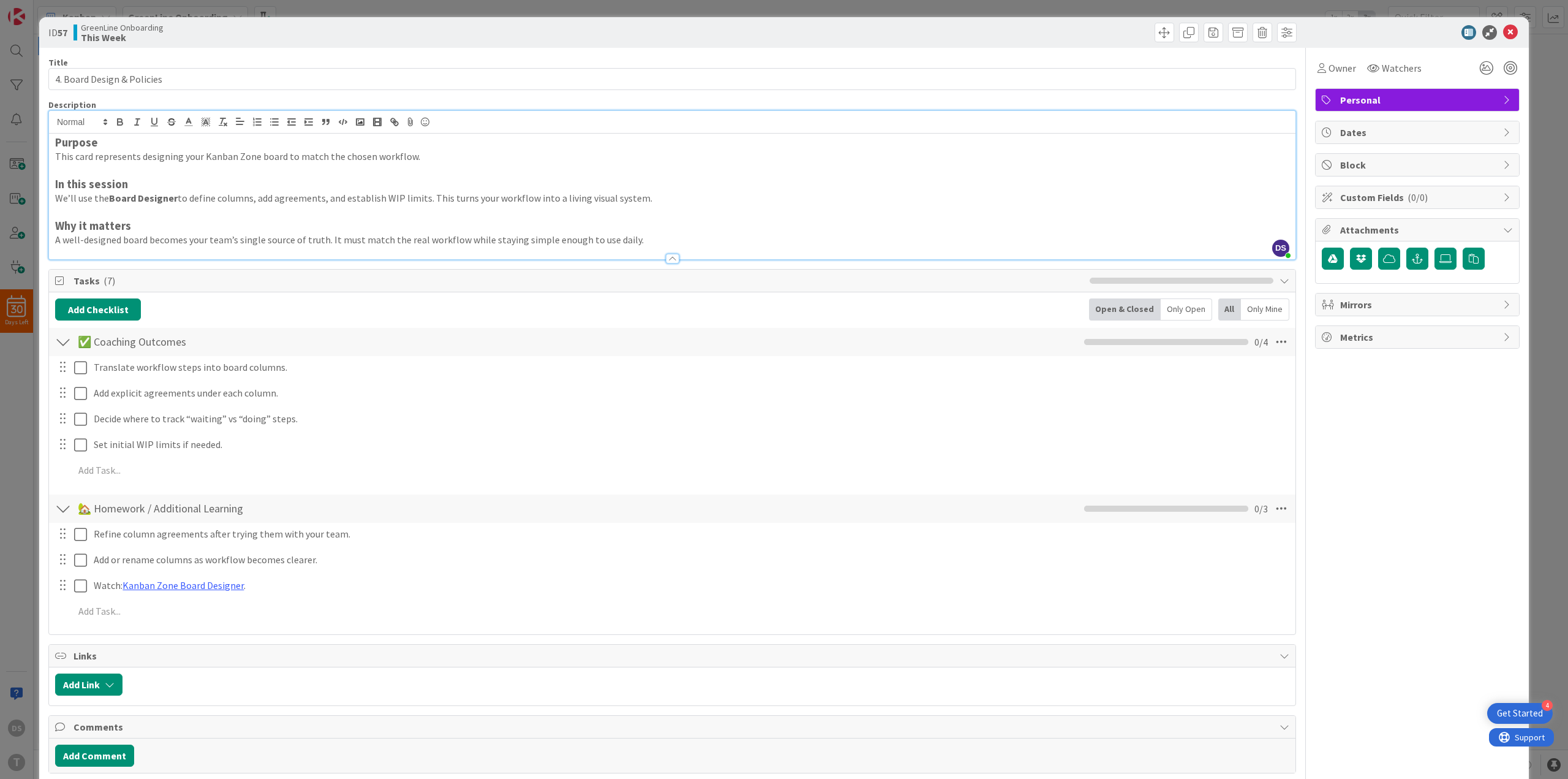
click at [1423, 33] on div at bounding box center [1411, 32] width 217 height 15
click at [1507, 29] on icon at bounding box center [1510, 32] width 15 height 15
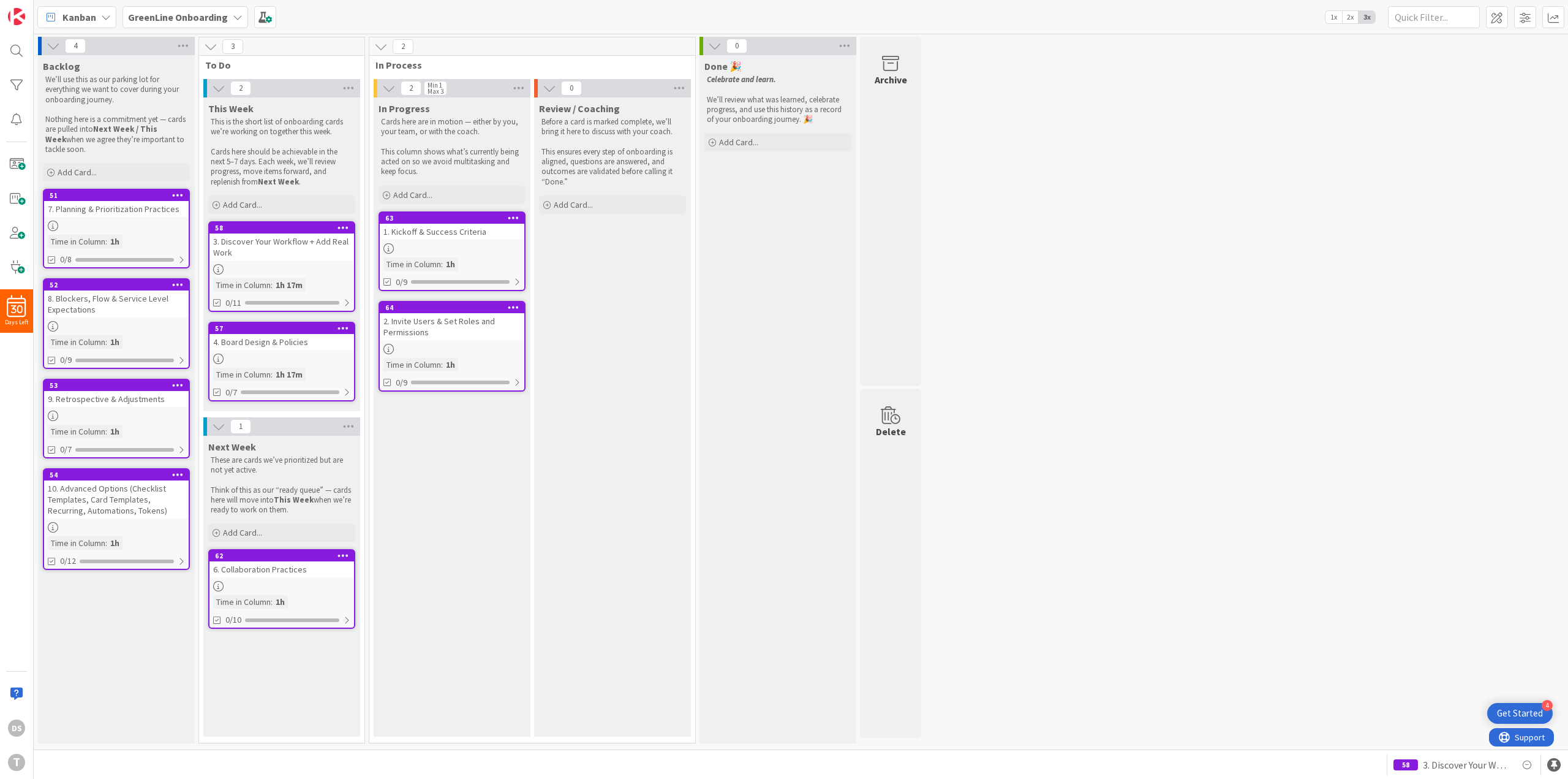
click at [287, 253] on div "3. Discover Your Workflow + Add Real Work" at bounding box center [282, 246] width 145 height 27
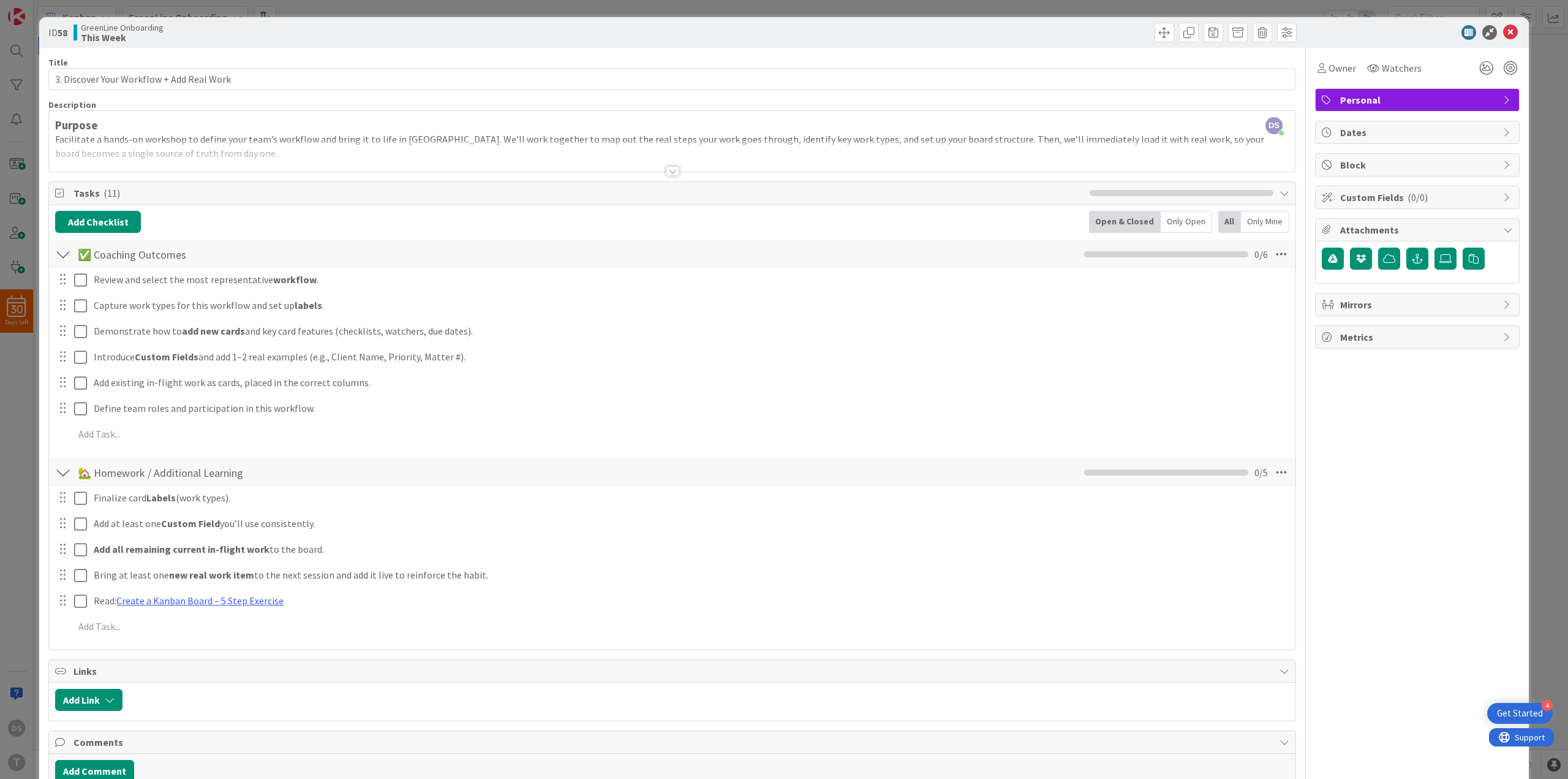
click at [1500, 43] on div "ID 58 GreenLine Onboarding This Week" at bounding box center [783, 32] width 1490 height 31
click at [1503, 36] on icon at bounding box center [1510, 32] width 15 height 15
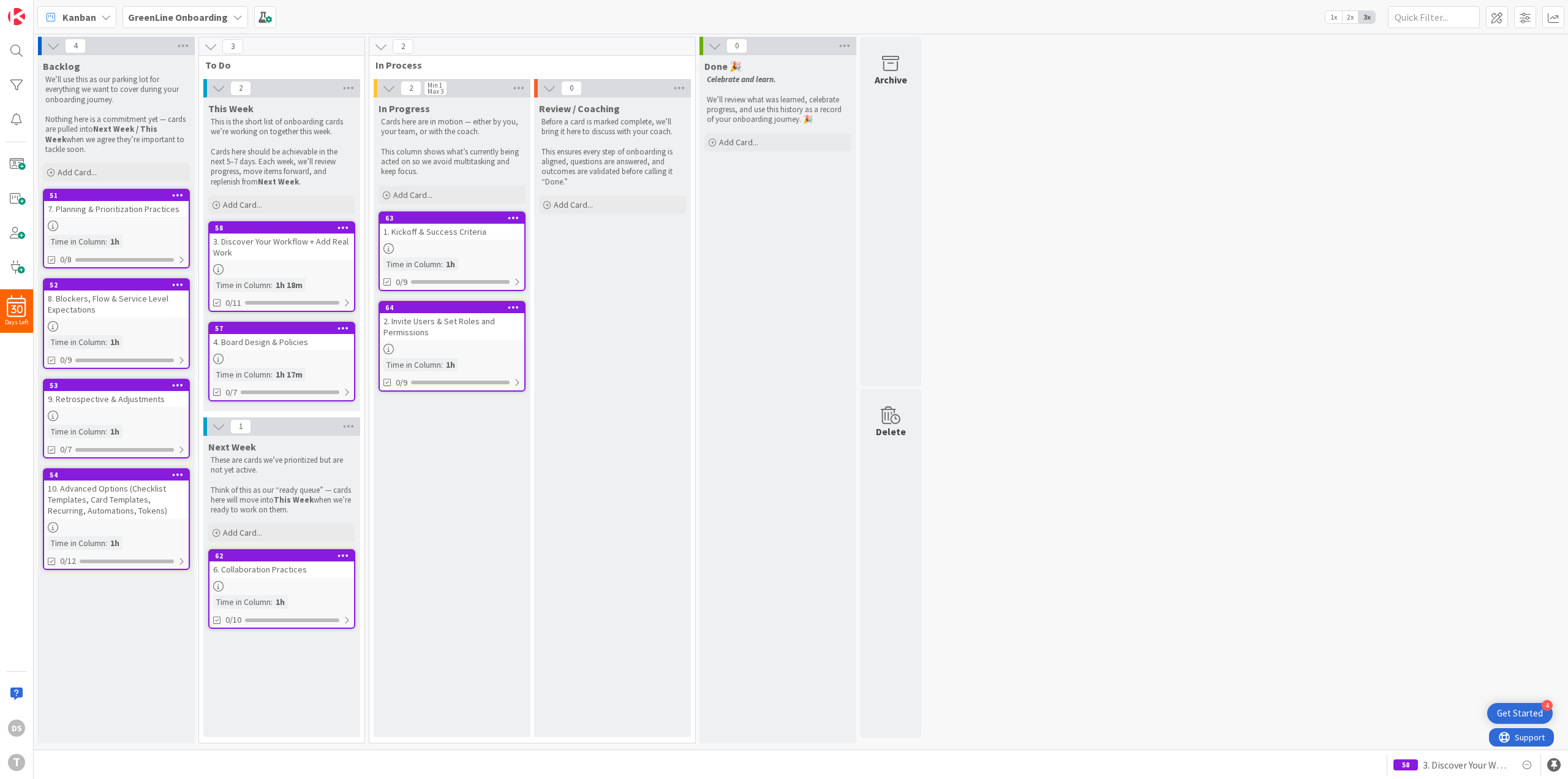
click at [305, 332] on div "57" at bounding box center [282, 328] width 145 height 11
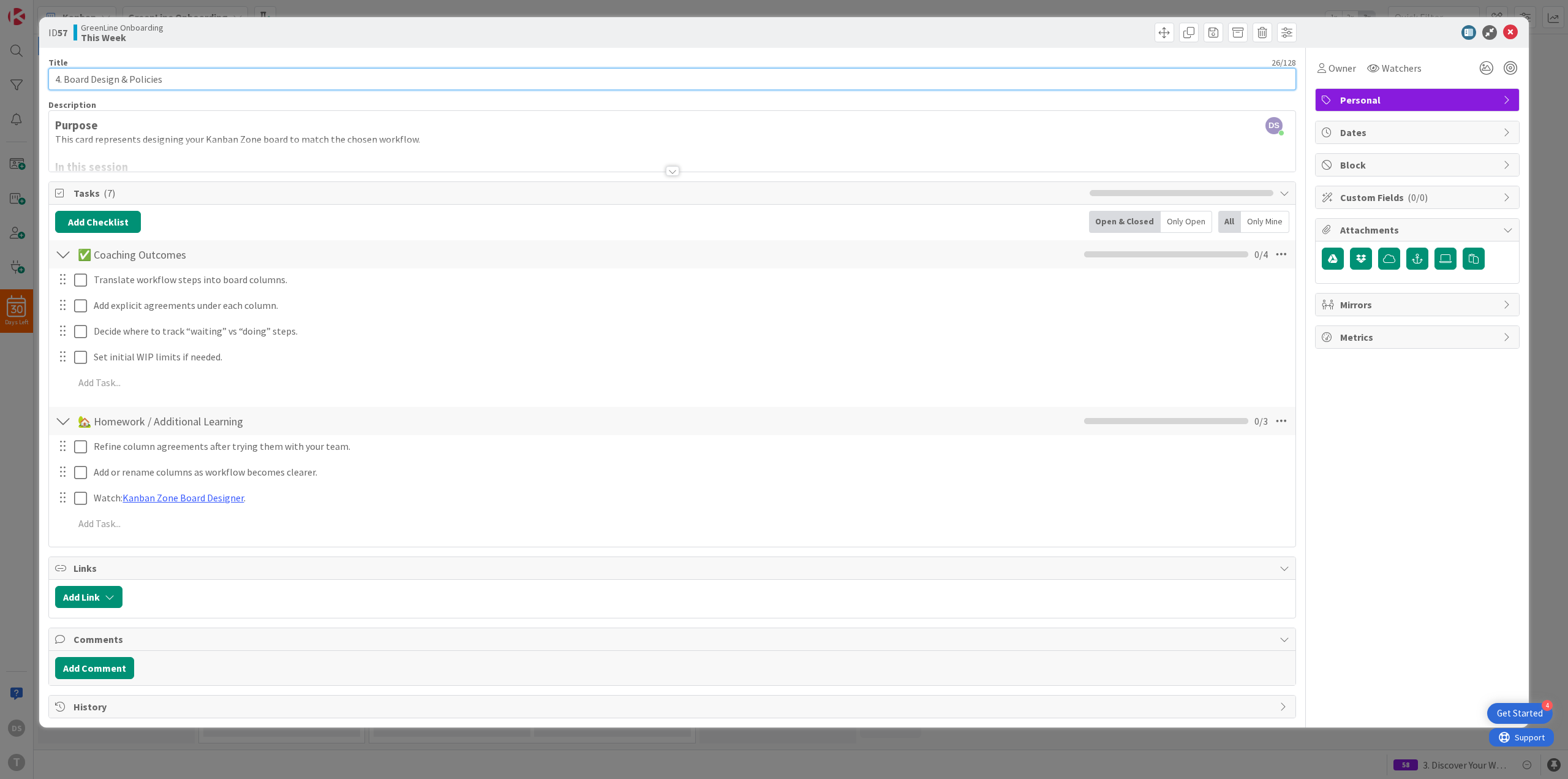
click at [151, 78] on input "4. Board Design & Policies" at bounding box center [673, 78] width 1248 height 22
click at [83, 76] on input "4. Board Design & Policies" at bounding box center [673, 78] width 1248 height 22
drag, startPoint x: 83, startPoint y: 76, endPoint x: 167, endPoint y: 73, distance: 84.1
click at [167, 73] on input "4. Board Design & Policies" at bounding box center [673, 78] width 1248 height 22
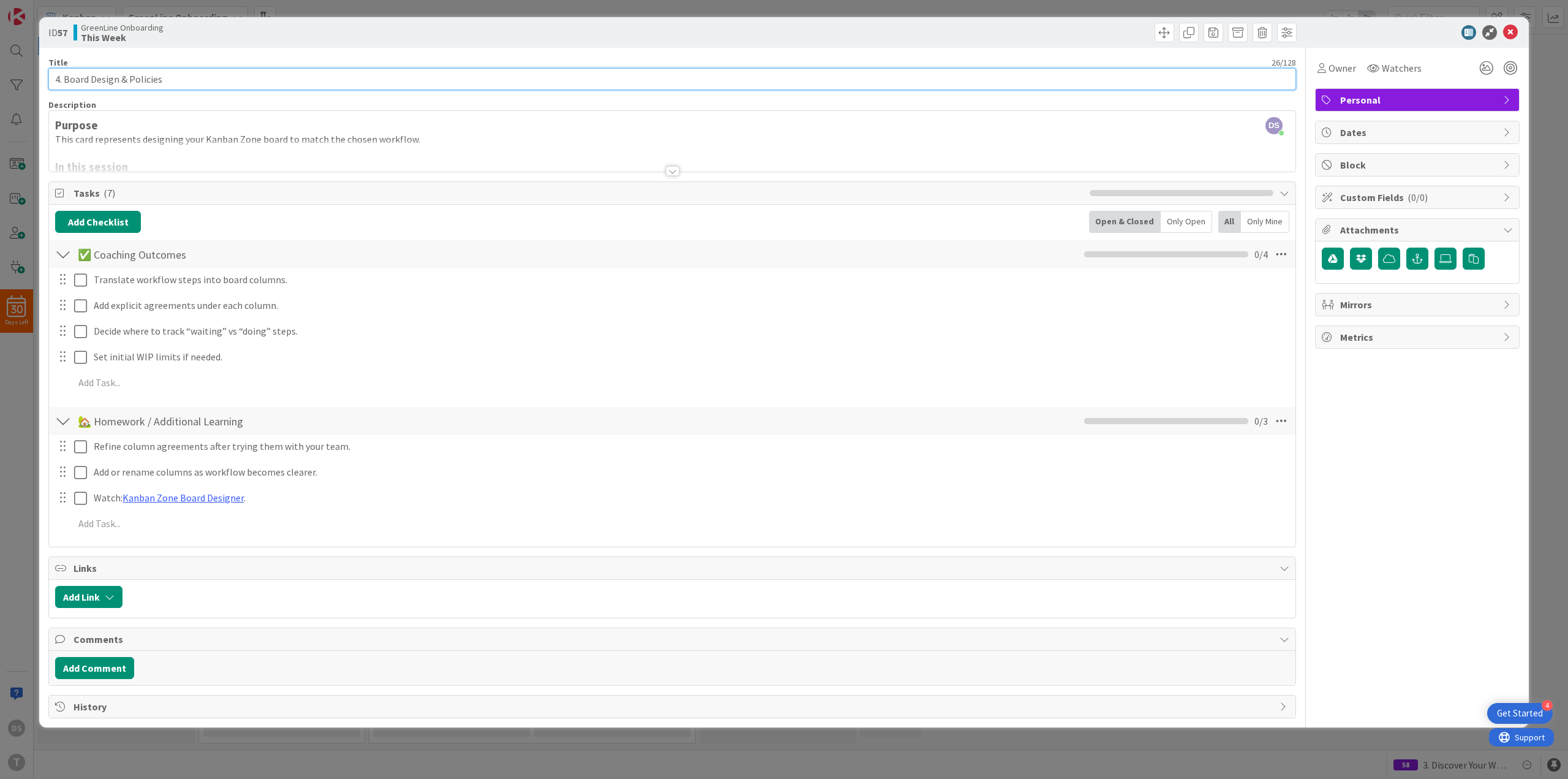
paste input "Refine Your Board & Evolve"
click at [159, 79] on input "4. Refine Your Board & Evolve Policies" at bounding box center [673, 78] width 1248 height 22
type input "4. Refine Your Board & Policies"
click at [121, 143] on div at bounding box center [672, 155] width 1247 height 31
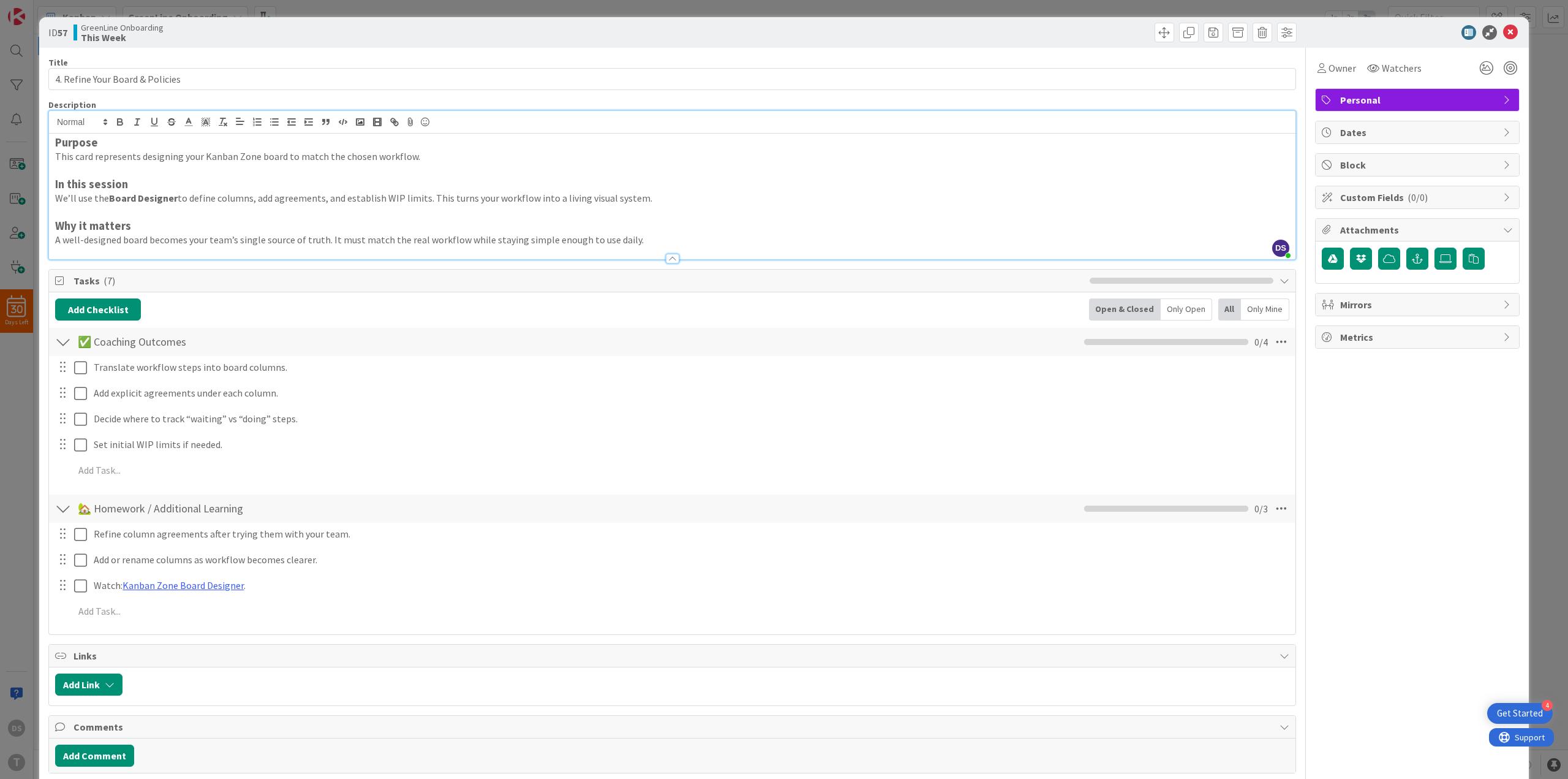
click at [130, 174] on p at bounding box center [672, 171] width 1234 height 14
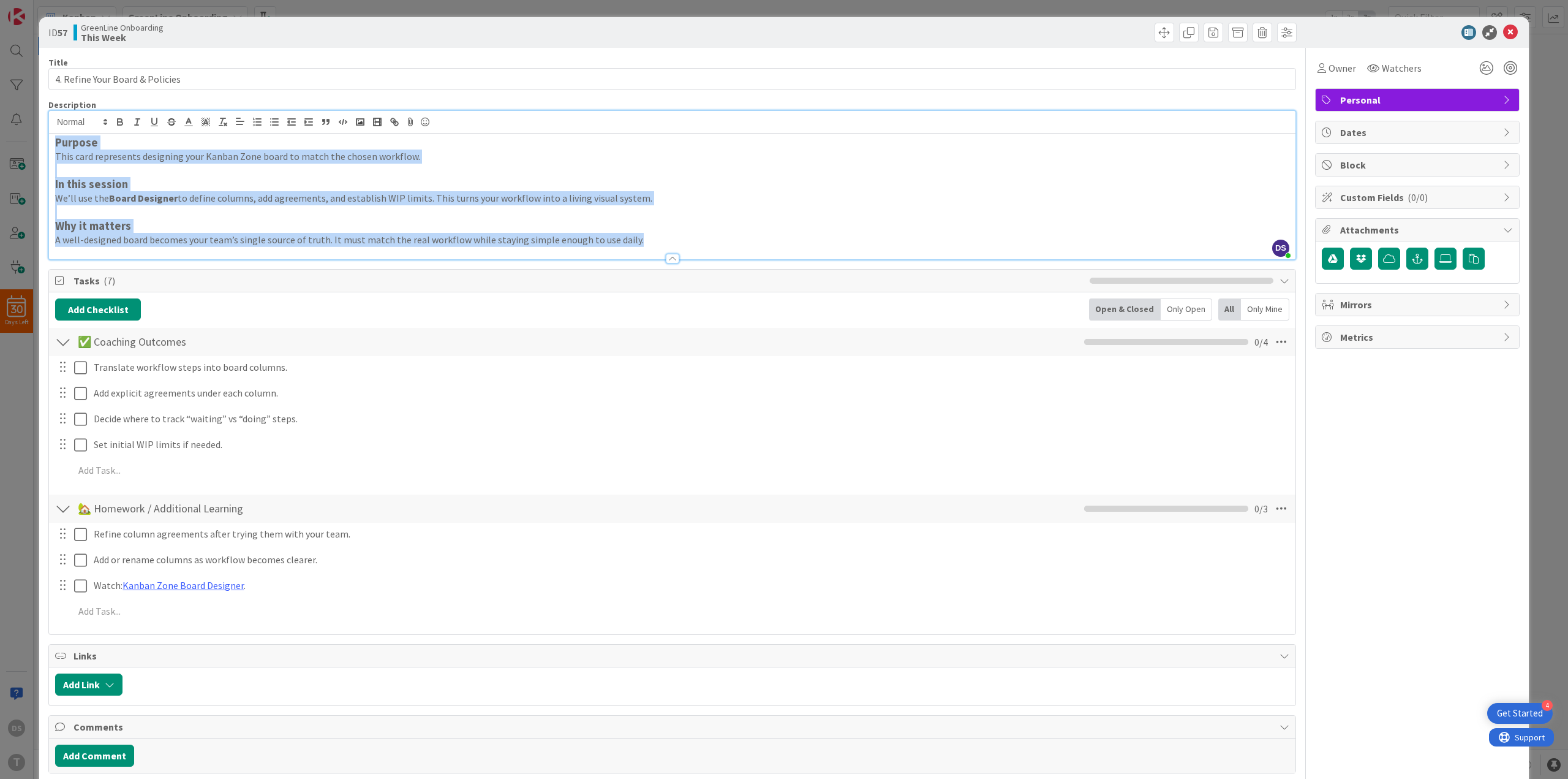
paste div
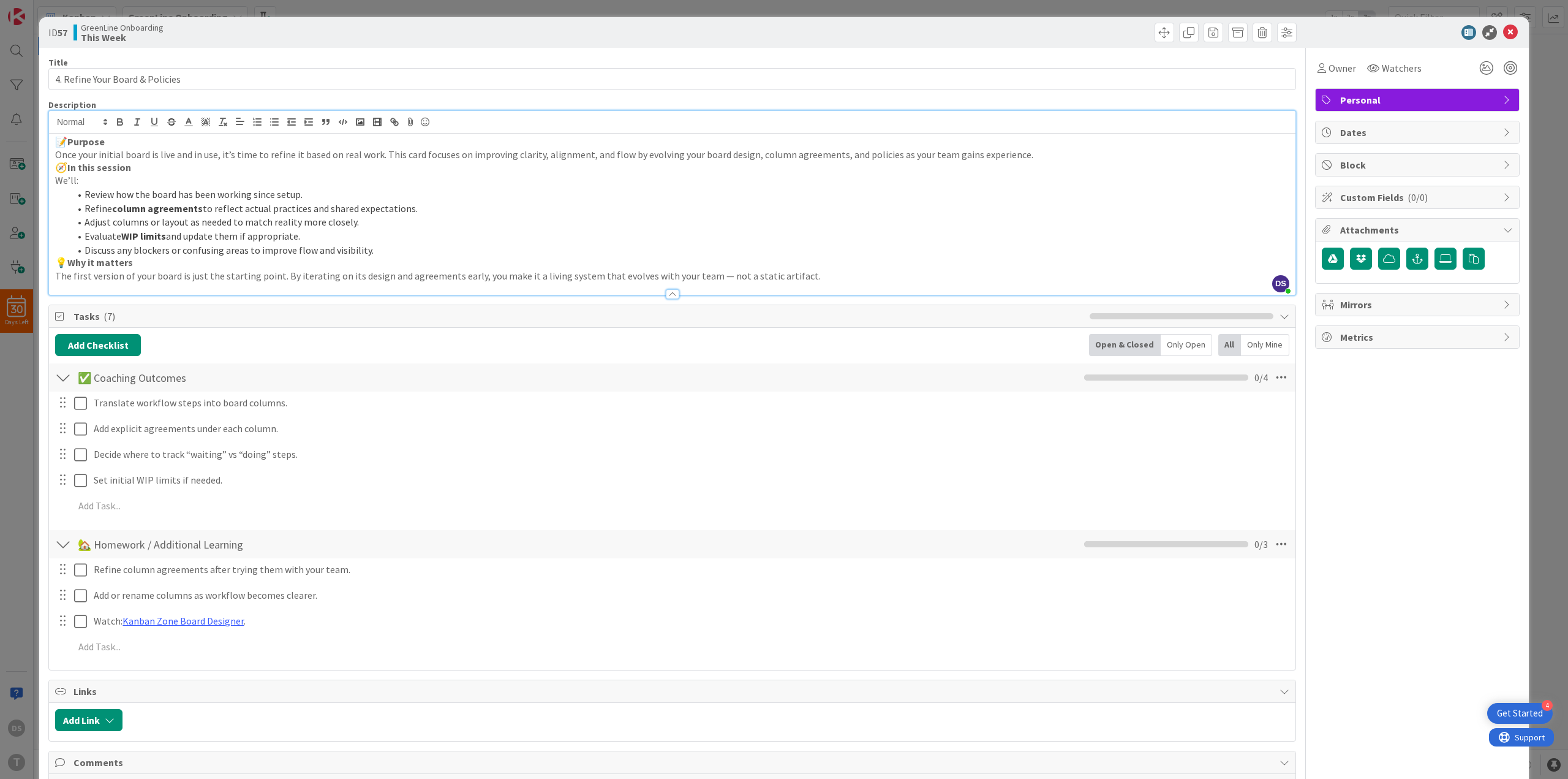
click at [71, 144] on strong "Purpose" at bounding box center [86, 141] width 38 height 12
click at [70, 165] on h4 "🧭 In this session" at bounding box center [672, 168] width 1234 height 12
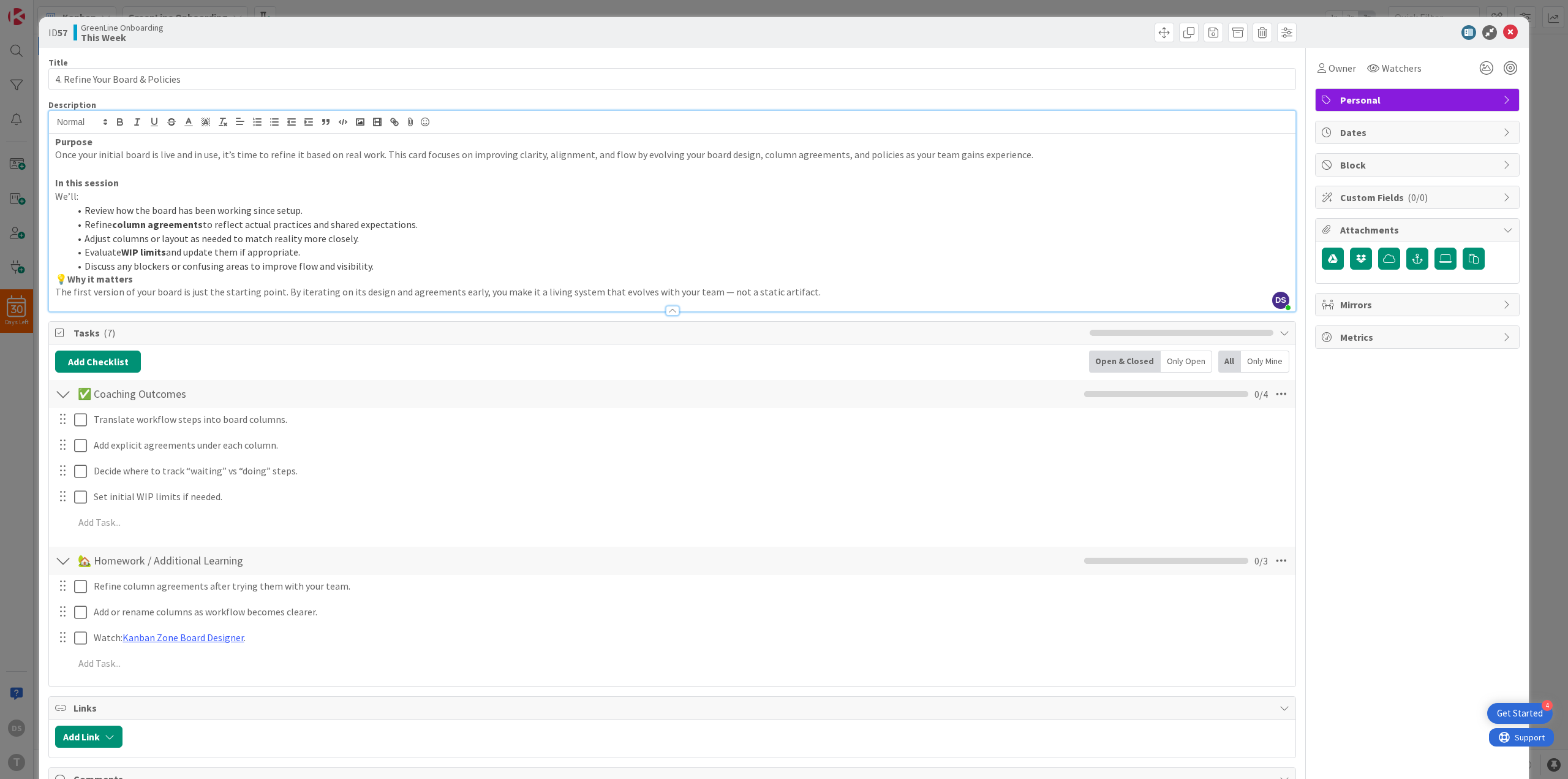
click at [72, 278] on strong "Why it matters" at bounding box center [100, 278] width 66 height 12
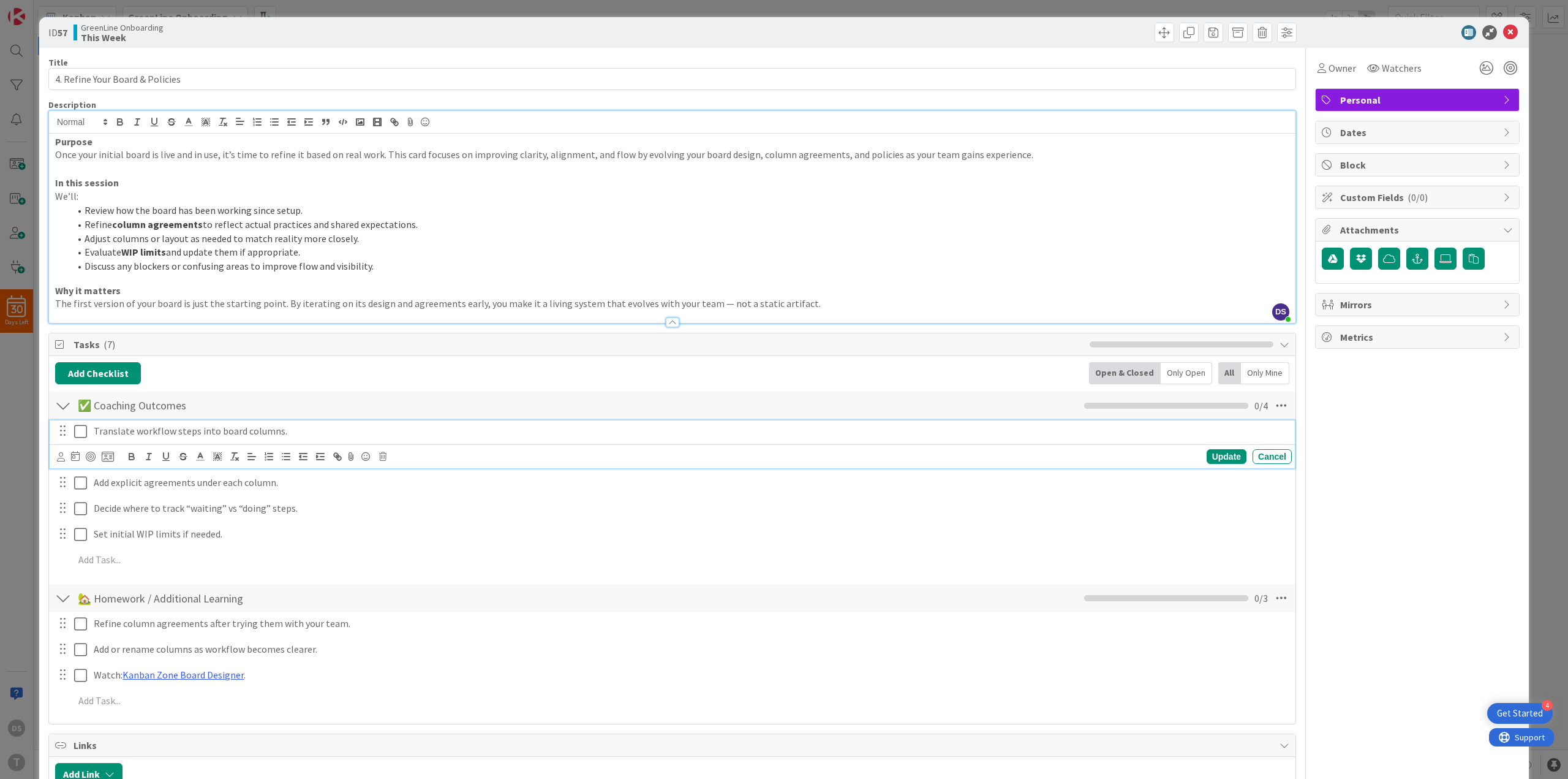
click at [206, 433] on p "Translate workflow steps into board columns." at bounding box center [690, 431] width 1193 height 14
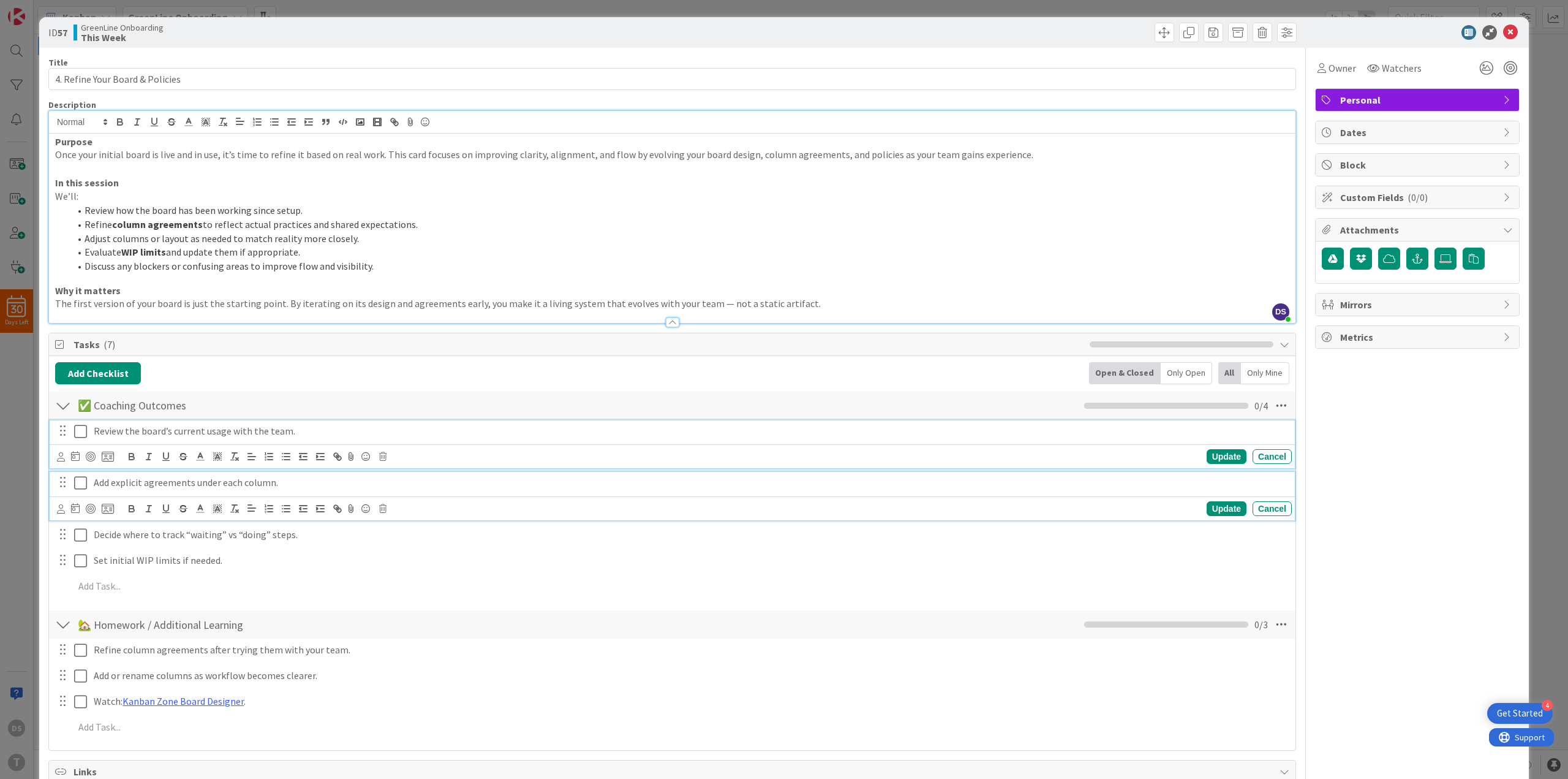
click at [250, 486] on p "Add explicit agreements under each column." at bounding box center [690, 482] width 1193 height 14
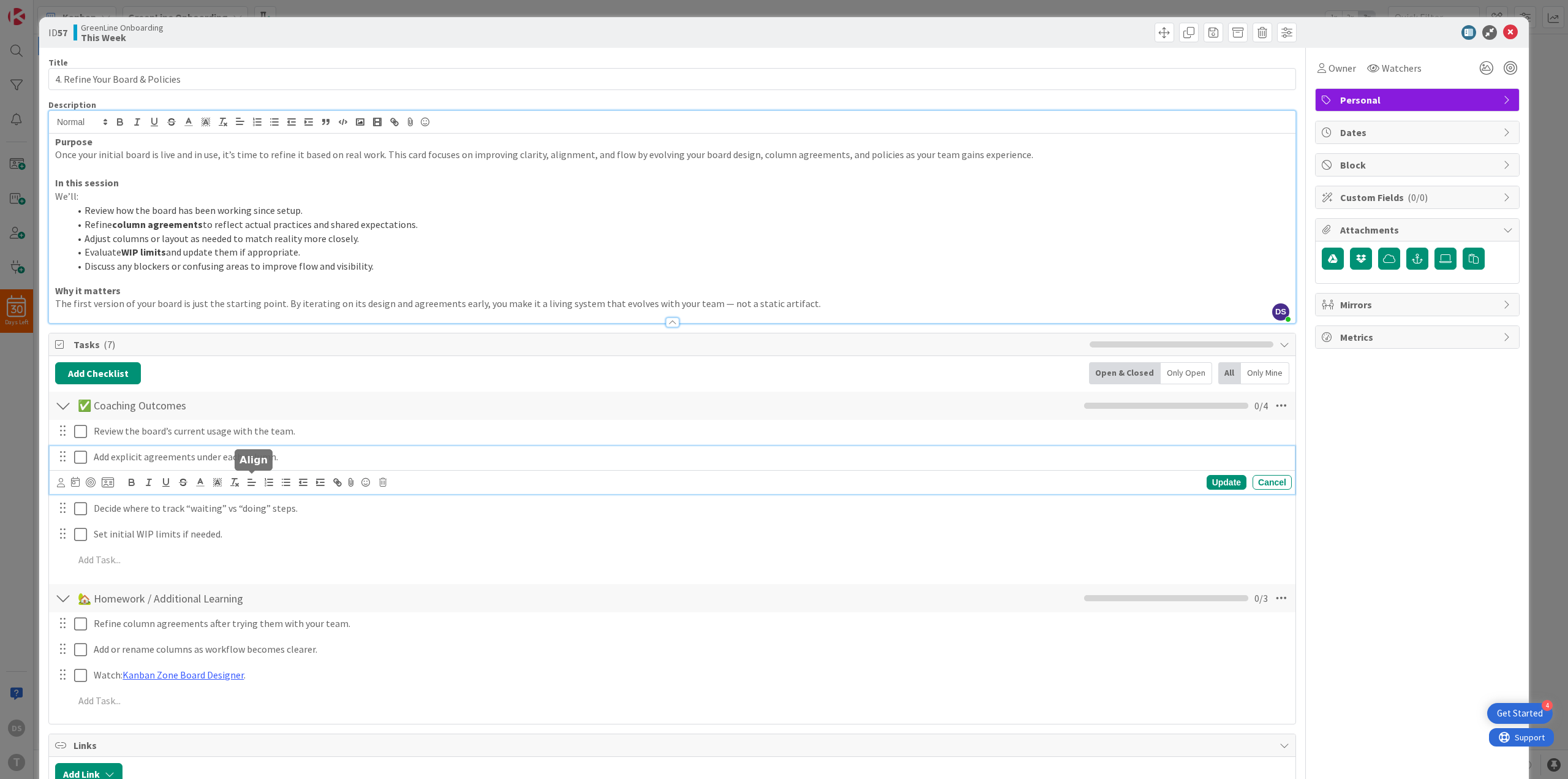
click at [250, 486] on icon at bounding box center [251, 482] width 11 height 11
click at [202, 462] on p "Add explicit agreements under each column." at bounding box center [690, 457] width 1193 height 14
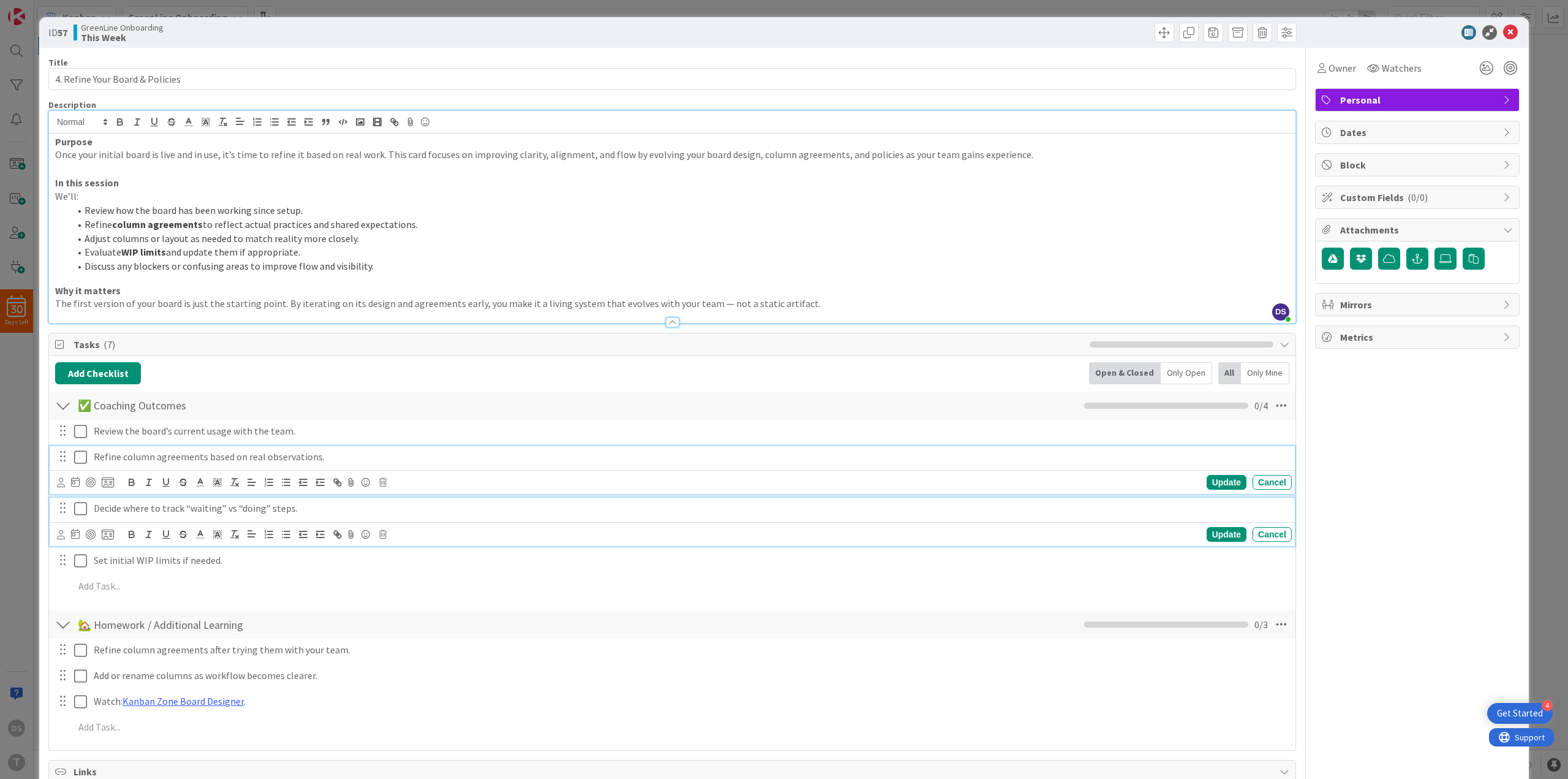
click at [154, 513] on p "Decide where to track “waiting” vs “doing” steps." at bounding box center [690, 508] width 1193 height 14
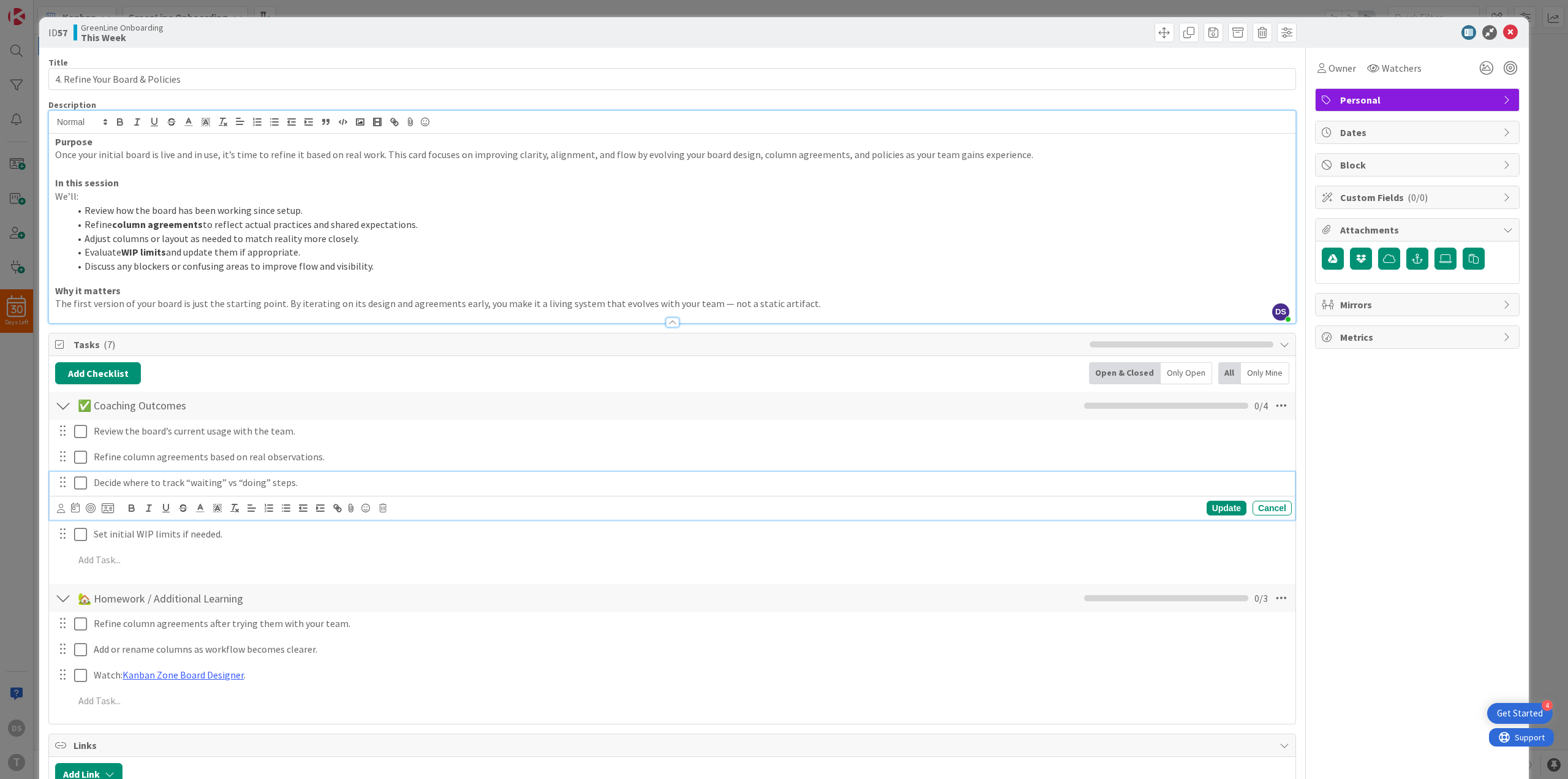
click at [187, 479] on p "Decide where to track “waiting” vs “doing” steps." at bounding box center [690, 482] width 1193 height 14
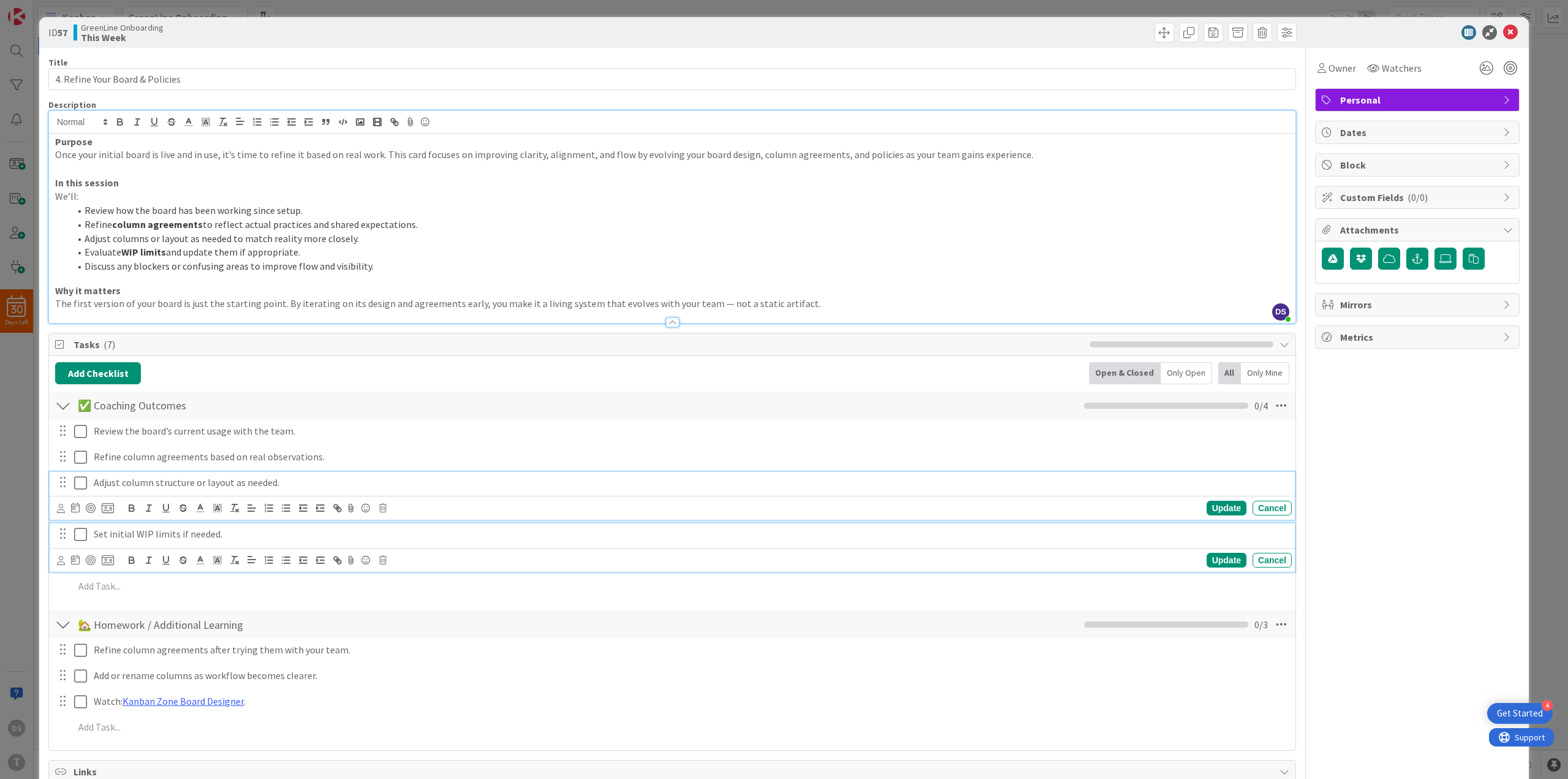
click at [150, 535] on p "Set initial WIP limits if needed." at bounding box center [690, 534] width 1193 height 14
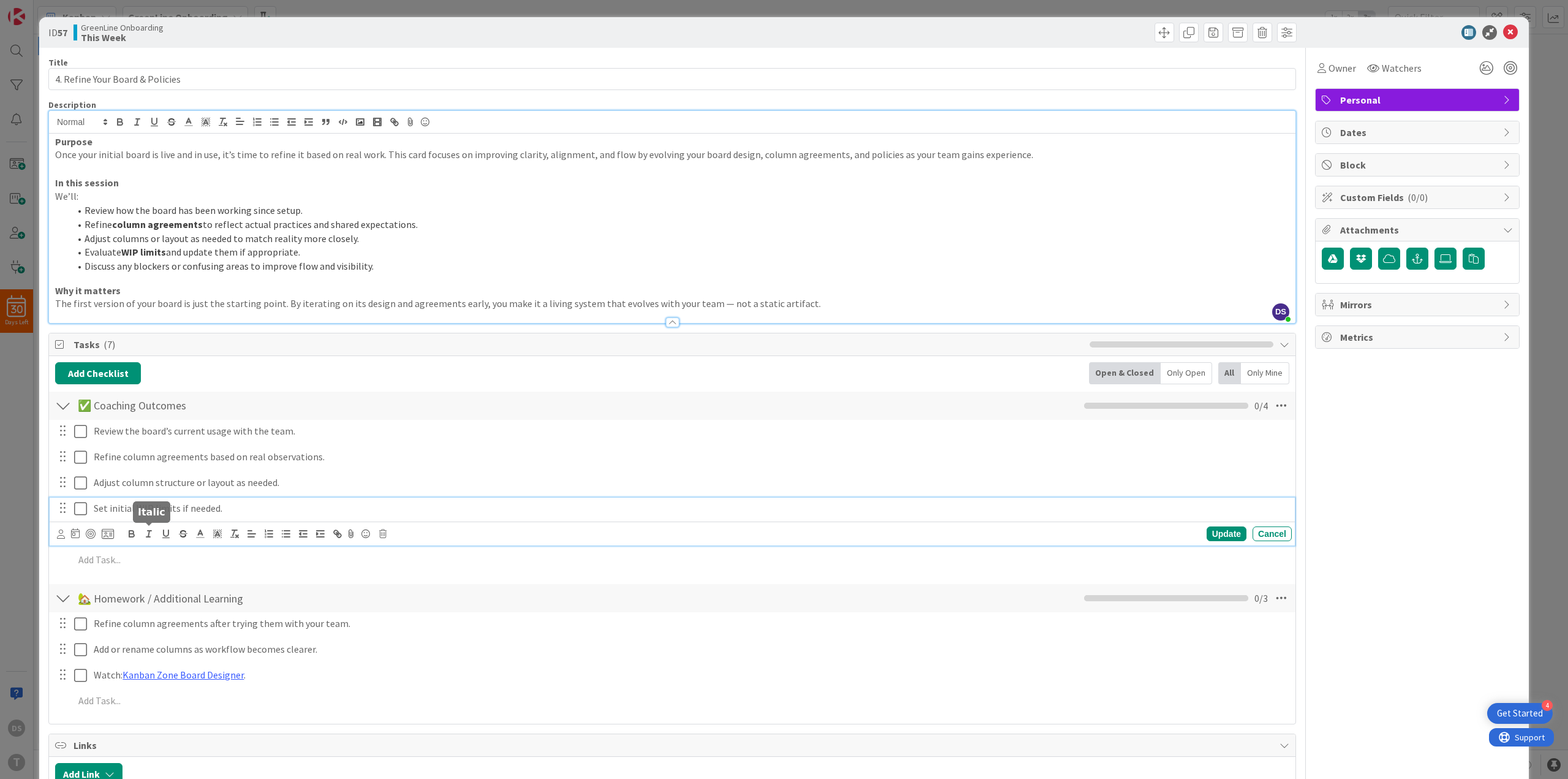
click at [150, 535] on icon "button" at bounding box center [148, 533] width 11 height 11
click at [177, 511] on p "Set initial WIP ﻿ limits if needed." at bounding box center [690, 508] width 1193 height 14
click at [177, 511] on p "Set initial WIP limits if needed." at bounding box center [690, 508] width 1193 height 14
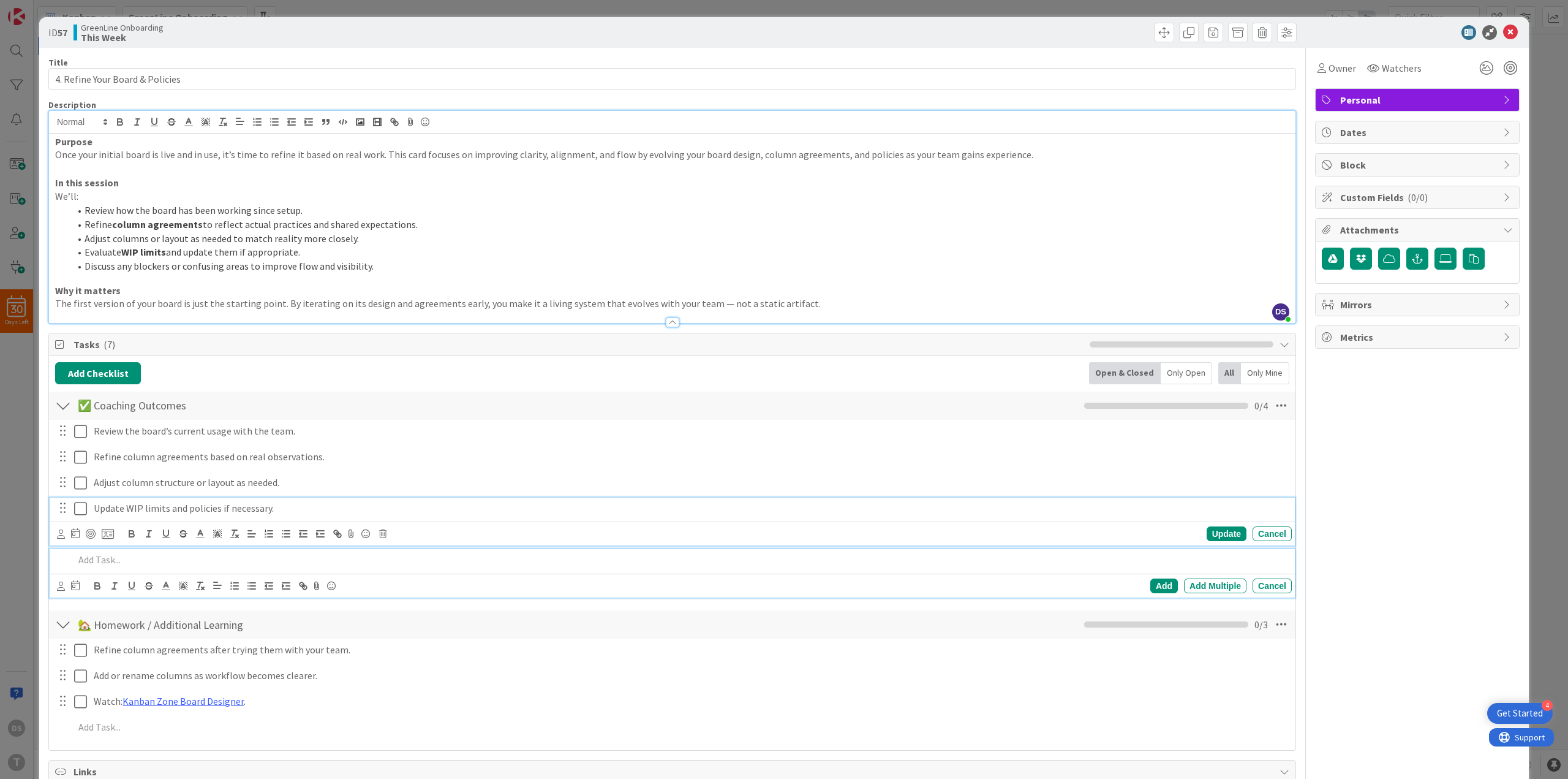
click at [116, 564] on p at bounding box center [681, 559] width 1213 height 14
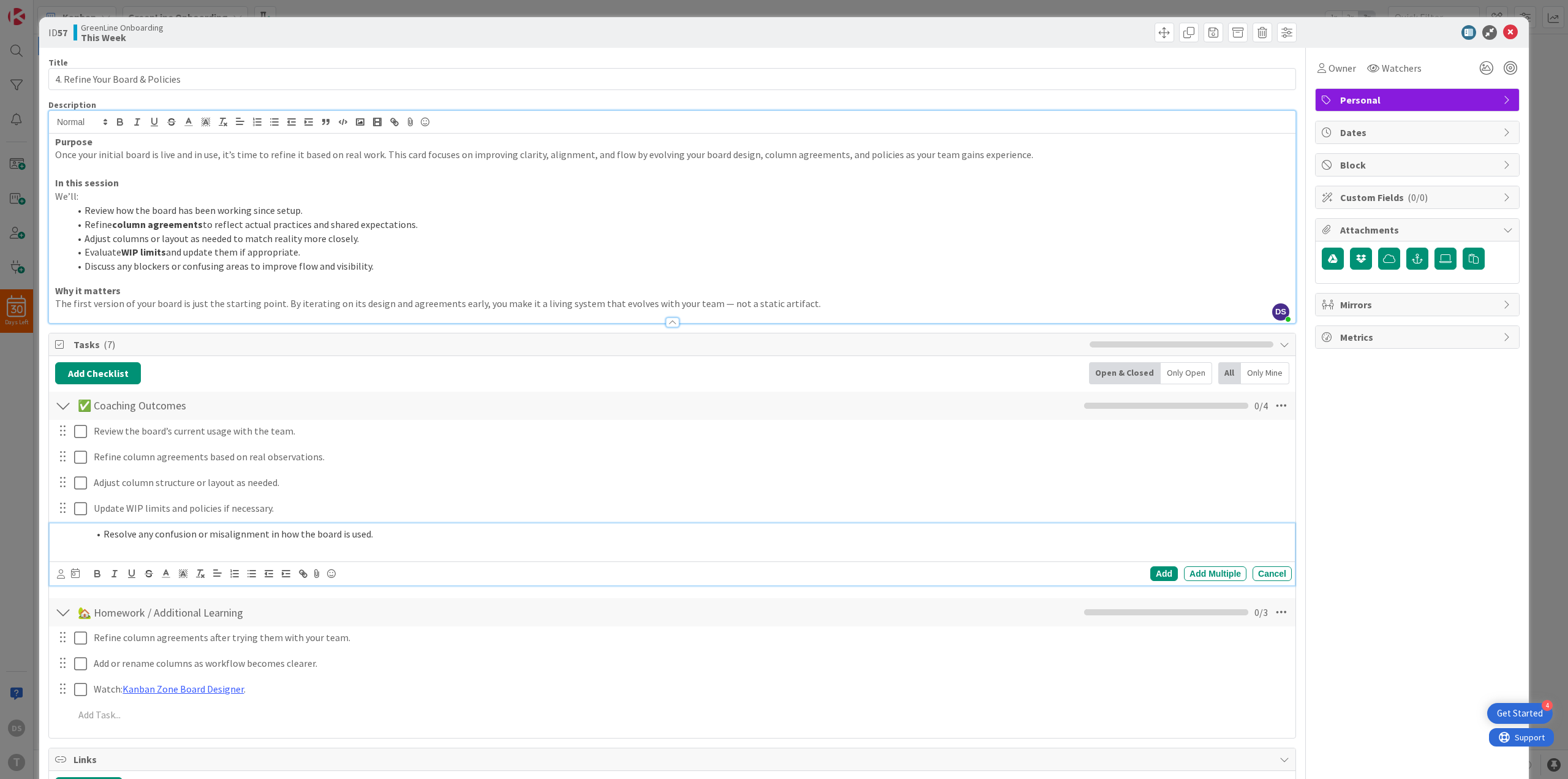
click at [105, 535] on li "Resolve any confusion or misalignment in how the board is used." at bounding box center [688, 534] width 1198 height 14
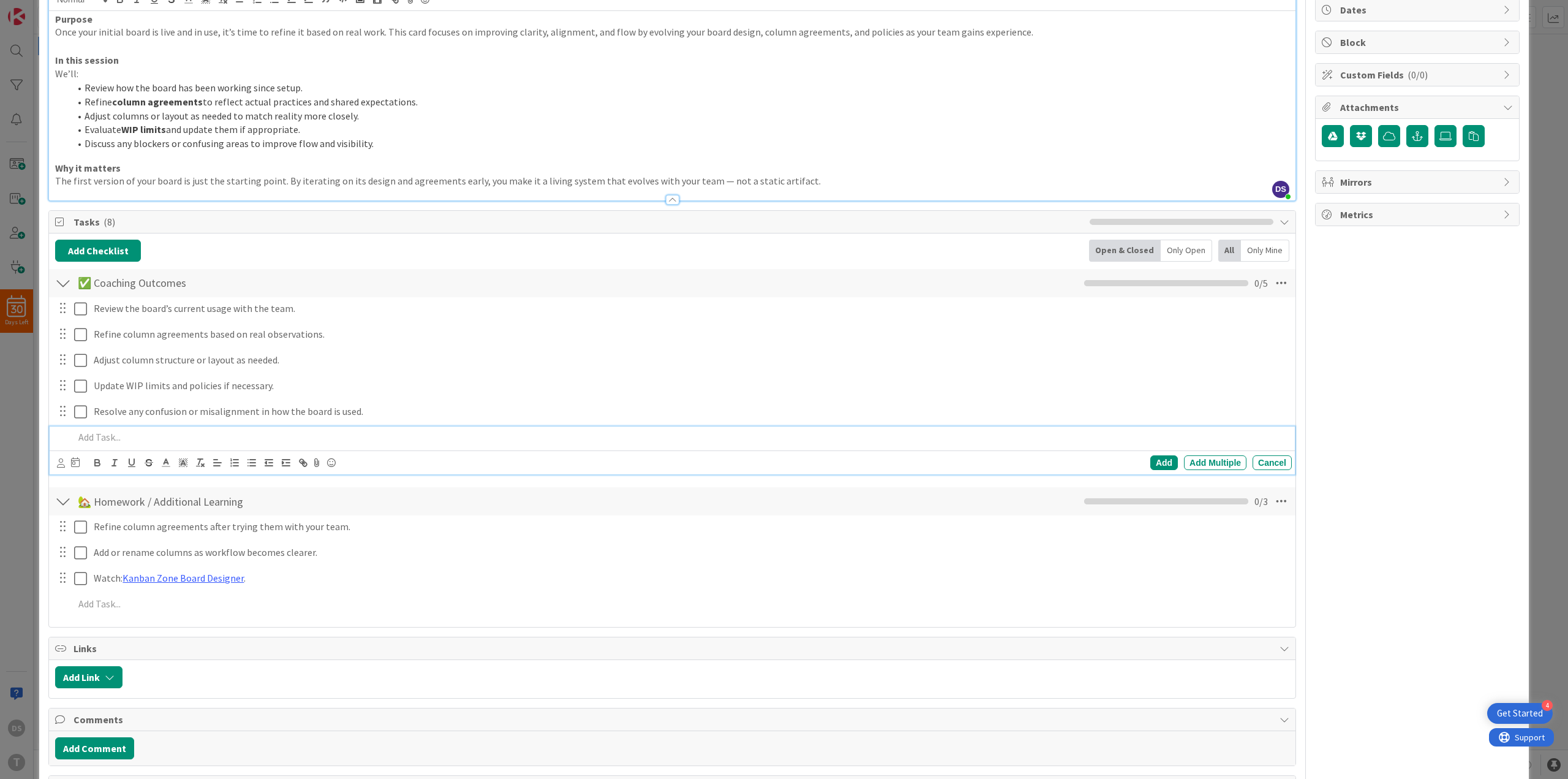
scroll to position [169, 0]
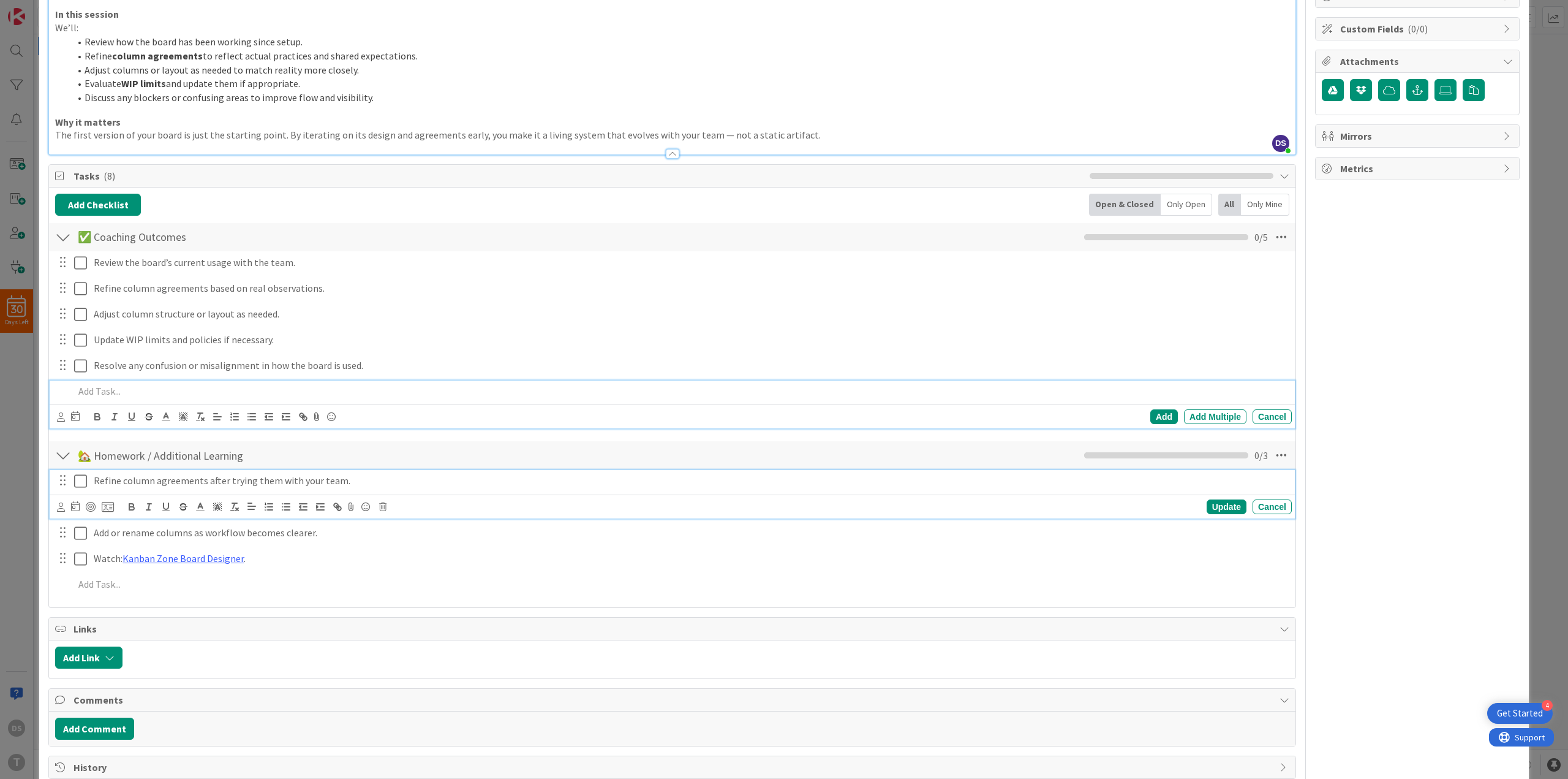
click at [223, 482] on p "Refine column agreements after trying them with your team." at bounding box center [690, 481] width 1193 height 14
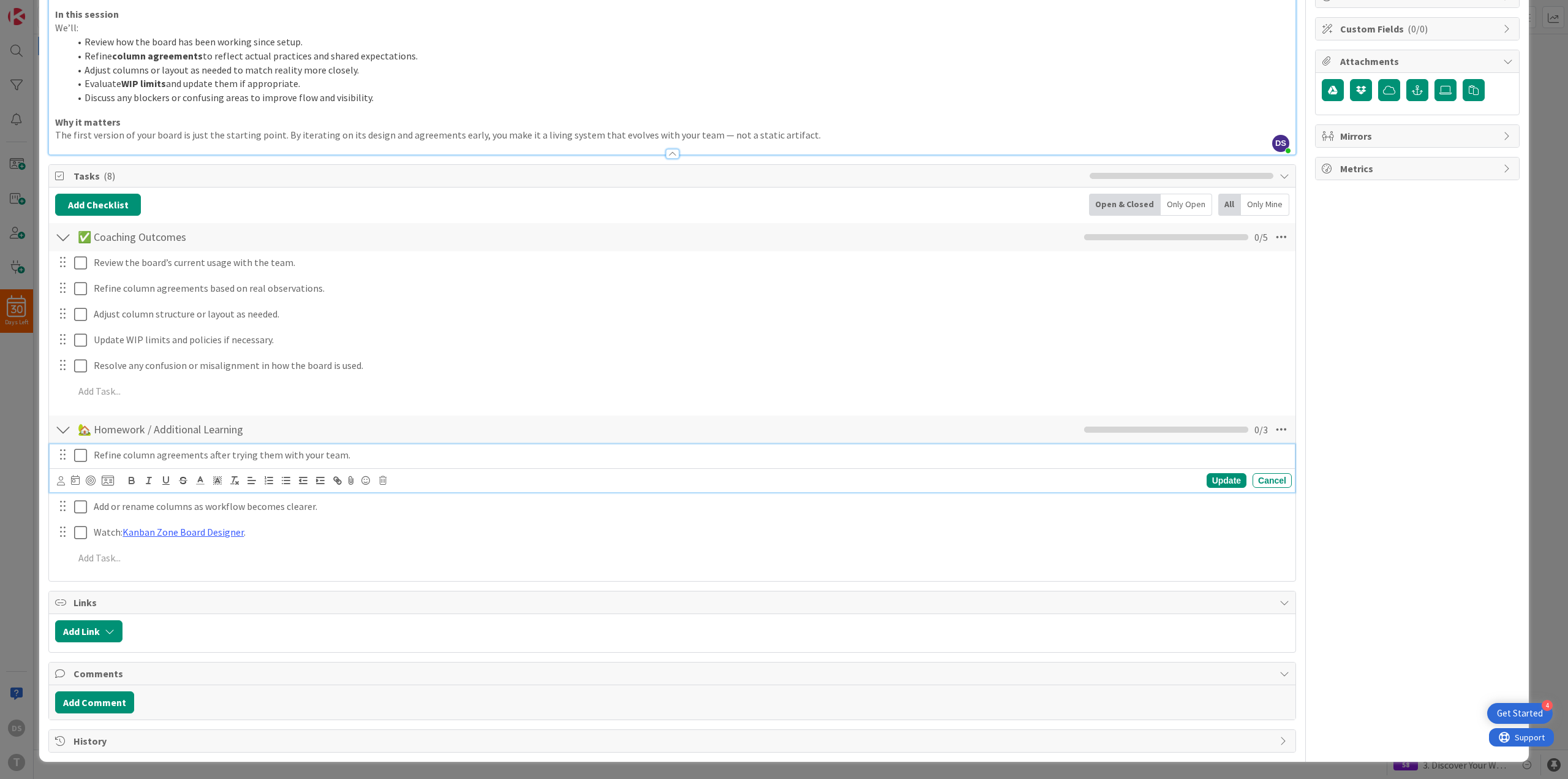
scroll to position [143, 0]
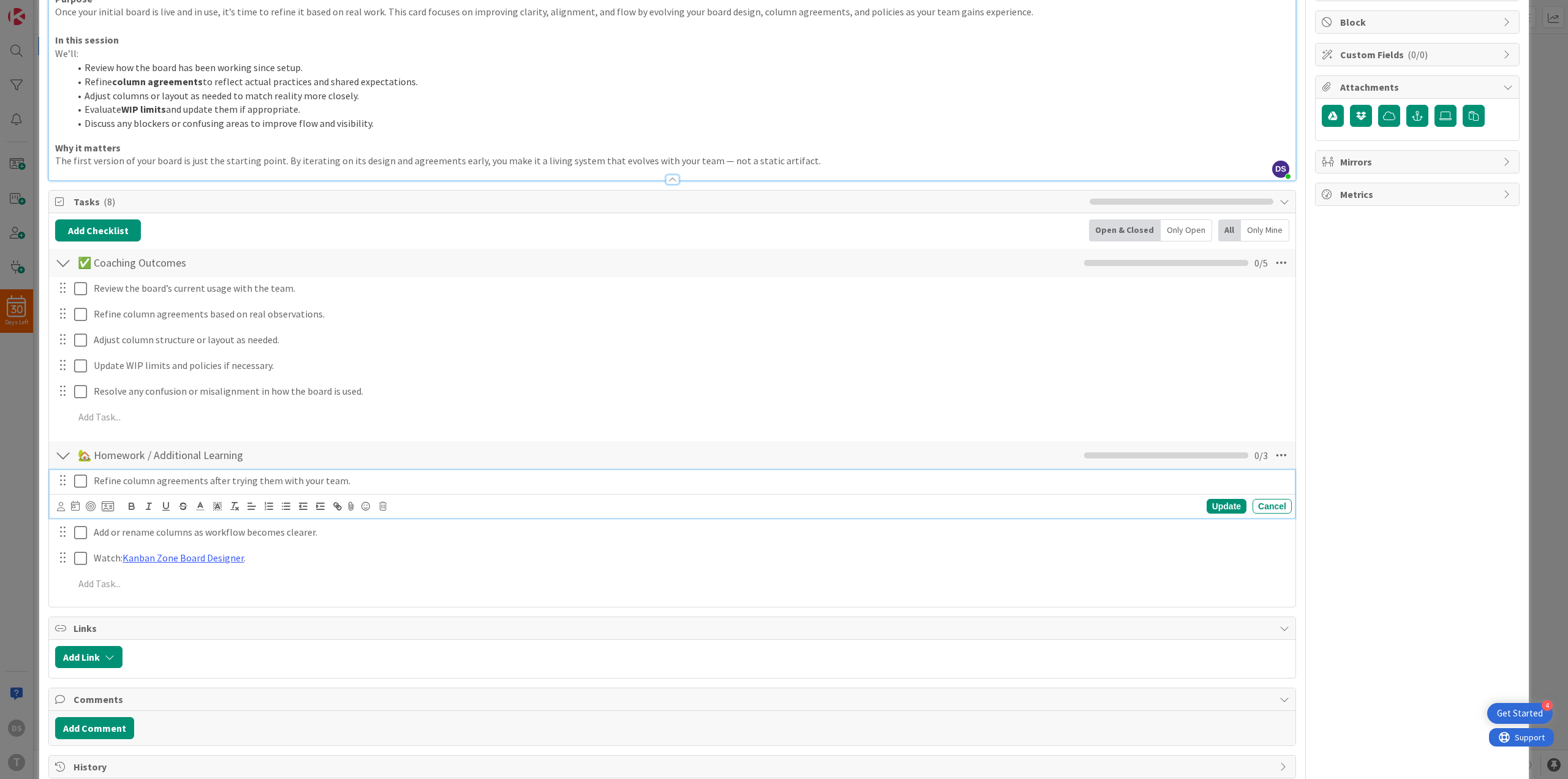
click at [158, 484] on p "Refine column agreements after trying them with your team." at bounding box center [690, 481] width 1193 height 14
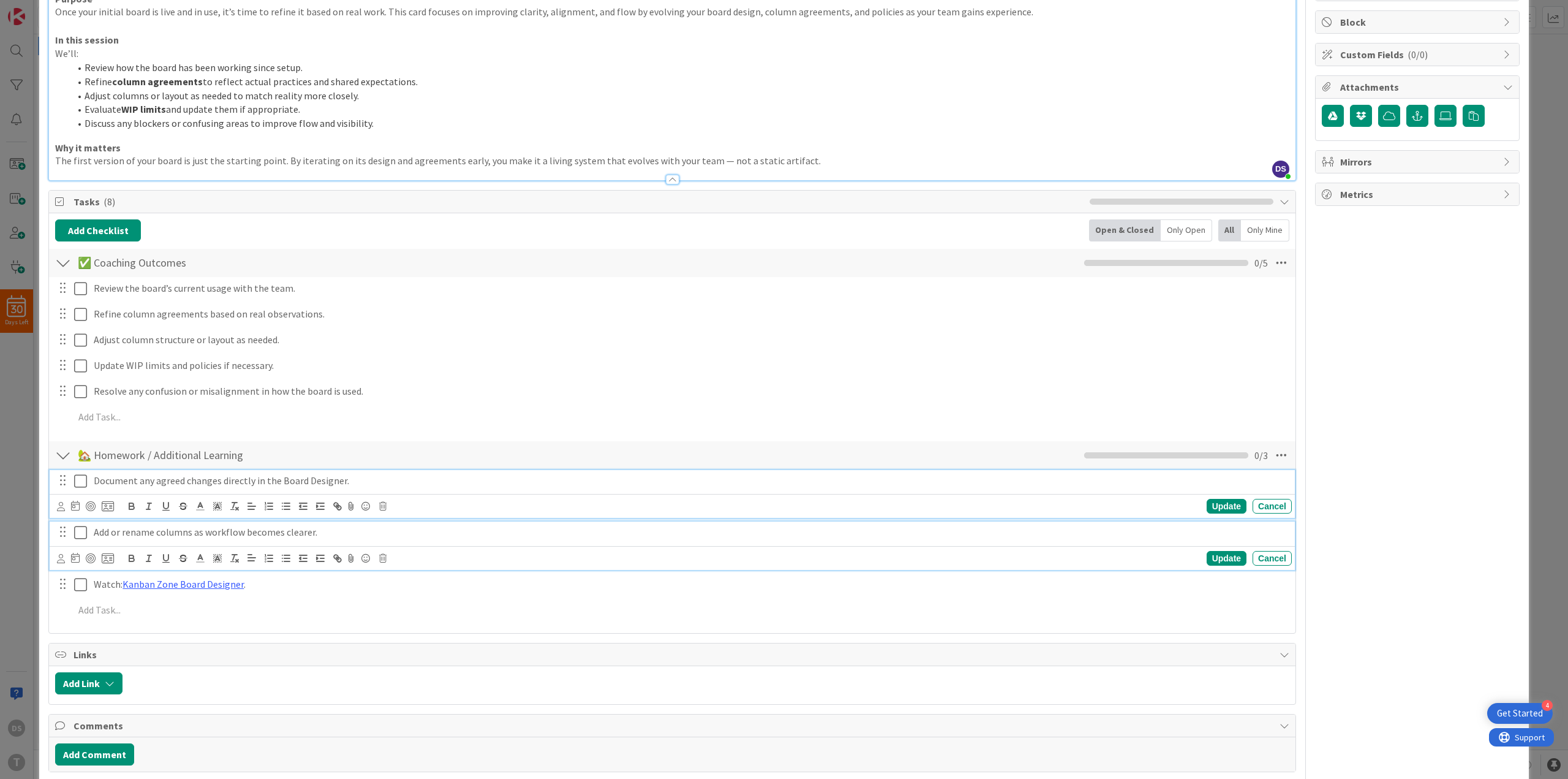
click at [180, 527] on p "Add or rename columns as workflow becomes clearer." at bounding box center [690, 532] width 1193 height 14
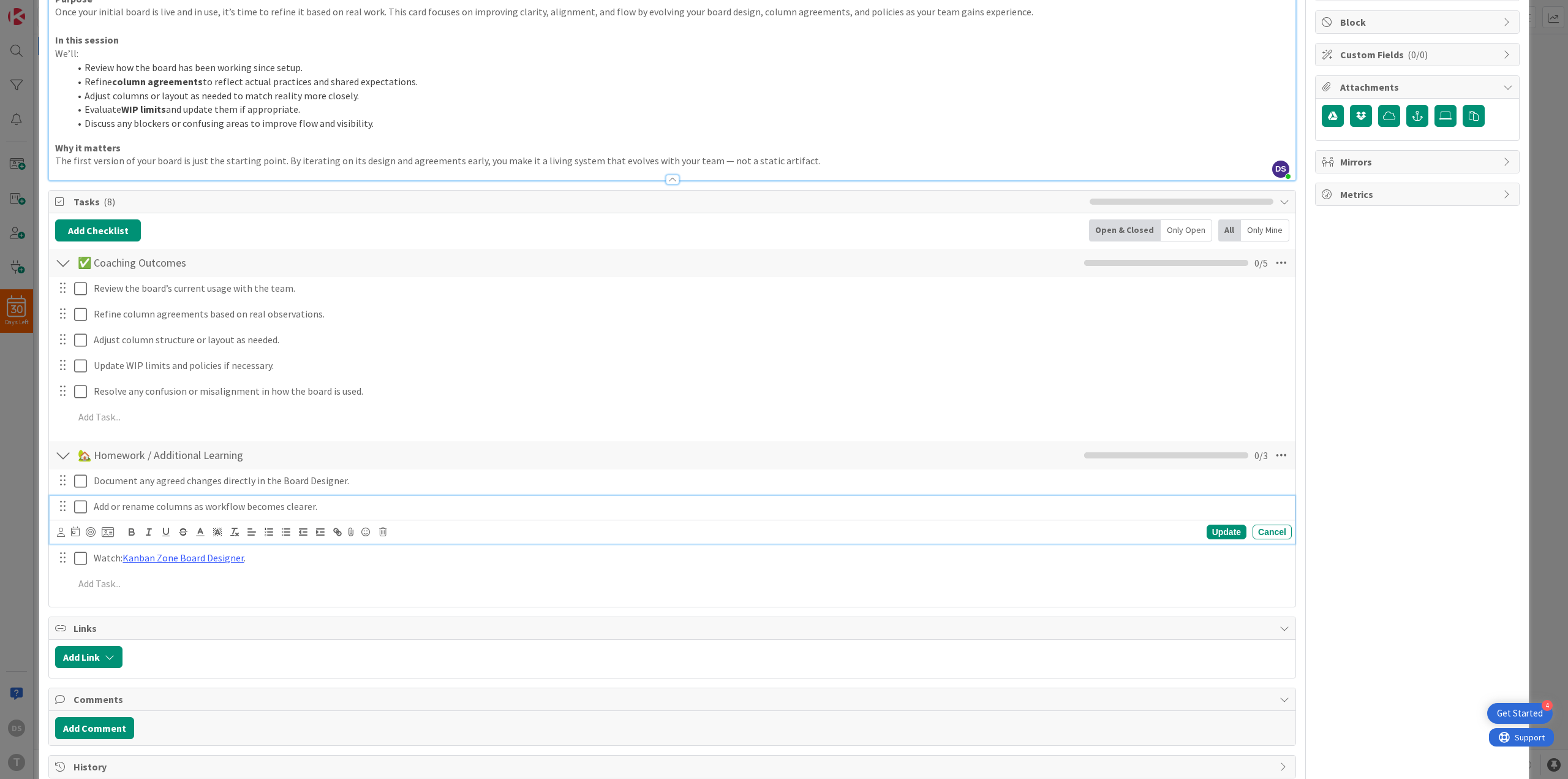
scroll to position [117, 0]
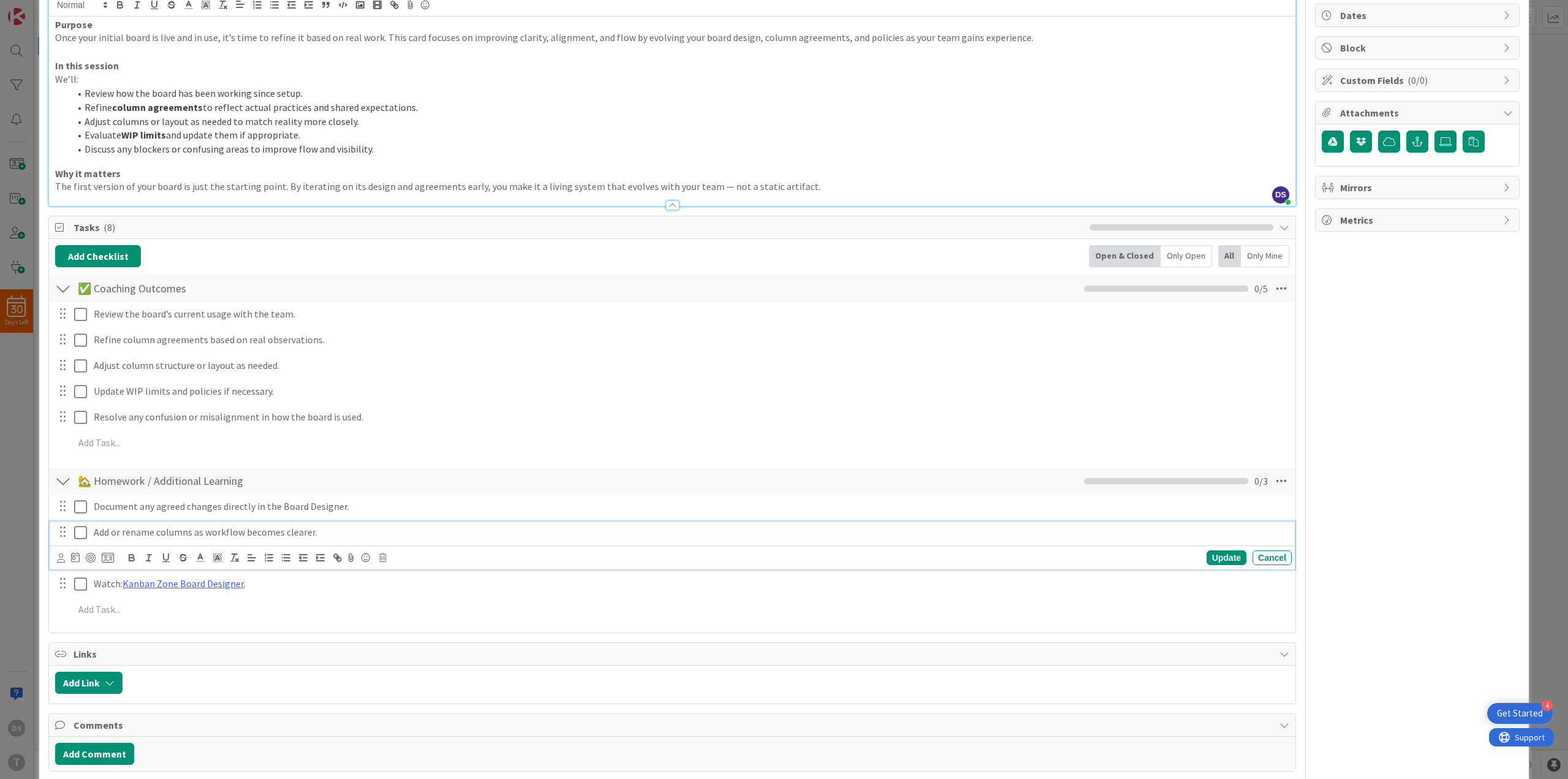
click at [154, 528] on p "Add or rename columns as workflow becomes clearer." at bounding box center [690, 532] width 1193 height 14
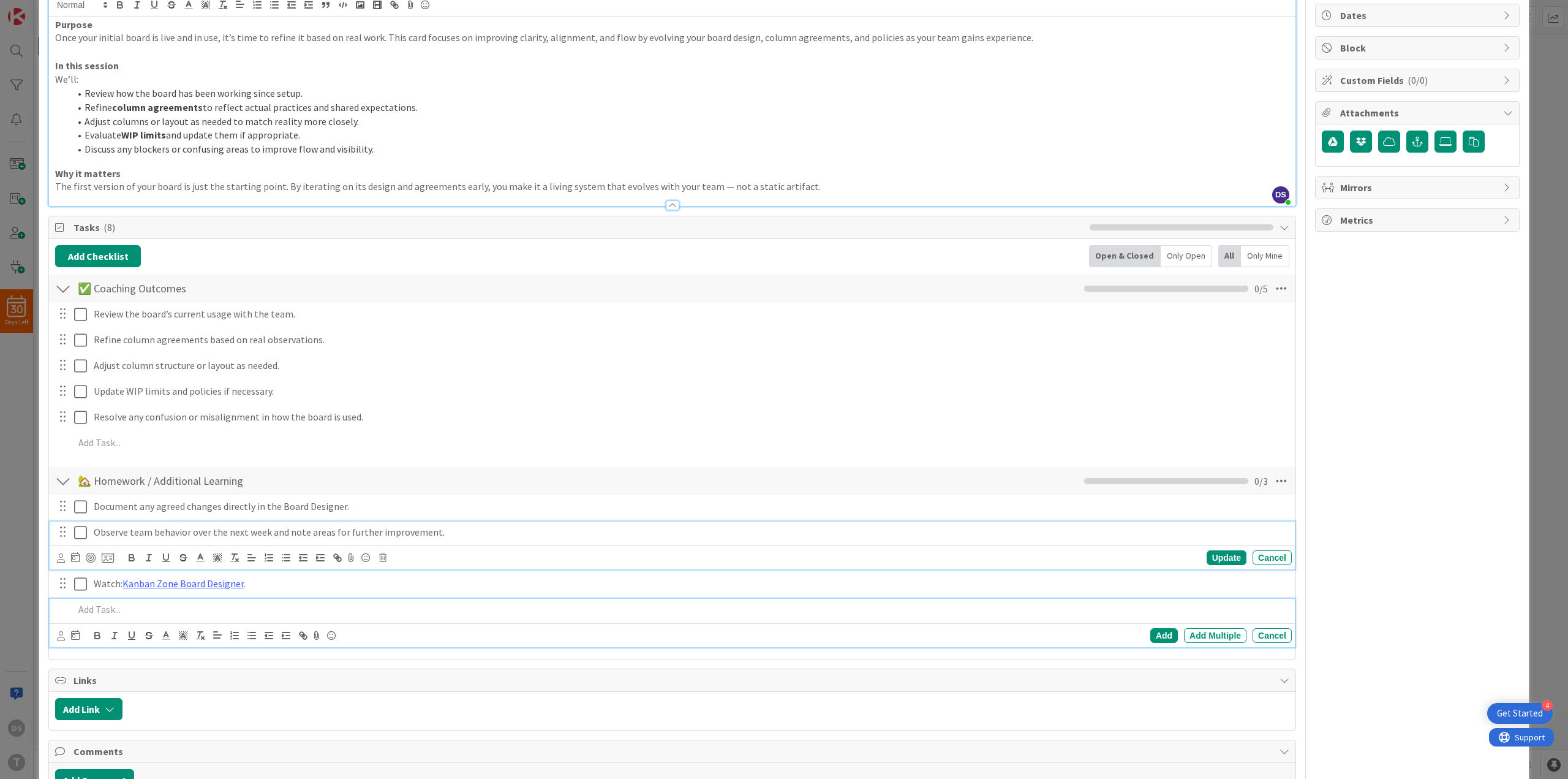
click at [93, 615] on p at bounding box center [681, 609] width 1213 height 14
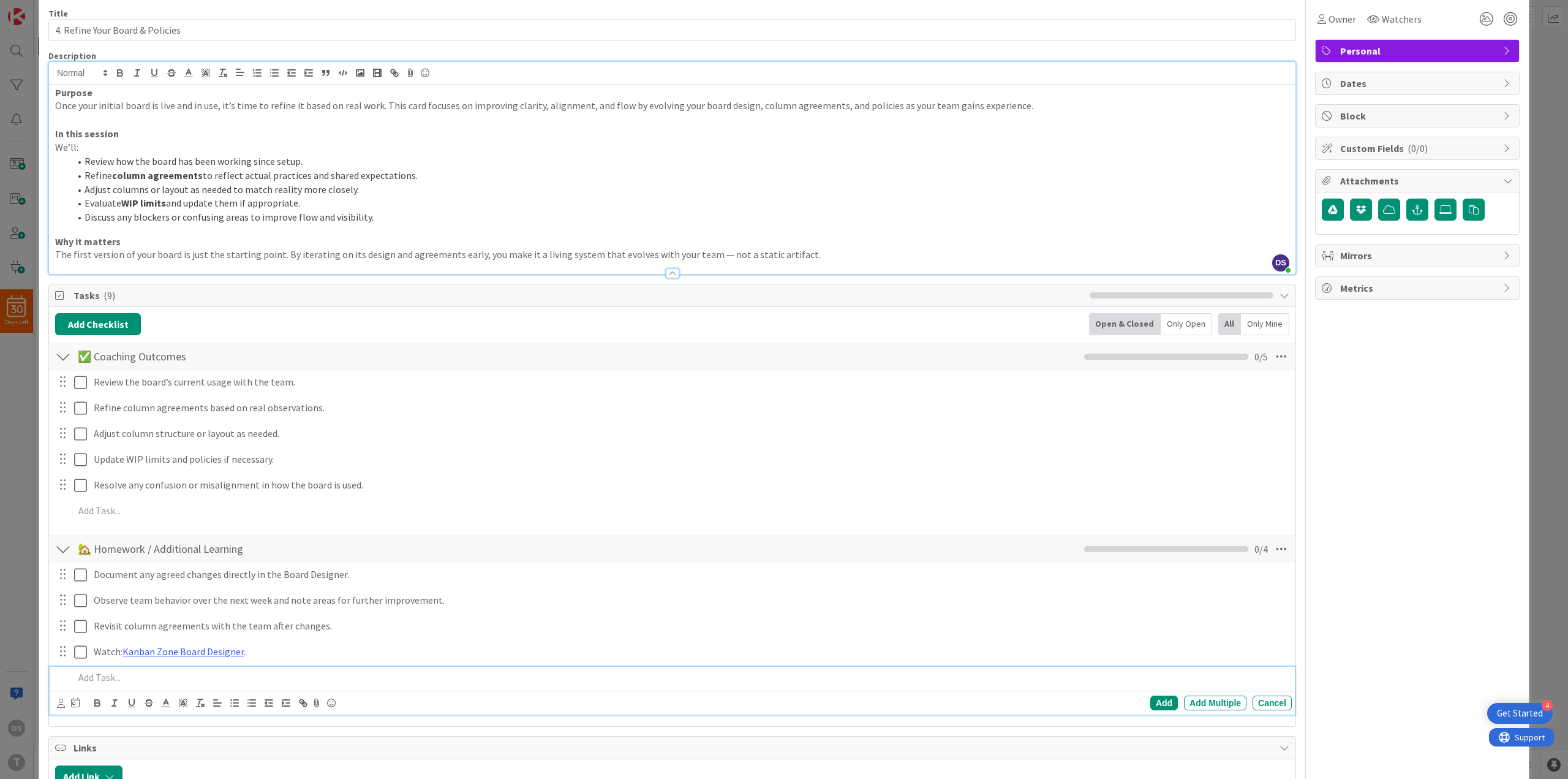
scroll to position [0, 0]
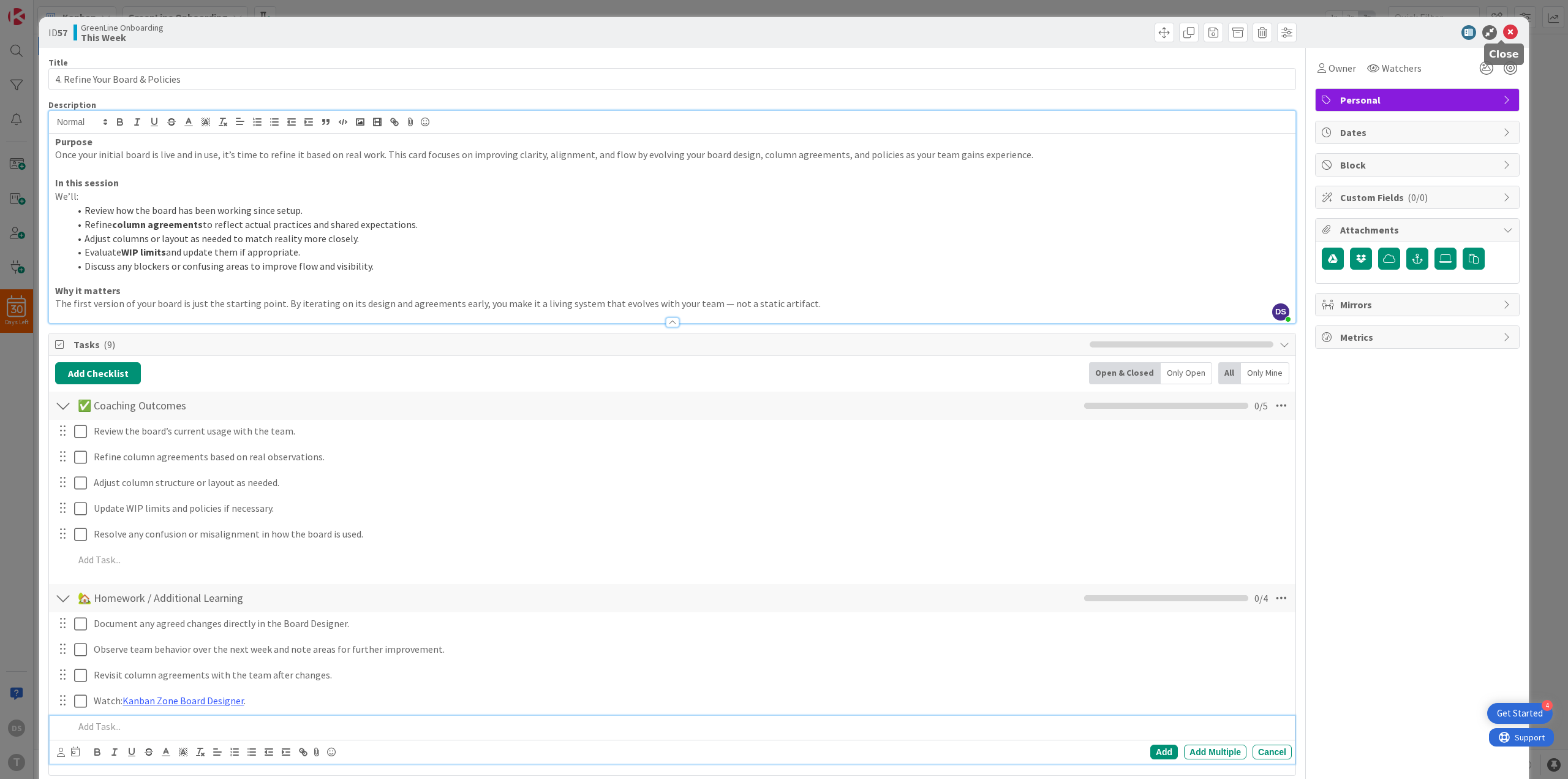
click at [1503, 28] on icon at bounding box center [1510, 32] width 15 height 15
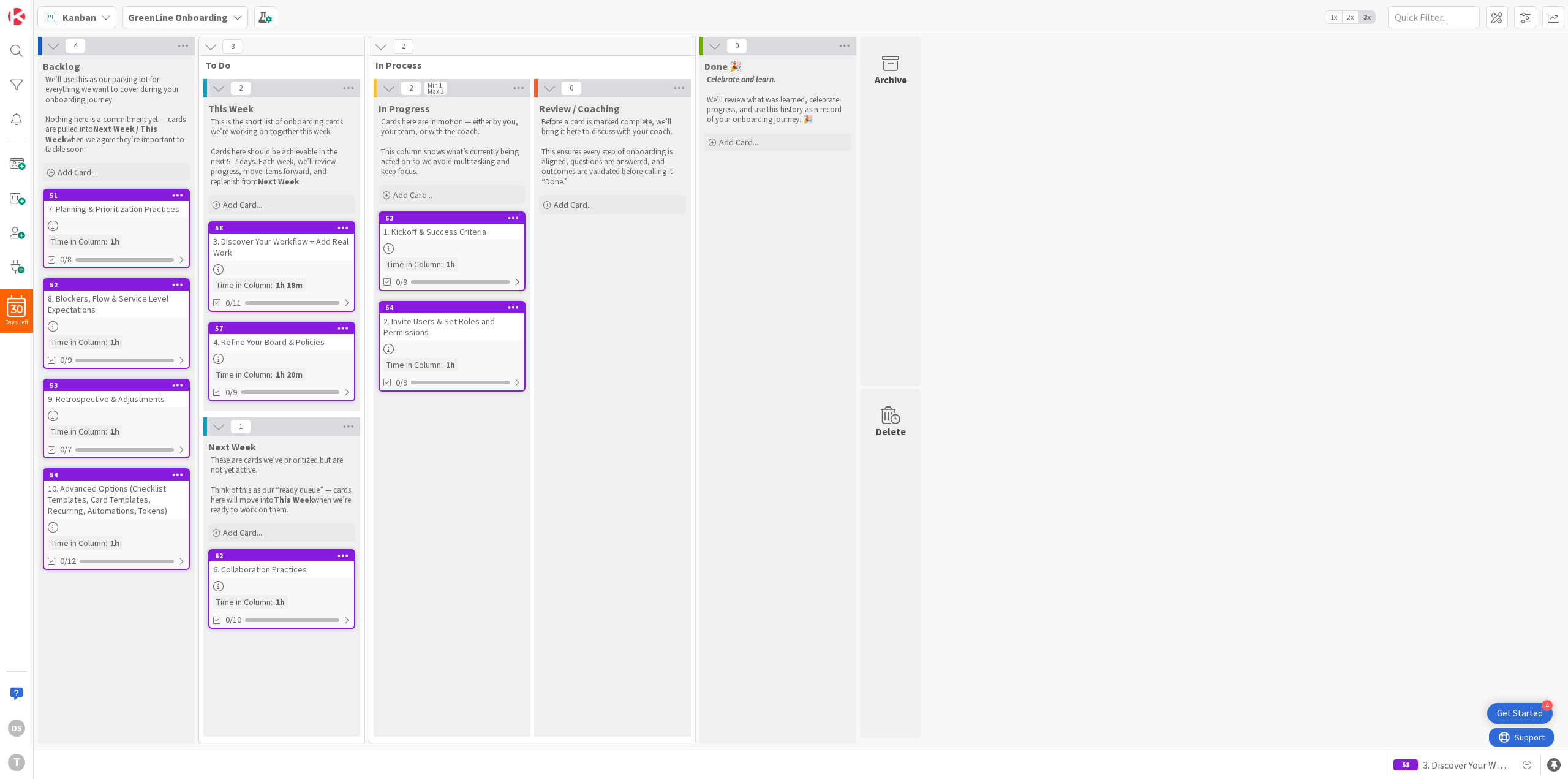
click at [232, 565] on div "6. Collaboration Practices" at bounding box center [282, 569] width 145 height 16
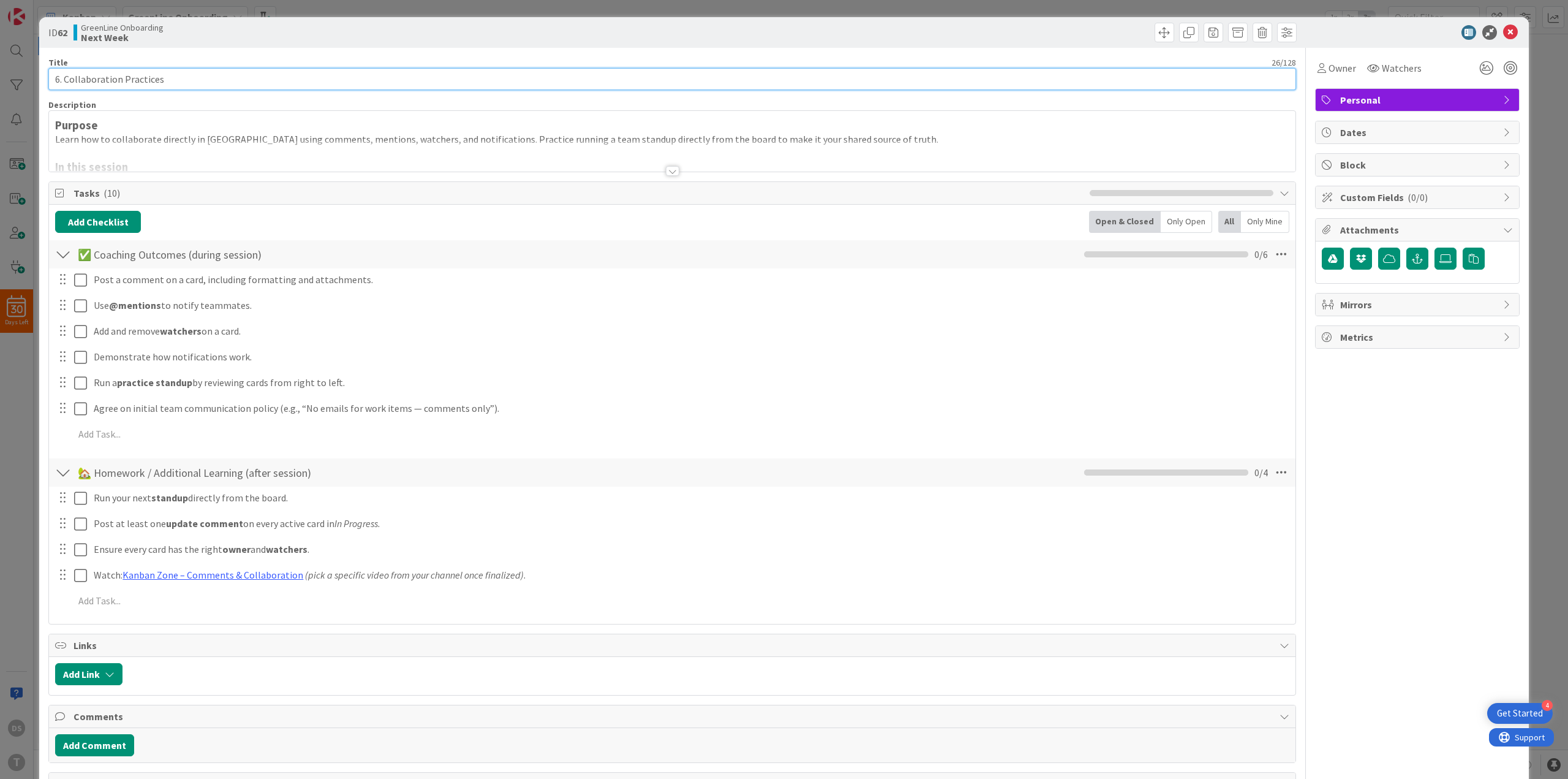
drag, startPoint x: 59, startPoint y: 80, endPoint x: 49, endPoint y: 84, distance: 10.8
click at [49, 84] on input "6. Collaboration Practices" at bounding box center [673, 78] width 1248 height 22
type input "5. Collaboration Practices"
click at [1503, 38] on icon at bounding box center [1510, 32] width 15 height 15
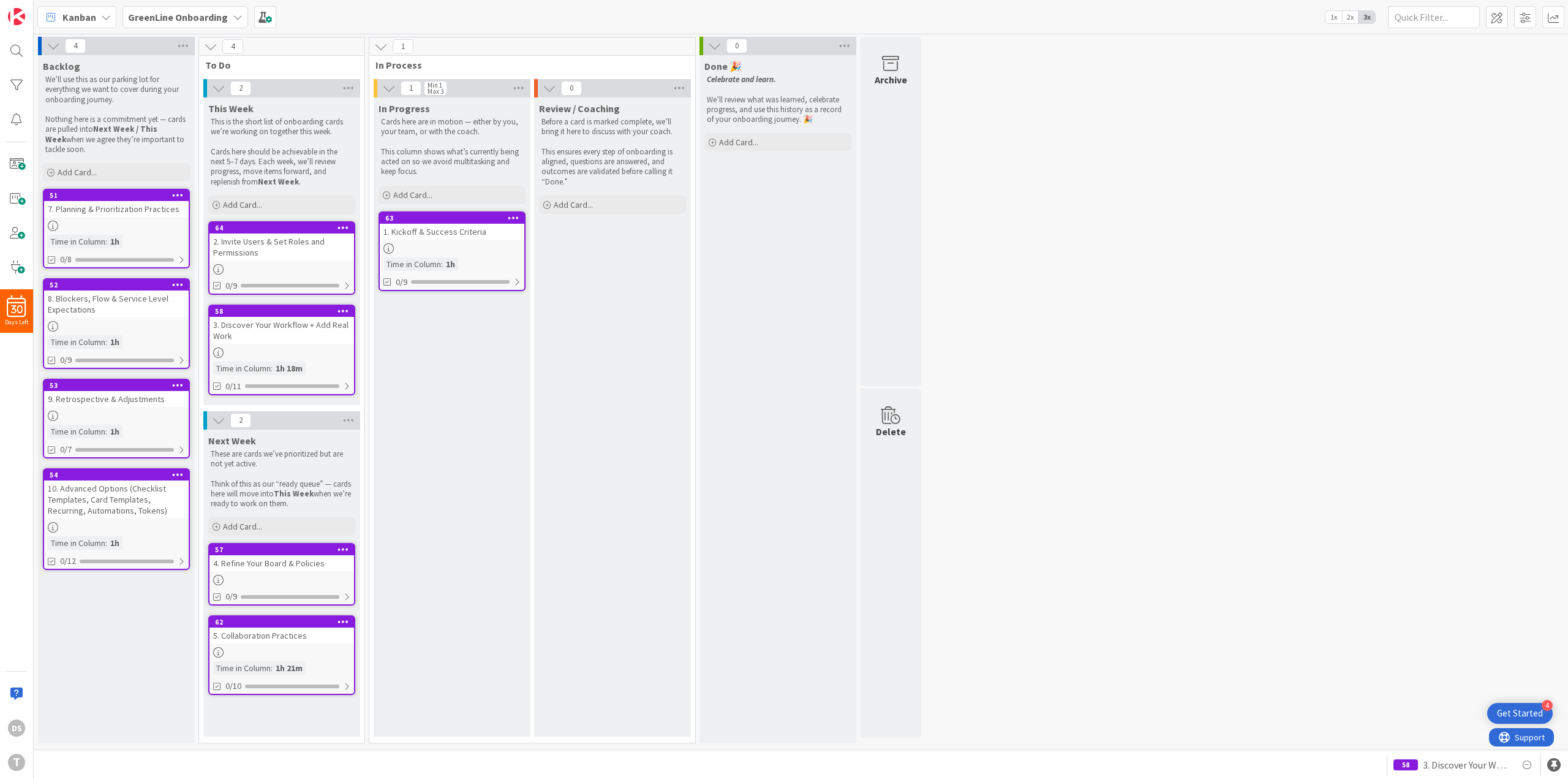
click at [171, 211] on div "7. Planning & Prioritization Practices" at bounding box center [116, 209] width 145 height 16
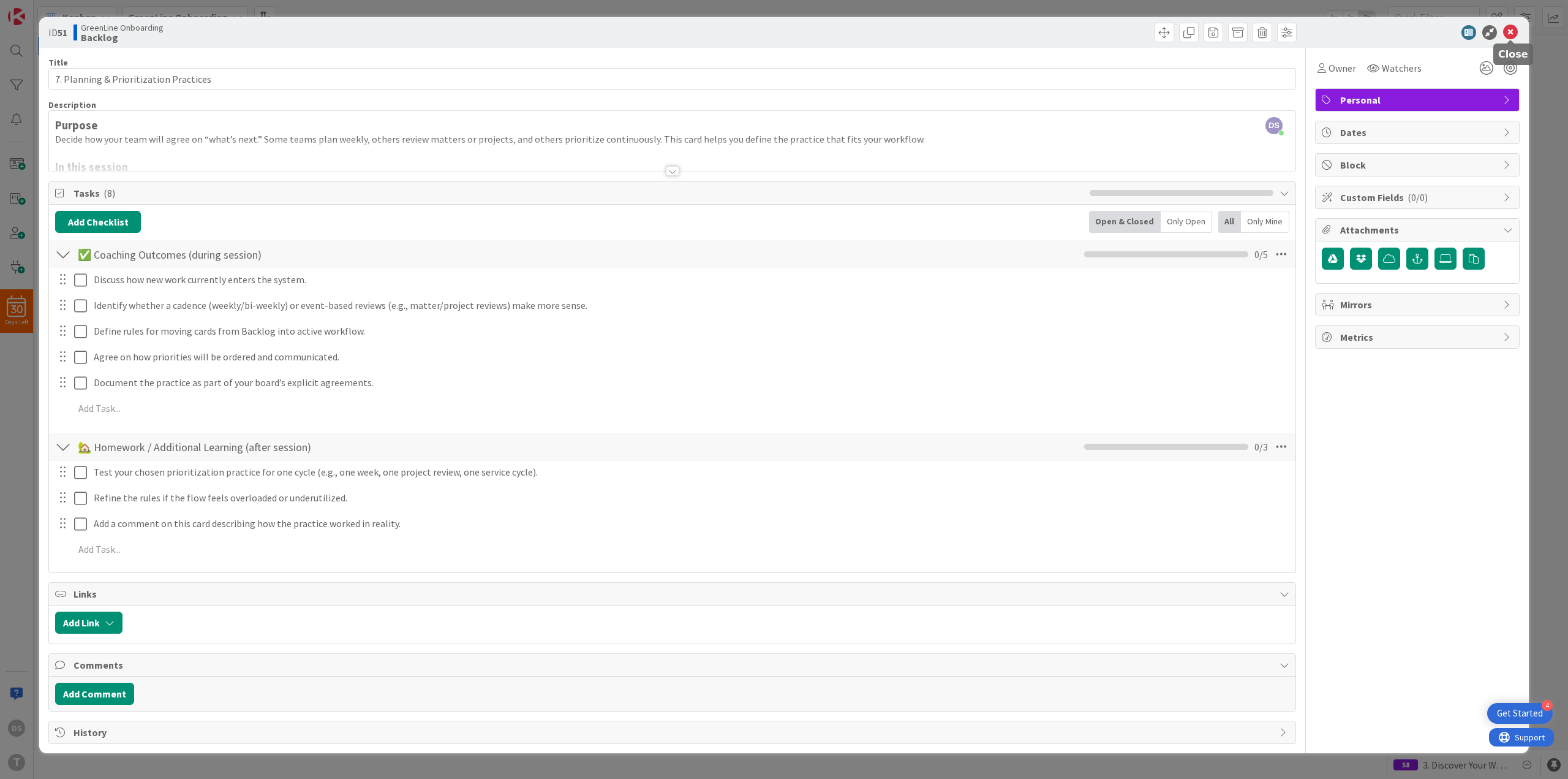
click at [1508, 37] on icon at bounding box center [1510, 32] width 15 height 15
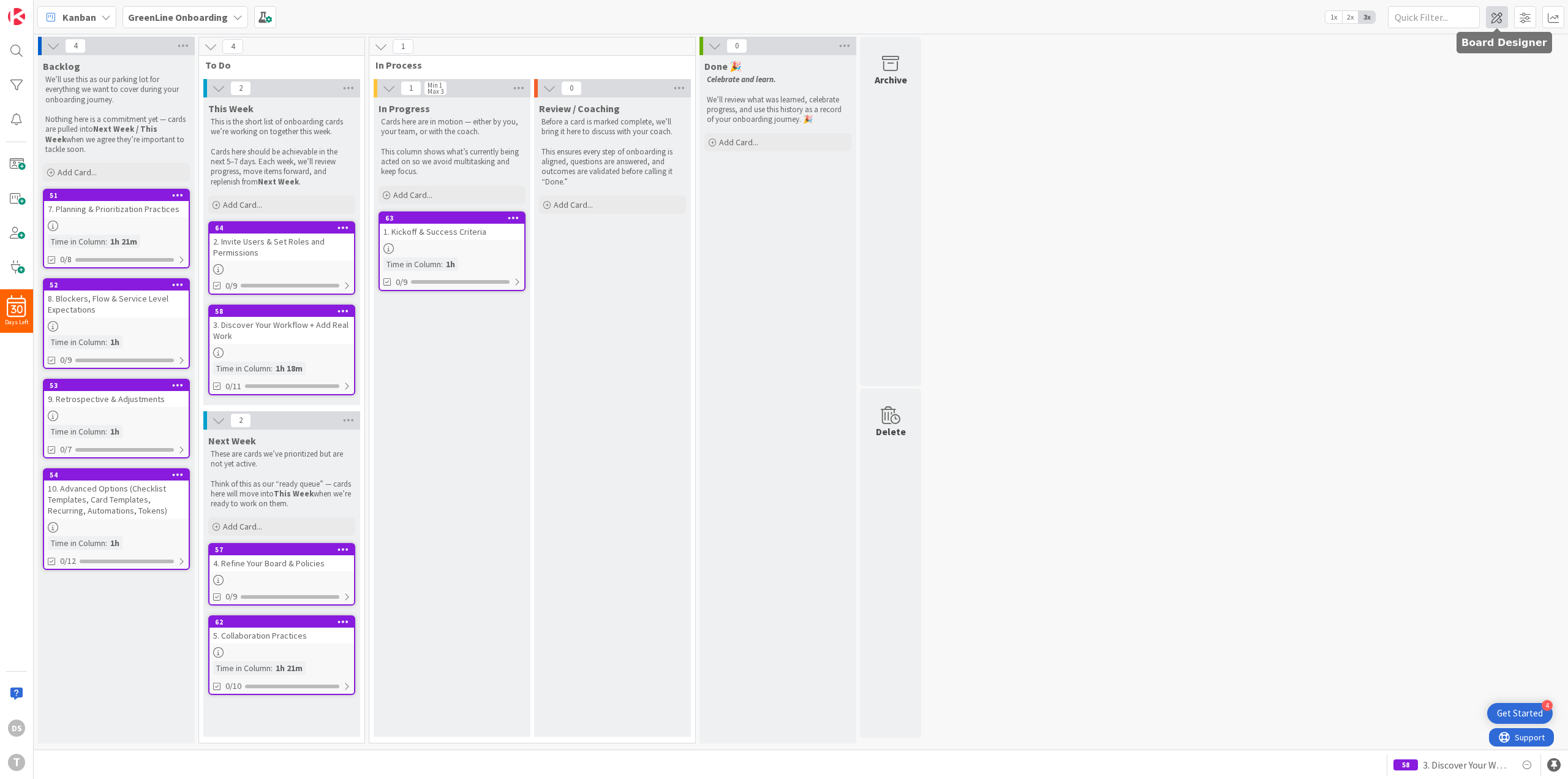
click at [1491, 15] on span at bounding box center [1497, 17] width 22 height 22
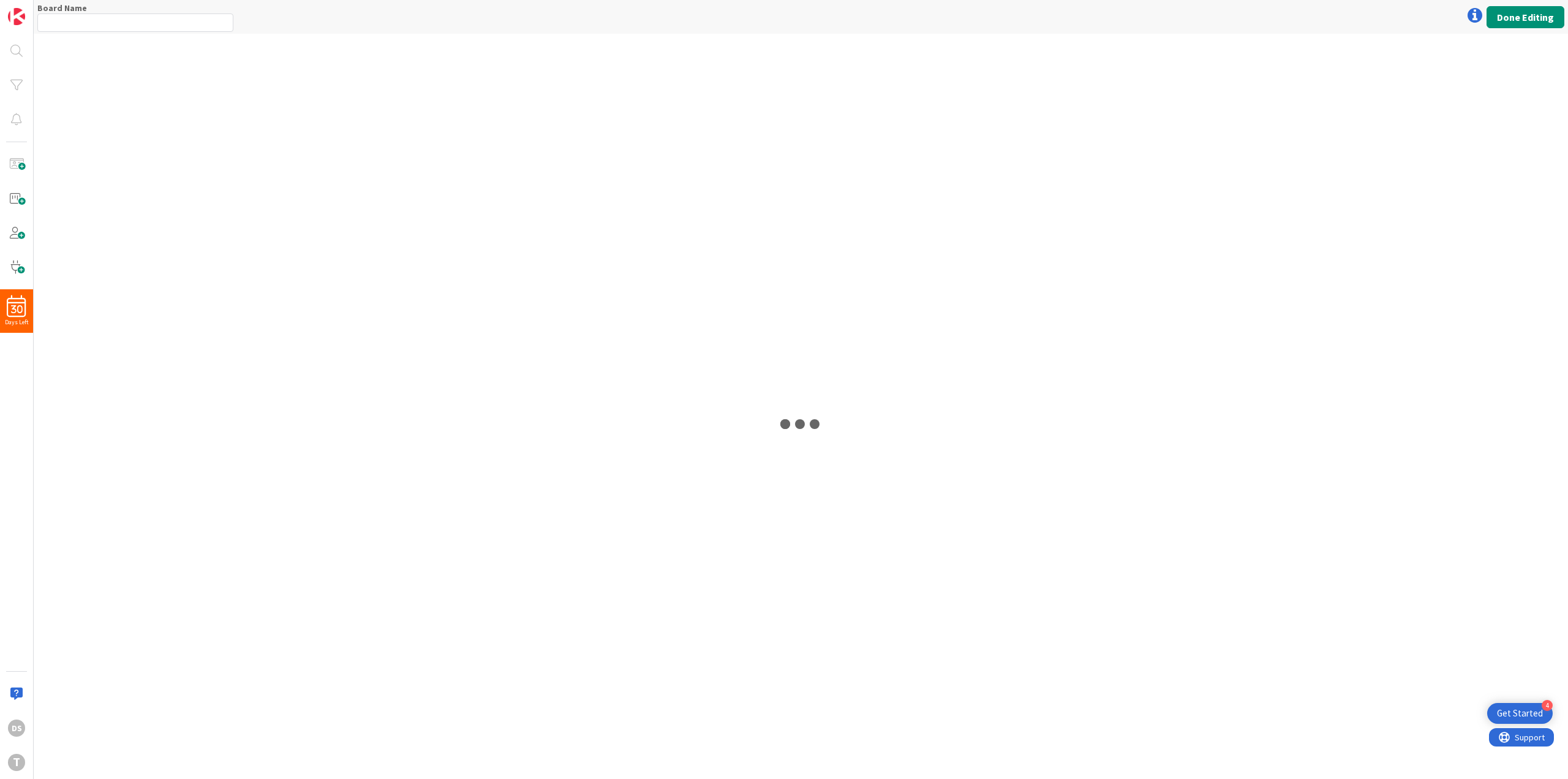
type input "GreenLine Onboarding"
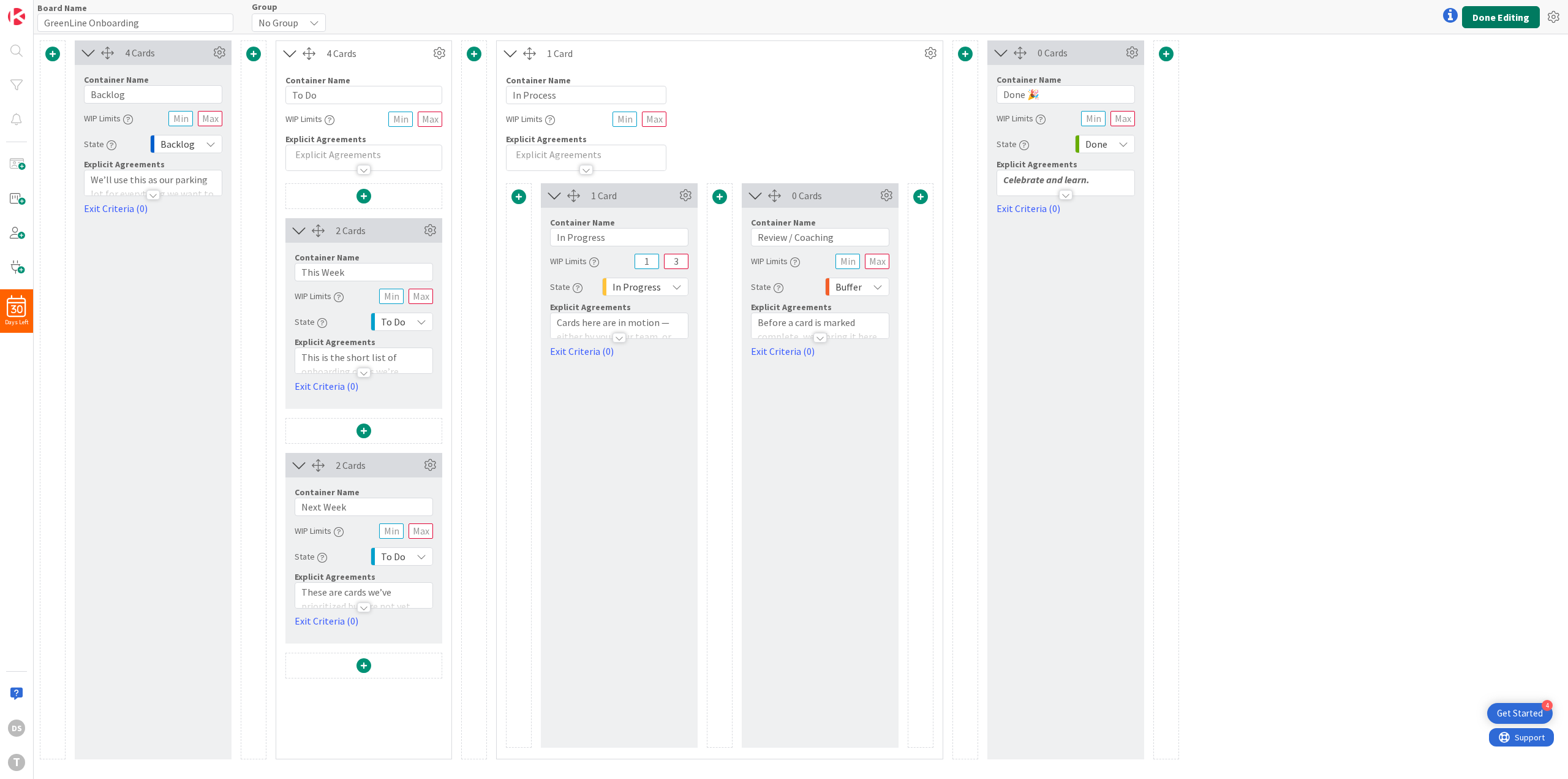
click at [1494, 18] on button "Done Editing" at bounding box center [1501, 17] width 78 height 22
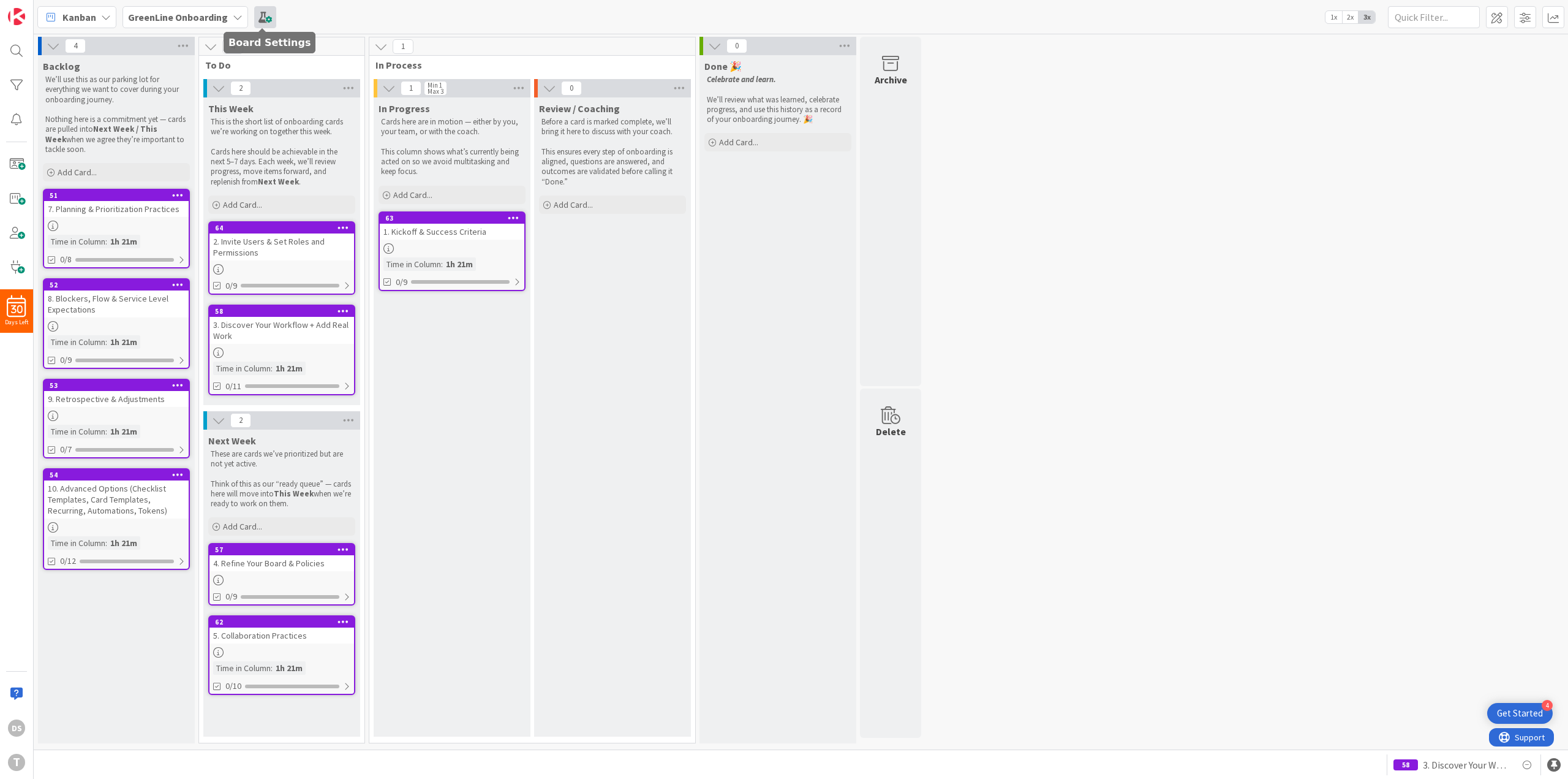
click at [263, 16] on span at bounding box center [265, 17] width 22 height 22
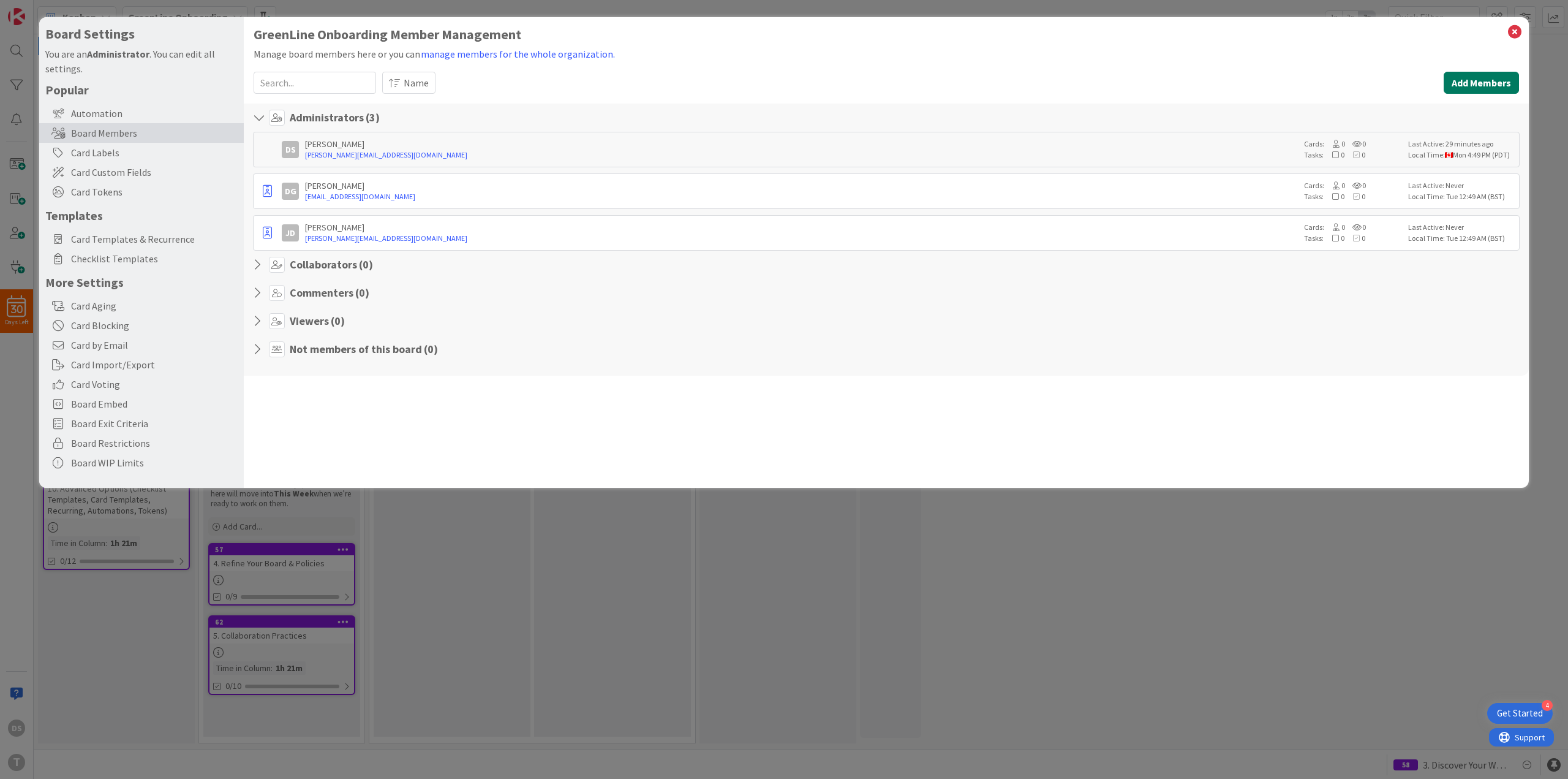
drag, startPoint x: 1485, startPoint y: 82, endPoint x: 1480, endPoint y: 87, distance: 7.1
click at [1485, 82] on button "Add Members" at bounding box center [1482, 82] width 76 height 22
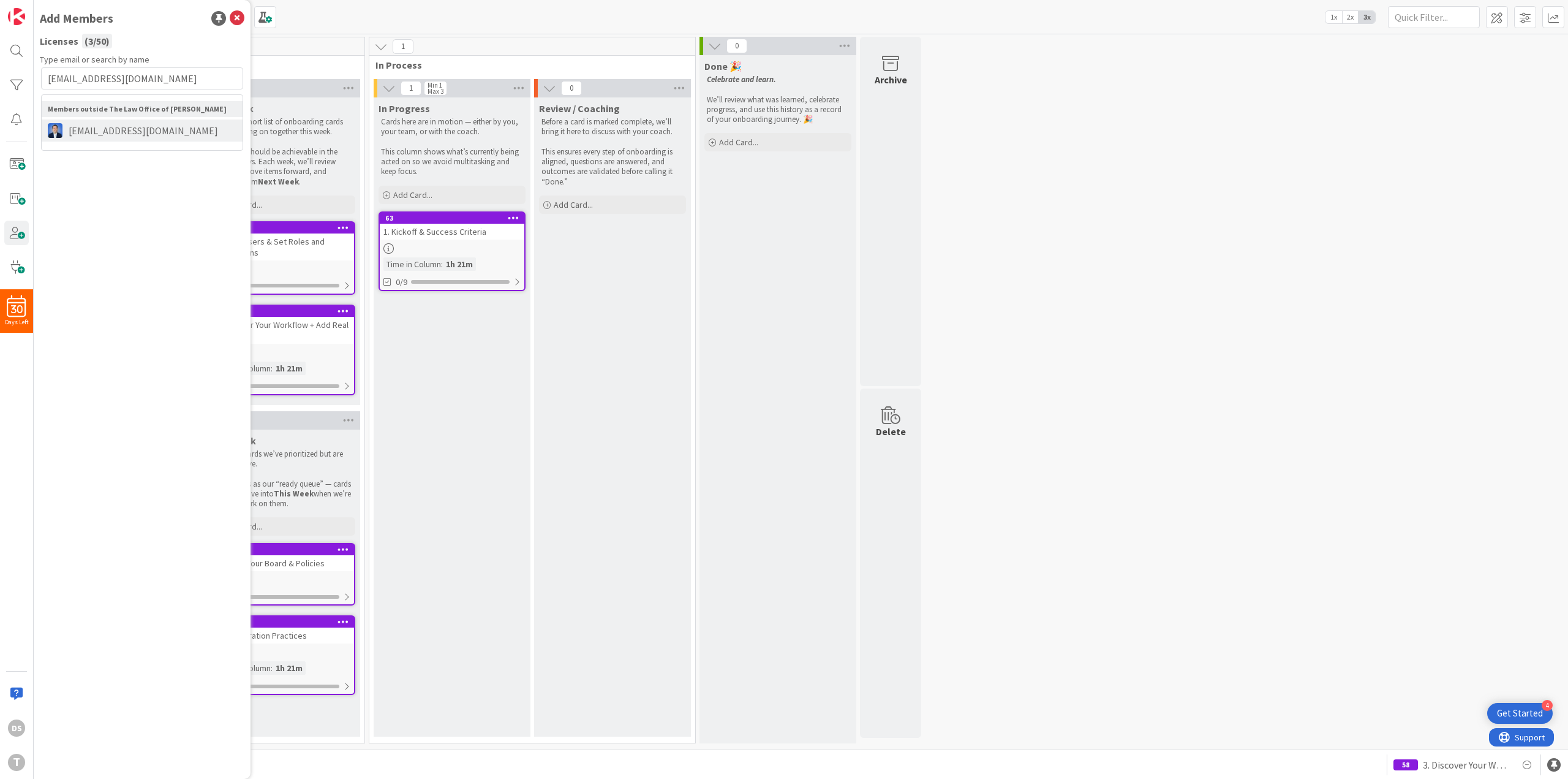
type input "dimitri@kanbanzone.com"
click at [149, 130] on span "dimitri@kanbanzone.com" at bounding box center [143, 130] width 162 height 15
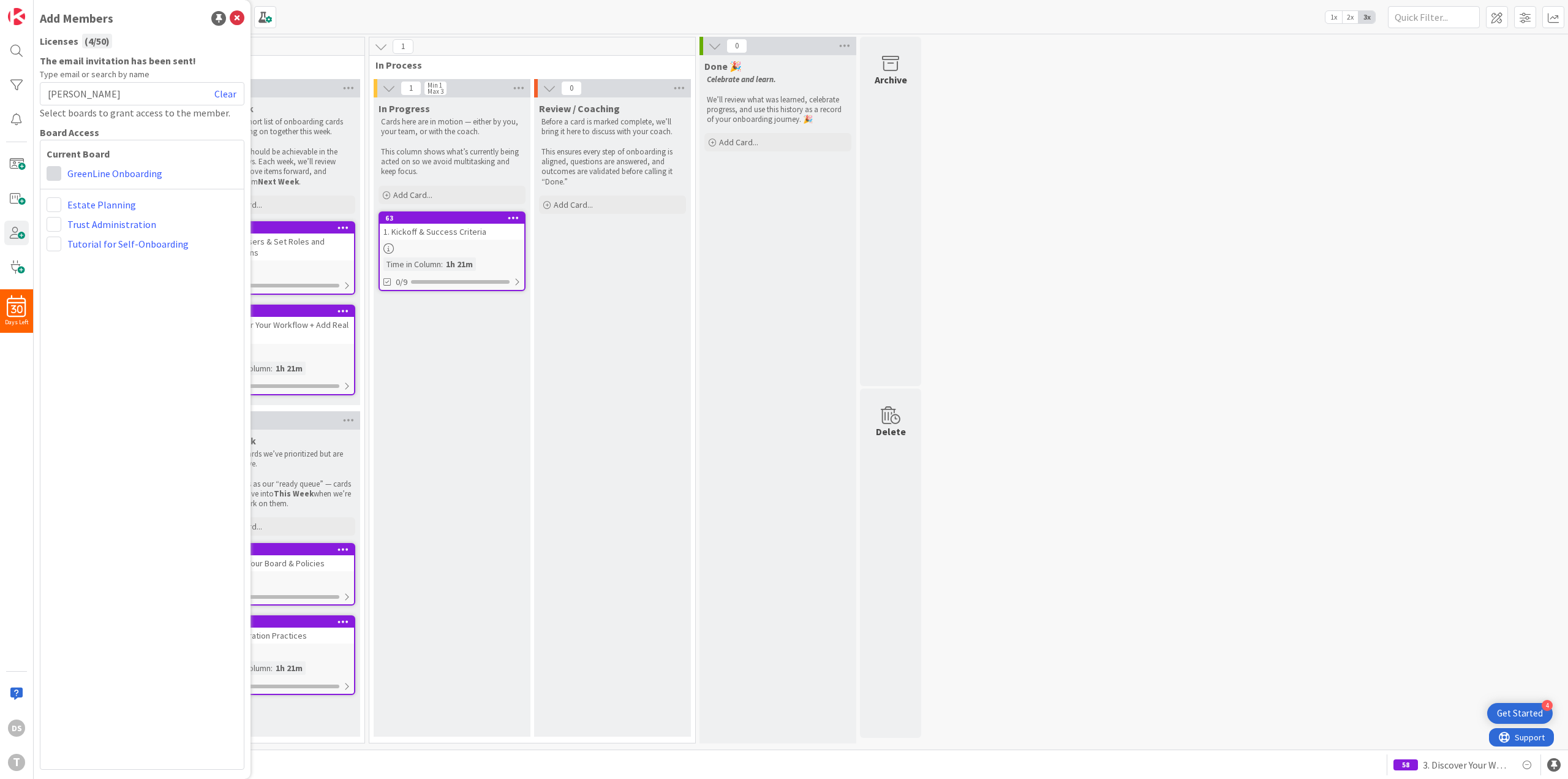
click at [55, 179] on span at bounding box center [54, 173] width 15 height 15
click at [74, 197] on span at bounding box center [76, 199] width 12 height 10
click at [700, 392] on div "Done 🎉 Celebrate and learn. We’ll review what was learned, celebrate progress, …" at bounding box center [778, 398] width 157 height 688
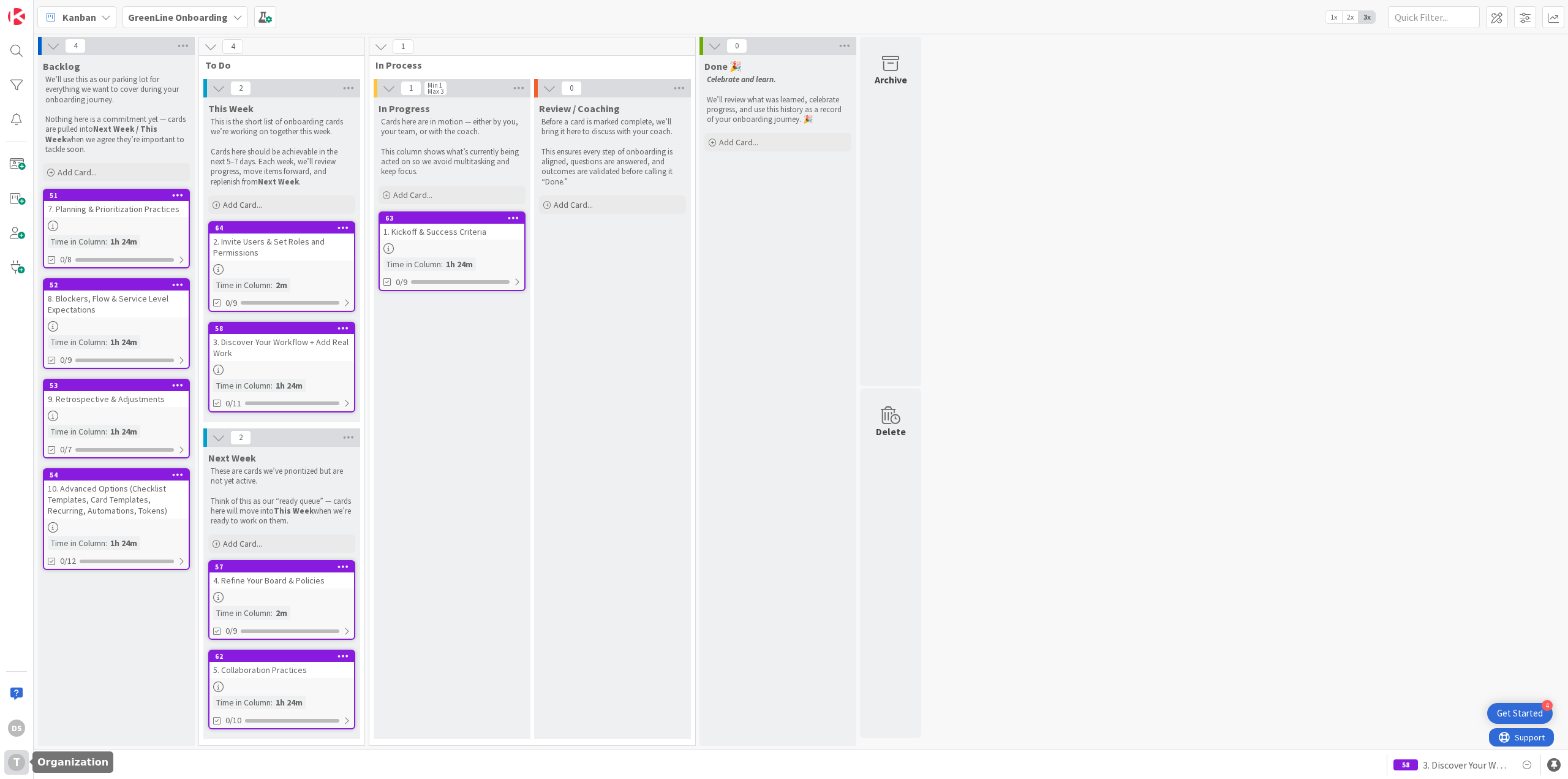
click at [22, 764] on div "T" at bounding box center [16, 761] width 17 height 17
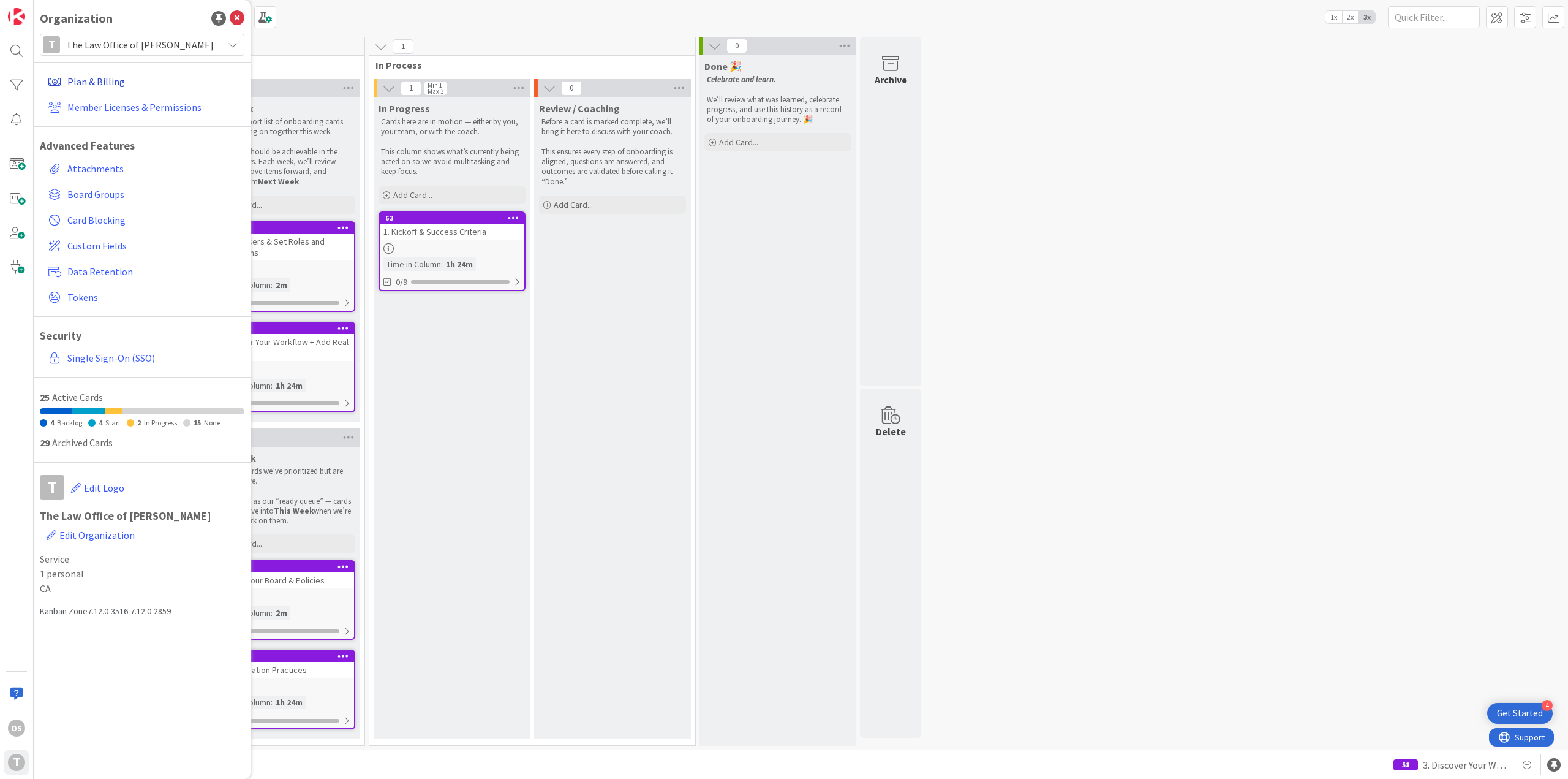
click at [106, 78] on link "Plan & Billing" at bounding box center [143, 81] width 202 height 22
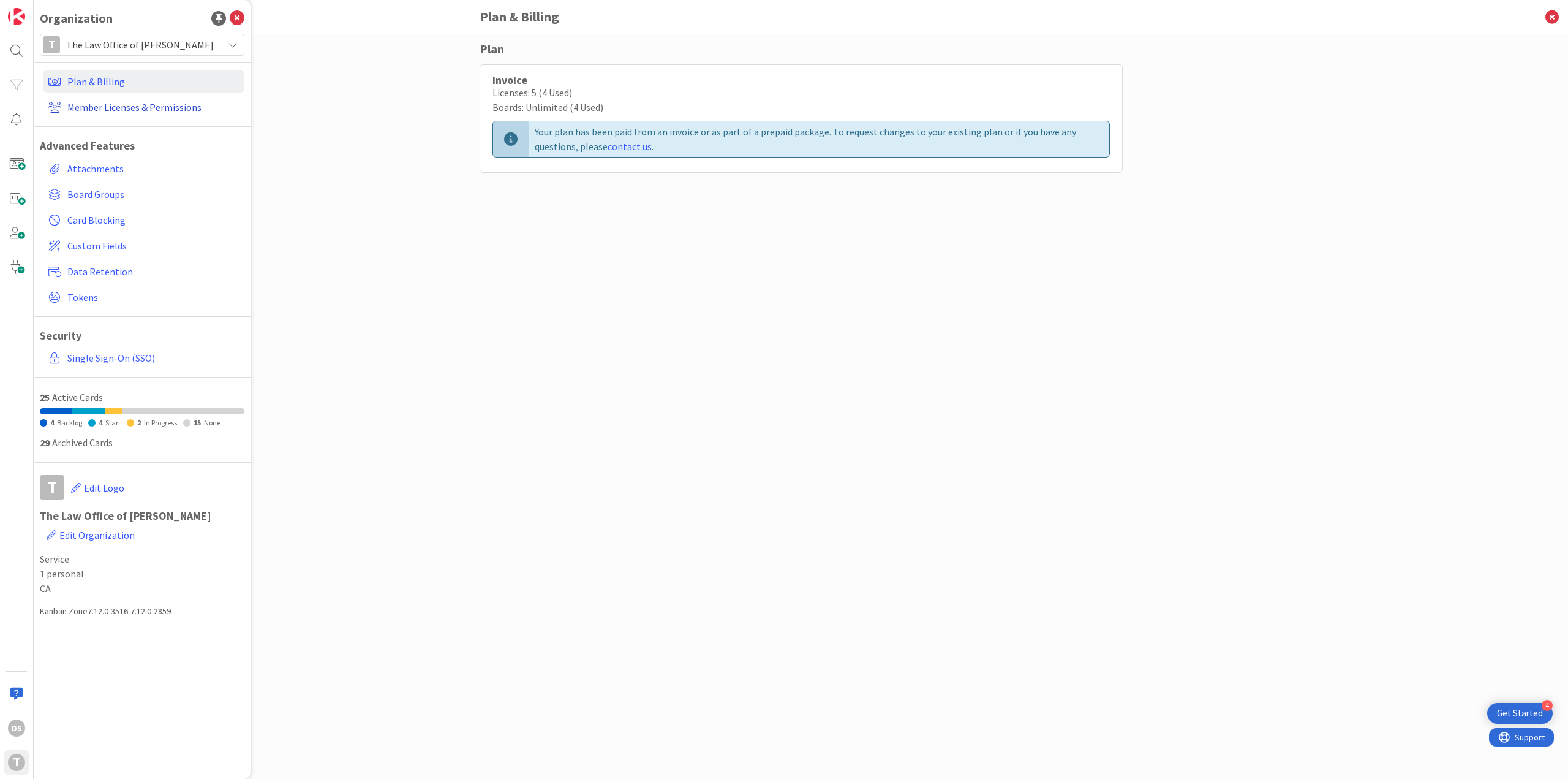
click at [174, 109] on link "Member Licenses & Permissions" at bounding box center [143, 107] width 202 height 22
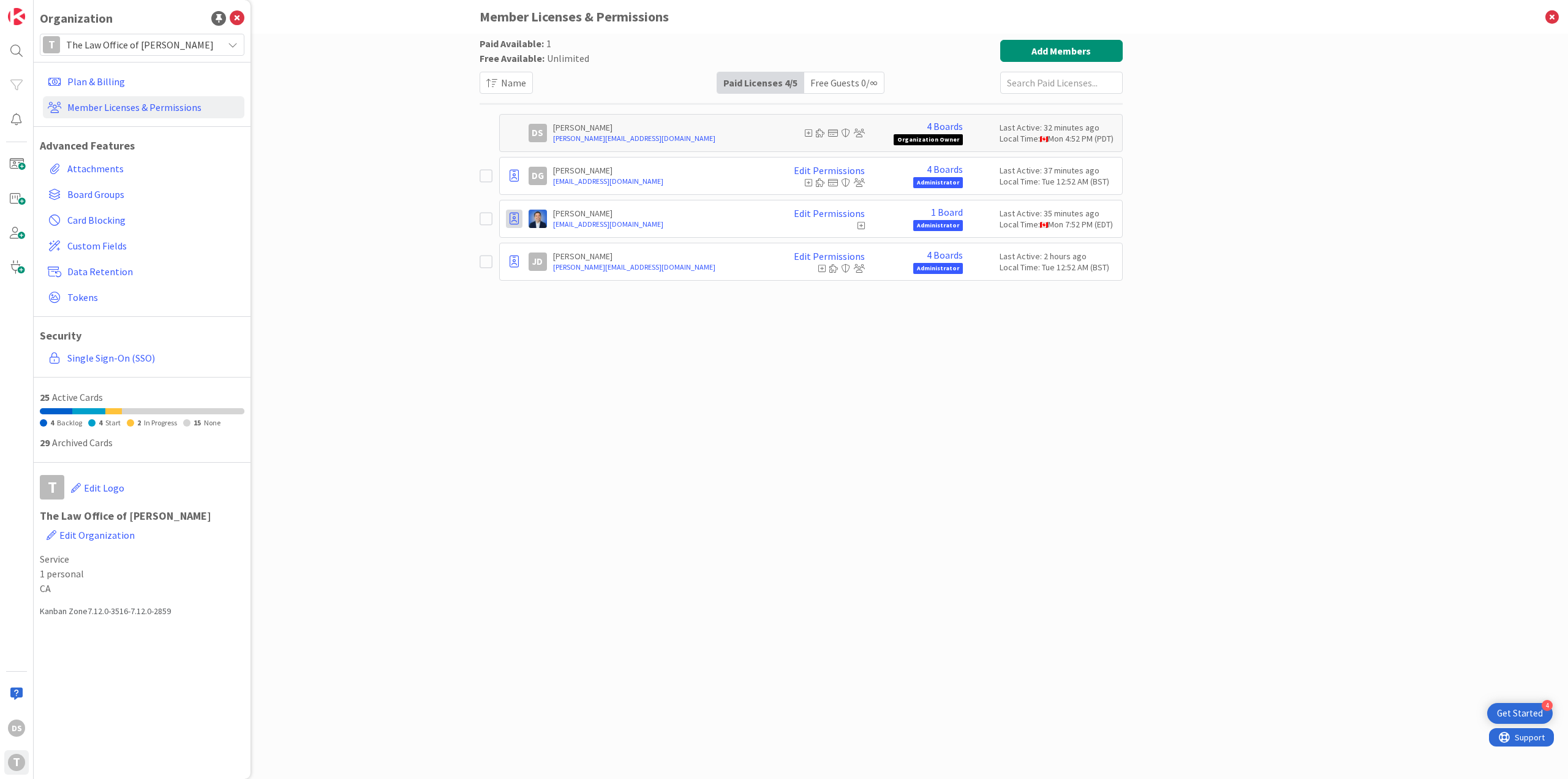
click at [514, 223] on icon at bounding box center [514, 219] width 9 height 12
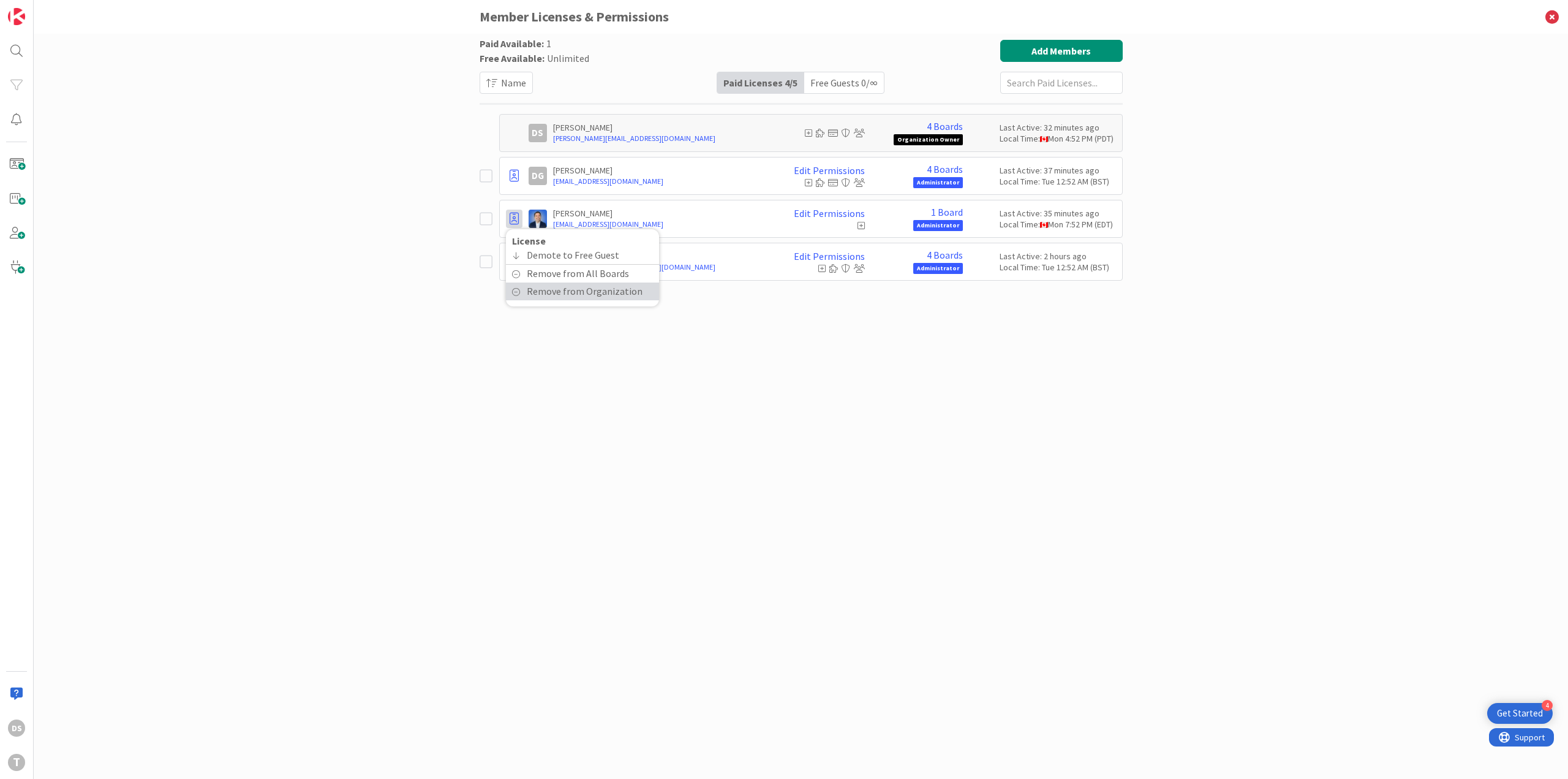
click at [563, 293] on span "Remove from Organization" at bounding box center [584, 291] width 116 height 18
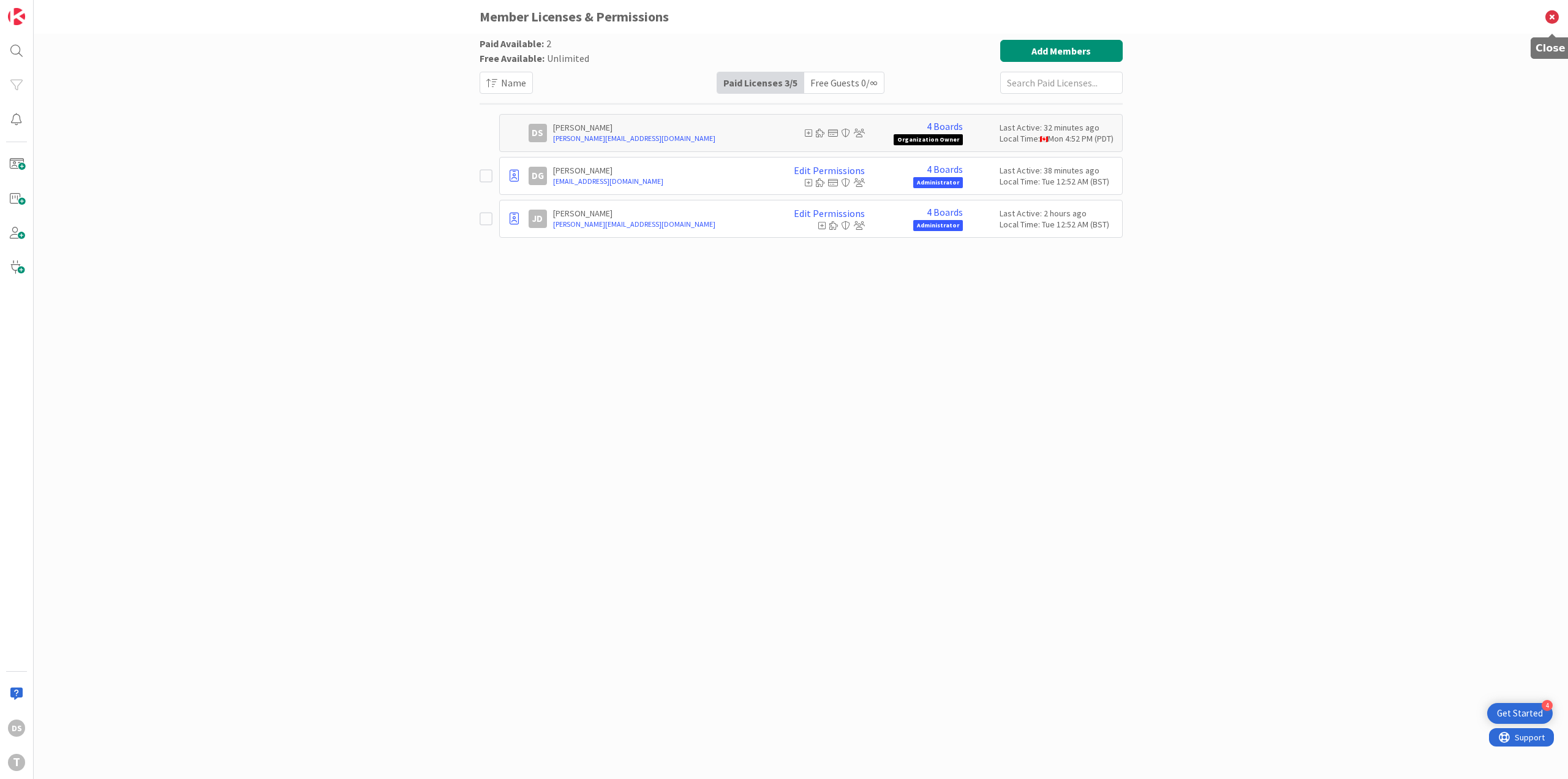
click at [1550, 22] on icon at bounding box center [1552, 17] width 32 height 34
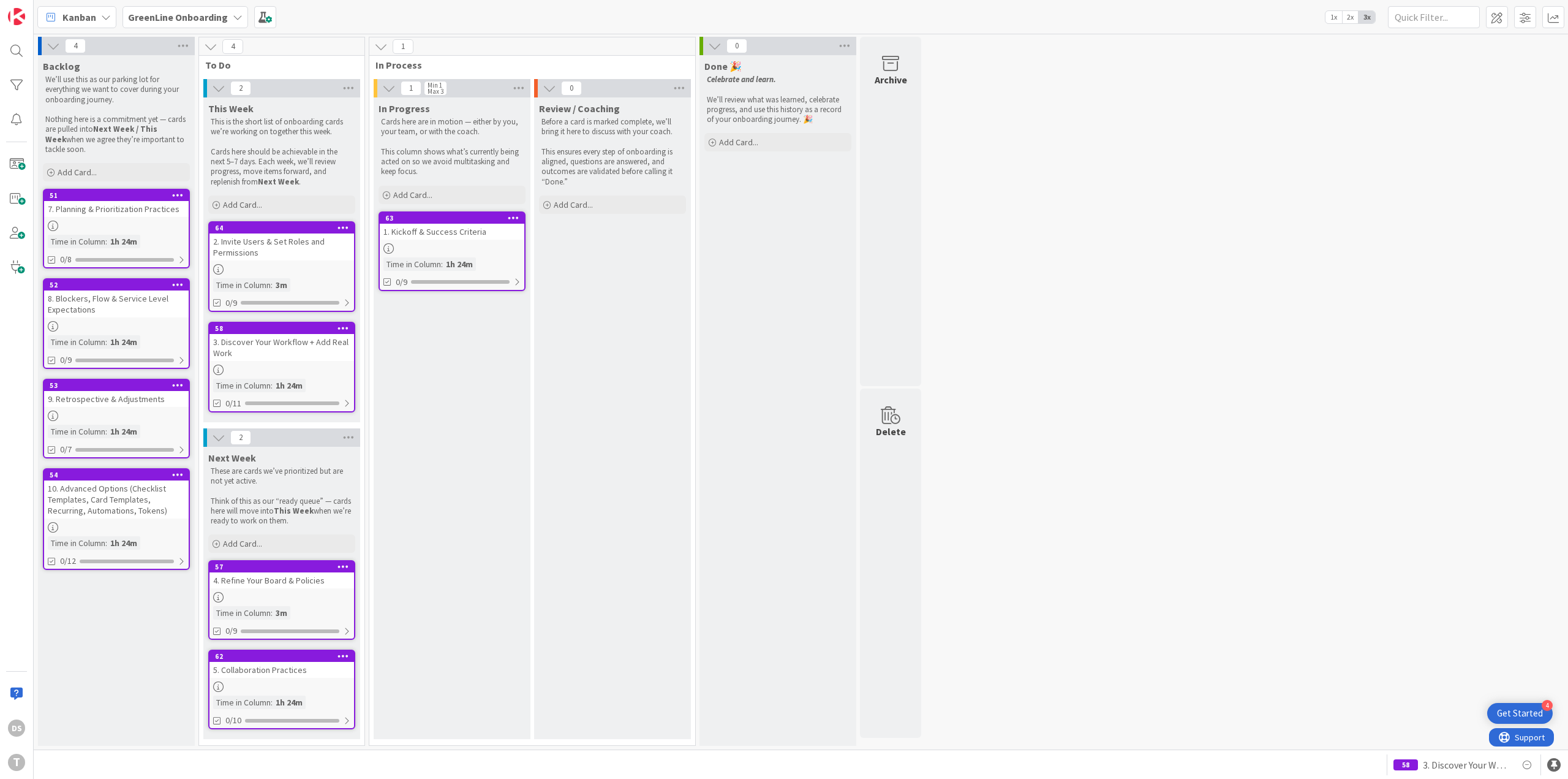
click at [95, 214] on div "7. Planning & Prioritization Practices" at bounding box center [116, 209] width 145 height 16
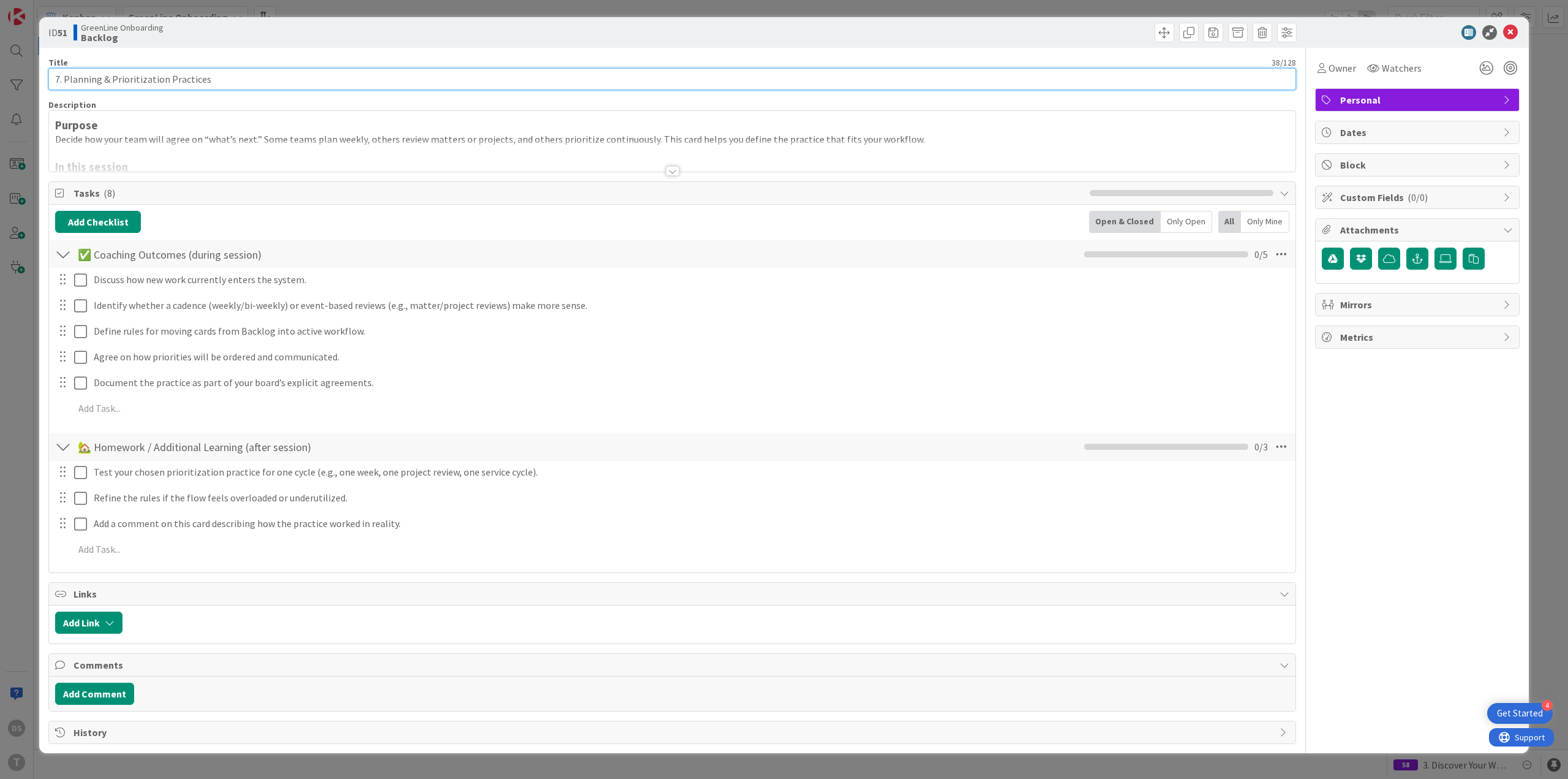
click at [56, 80] on input "7. Planning & Prioritization Practices" at bounding box center [673, 78] width 1248 height 22
type input "6. Planning & Prioritization Practices"
click at [1512, 31] on icon at bounding box center [1510, 32] width 15 height 15
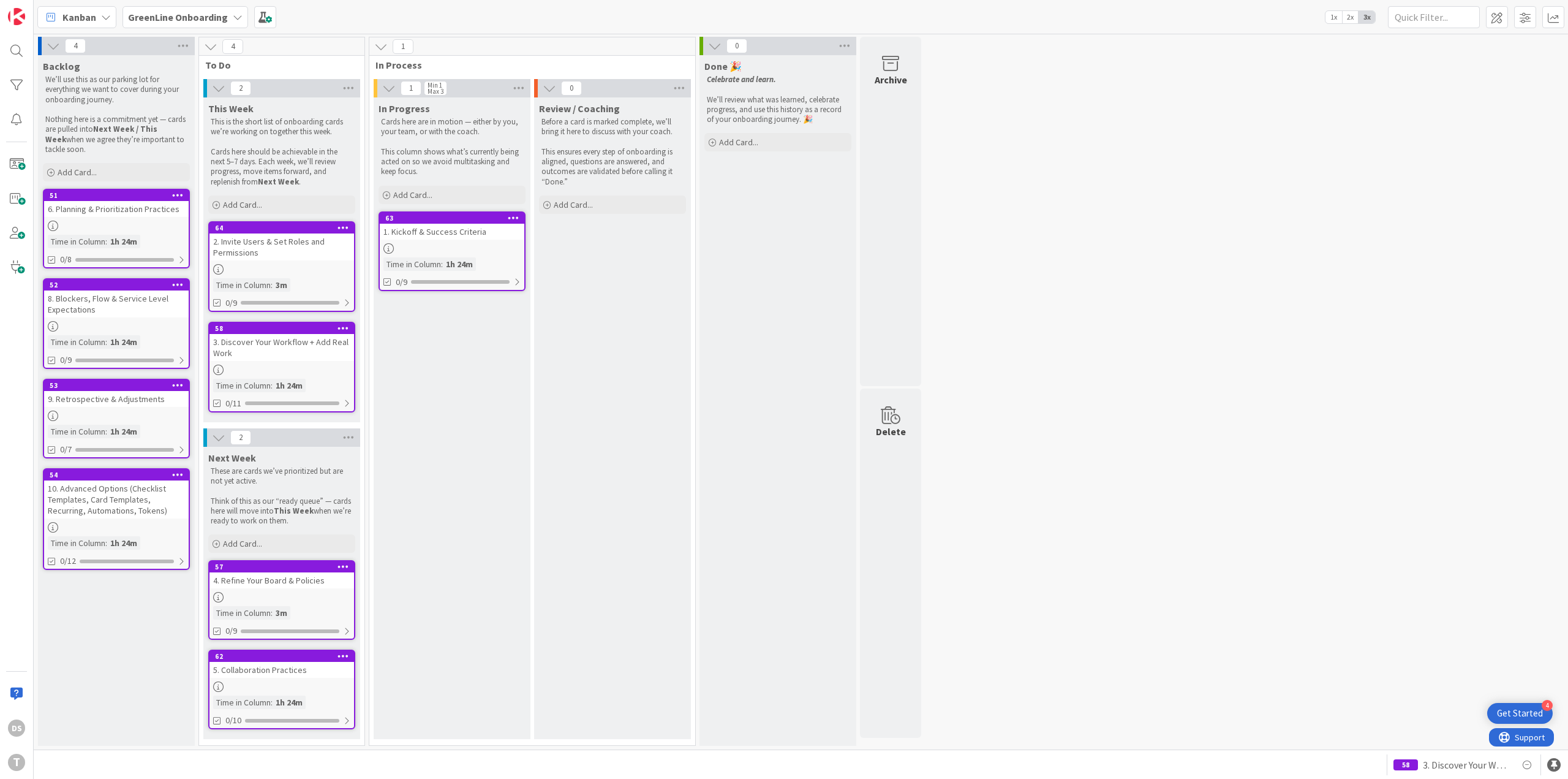
click at [90, 309] on div "8. Blockers, Flow & Service Level Expectations" at bounding box center [116, 303] width 145 height 27
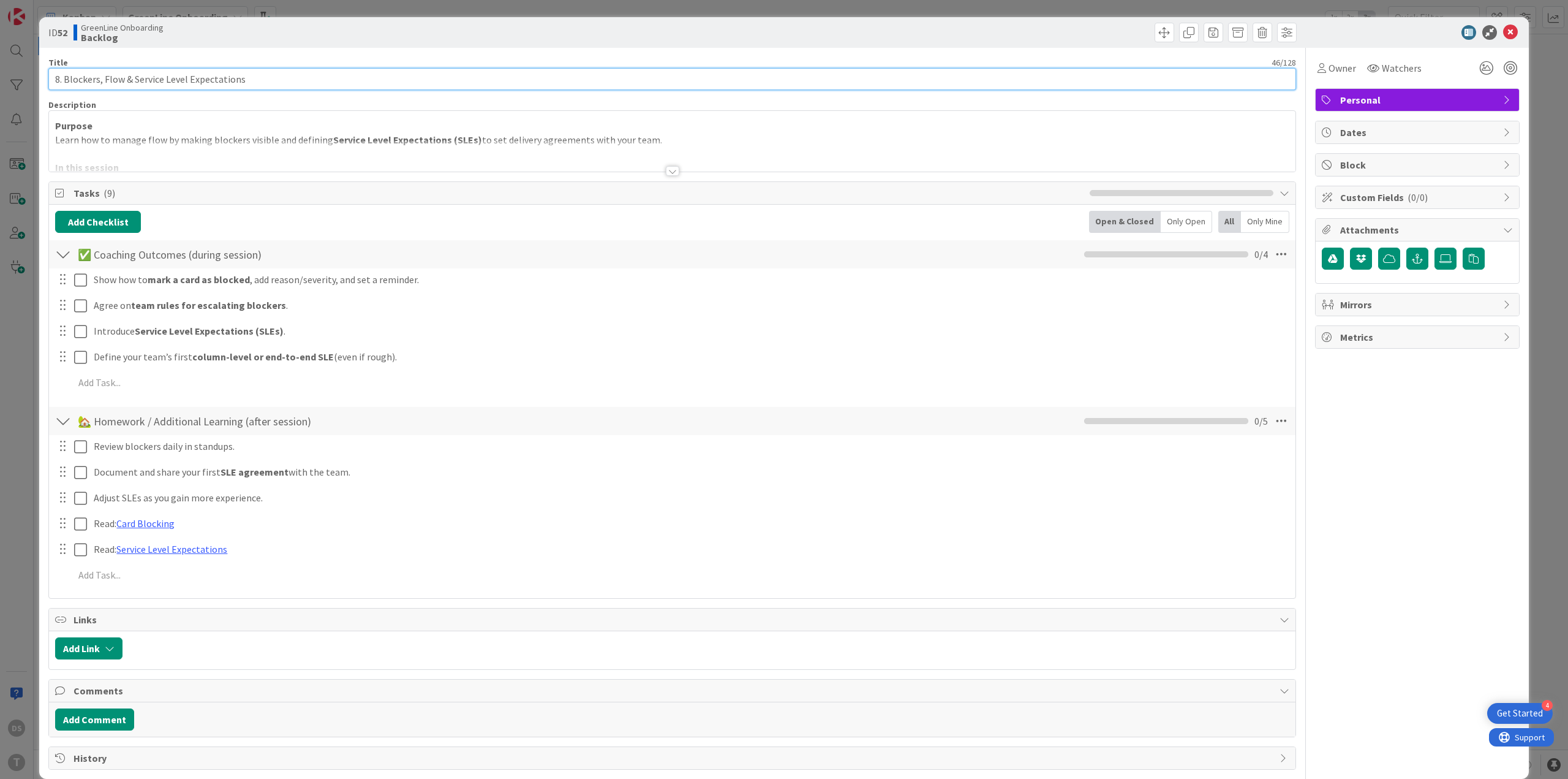
drag, startPoint x: 60, startPoint y: 82, endPoint x: 52, endPoint y: 83, distance: 8.1
click at [52, 83] on input "8. Blockers, Flow & Service Level Expectations" at bounding box center [673, 78] width 1248 height 22
type input "7. Blockers, Flow & Service Level Expectations"
click at [1505, 31] on icon at bounding box center [1510, 32] width 15 height 15
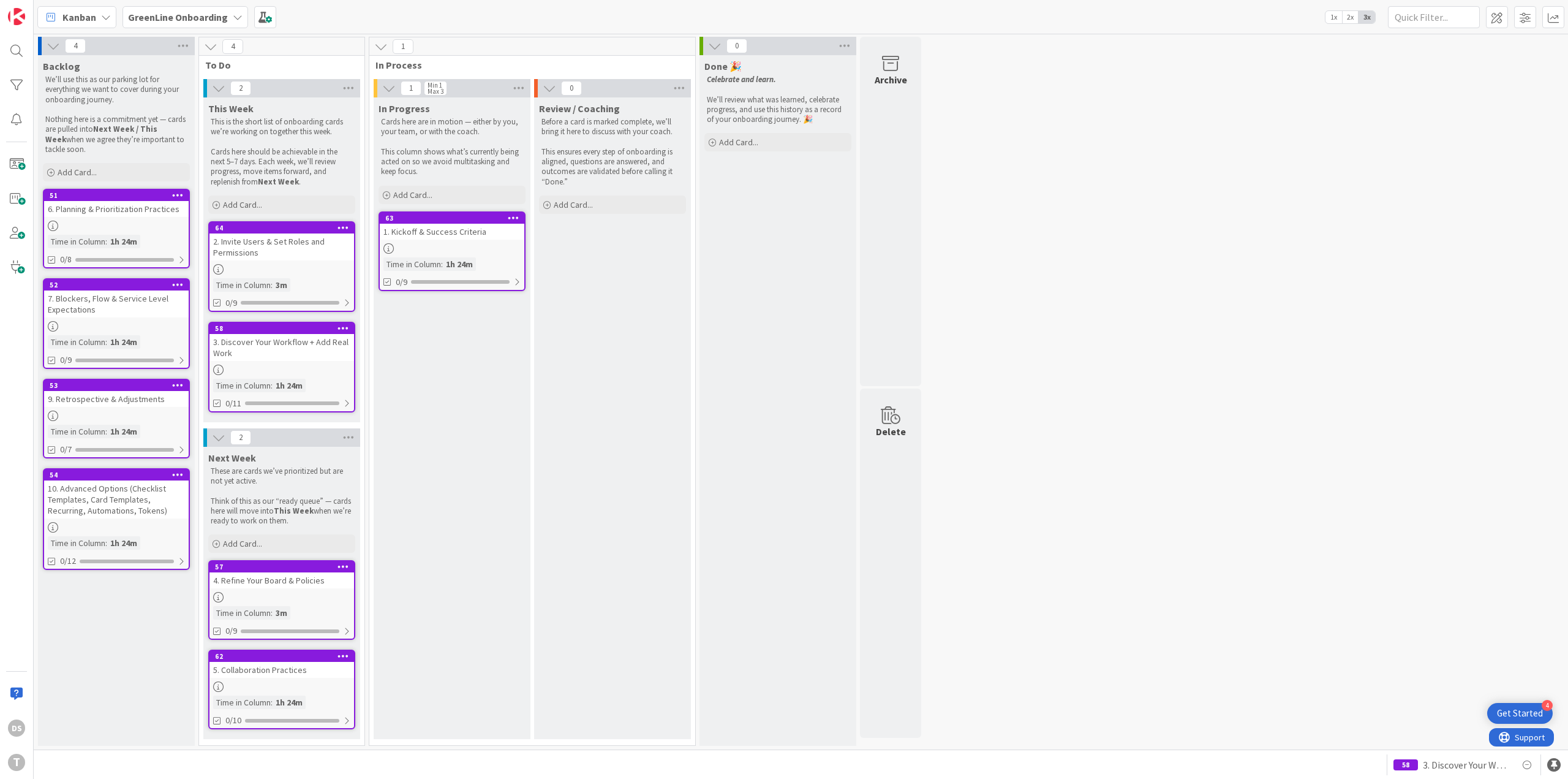
click at [98, 405] on div "9. Retrospective & Adjustments" at bounding box center [116, 398] width 145 height 16
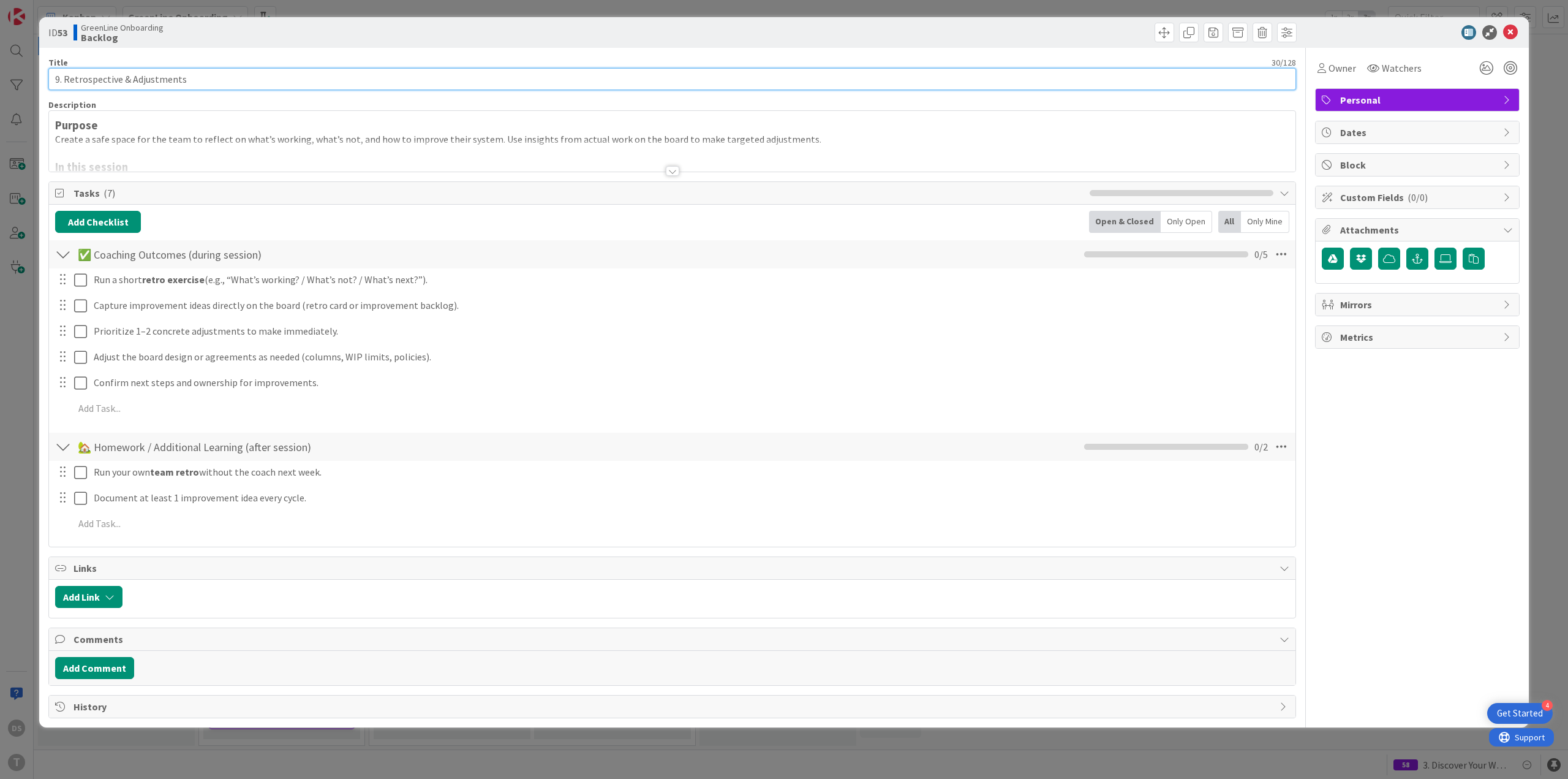
drag, startPoint x: 58, startPoint y: 81, endPoint x: 50, endPoint y: 82, distance: 8.1
click at [50, 82] on input "9. Retrospective & Adjustments" at bounding box center [673, 78] width 1248 height 22
type input "8. Retrospective & Adjustments"
click at [1510, 36] on icon at bounding box center [1510, 32] width 15 height 15
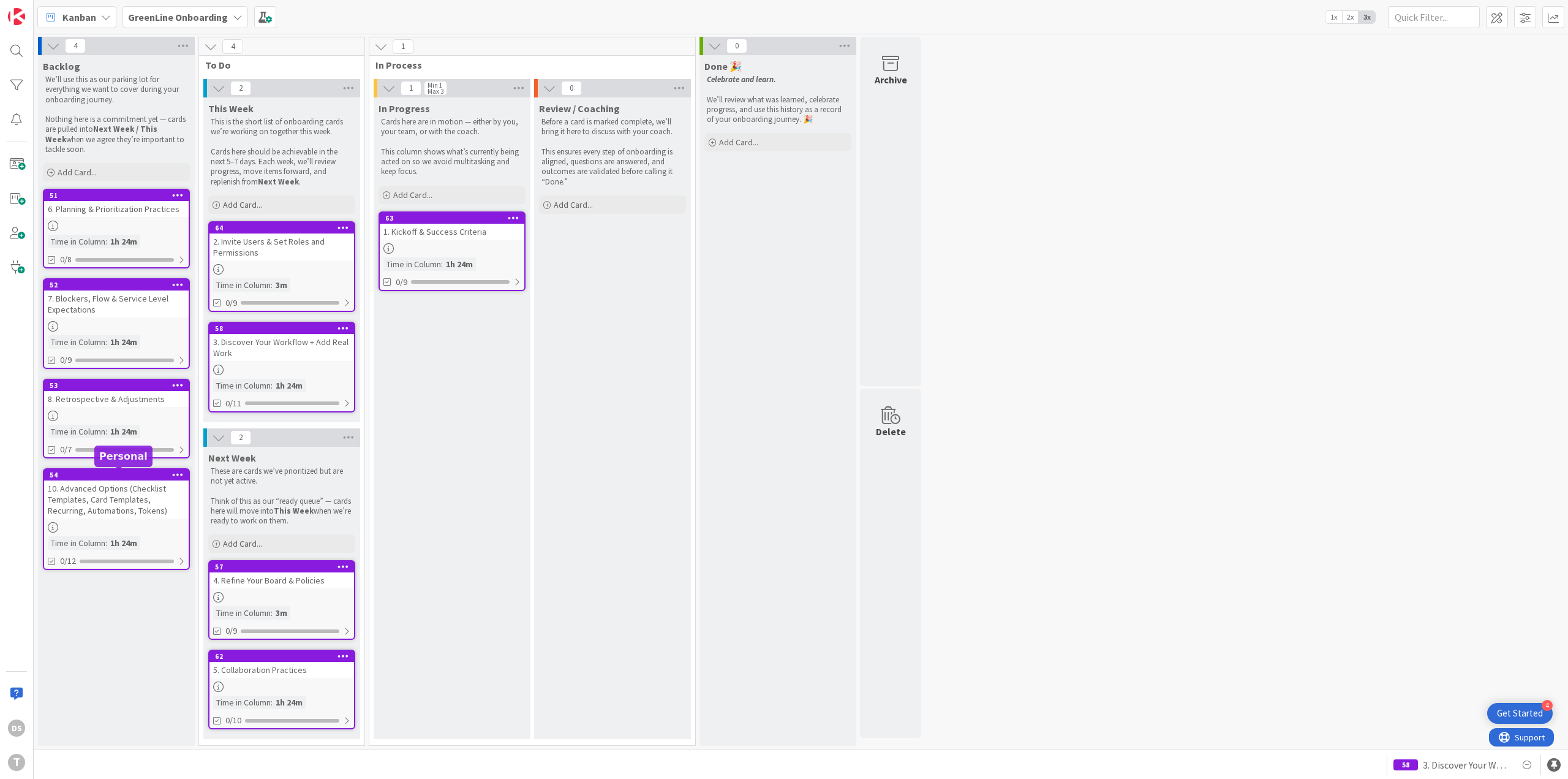
click at [67, 489] on div "10. Advanced Options (Checklist Templates, Card Templates, Recurring, Automatio…" at bounding box center [116, 499] width 145 height 38
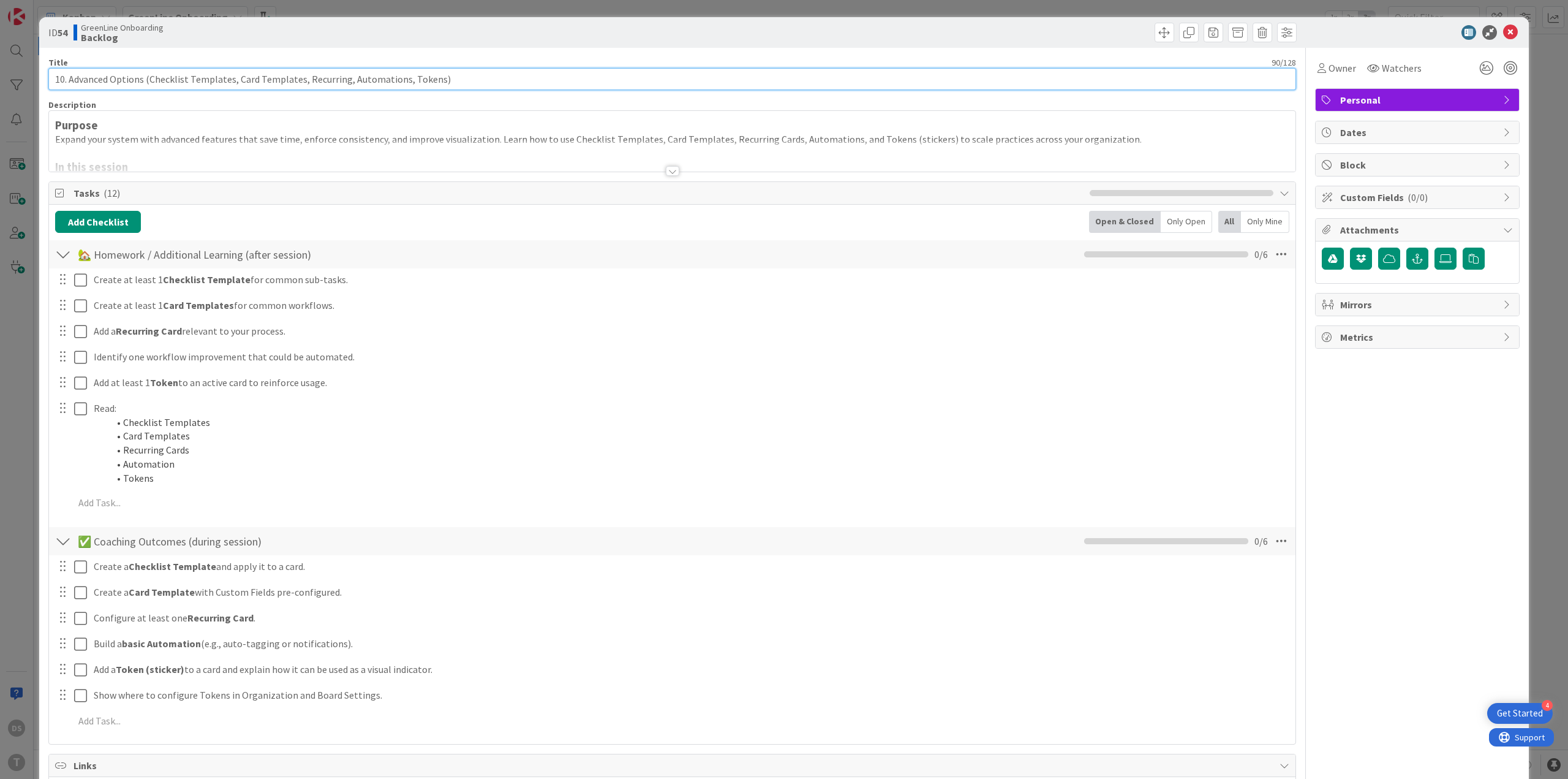
drag, startPoint x: 64, startPoint y: 79, endPoint x: 29, endPoint y: 79, distance: 35.0
click at [29, 79] on div "ID 54 GreenLine Onboarding Backlog Title 90 / 128 10. Advanced Options (Checkli…" at bounding box center [784, 390] width 1568 height 779
type input "9. Advanced Options (Checklist Templates, Card Templates, Recurring, Automation…"
click at [1493, 36] on div at bounding box center [1411, 32] width 217 height 15
click at [1497, 39] on div at bounding box center [1501, 41] width 8 height 4
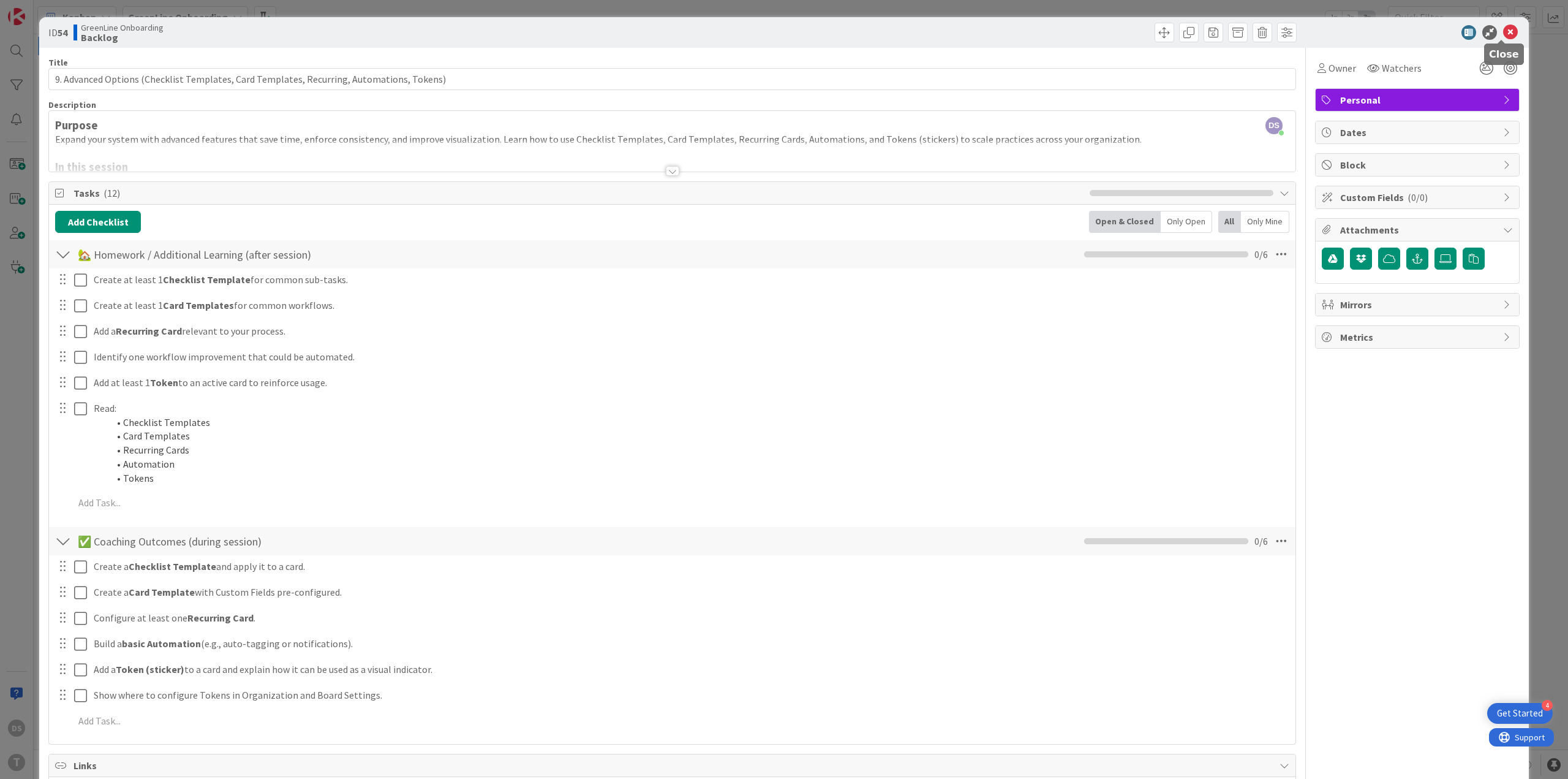
click at [1503, 28] on icon at bounding box center [1510, 32] width 15 height 15
